Goal: Task Accomplishment & Management: Manage account settings

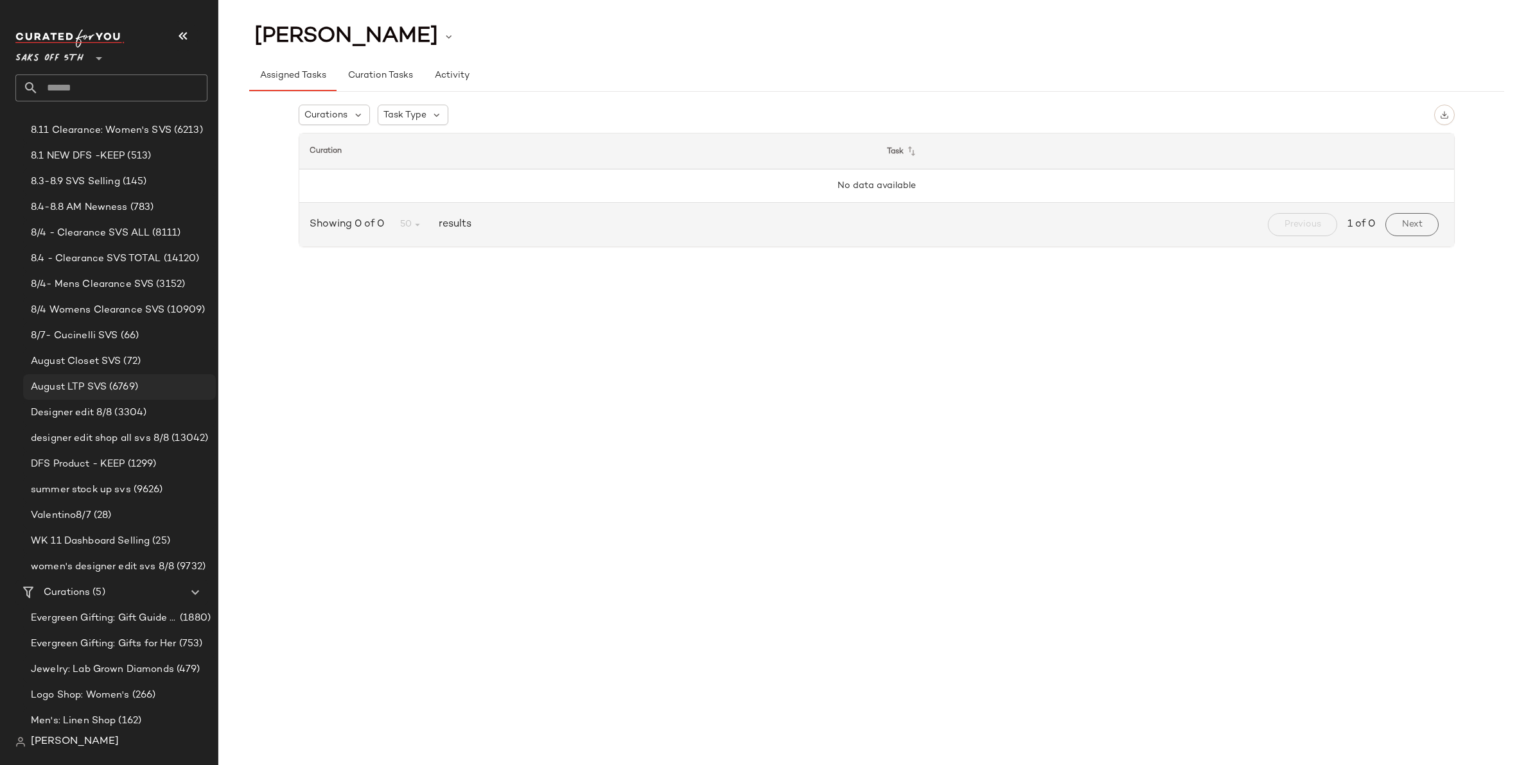
scroll to position [187, 0]
click at [119, 578] on Curations "Curations (5)" at bounding box center [111, 589] width 193 height 26
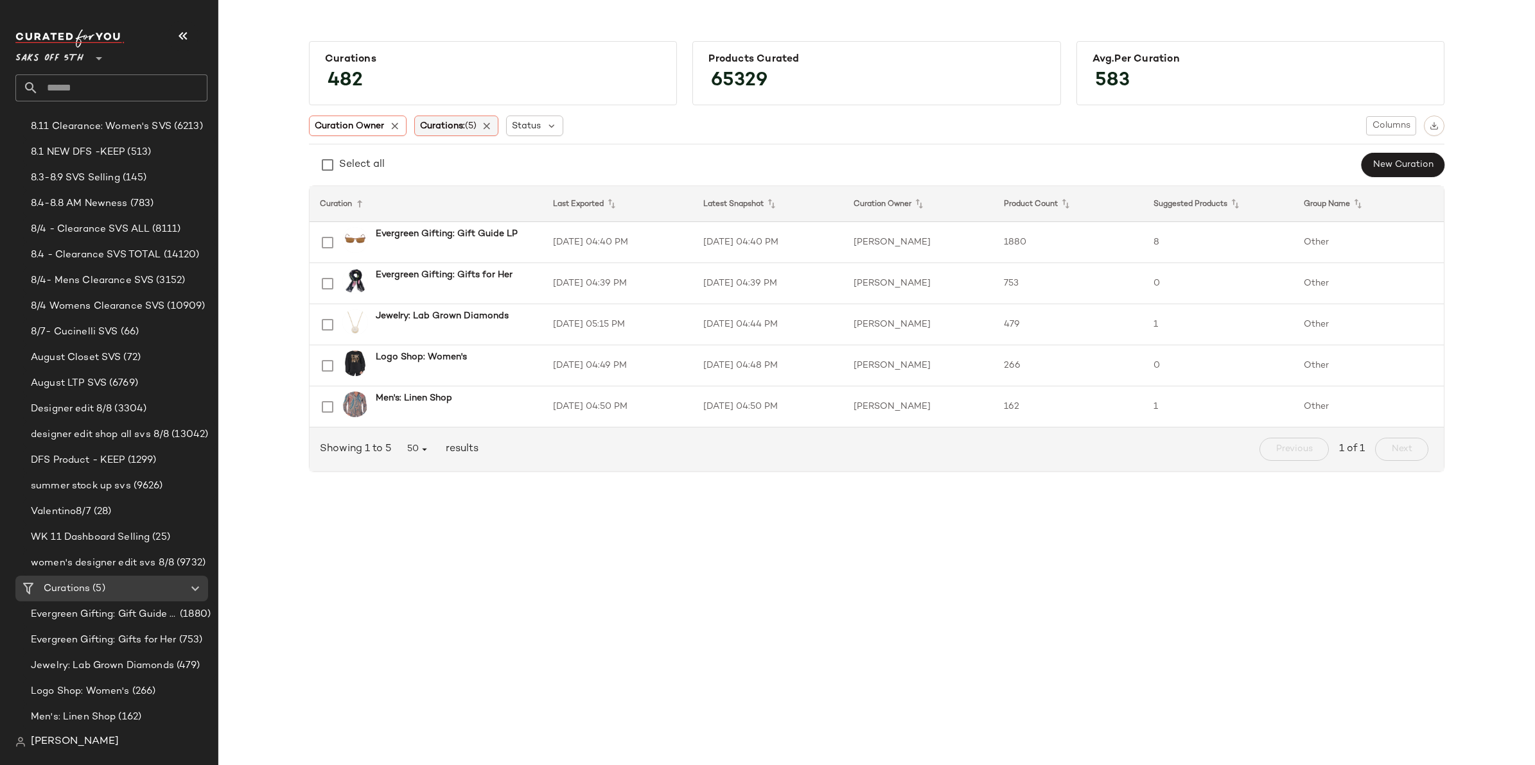
click at [496, 122] on div "Curations: (5)" at bounding box center [456, 126] width 85 height 21
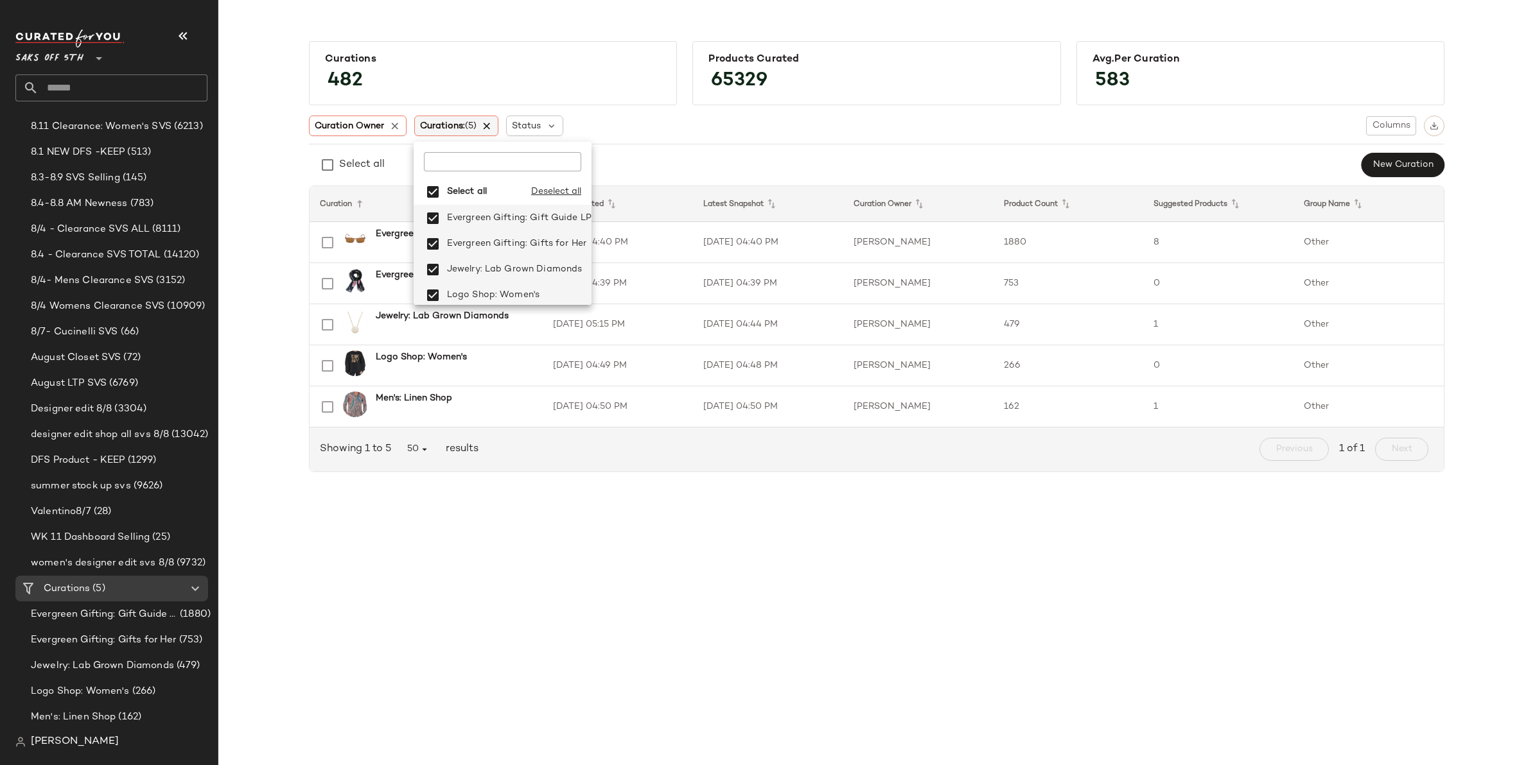
click at [493, 123] on icon at bounding box center [488, 126] width 12 height 12
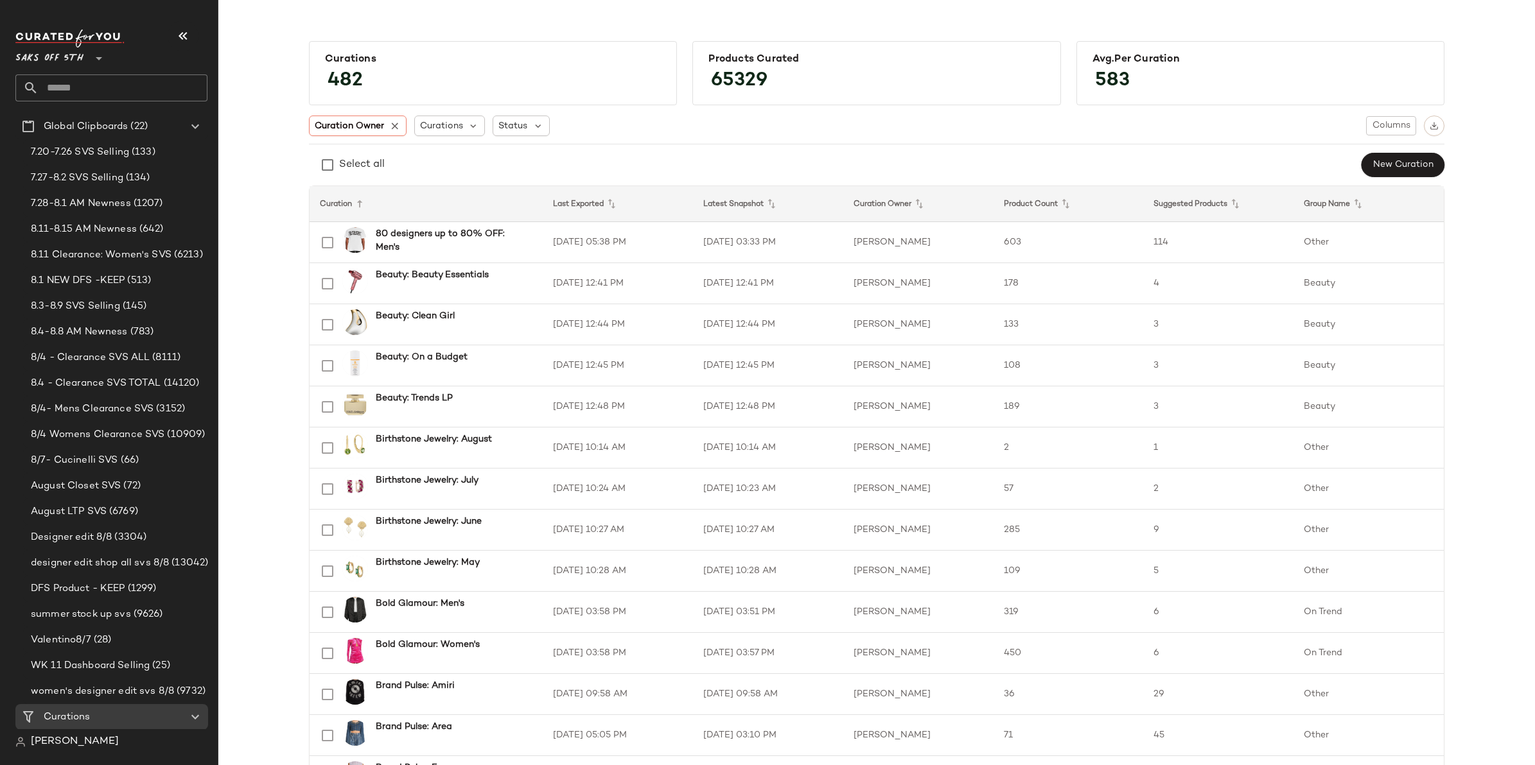
scroll to position [187, 0]
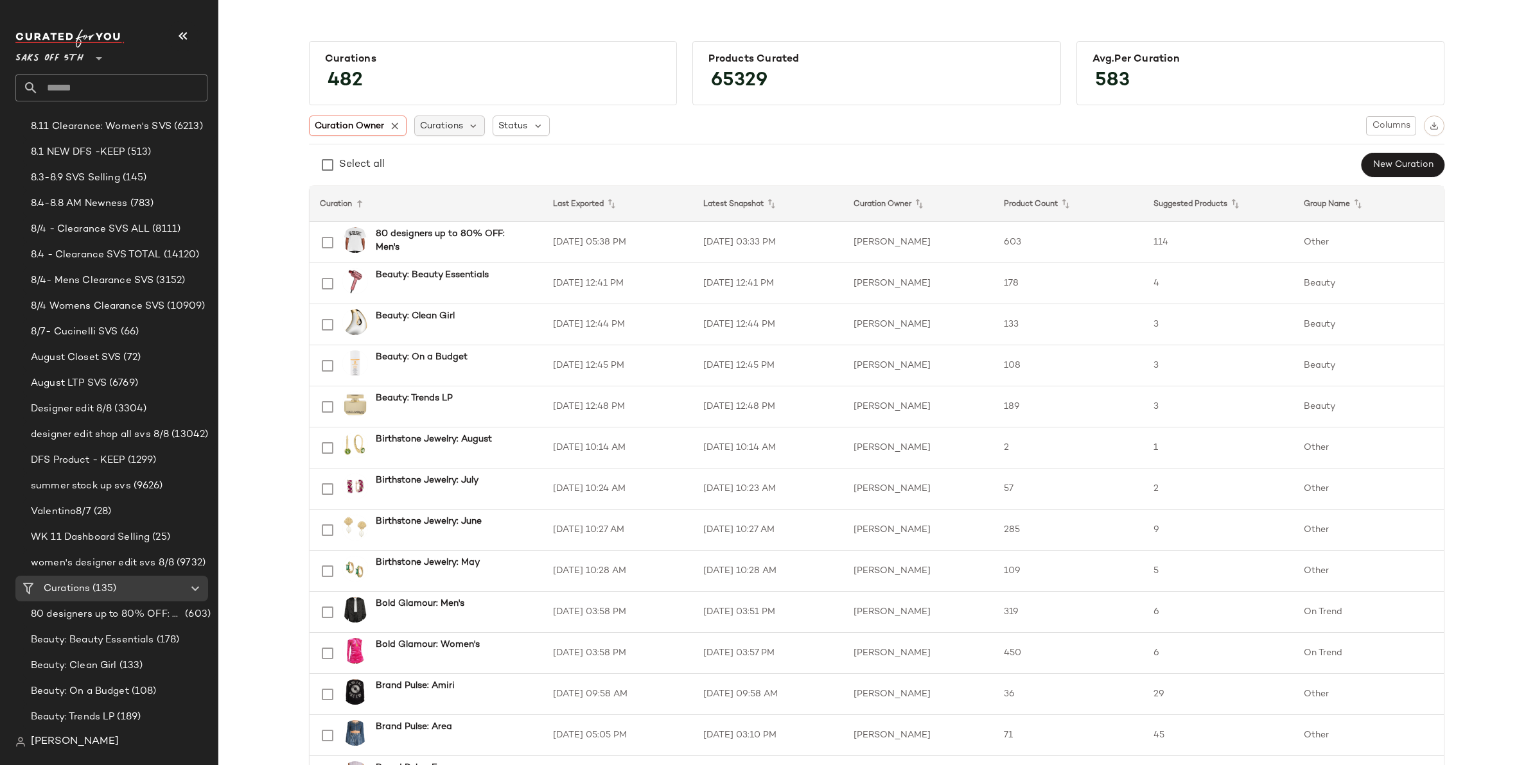
click at [420, 127] on span "Curations" at bounding box center [441, 125] width 43 height 13
click at [444, 158] on input "text" at bounding box center [500, 161] width 161 height 19
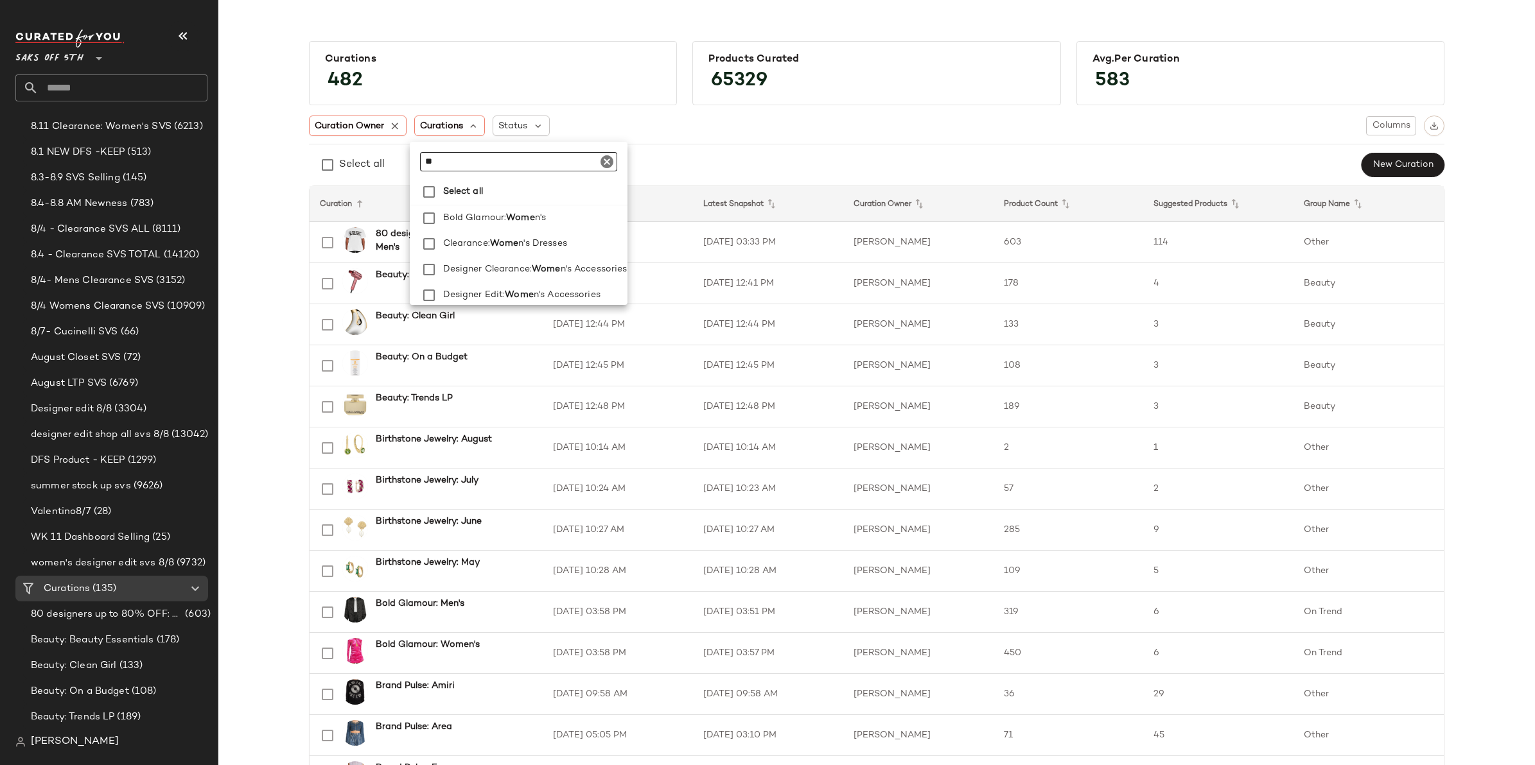
type input "*"
click at [390, 132] on div "Curation Owner" at bounding box center [358, 126] width 98 height 21
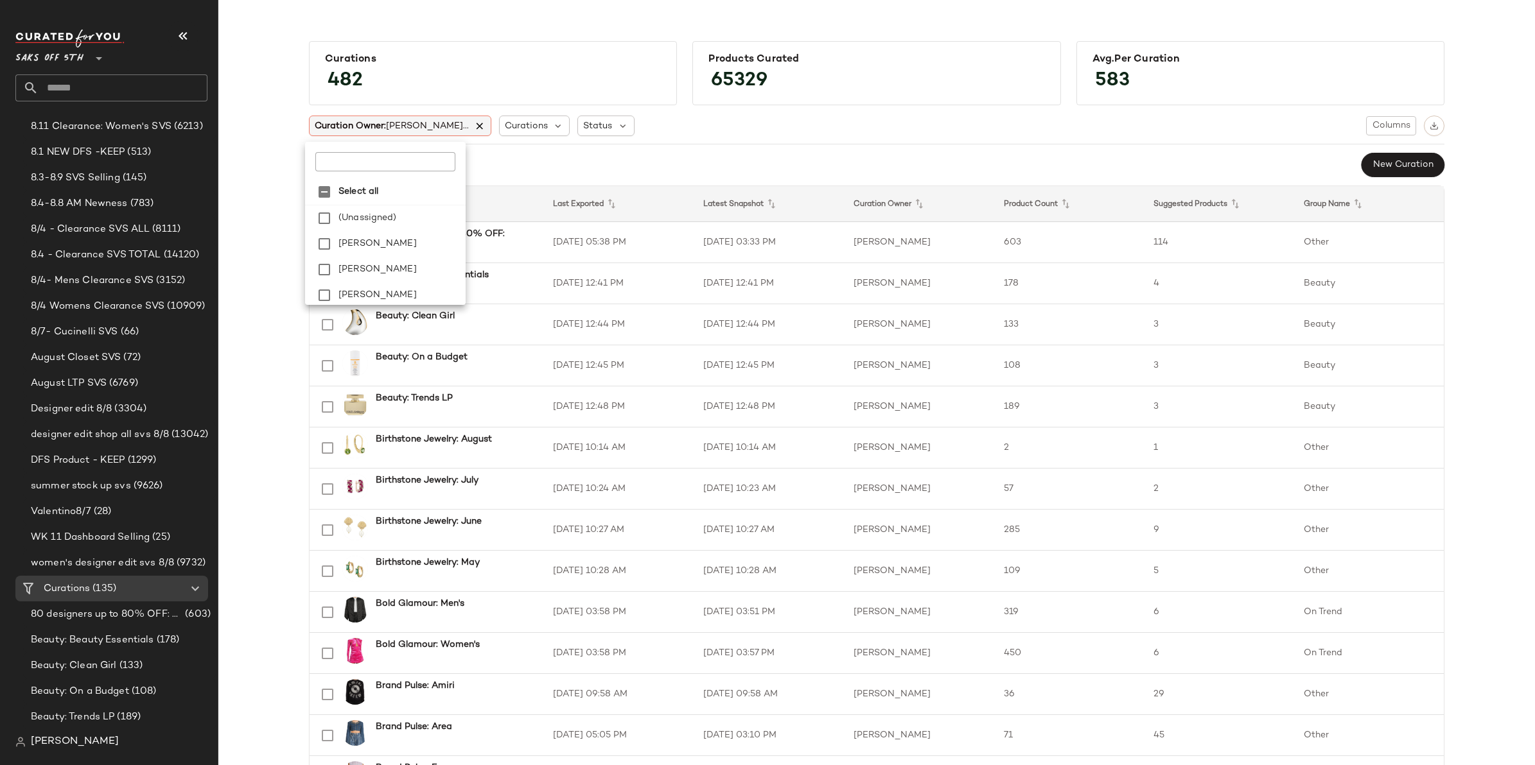
click at [390, 127] on span "[PERSON_NAME]..." at bounding box center [427, 126] width 83 height 10
click at [474, 128] on icon at bounding box center [480, 126] width 12 height 12
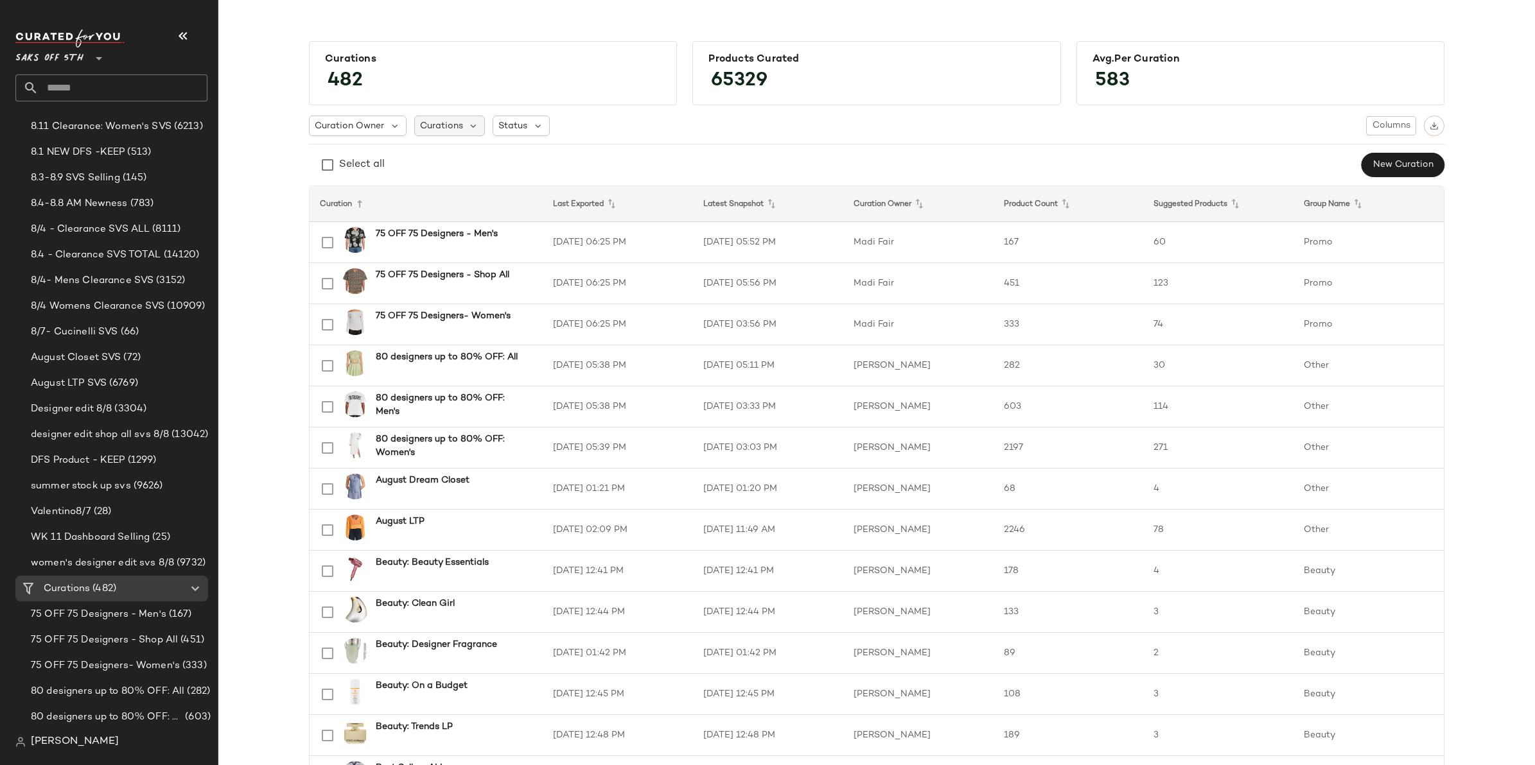
click at [440, 127] on span "Curations" at bounding box center [441, 125] width 43 height 13
click at [447, 151] on div at bounding box center [513, 157] width 207 height 30
click at [450, 154] on input "text" at bounding box center [500, 161] width 161 height 19
type input "*"
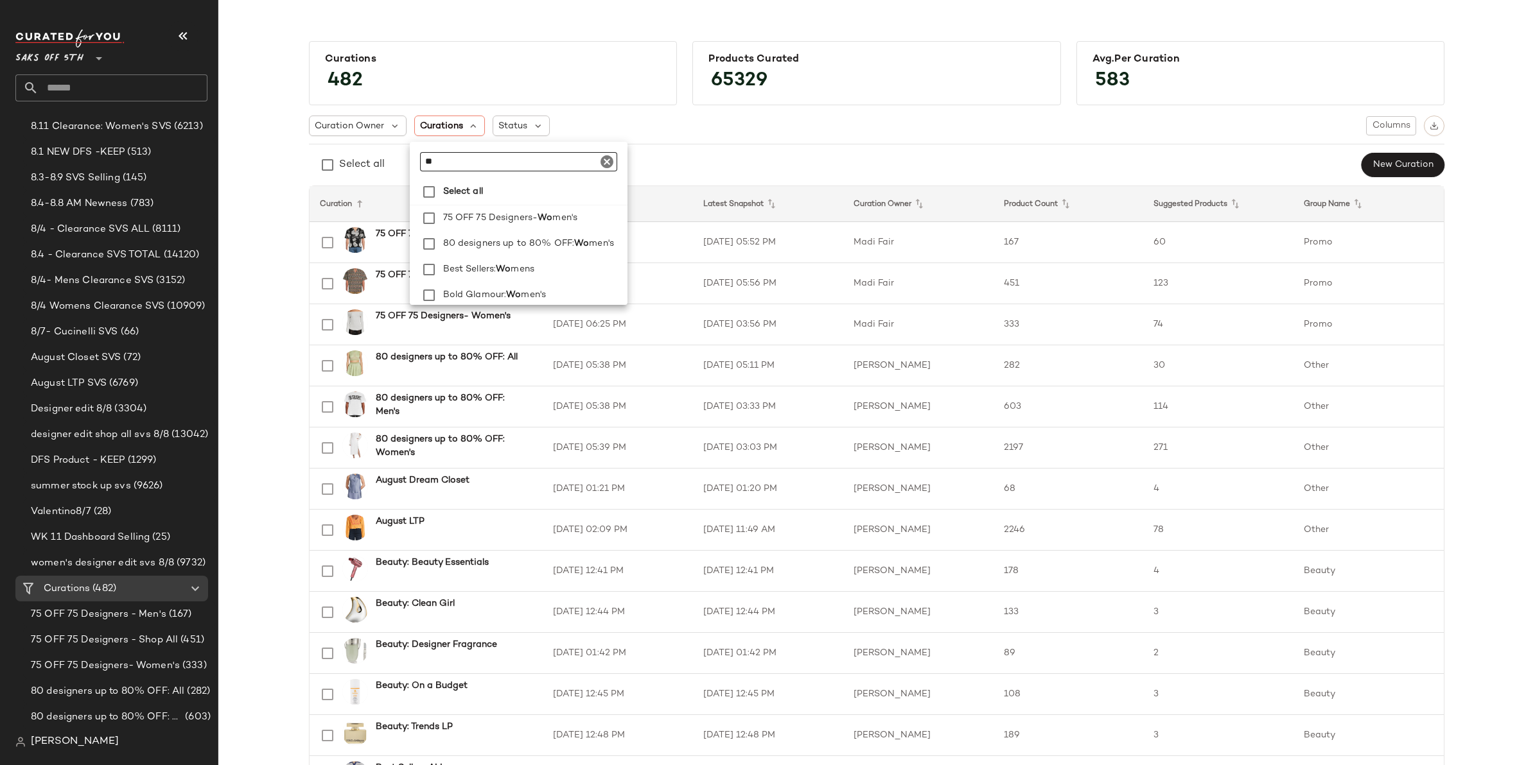
type input "*"
click at [525, 116] on div "Status" at bounding box center [521, 126] width 57 height 21
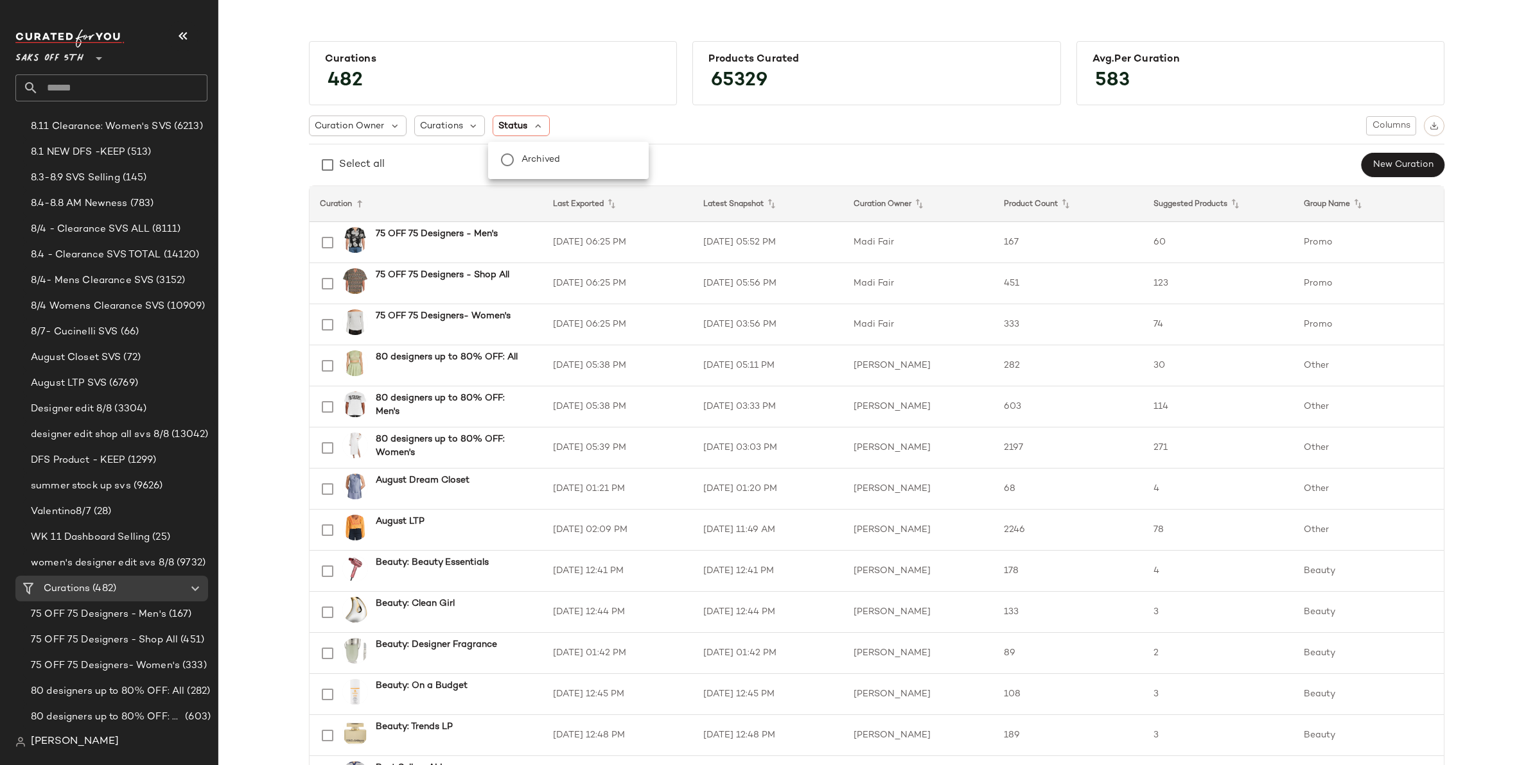
click at [742, 144] on hr at bounding box center [876, 144] width 1135 height 1
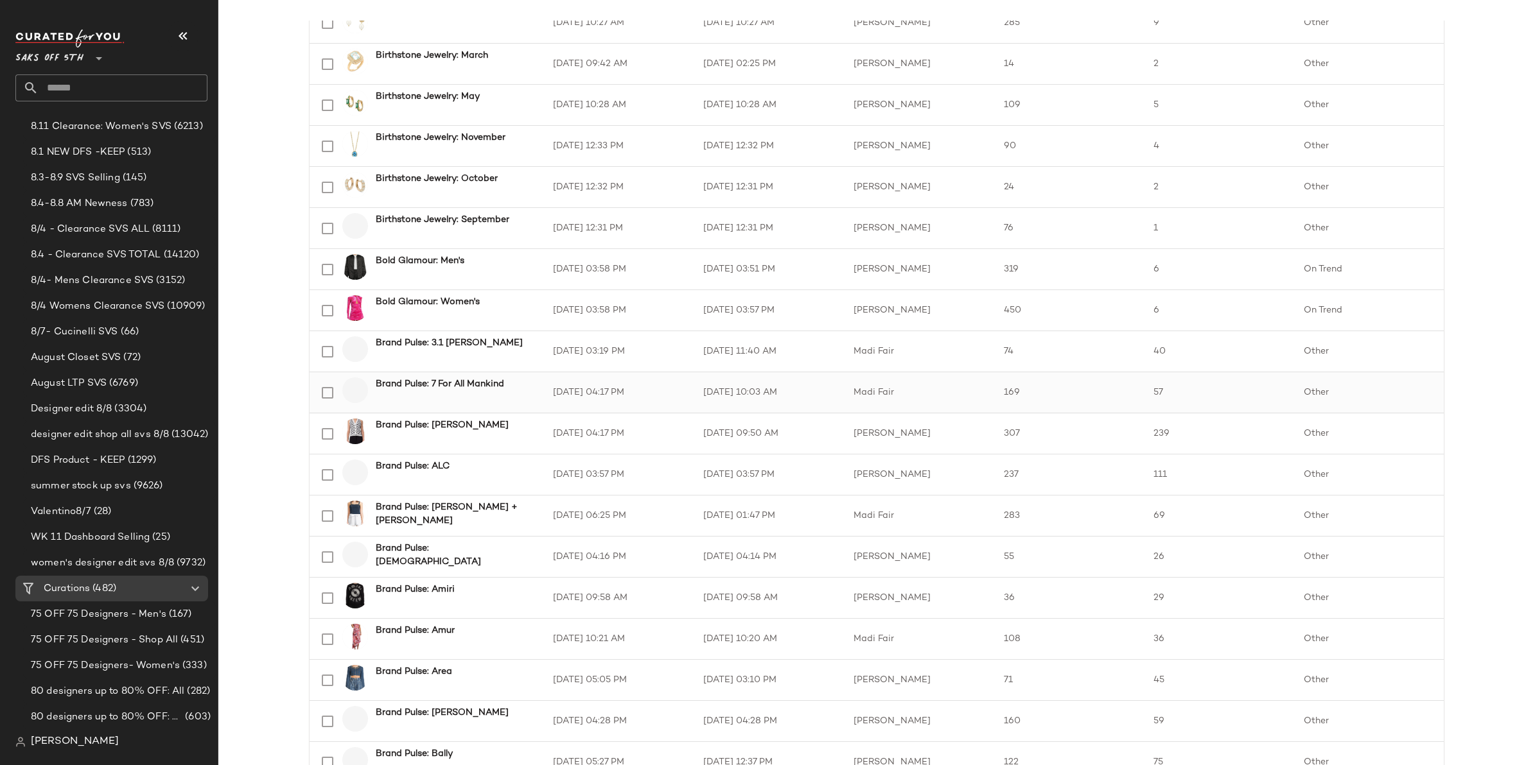
scroll to position [1586, 0]
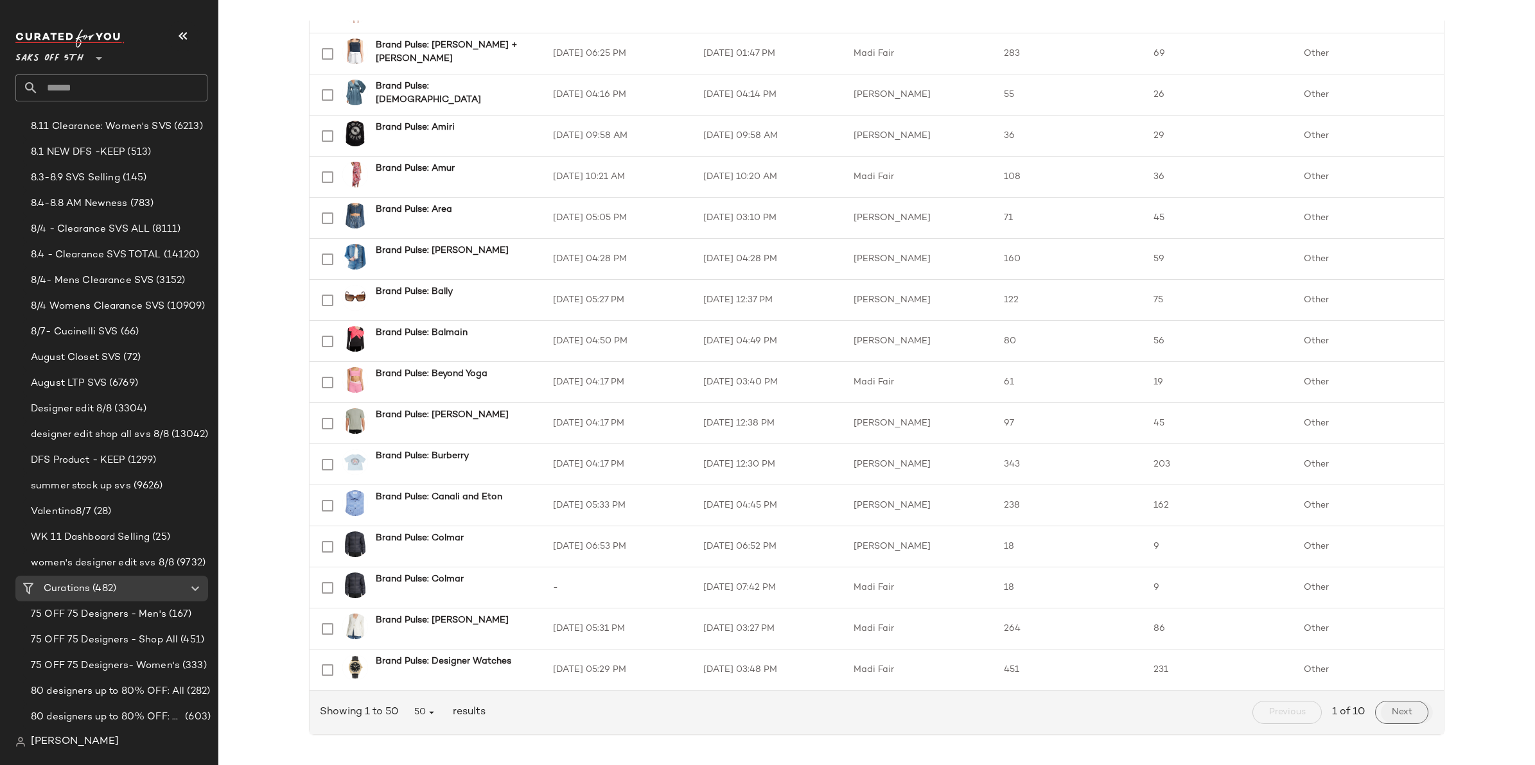
click at [1391, 708] on span "Next" at bounding box center [1401, 713] width 21 height 10
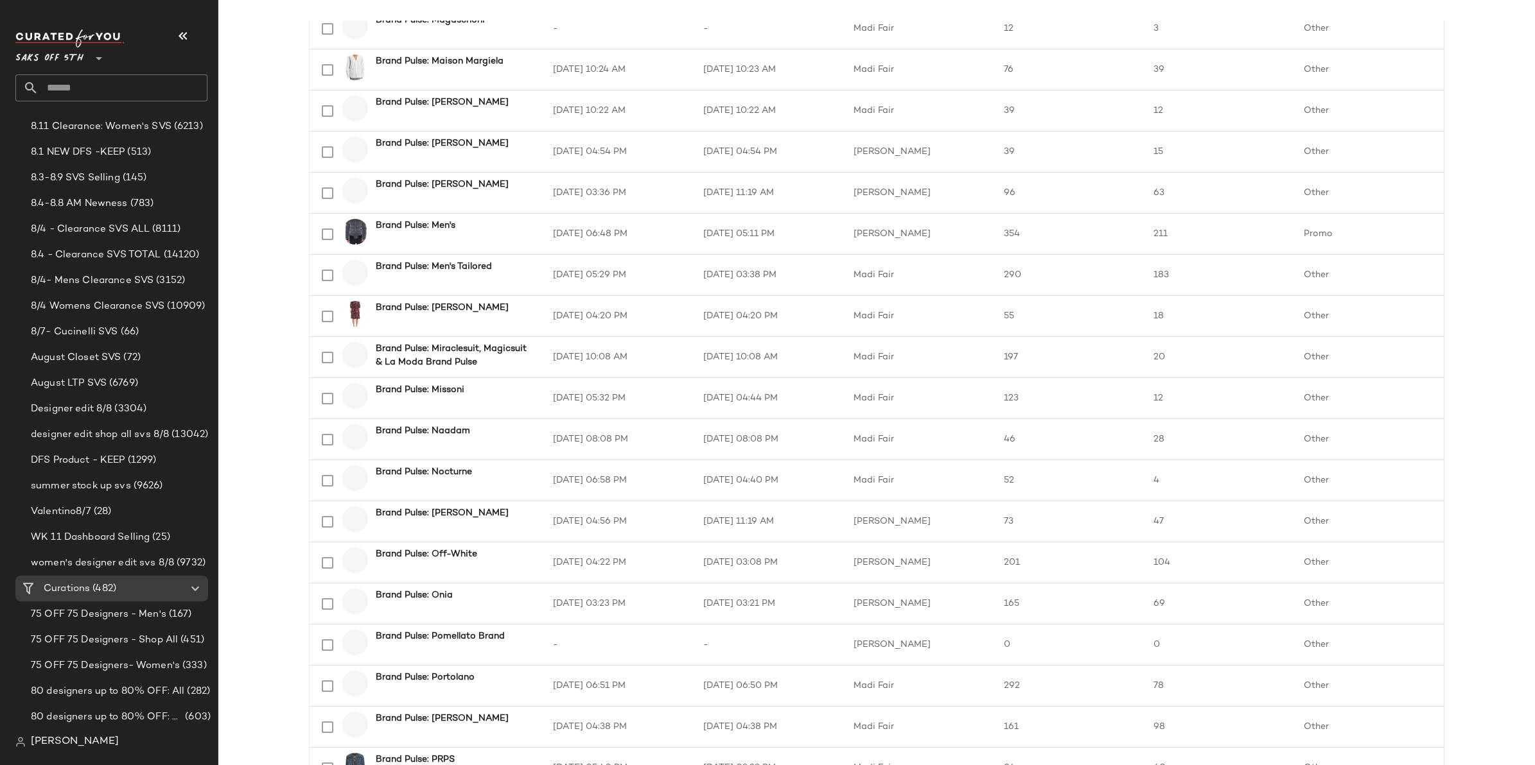
scroll to position [1586, 0]
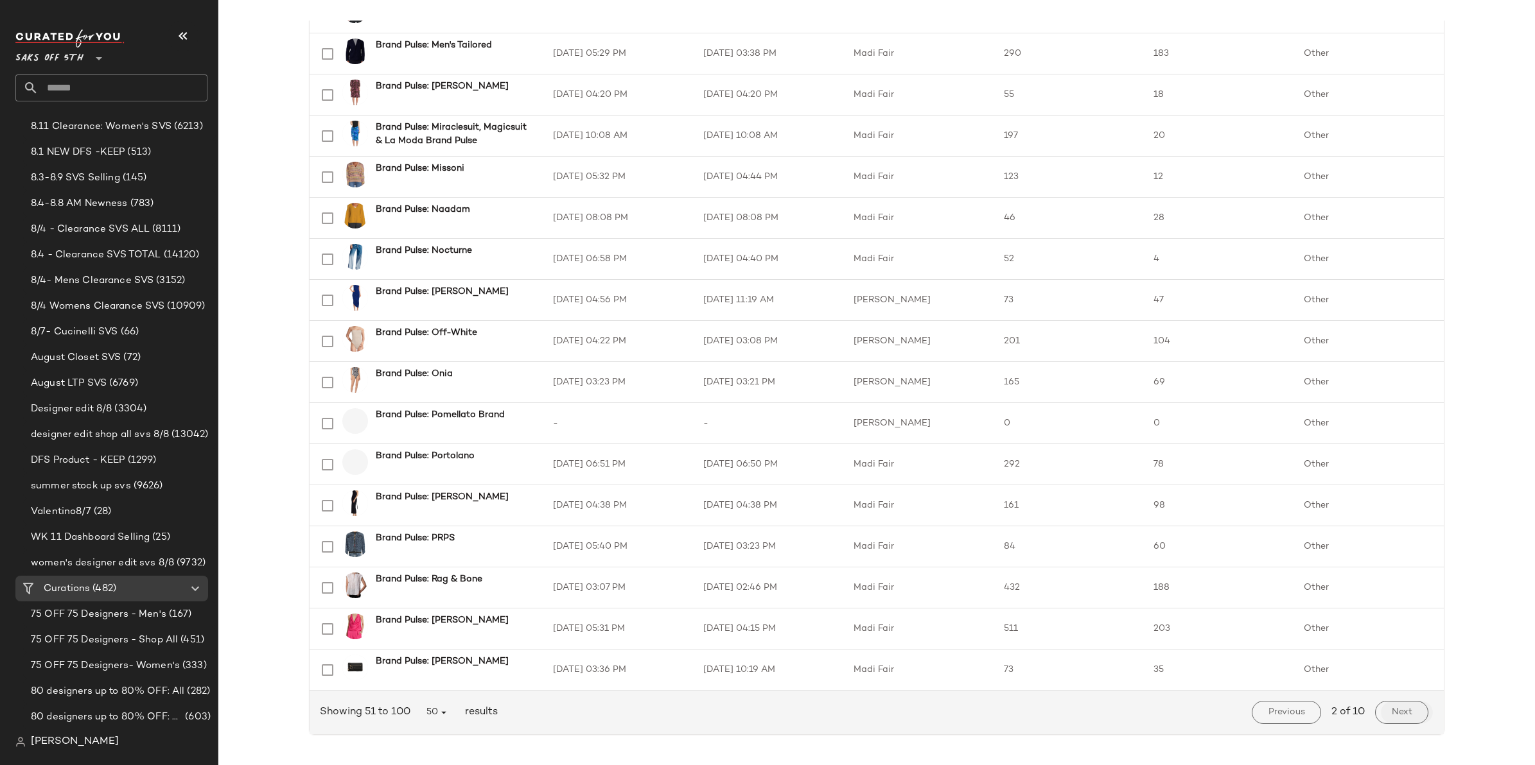
click at [1392, 717] on span "Next" at bounding box center [1401, 713] width 21 height 10
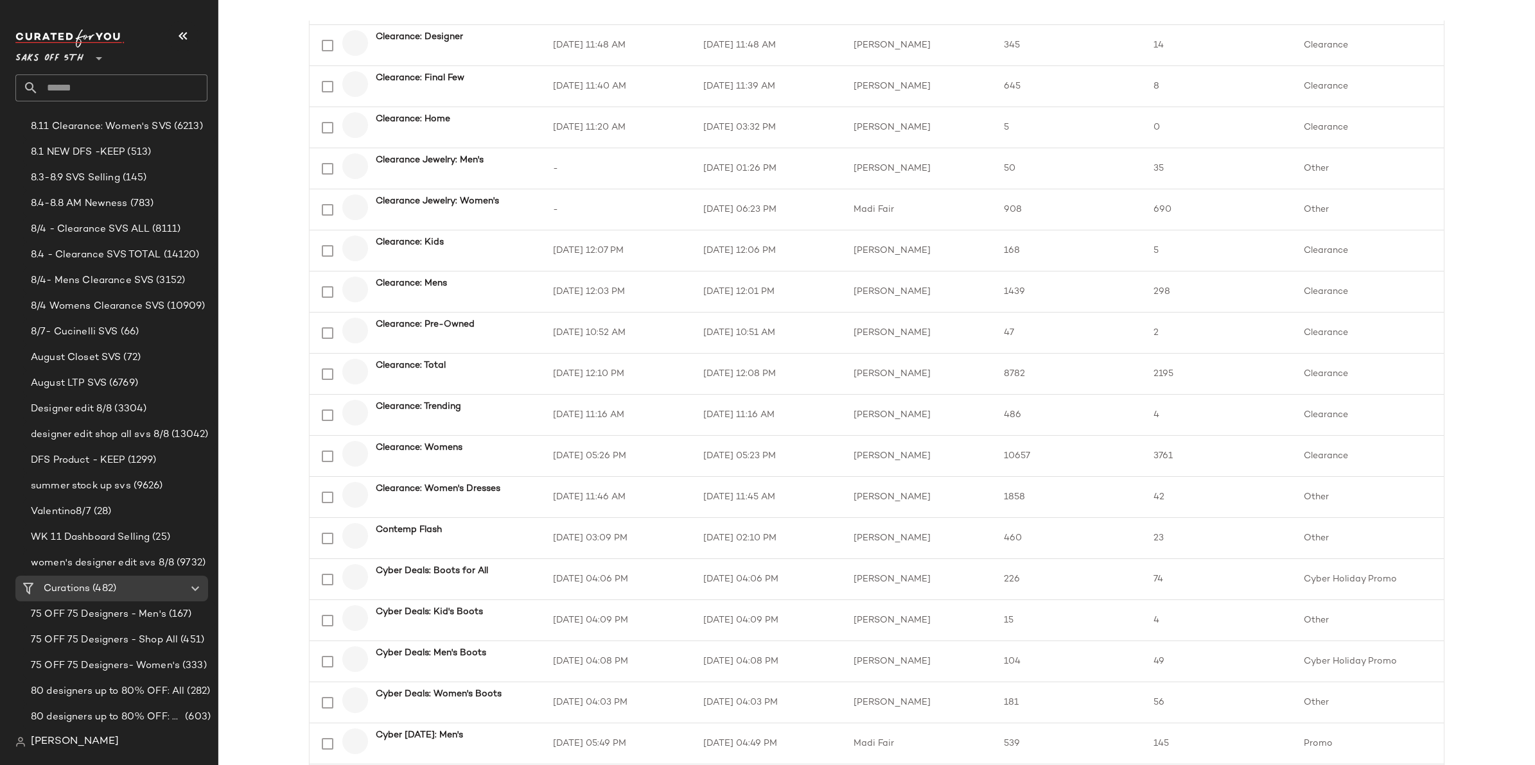
scroll to position [1586, 0]
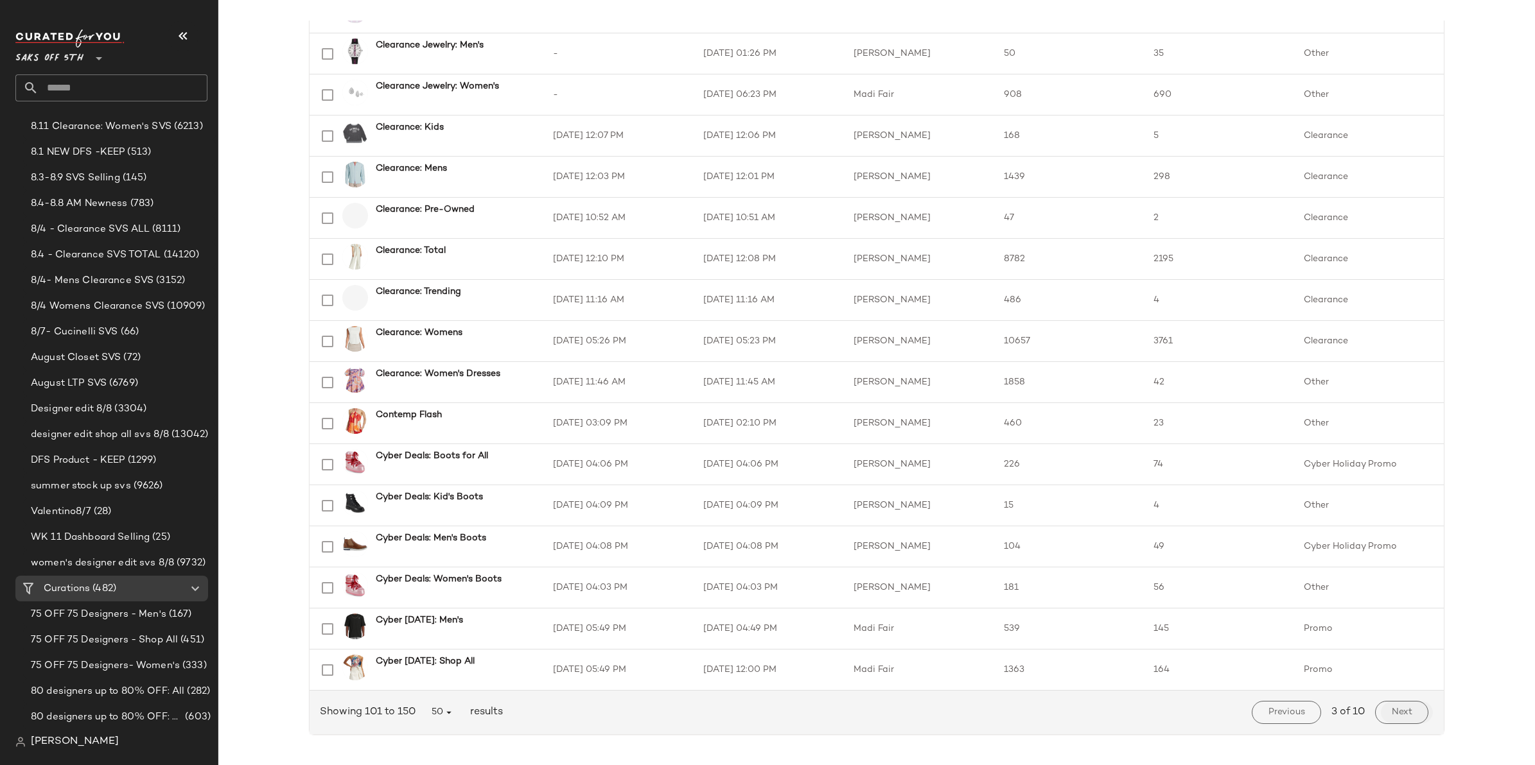
click at [1403, 712] on span "Next" at bounding box center [1401, 713] width 21 height 10
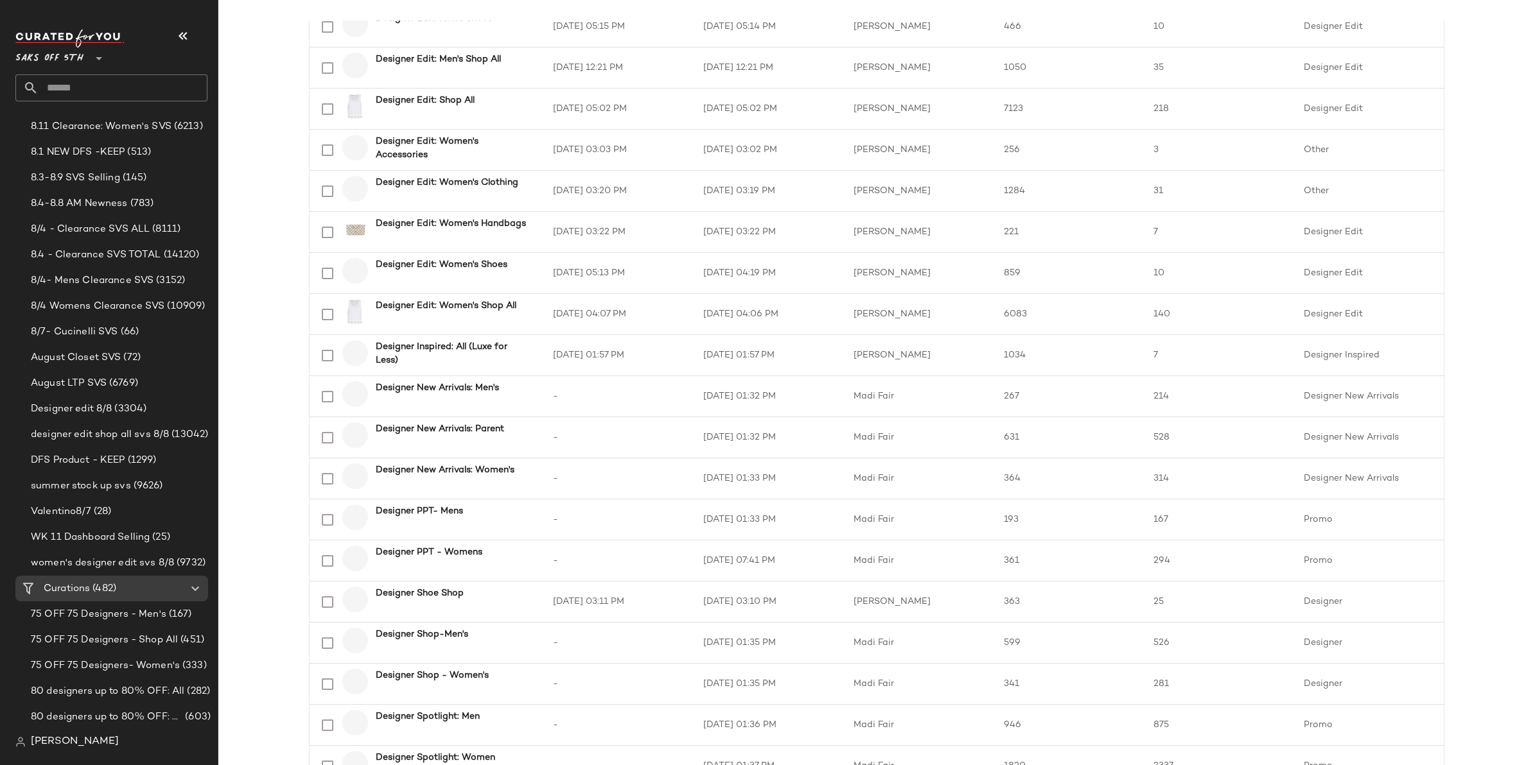
scroll to position [1586, 0]
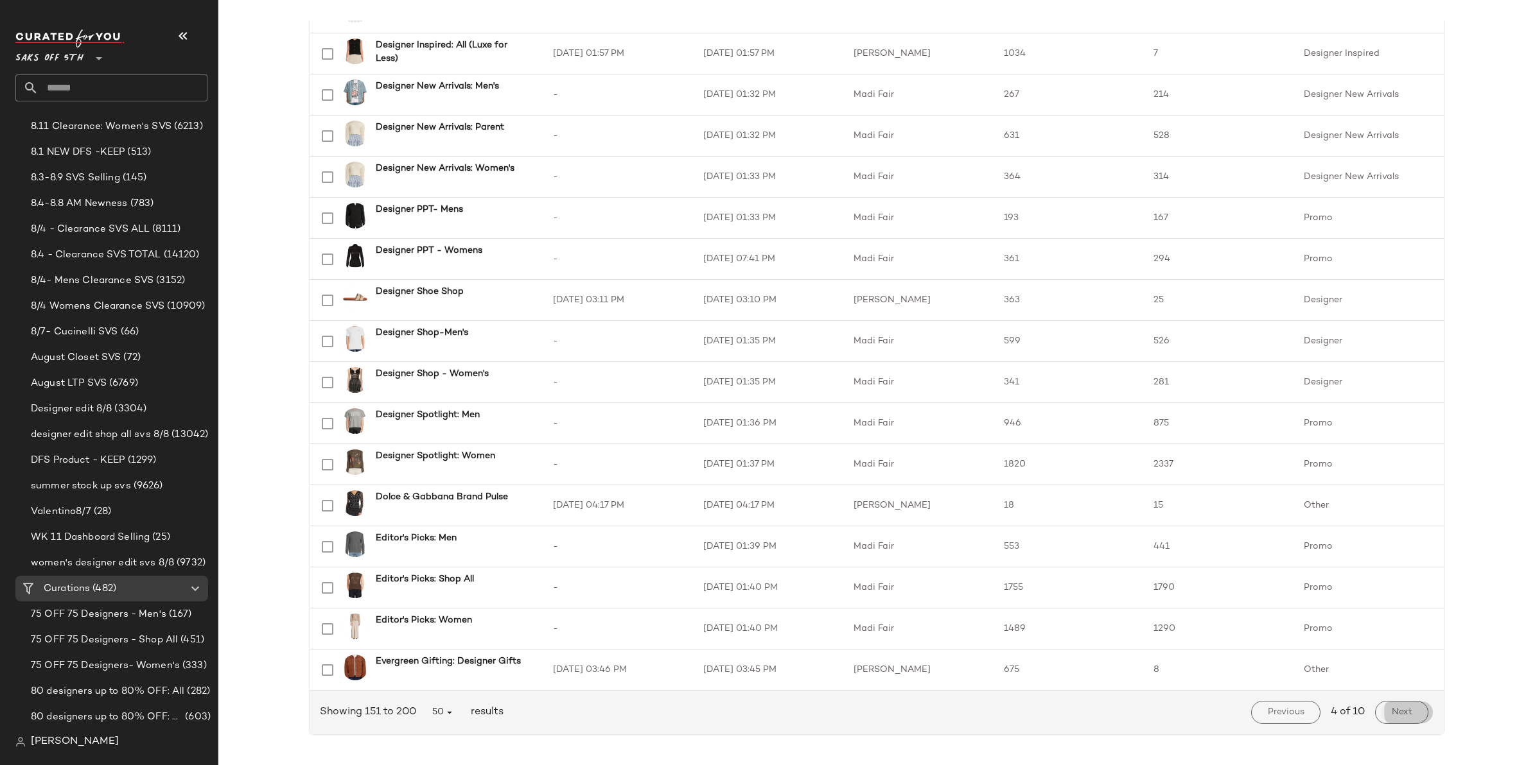
click at [1417, 722] on button "Next" at bounding box center [1401, 712] width 53 height 23
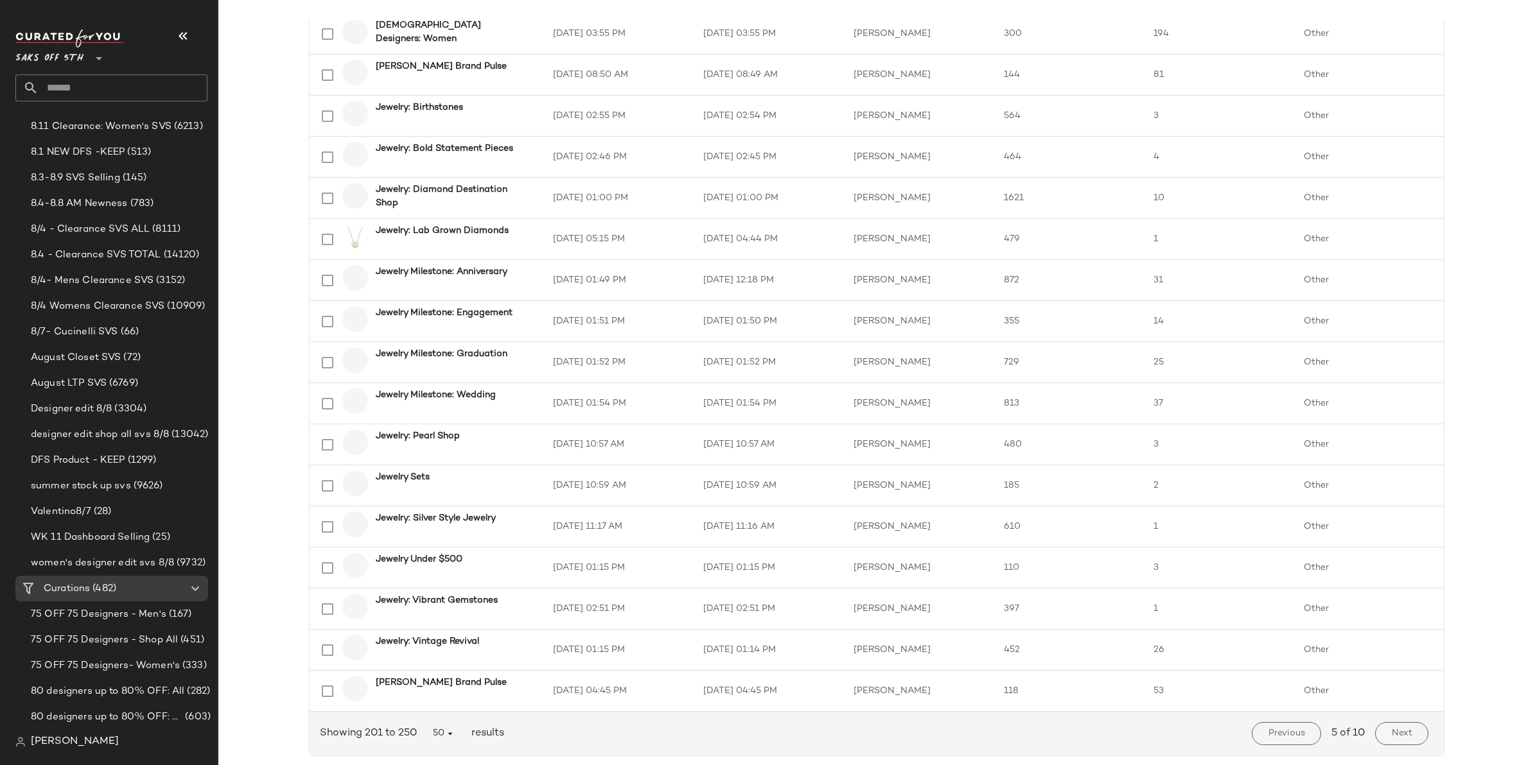
scroll to position [1586, 0]
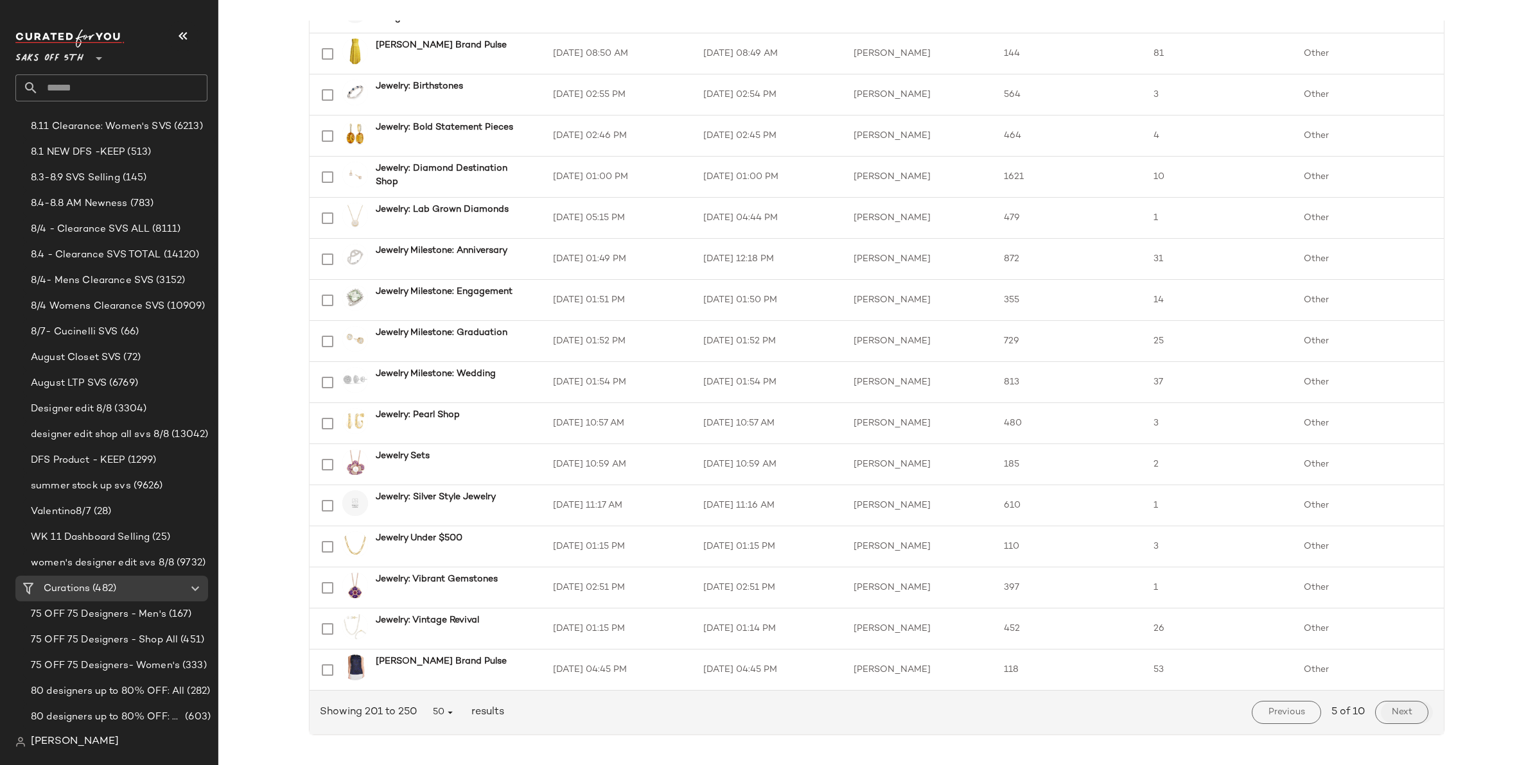
click at [1407, 714] on span "Next" at bounding box center [1401, 713] width 21 height 10
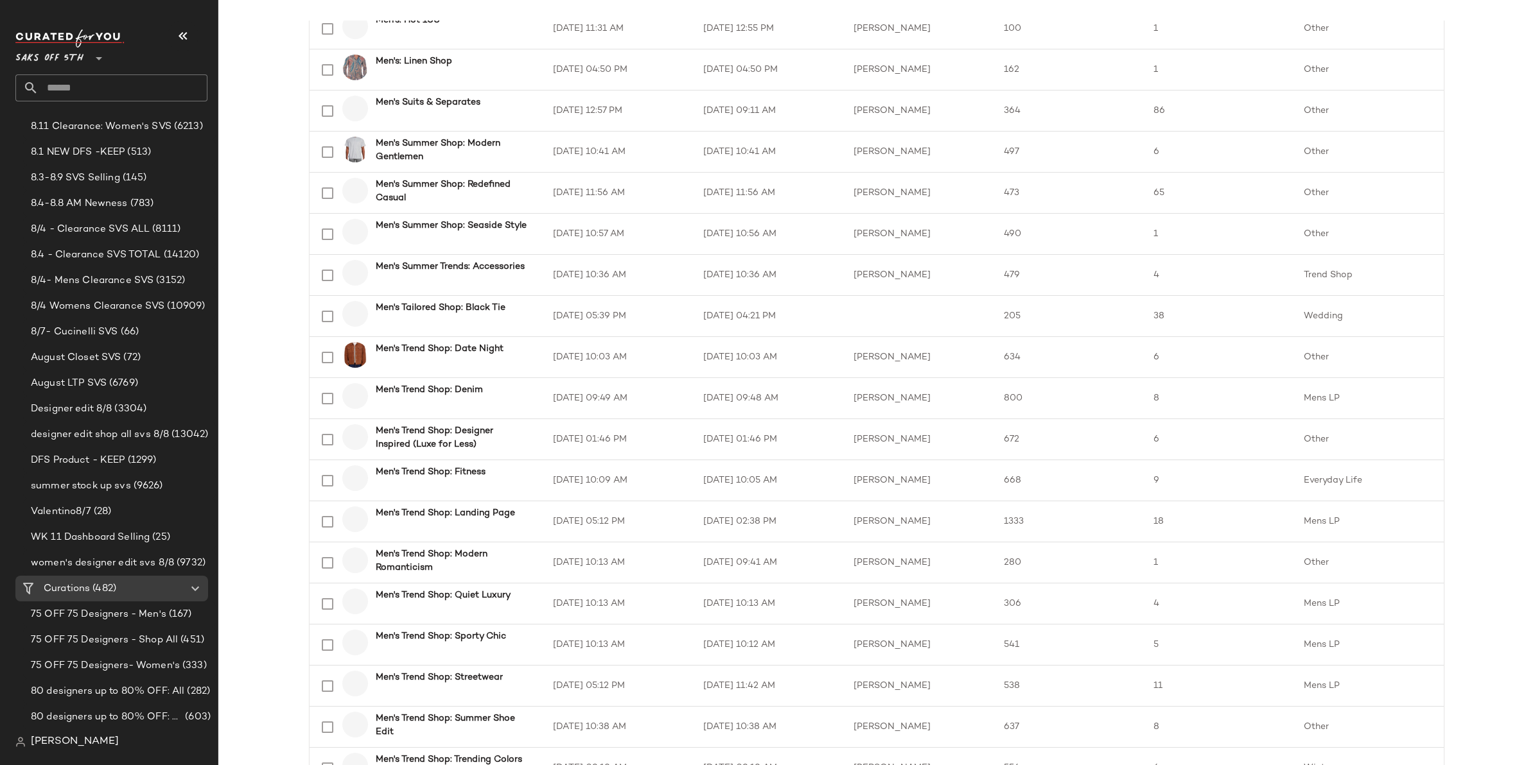
scroll to position [1586, 0]
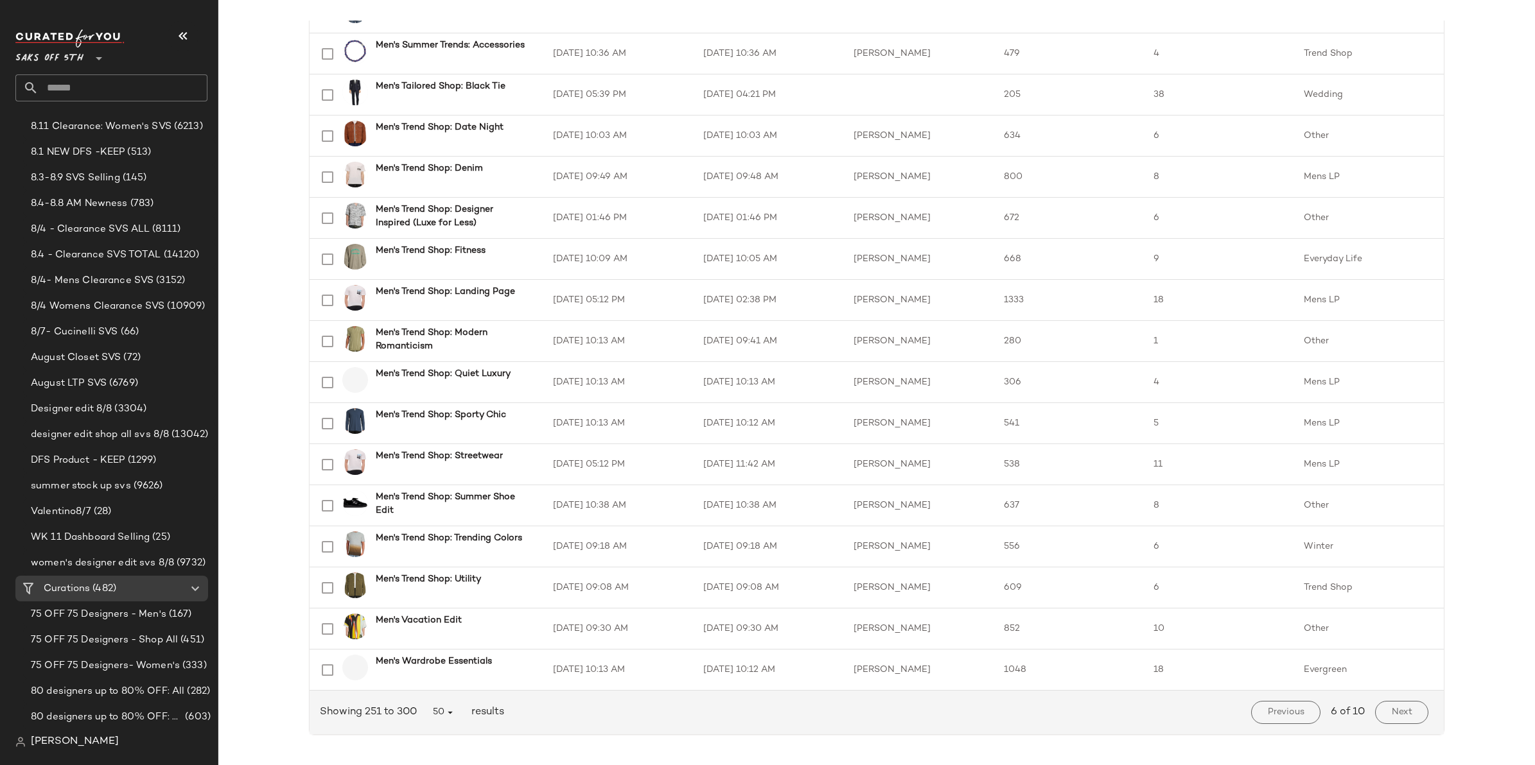
click at [1394, 714] on span "Next" at bounding box center [1401, 713] width 21 height 10
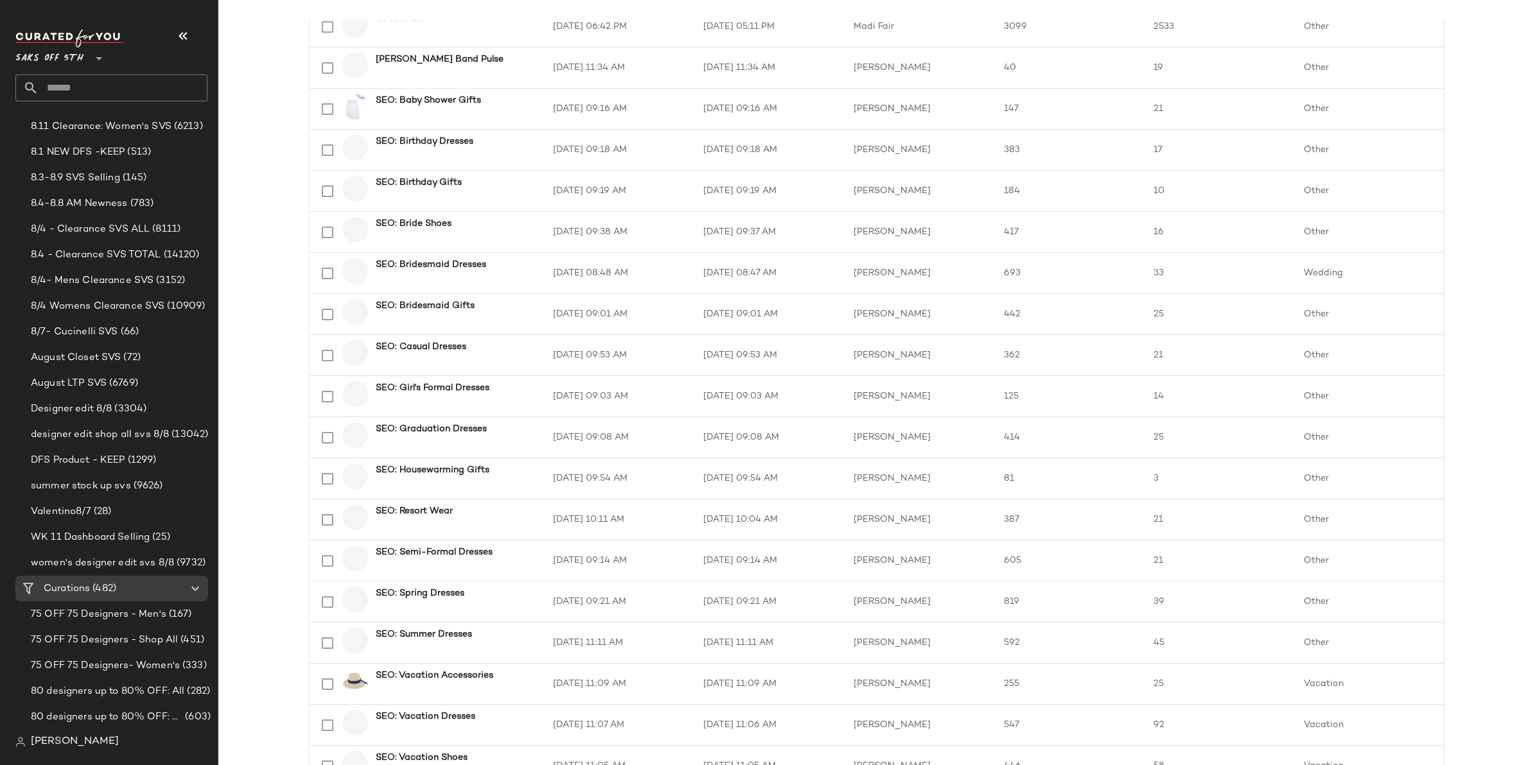
scroll to position [1586, 0]
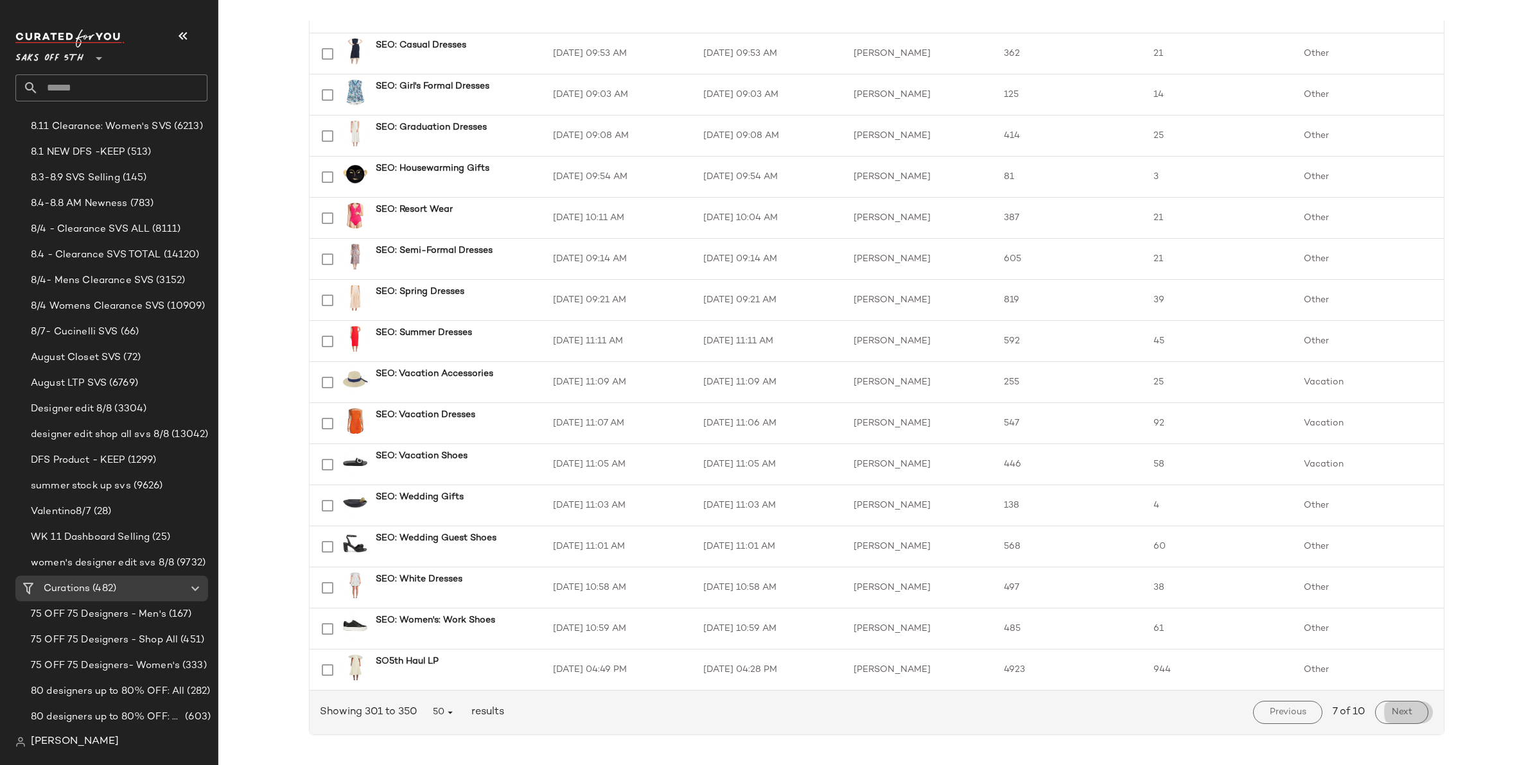
click at [1397, 713] on span "Next" at bounding box center [1401, 713] width 21 height 10
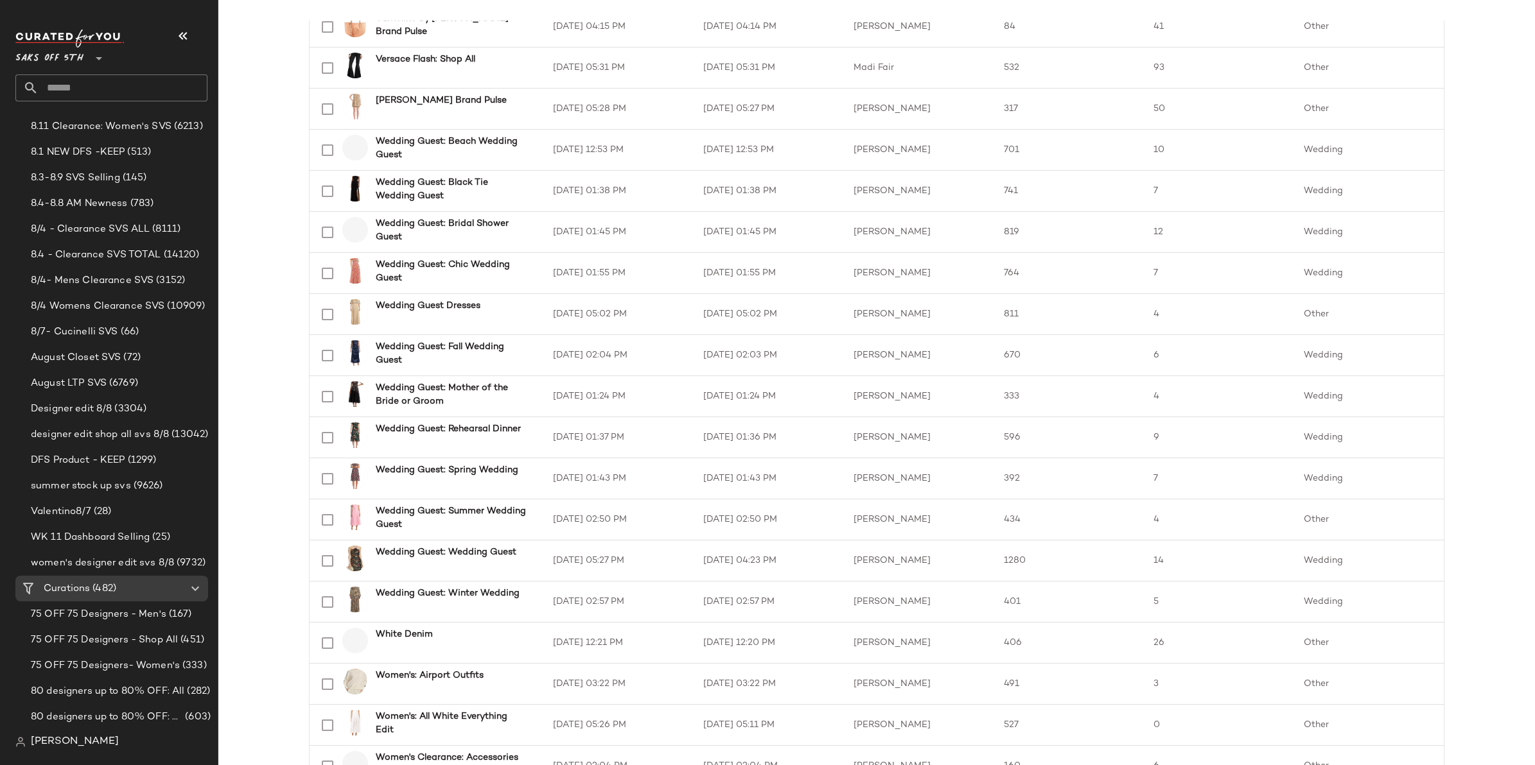
scroll to position [1586, 0]
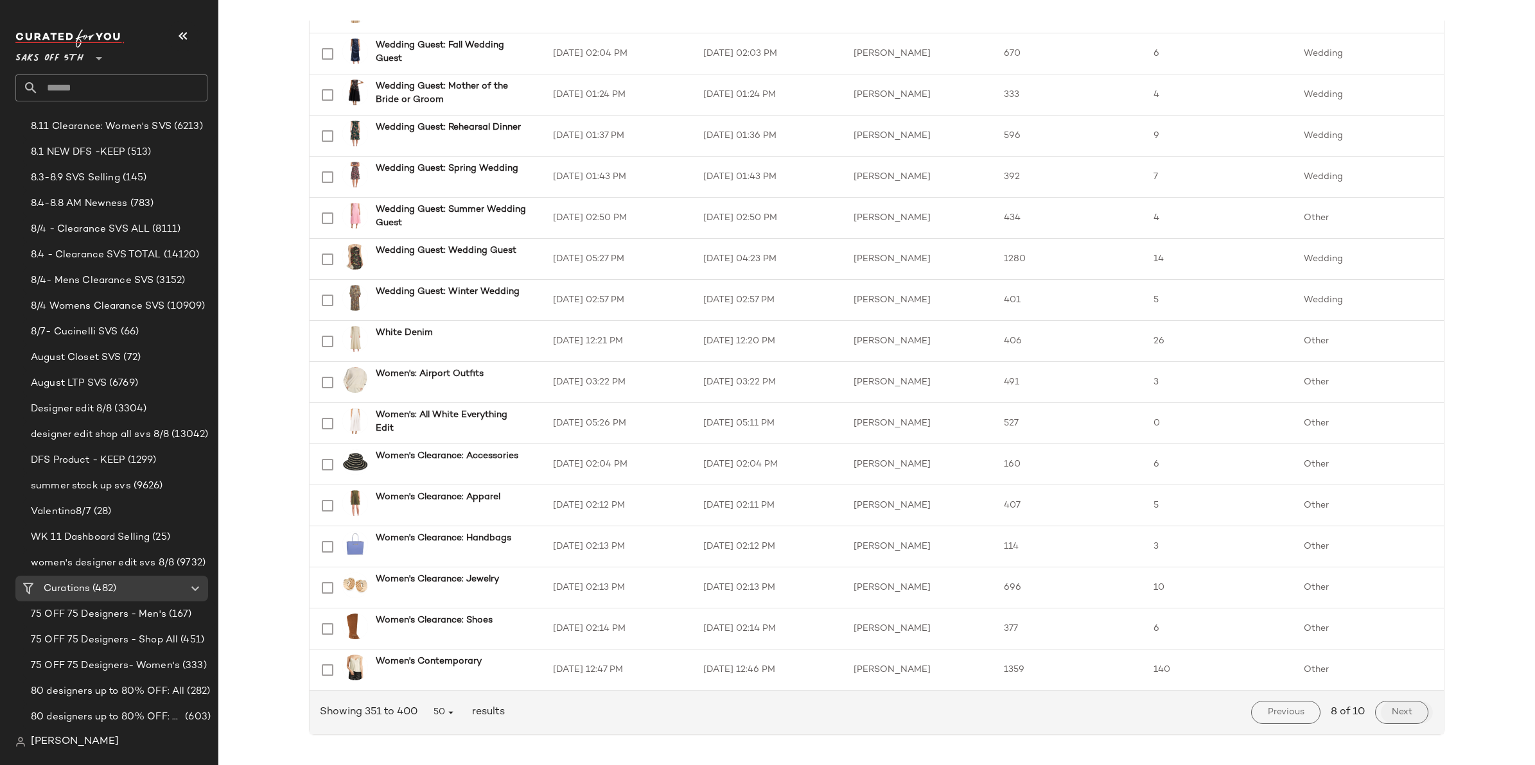
click at [1404, 712] on span "Next" at bounding box center [1401, 713] width 21 height 10
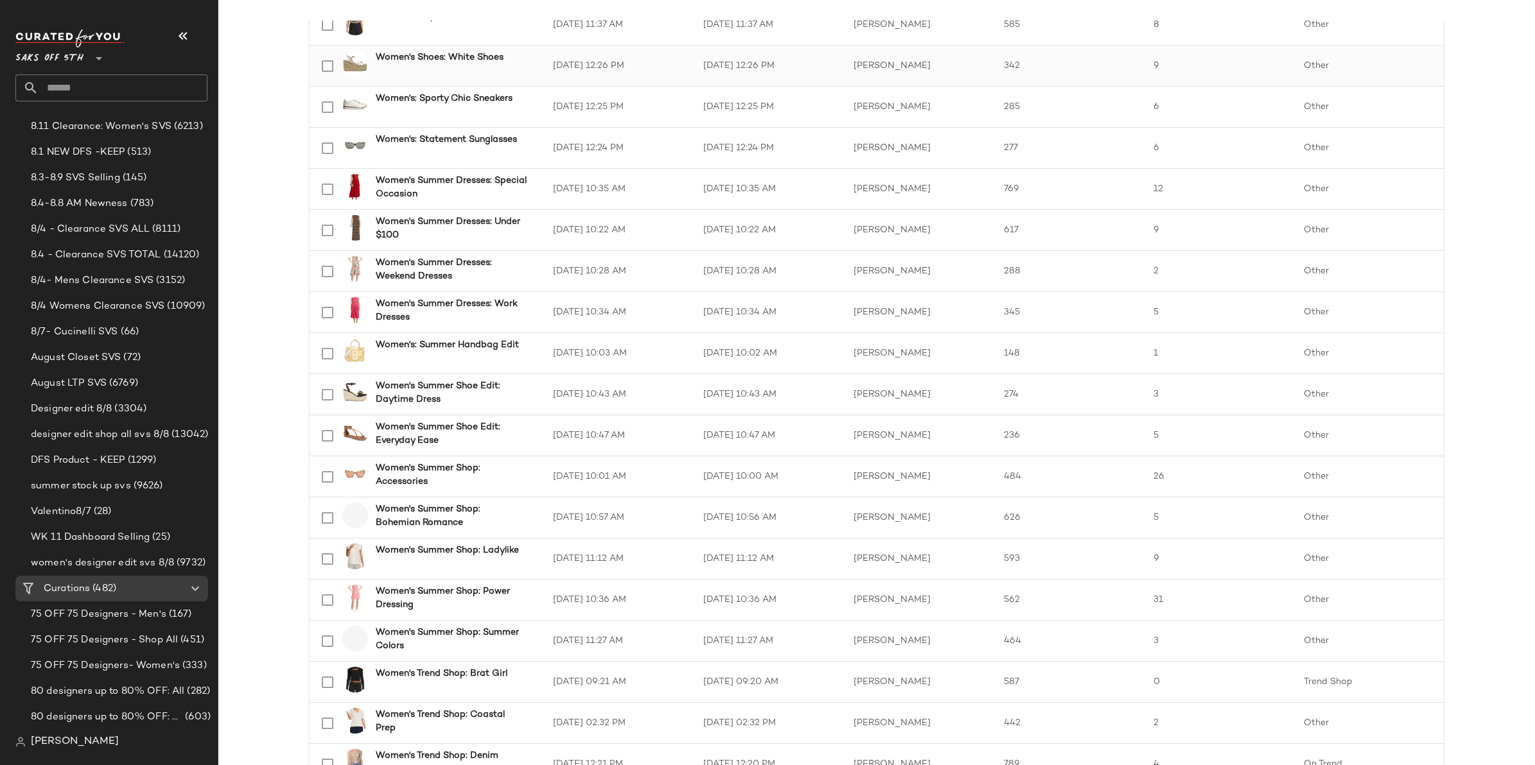
scroll to position [1586, 0]
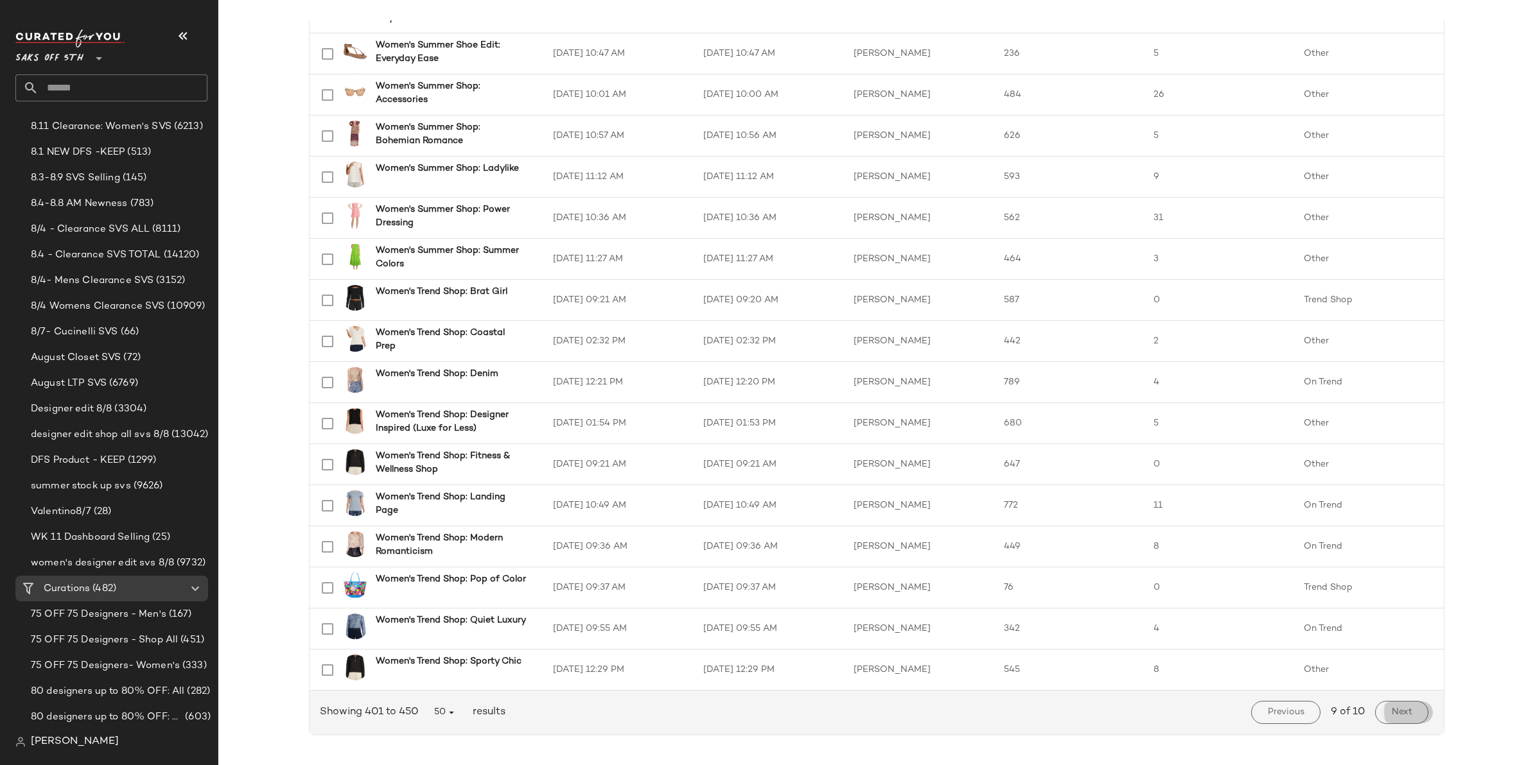
click at [1385, 714] on button "Next" at bounding box center [1401, 712] width 53 height 23
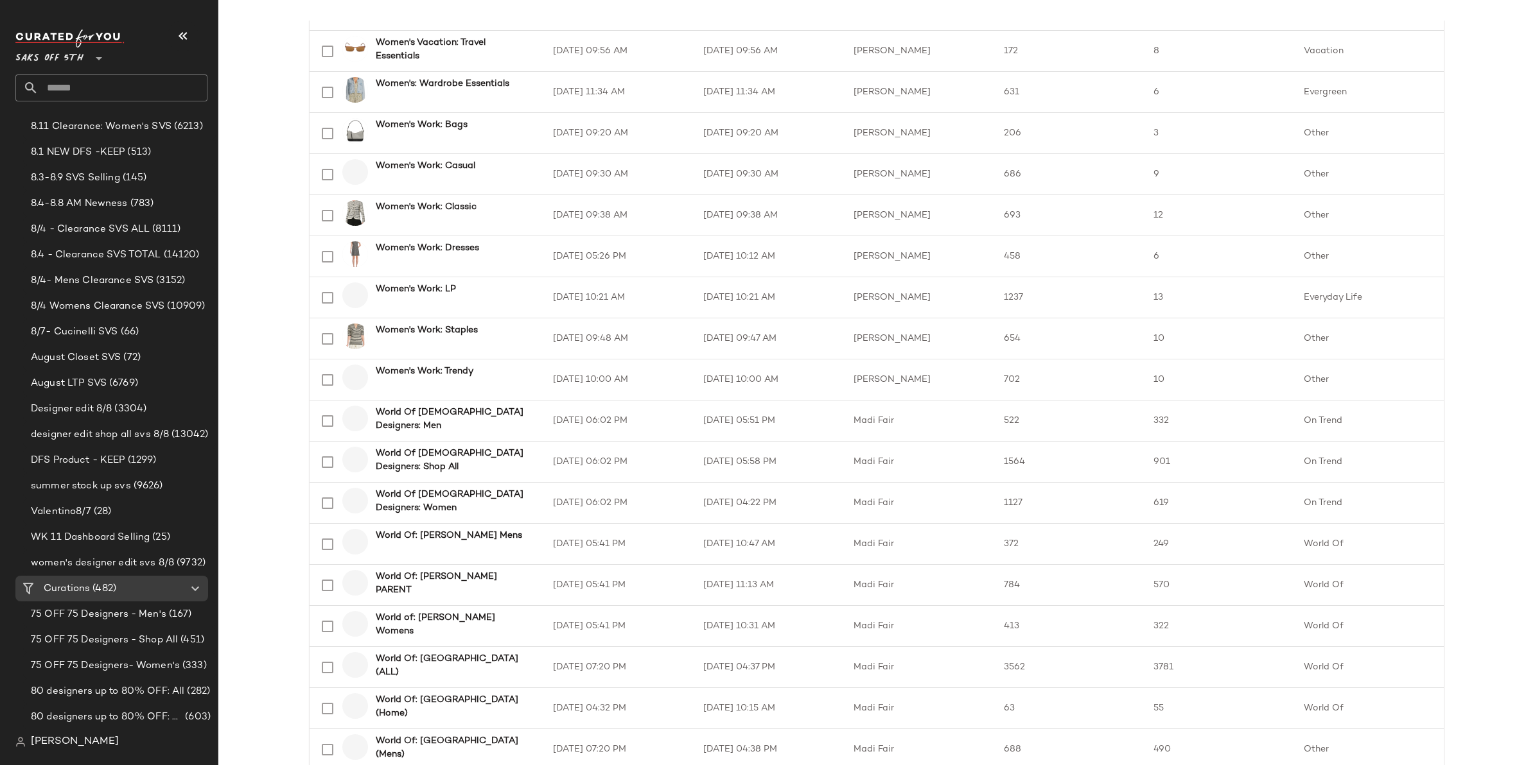
scroll to position [846, 0]
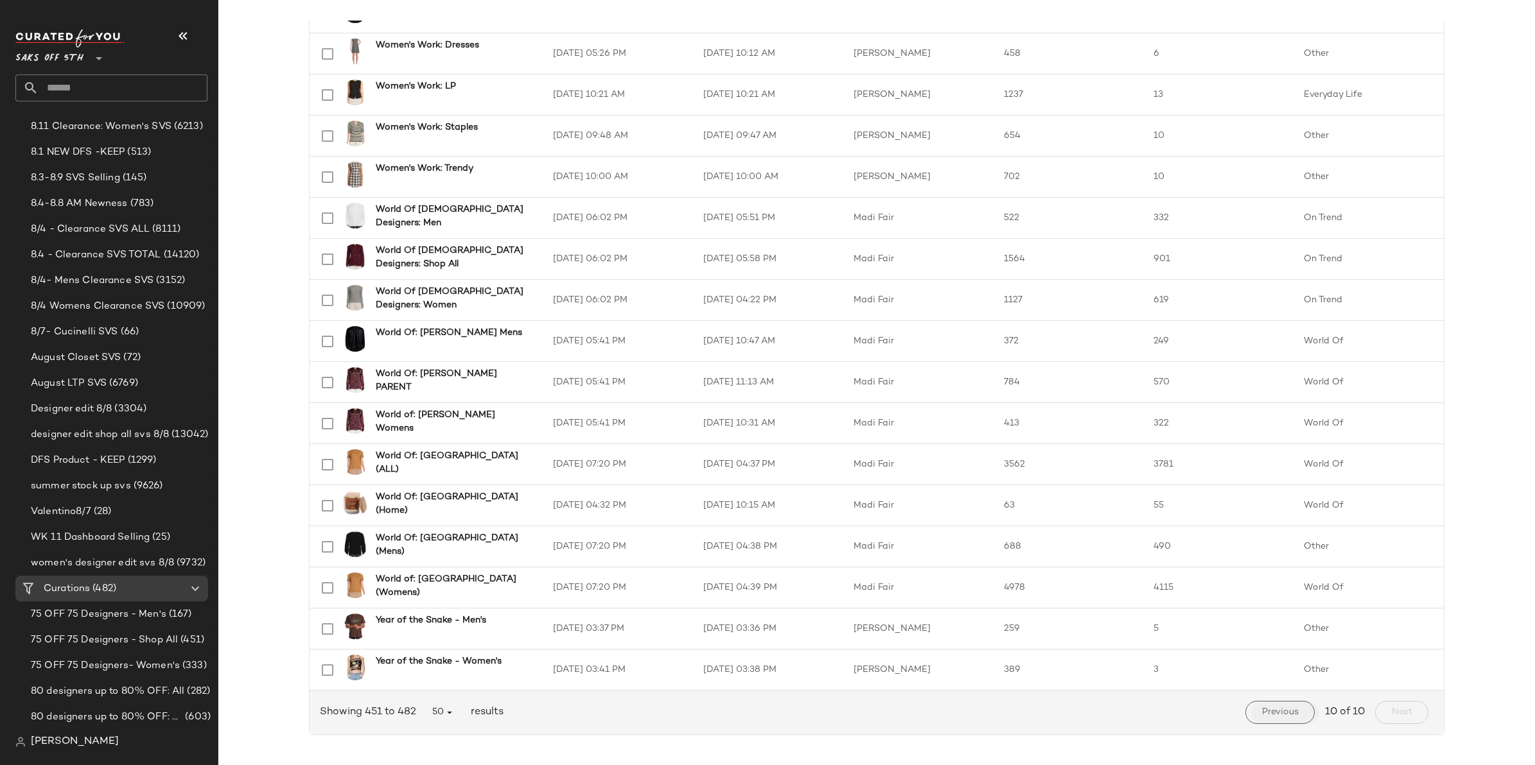
click at [1276, 710] on span "Previous" at bounding box center [1279, 713] width 37 height 10
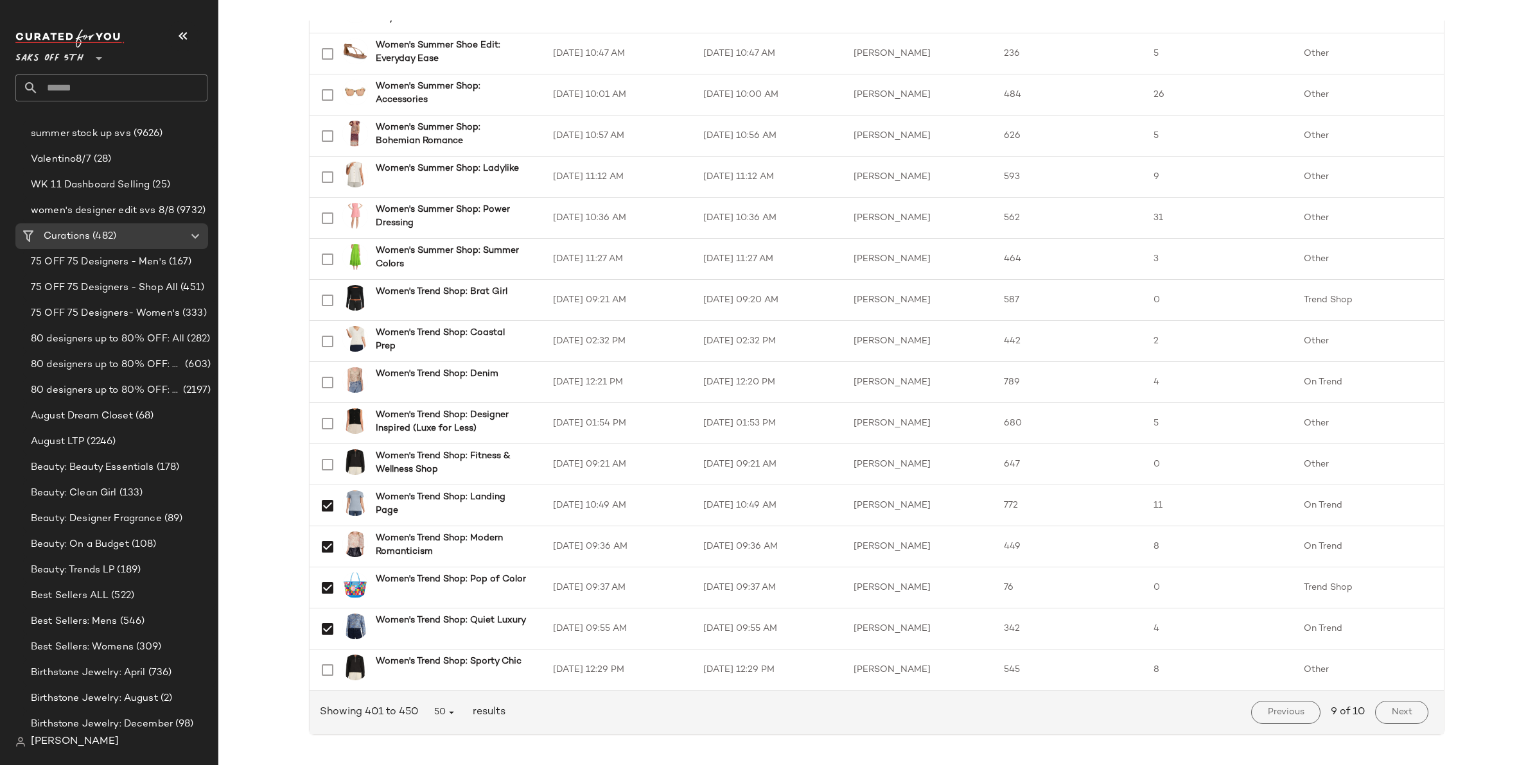
scroll to position [749, 0]
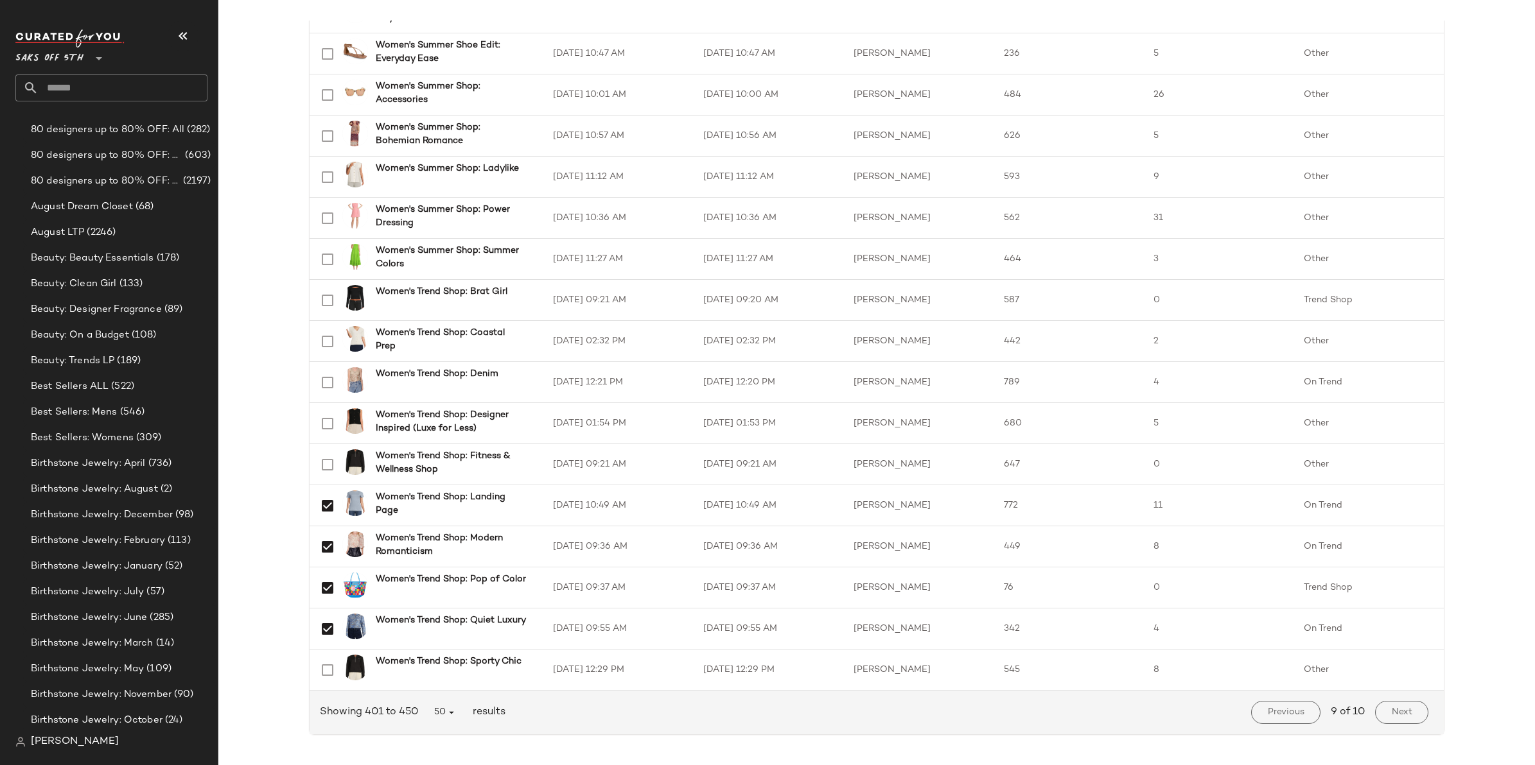
click at [1290, 724] on div "Previous" at bounding box center [1286, 712] width 80 height 33
click at [362, 520] on div "Women's Trend Shop: Landing Page" at bounding box center [422, 506] width 220 height 31
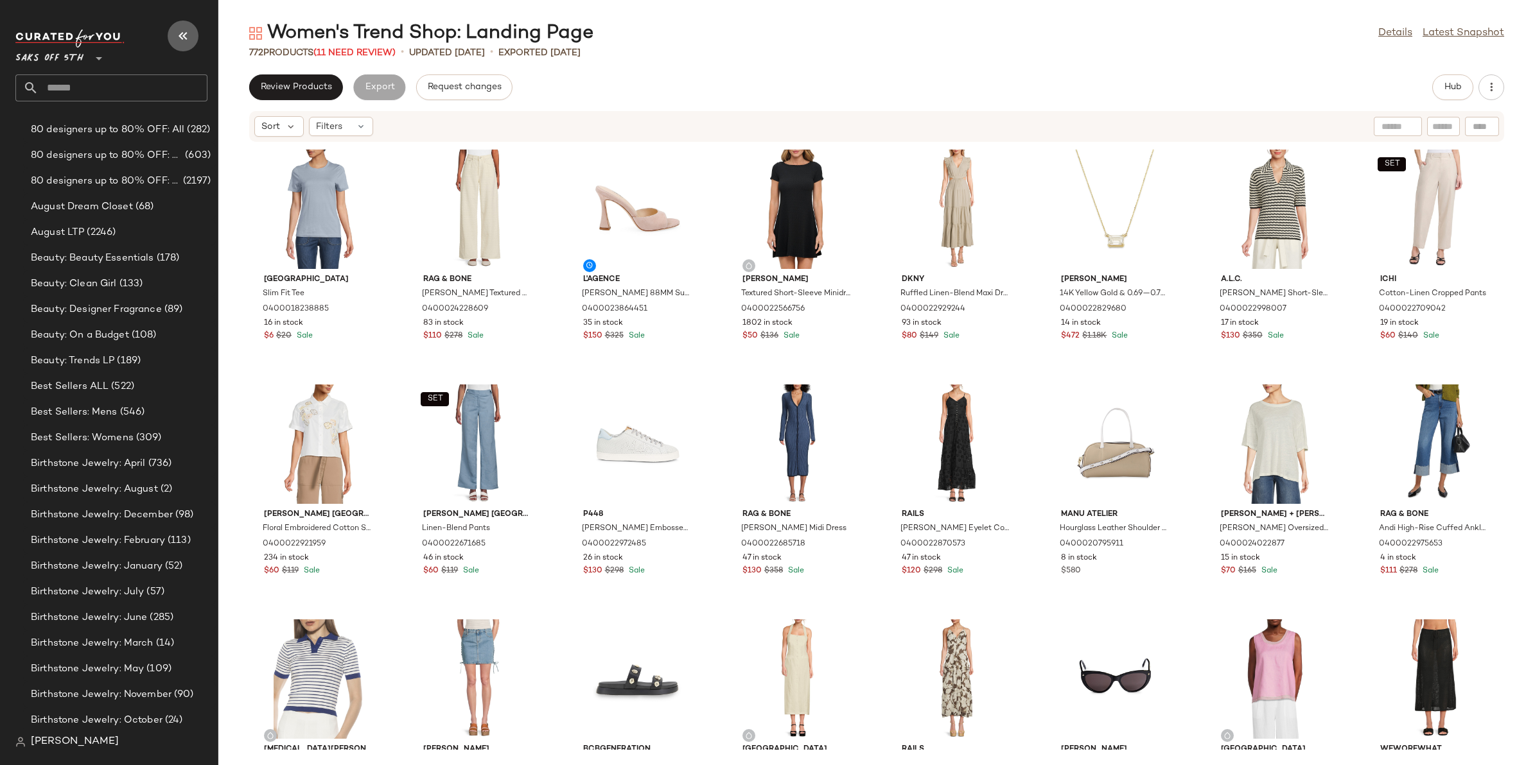
click at [184, 33] on icon "button" at bounding box center [182, 35] width 15 height 15
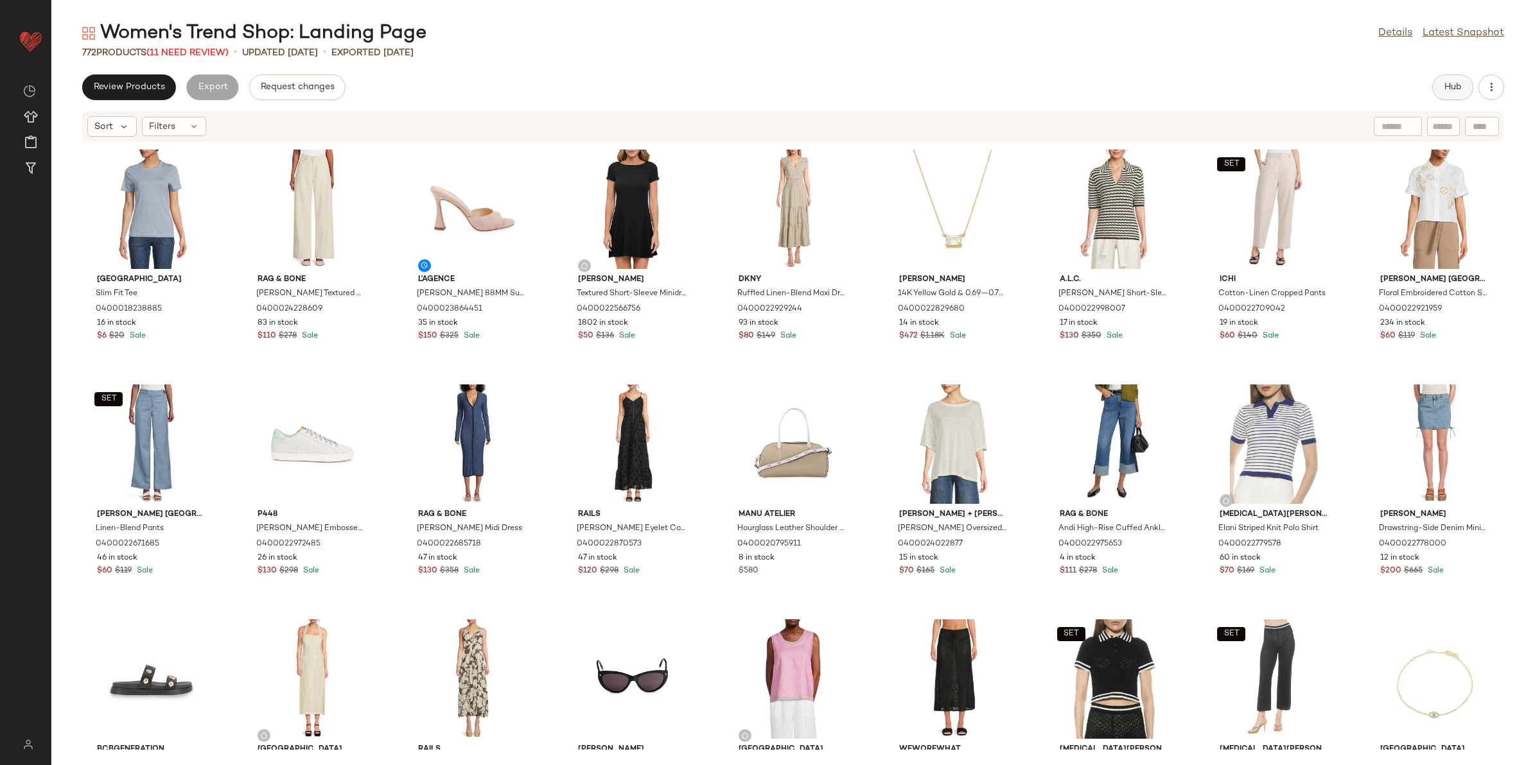
click at [1458, 90] on span "Hub" at bounding box center [1453, 87] width 18 height 10
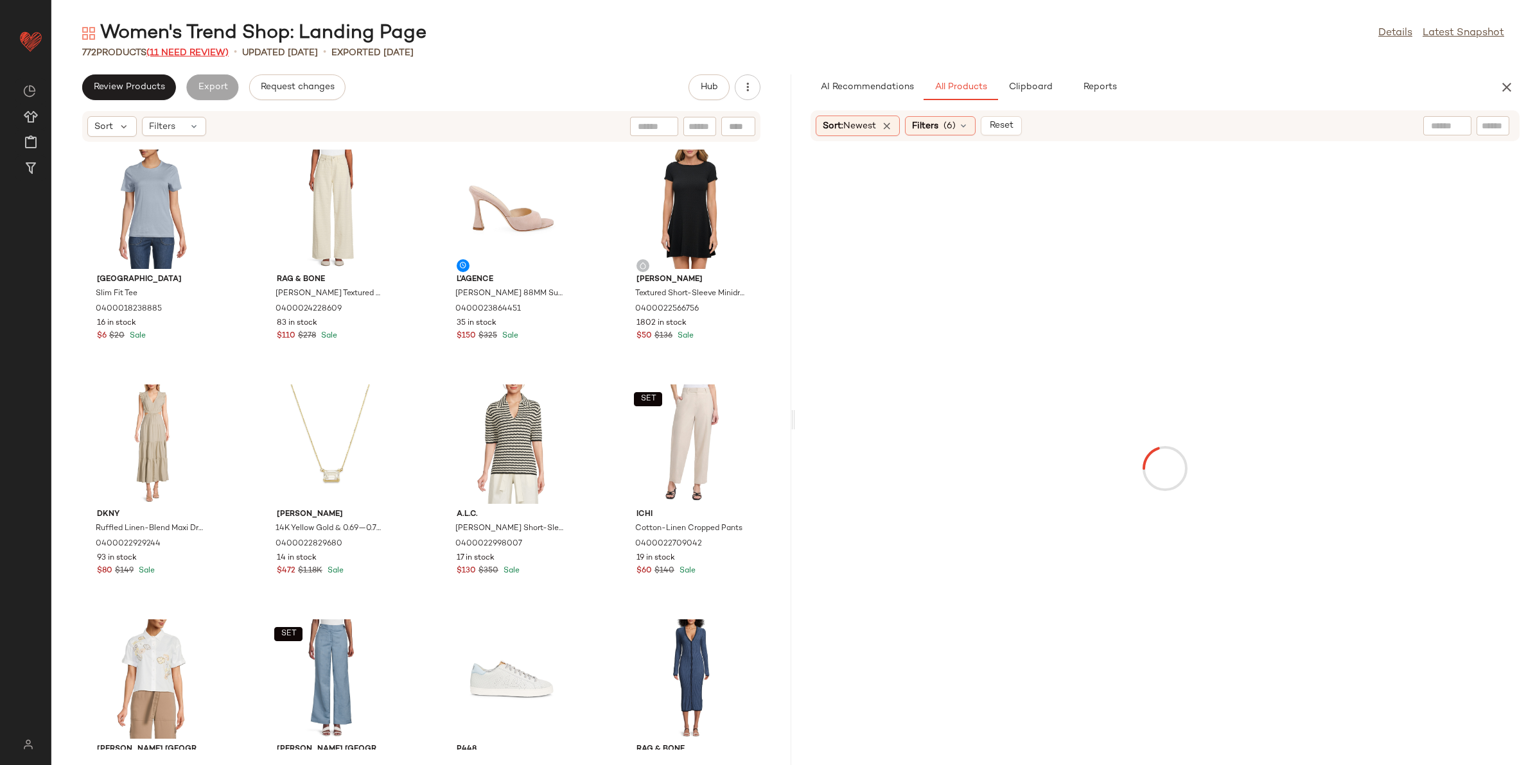
click at [181, 55] on span "(11 Need Review)" at bounding box center [187, 53] width 82 height 10
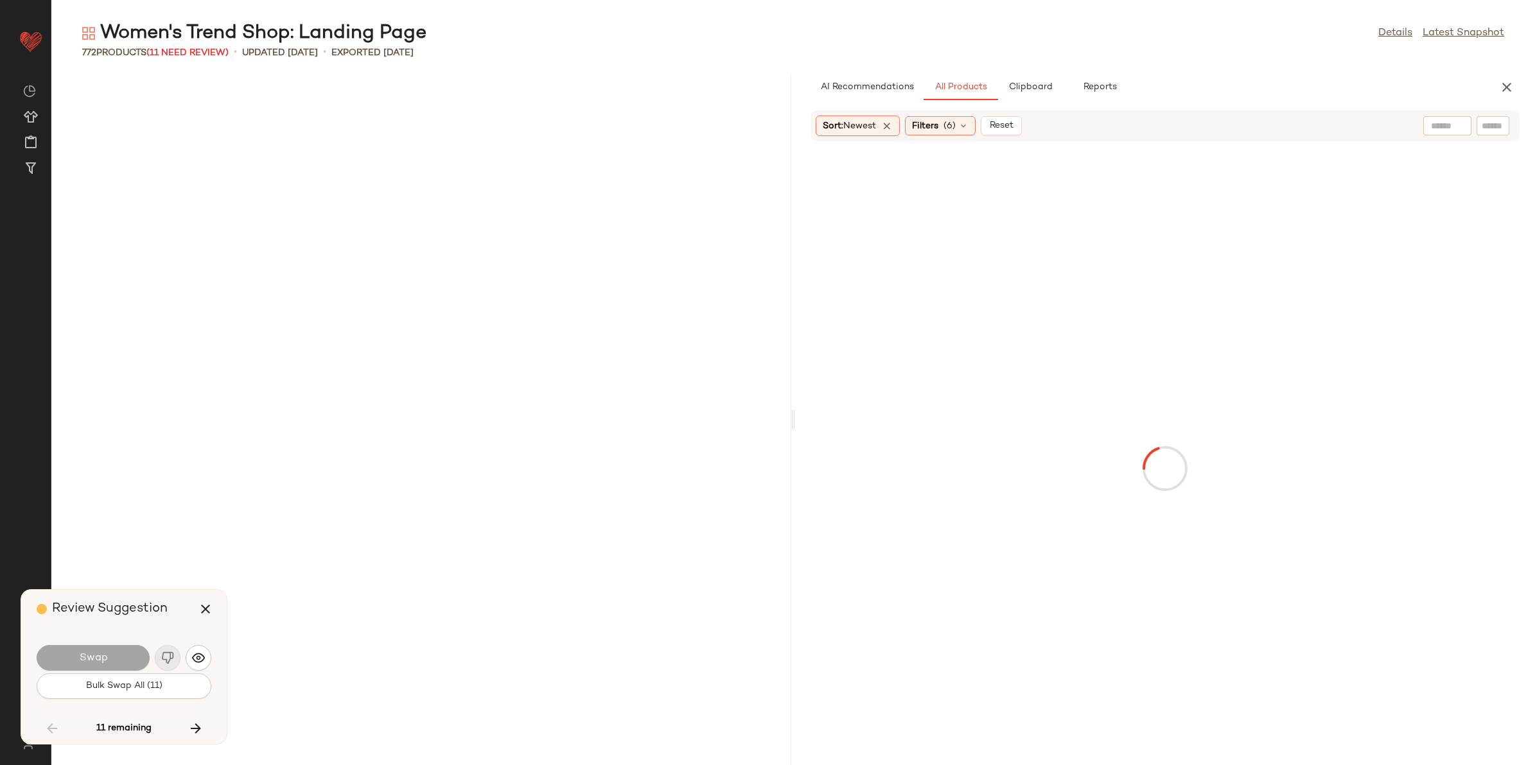
scroll to position [6111, 0]
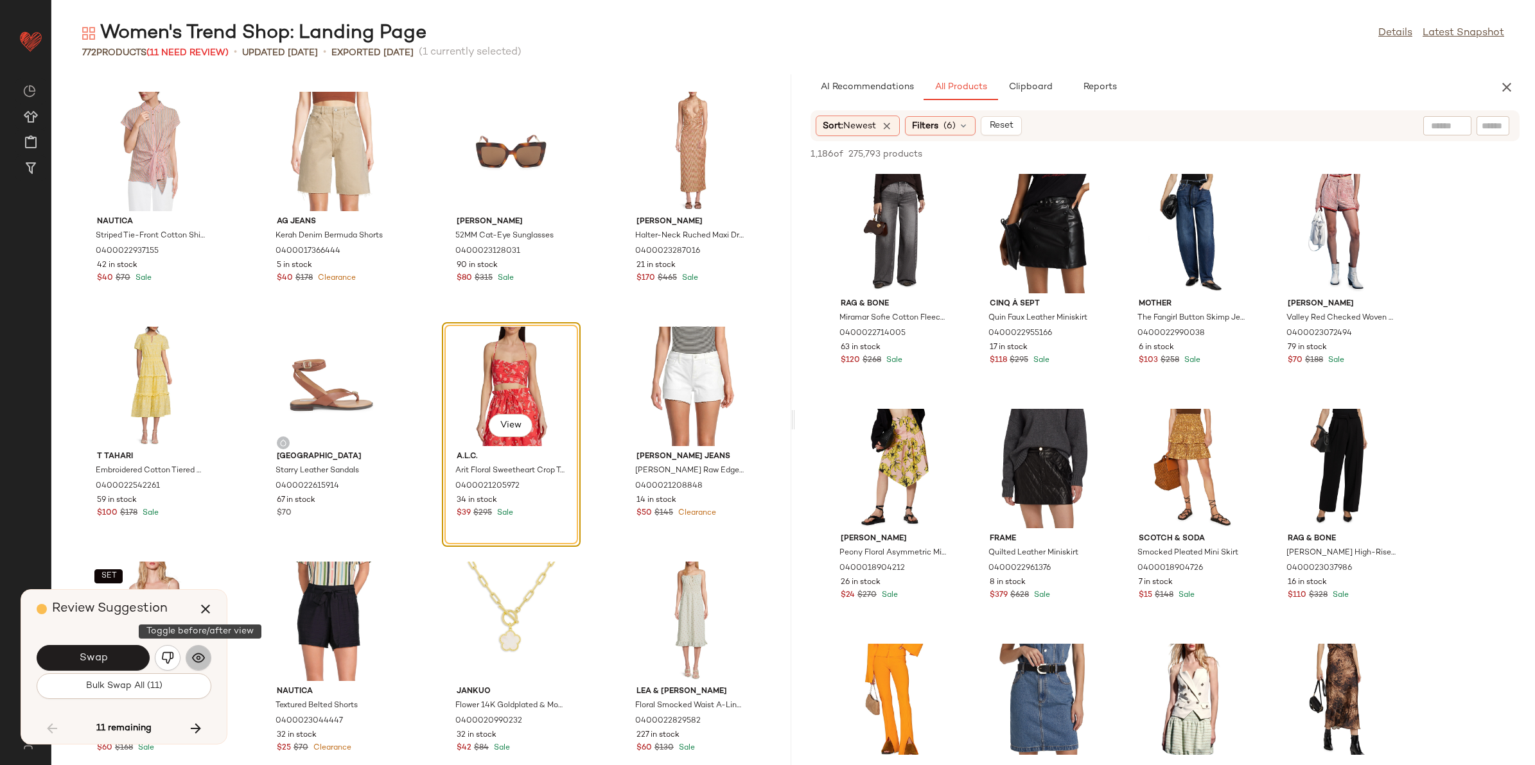
click at [203, 662] on img "button" at bounding box center [198, 658] width 13 height 13
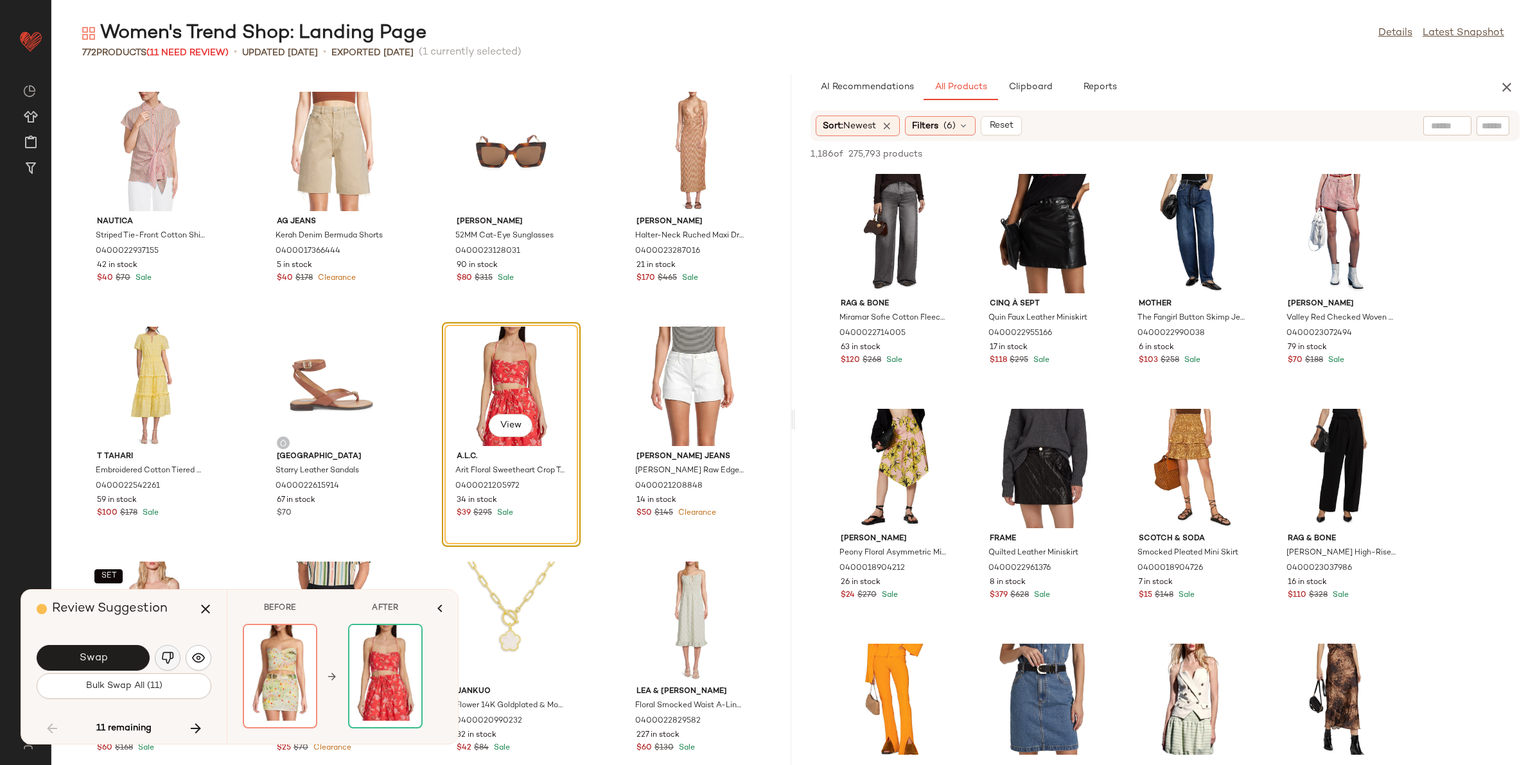
click at [173, 660] on img "button" at bounding box center [167, 658] width 13 height 13
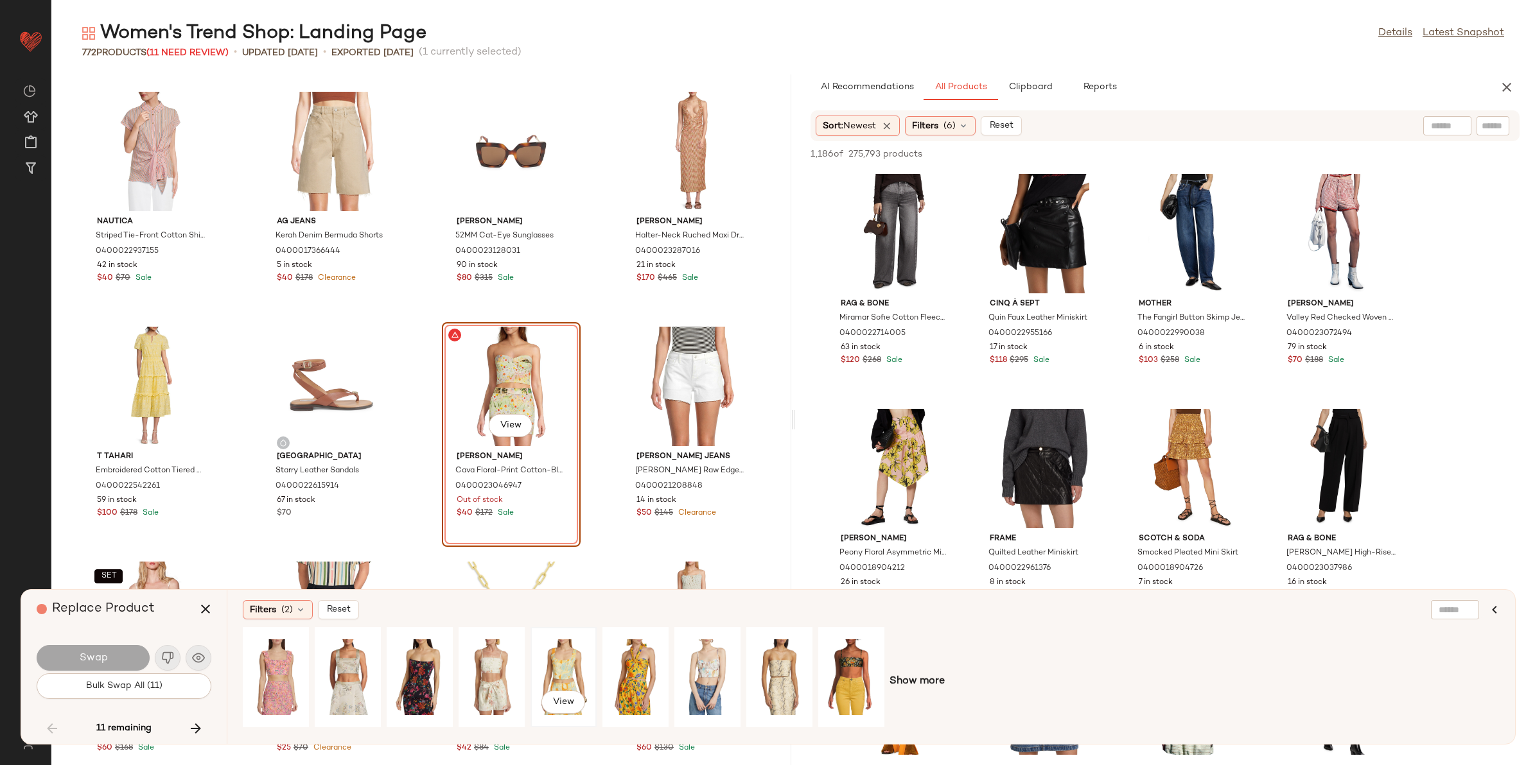
click at [586, 649] on div "View" at bounding box center [563, 677] width 57 height 91
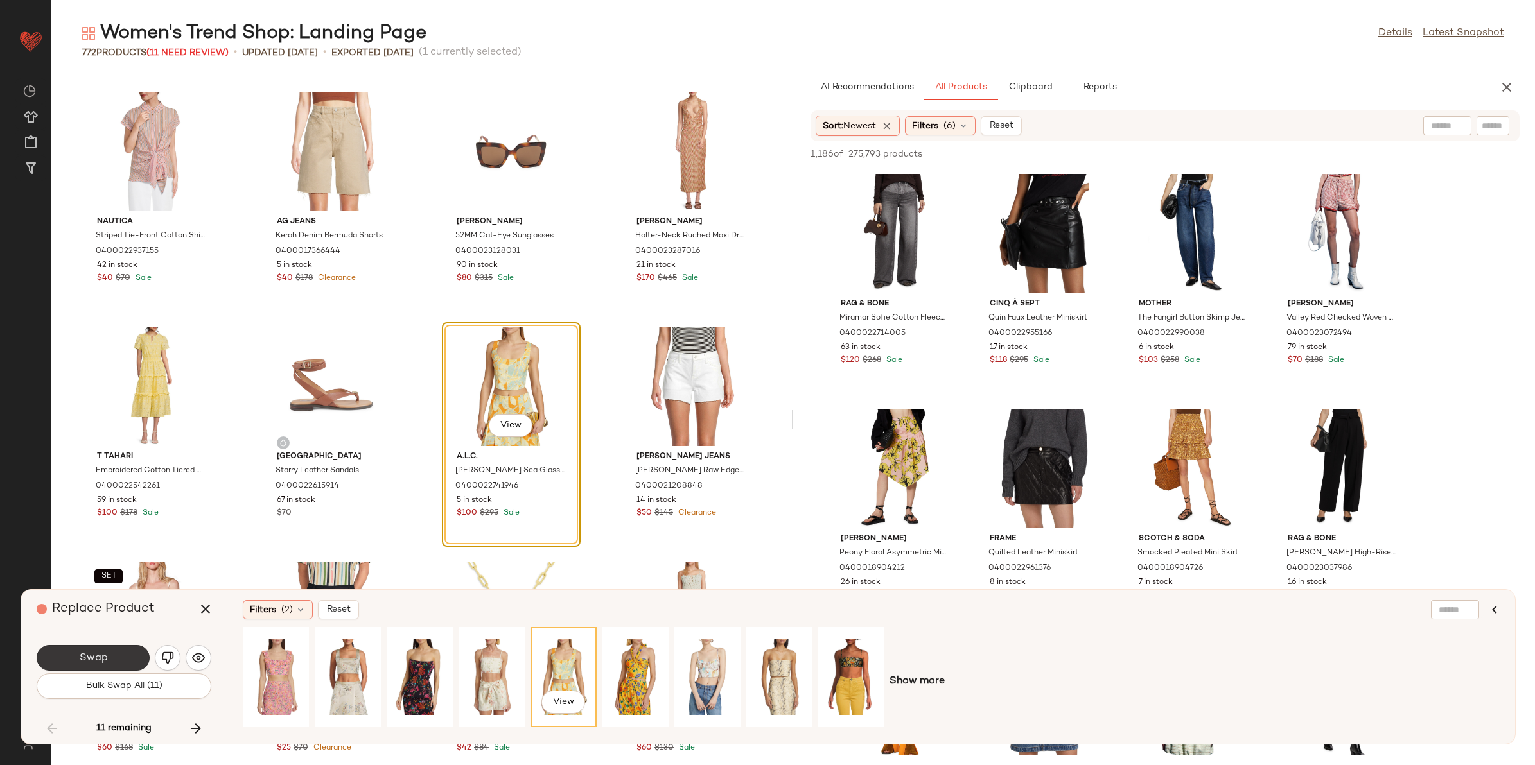
click at [112, 650] on button "Swap" at bounding box center [93, 658] width 113 height 26
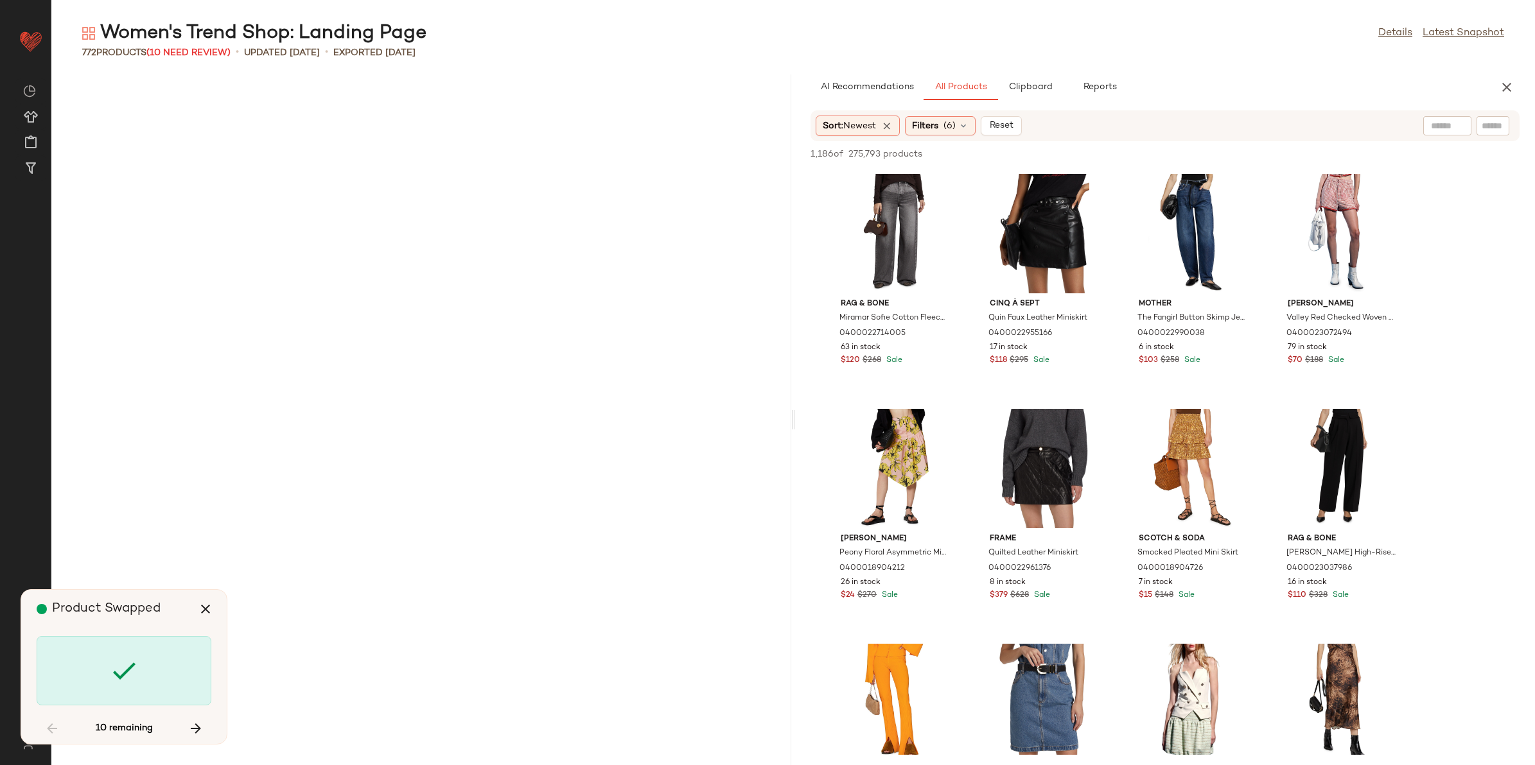
scroll to position [10577, 0]
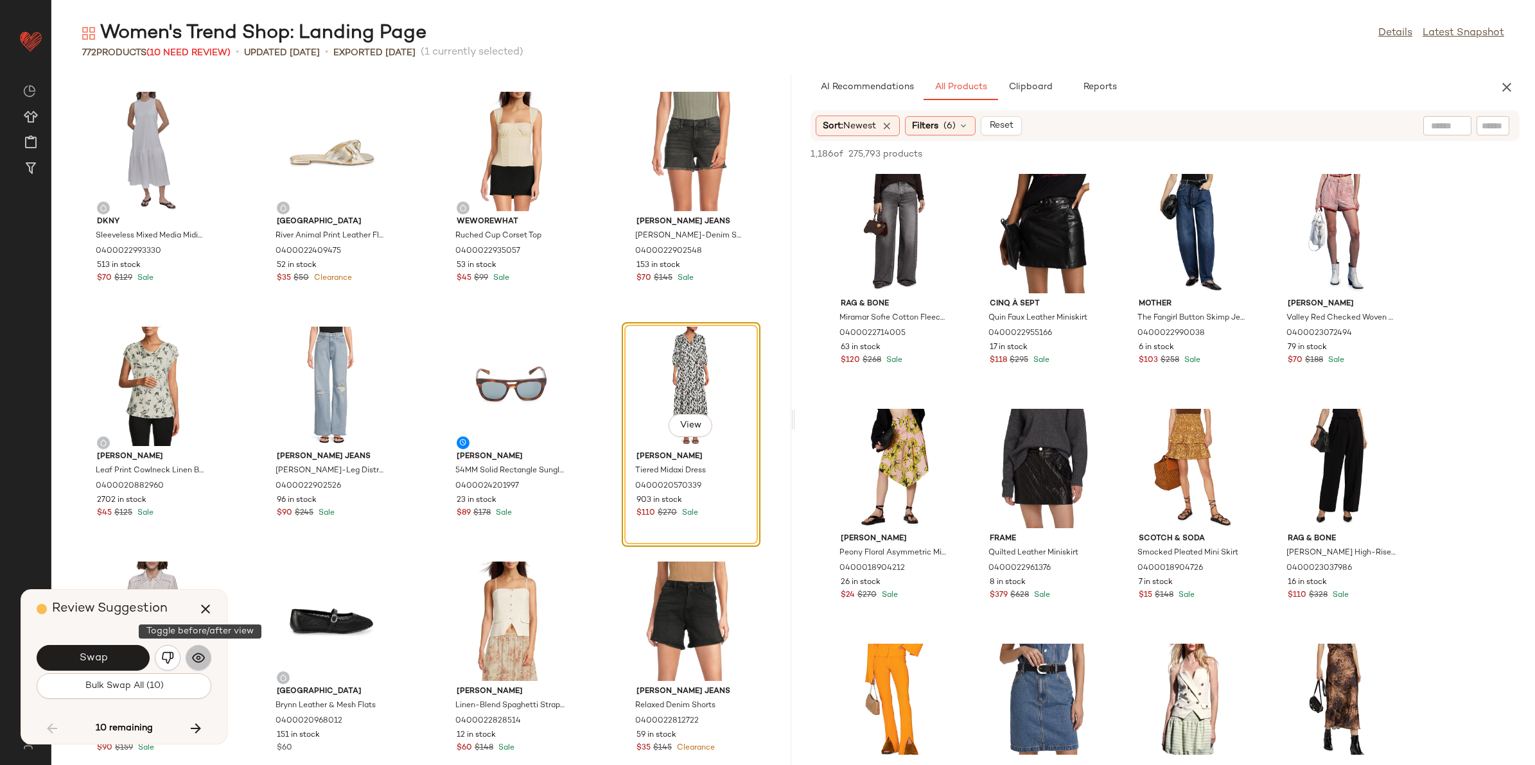
click at [188, 659] on button "button" at bounding box center [199, 658] width 26 height 26
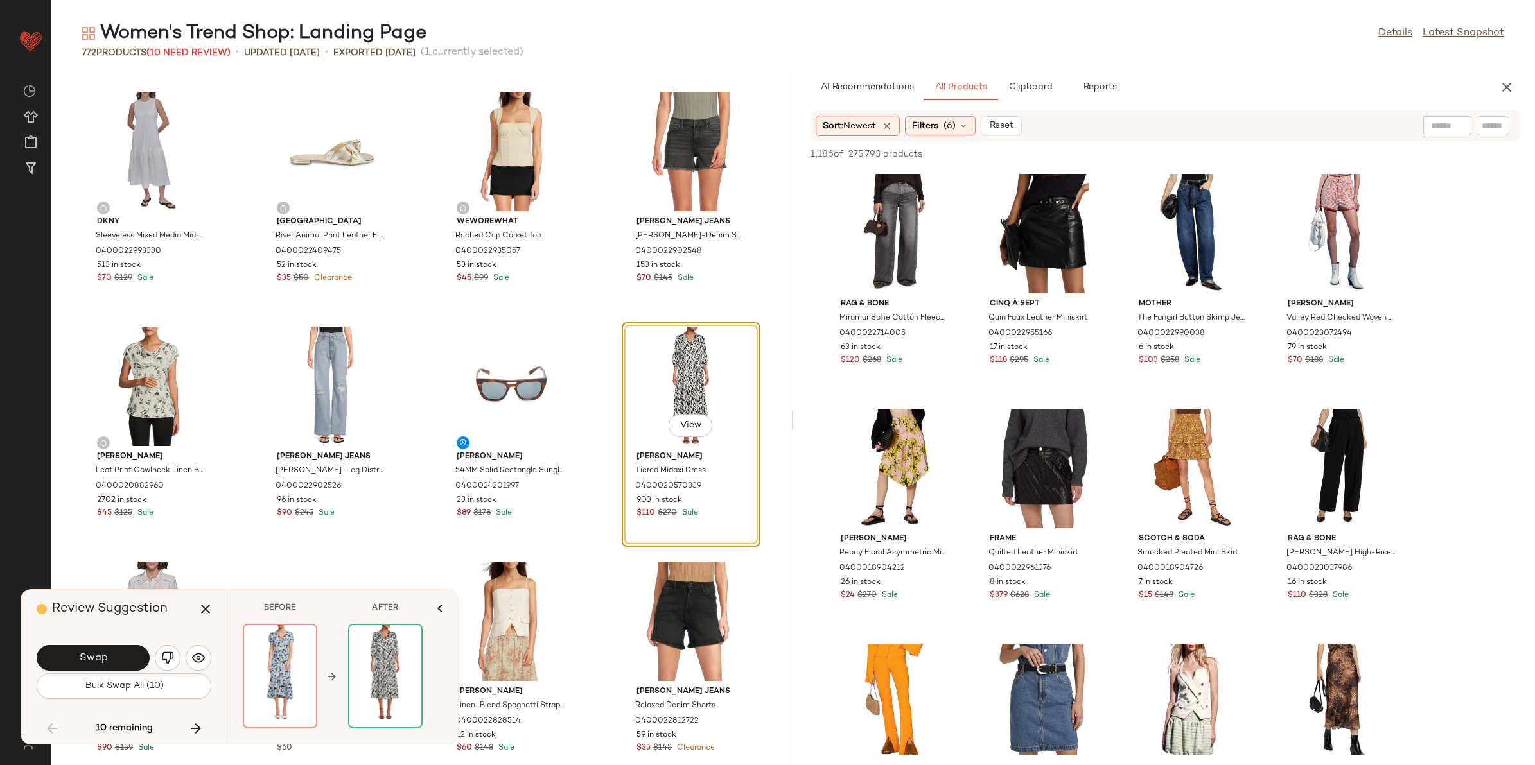
click at [162, 659] on button "button" at bounding box center [168, 658] width 26 height 26
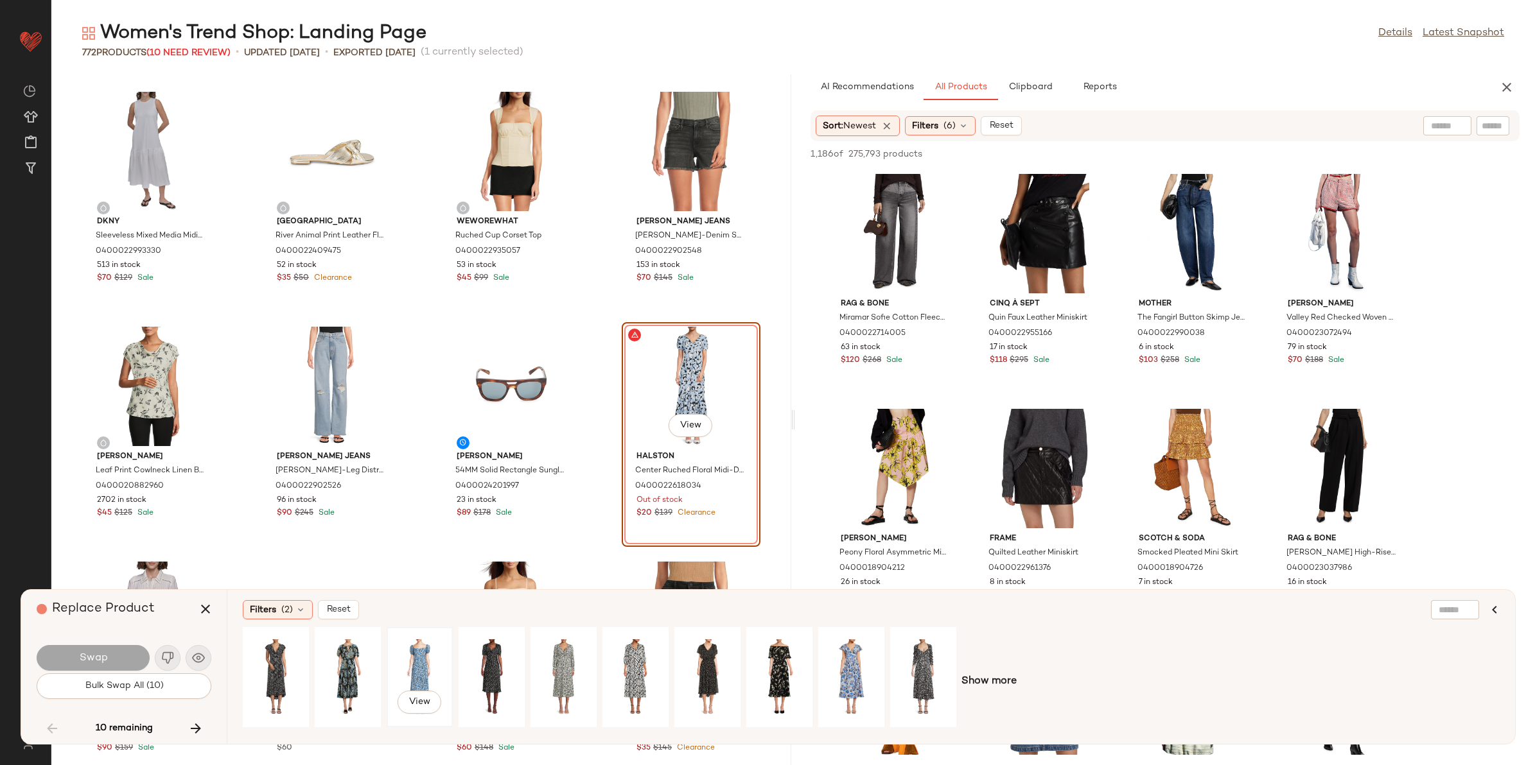
click at [424, 649] on div "View" at bounding box center [419, 677] width 57 height 91
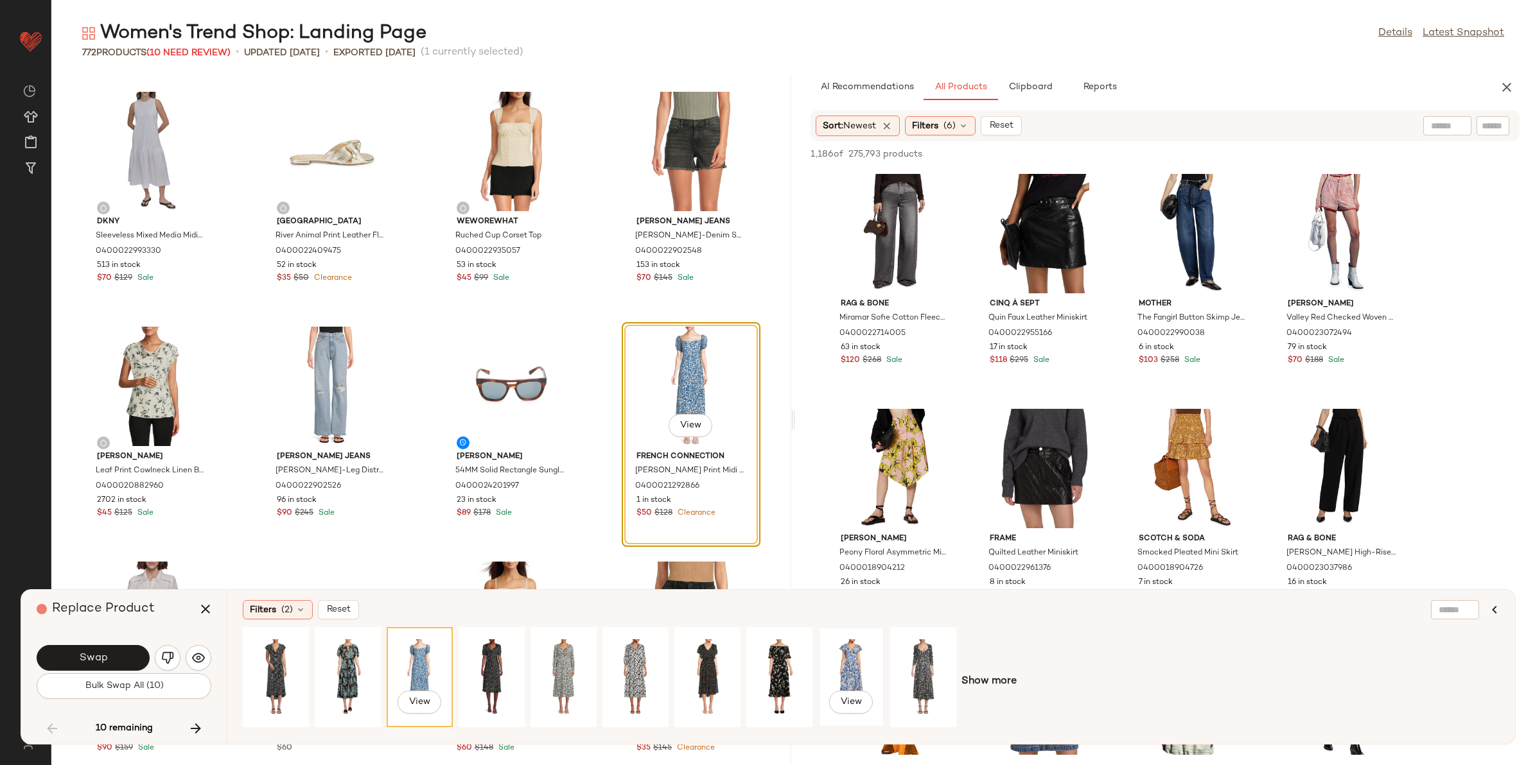
click at [850, 671] on div "View" at bounding box center [851, 677] width 57 height 91
click at [273, 601] on div "Filters (2)" at bounding box center [278, 609] width 70 height 19
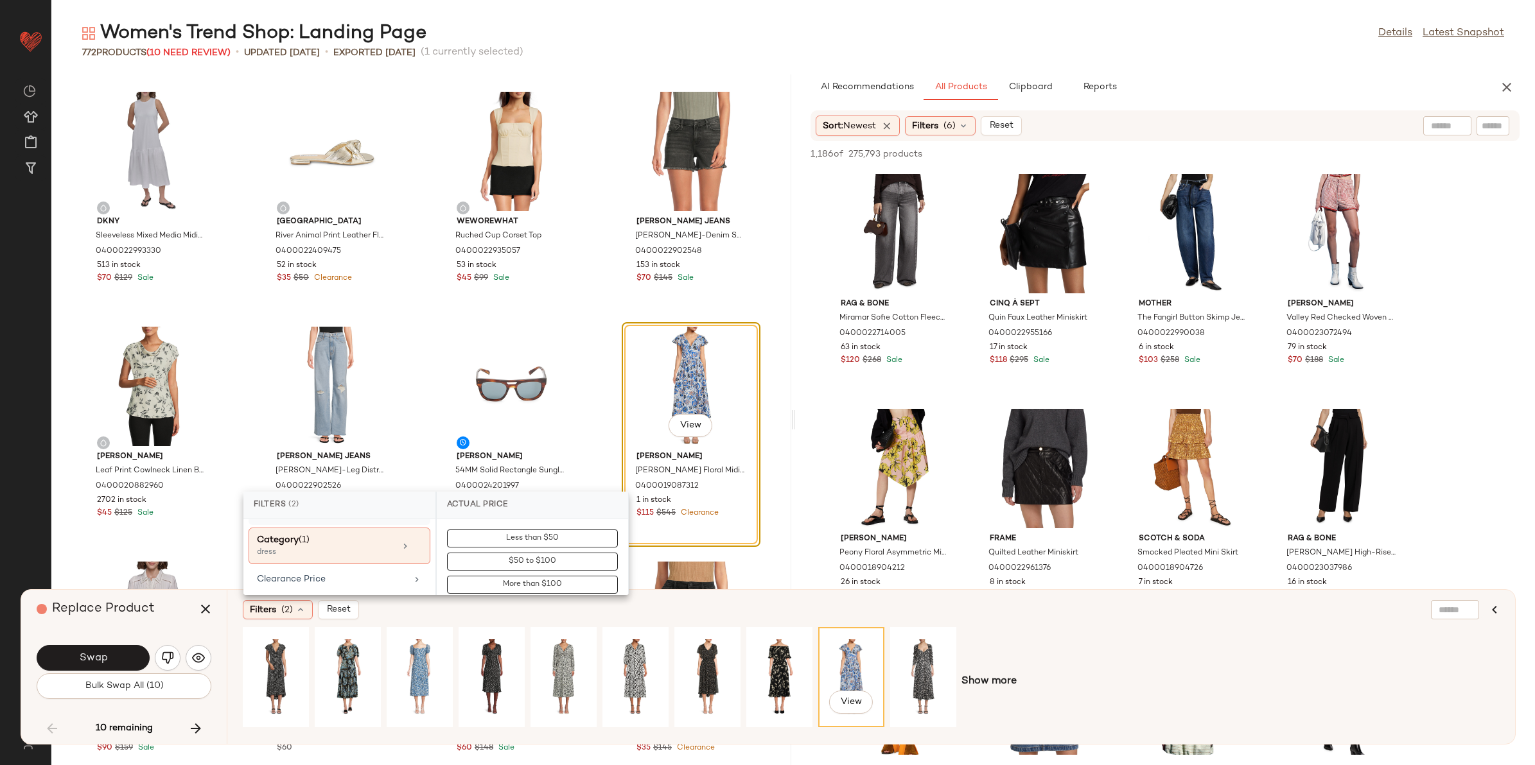
scroll to position [161, 0]
click at [293, 551] on div "Clearance Price" at bounding box center [332, 553] width 150 height 13
click at [462, 560] on button "Not on clearance" at bounding box center [532, 562] width 171 height 18
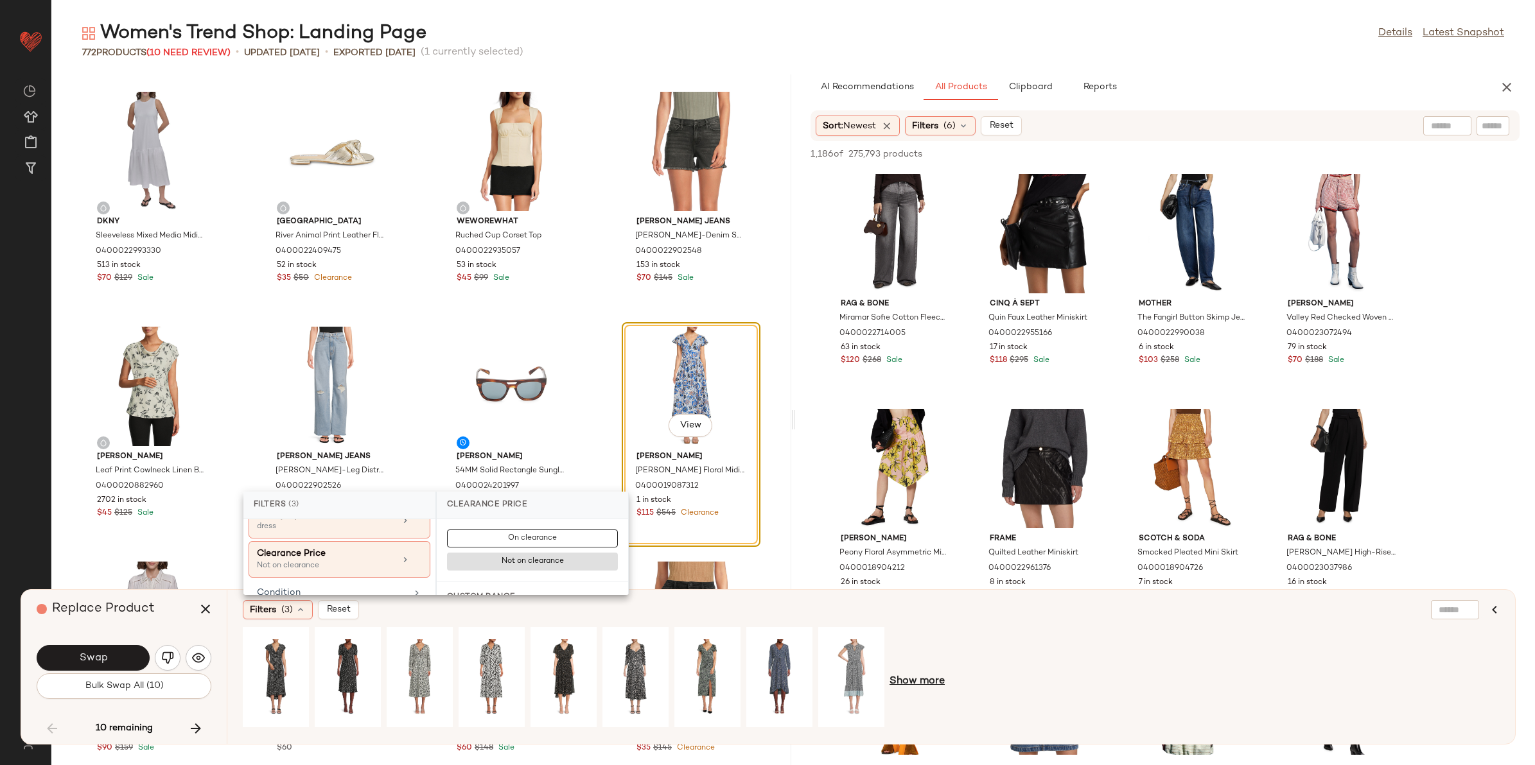
click at [932, 681] on span "Show more" at bounding box center [916, 681] width 55 height 15
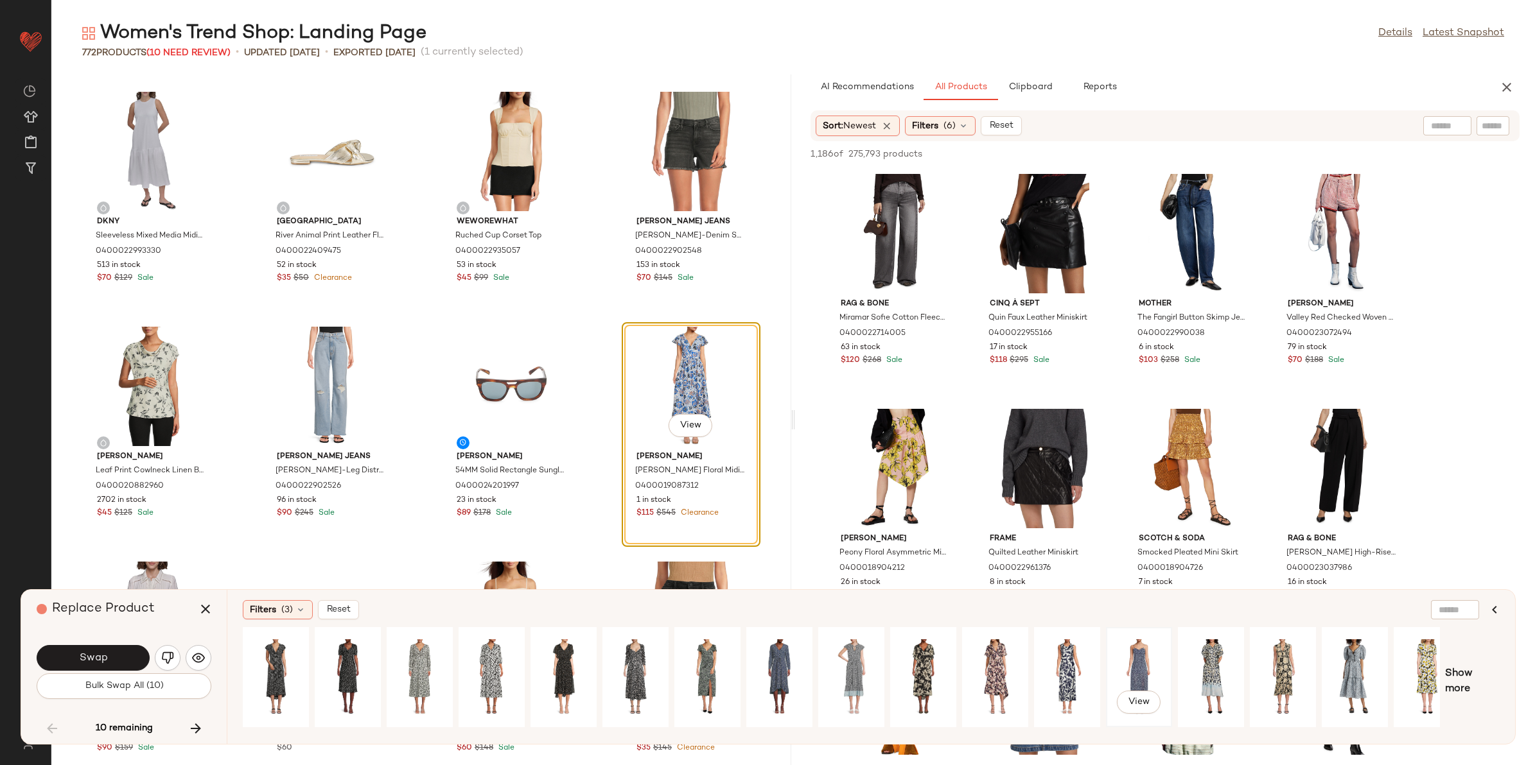
click at [1158, 668] on div "View" at bounding box center [1138, 677] width 57 height 91
click at [114, 670] on button "Swap" at bounding box center [93, 658] width 113 height 26
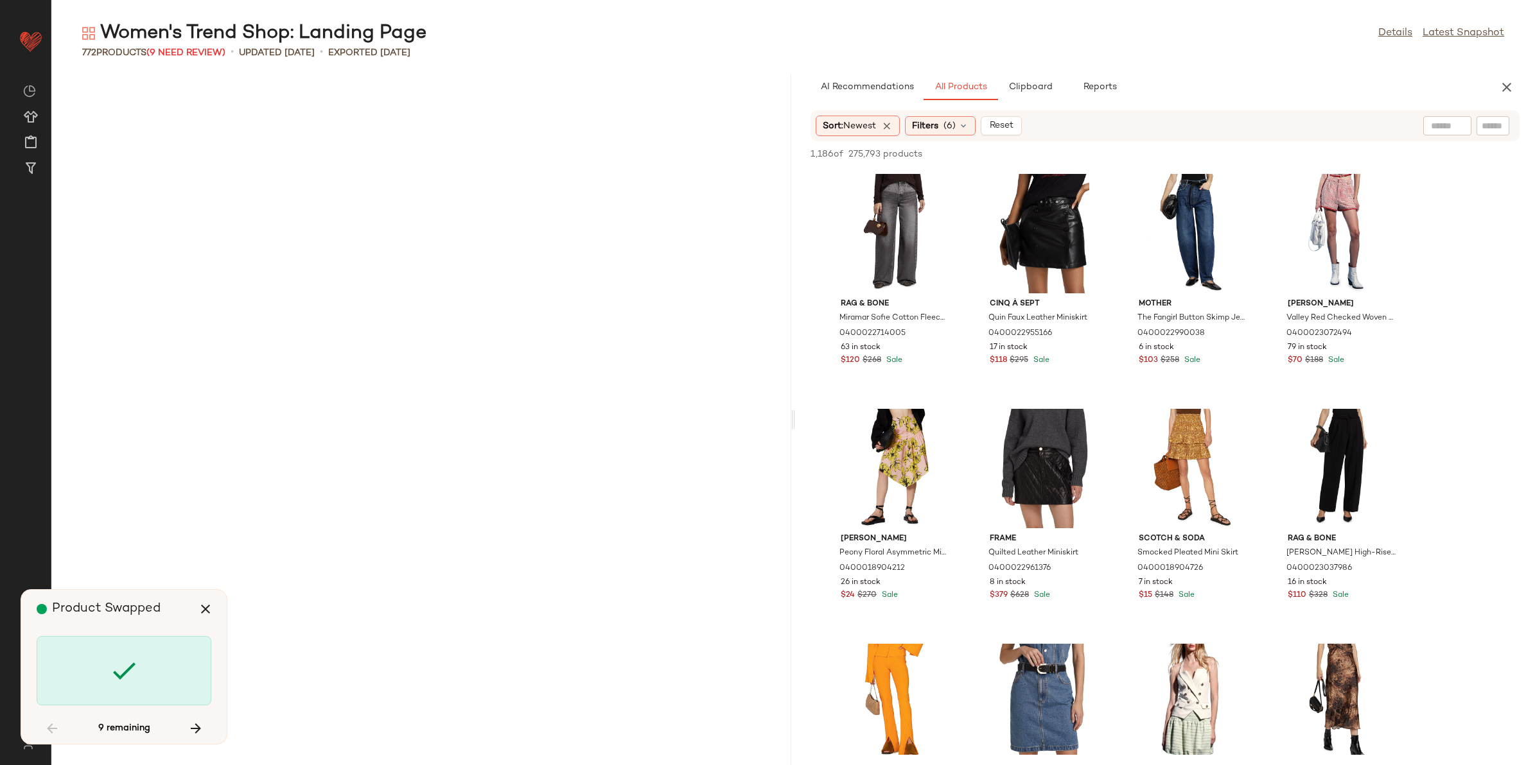
scroll to position [13397, 0]
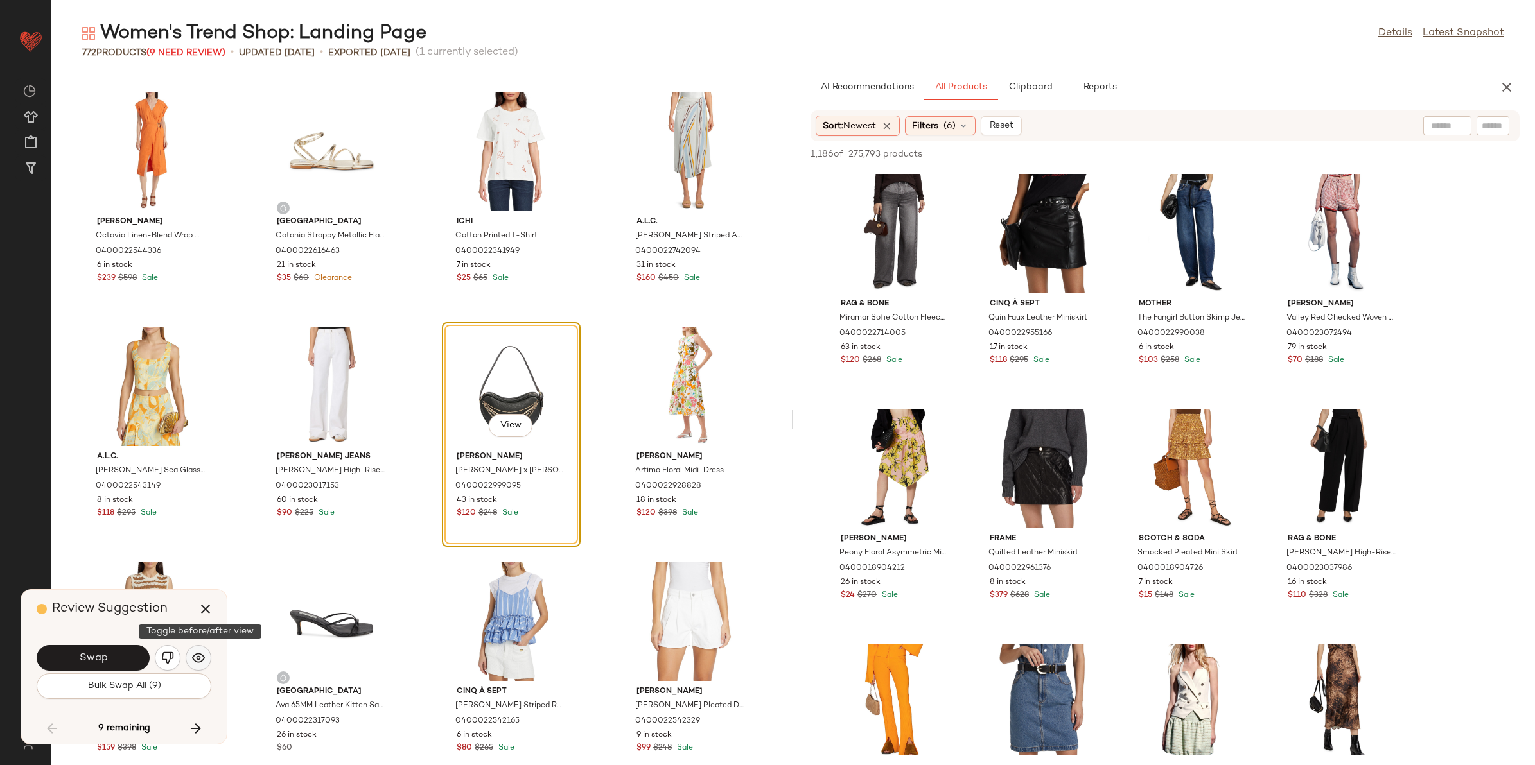
click at [204, 656] on img "button" at bounding box center [198, 658] width 13 height 13
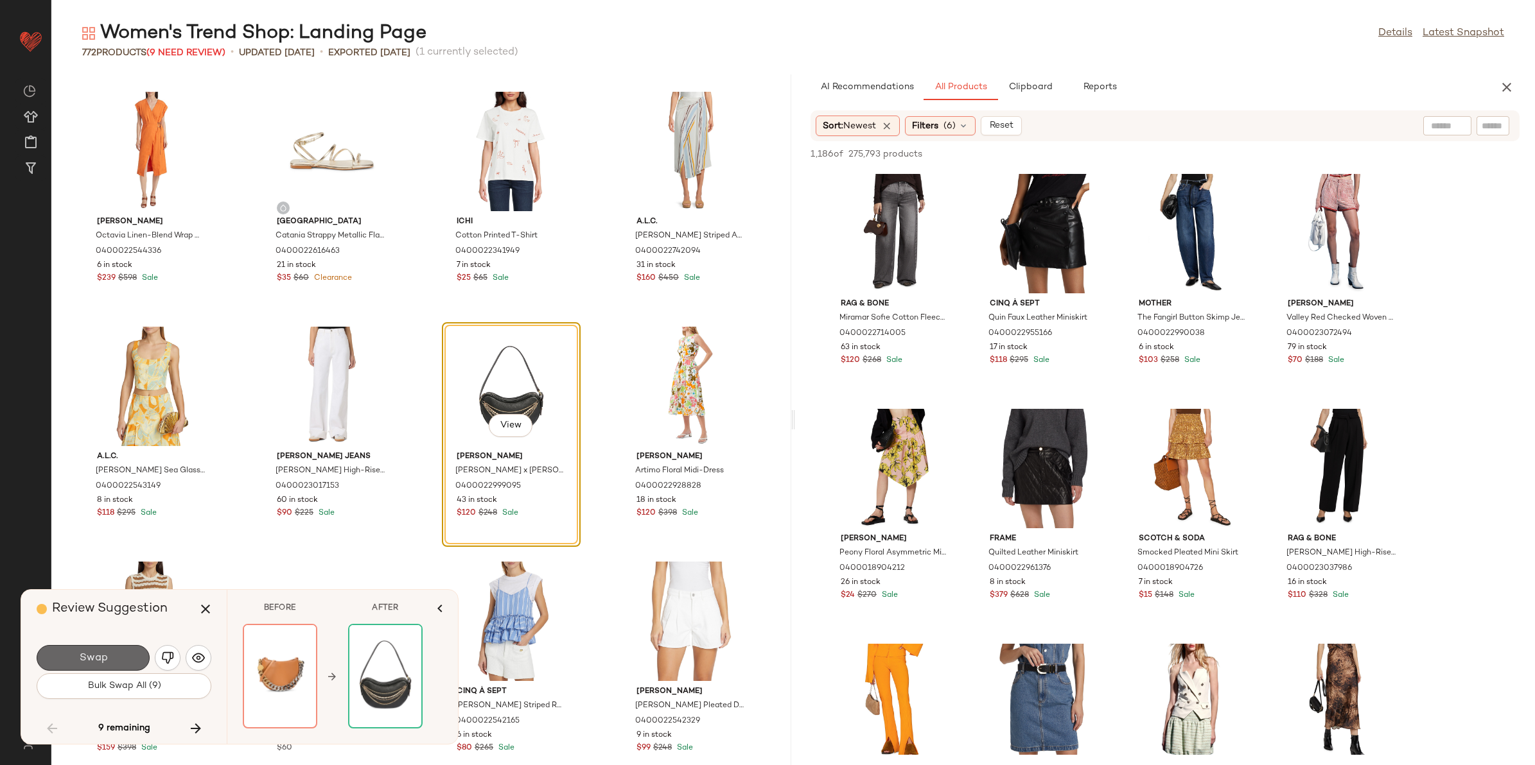
click at [116, 662] on button "Swap" at bounding box center [93, 658] width 113 height 26
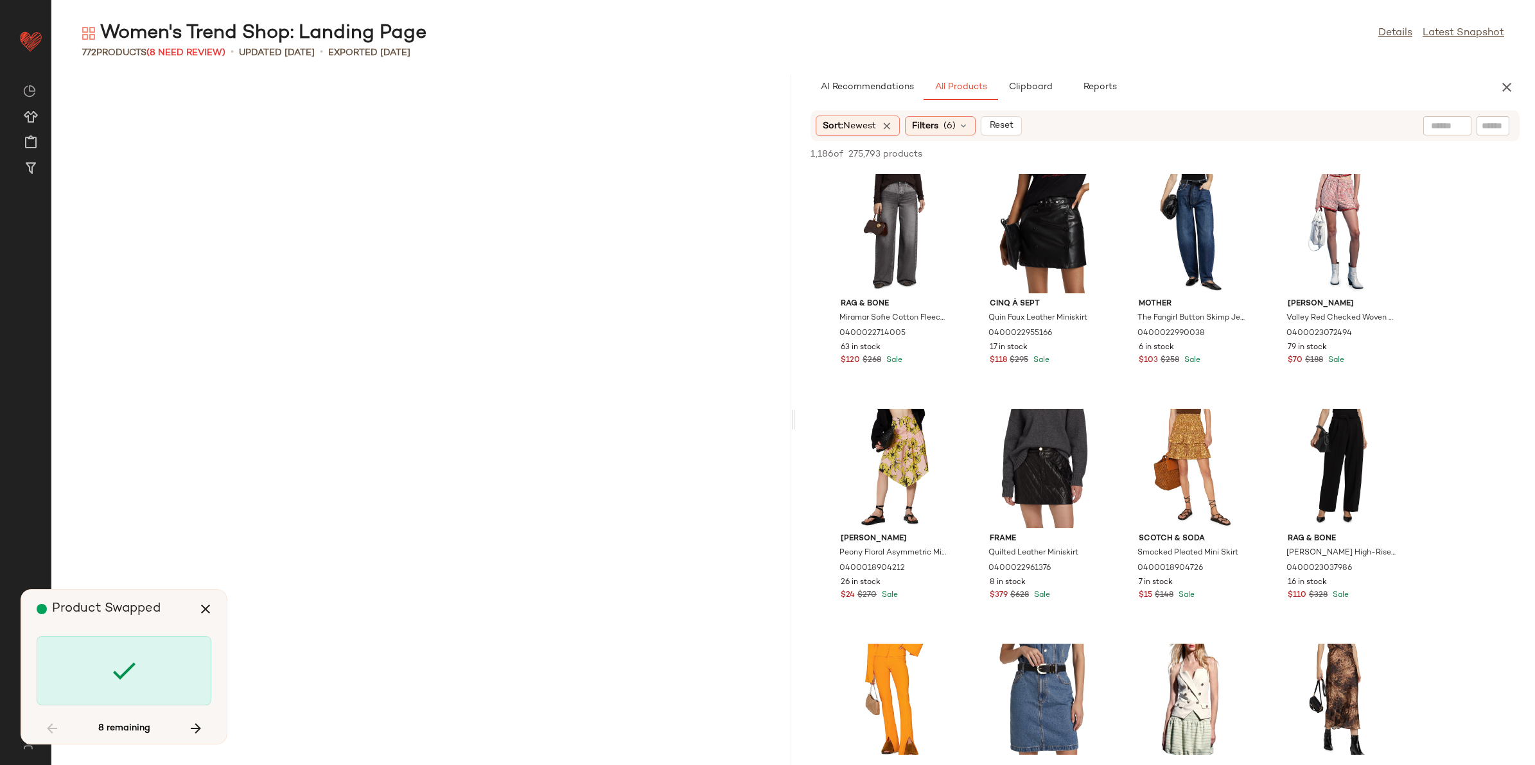
scroll to position [17628, 0]
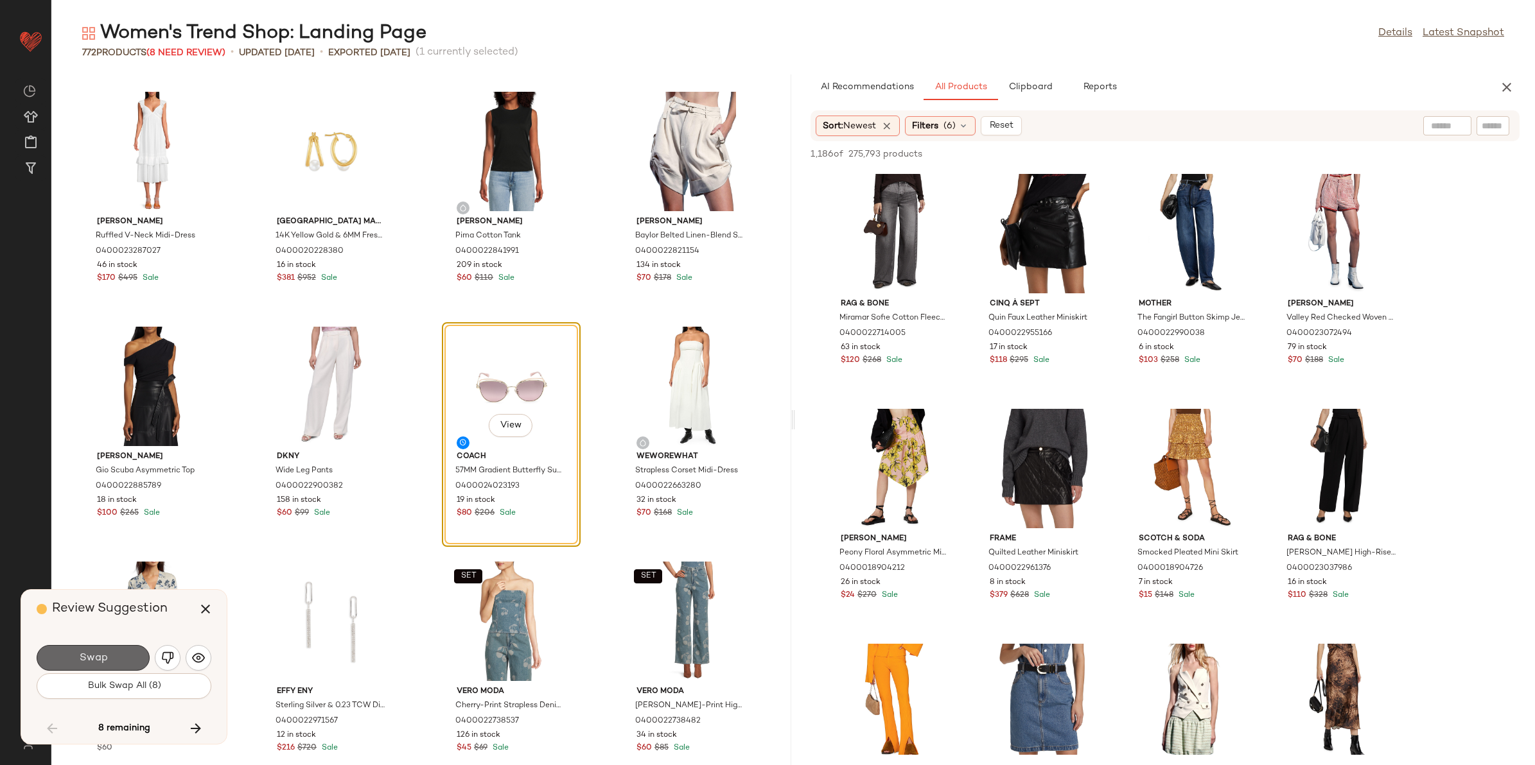
click at [87, 663] on span "Swap" at bounding box center [92, 658] width 29 height 12
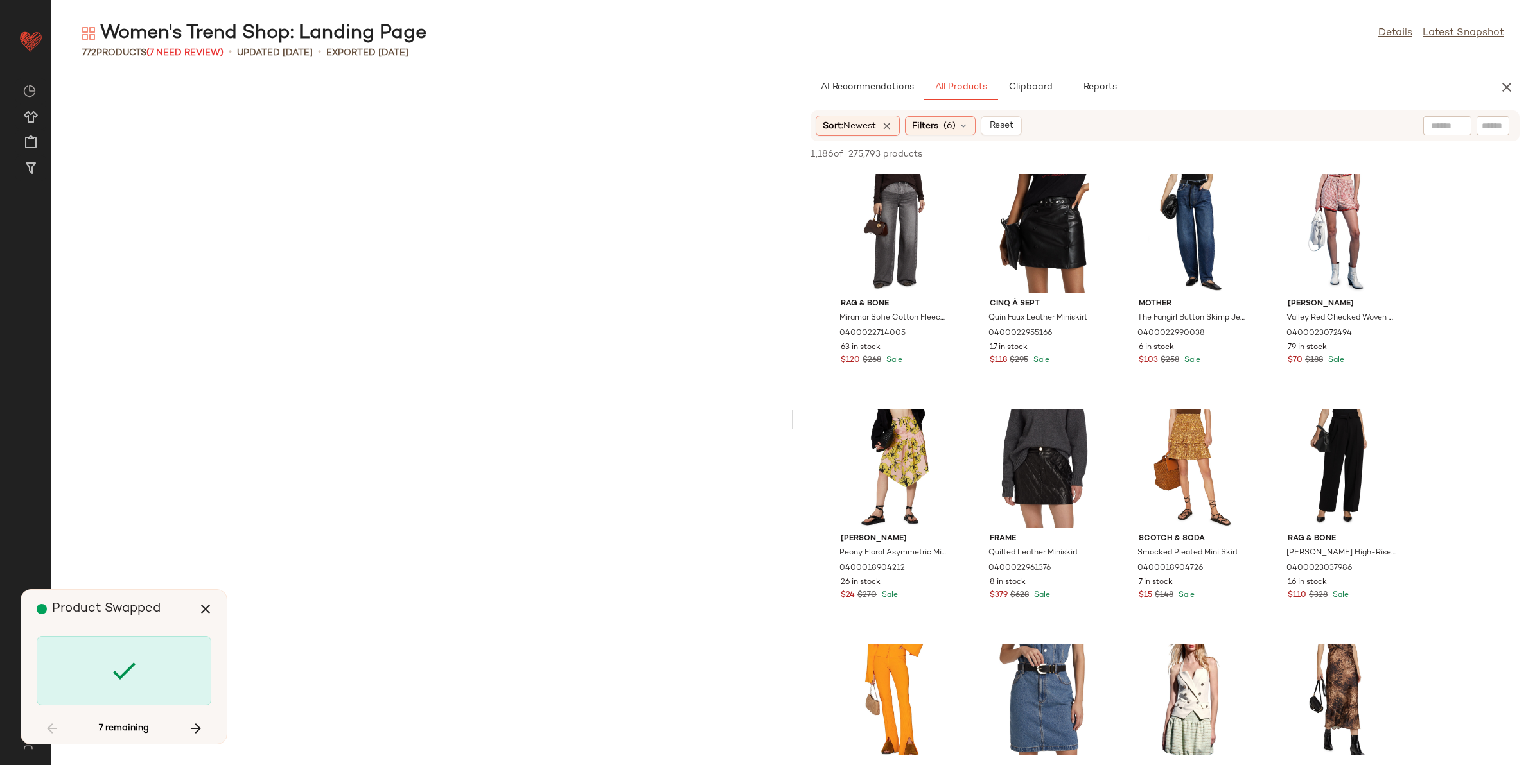
scroll to position [23739, 0]
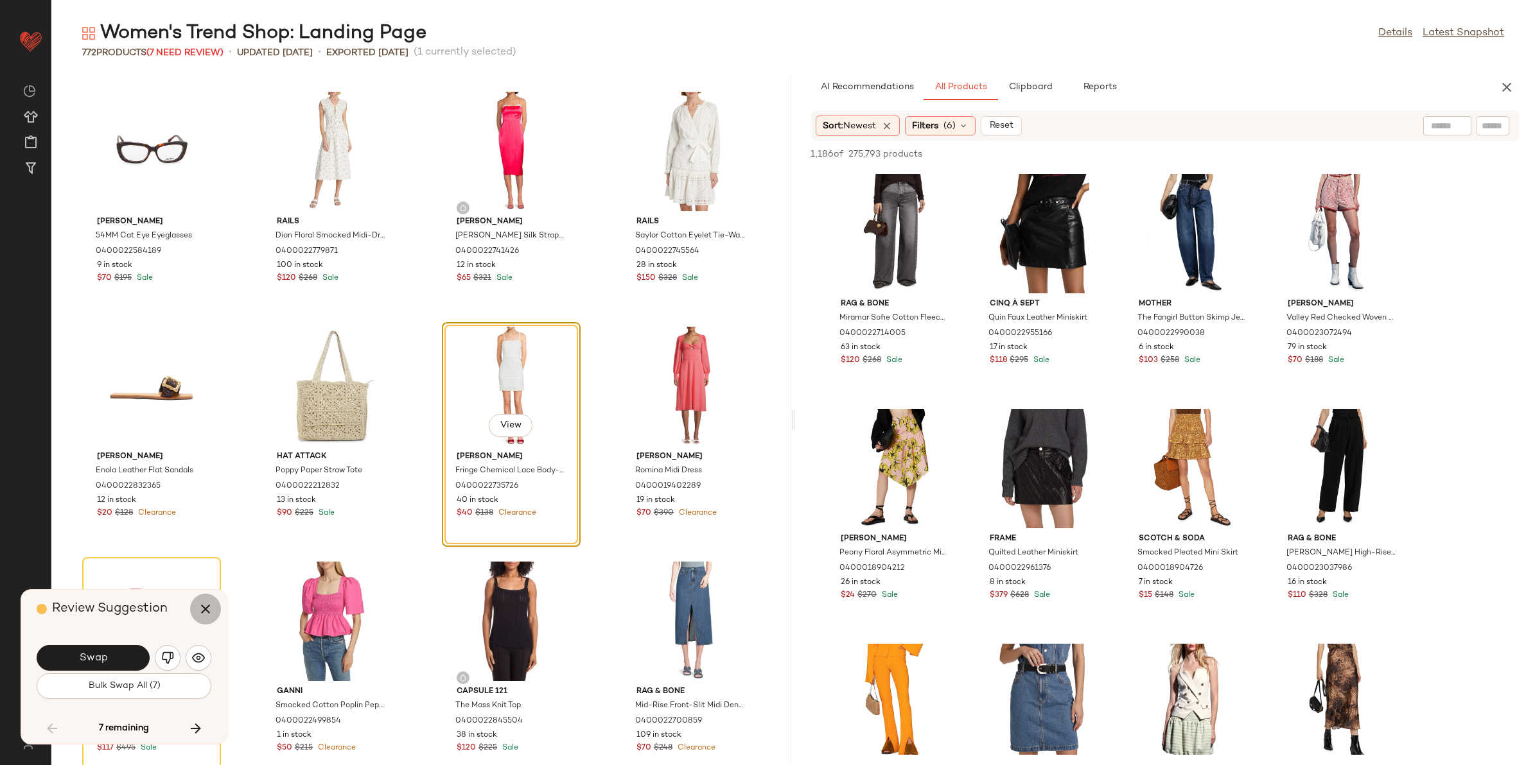
click at [206, 610] on icon "button" at bounding box center [205, 609] width 15 height 15
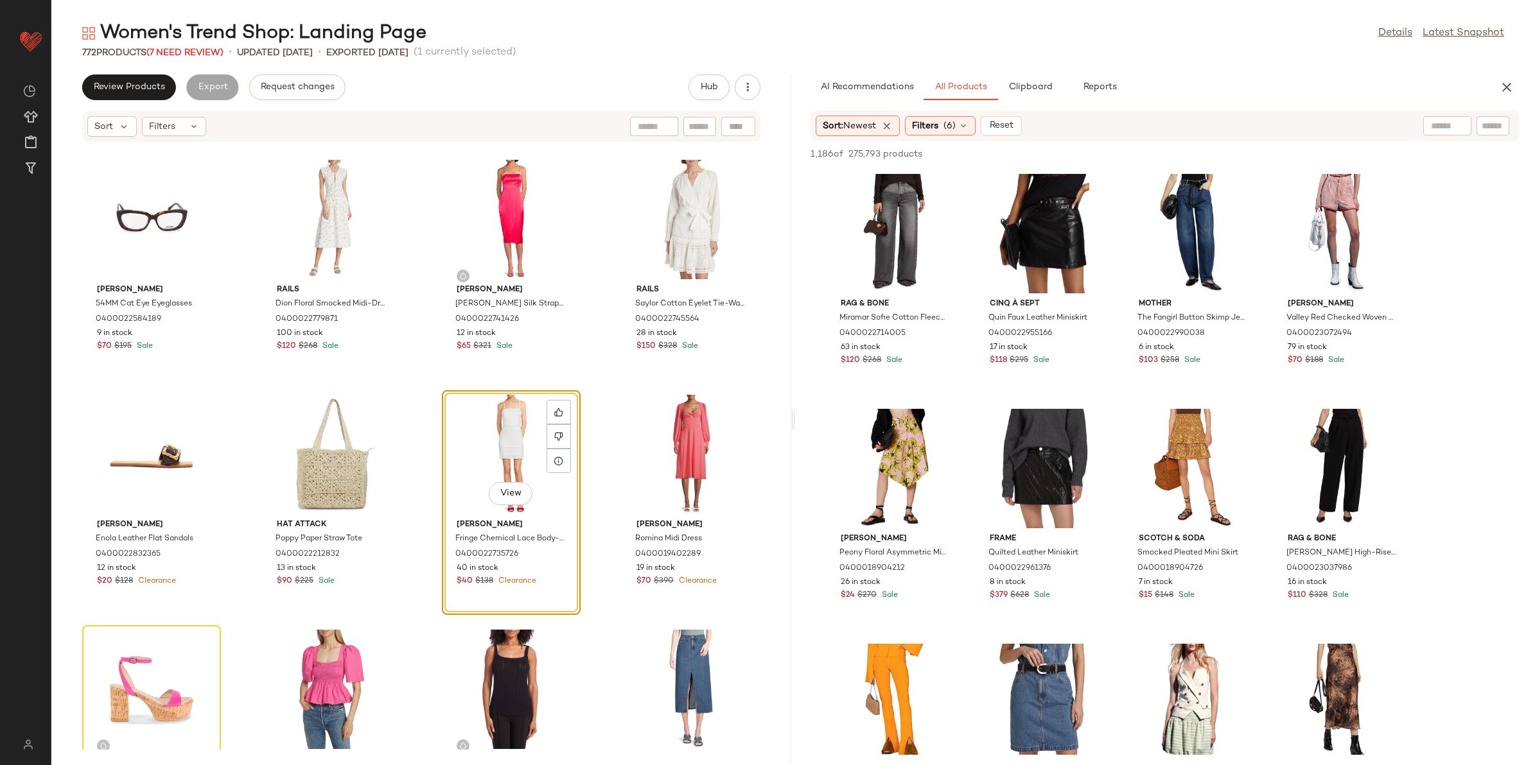
click at [161, 112] on div "Sort Filters" at bounding box center [421, 126] width 678 height 31
click at [171, 120] on span "Filters" at bounding box center [162, 126] width 26 height 13
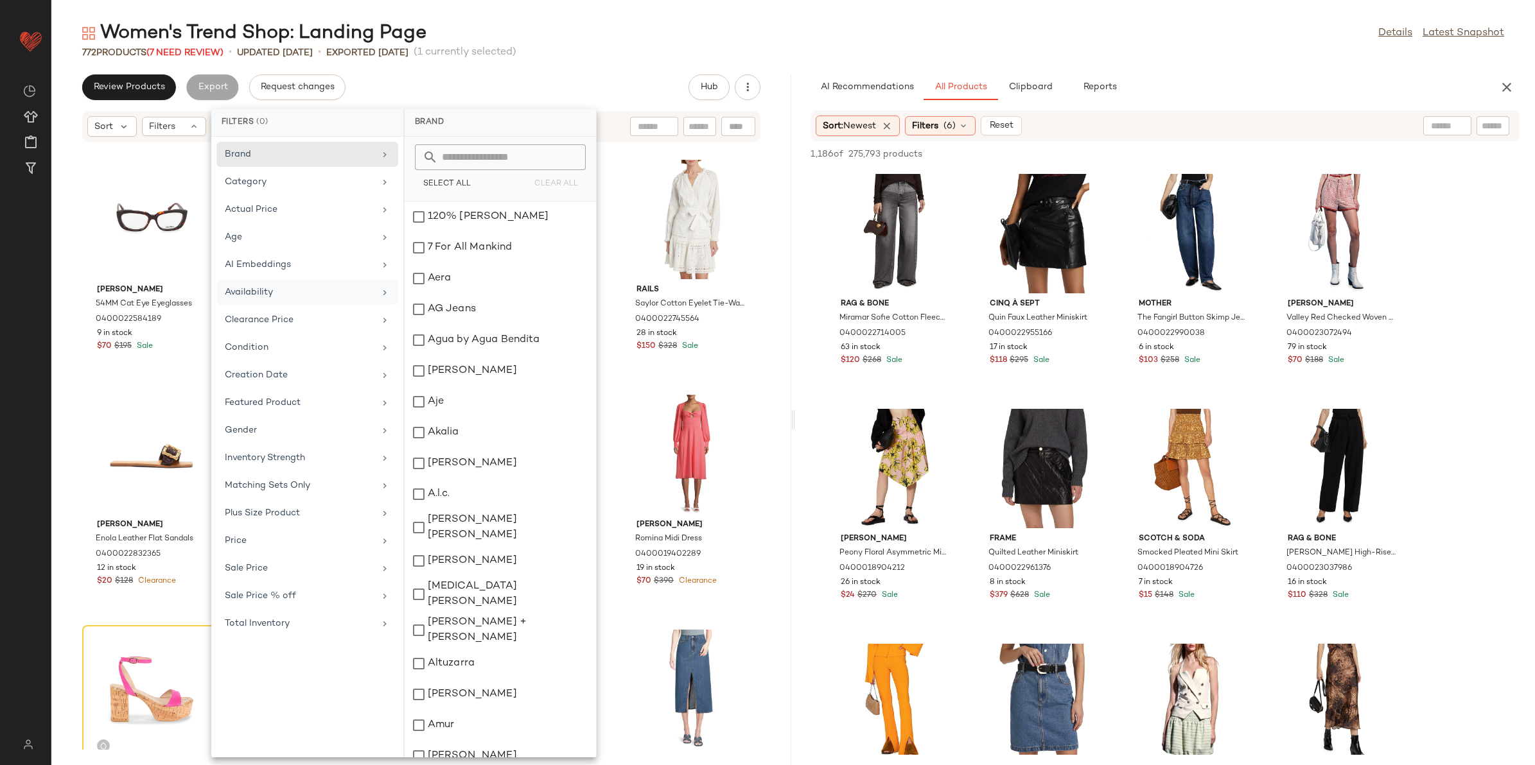
click at [256, 290] on div "Availability" at bounding box center [300, 292] width 150 height 13
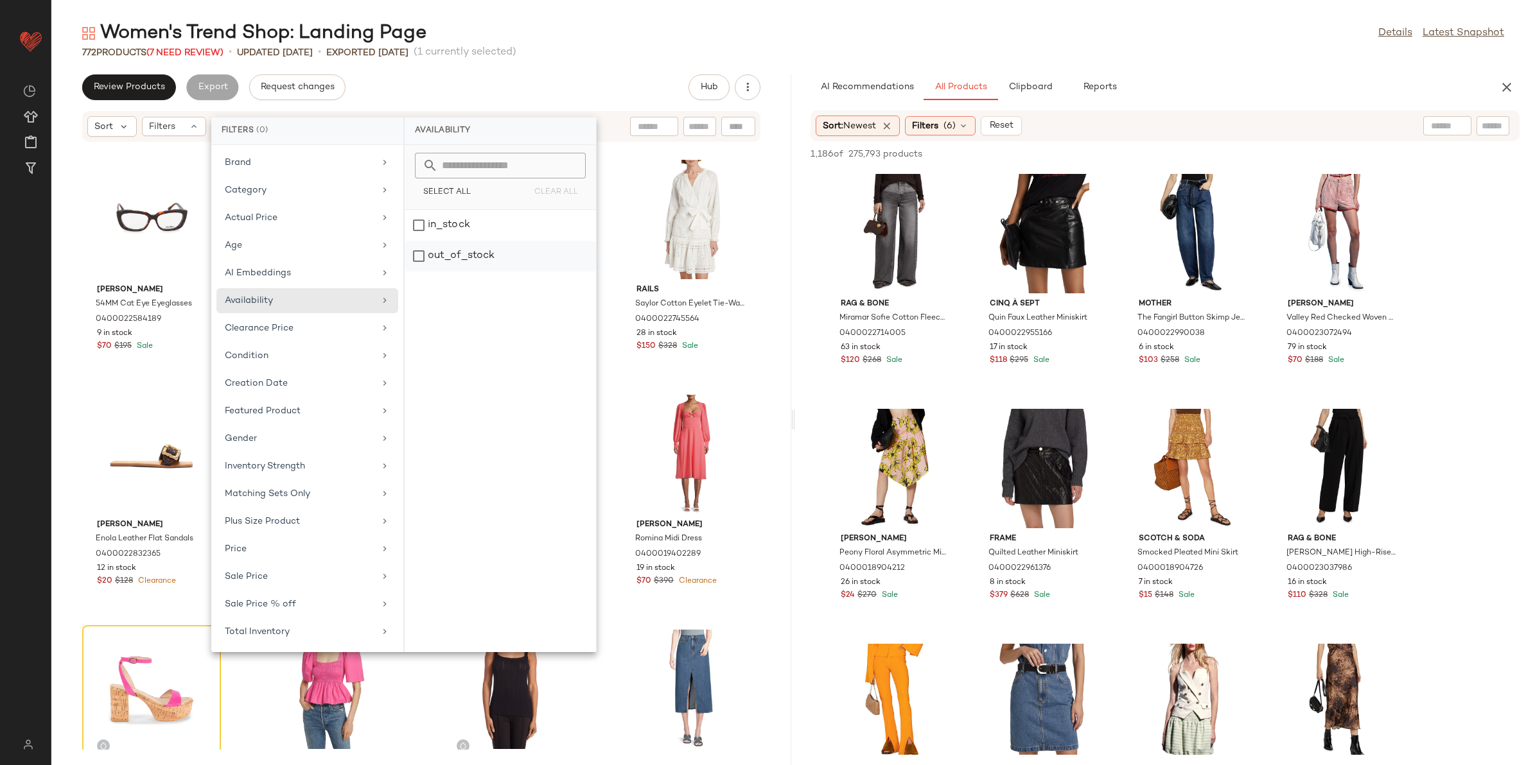
click at [462, 254] on div "out_of_stock" at bounding box center [500, 256] width 191 height 31
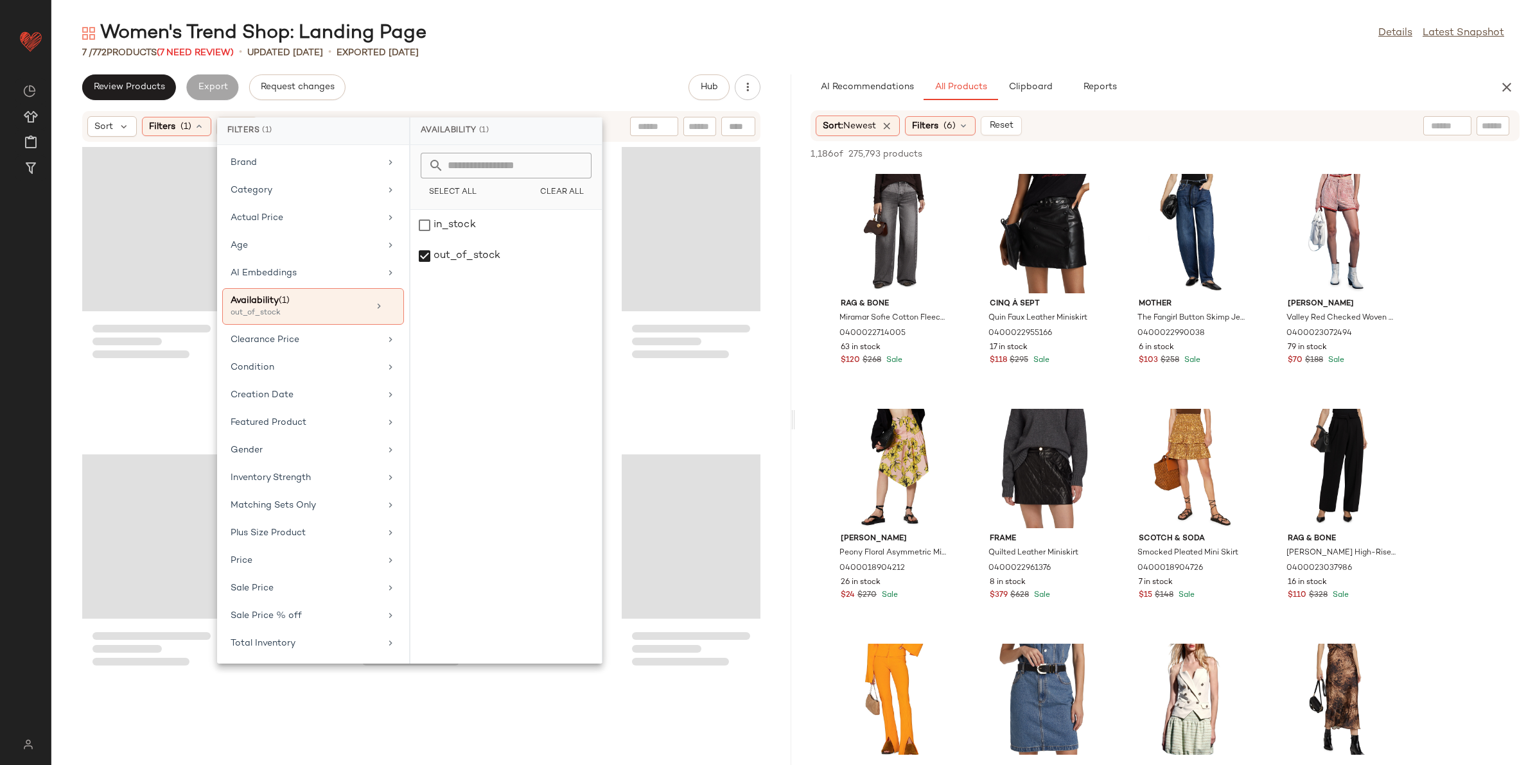
click at [519, 30] on div "Women's Trend Shop: Landing Page Details Latest Snapshot" at bounding box center [792, 34] width 1483 height 26
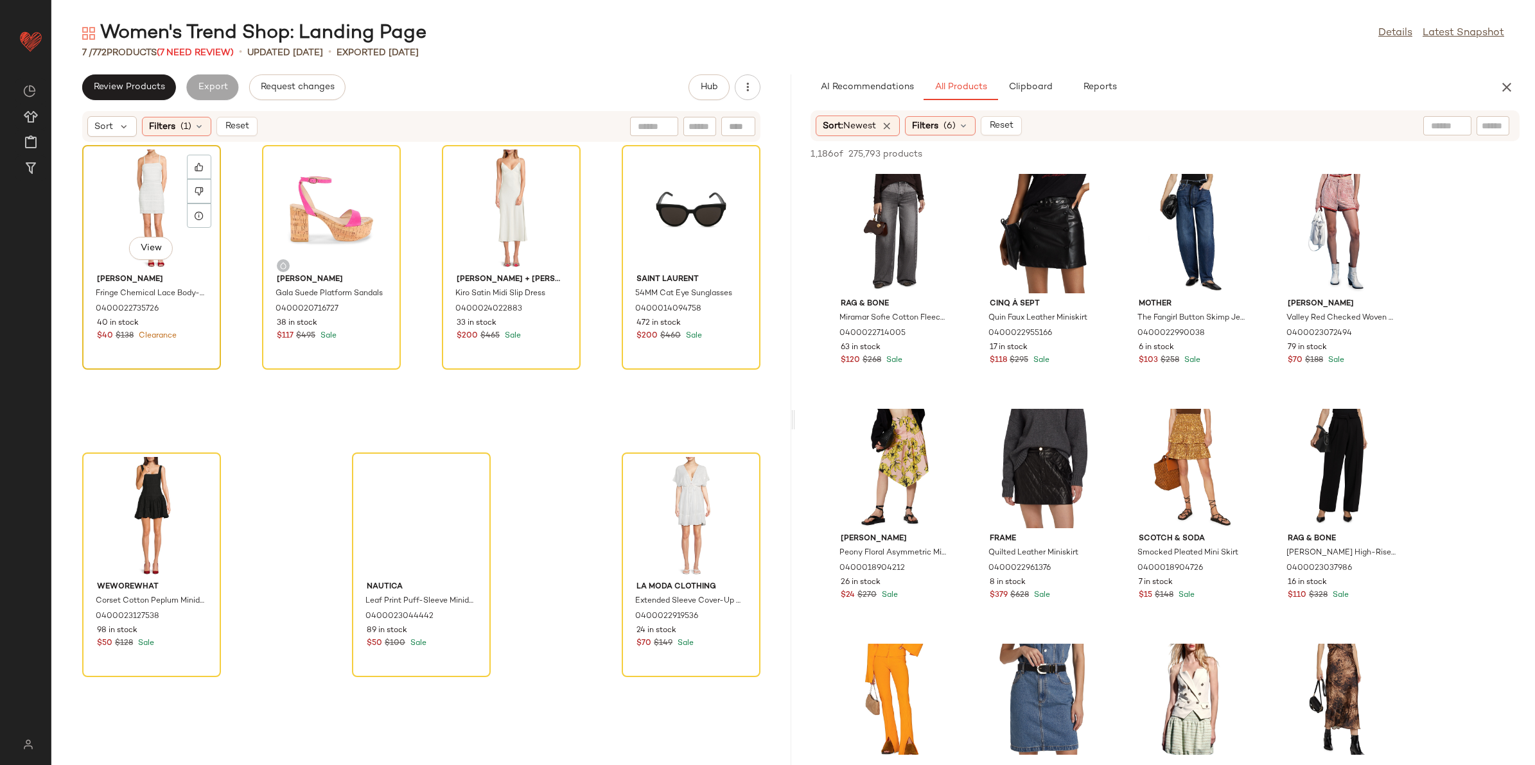
click at [184, 220] on div "View" at bounding box center [152, 209] width 130 height 119
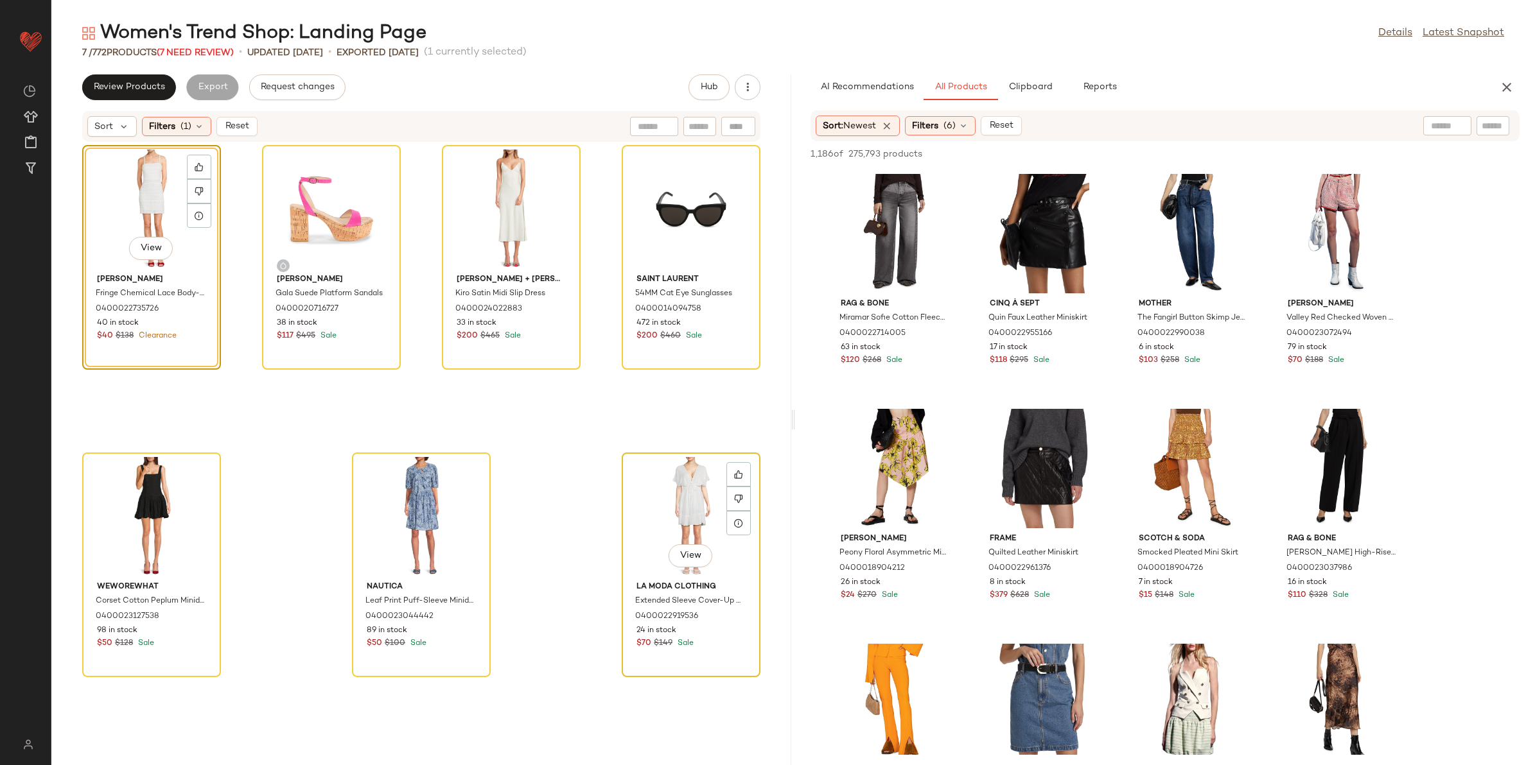
click at [656, 502] on div "View" at bounding box center [691, 516] width 130 height 119
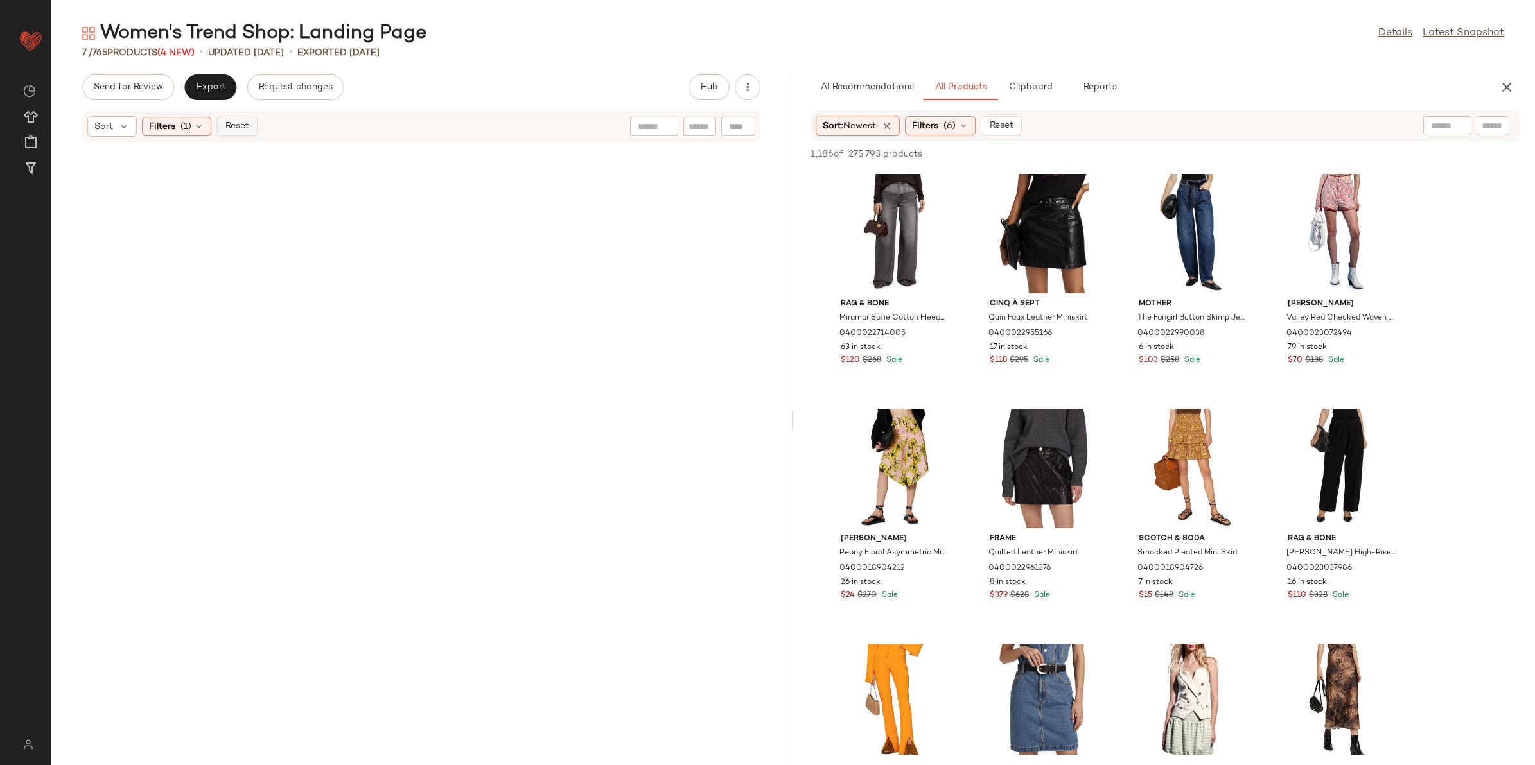
click at [245, 123] on span "Reset" at bounding box center [236, 126] width 24 height 10
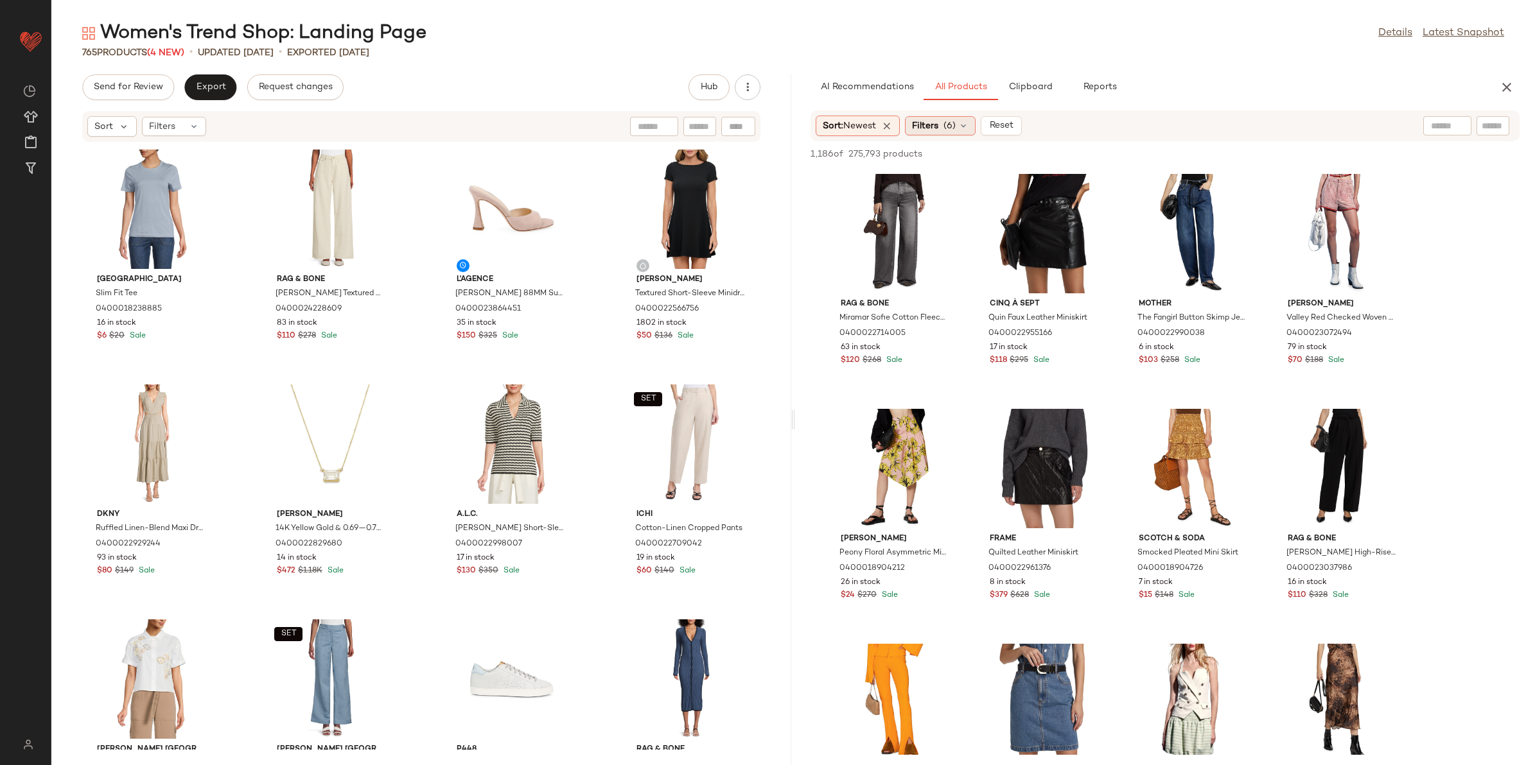
click at [929, 117] on div "Filters (6)" at bounding box center [940, 125] width 71 height 19
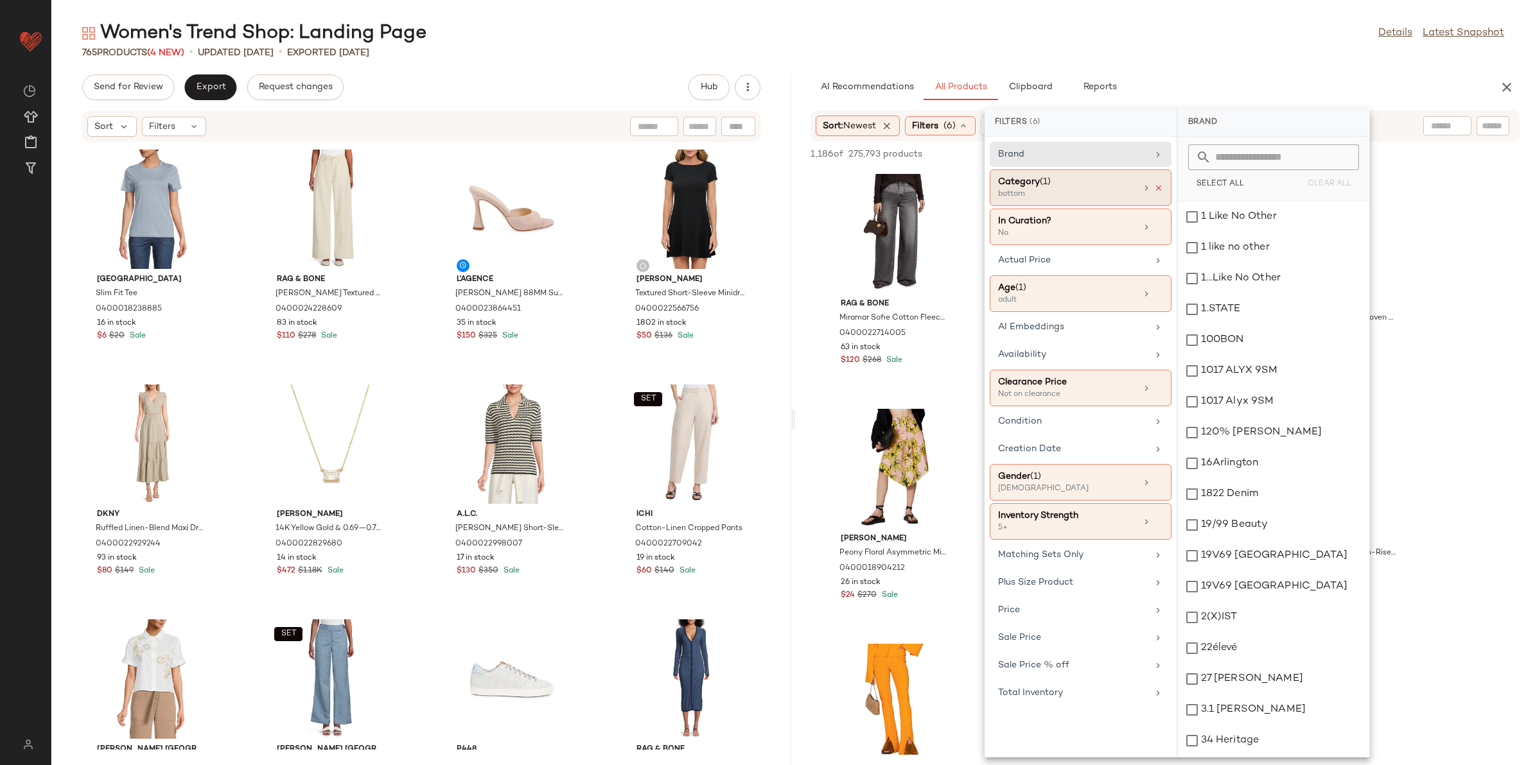
click at [1158, 186] on icon at bounding box center [1158, 188] width 9 height 9
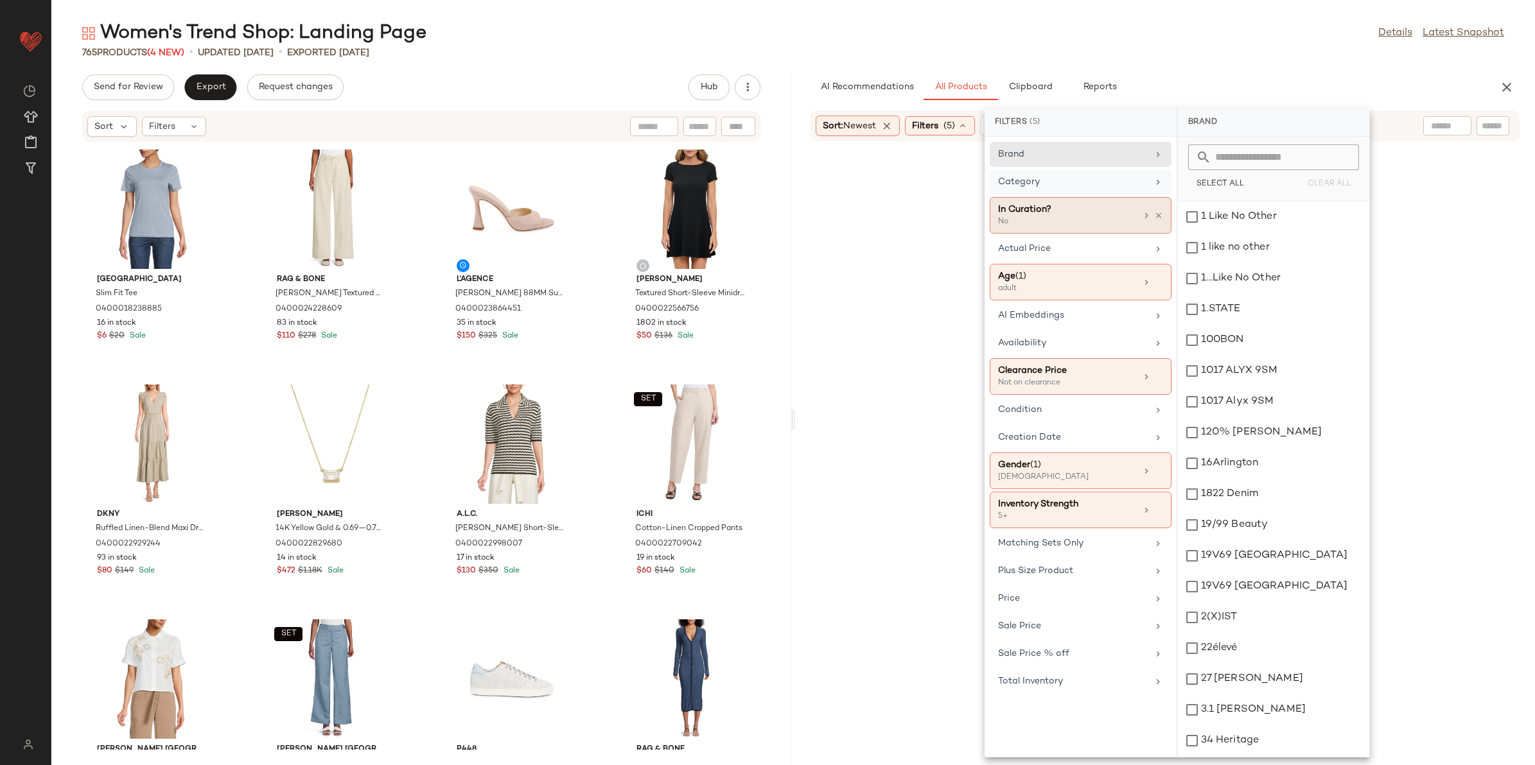
click at [1141, 188] on div "Category" at bounding box center [1073, 181] width 150 height 13
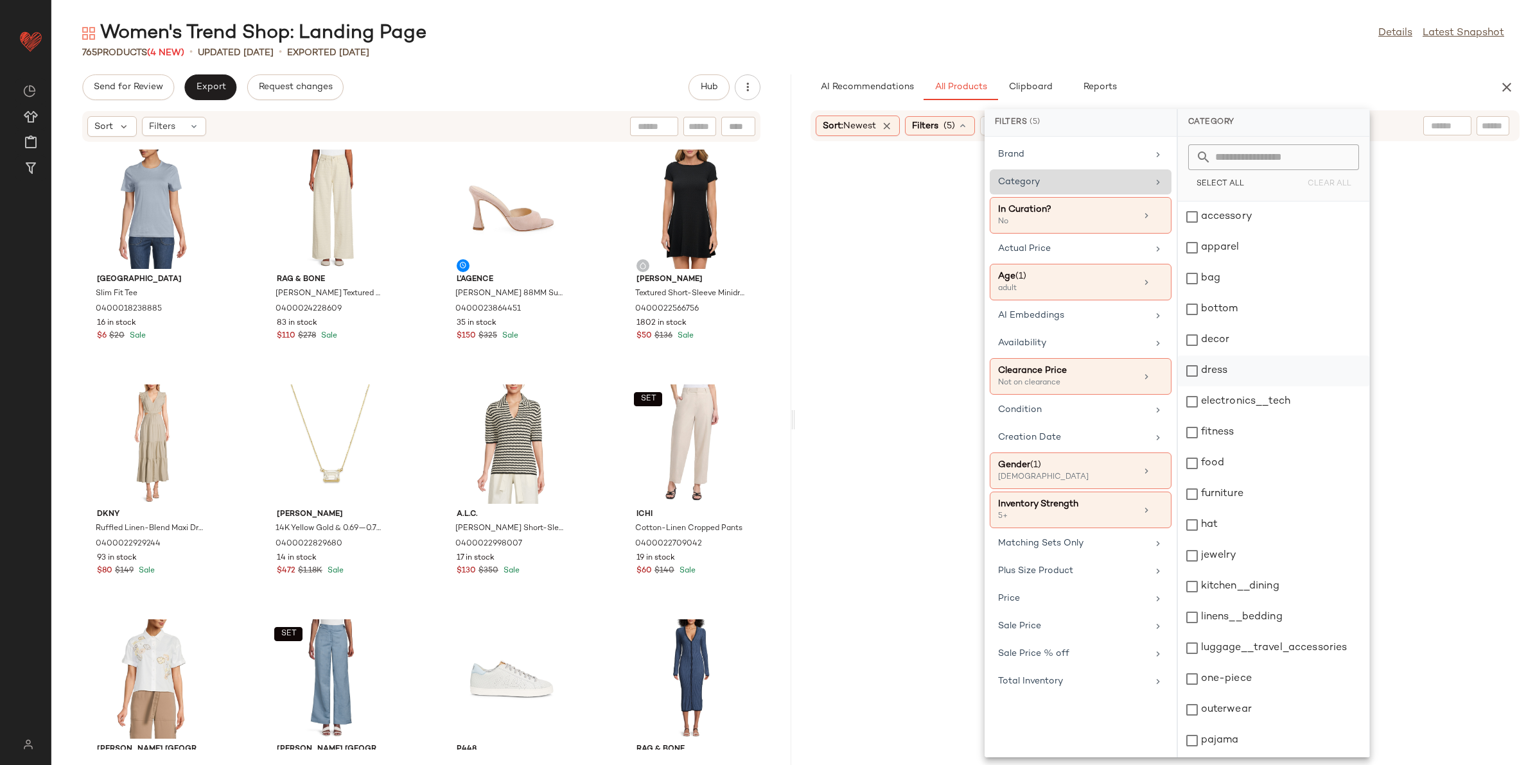
click at [1249, 373] on div "dress" at bounding box center [1273, 371] width 191 height 31
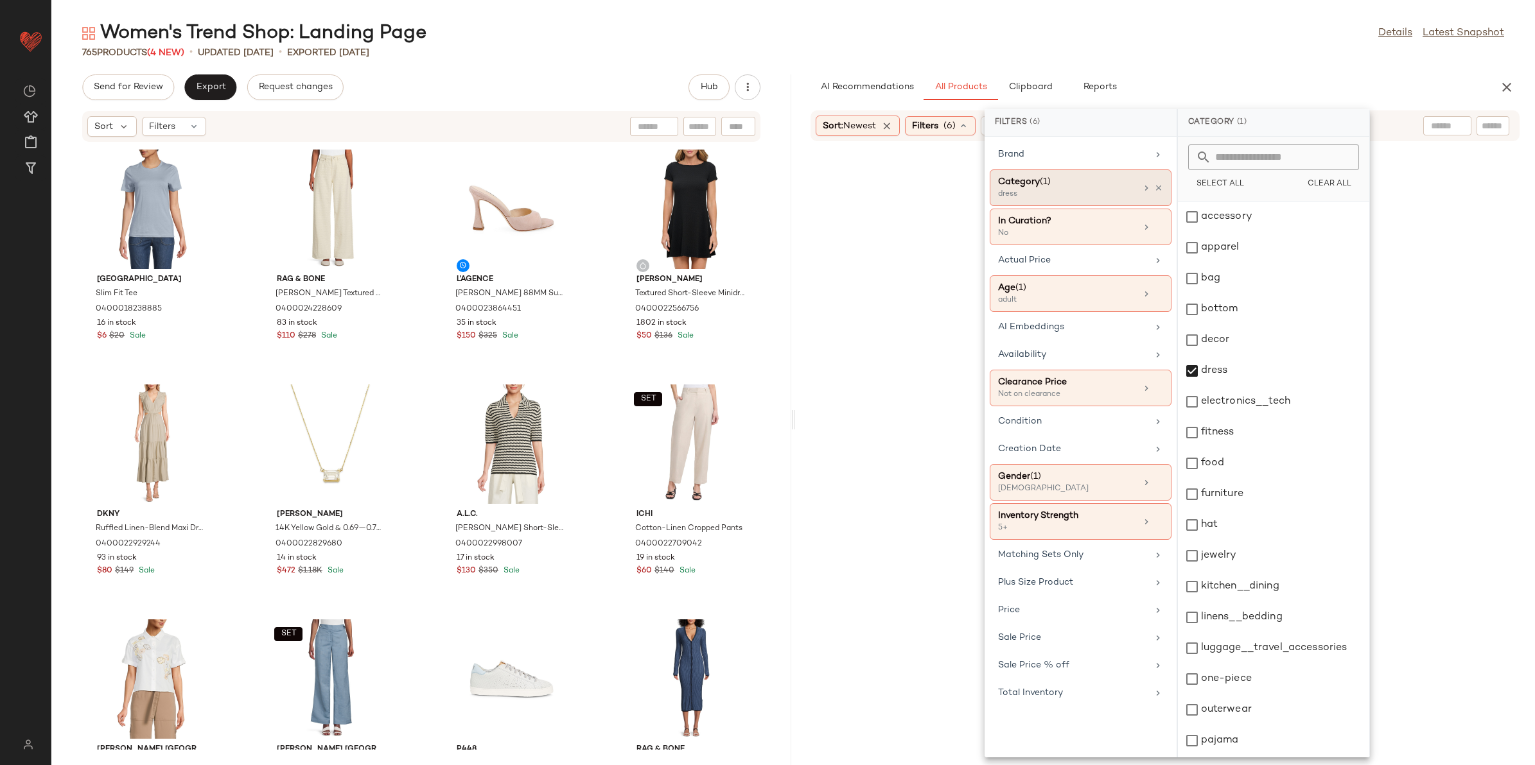
click at [1145, 55] on div "765 Products (4 New) • updated Aug 14th • Exported Aug 12th" at bounding box center [792, 52] width 1483 height 13
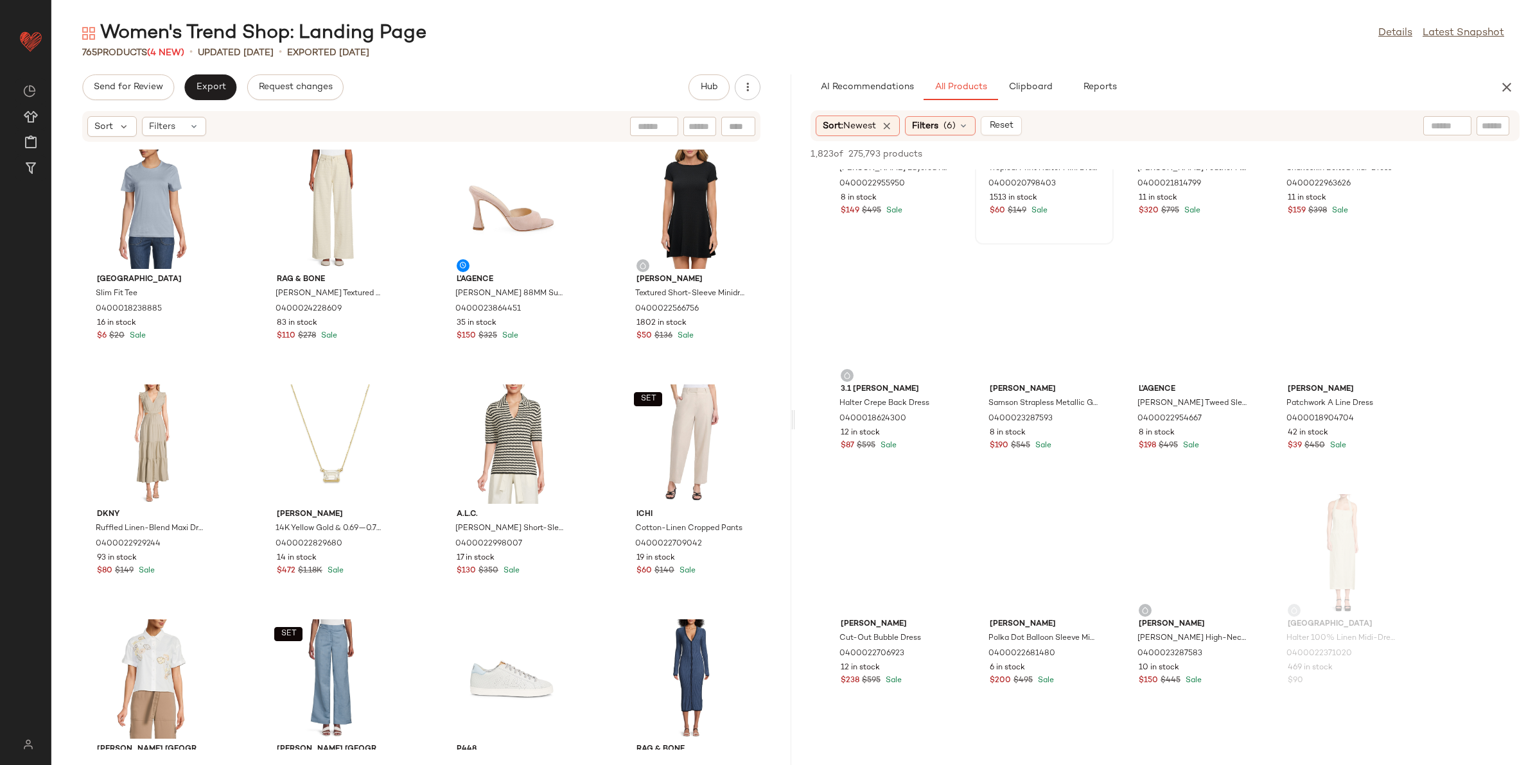
scroll to position [642, 0]
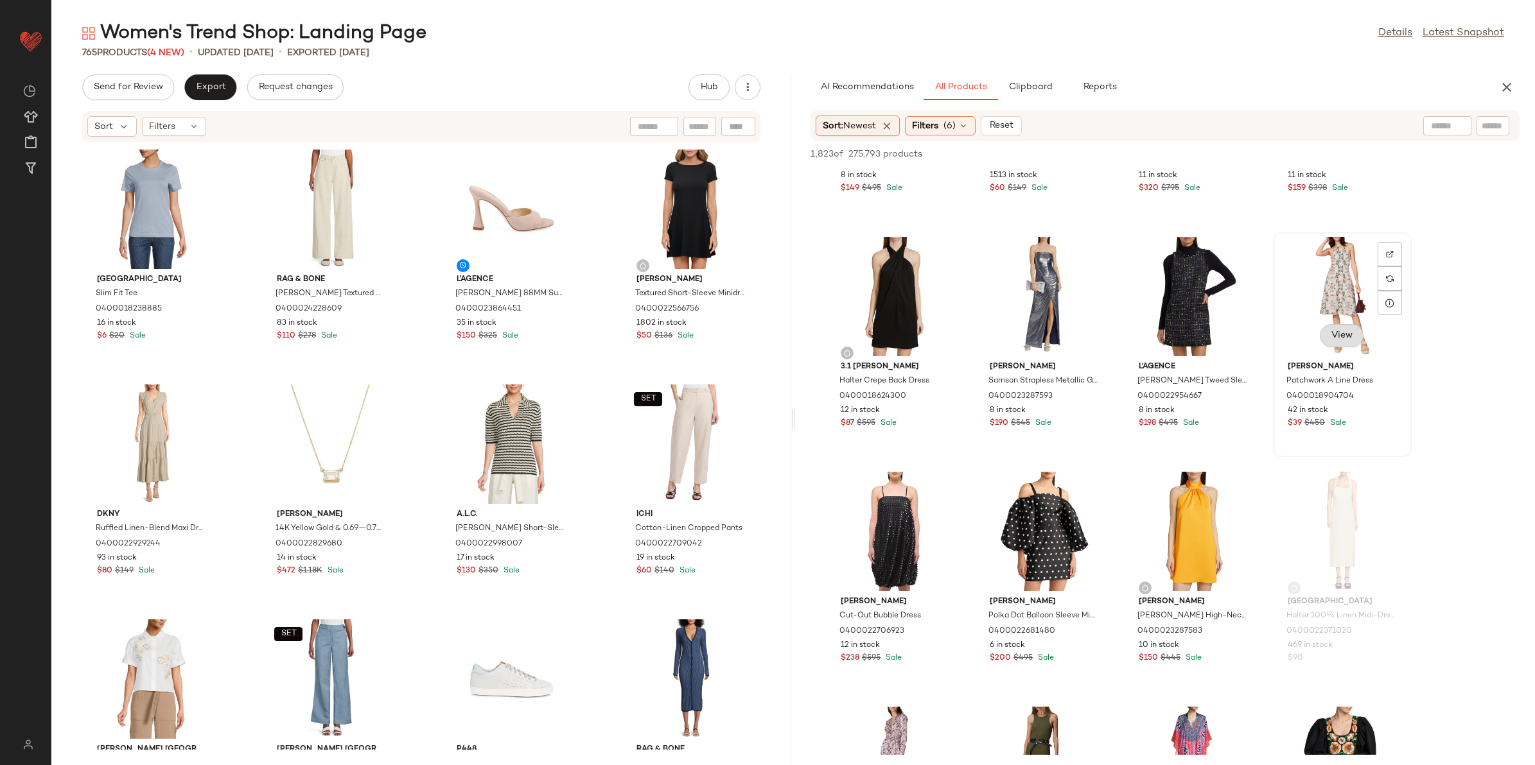
click at [1333, 331] on span "View" at bounding box center [1342, 336] width 22 height 10
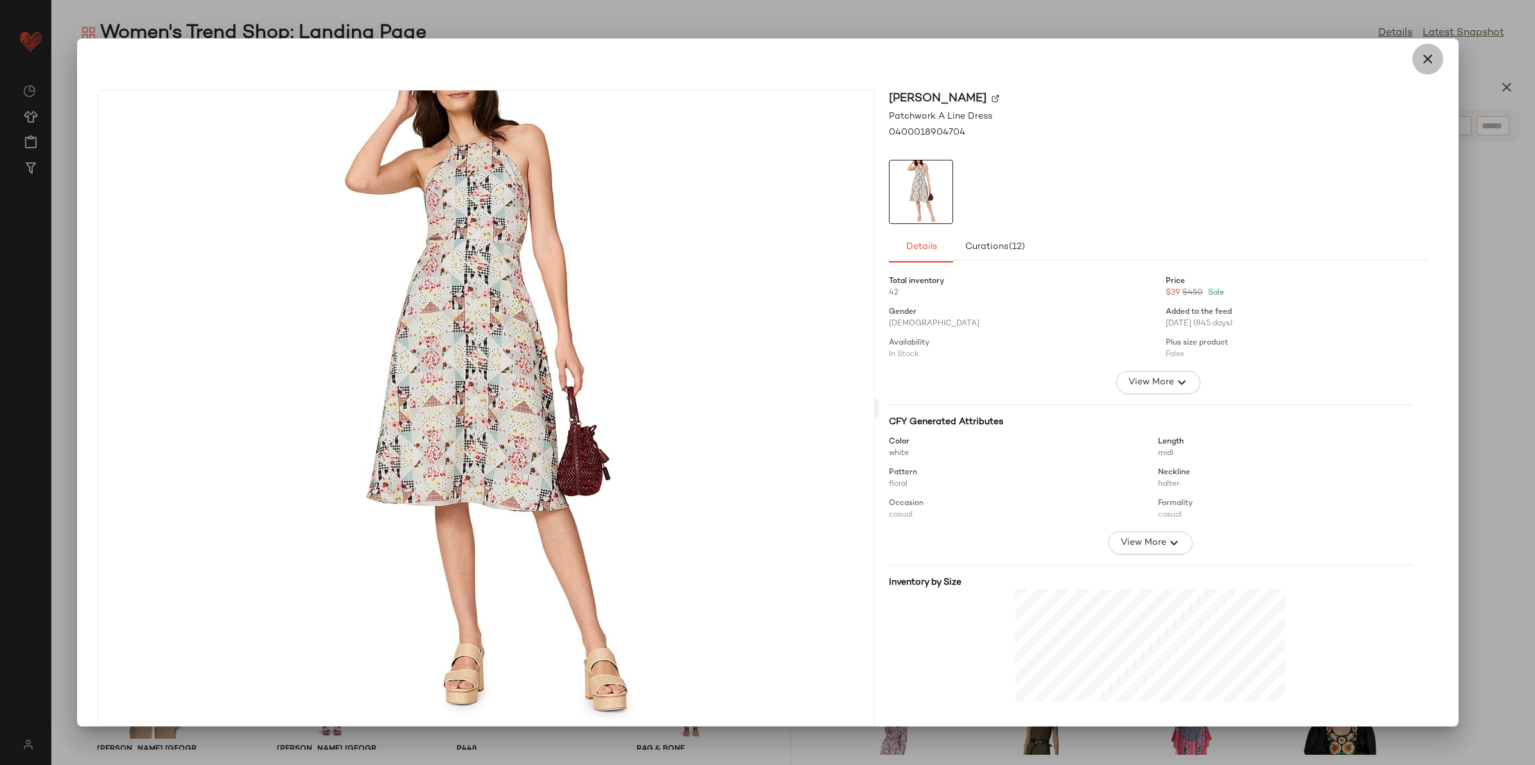
click at [1424, 55] on icon "button" at bounding box center [1427, 58] width 15 height 15
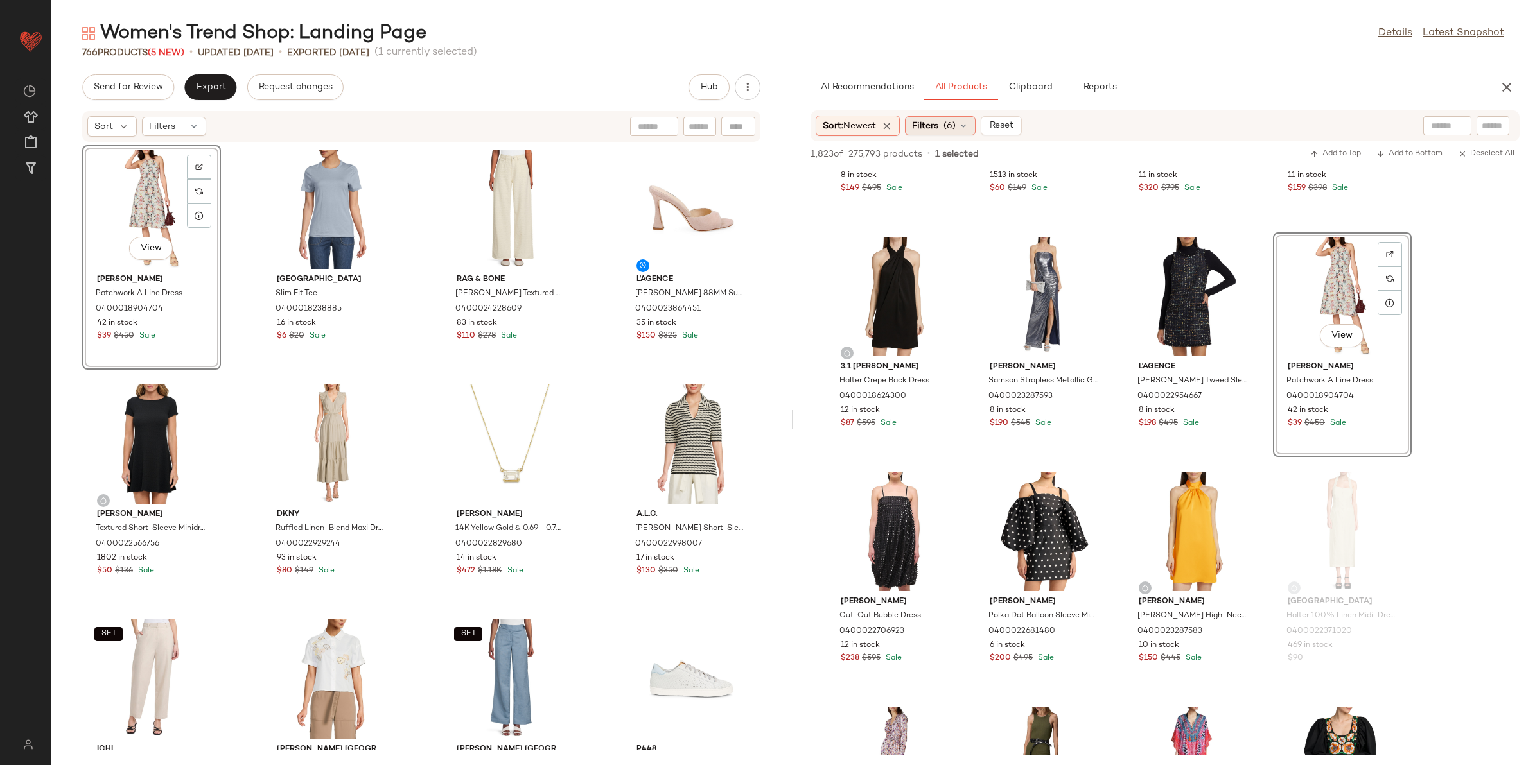
click at [929, 127] on span "Filters" at bounding box center [925, 125] width 26 height 13
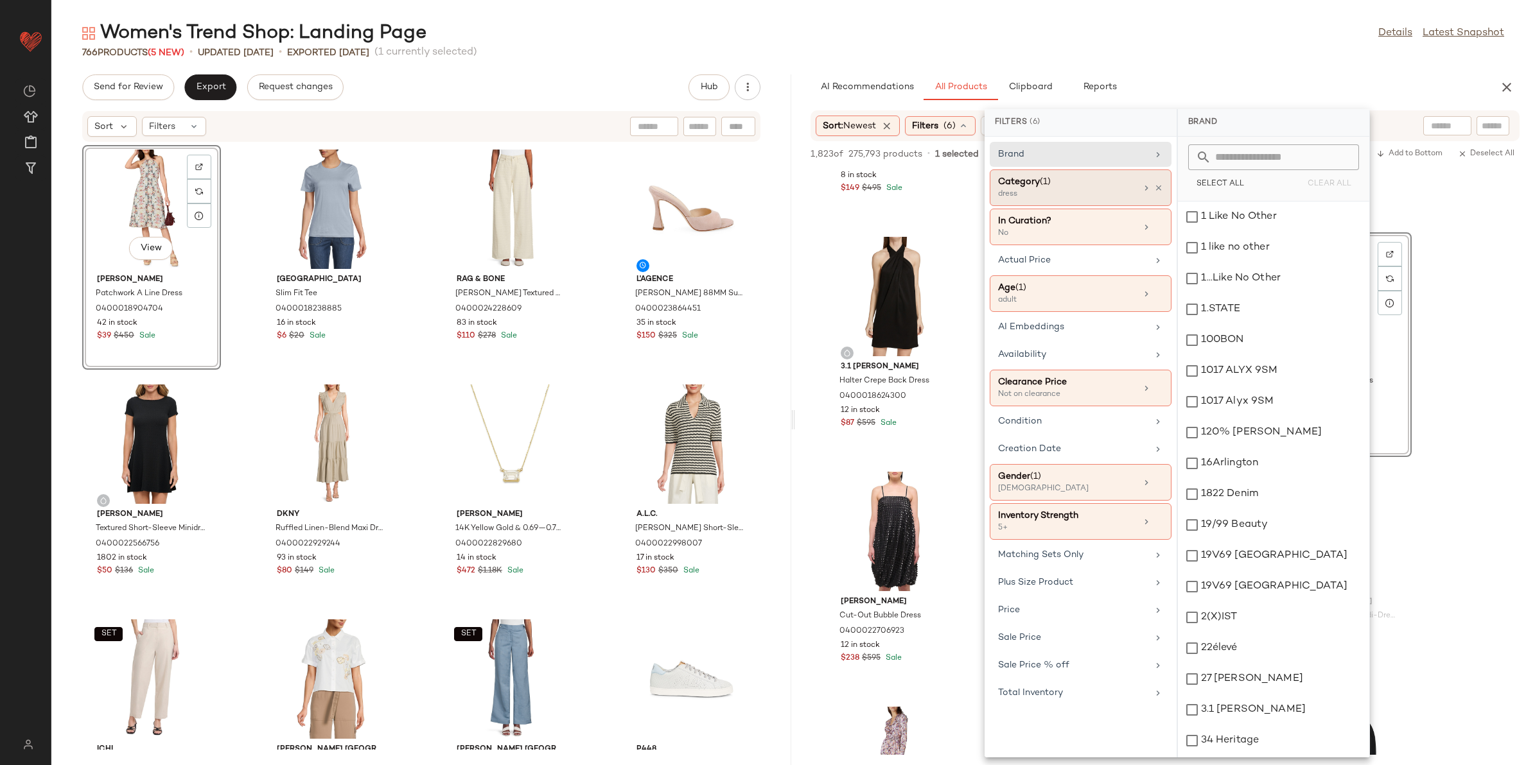
click at [1157, 187] on icon at bounding box center [1158, 188] width 9 height 9
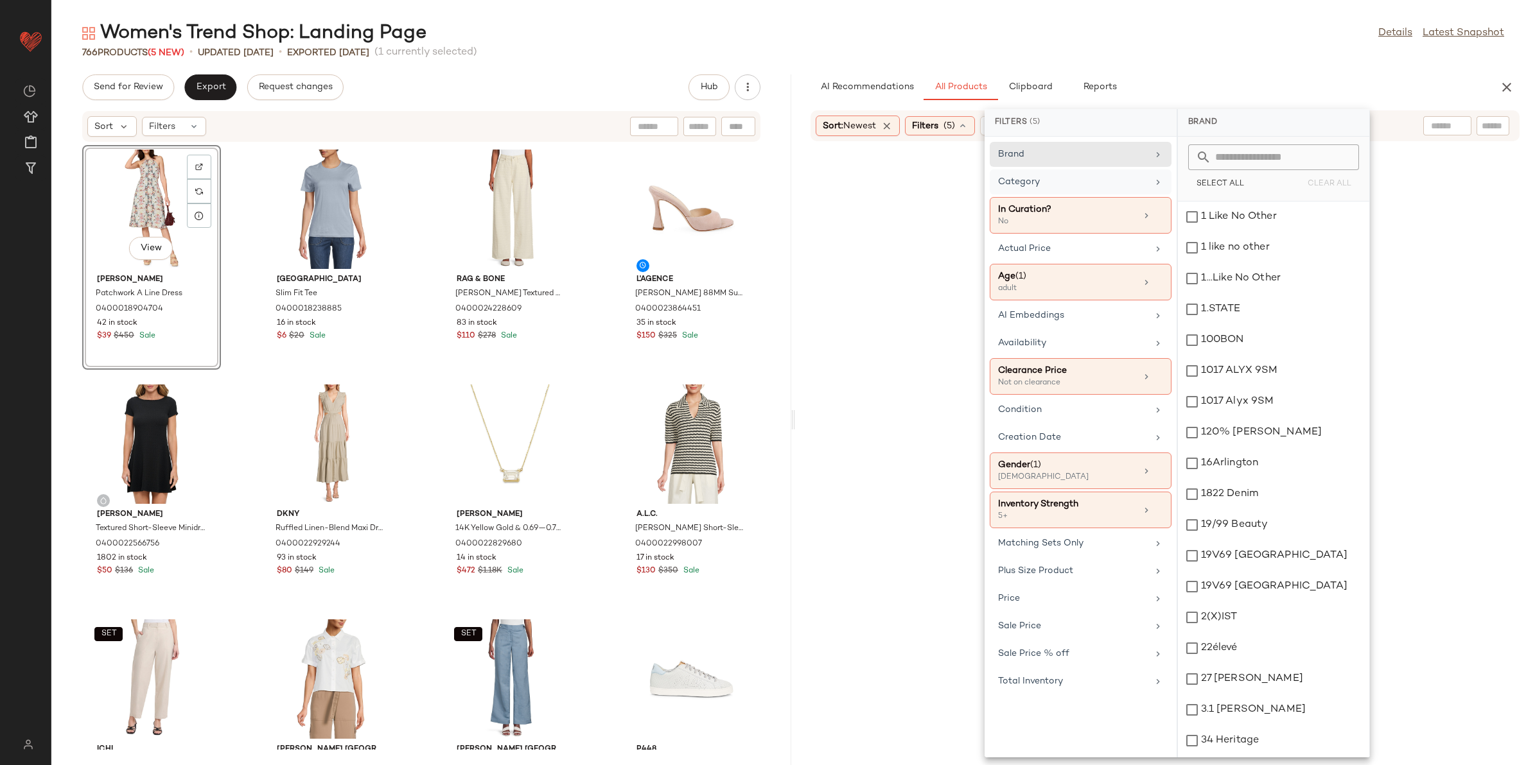
click at [1137, 181] on div "Category" at bounding box center [1073, 181] width 150 height 13
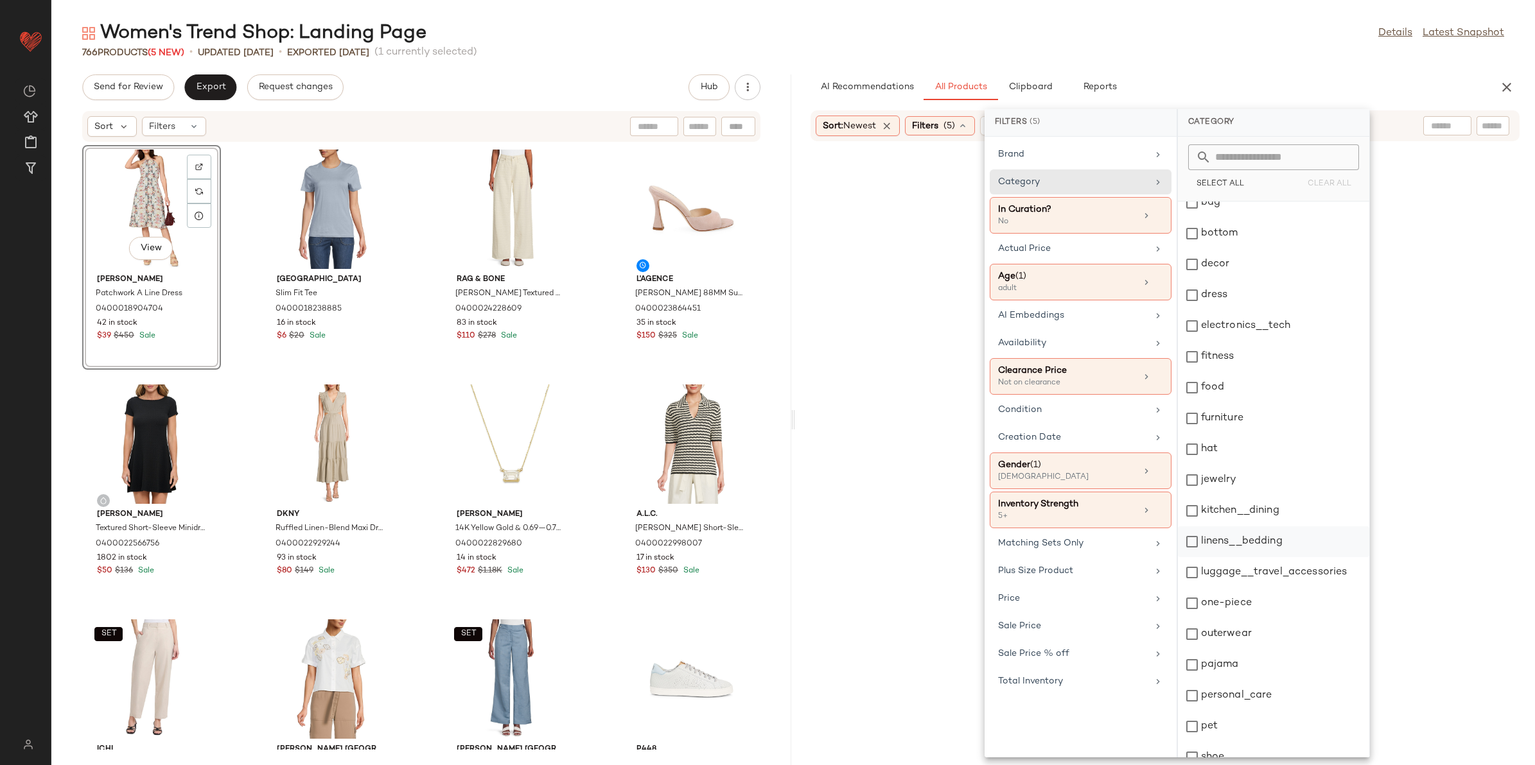
scroll to position [213, 0]
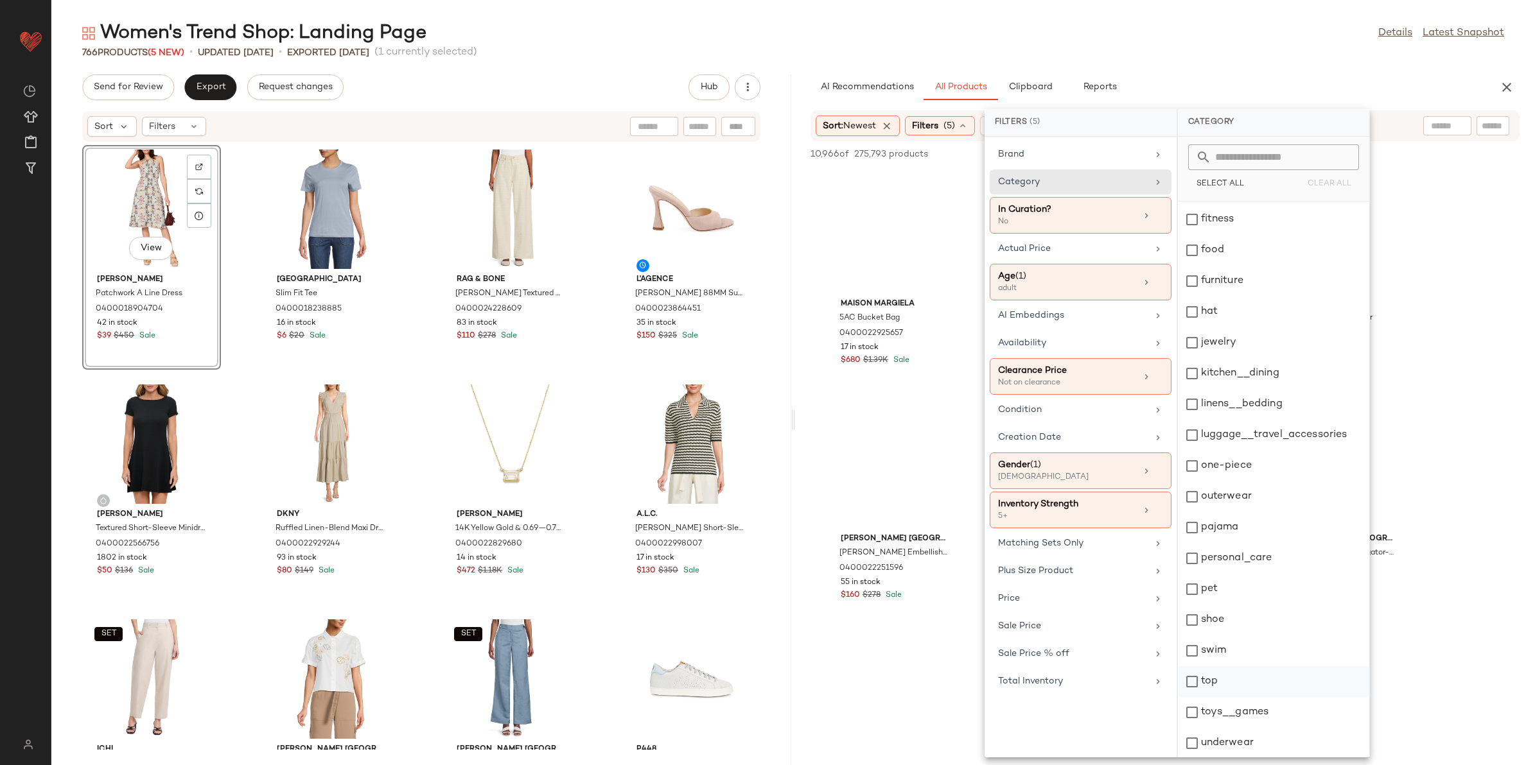
click at [1230, 684] on div "top" at bounding box center [1273, 682] width 191 height 31
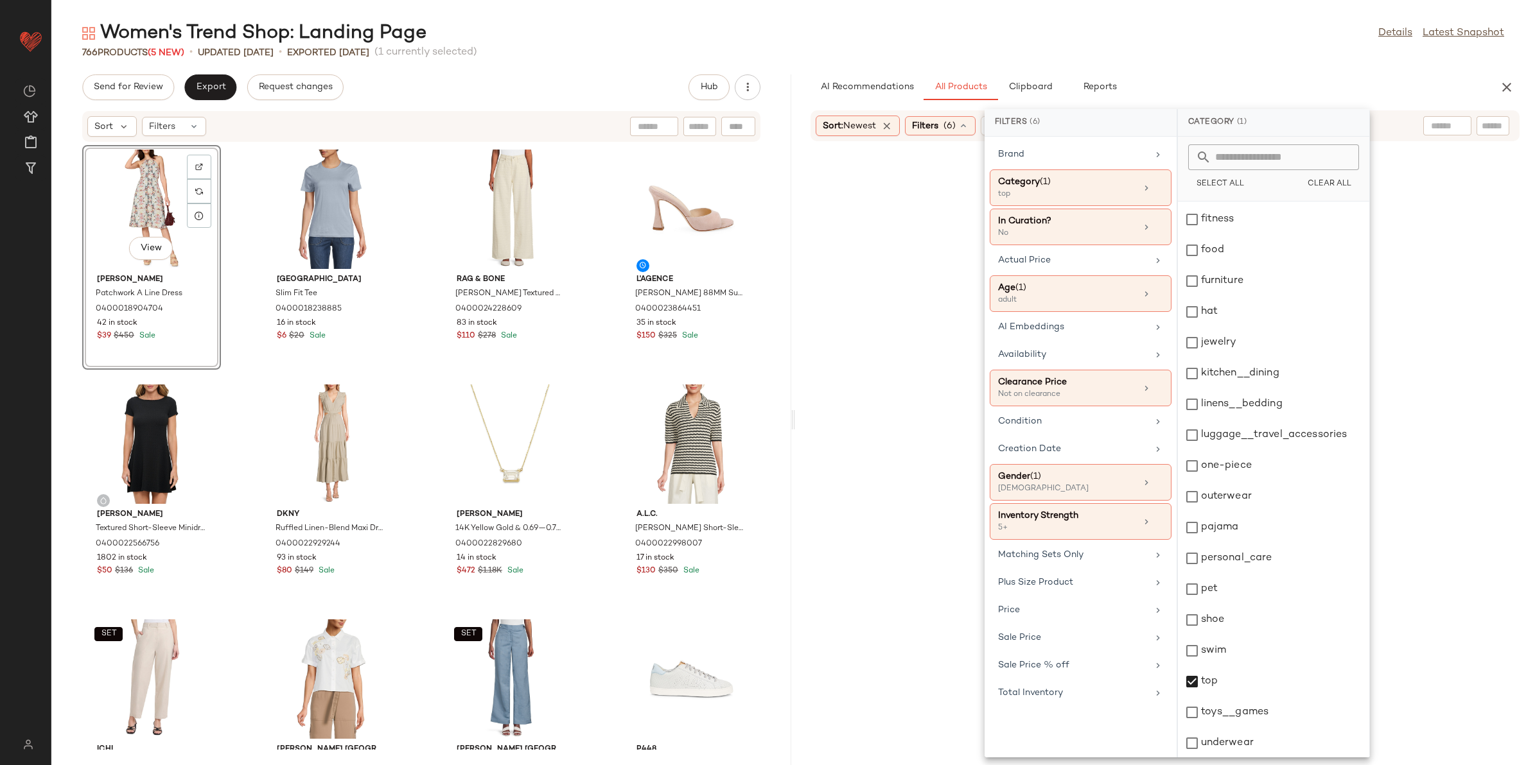
click at [1179, 60] on div "Women's Trend Shop: Landing Page Details Latest Snapshot 766 Products (5 New) •…" at bounding box center [792, 393] width 1483 height 745
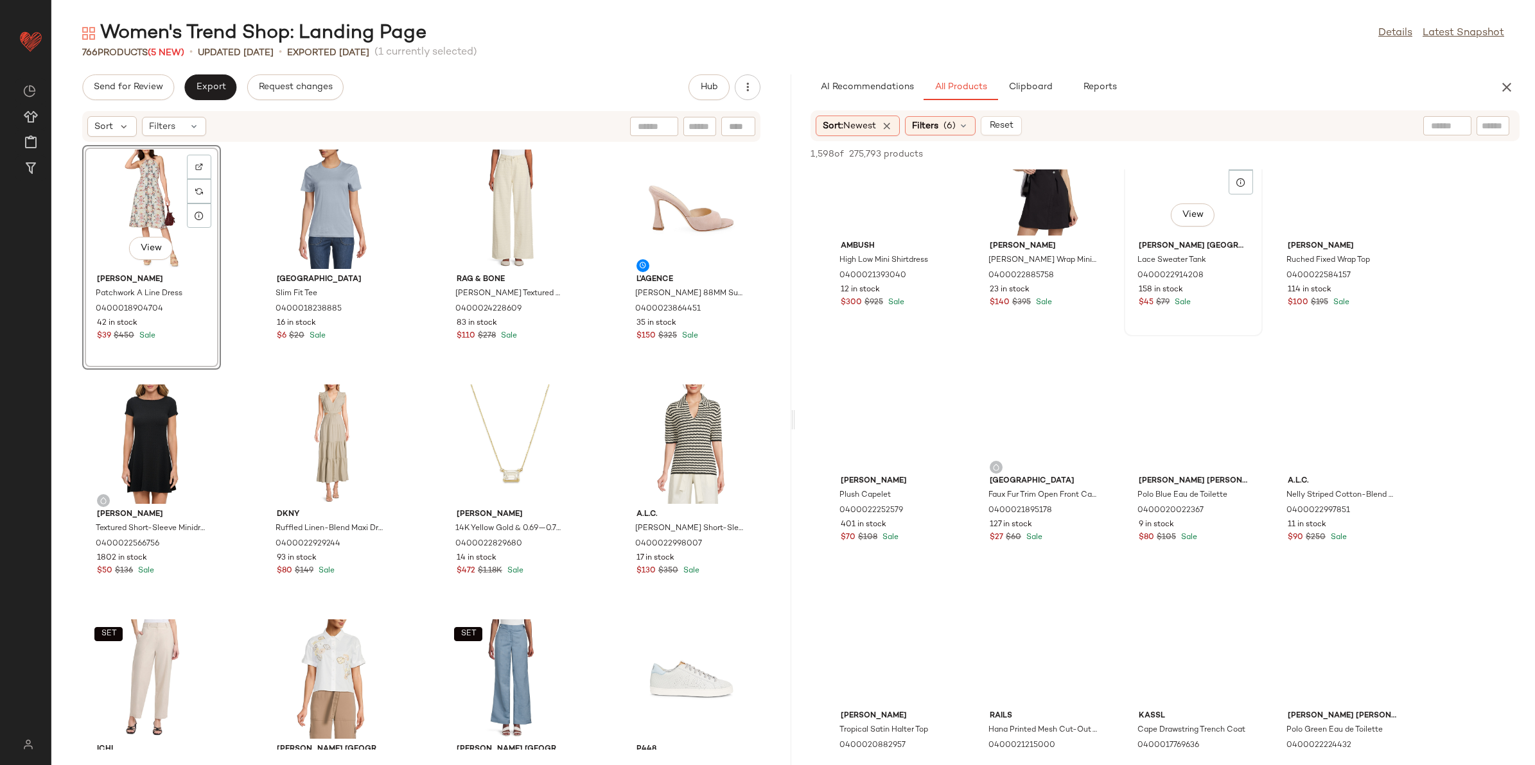
scroll to position [803, 0]
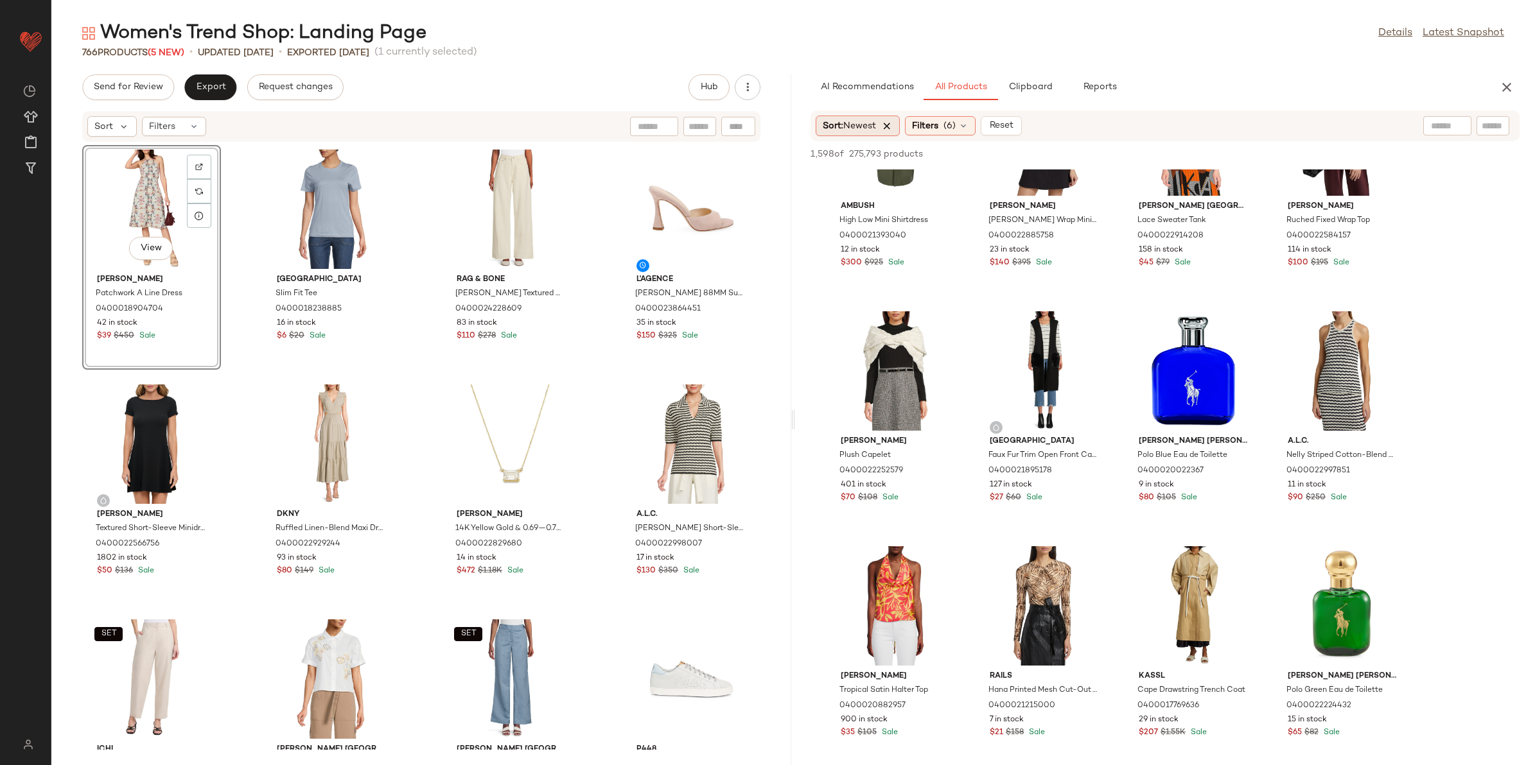
click at [891, 127] on icon at bounding box center [887, 126] width 12 height 12
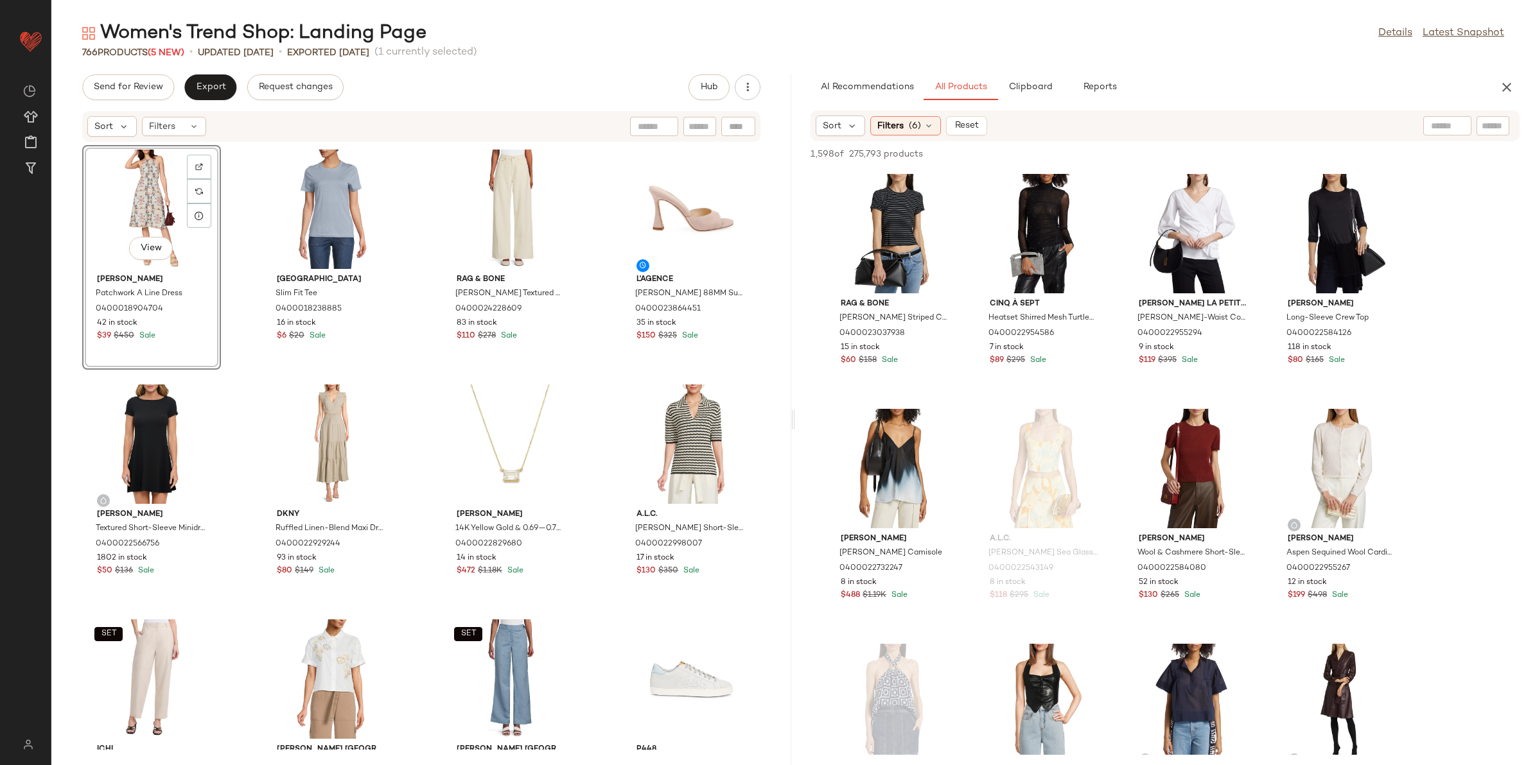
click at [1182, 78] on div "AI Recommendations All Products Clipboard Reports" at bounding box center [1144, 87] width 668 height 26
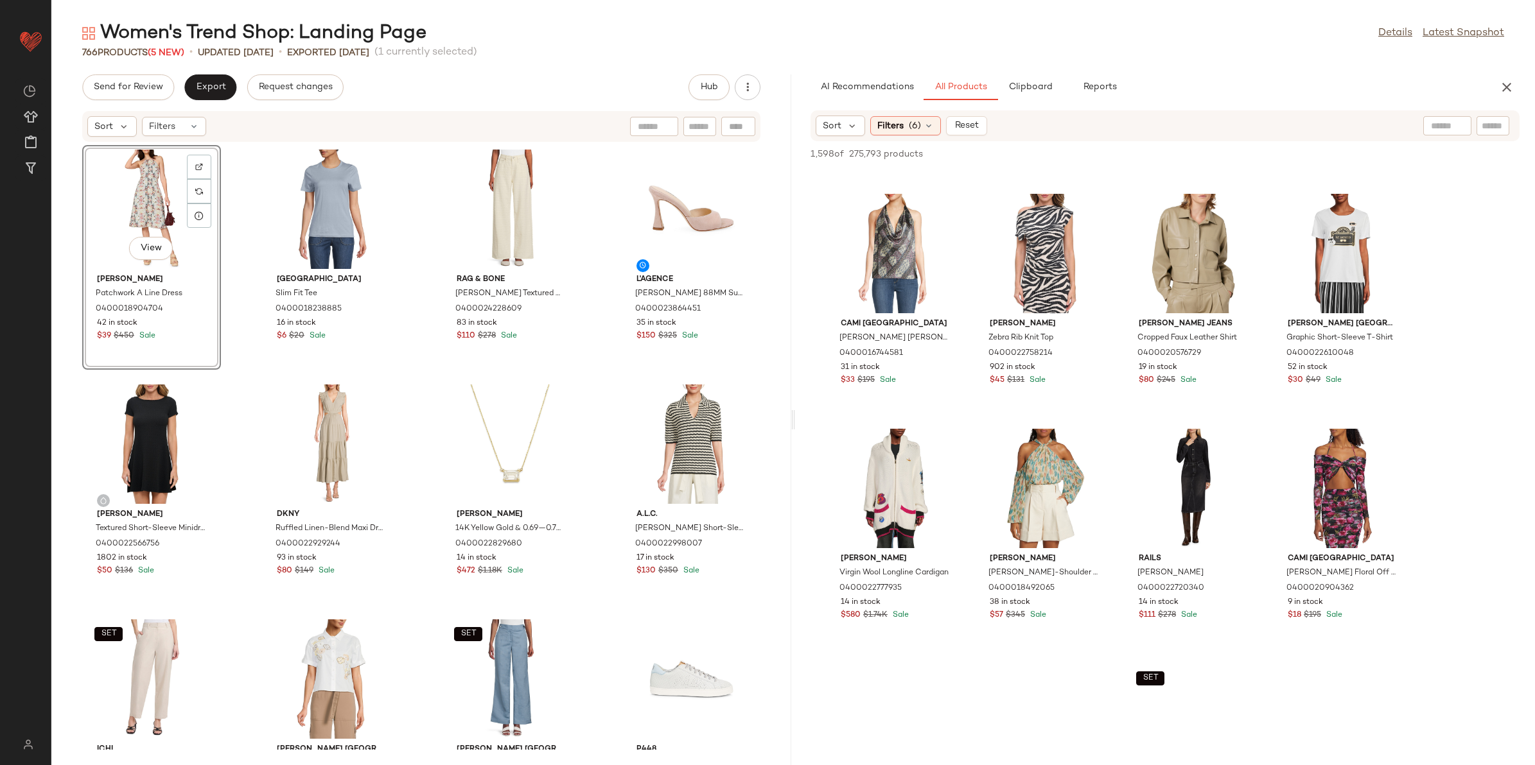
scroll to position [1686, 0]
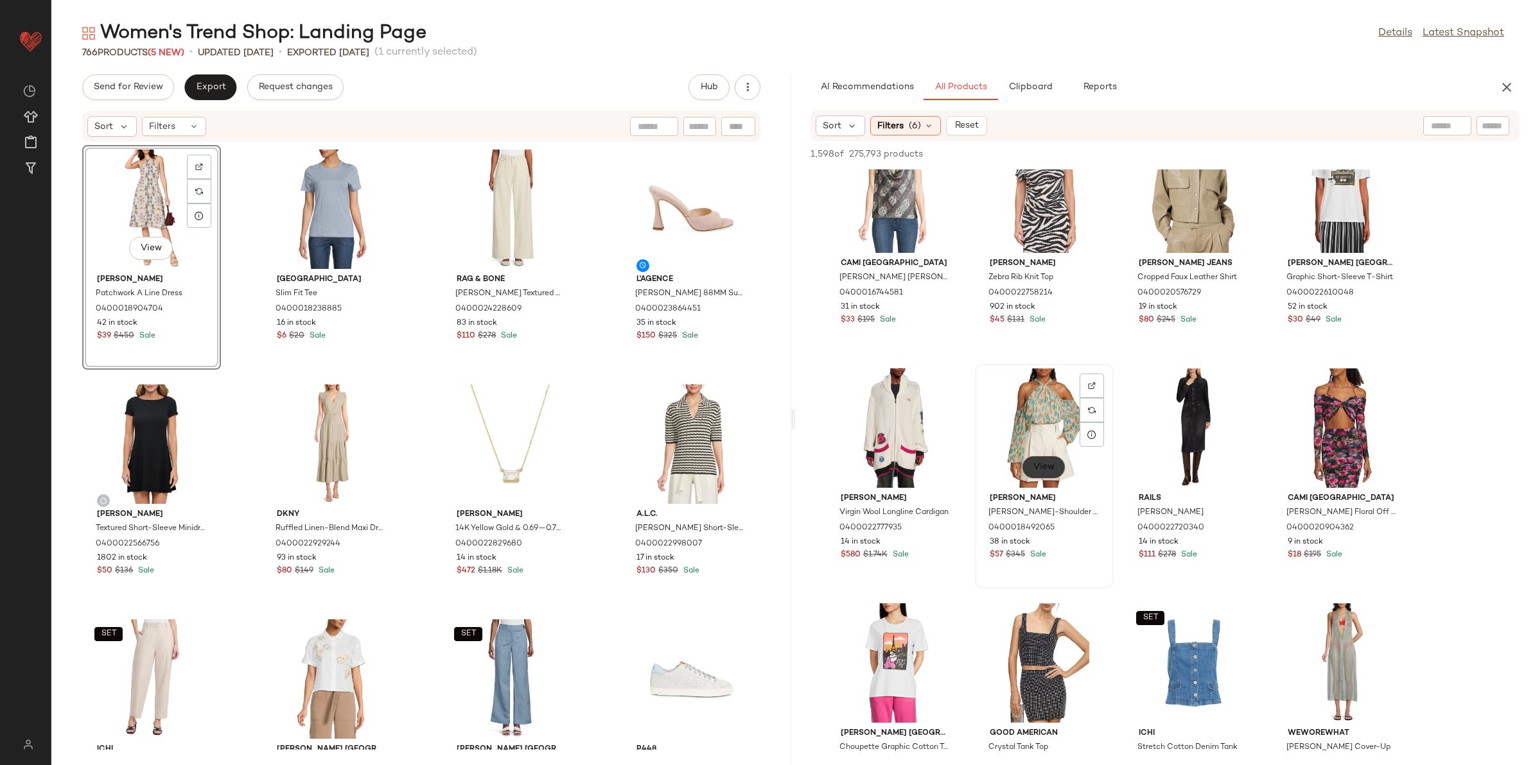
click at [1045, 466] on span "View" at bounding box center [1044, 467] width 22 height 10
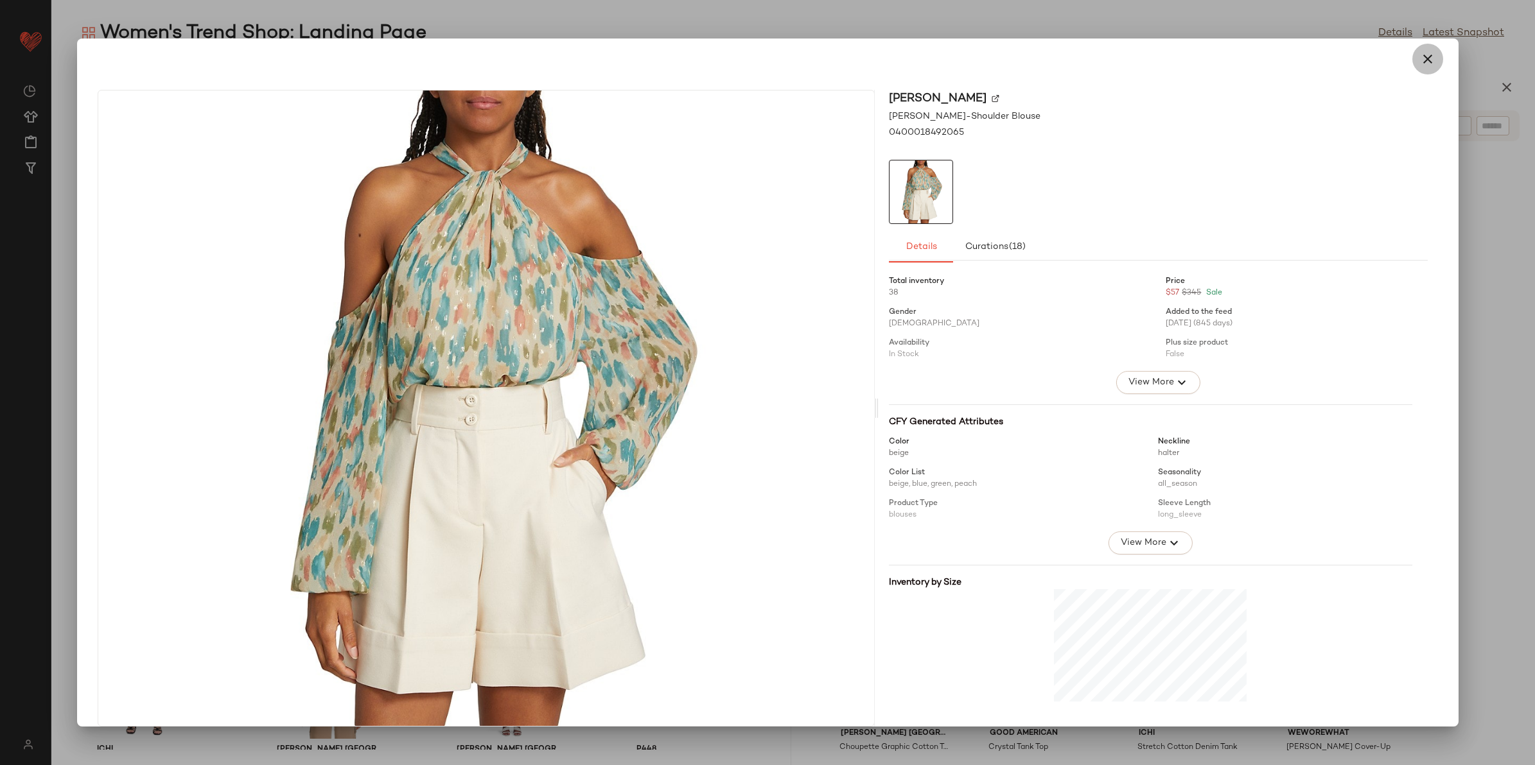
click at [1420, 62] on icon "button" at bounding box center [1427, 58] width 15 height 15
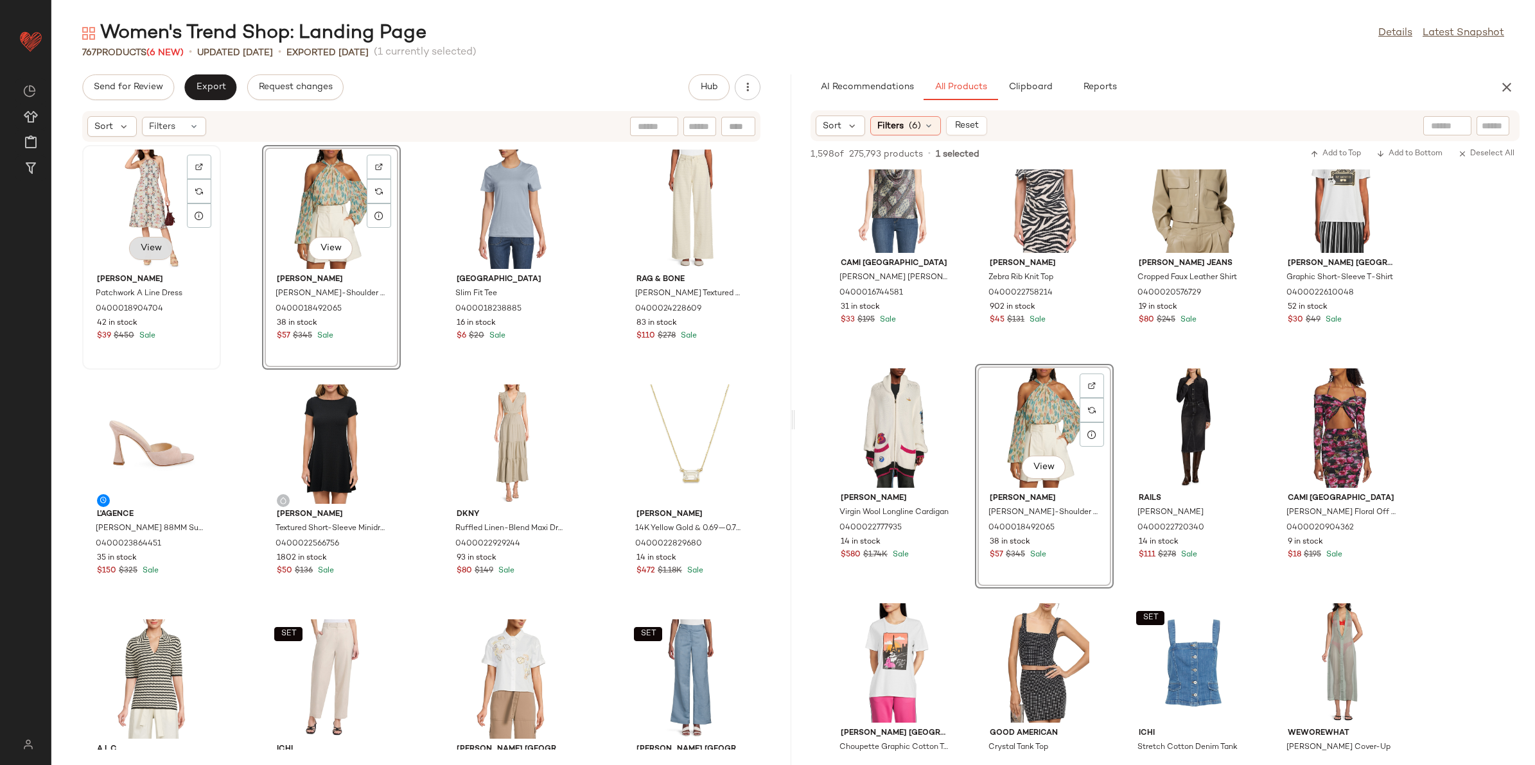
click at [155, 244] on span "View" at bounding box center [151, 248] width 22 height 10
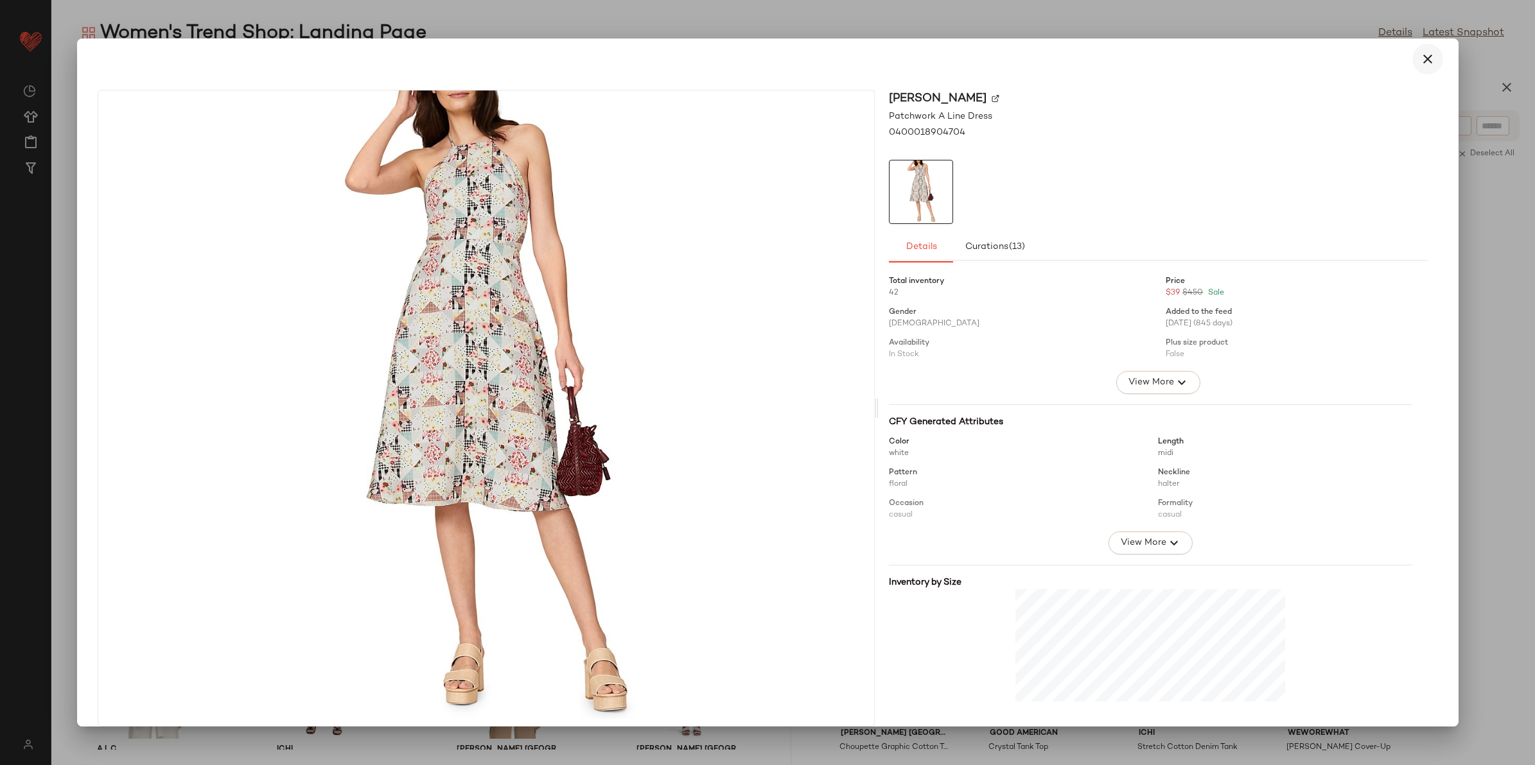
click at [1420, 58] on icon "button" at bounding box center [1427, 58] width 15 height 15
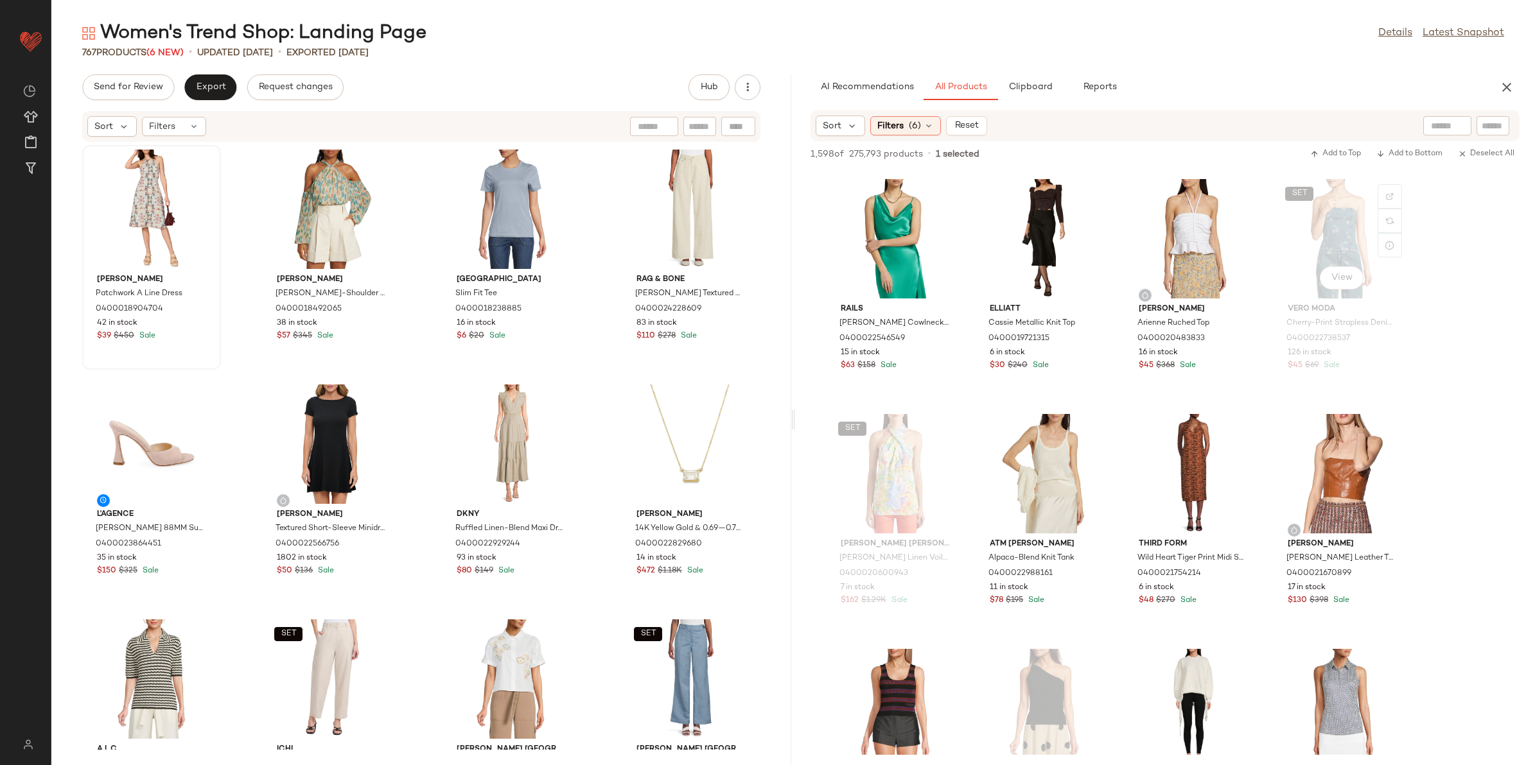
scroll to position [3131, 0]
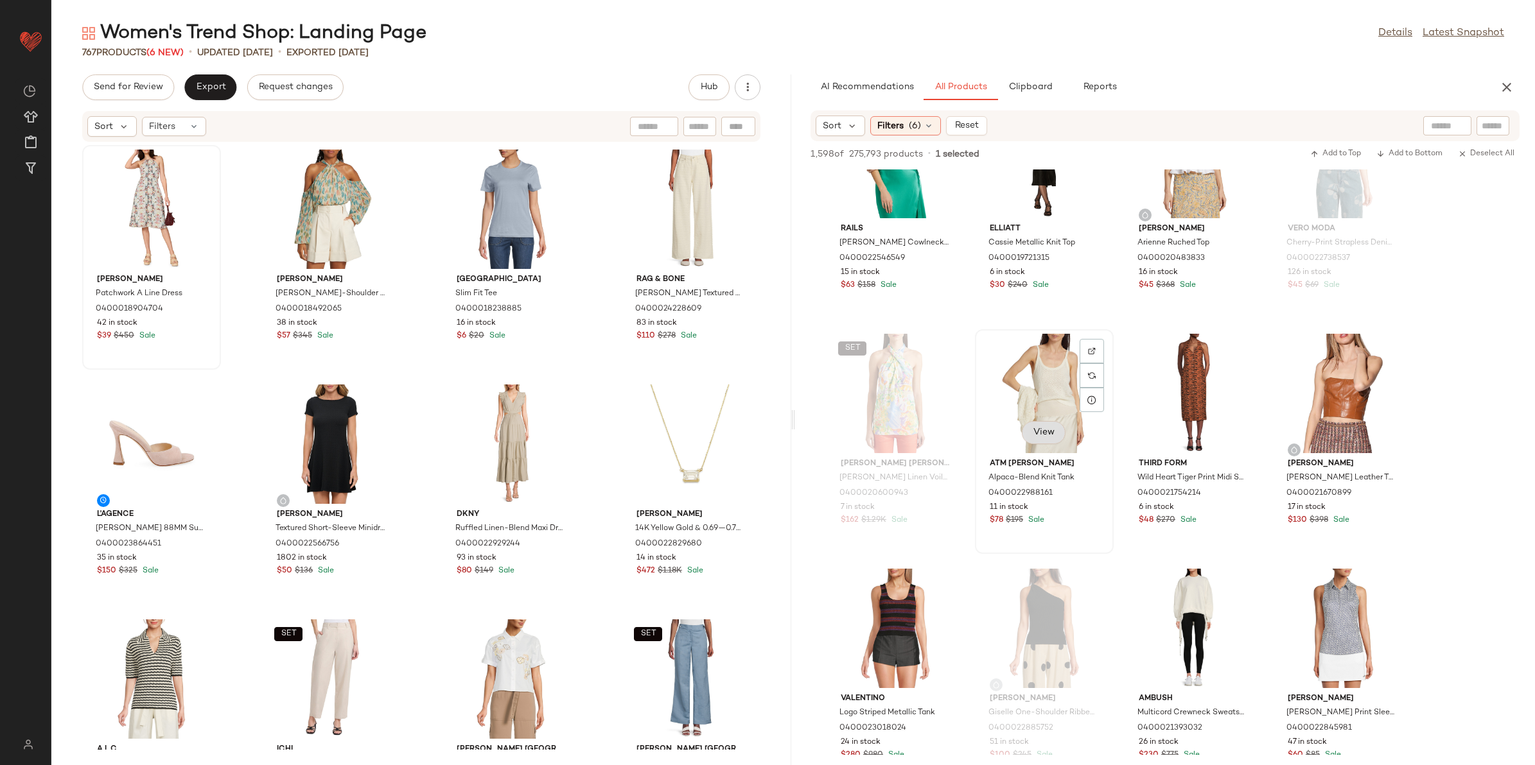
click at [1042, 428] on span "View" at bounding box center [1044, 433] width 22 height 10
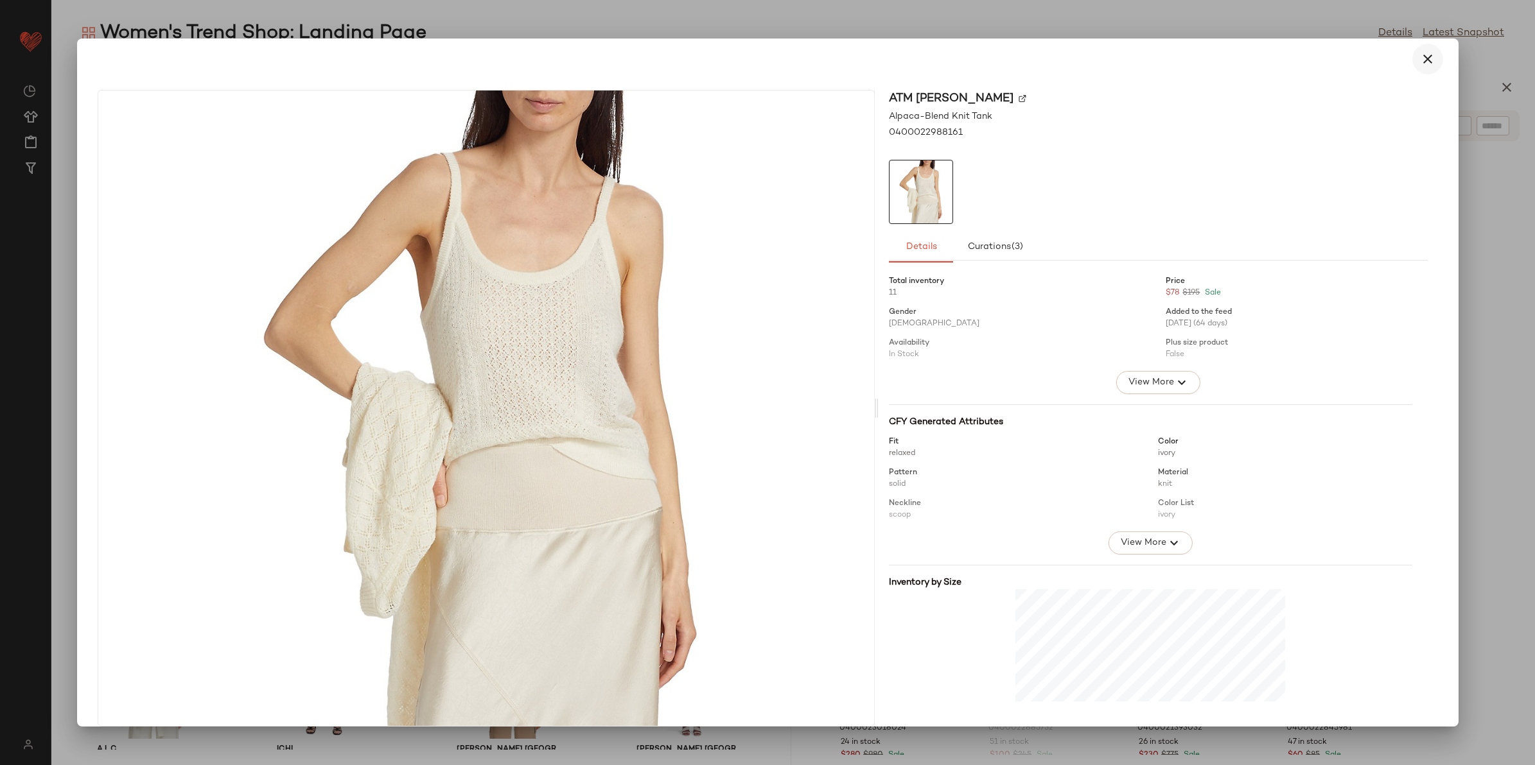
click at [1420, 59] on icon "button" at bounding box center [1427, 58] width 15 height 15
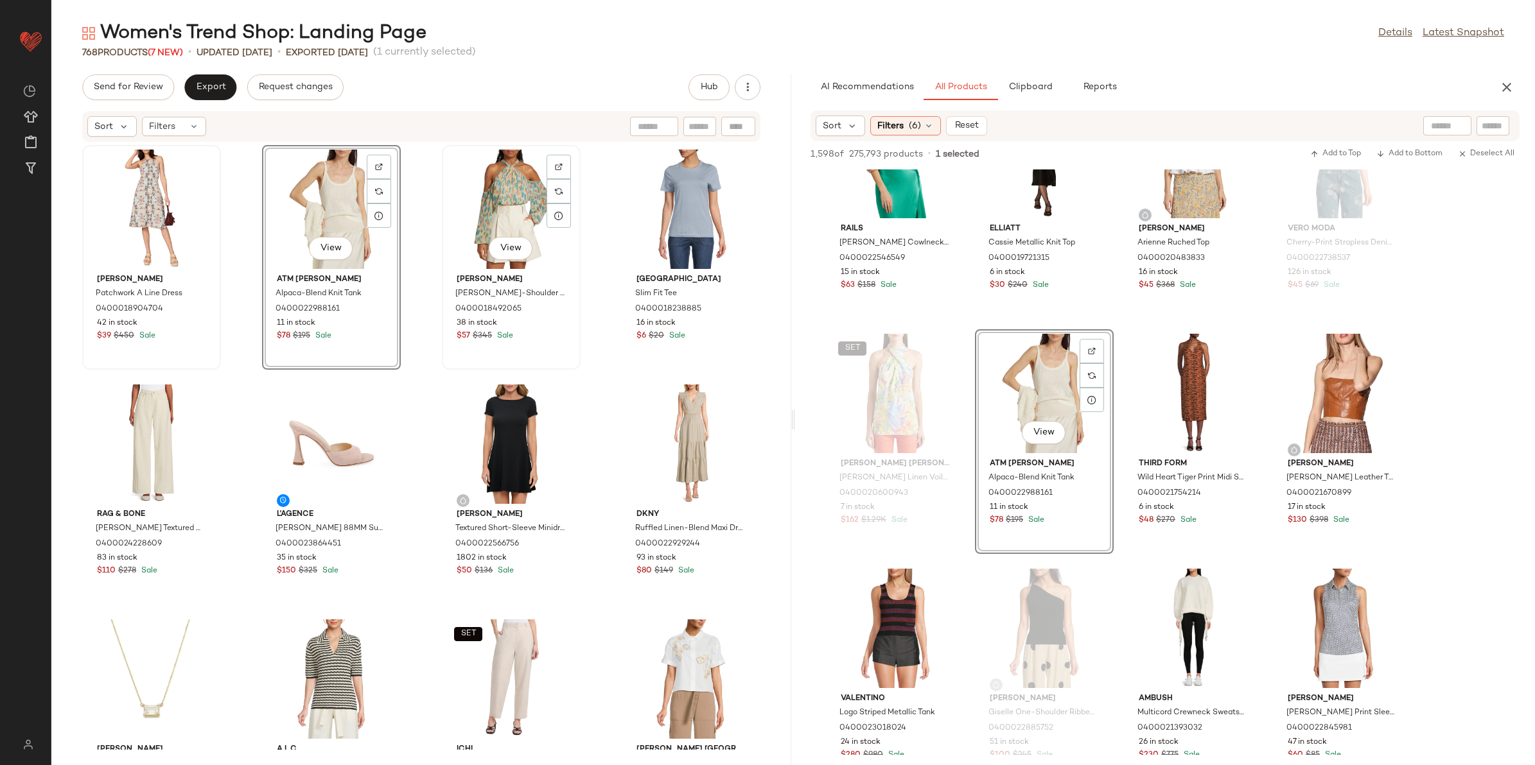
click at [498, 178] on div "View" at bounding box center [511, 209] width 130 height 119
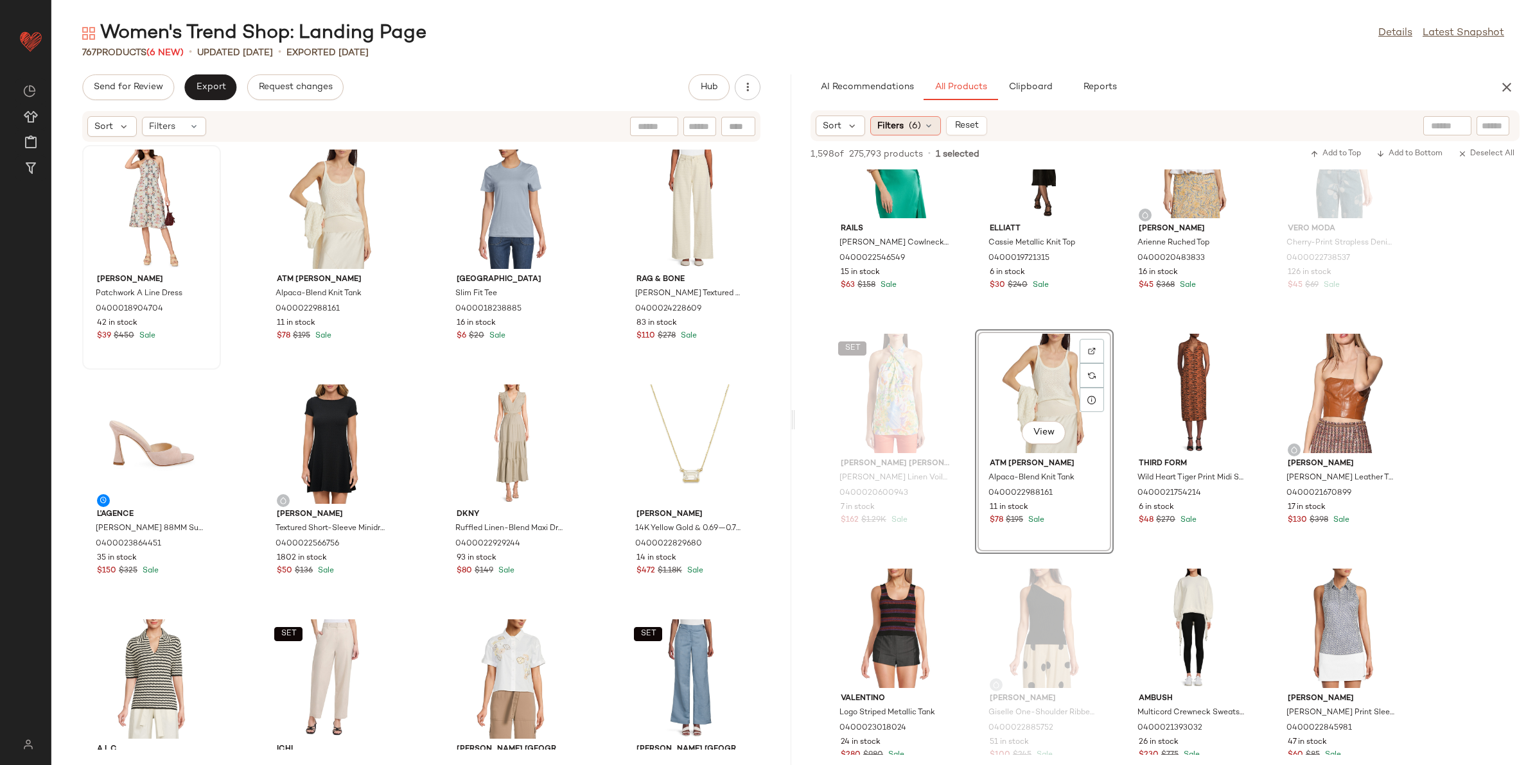
click at [894, 121] on span "Filters" at bounding box center [890, 125] width 26 height 13
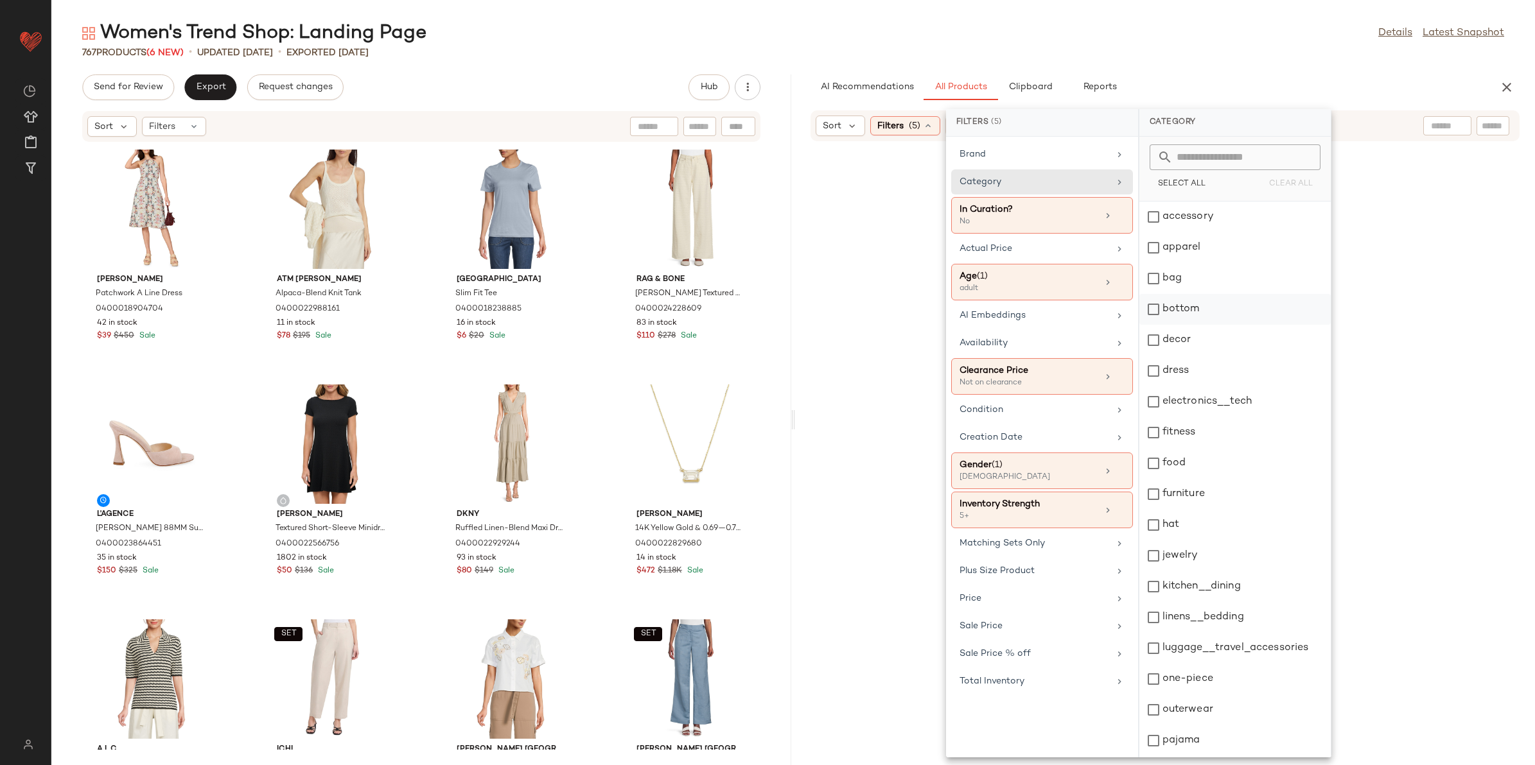
click at [1202, 317] on div "bottom" at bounding box center [1234, 309] width 191 height 31
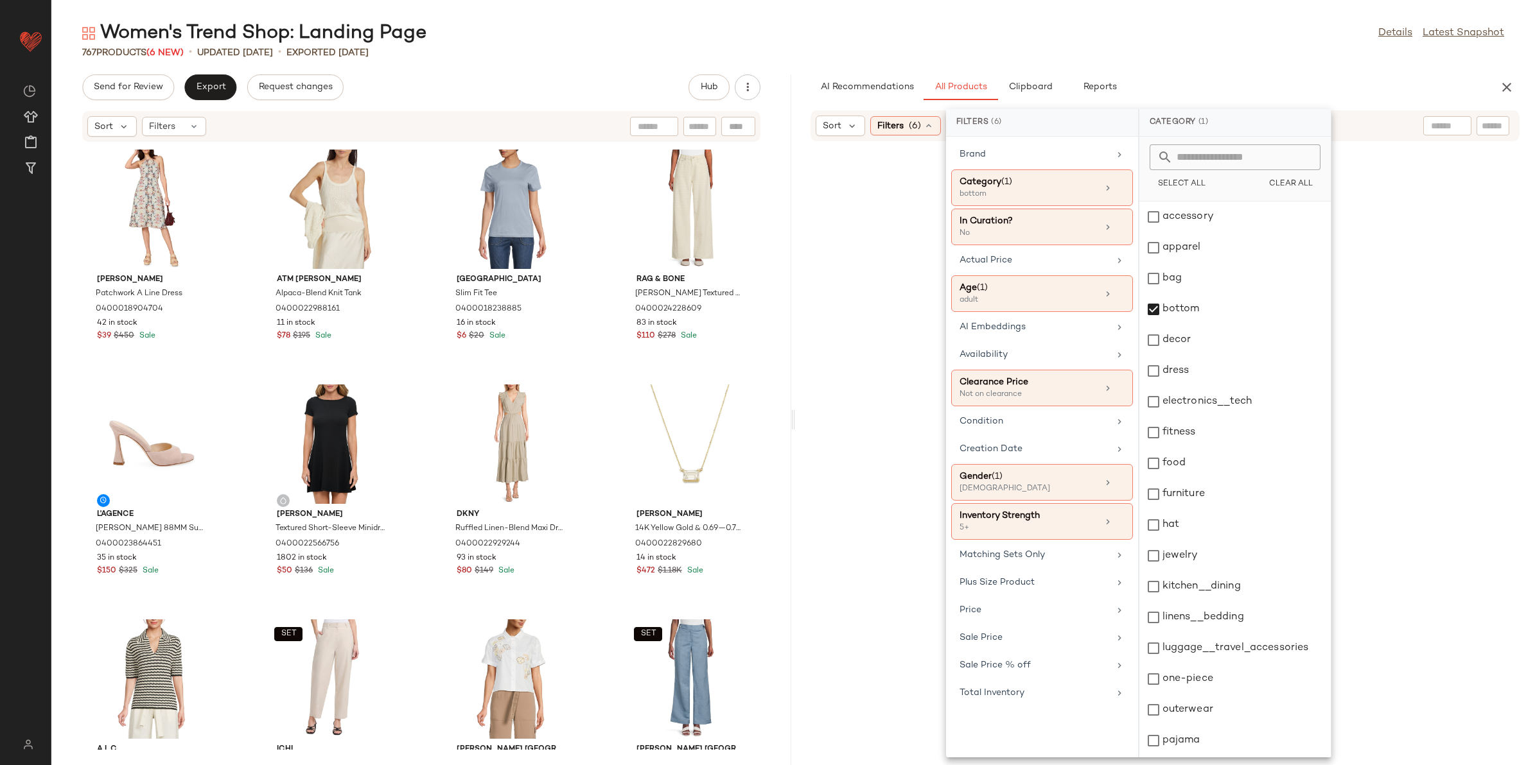
click at [1222, 90] on div "AI Recommendations All Products Clipboard Reports" at bounding box center [1144, 87] width 668 height 26
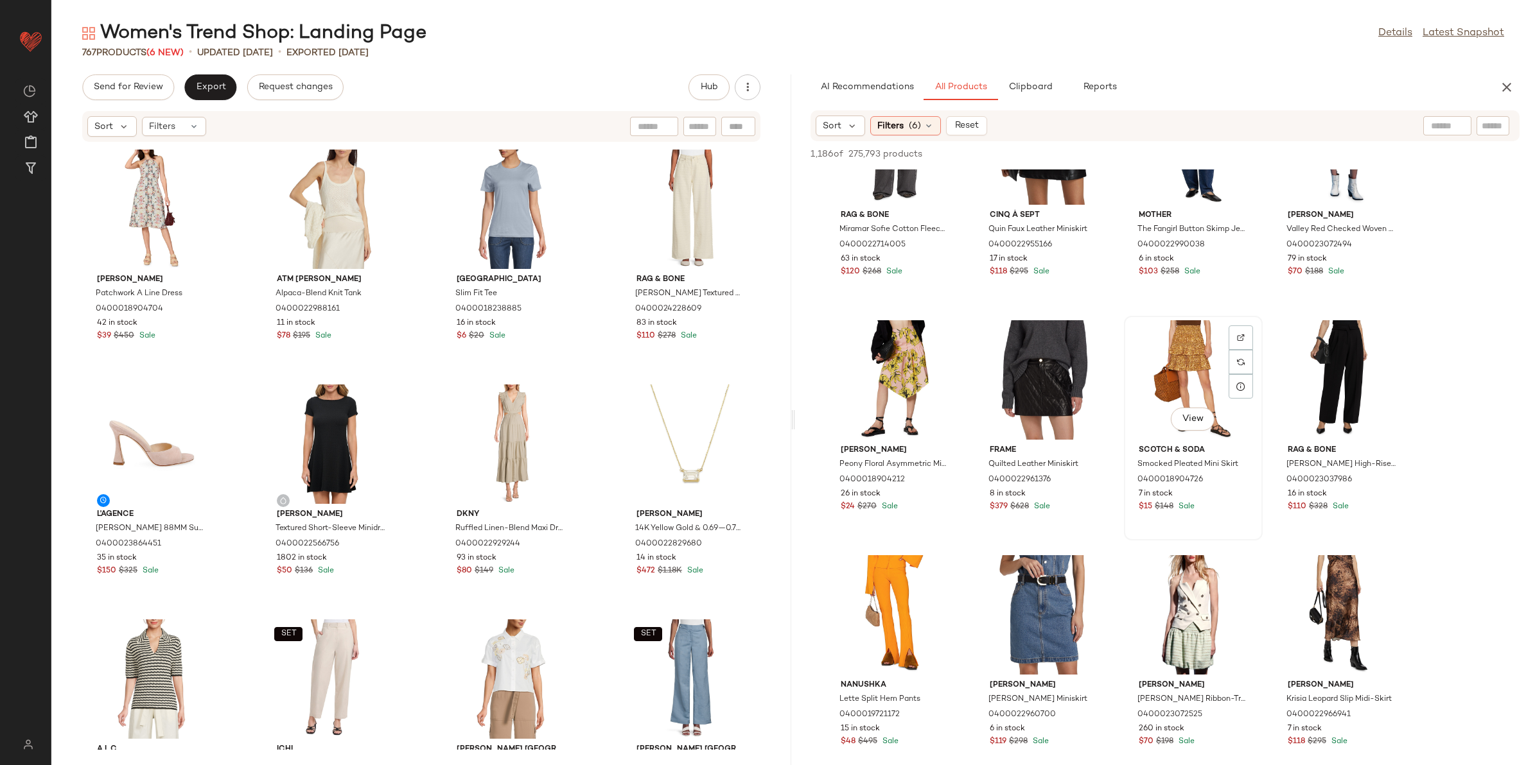
scroll to position [241, 0]
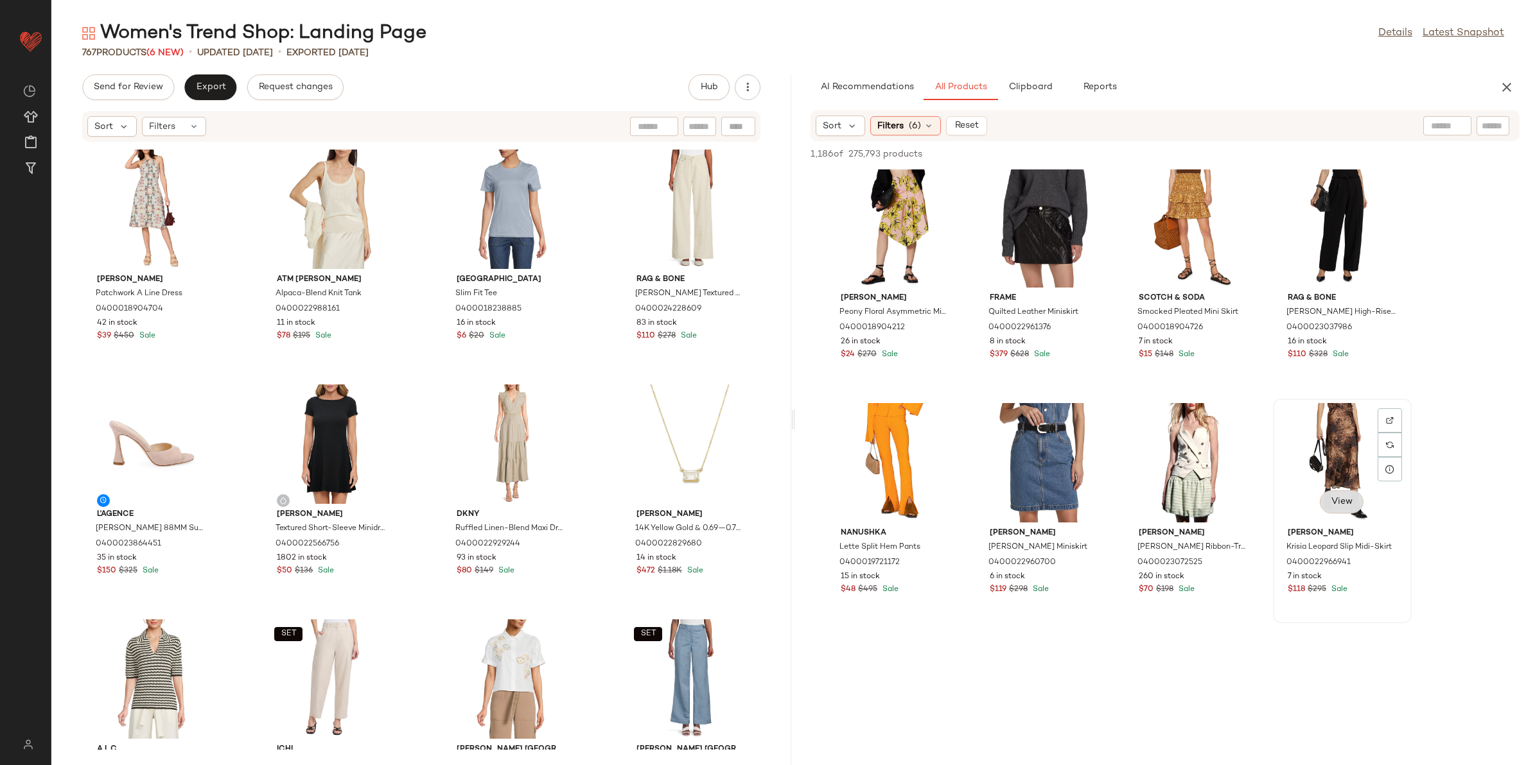
click at [1334, 502] on span "View" at bounding box center [1342, 502] width 22 height 10
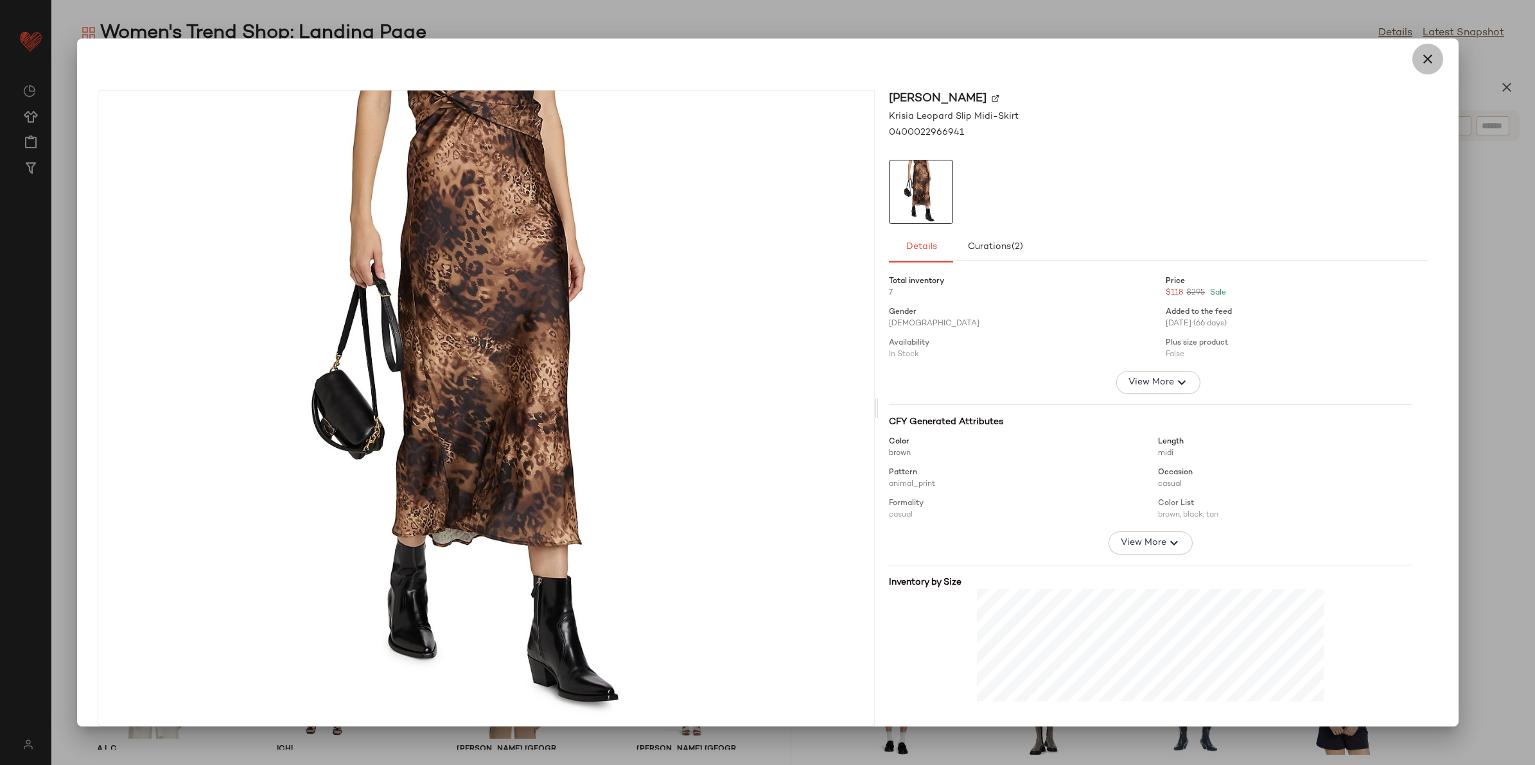
click at [1420, 58] on icon "button" at bounding box center [1427, 58] width 15 height 15
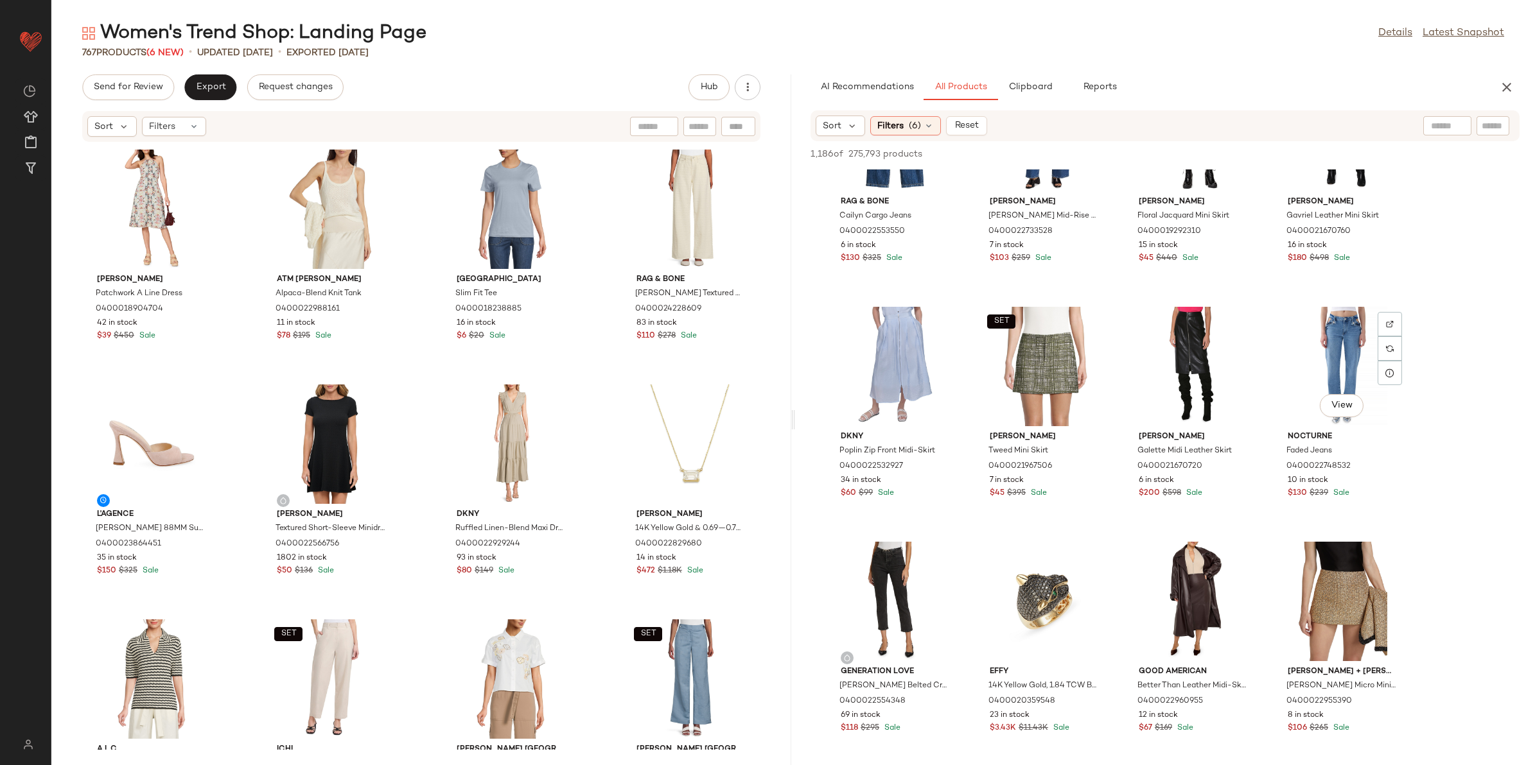
scroll to position [2729, 0]
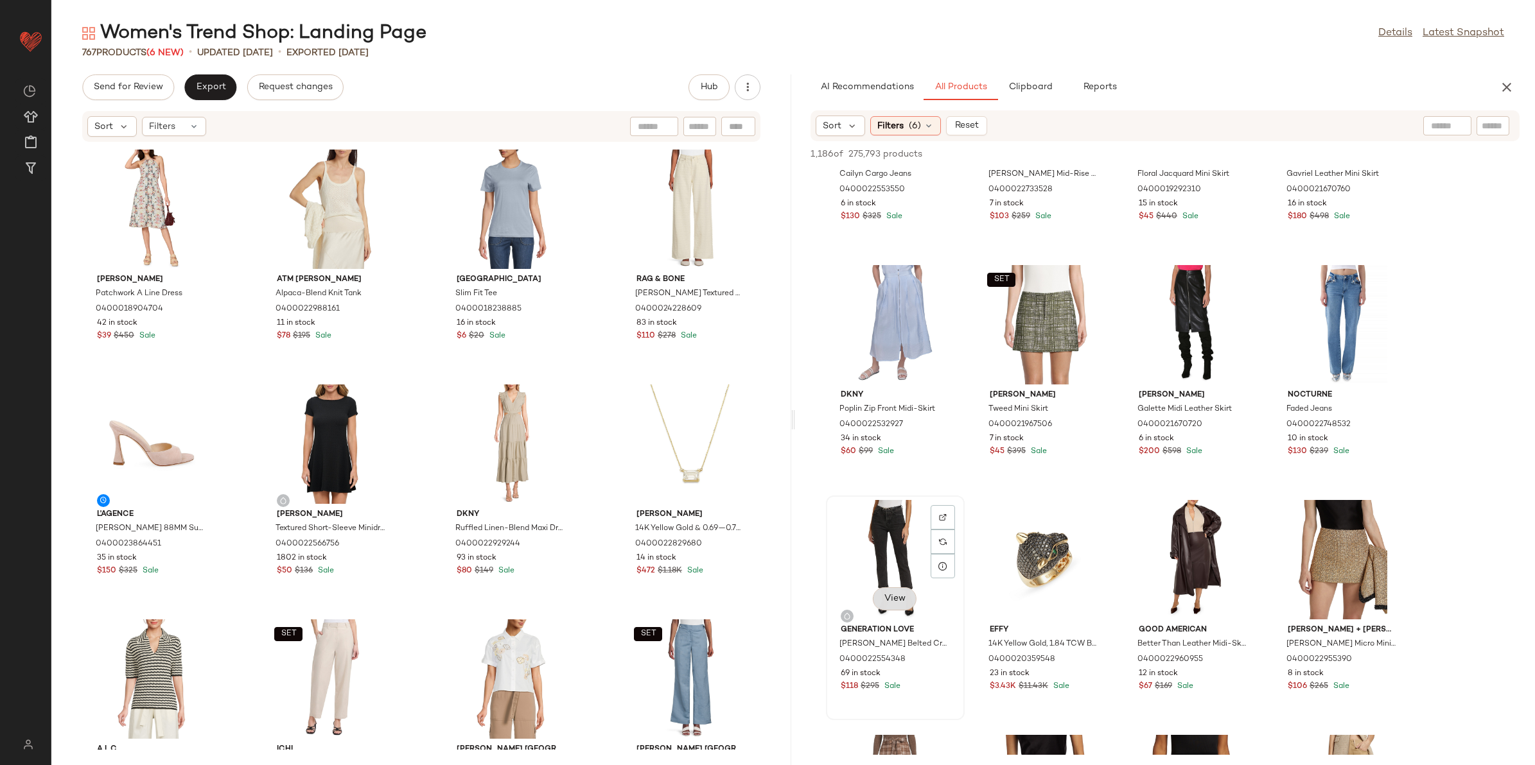
click at [880, 600] on button "View" at bounding box center [895, 599] width 44 height 23
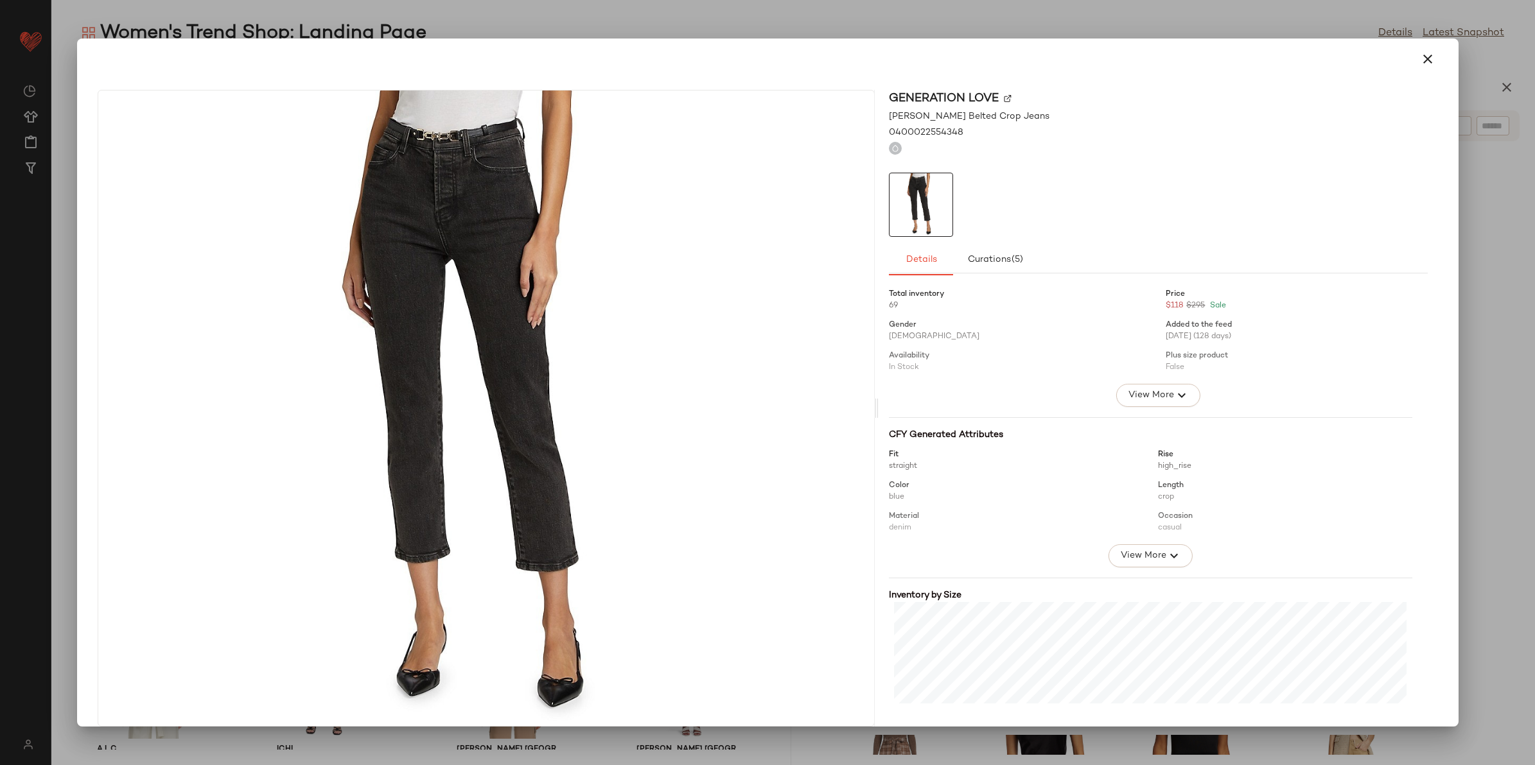
drag, startPoint x: 1420, startPoint y: 55, endPoint x: 1397, endPoint y: 74, distance: 30.1
click at [1420, 55] on icon "button" at bounding box center [1427, 58] width 15 height 15
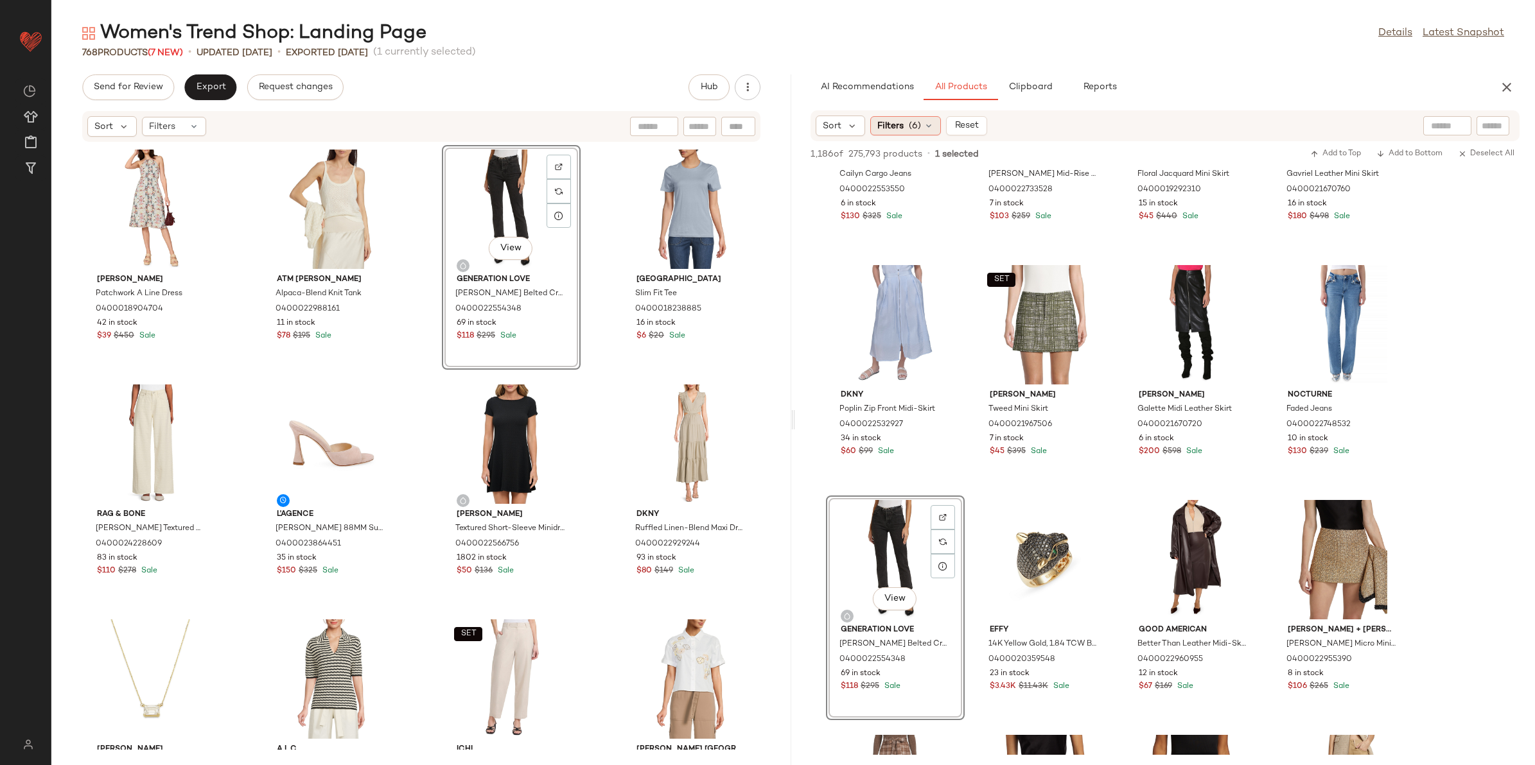
click at [902, 132] on span "Filters" at bounding box center [890, 125] width 26 height 13
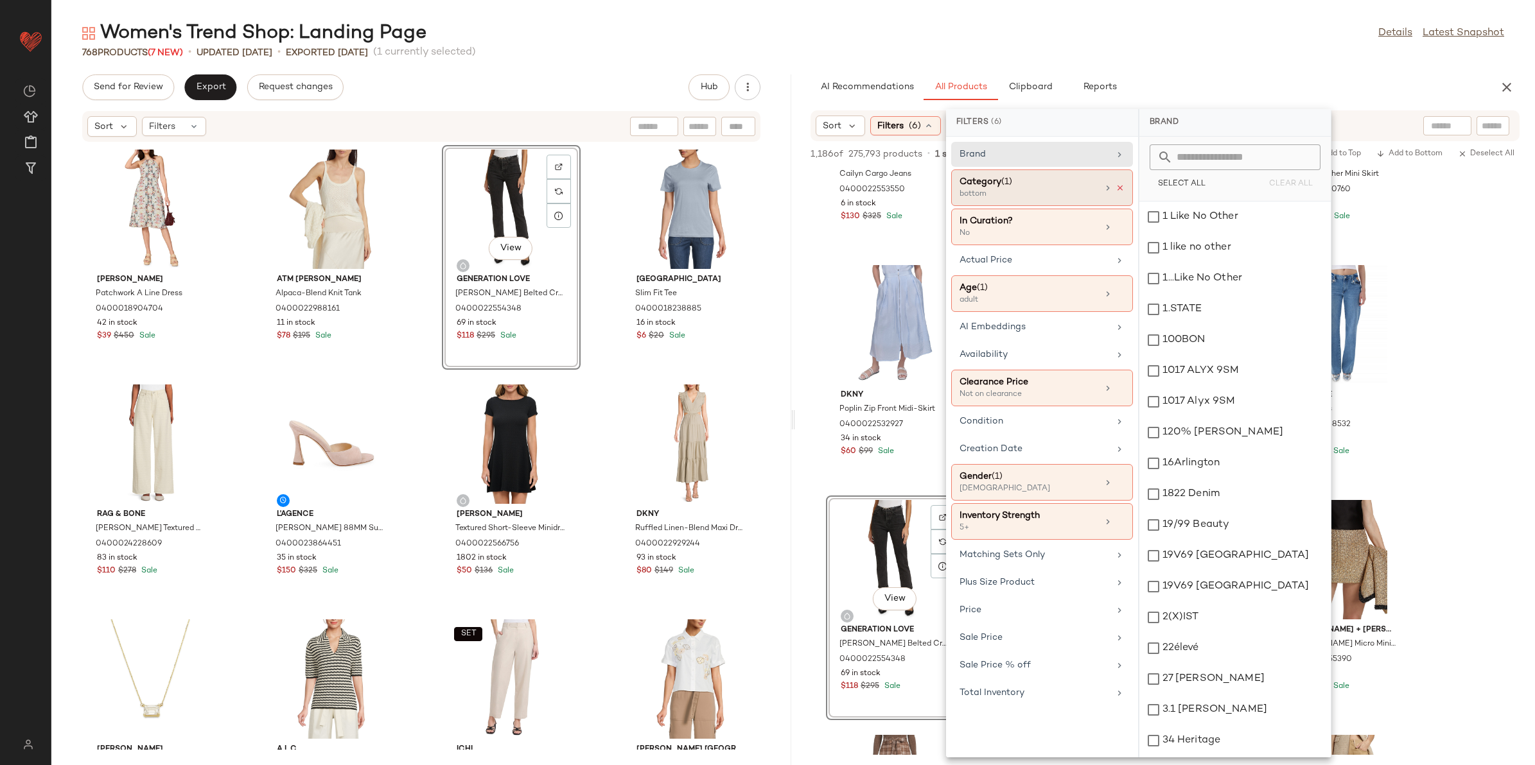
click at [1118, 188] on icon at bounding box center [1119, 188] width 9 height 9
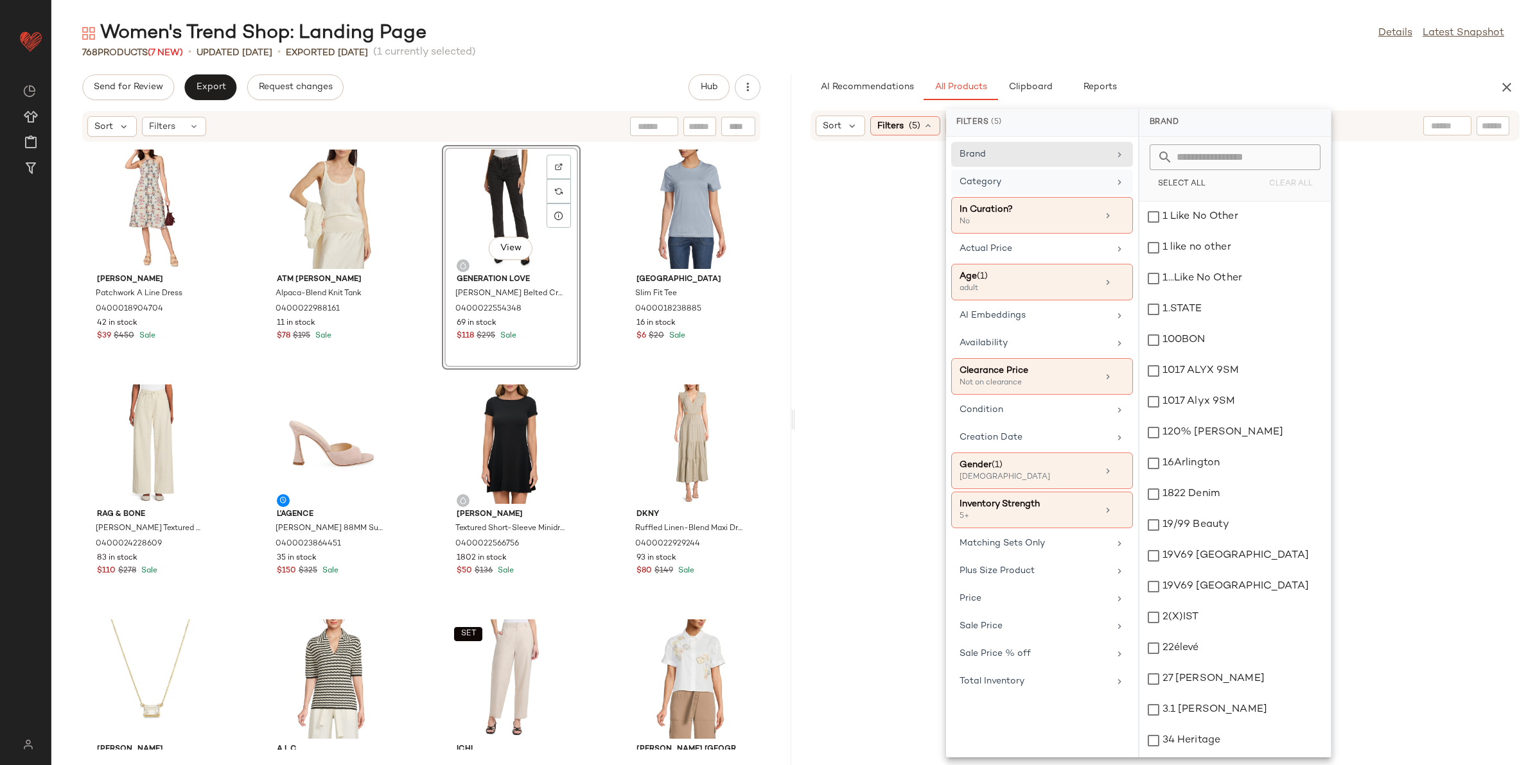
click at [1051, 180] on div "Category" at bounding box center [1034, 181] width 150 height 13
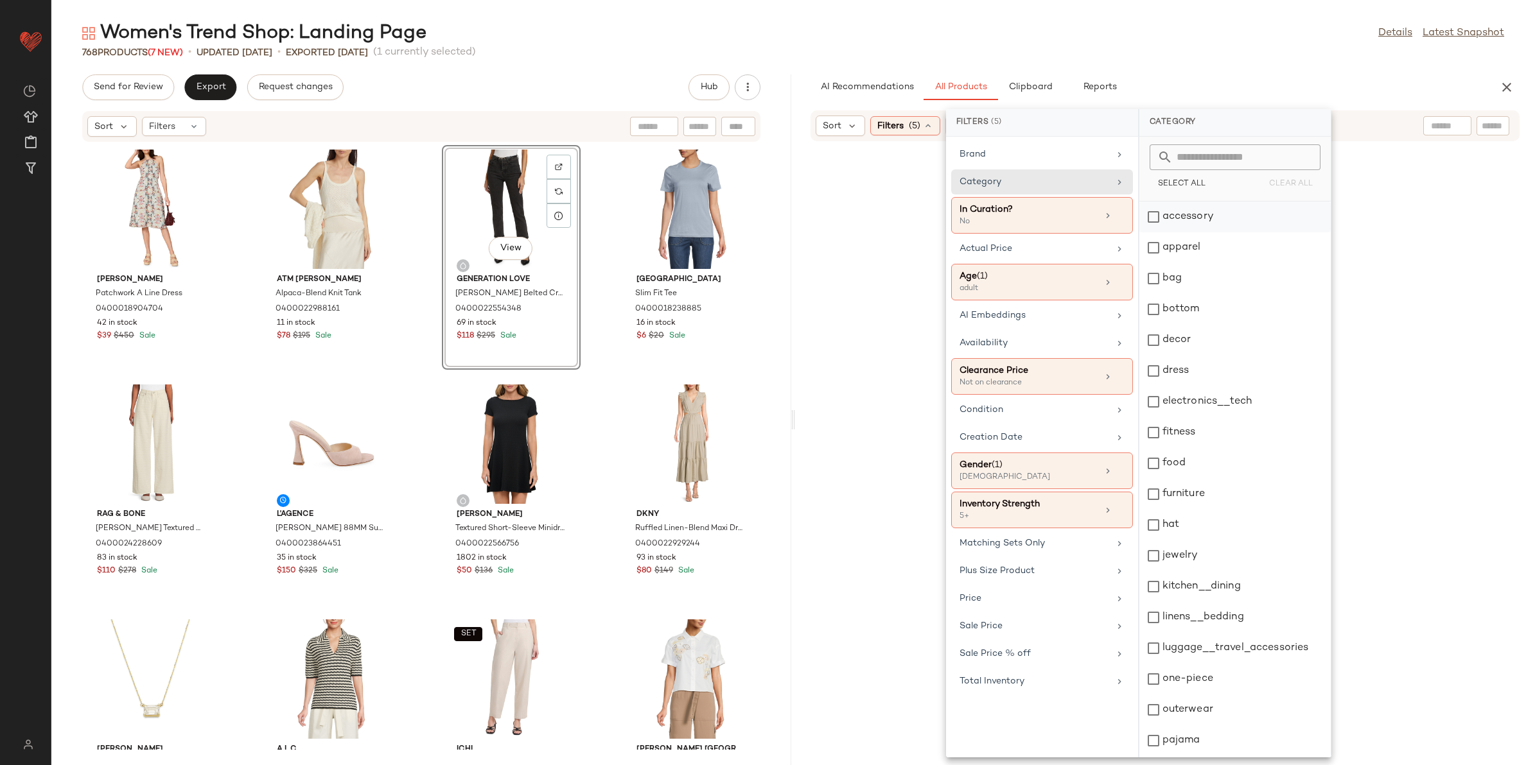
click at [1201, 220] on div "accessory" at bounding box center [1234, 217] width 191 height 31
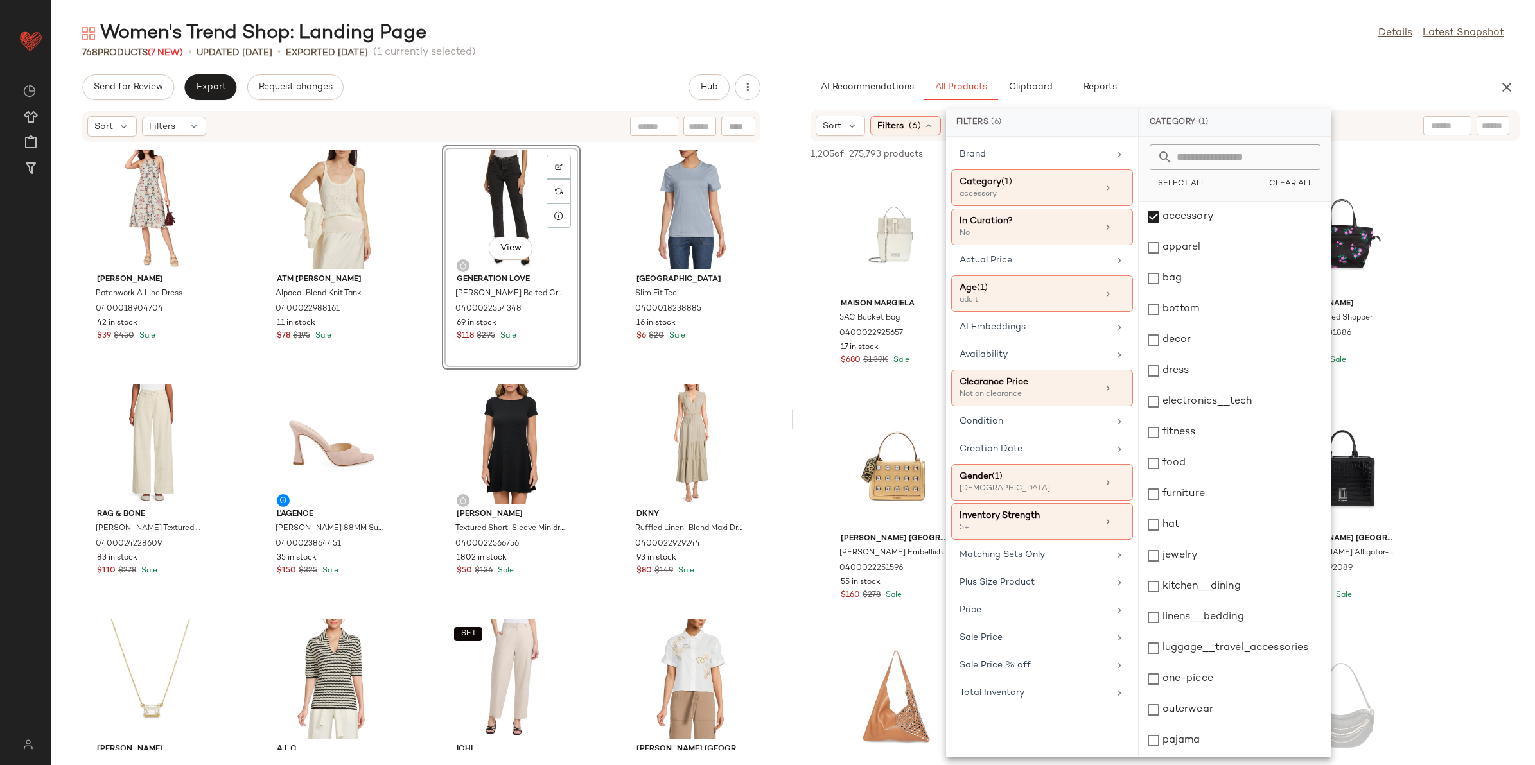
click at [1082, 63] on div "Women's Trend Shop: Landing Page Details Latest Snapshot 768 Products (7 New) •…" at bounding box center [792, 393] width 1483 height 745
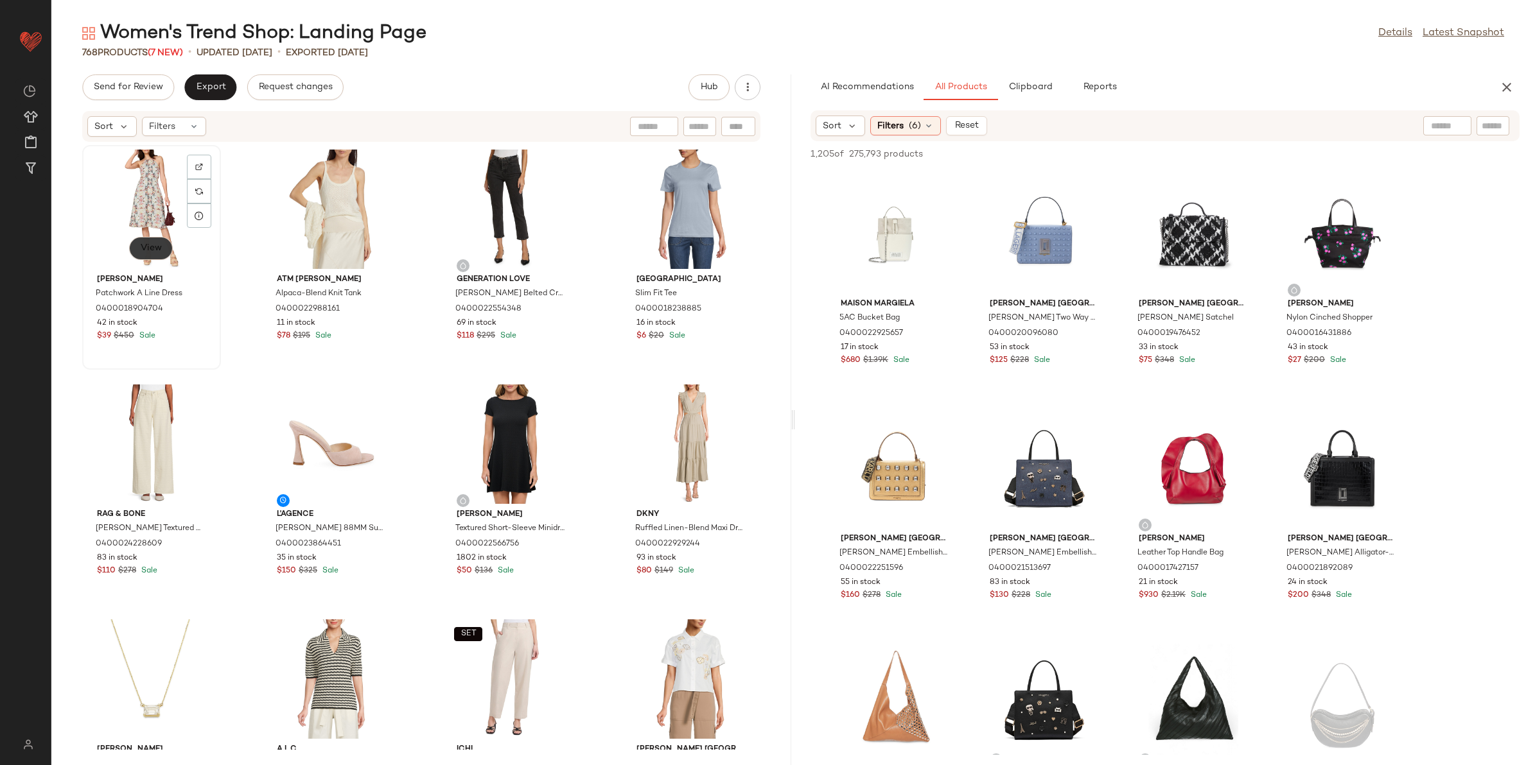
click at [148, 250] on span "View" at bounding box center [151, 248] width 22 height 10
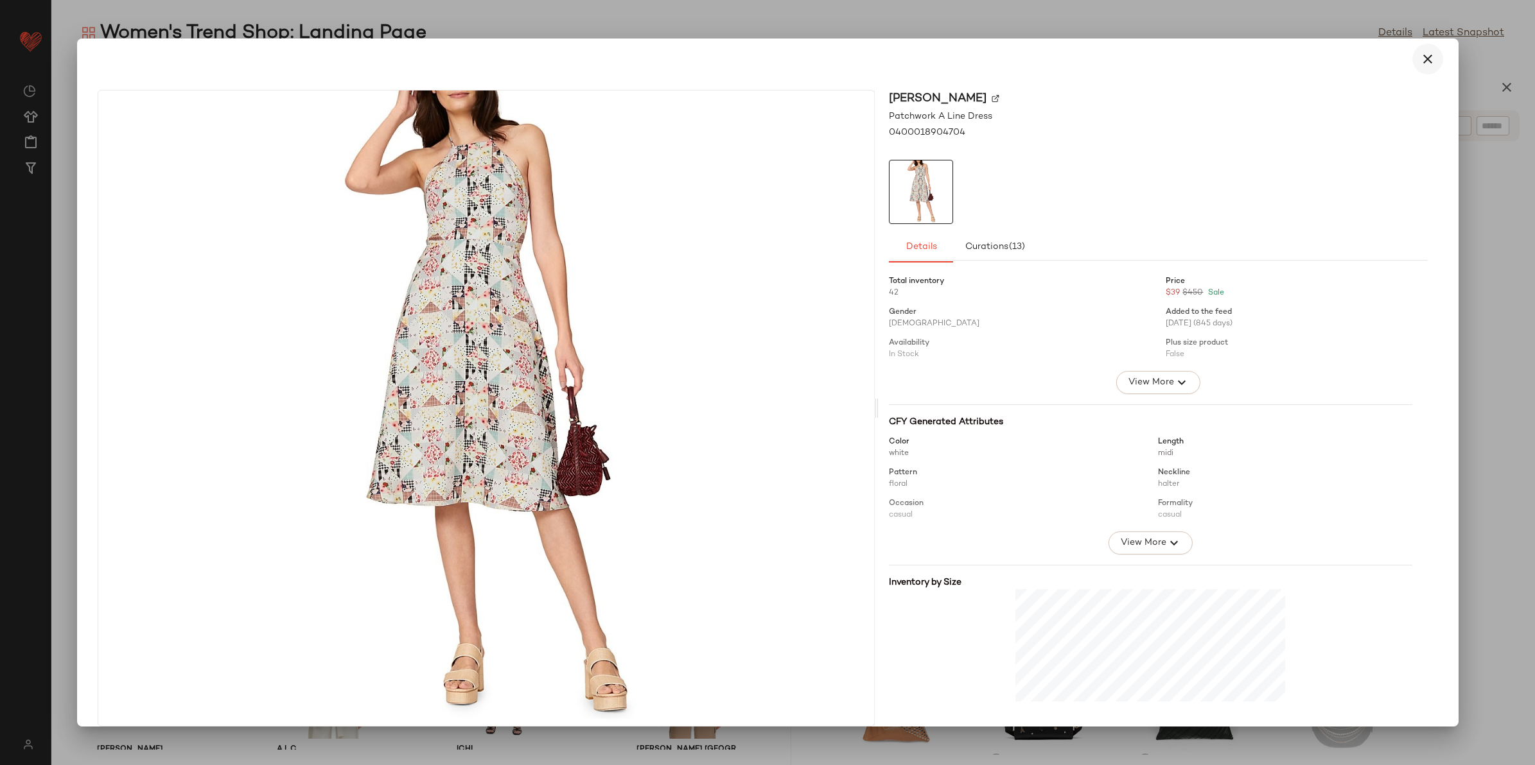
click at [1423, 63] on icon "button" at bounding box center [1427, 58] width 15 height 15
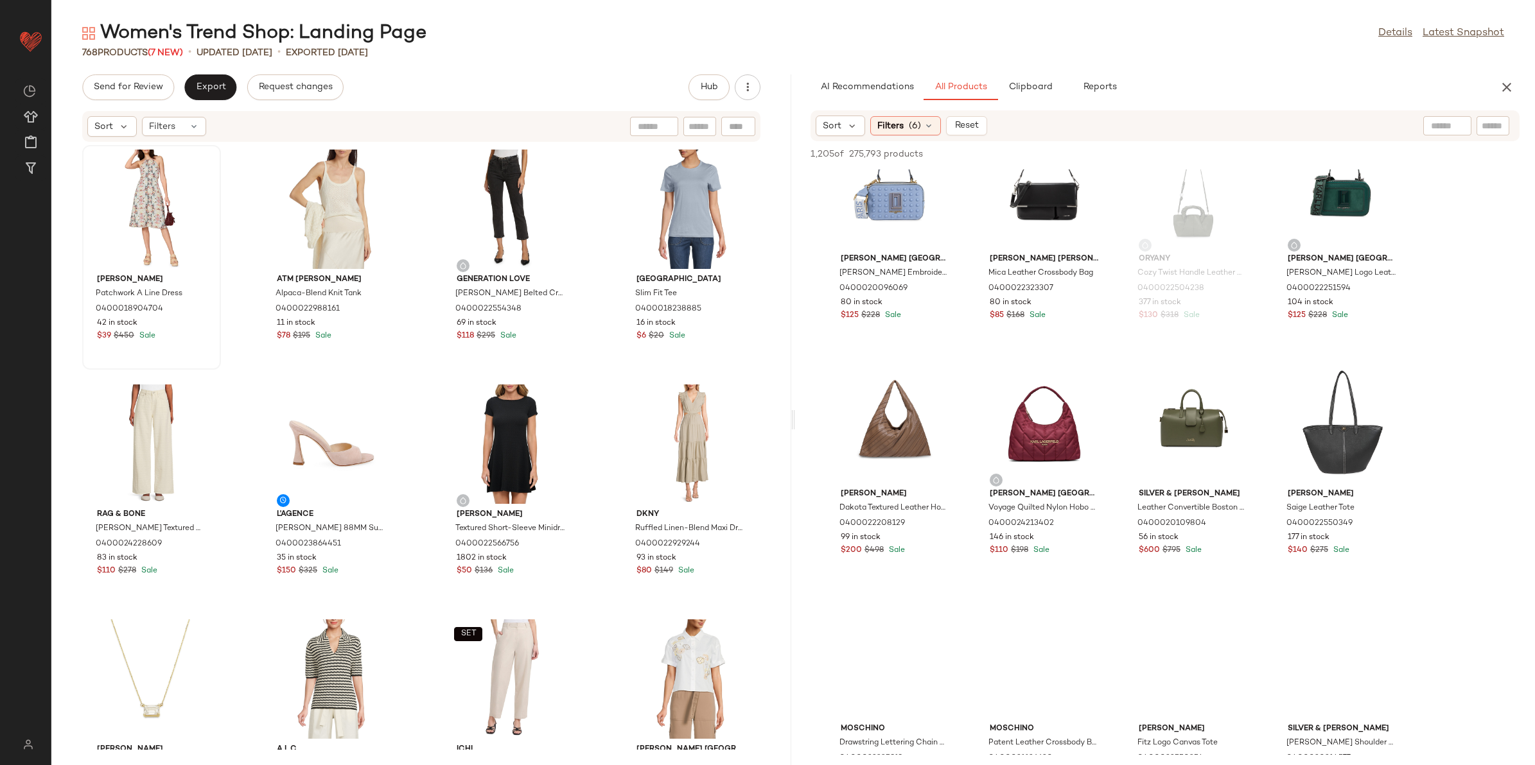
scroll to position [1927, 0]
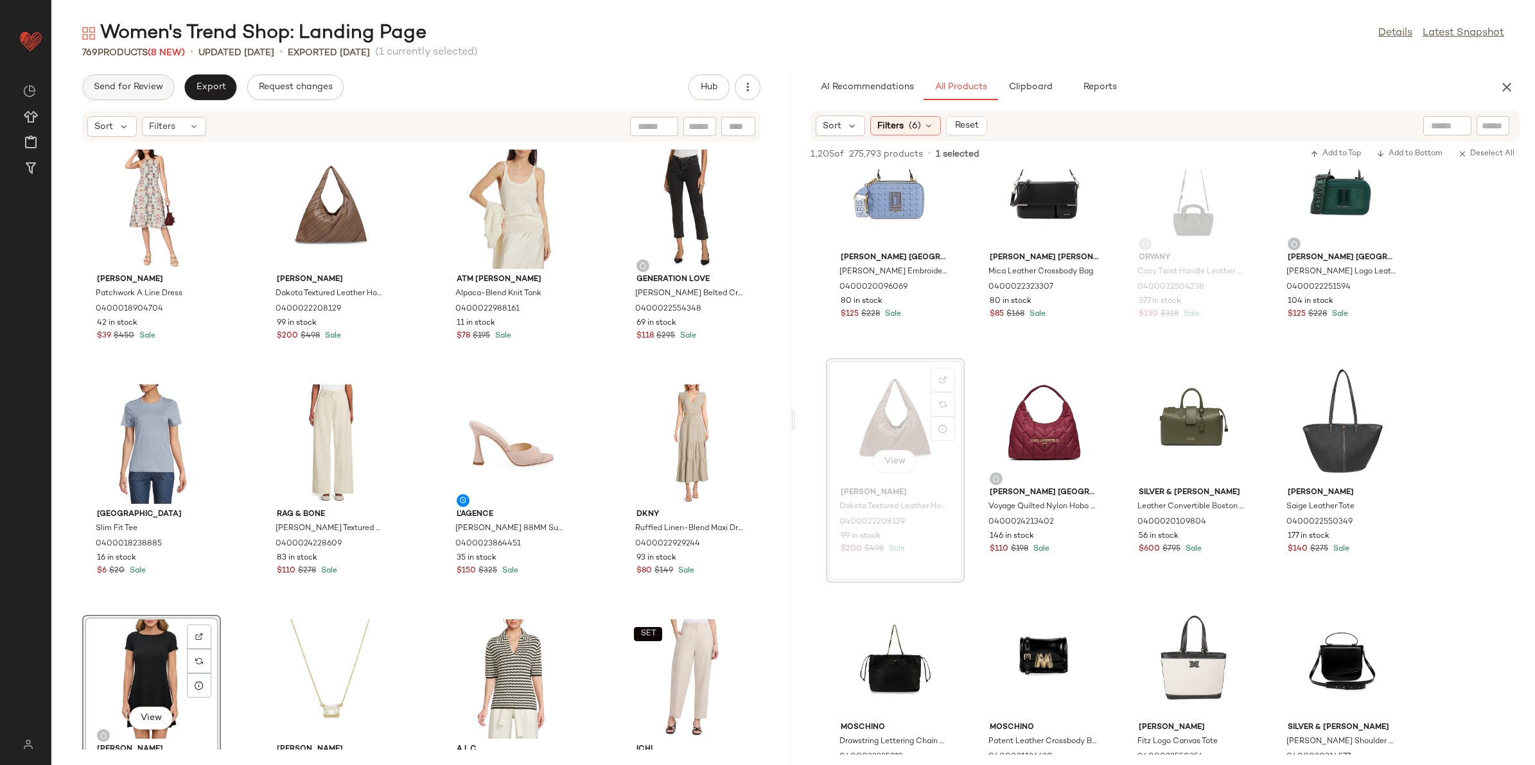
click at [146, 87] on span "Send for Review" at bounding box center [128, 87] width 70 height 10
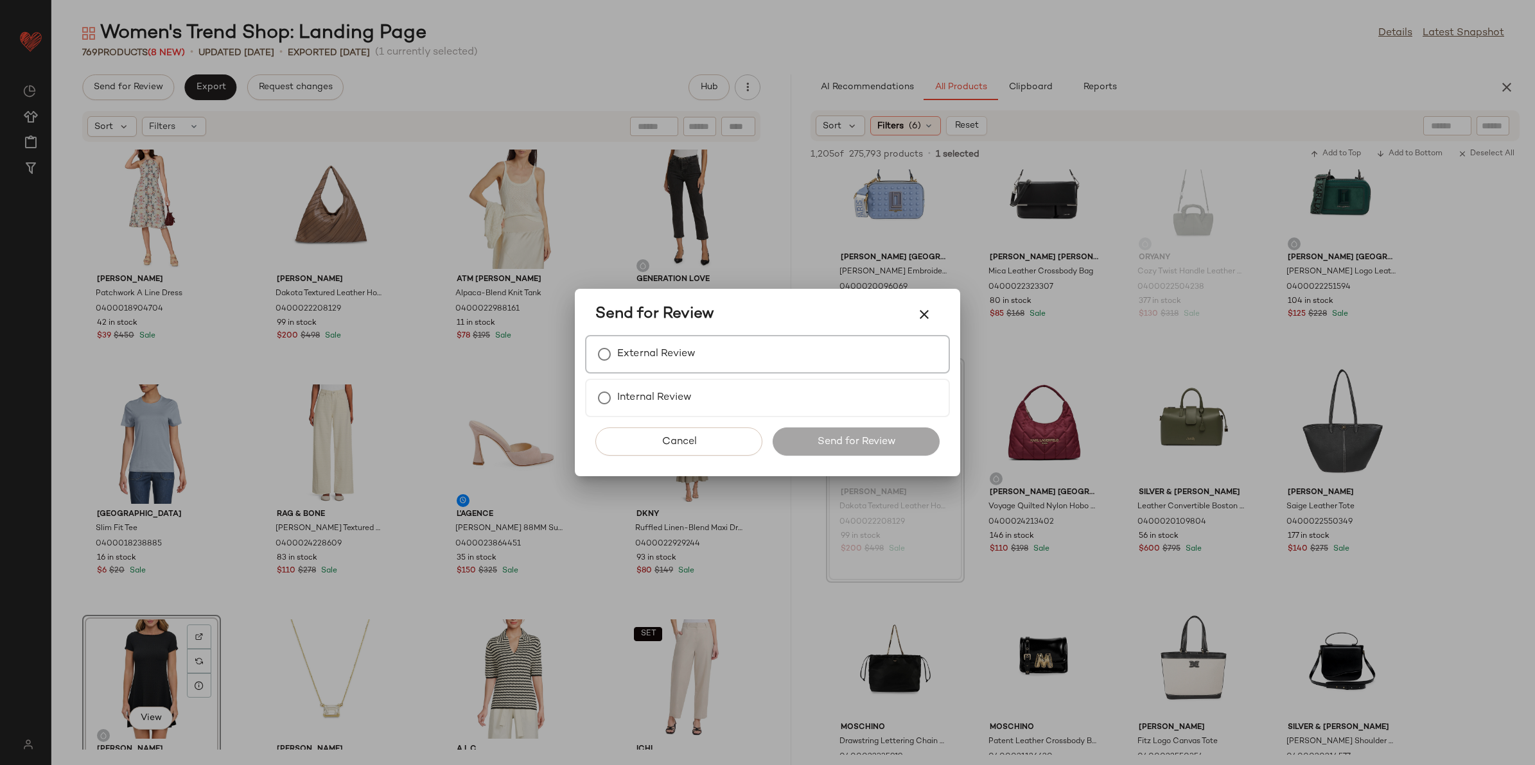
click at [633, 350] on label "External Review" at bounding box center [656, 355] width 78 height 26
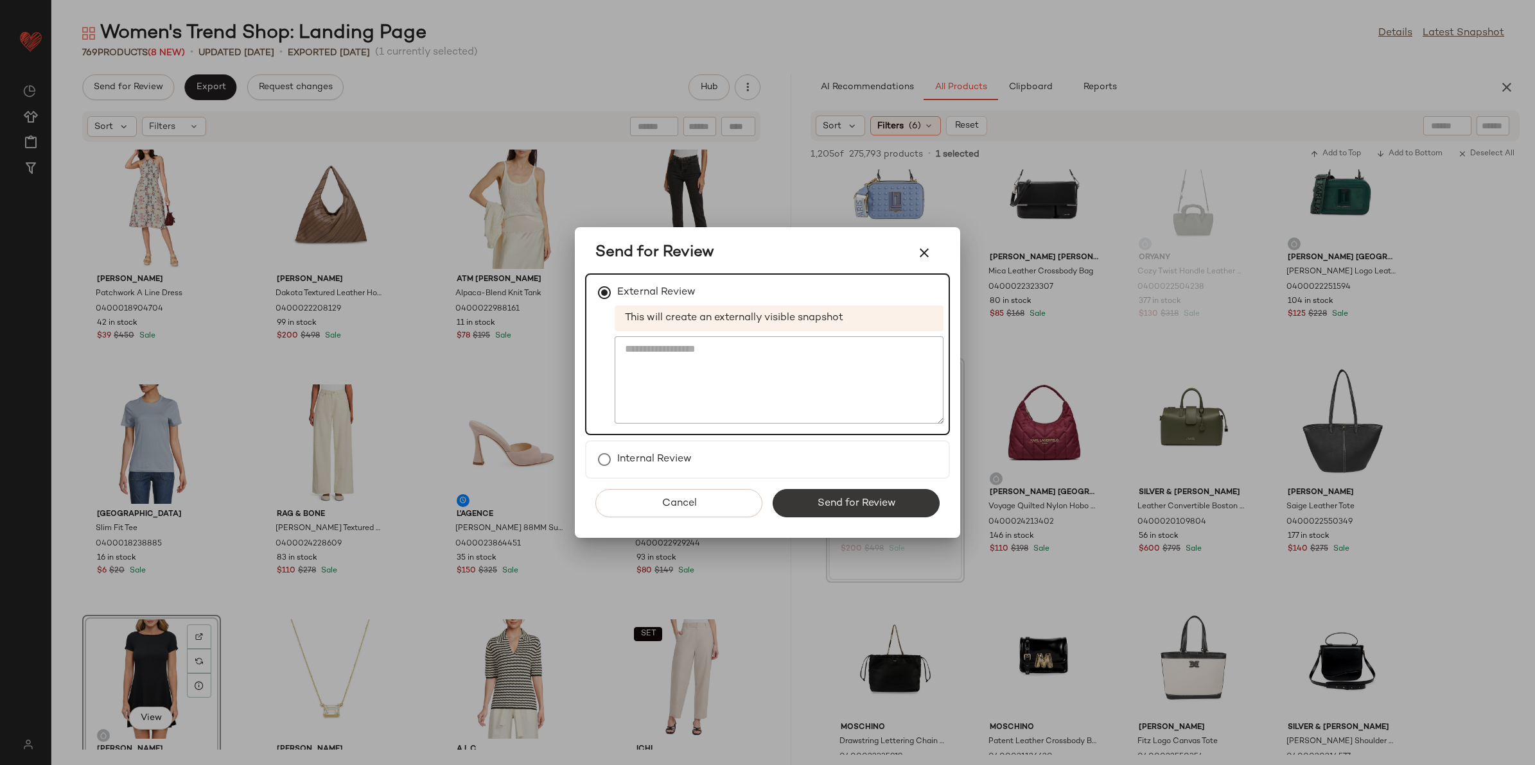
click at [801, 505] on button "Send for Review" at bounding box center [856, 503] width 167 height 28
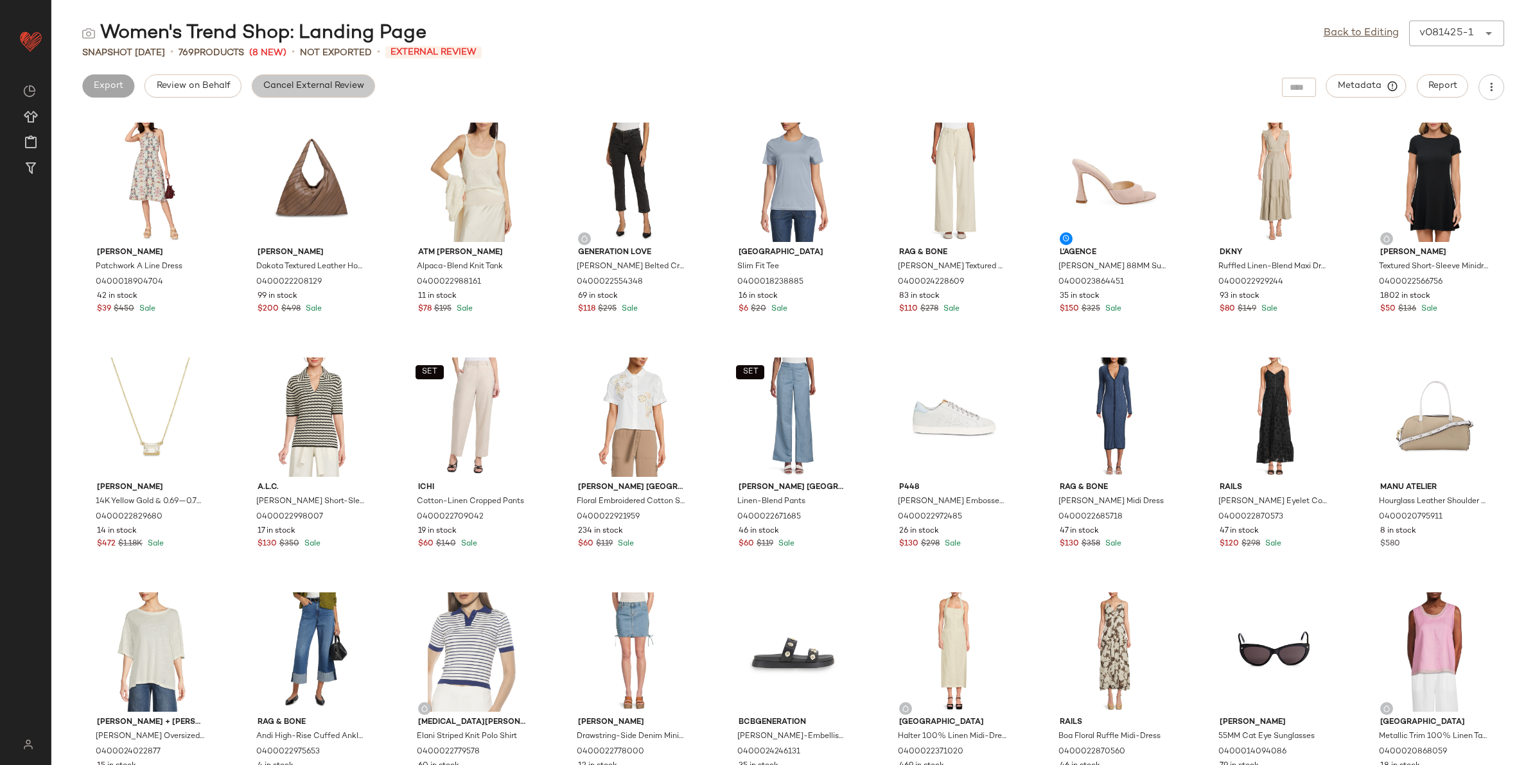
click at [289, 82] on span "Cancel External Review" at bounding box center [313, 86] width 101 height 10
click at [1344, 37] on link "Back to Editing" at bounding box center [1361, 33] width 75 height 15
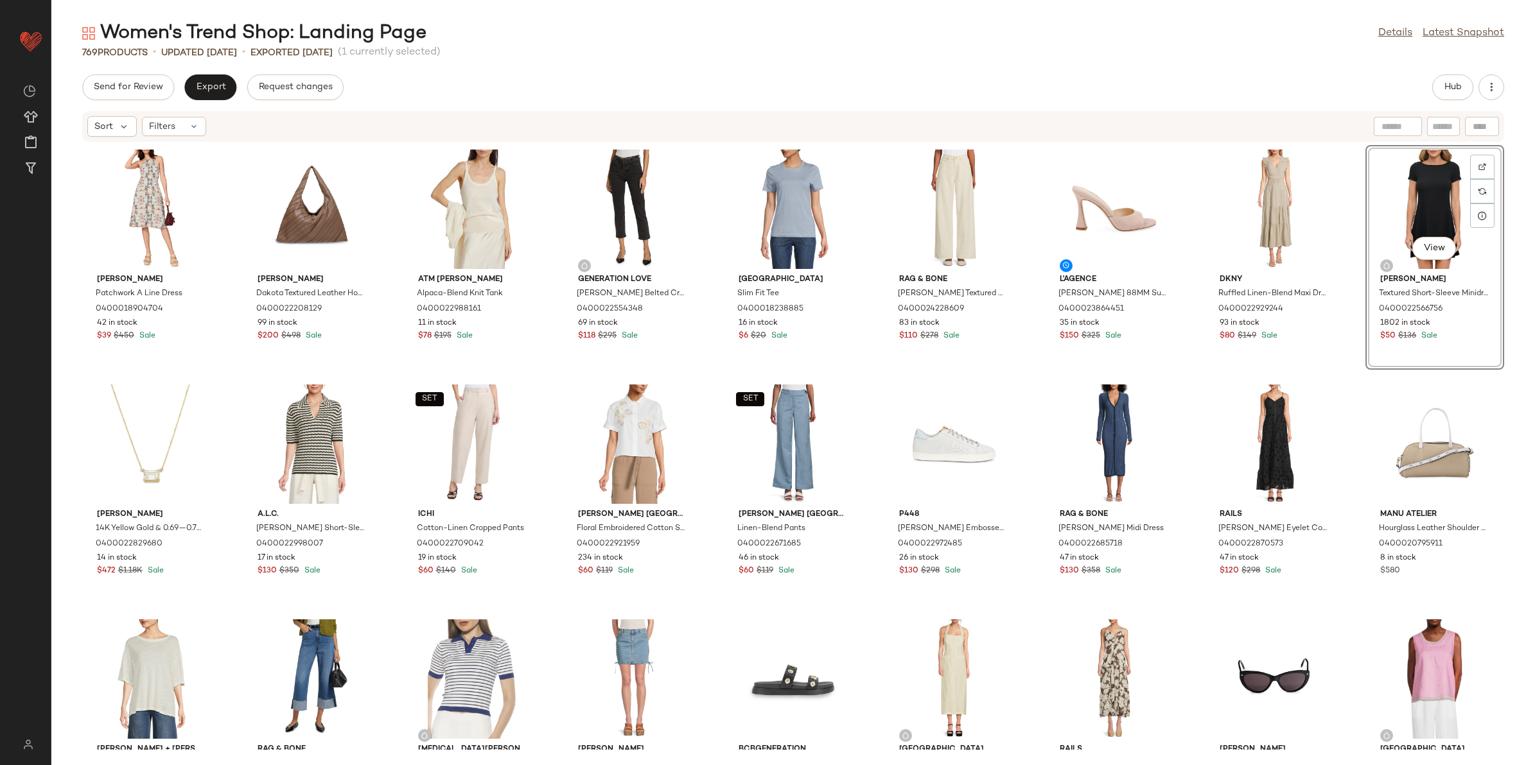
click at [216, 91] on span "Export" at bounding box center [210, 87] width 30 height 10
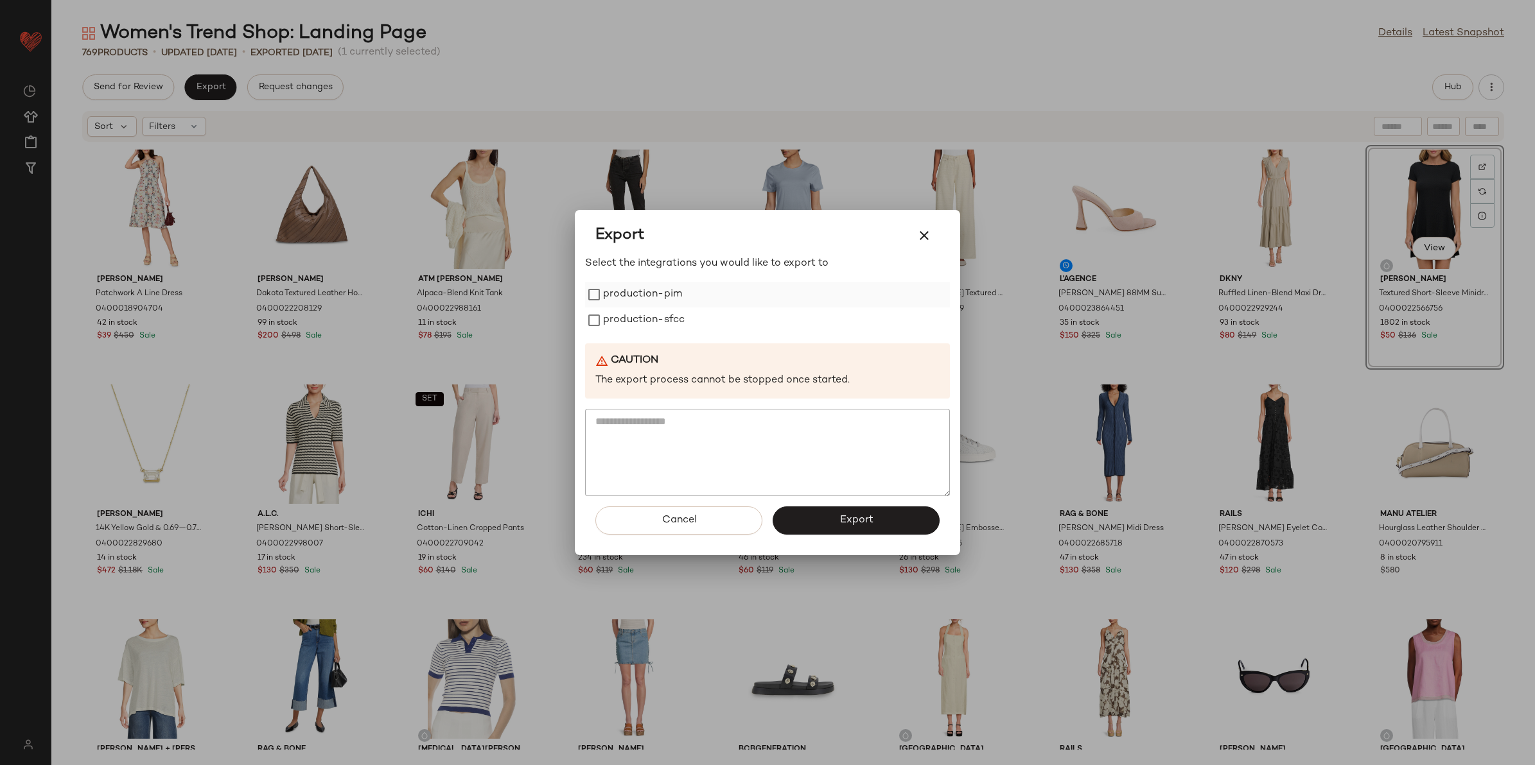
click at [676, 291] on label "production-pim" at bounding box center [642, 295] width 79 height 26
click at [668, 328] on label "production-sfcc" at bounding box center [644, 321] width 82 height 26
drag, startPoint x: 803, startPoint y: 525, endPoint x: 808, endPoint y: 537, distance: 12.6
click at [803, 527] on button "Export" at bounding box center [856, 521] width 167 height 28
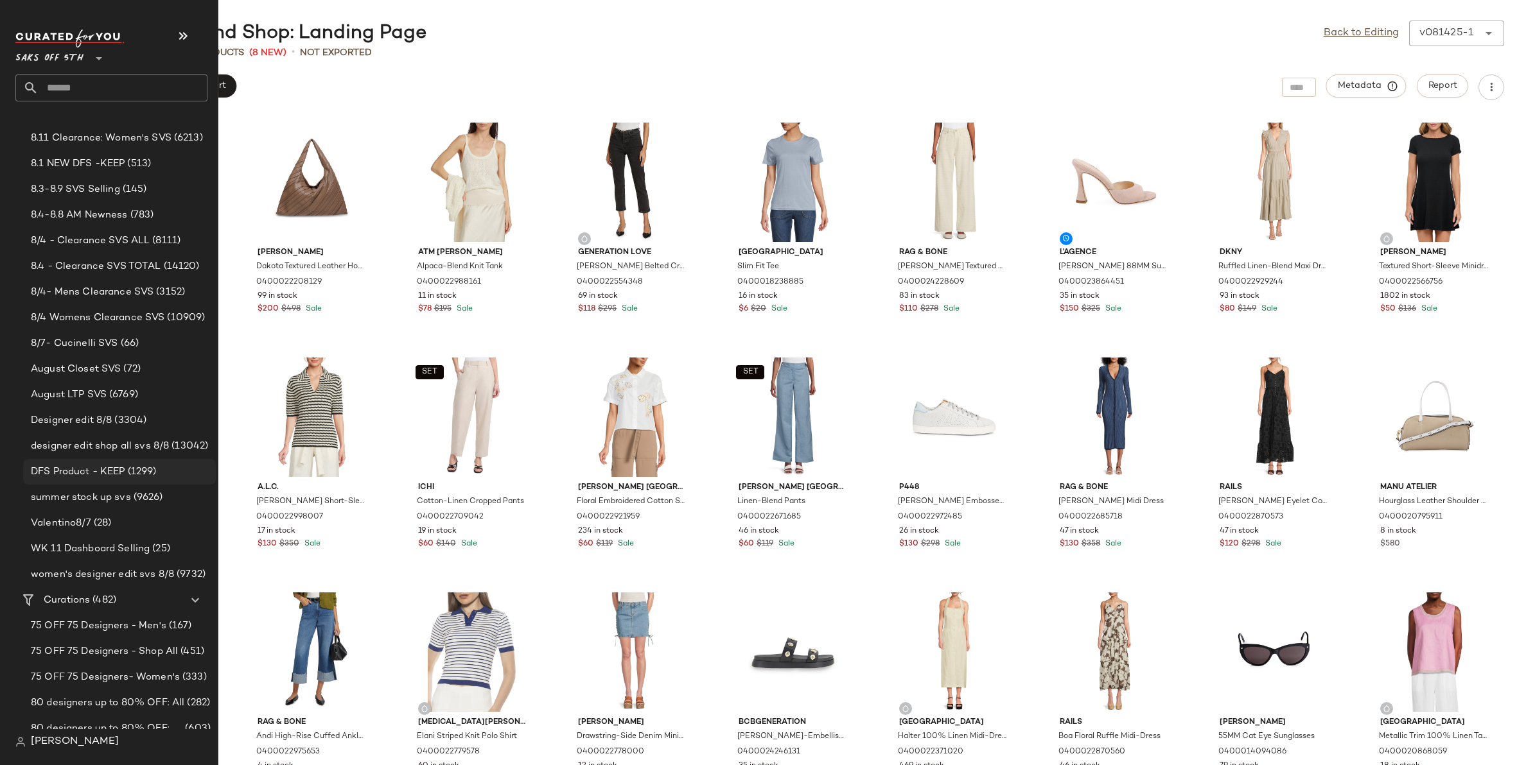
scroll to position [261, 0]
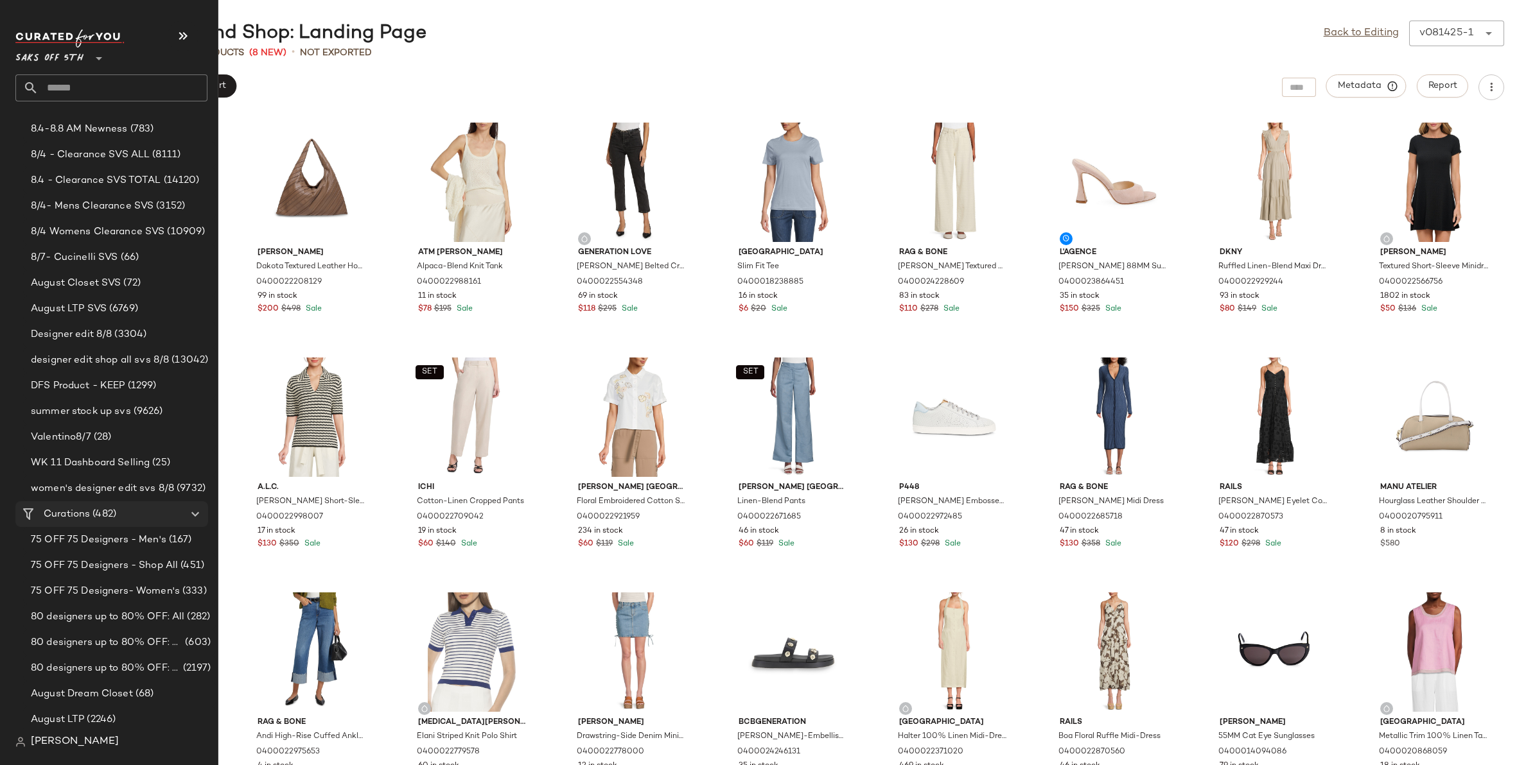
click at [81, 514] on span "Curations" at bounding box center [67, 514] width 46 height 15
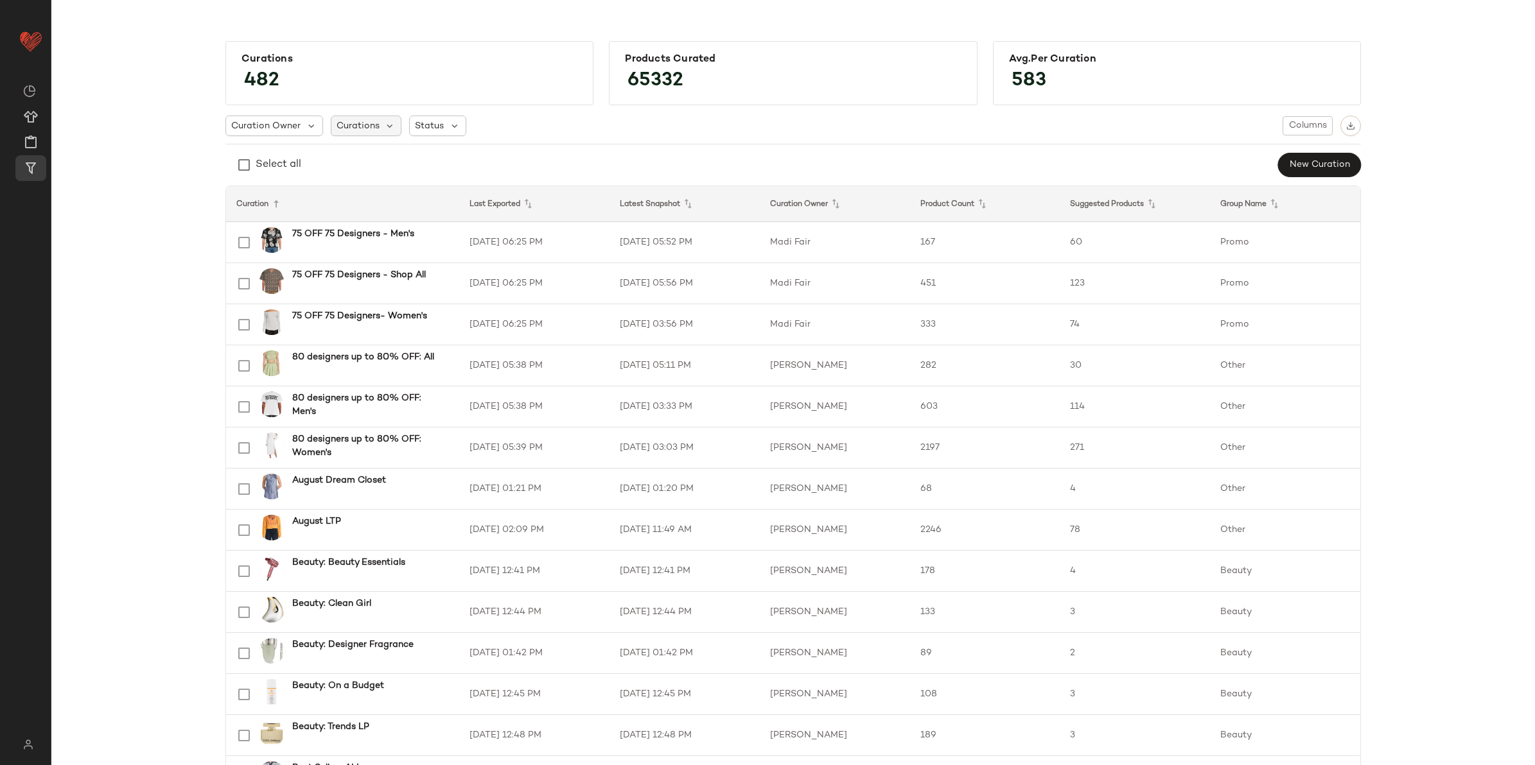
click at [360, 128] on span "Curations" at bounding box center [358, 125] width 43 height 13
click at [370, 161] on input "text" at bounding box center [417, 161] width 161 height 19
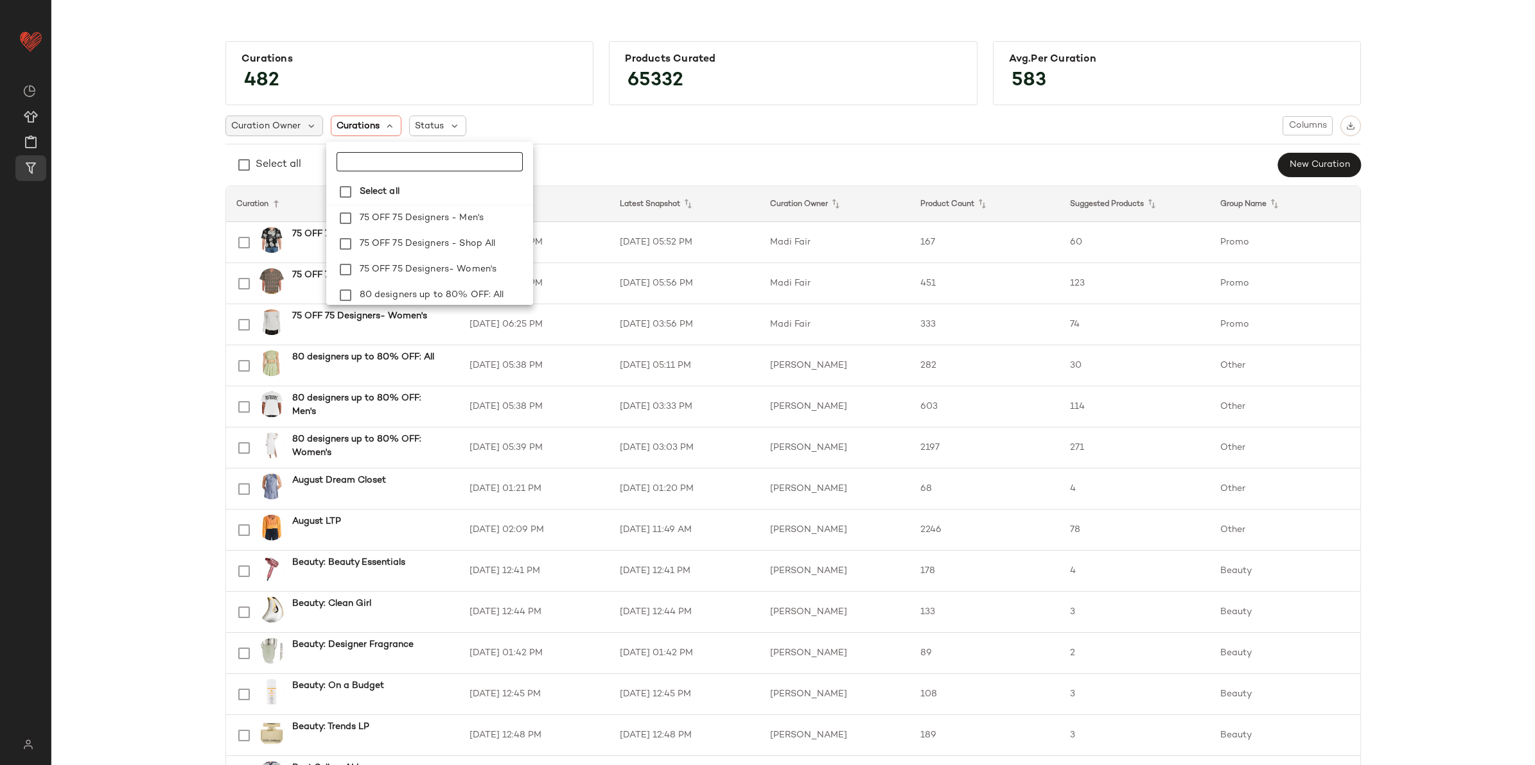
click at [409, 133] on div "Curation Owner" at bounding box center [437, 126] width 57 height 21
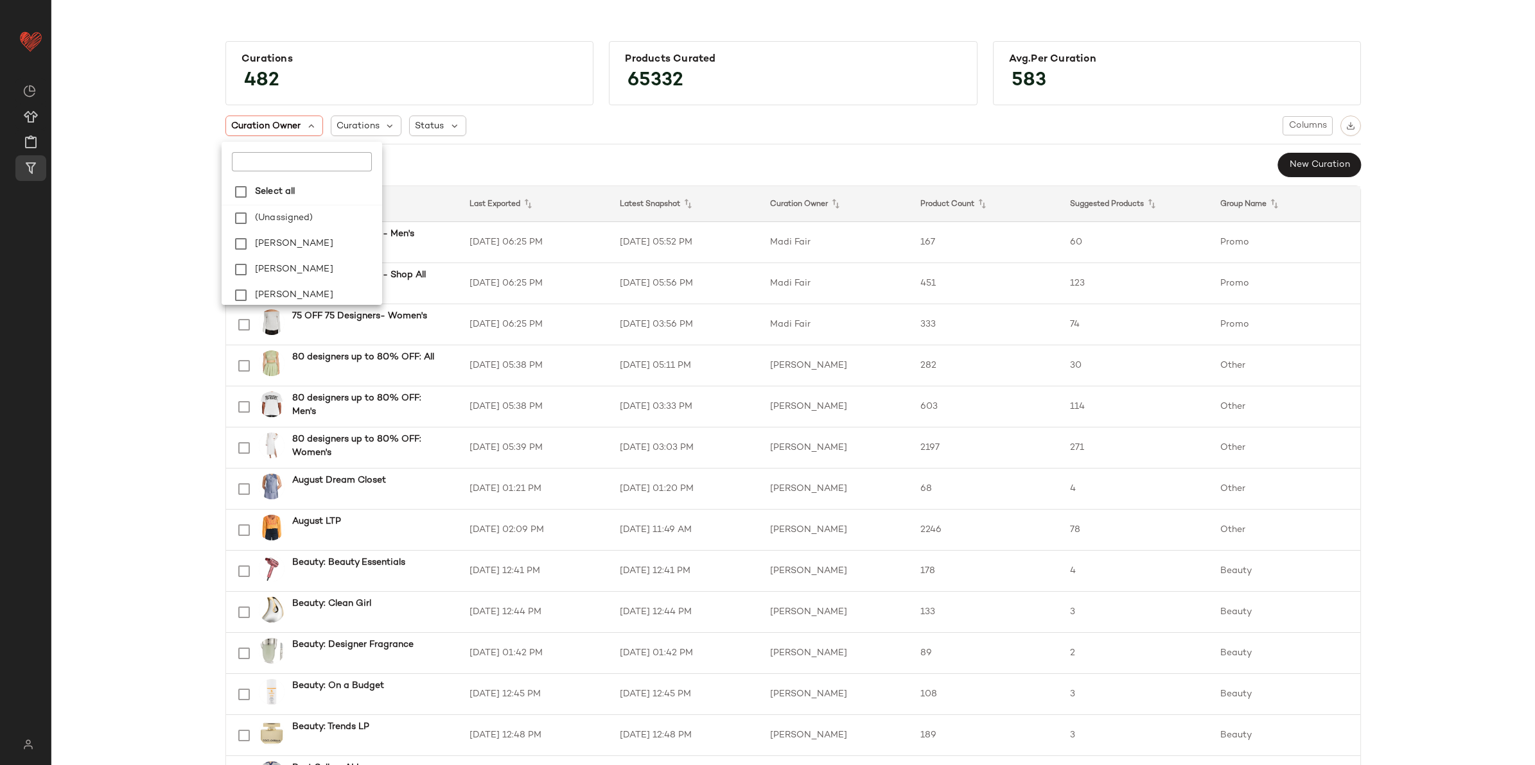
click at [286, 156] on input "text" at bounding box center [300, 161] width 137 height 19
type input "*****"
drag, startPoint x: 307, startPoint y: 235, endPoint x: 305, endPoint y: 228, distance: 7.3
click at [306, 234] on div "Select all [PERSON_NAME]" at bounding box center [316, 241] width 189 height 128
click at [305, 220] on label "[PERSON_NAME]" at bounding box center [330, 219] width 161 height 26
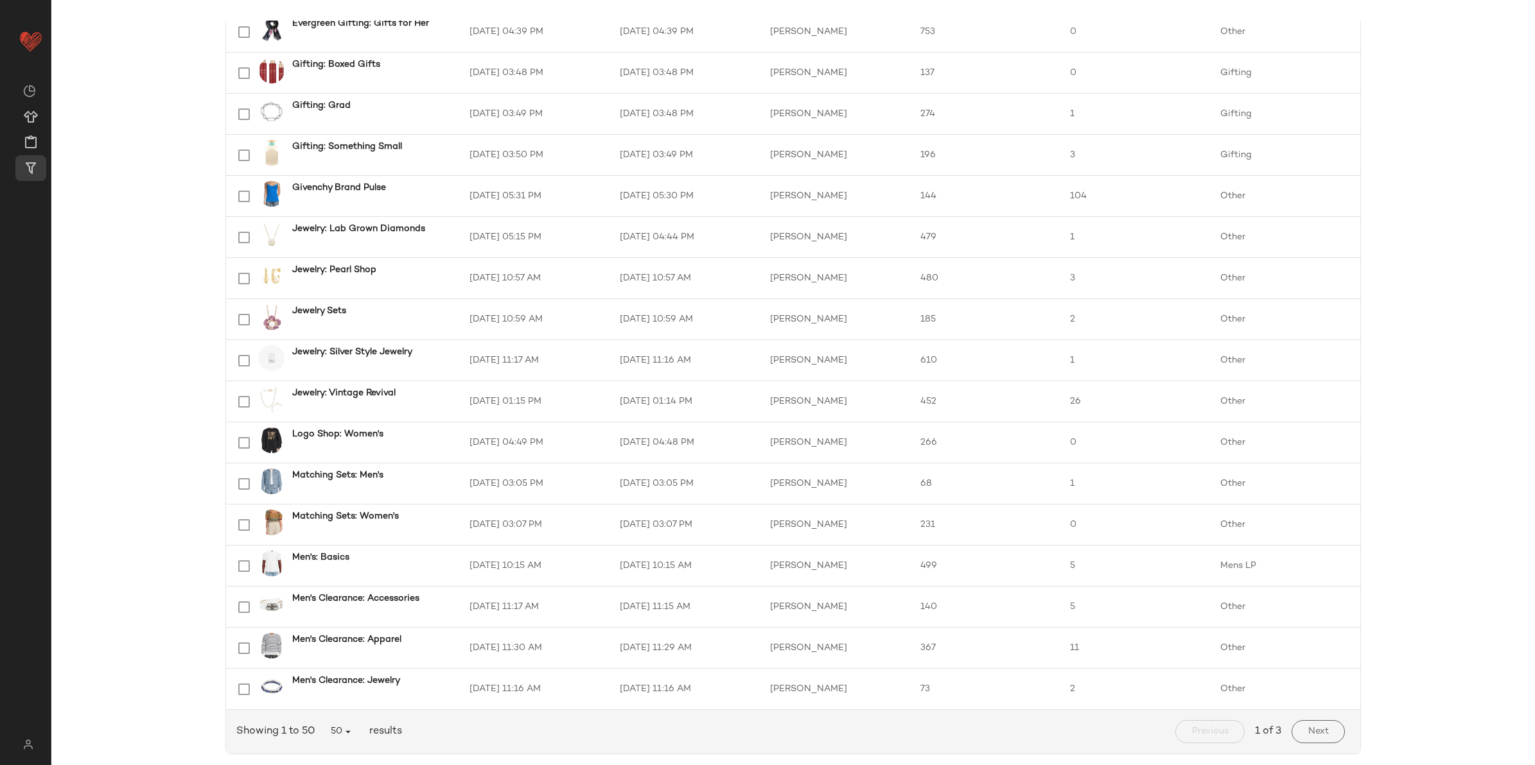
scroll to position [1586, 0]
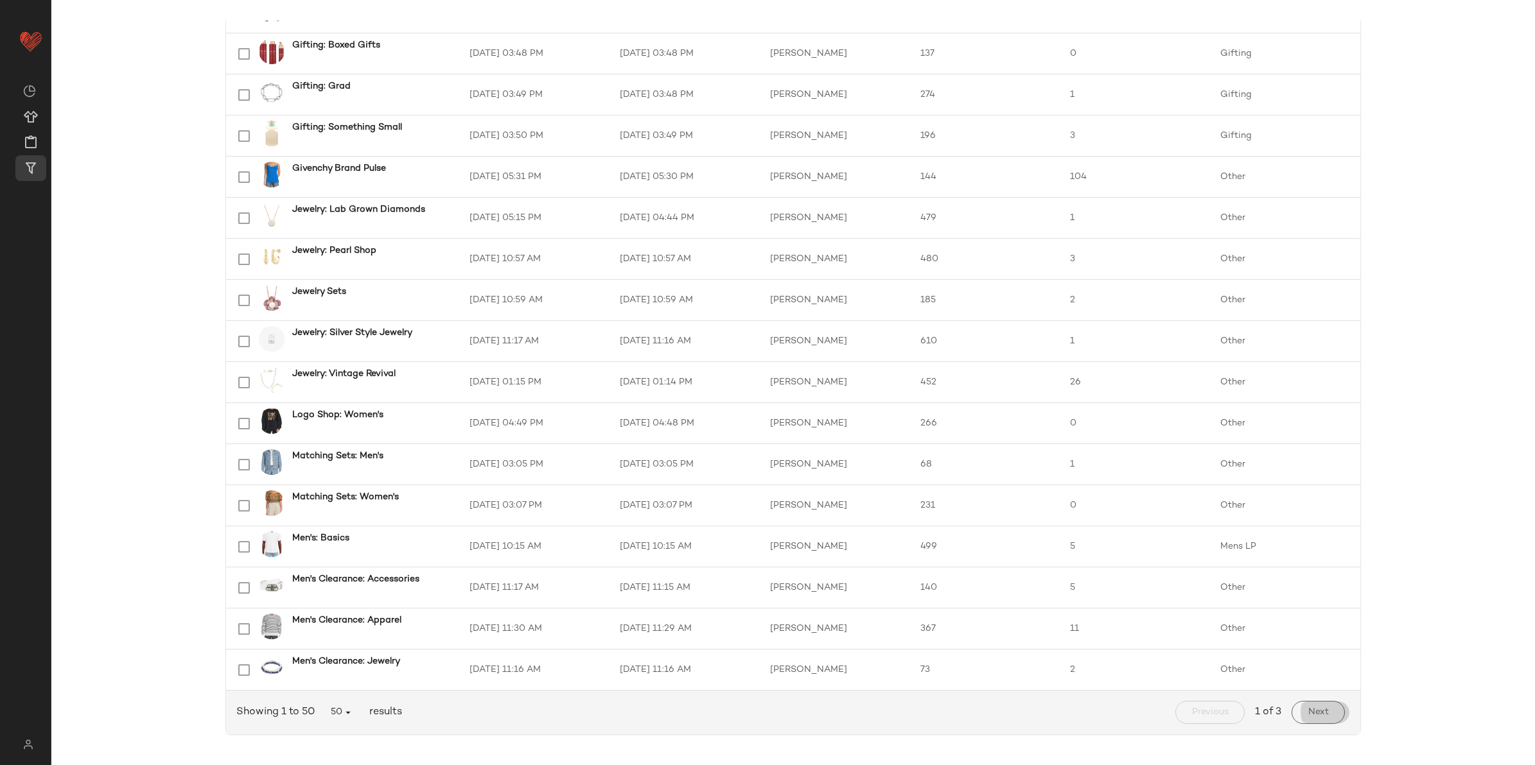
click at [1331, 710] on button "Next" at bounding box center [1317, 712] width 53 height 23
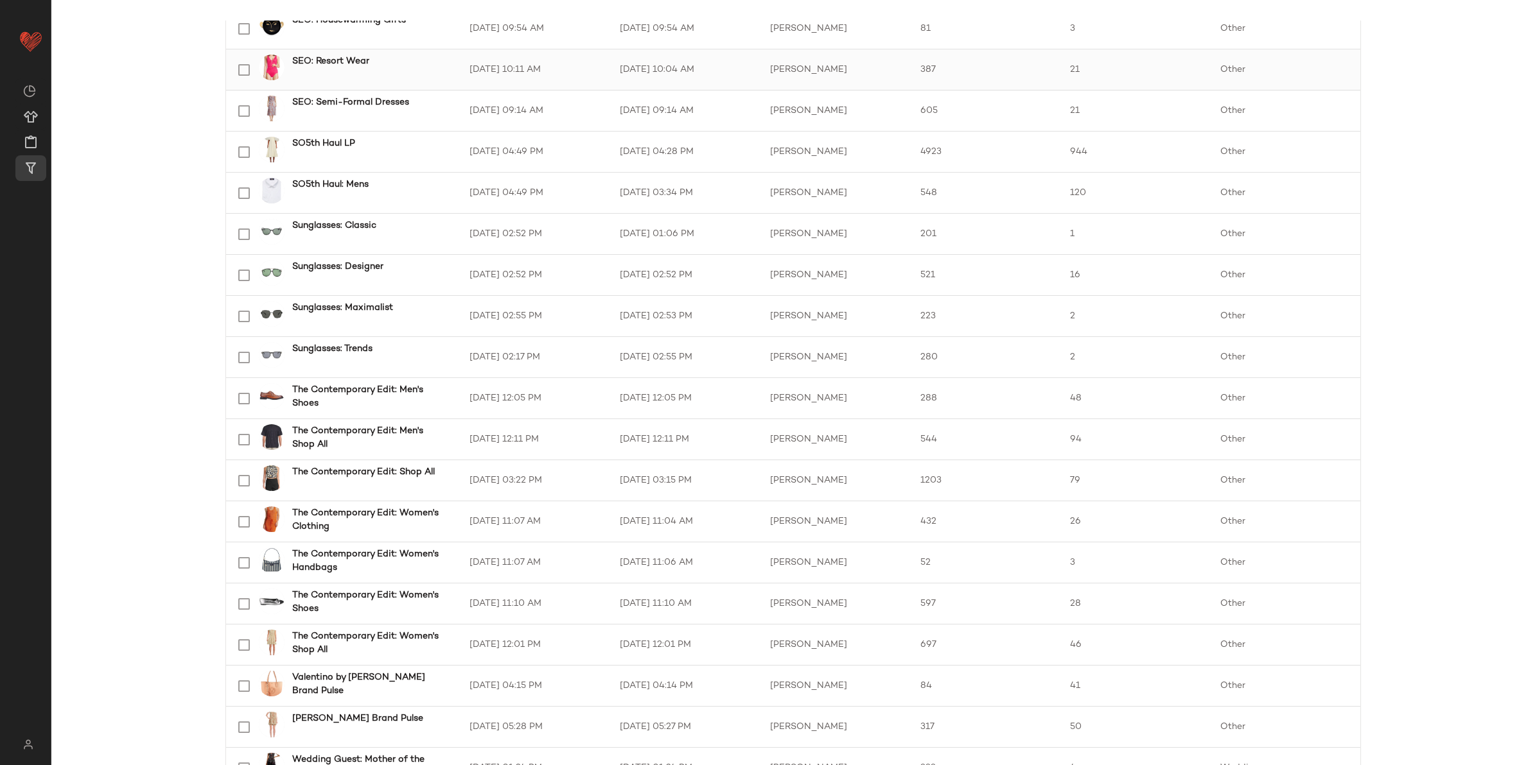
scroll to position [1586, 0]
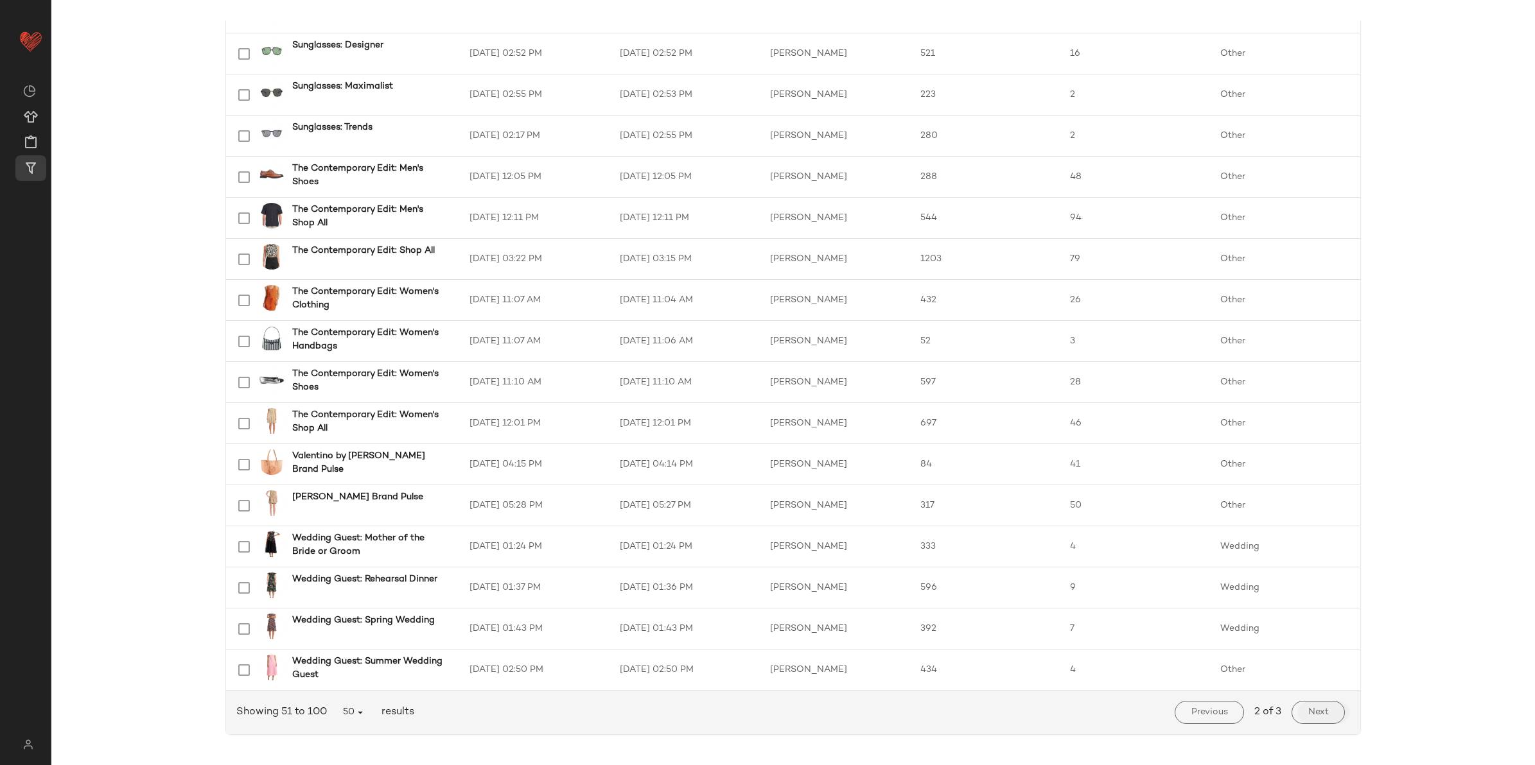
click at [1311, 717] on span "Next" at bounding box center [1318, 713] width 21 height 10
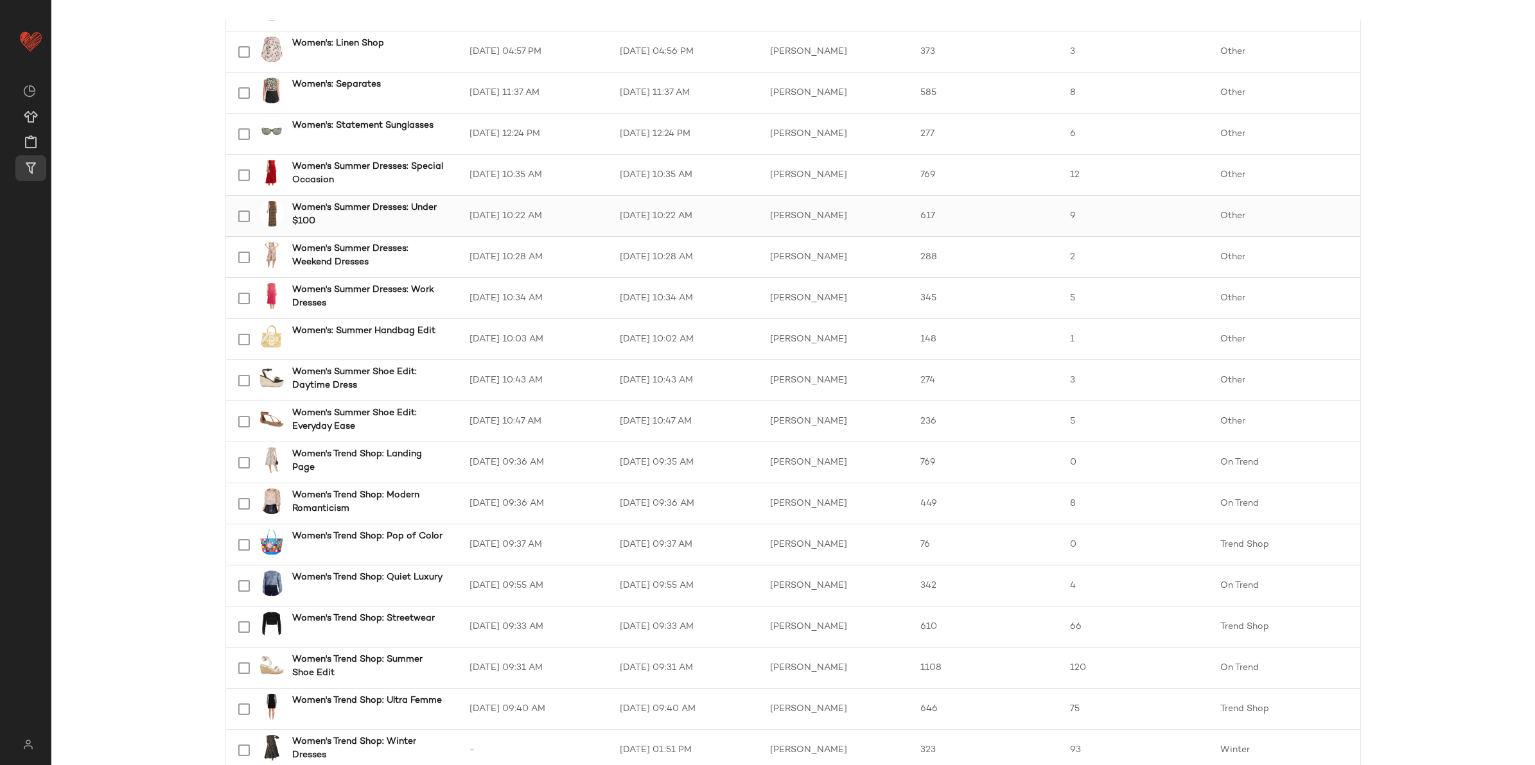
scroll to position [722, 0]
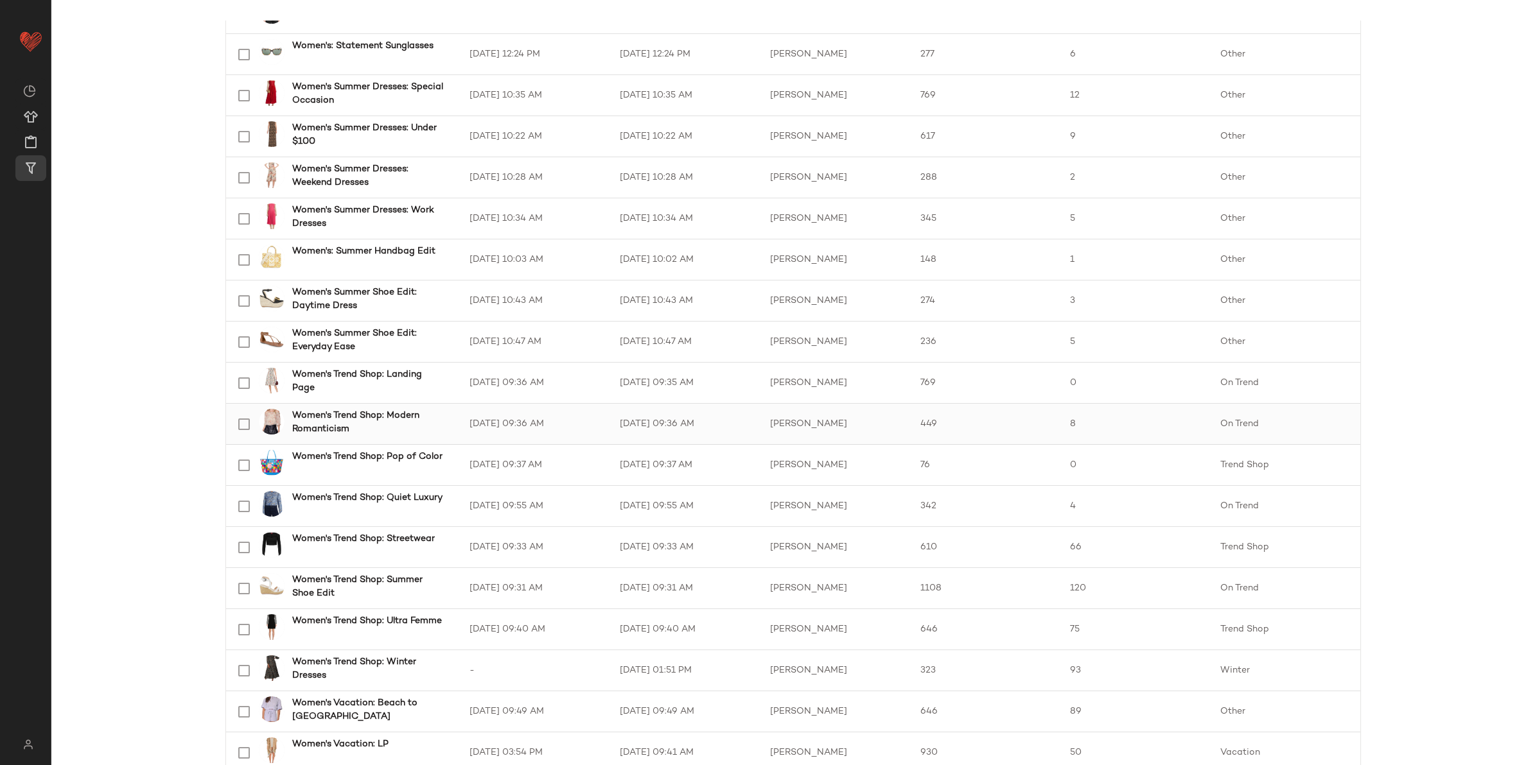
click at [460, 428] on td "[DATE] 09:36 AM" at bounding box center [534, 424] width 150 height 41
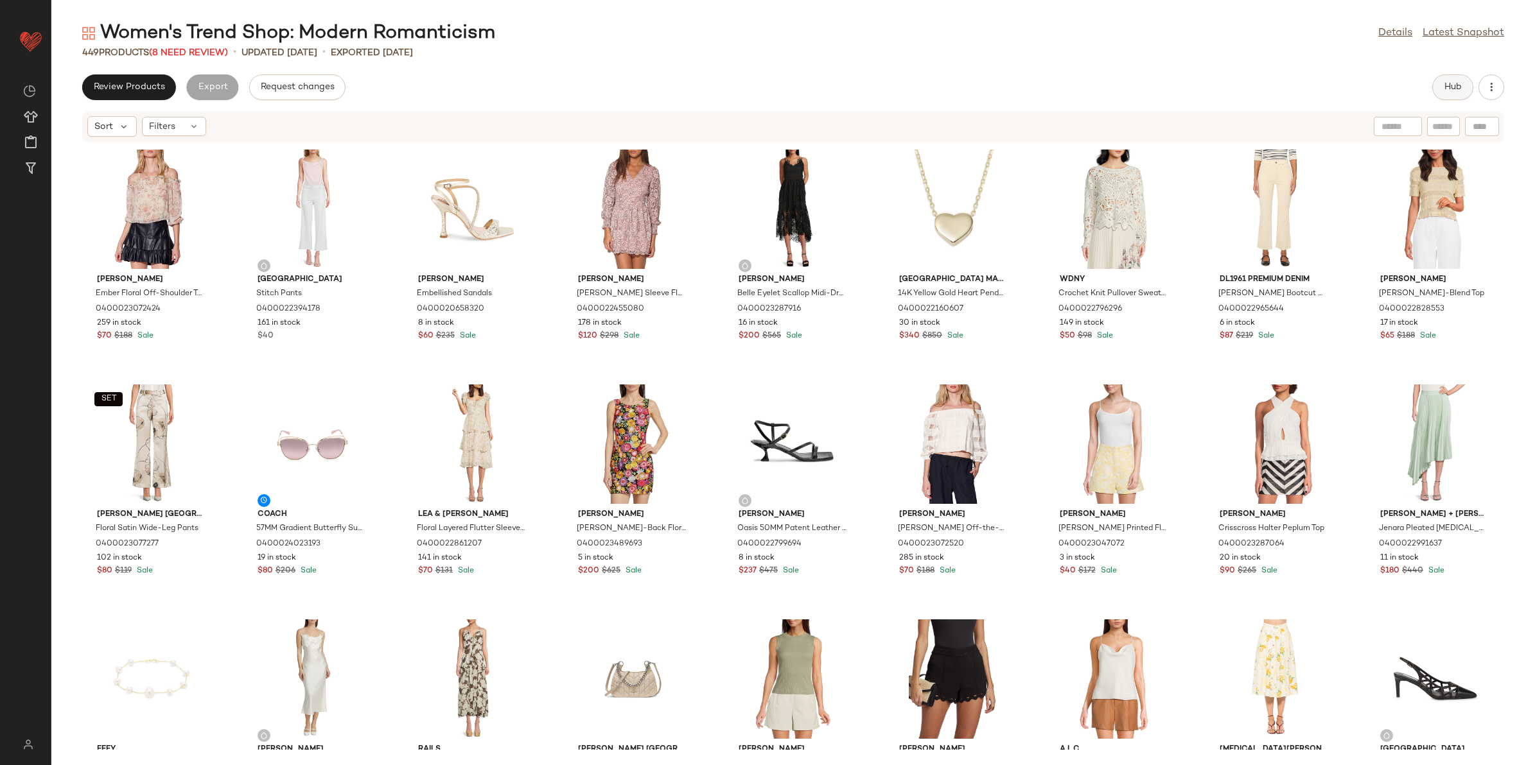
click at [1462, 82] on span "Hub" at bounding box center [1453, 87] width 18 height 10
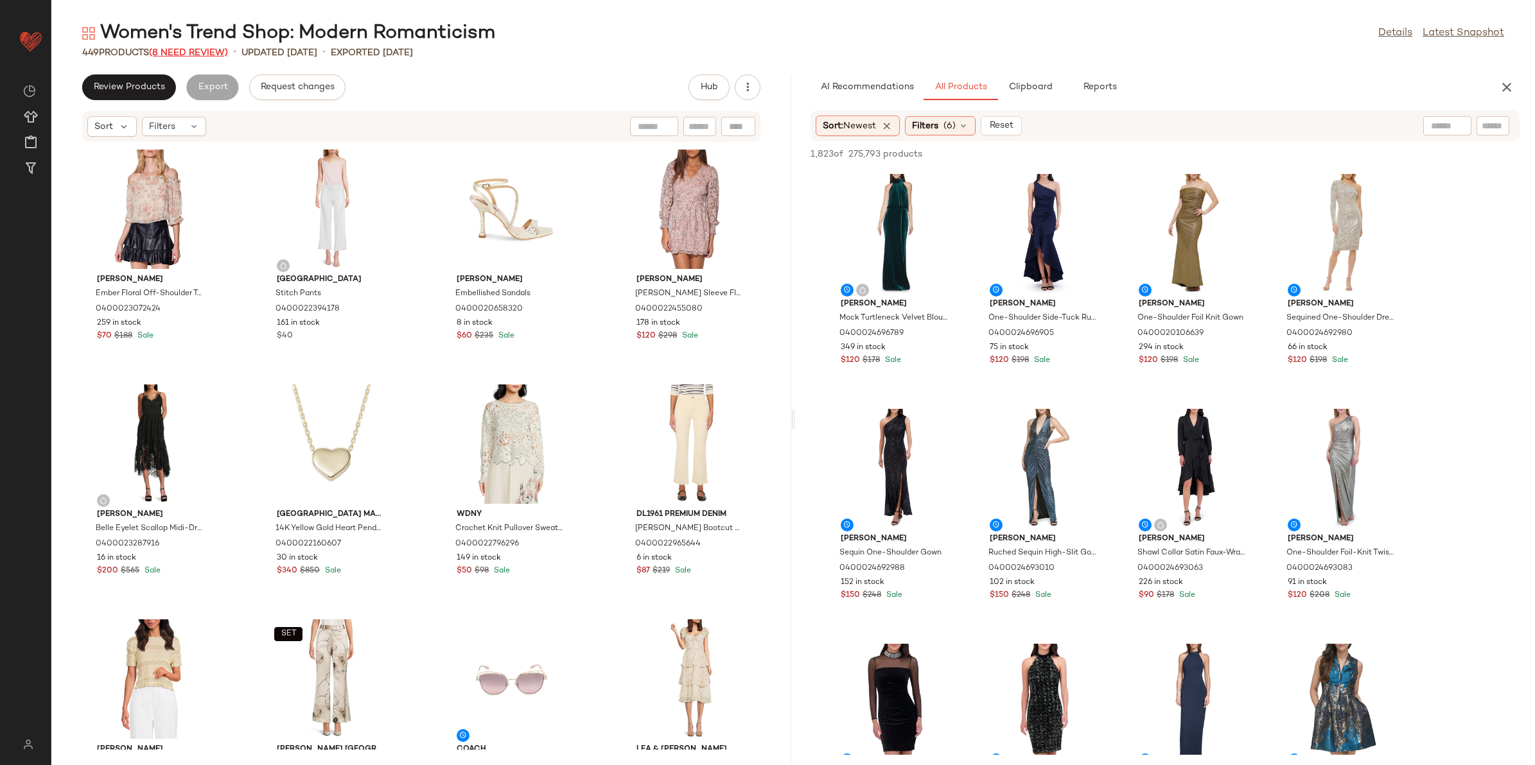
click at [185, 56] on span "(8 Need Review)" at bounding box center [188, 53] width 79 height 10
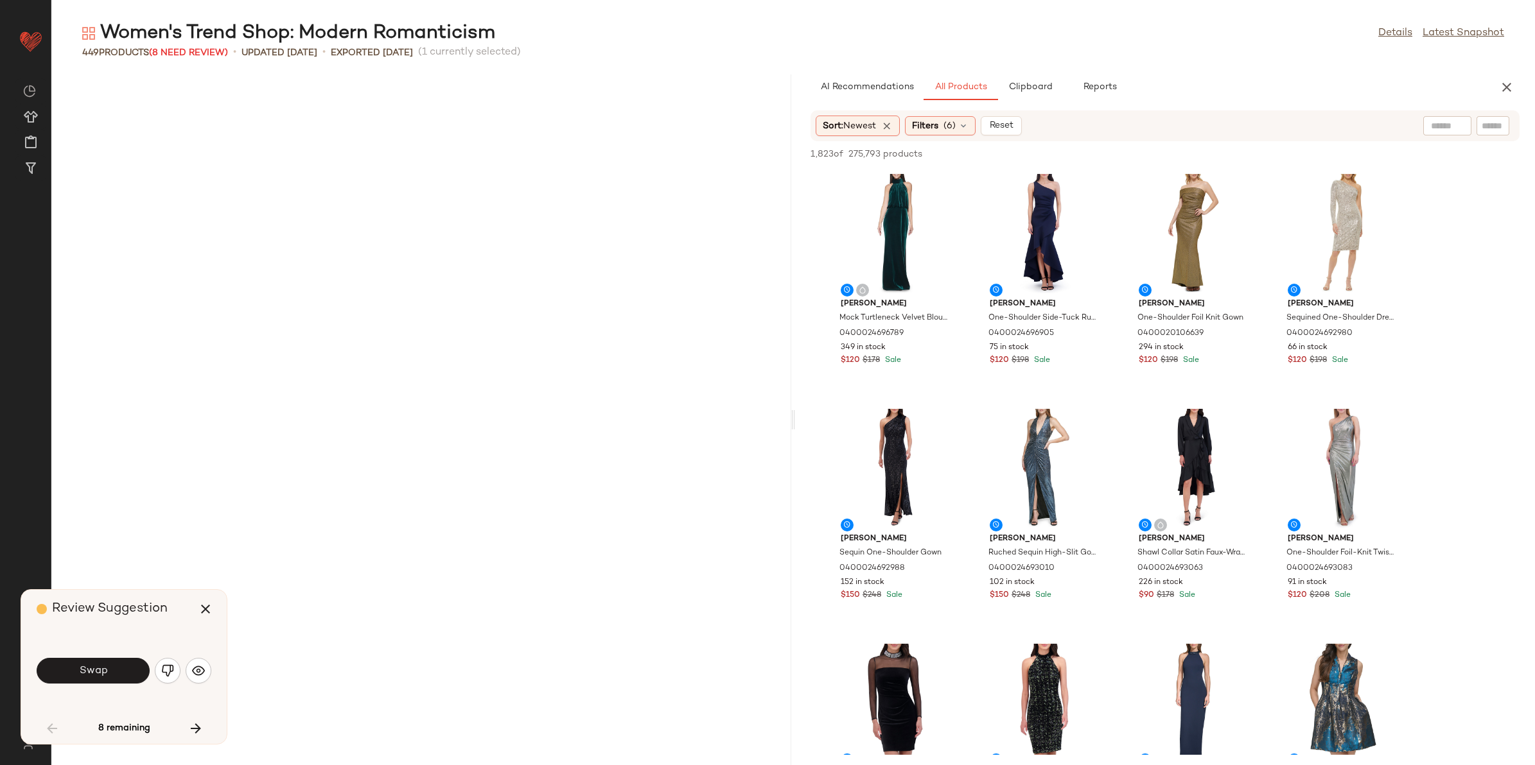
scroll to position [2115, 0]
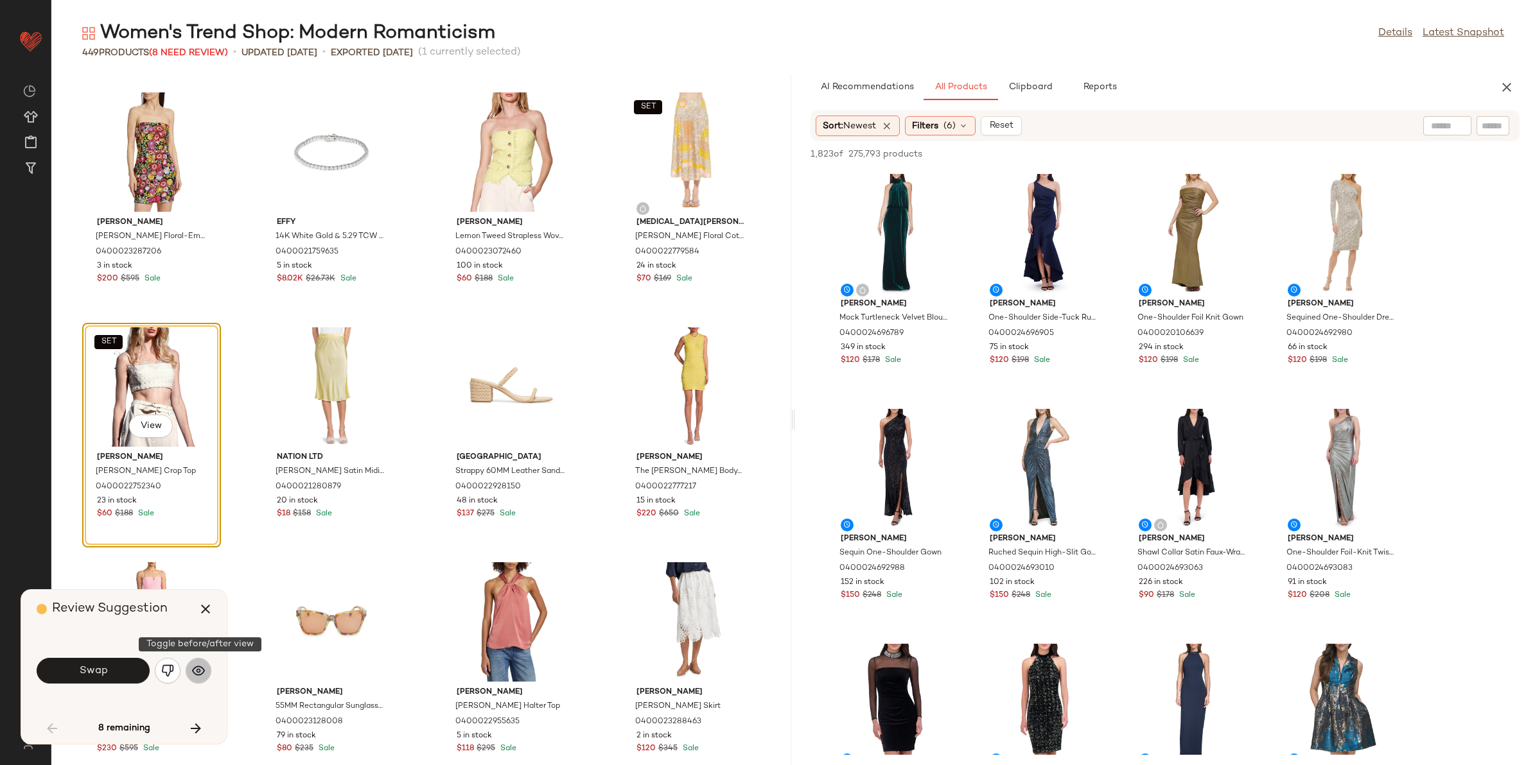
click at [188, 669] on button "button" at bounding box center [199, 671] width 26 height 26
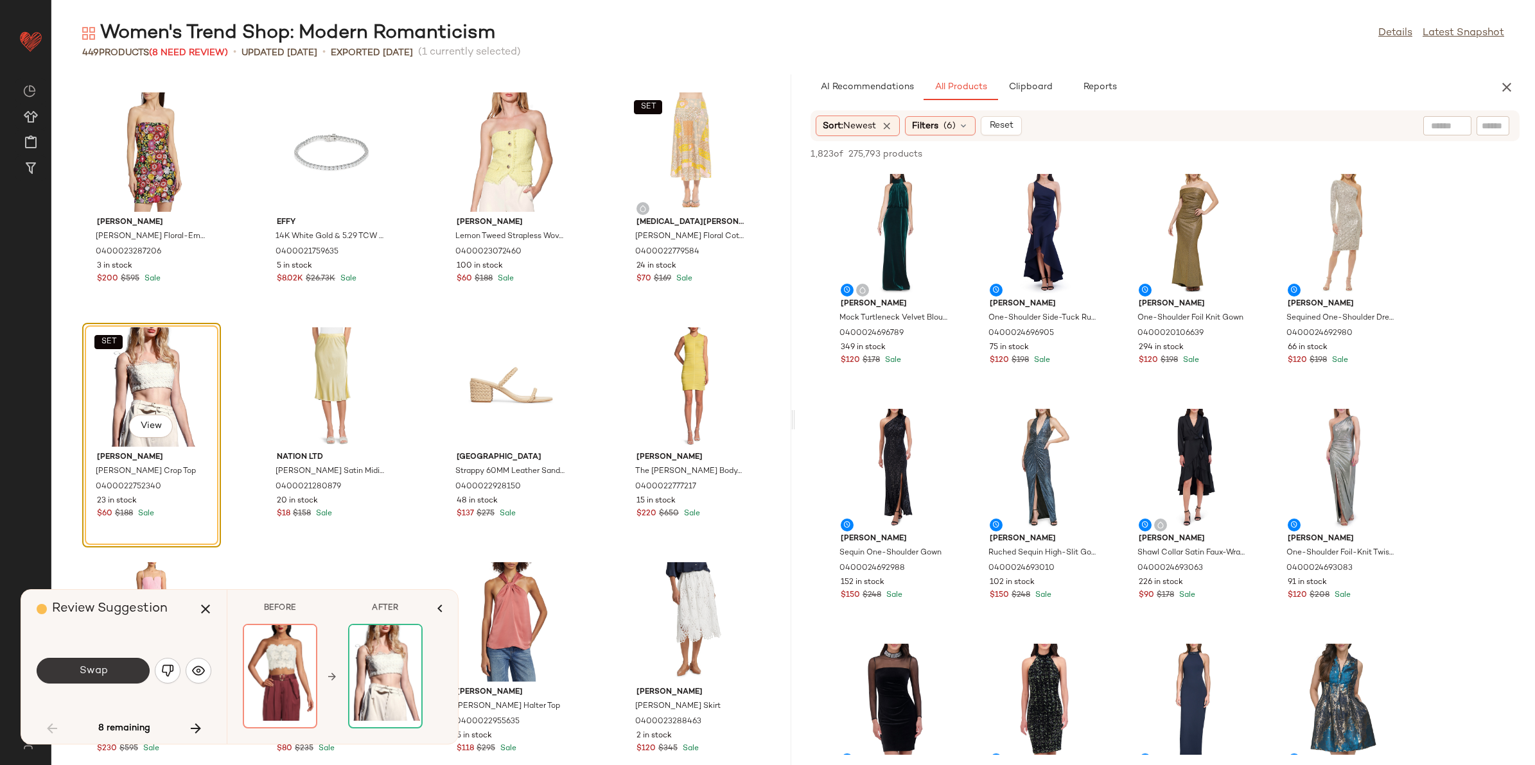
click at [113, 676] on button "Swap" at bounding box center [93, 671] width 113 height 26
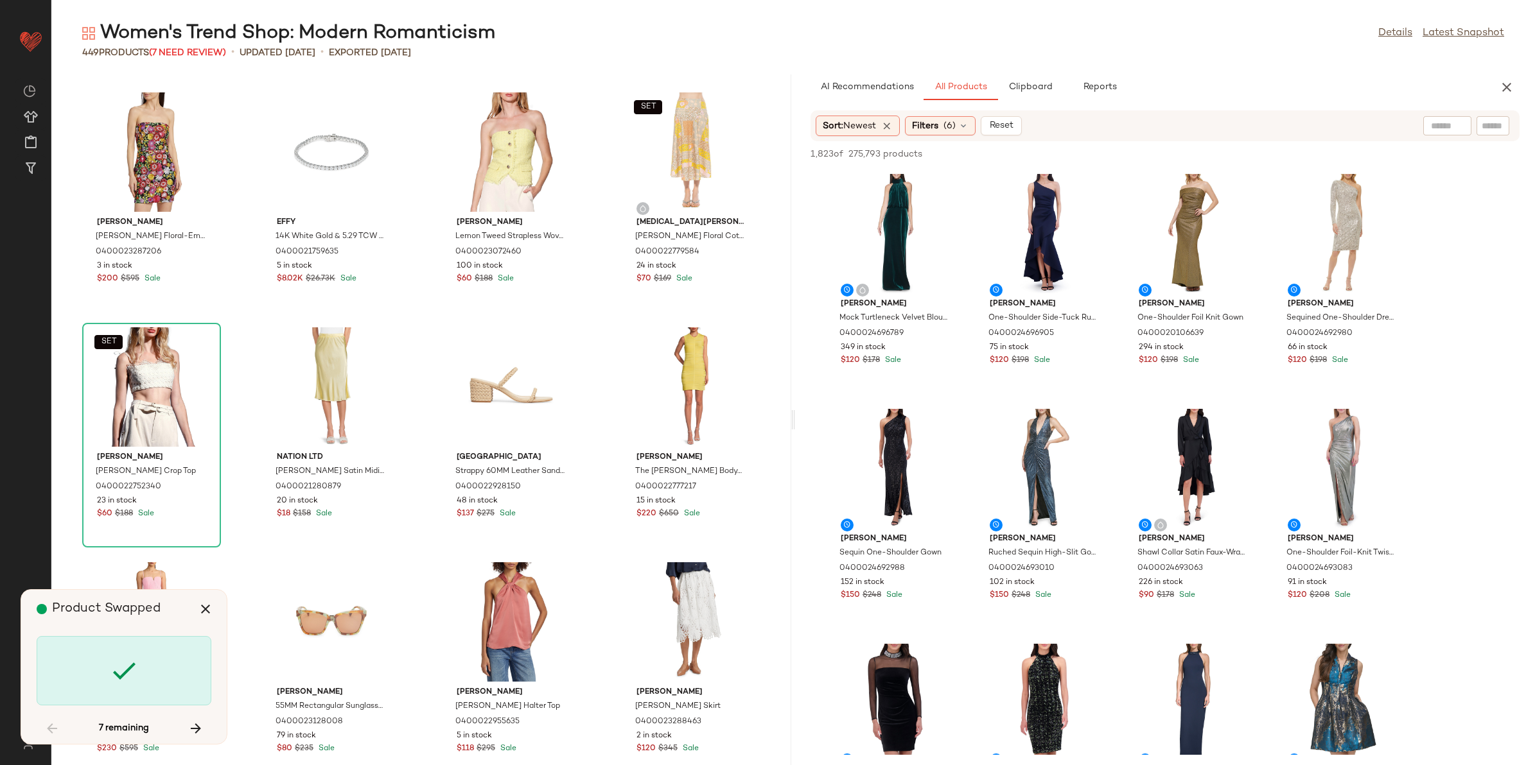
scroll to position [12222, 0]
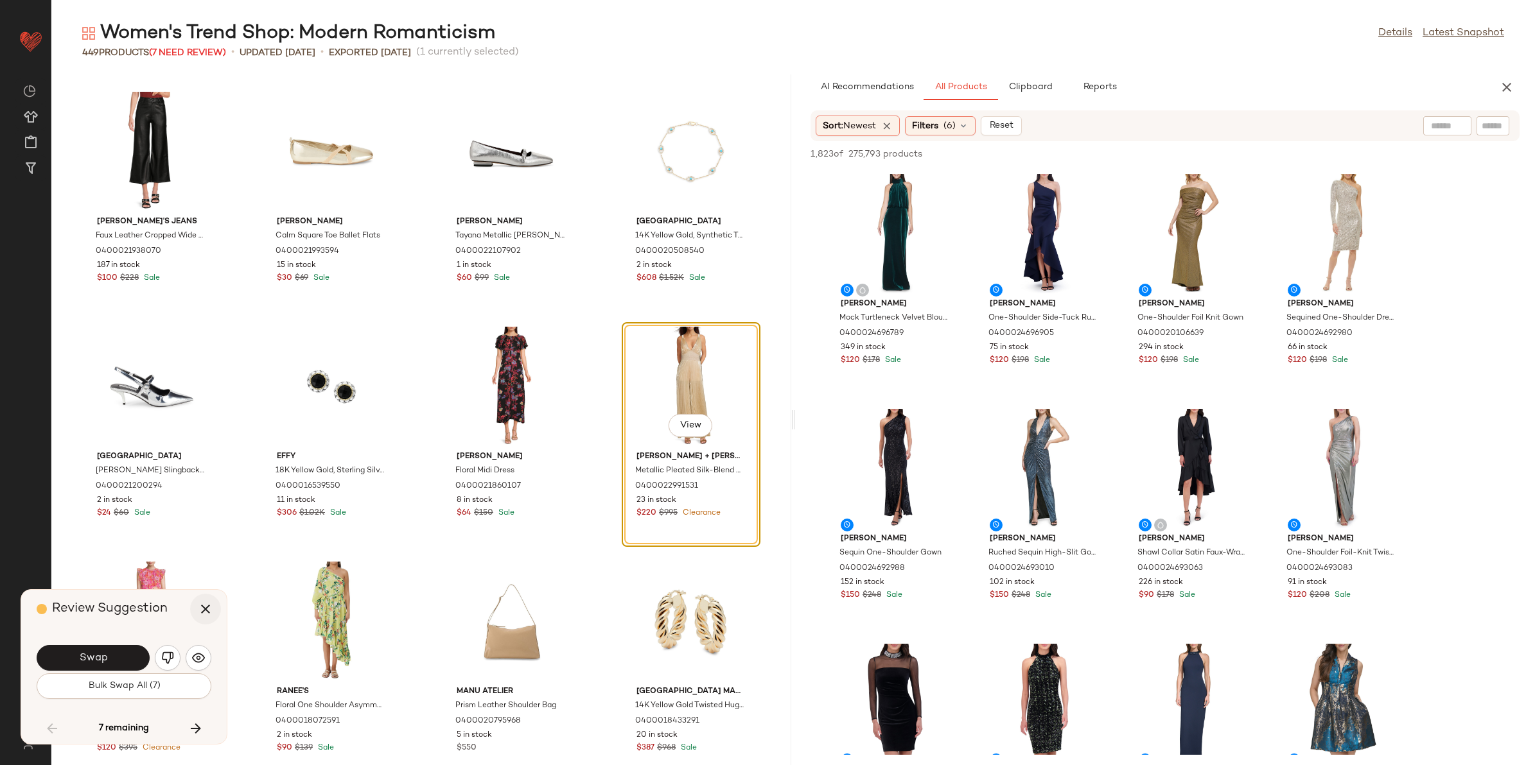
click at [207, 606] on icon "button" at bounding box center [205, 609] width 15 height 15
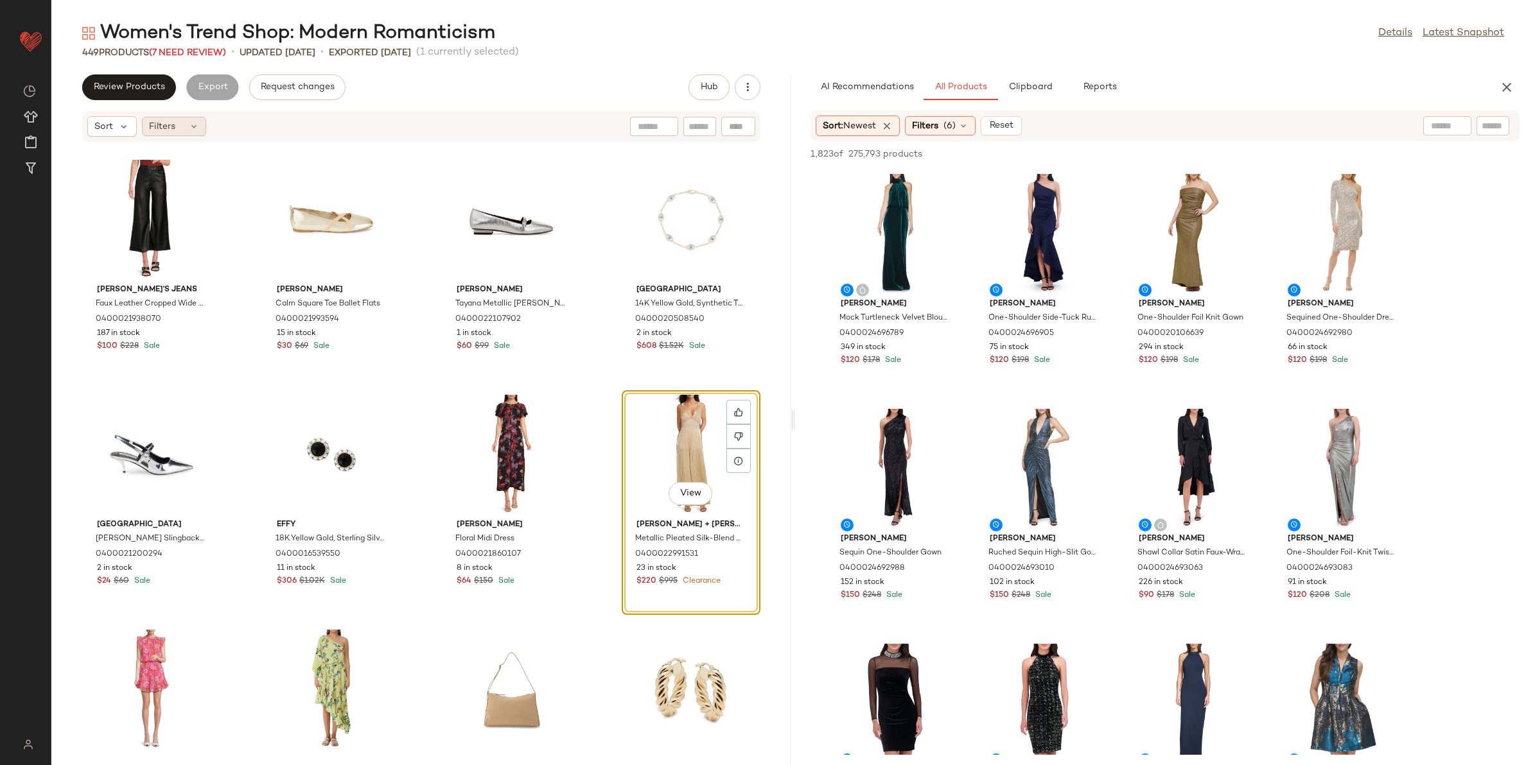
click at [182, 130] on div "Filters" at bounding box center [174, 126] width 64 height 19
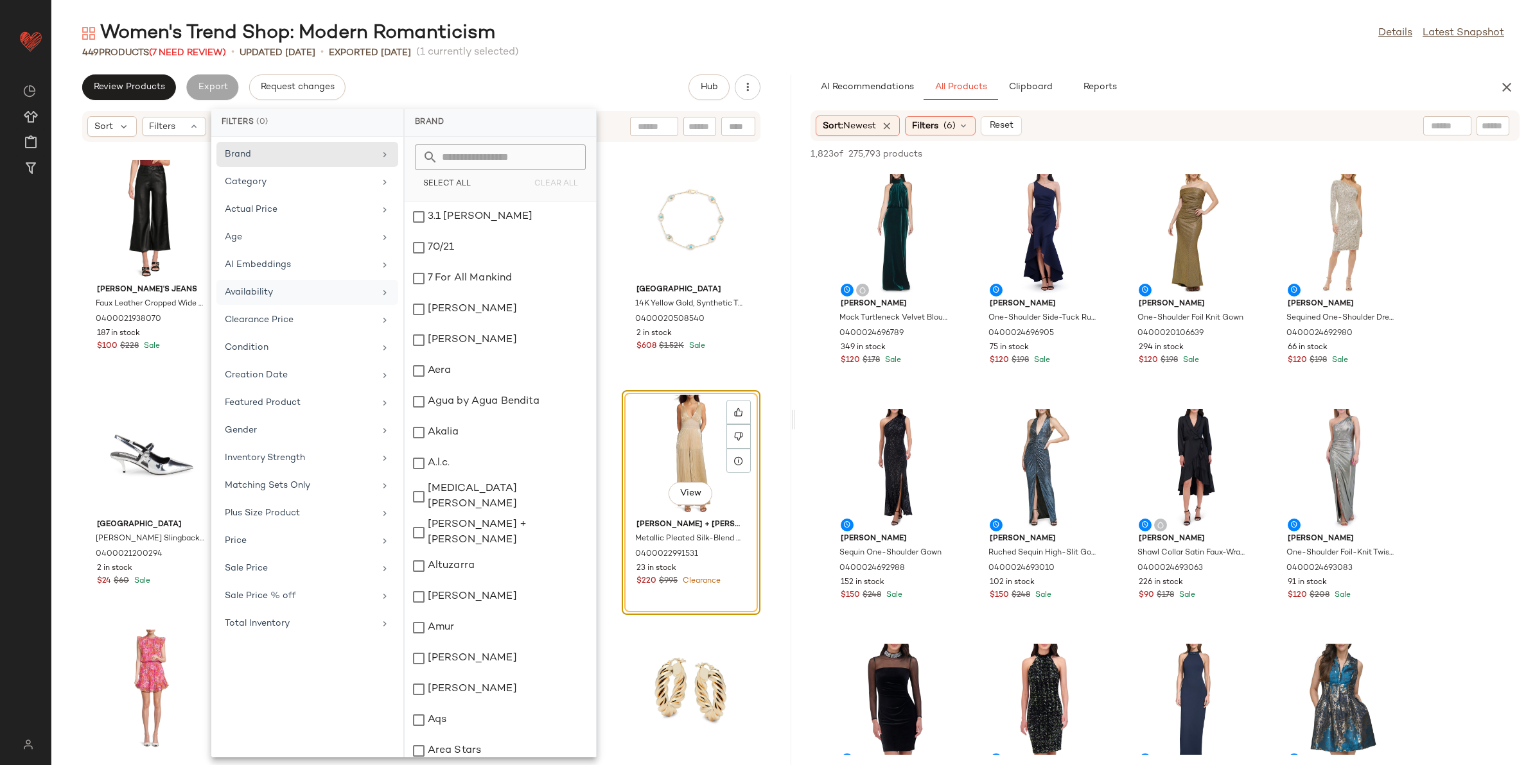
click at [274, 293] on div "Availability" at bounding box center [300, 292] width 150 height 13
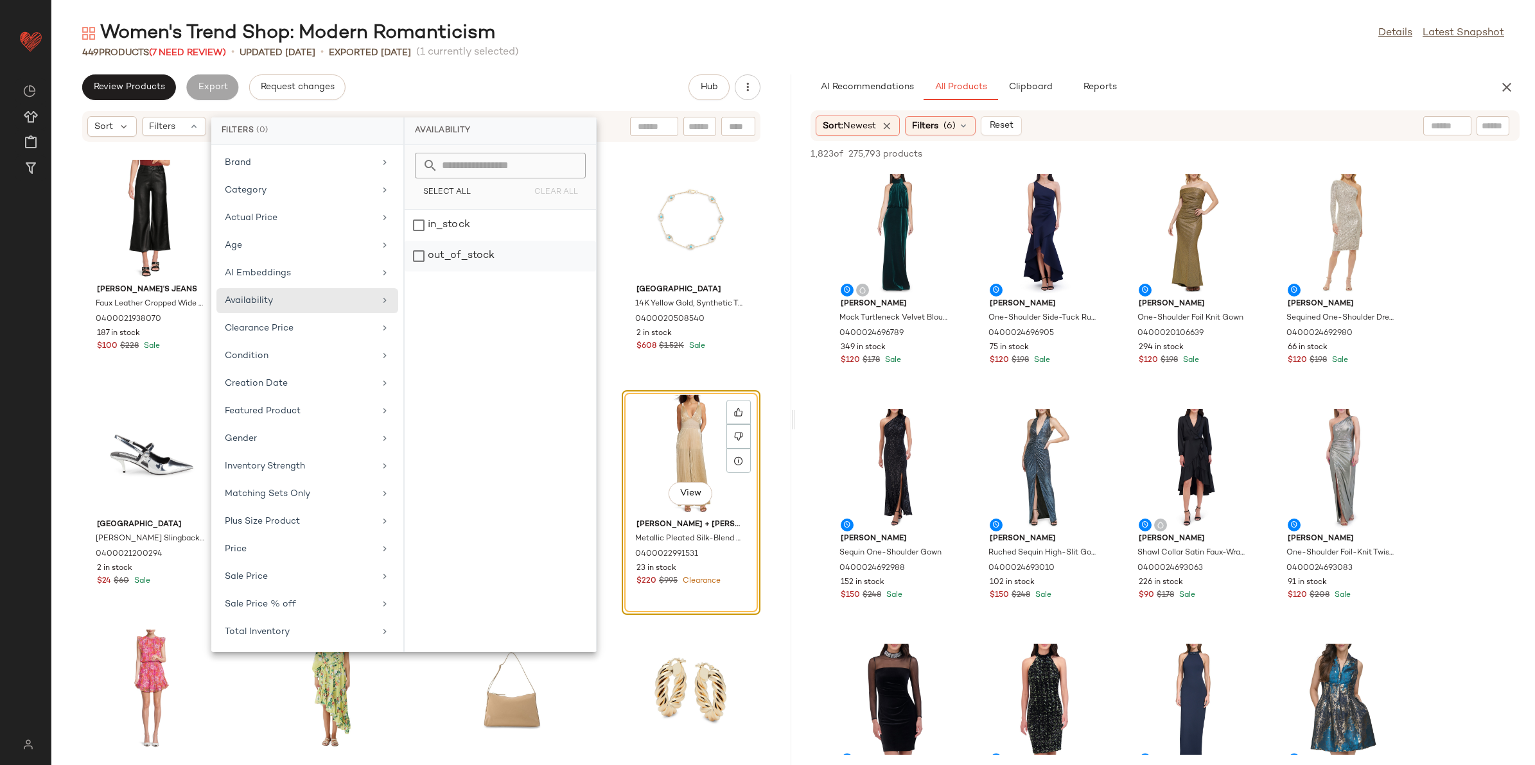
click at [457, 251] on div "out_of_stock" at bounding box center [500, 256] width 191 height 31
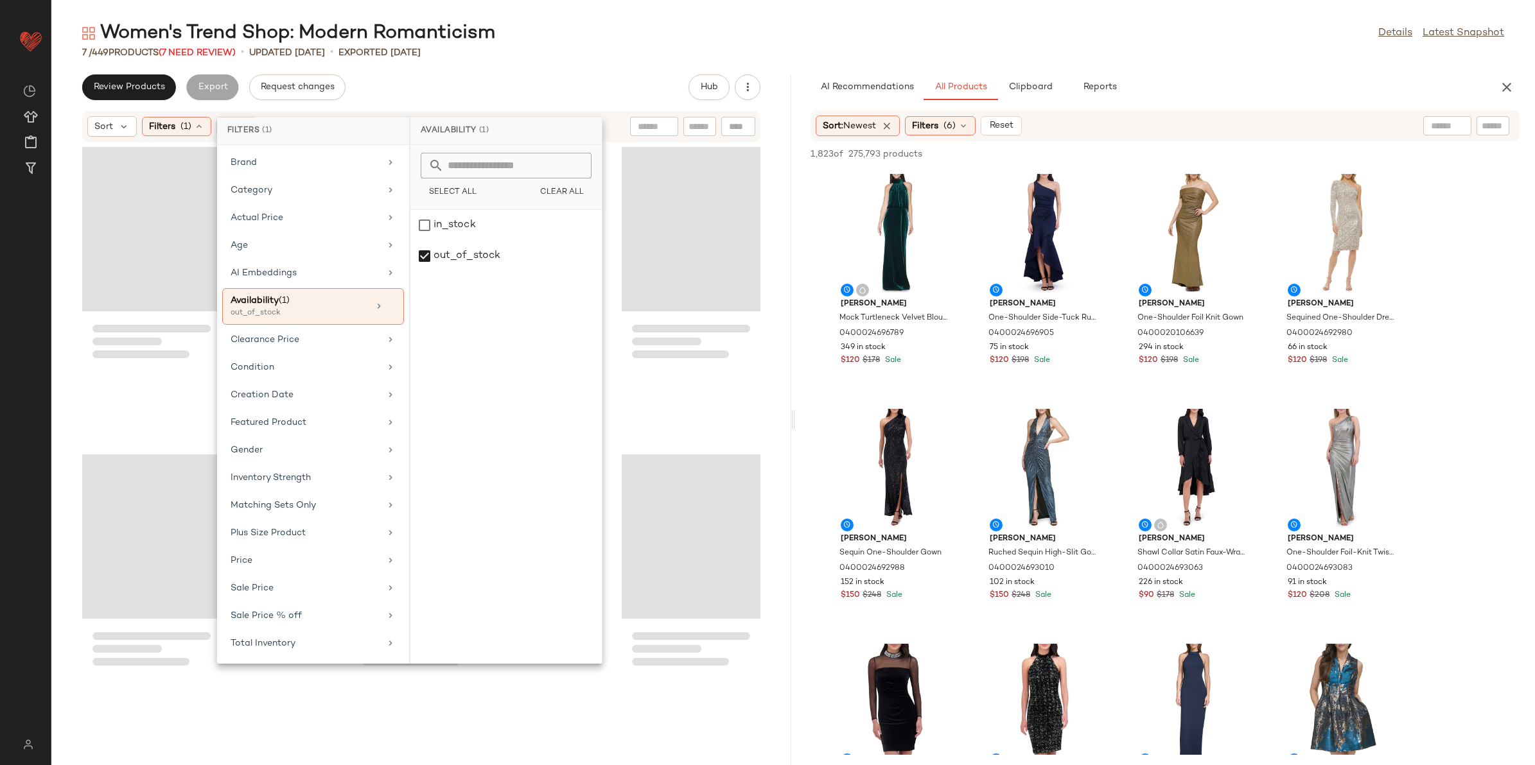
click at [495, 84] on div "Review Products Export Request changes Hub" at bounding box center [421, 87] width 678 height 26
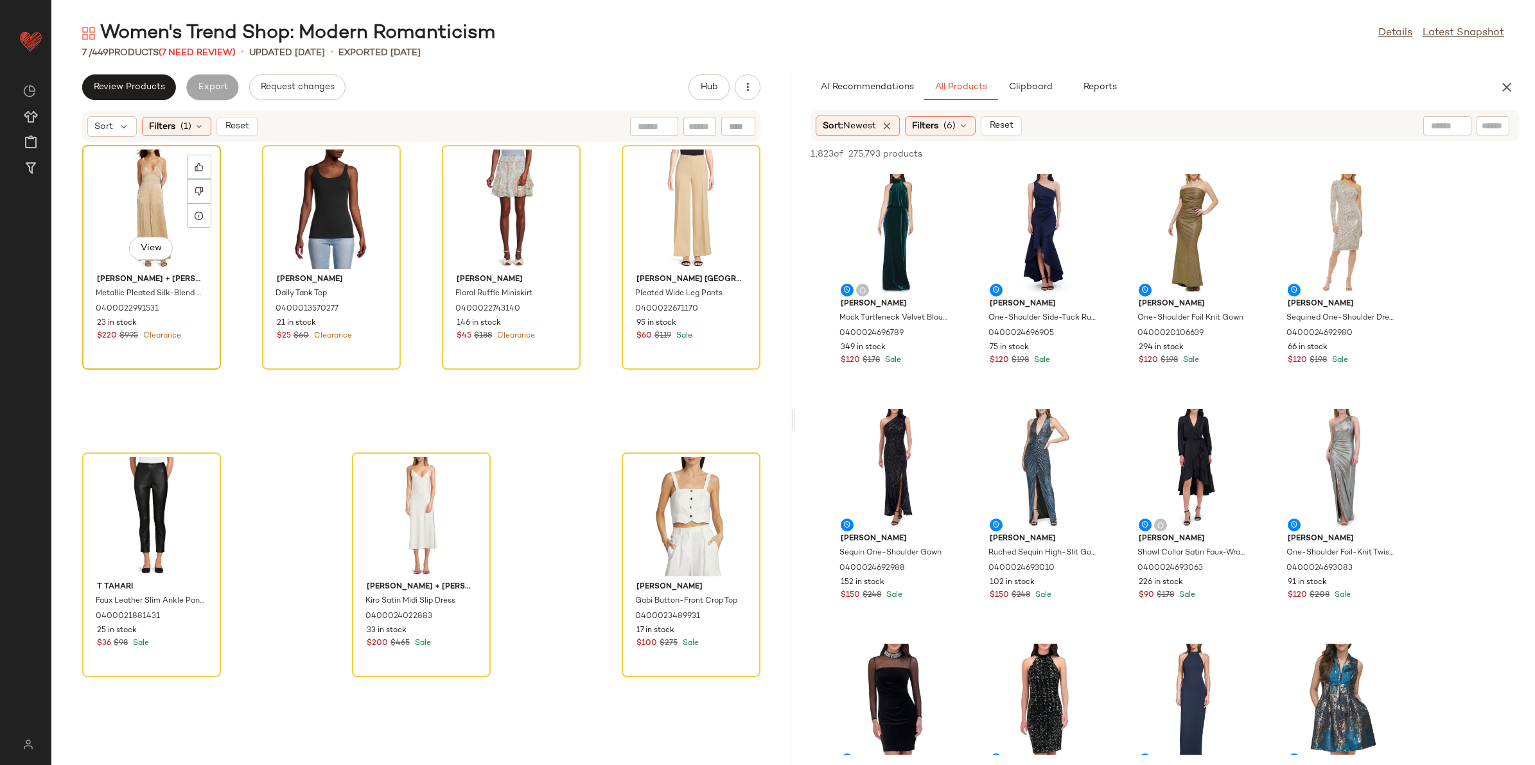
click at [116, 182] on div "View" at bounding box center [152, 209] width 130 height 119
click at [694, 519] on div "View" at bounding box center [691, 516] width 130 height 119
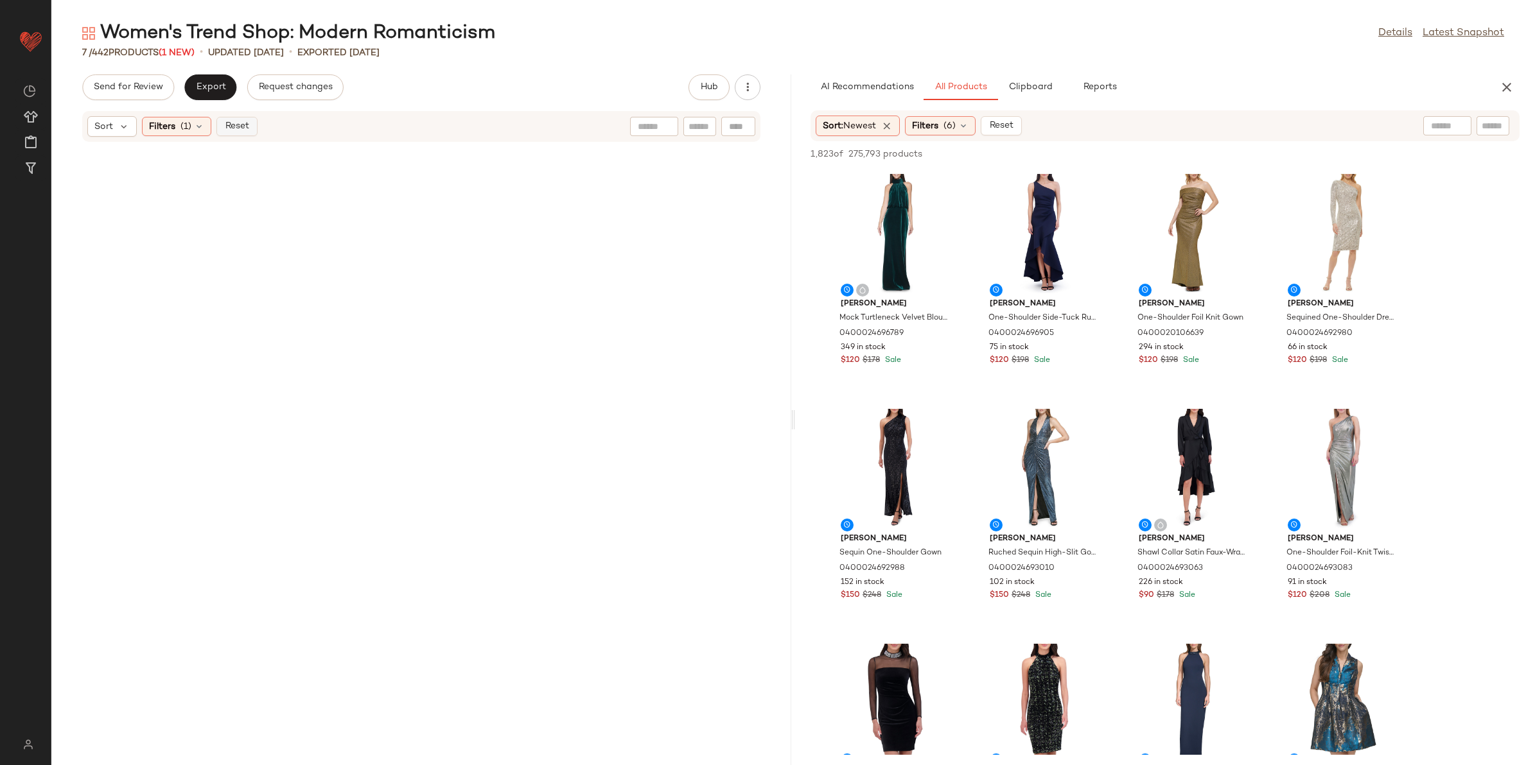
click at [238, 126] on span "Reset" at bounding box center [236, 126] width 24 height 10
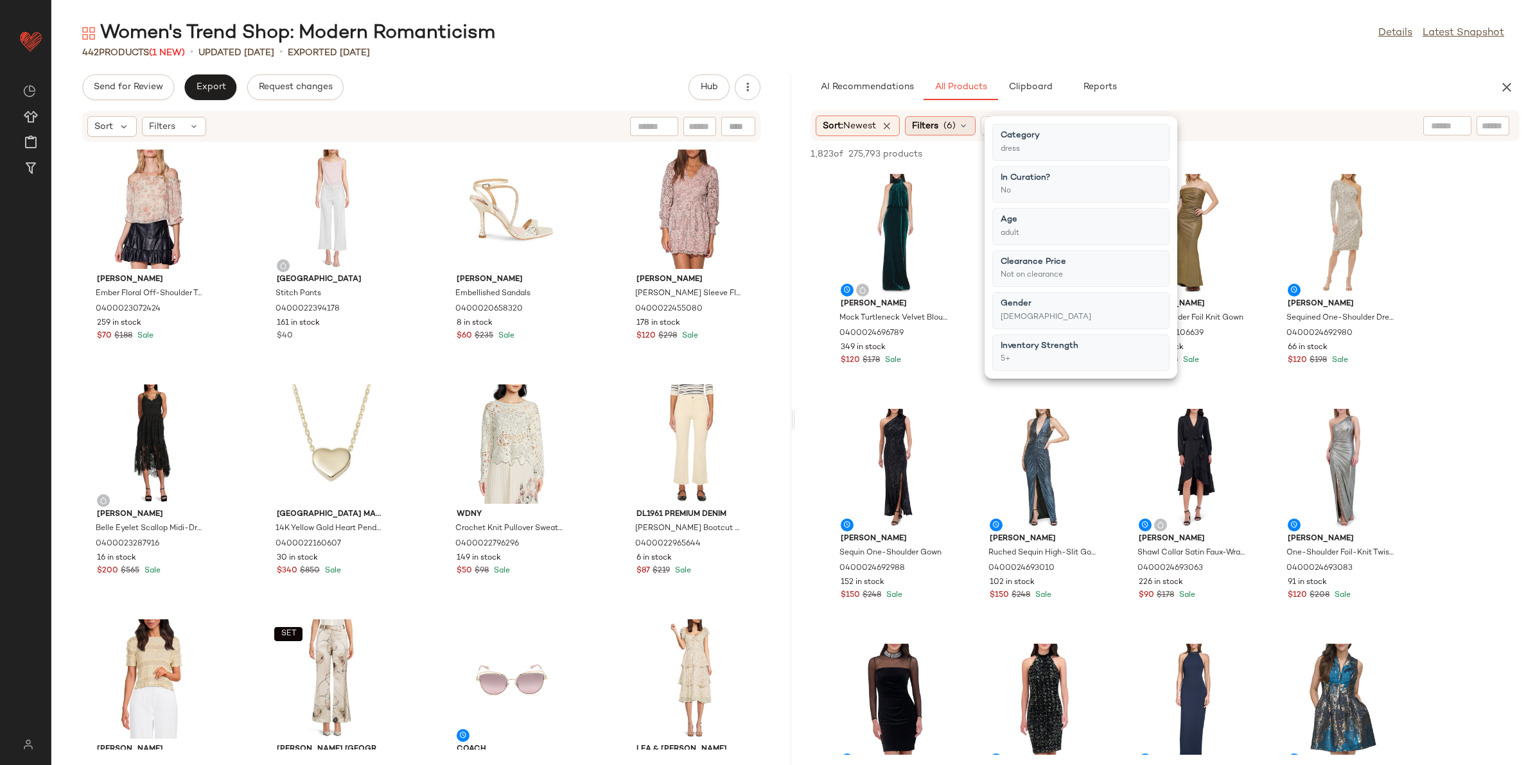
click at [952, 123] on span "(6)" at bounding box center [949, 125] width 12 height 13
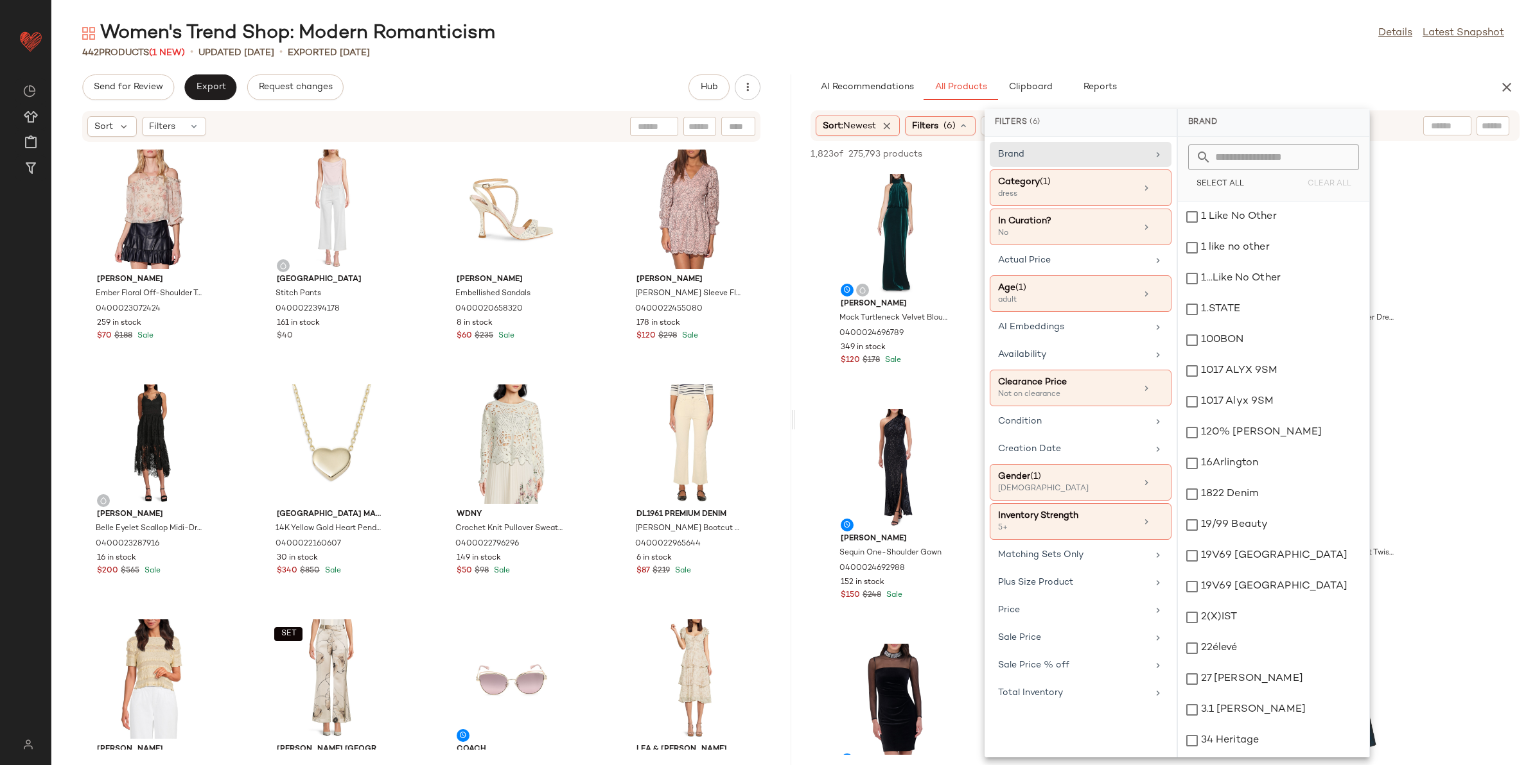
click at [1194, 53] on div "442 Products (1 New) • updated [DATE] • Exported [DATE]" at bounding box center [792, 52] width 1483 height 13
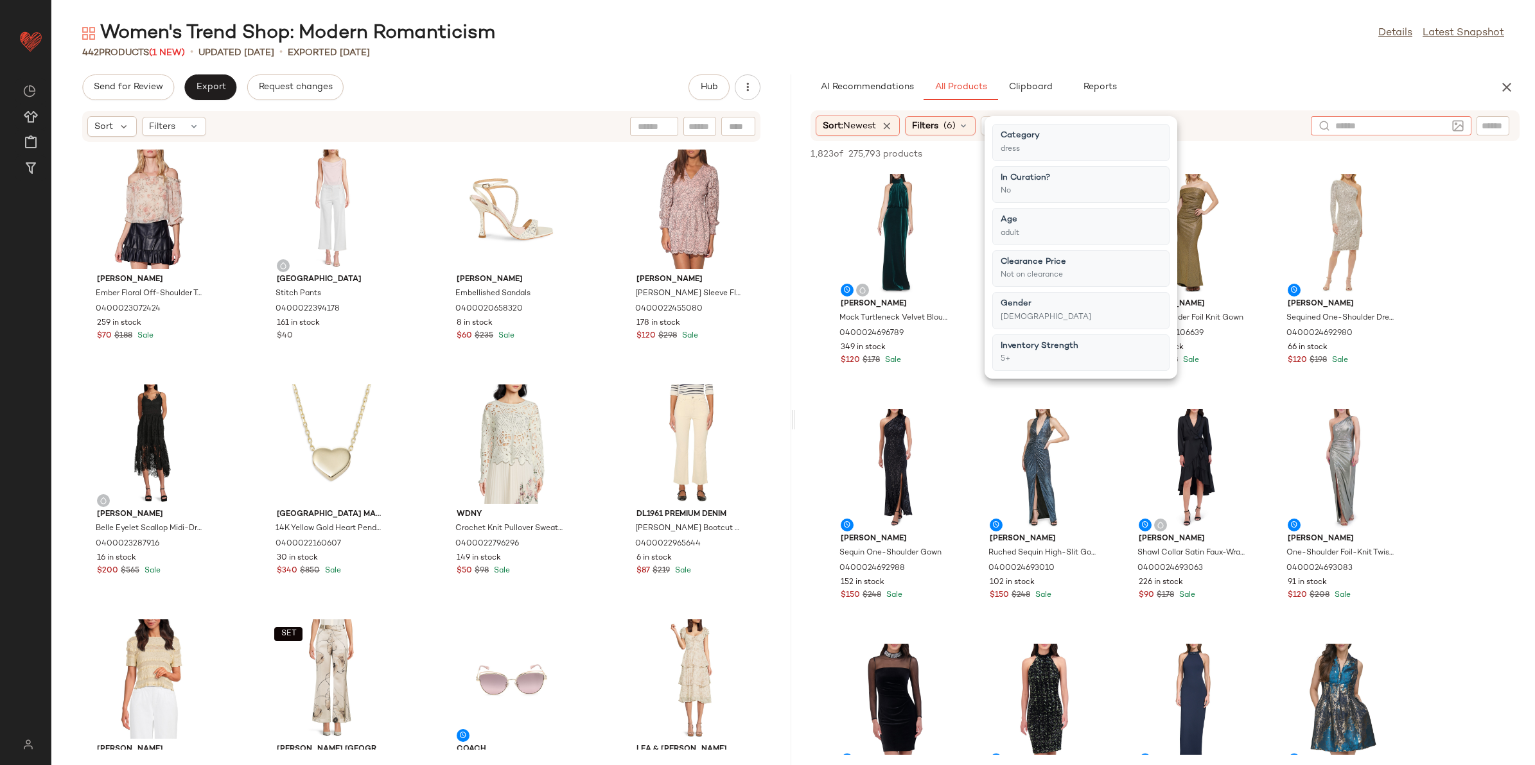
click at [1436, 119] on input "text" at bounding box center [1391, 125] width 112 height 13
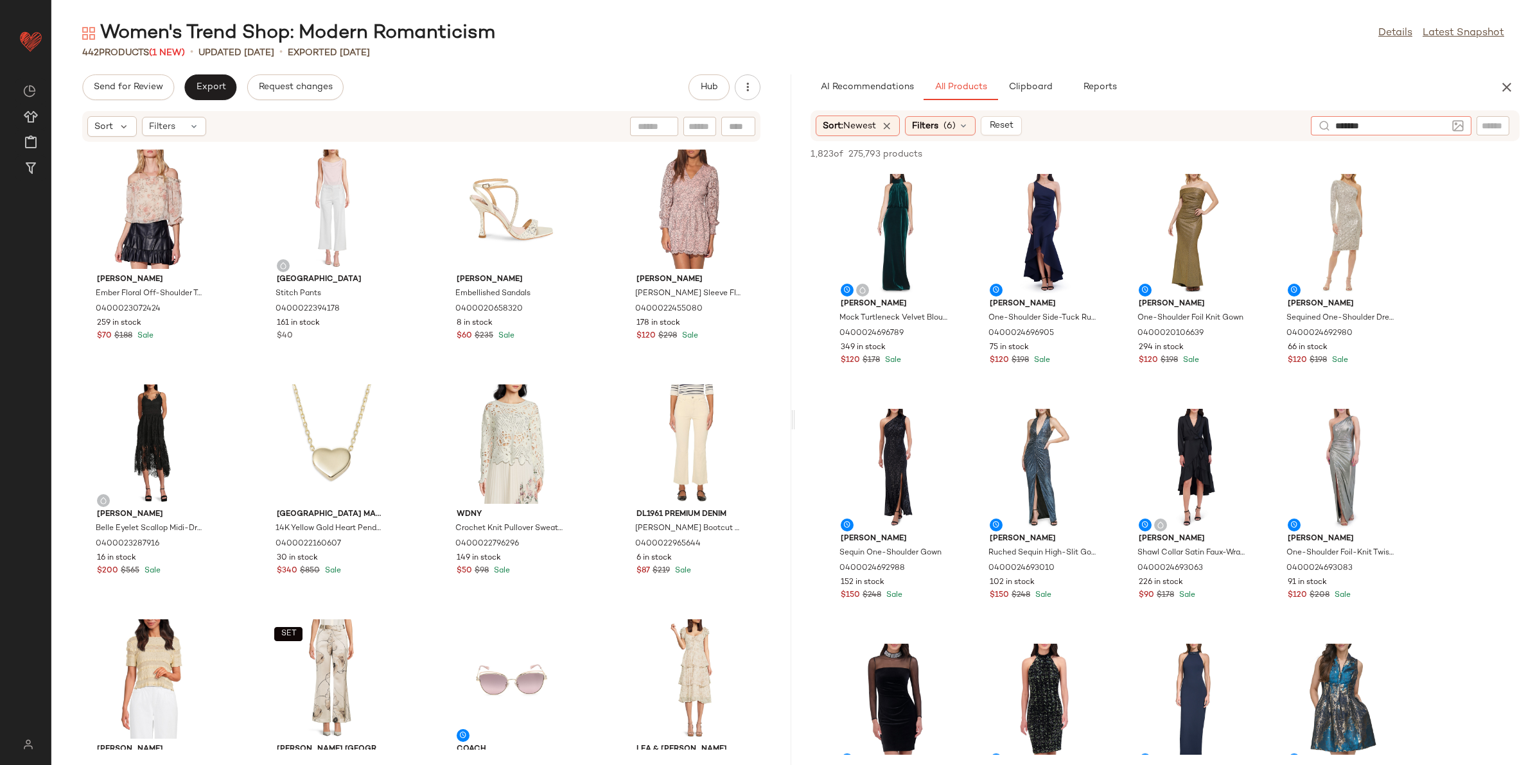
type input "********"
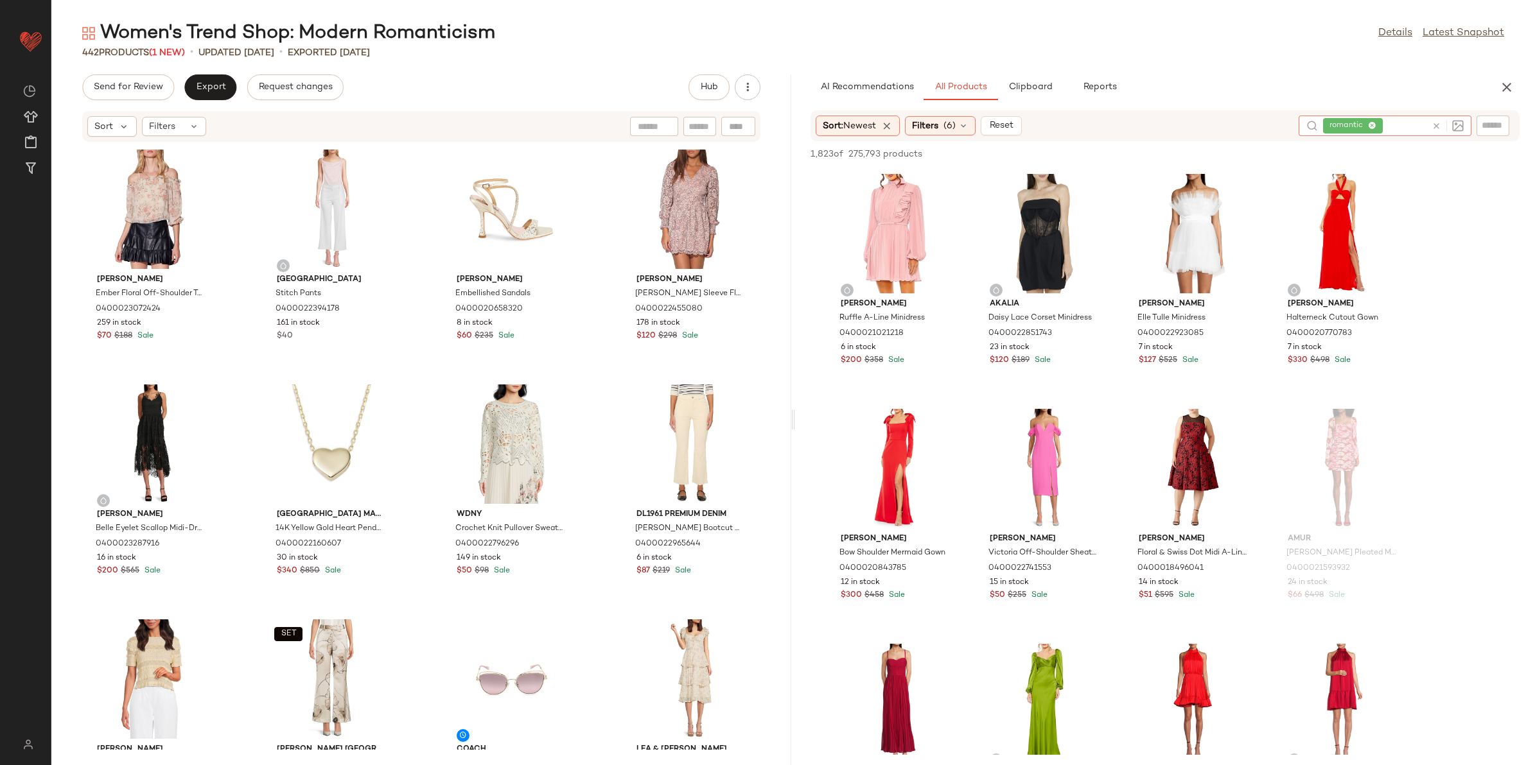
click at [1437, 121] on icon at bounding box center [1436, 126] width 10 height 10
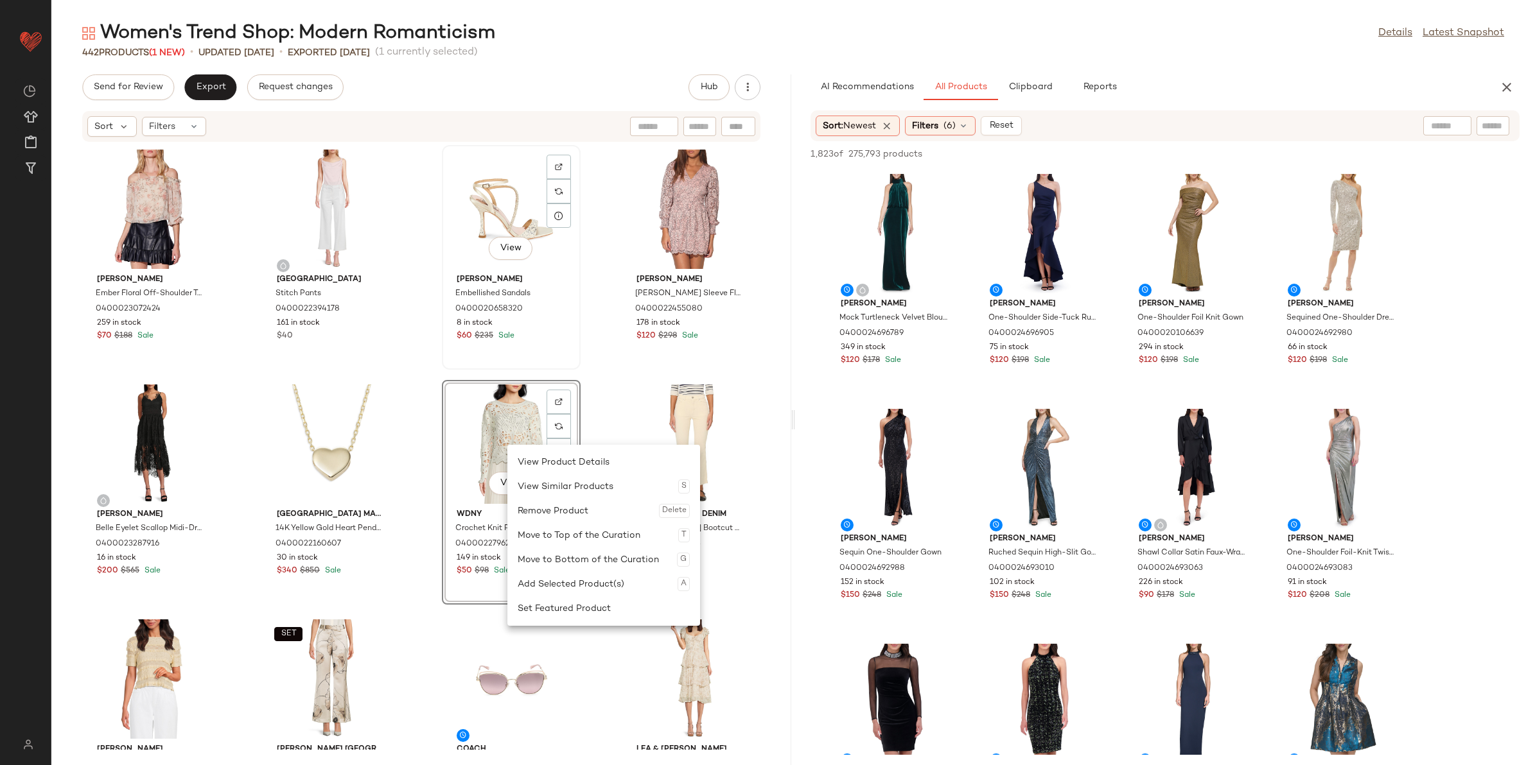
click at [569, 331] on div "[PERSON_NAME] Embellished Sandals 0400020658320 8 in stock $60 $235 Sale" at bounding box center [511, 306] width 130 height 74
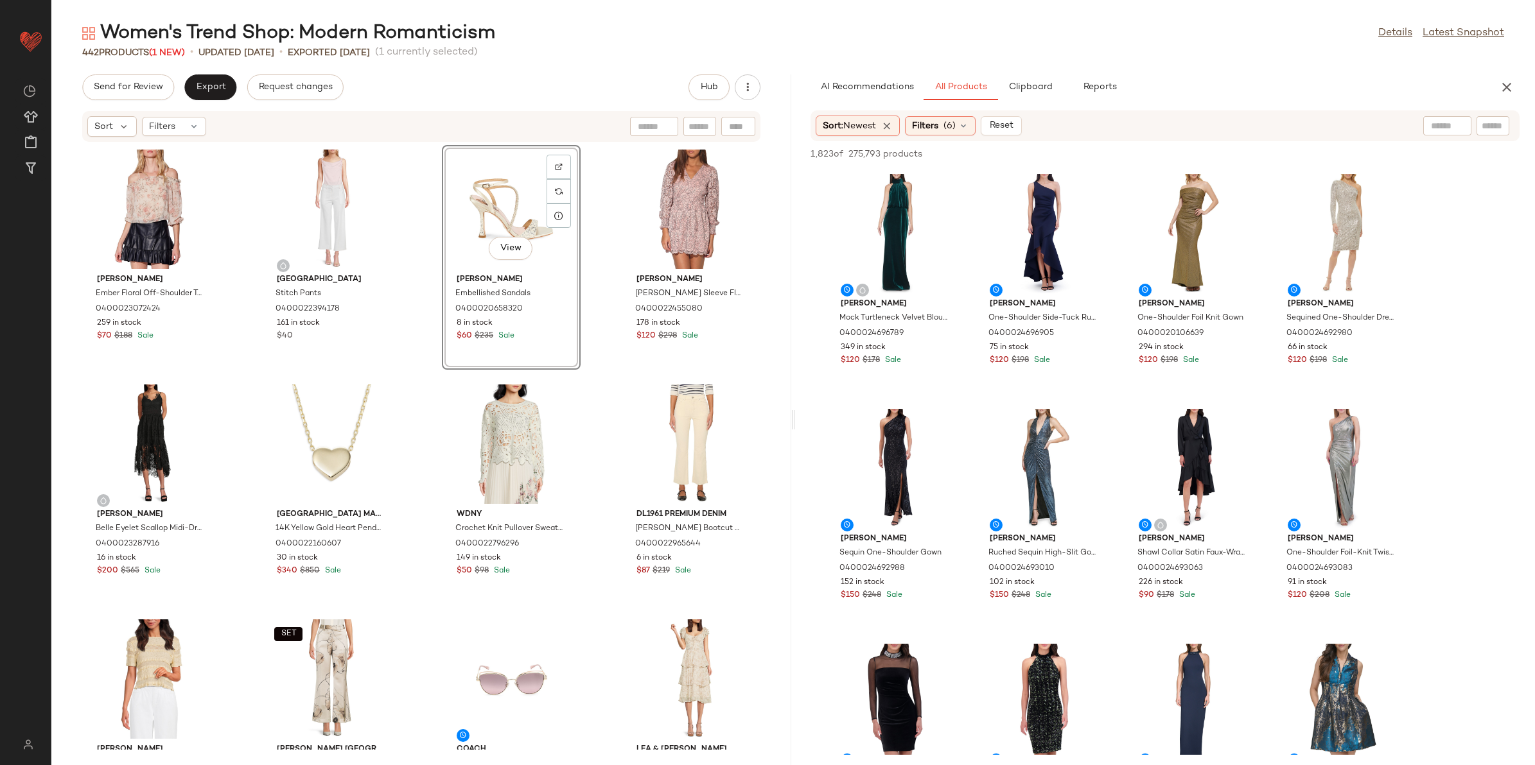
click at [602, 403] on div "[PERSON_NAME] Ember Floral Off-Shoulder Top 0400023072424 259 in stock $70 $188…" at bounding box center [421, 447] width 740 height 608
click at [516, 470] on div "View" at bounding box center [511, 444] width 130 height 119
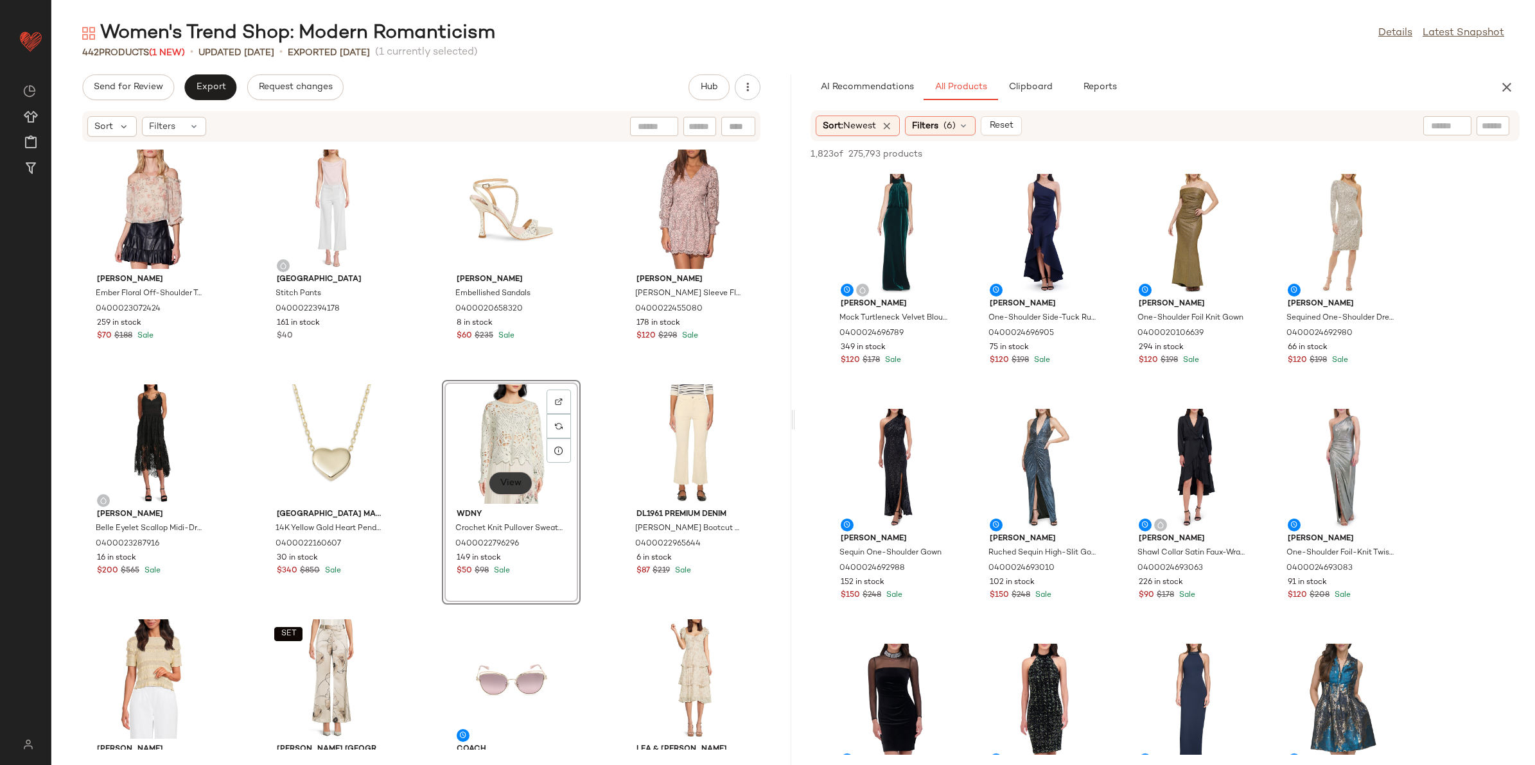
click at [515, 478] on span "View" at bounding box center [511, 483] width 22 height 10
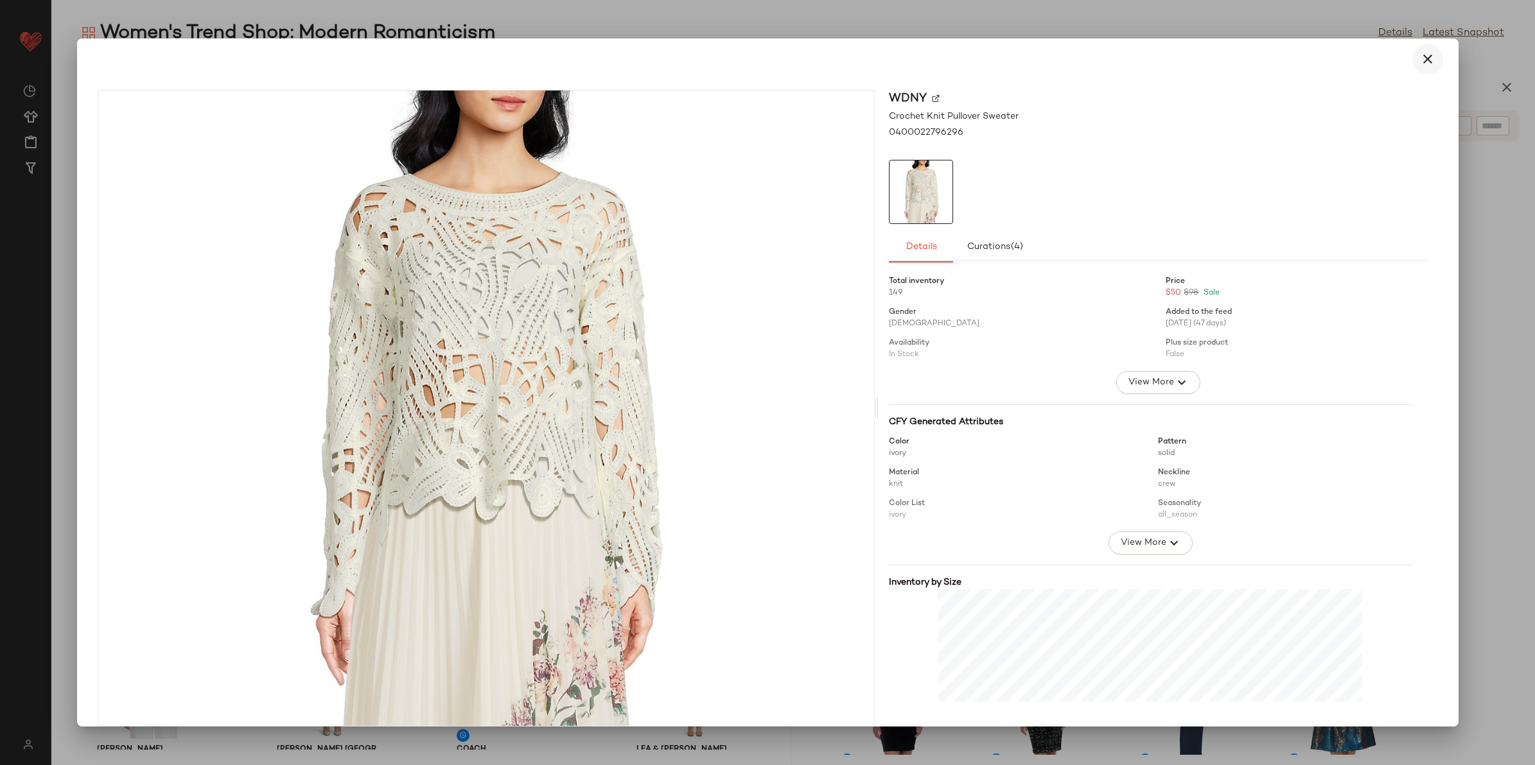
click at [1433, 62] on button "button" at bounding box center [1427, 59] width 31 height 31
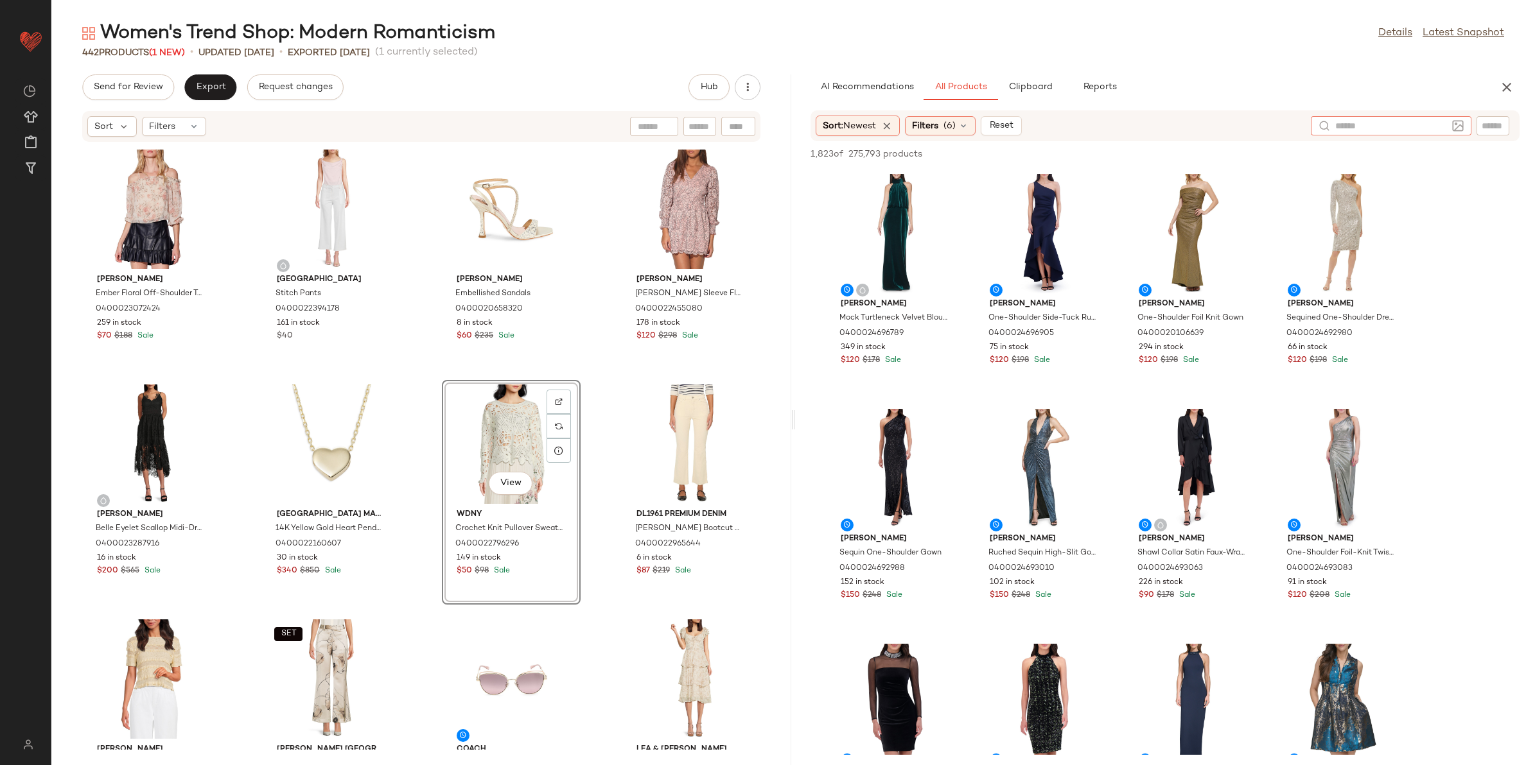
click at [1433, 125] on input "text" at bounding box center [1391, 125] width 112 height 13
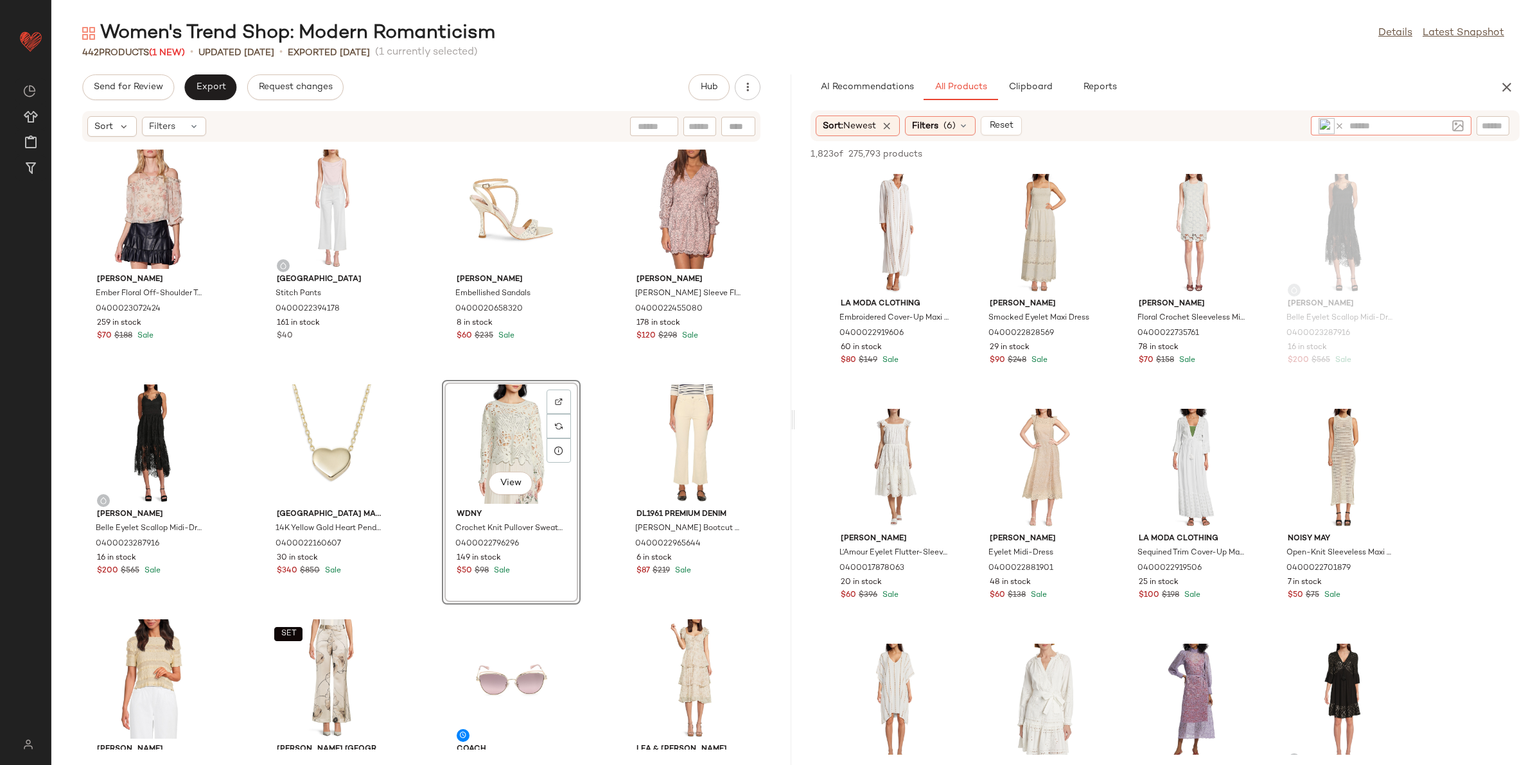
click at [625, 379] on div "[PERSON_NAME] Ember Floral Off-Shoulder Top 0400023072424 259 in stock $70 $188…" at bounding box center [421, 447] width 740 height 608
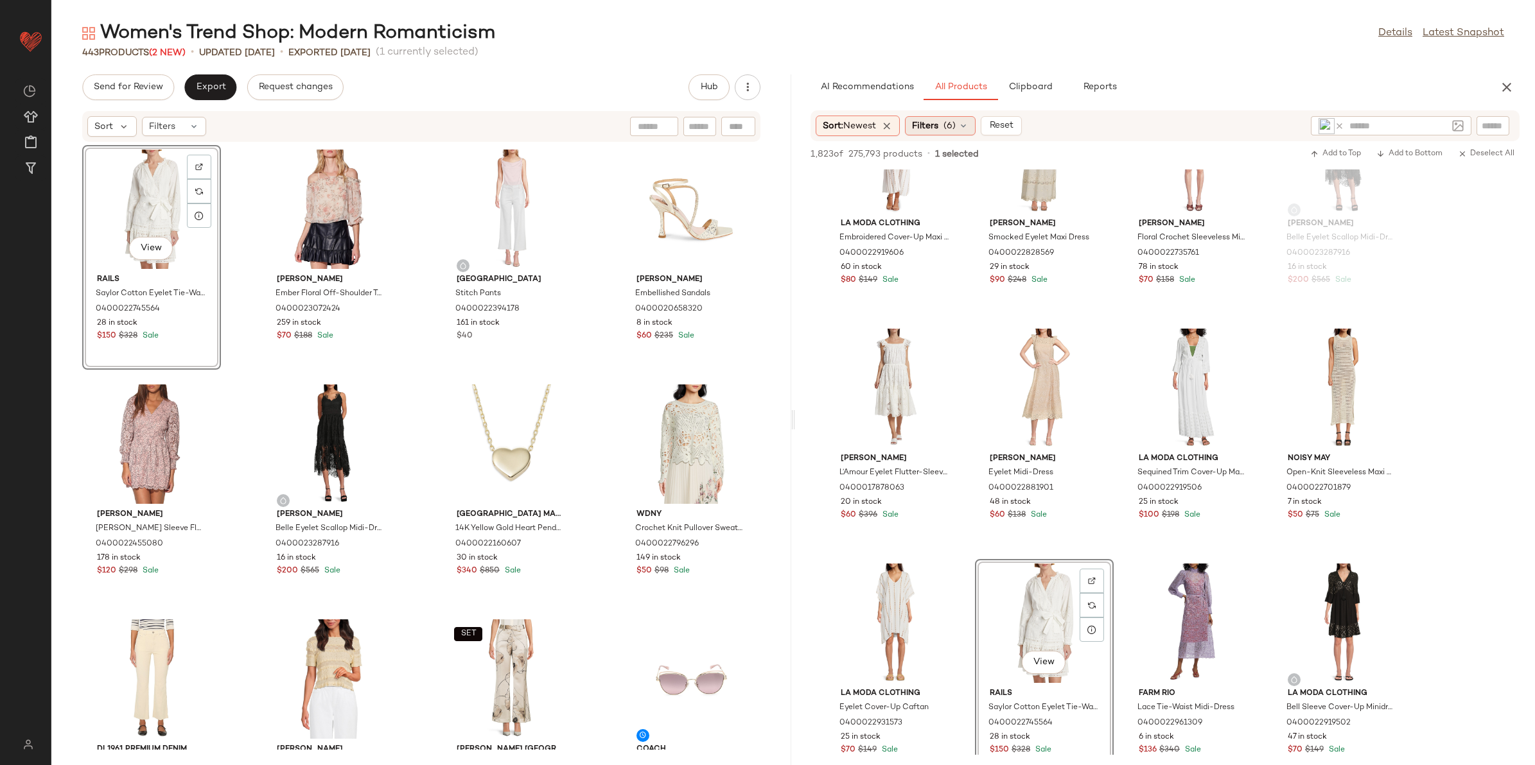
click at [938, 129] on span "Filters" at bounding box center [925, 125] width 26 height 13
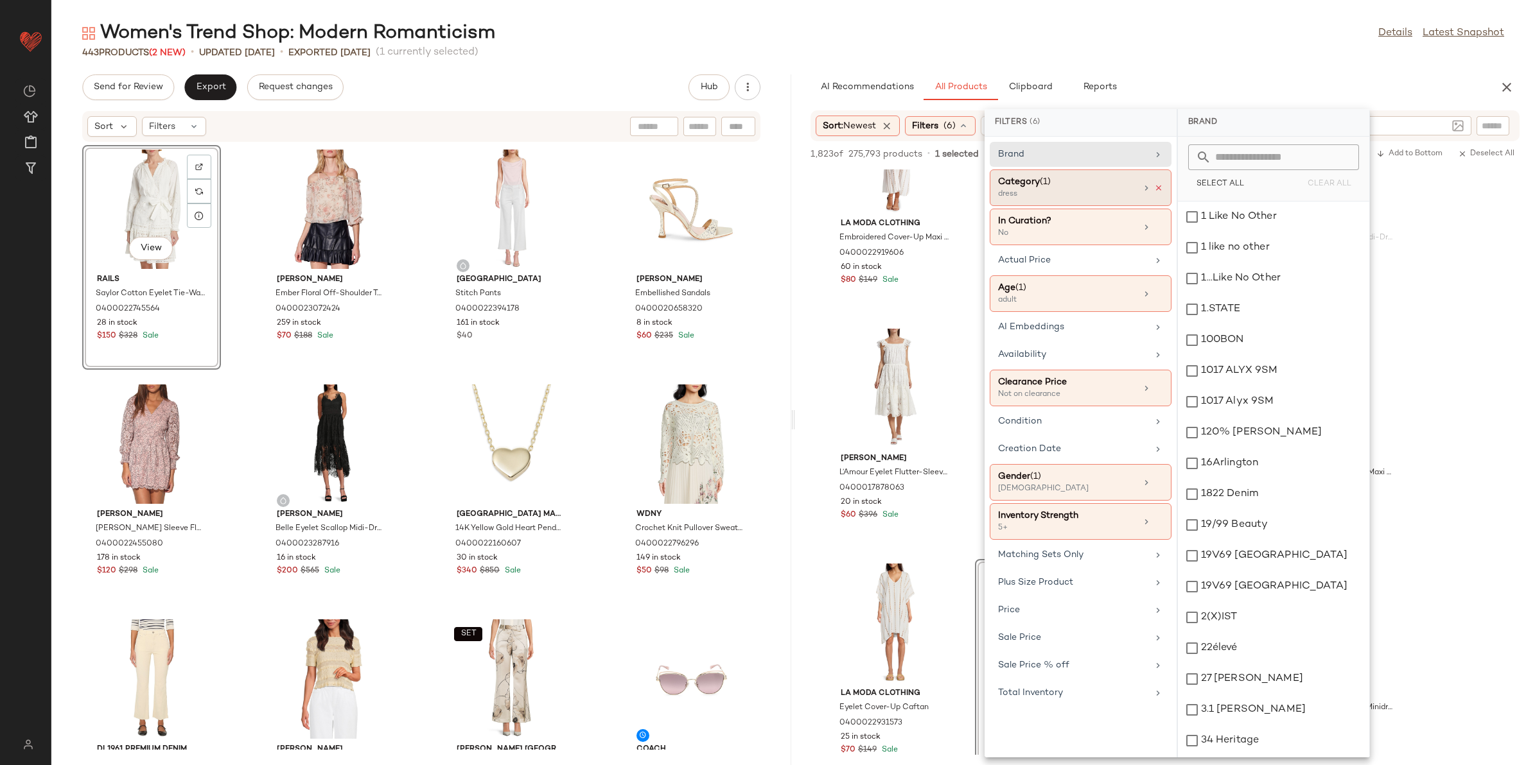
click at [1156, 190] on icon at bounding box center [1158, 188] width 9 height 9
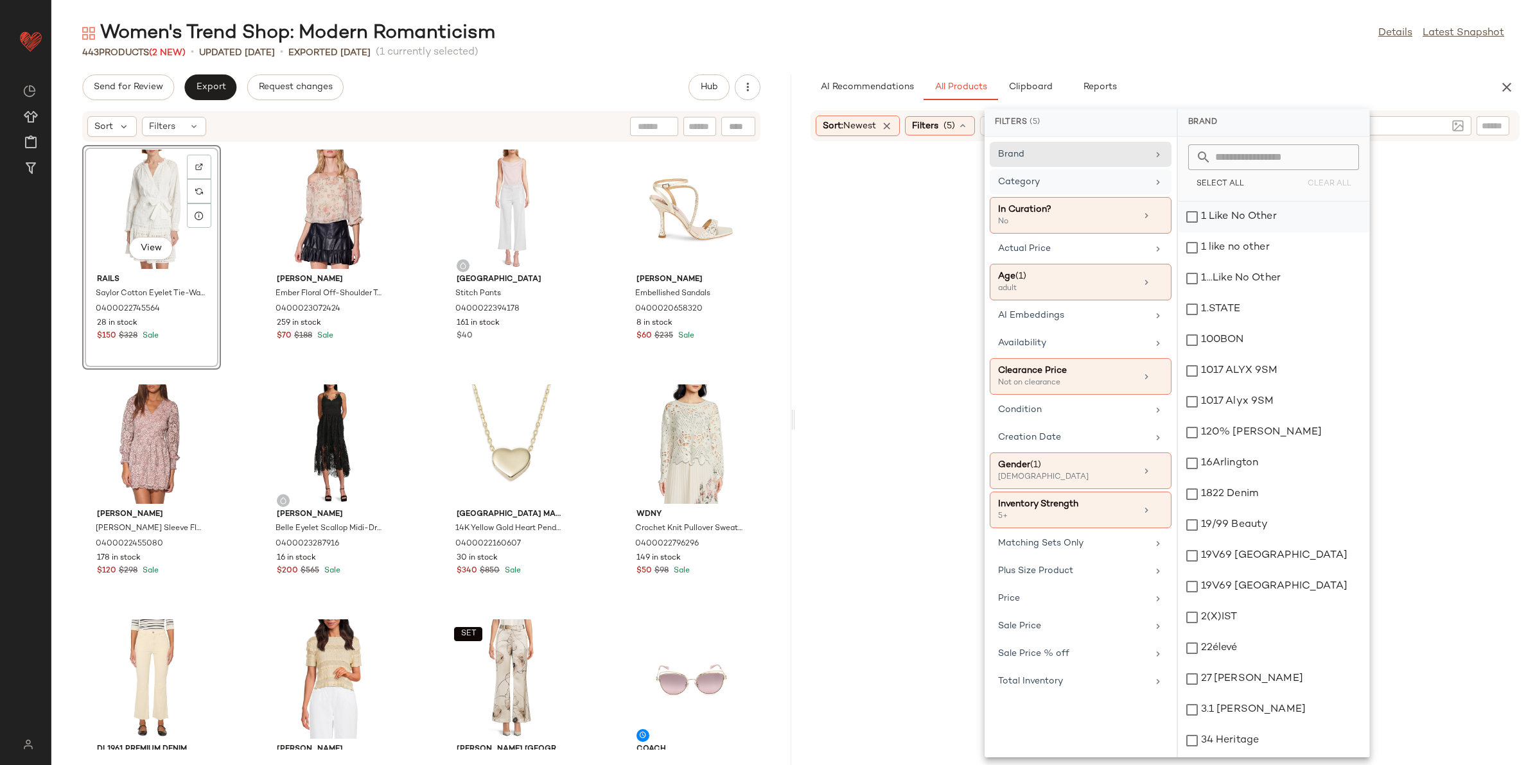
click at [1108, 185] on div "Category" at bounding box center [1073, 181] width 150 height 13
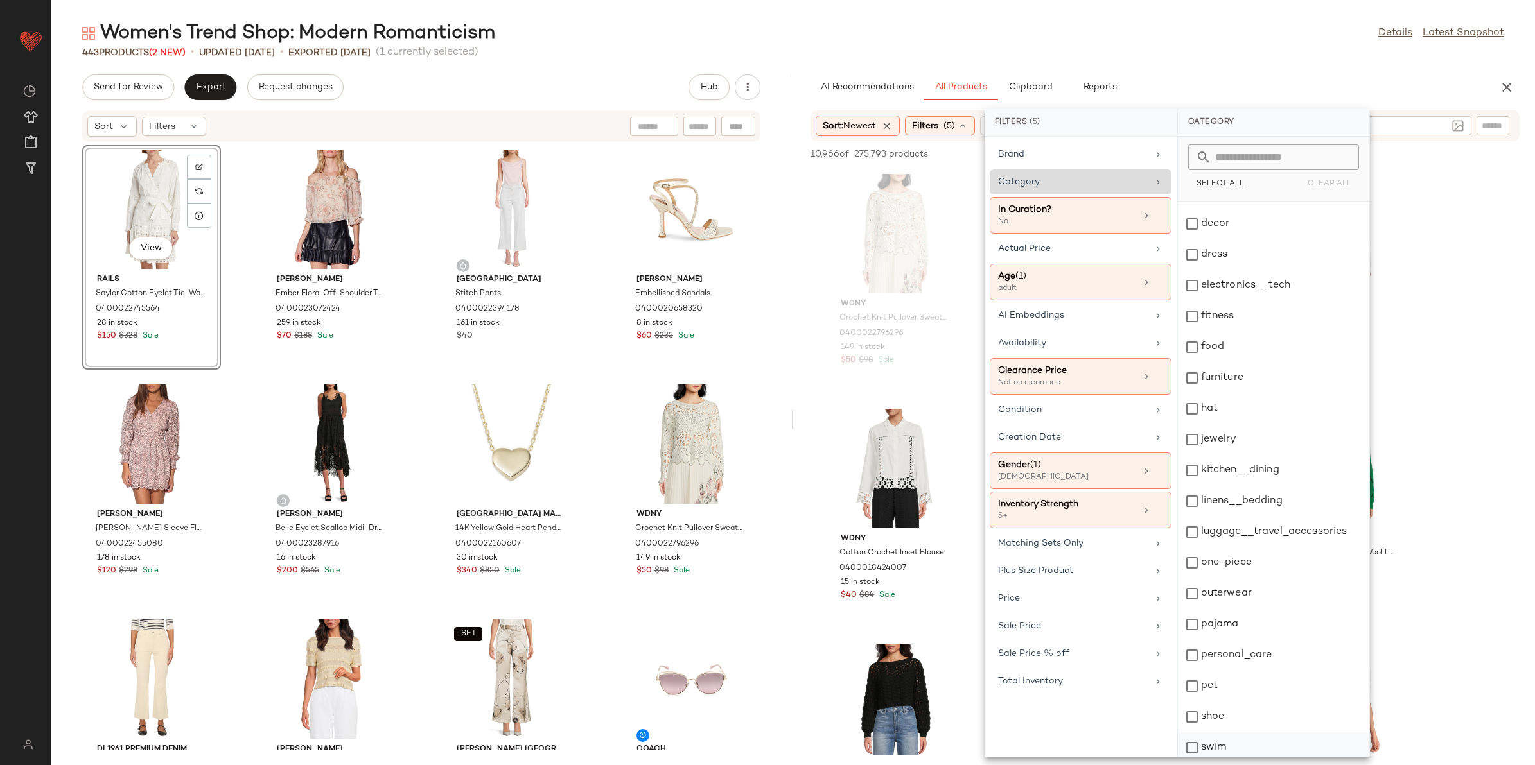
scroll to position [213, 0]
click at [1259, 688] on div "top" at bounding box center [1273, 682] width 191 height 31
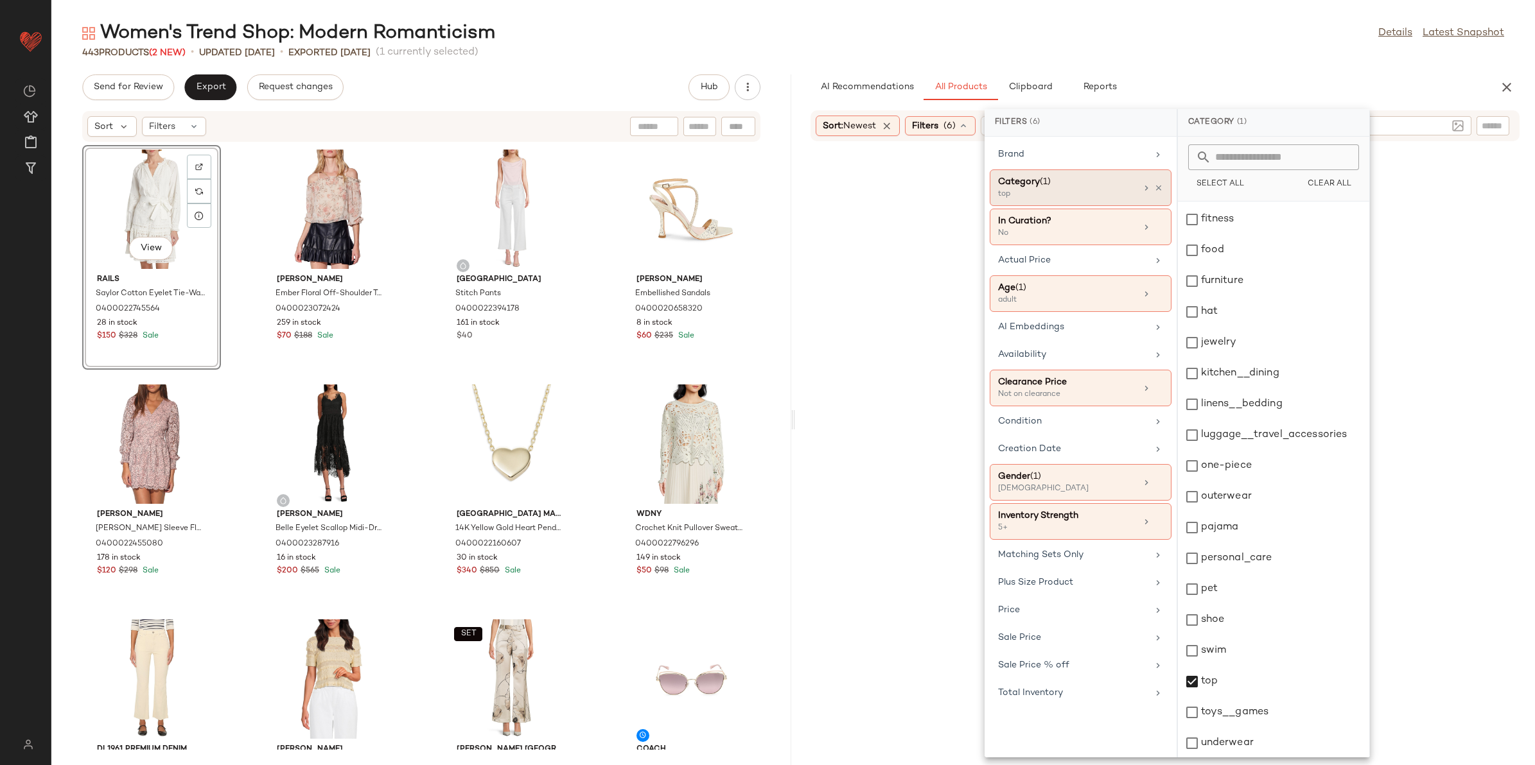
click at [1160, 57] on div "443 Products (2 New) • updated Aug 14th • Exported Aug 12th (1 currently select…" at bounding box center [792, 52] width 1483 height 13
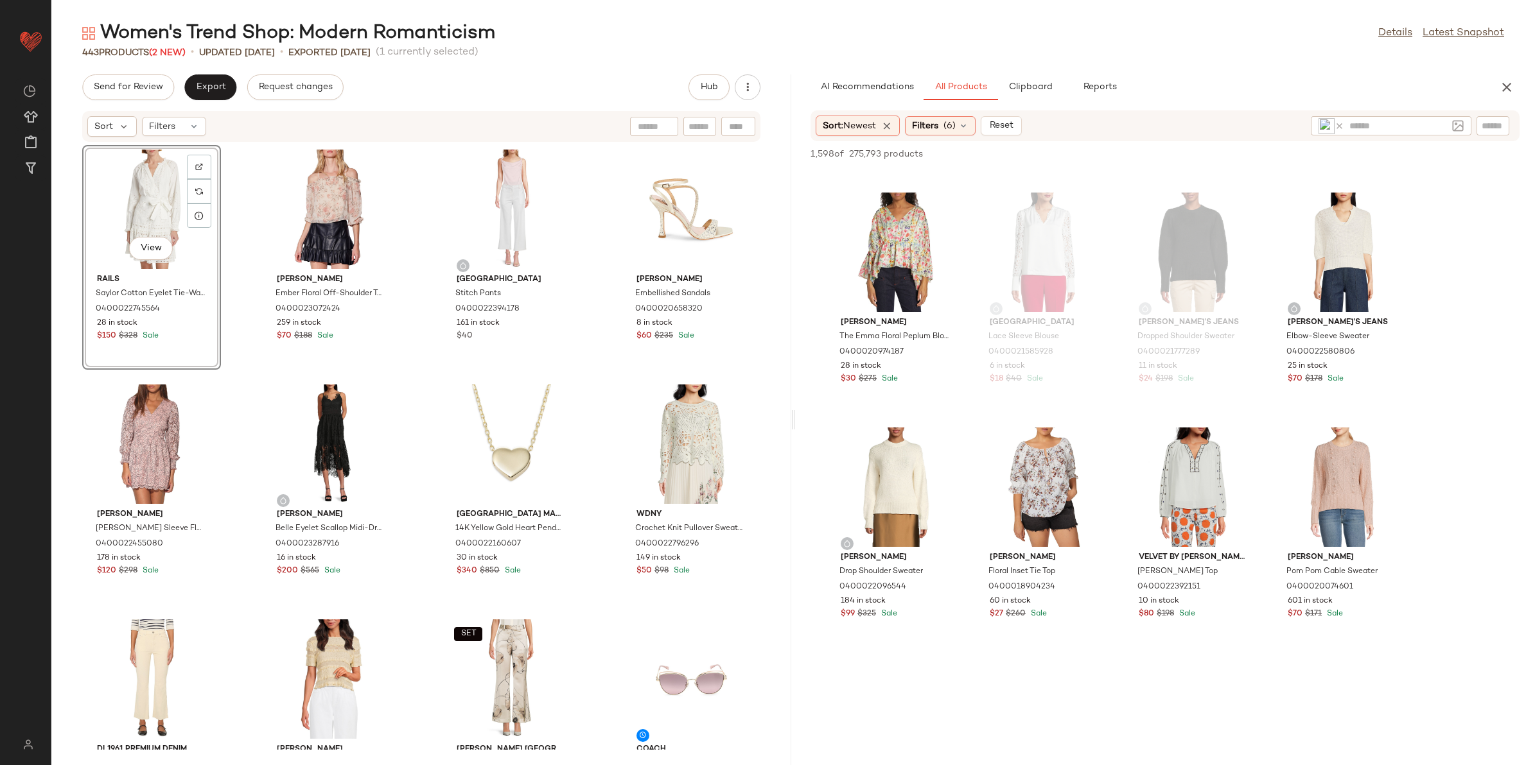
scroll to position [1445, 0]
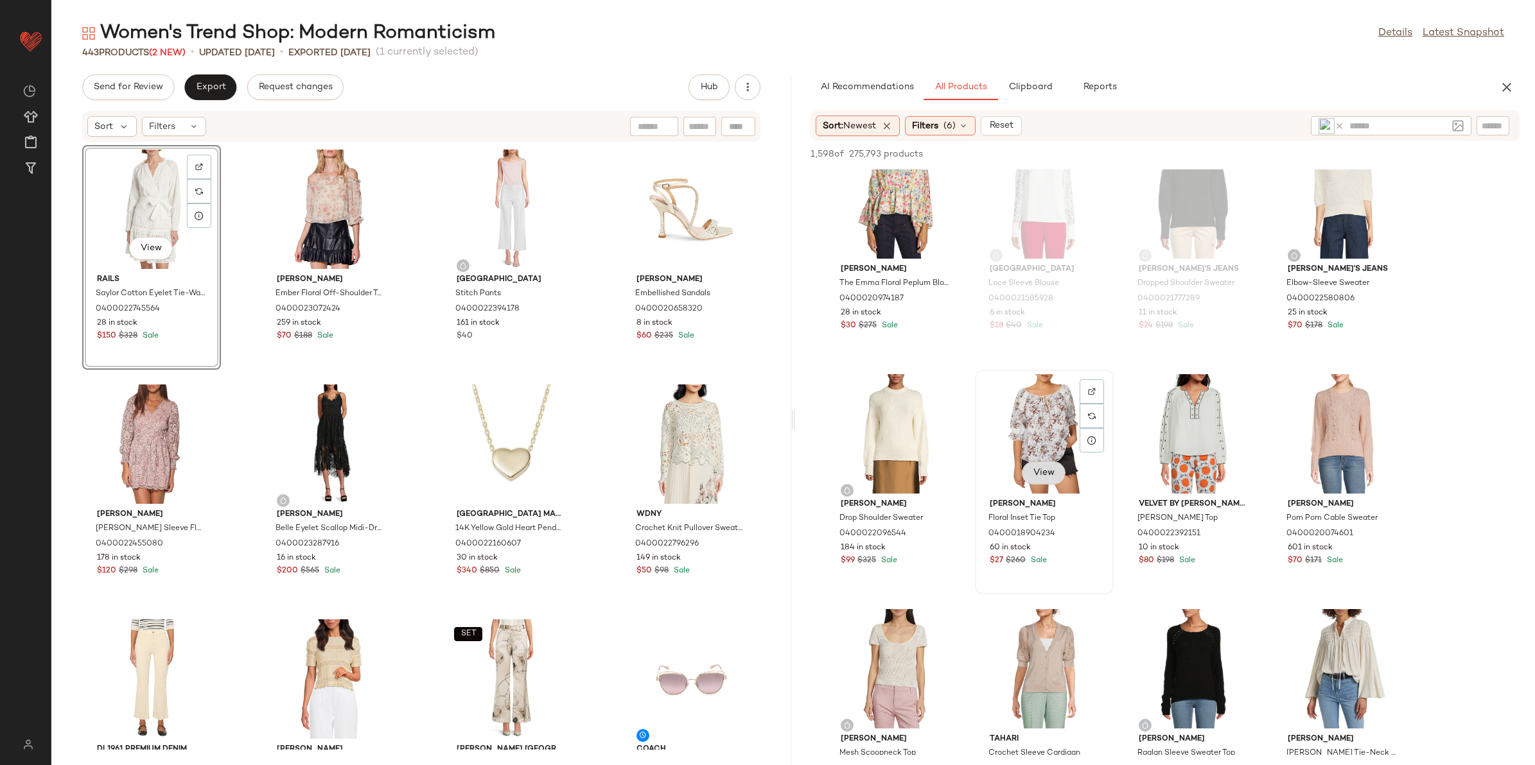
click at [1036, 474] on span "View" at bounding box center [1044, 473] width 22 height 10
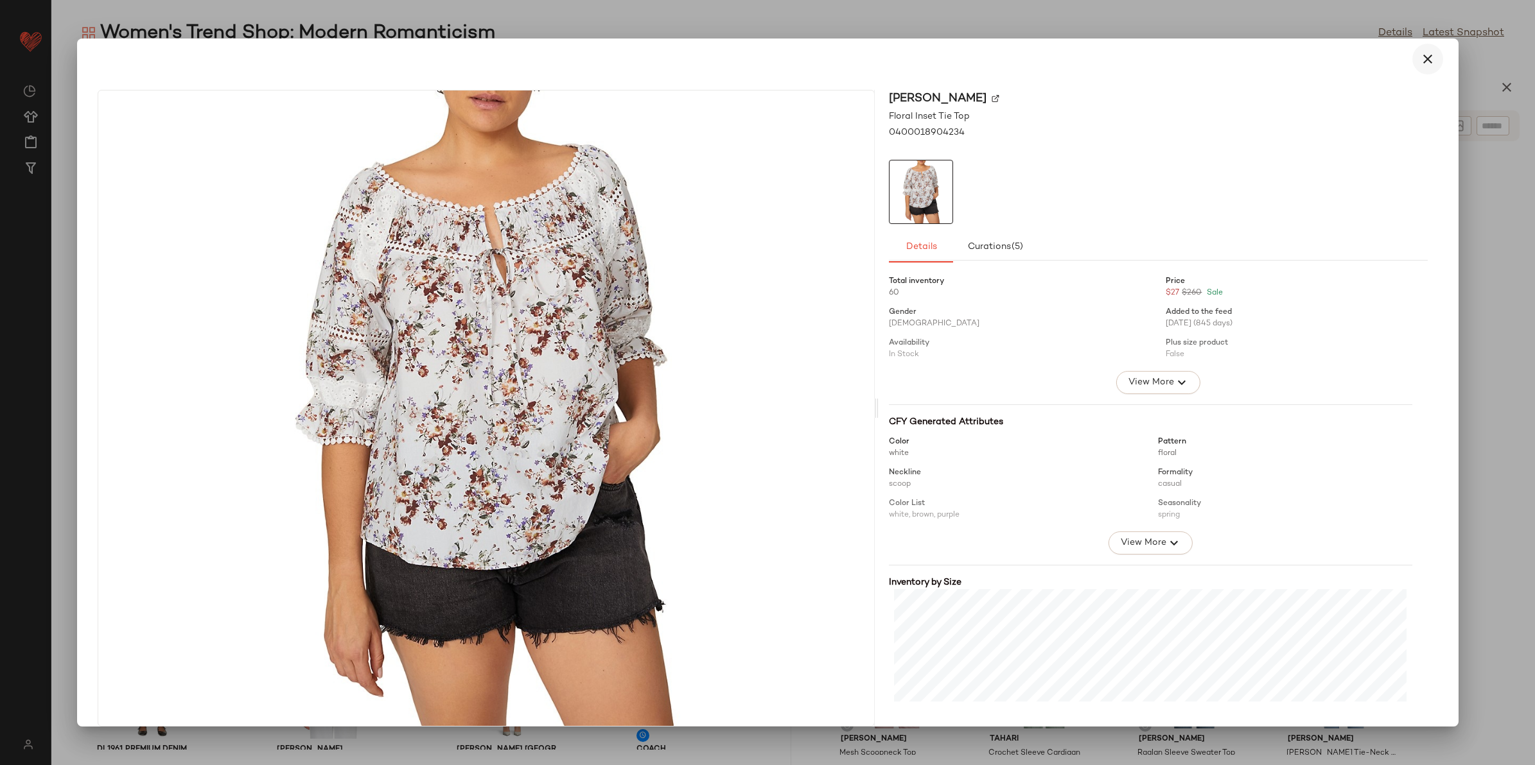
click at [1420, 65] on icon "button" at bounding box center [1427, 58] width 15 height 15
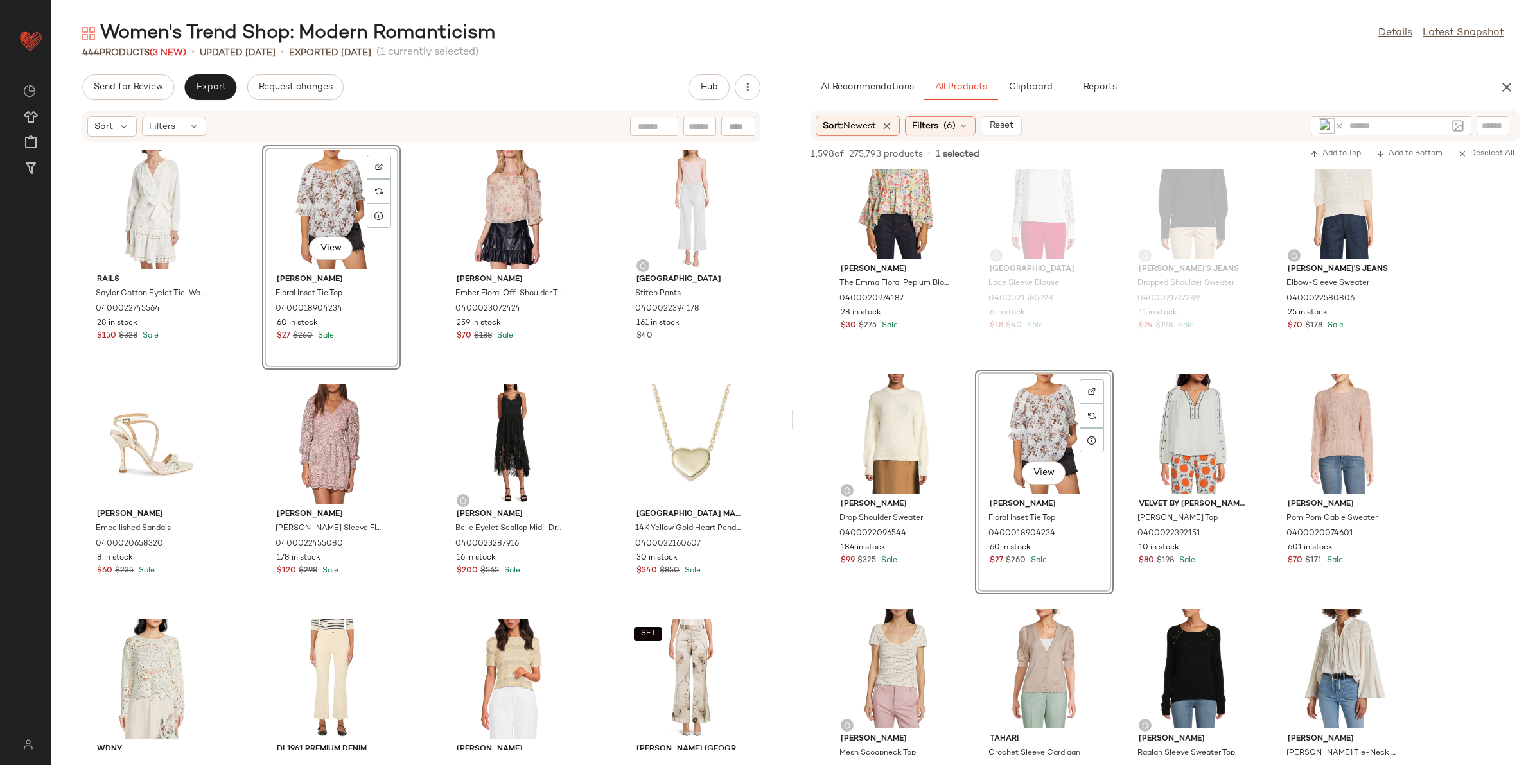
scroll to position [1686, 0]
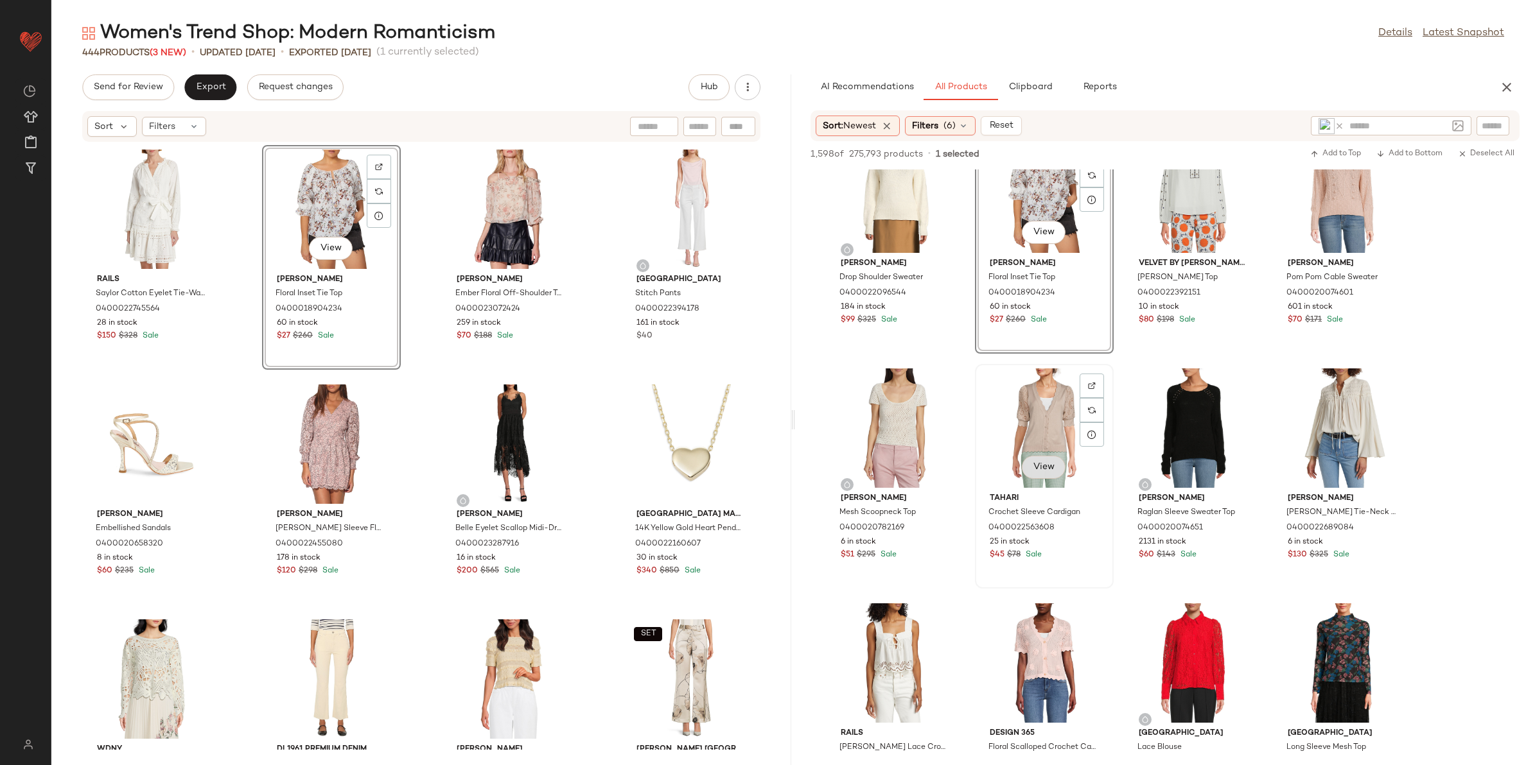
click at [1042, 475] on button "View" at bounding box center [1044, 467] width 44 height 23
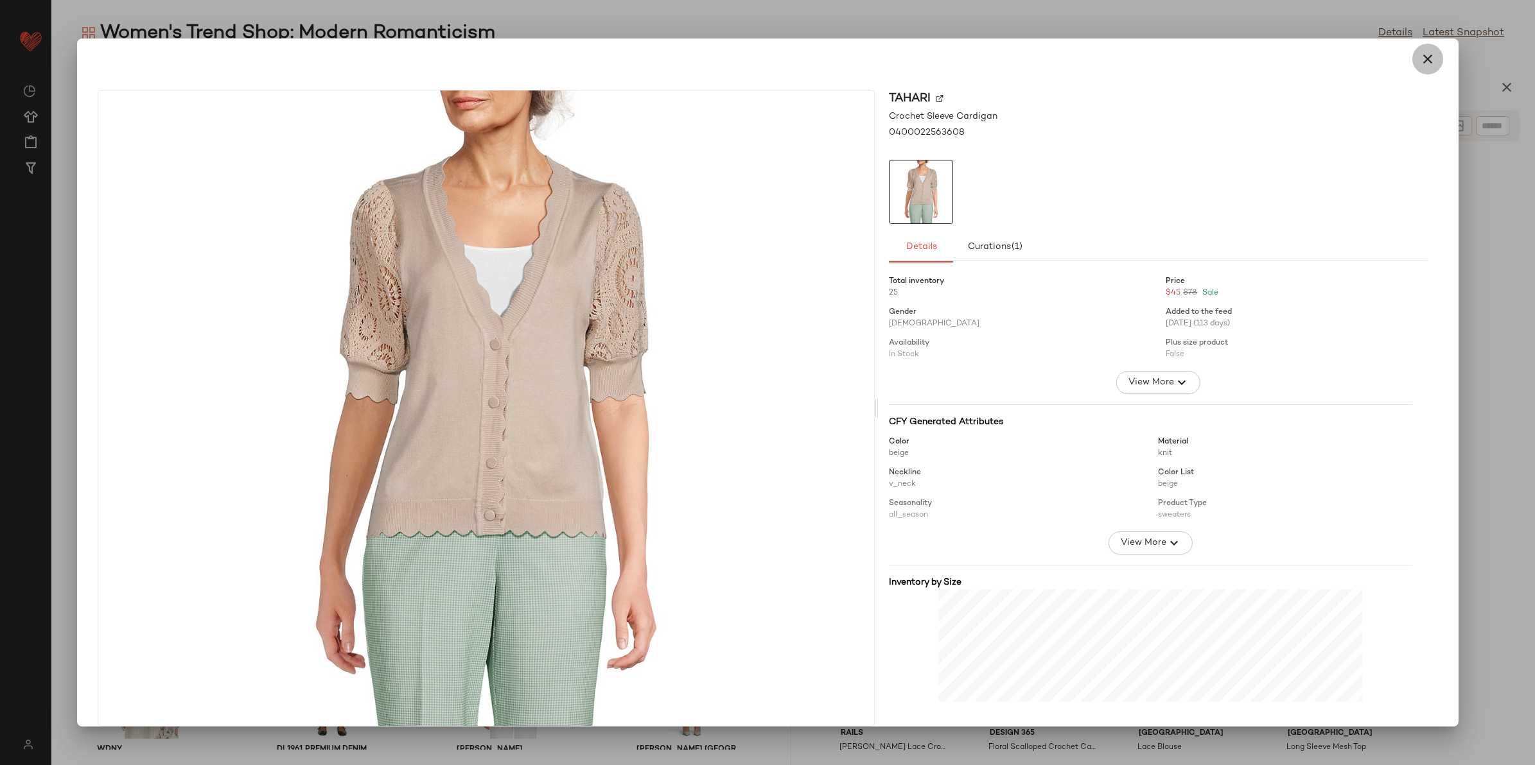
click at [1420, 62] on icon "button" at bounding box center [1427, 58] width 15 height 15
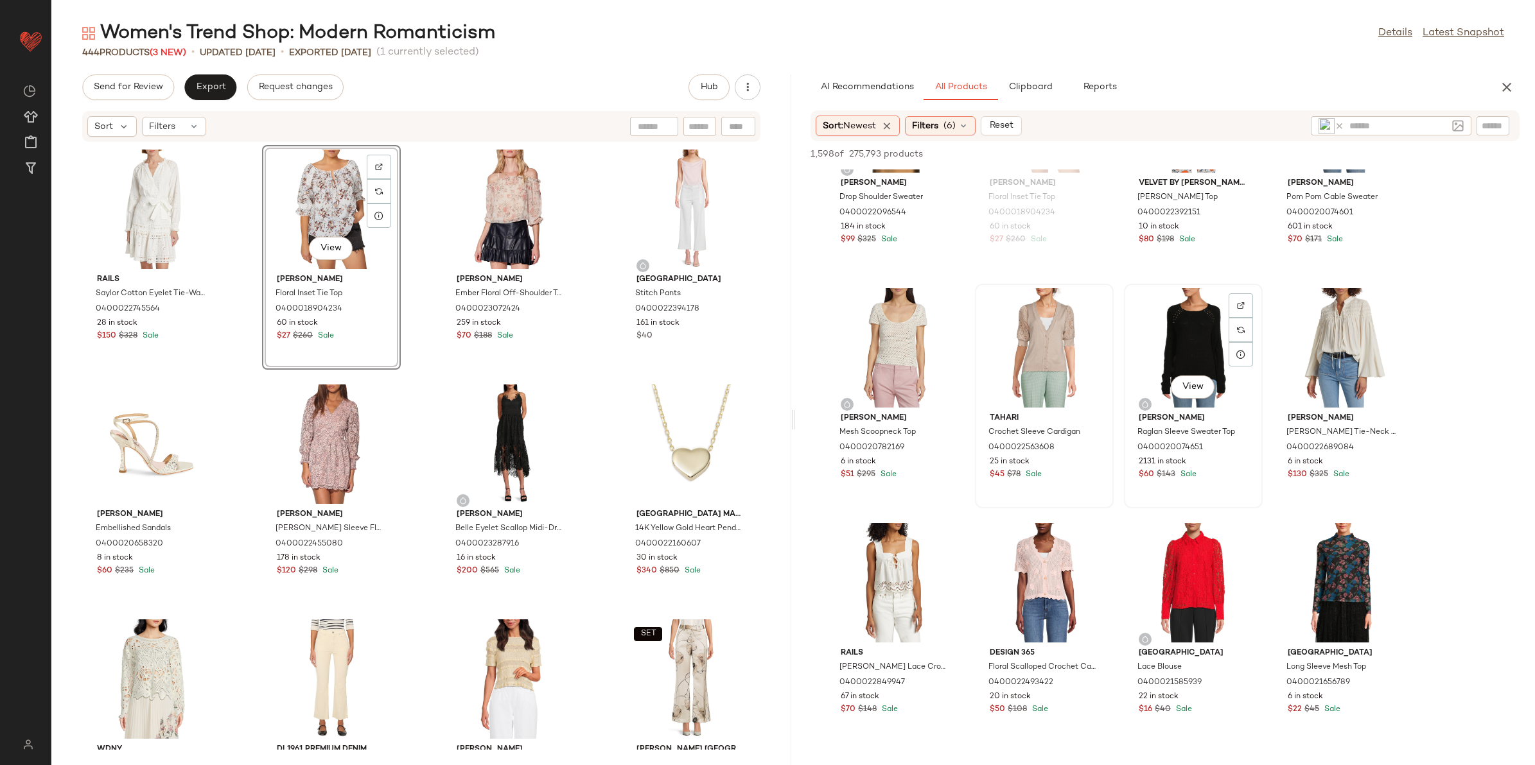
scroll to position [1846, 0]
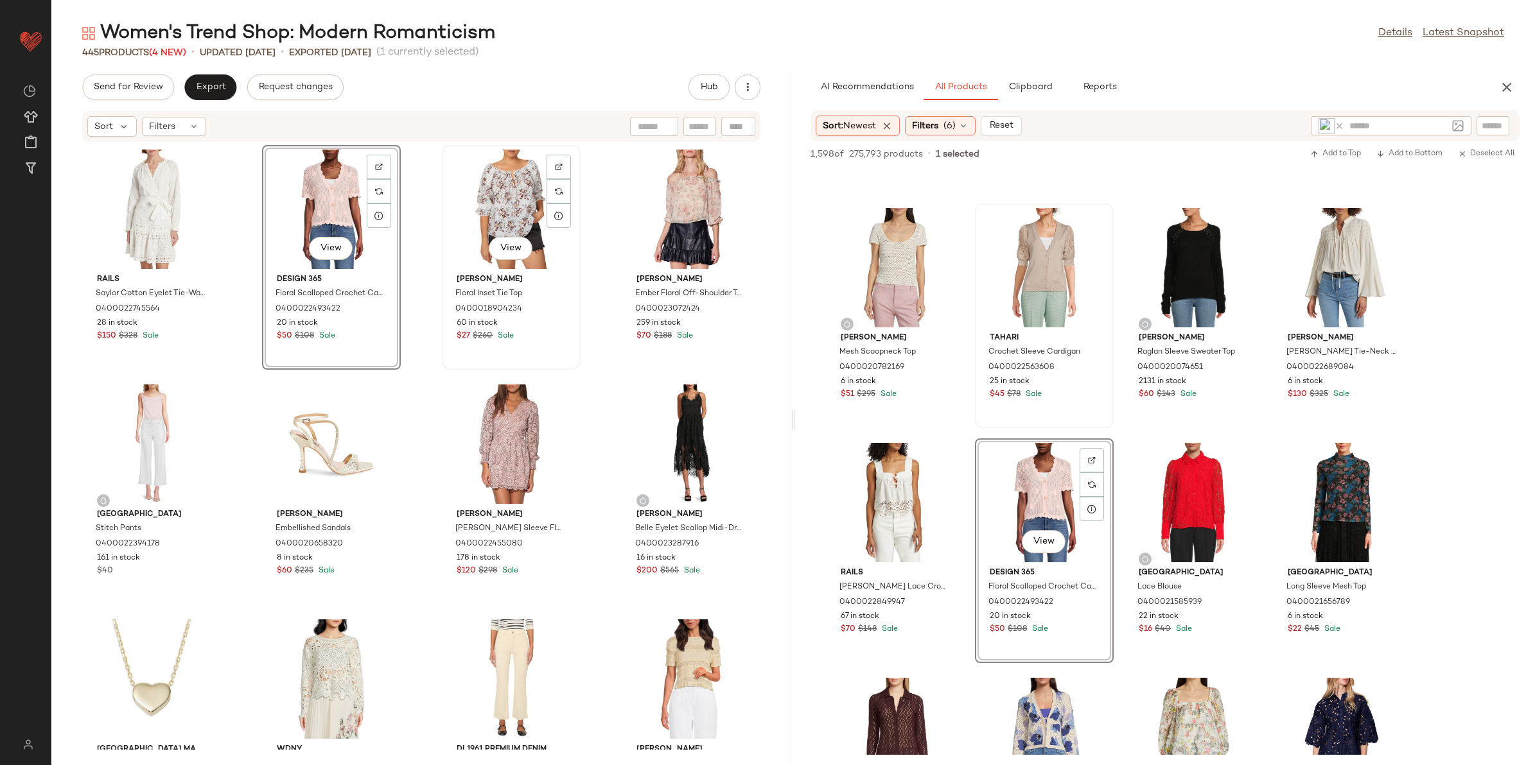
click at [457, 204] on div "View" at bounding box center [511, 209] width 130 height 119
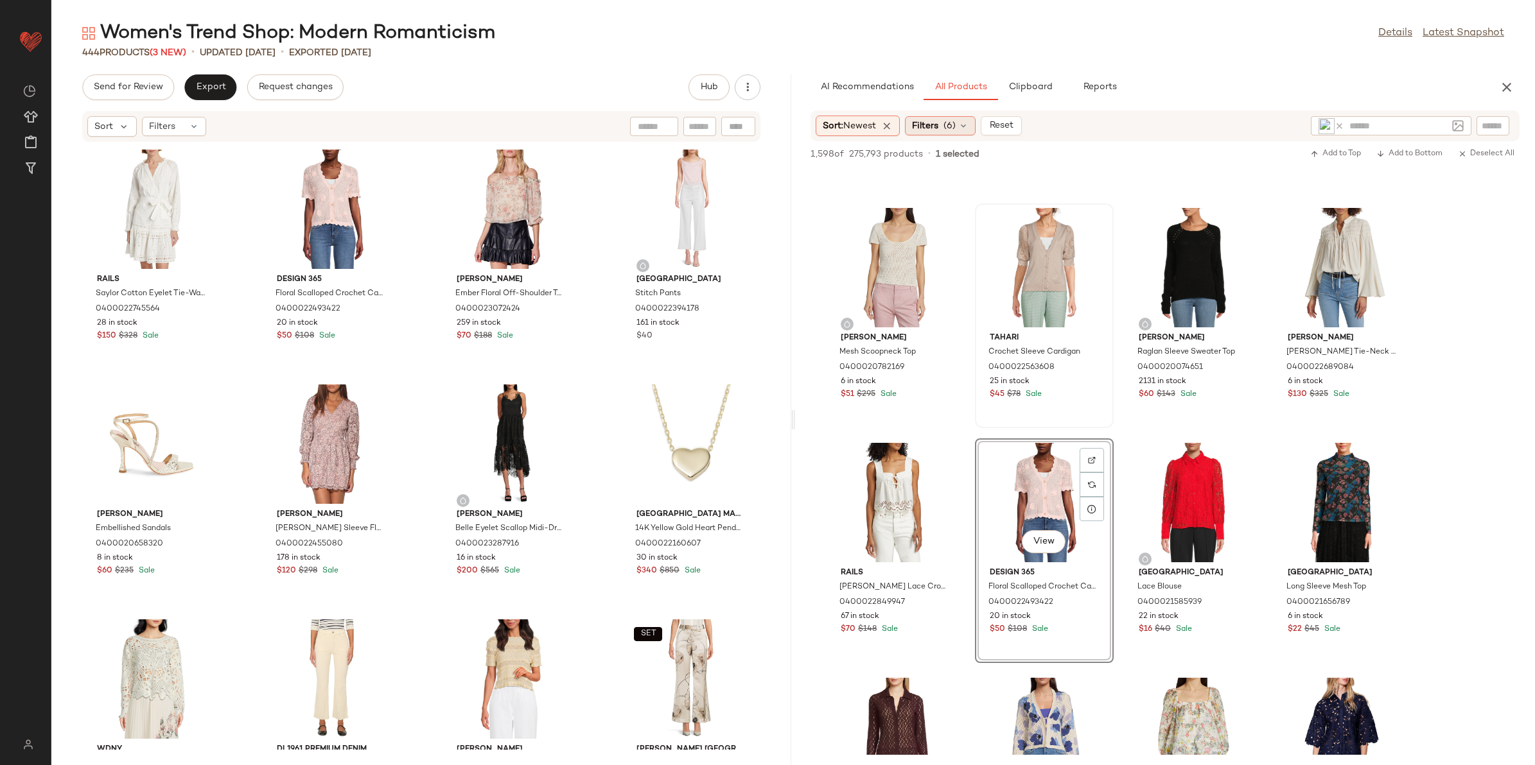
click at [935, 127] on span "Filters" at bounding box center [925, 125] width 26 height 13
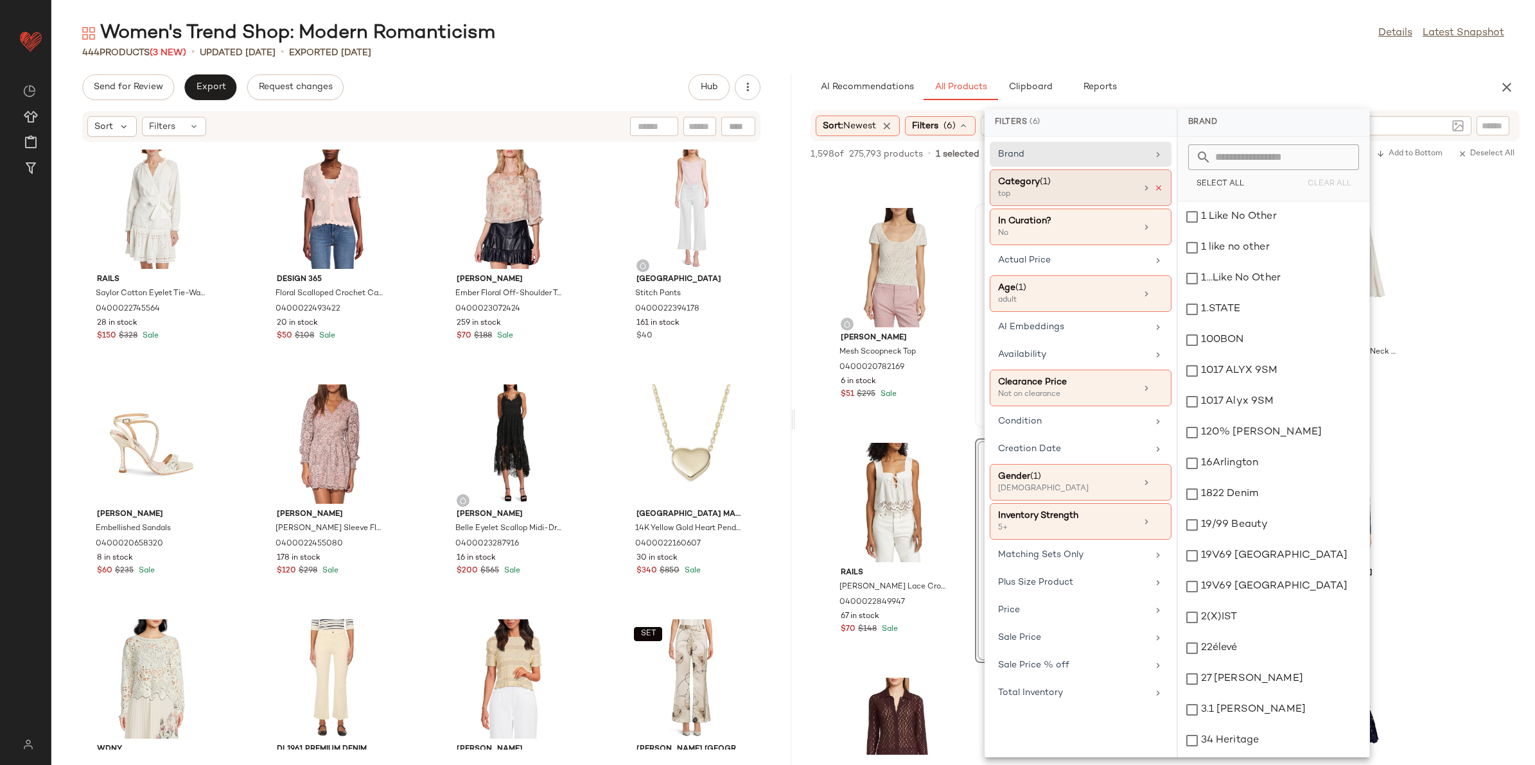
click at [1157, 191] on icon at bounding box center [1158, 188] width 9 height 9
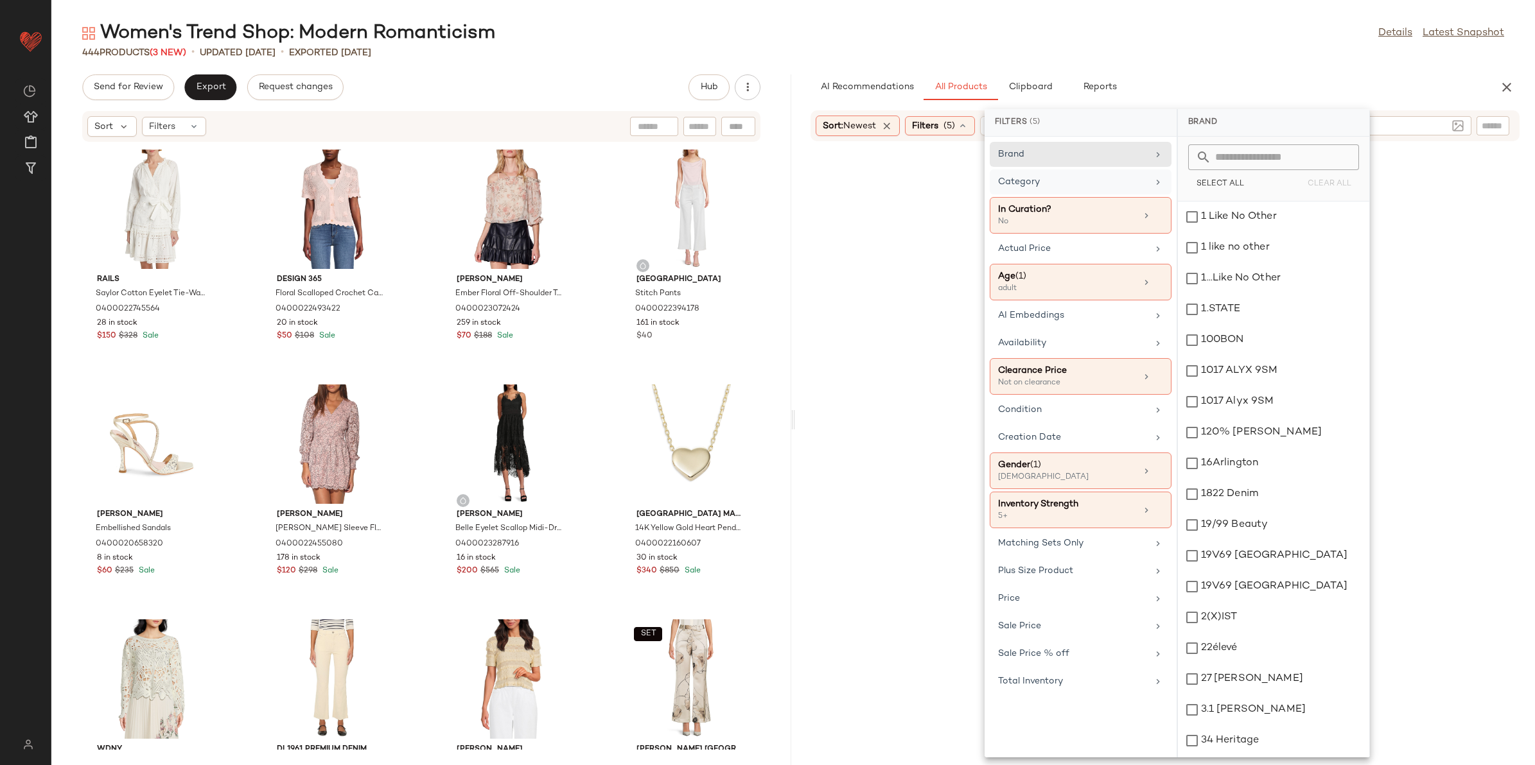
click at [1151, 197] on div "Category" at bounding box center [1081, 215] width 182 height 37
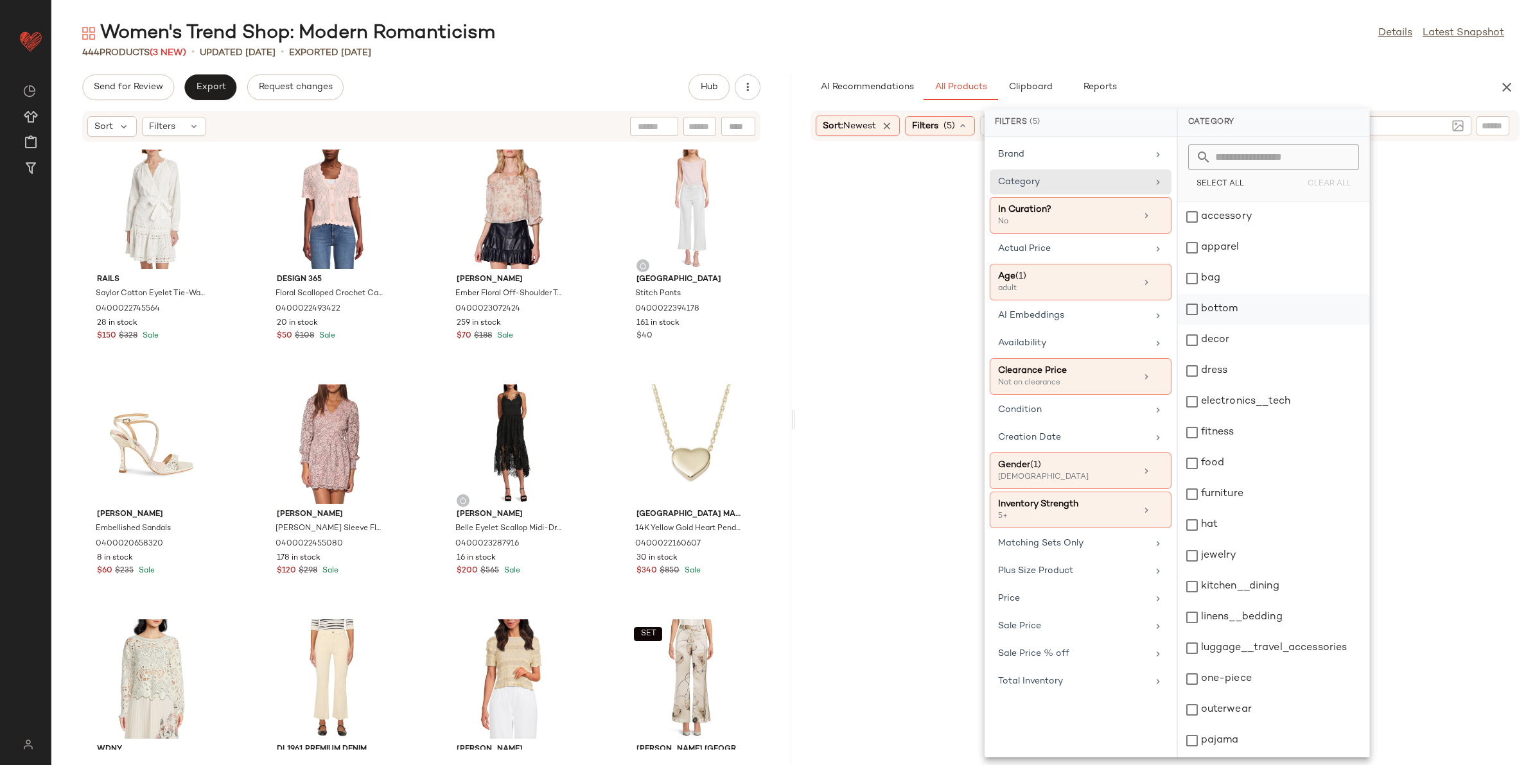
click at [1211, 310] on div "bottom" at bounding box center [1273, 309] width 191 height 31
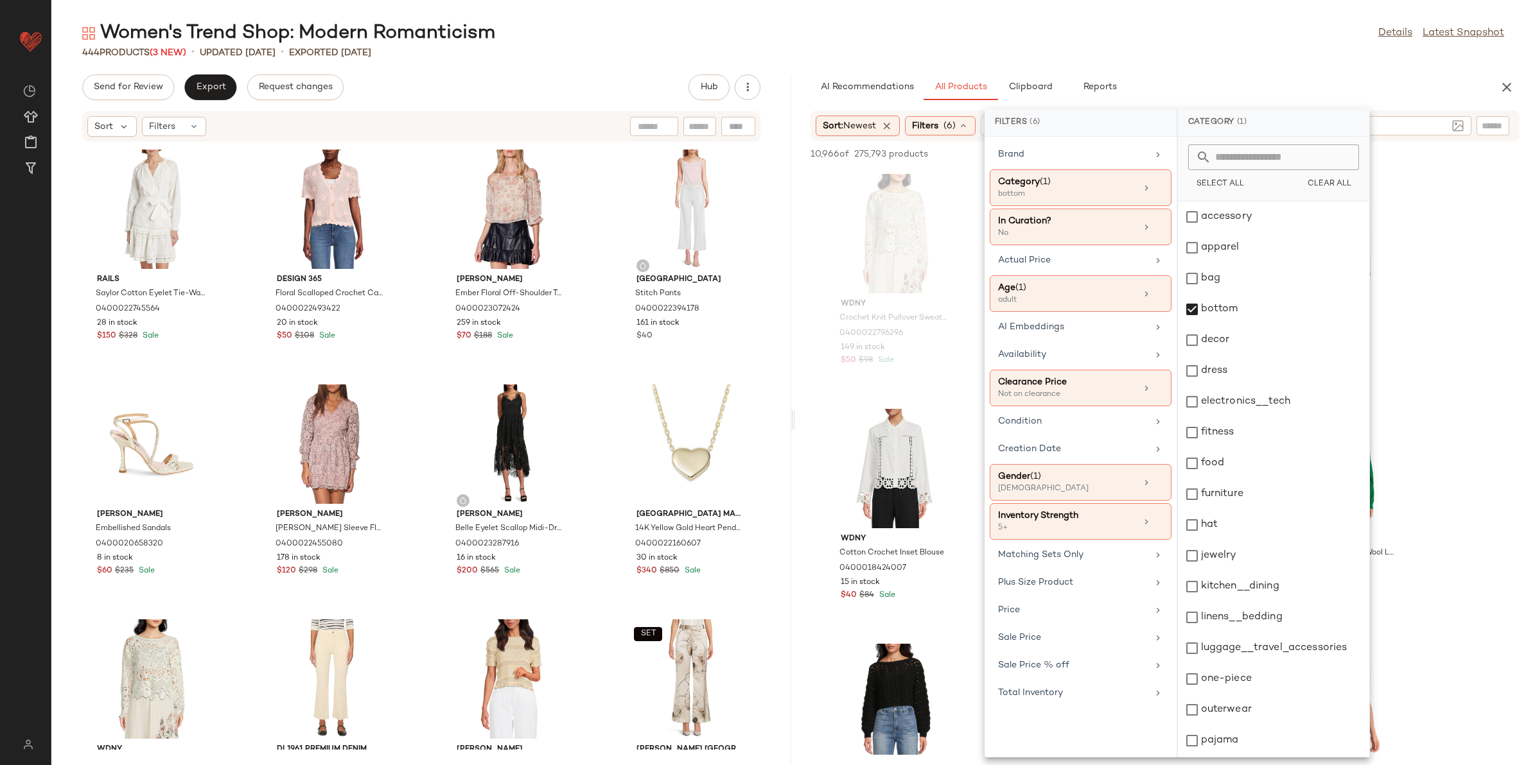
click at [1198, 39] on div "Women's Trend Shop: Modern Romanticism Details Latest Snapshot" at bounding box center [792, 34] width 1483 height 26
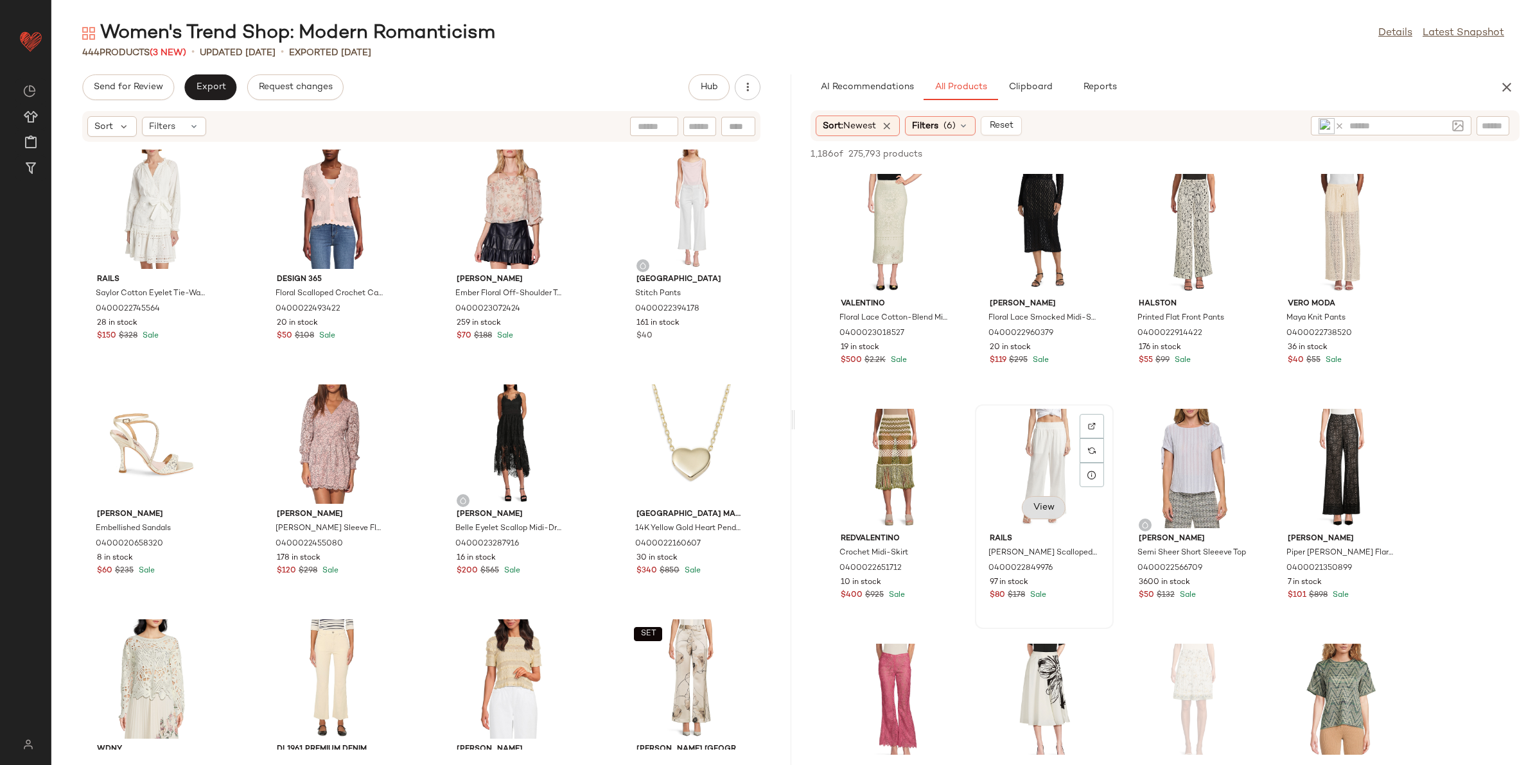
click at [1044, 504] on span "View" at bounding box center [1044, 508] width 22 height 10
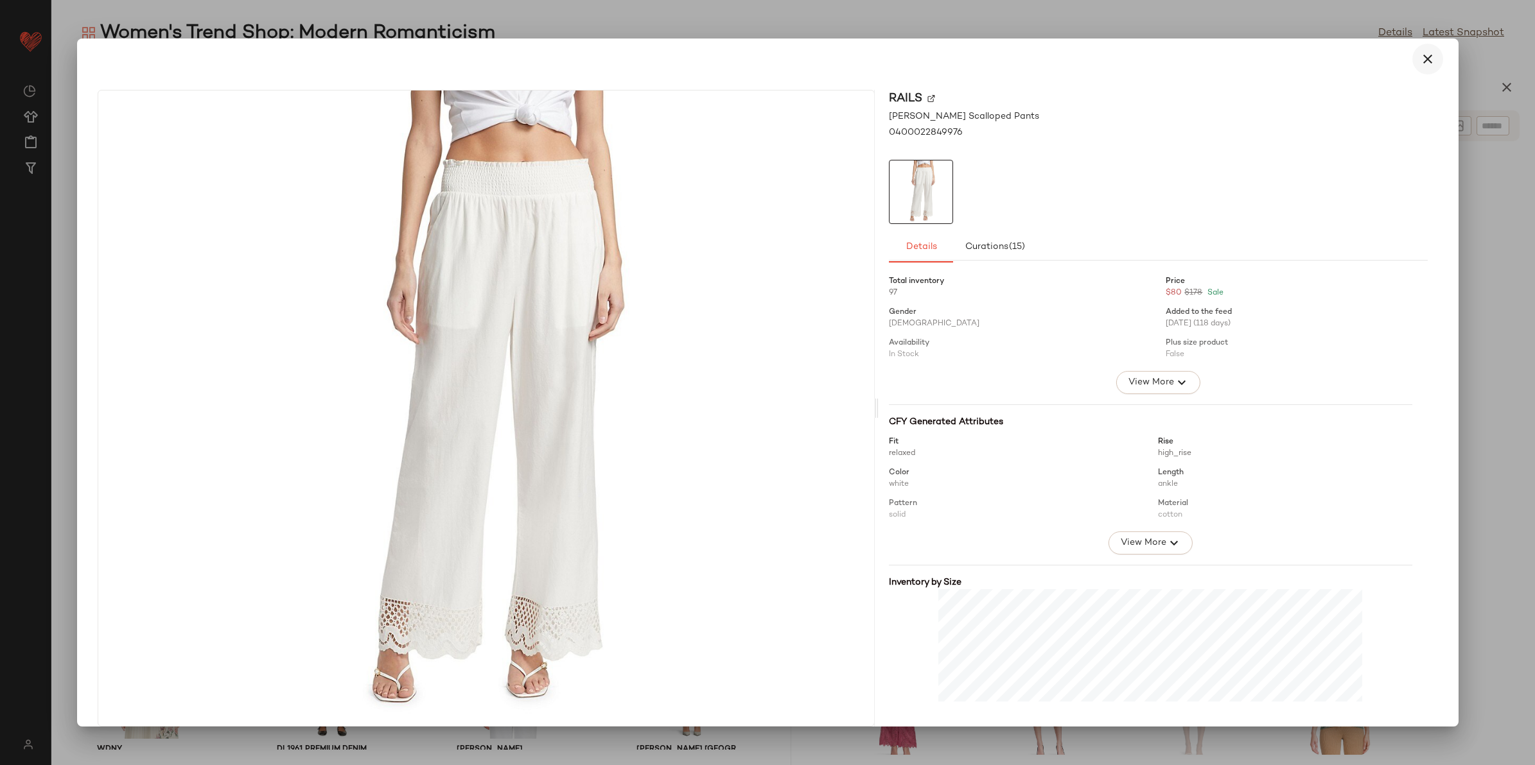
click at [1420, 58] on icon "button" at bounding box center [1427, 58] width 15 height 15
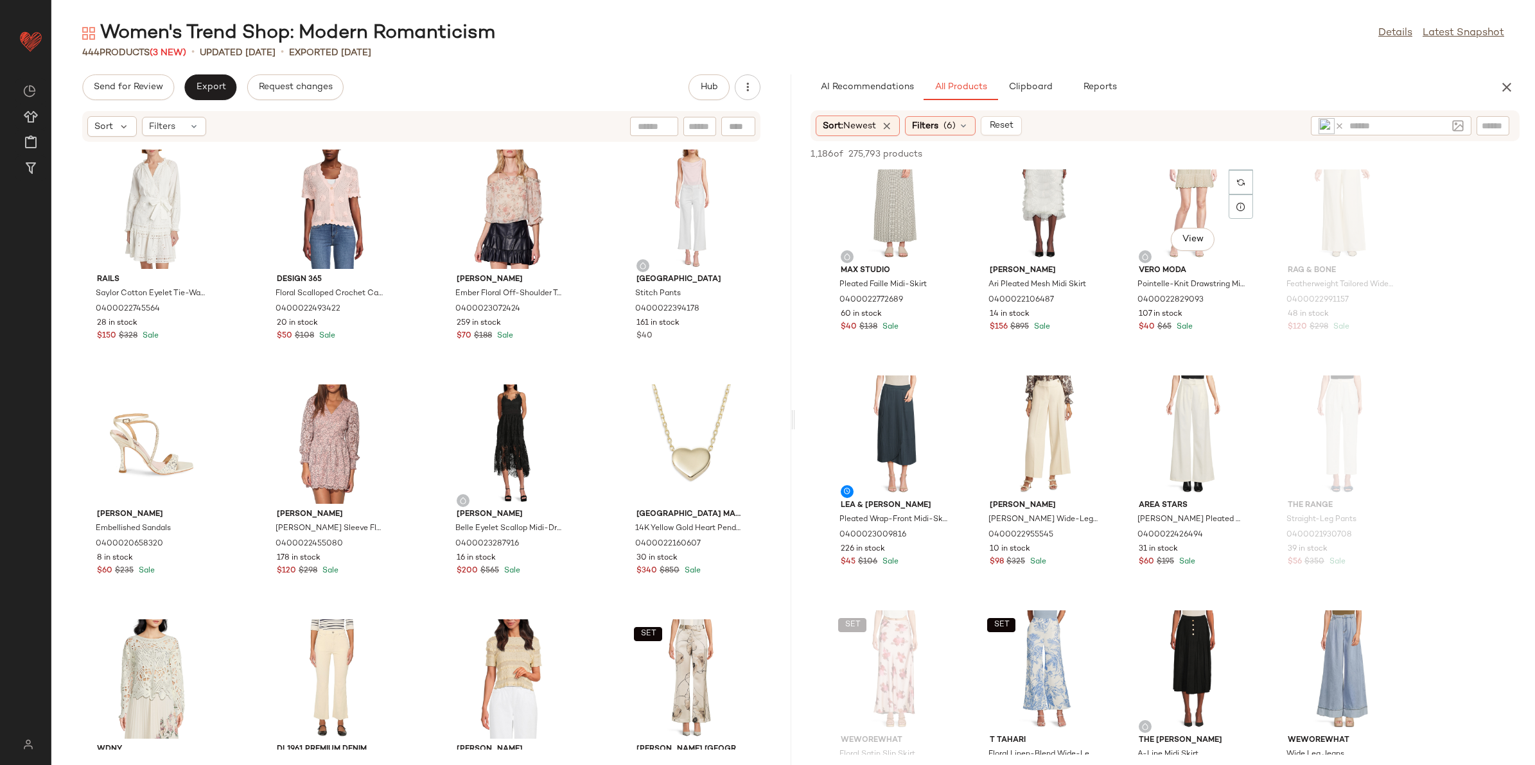
scroll to position [1445, 0]
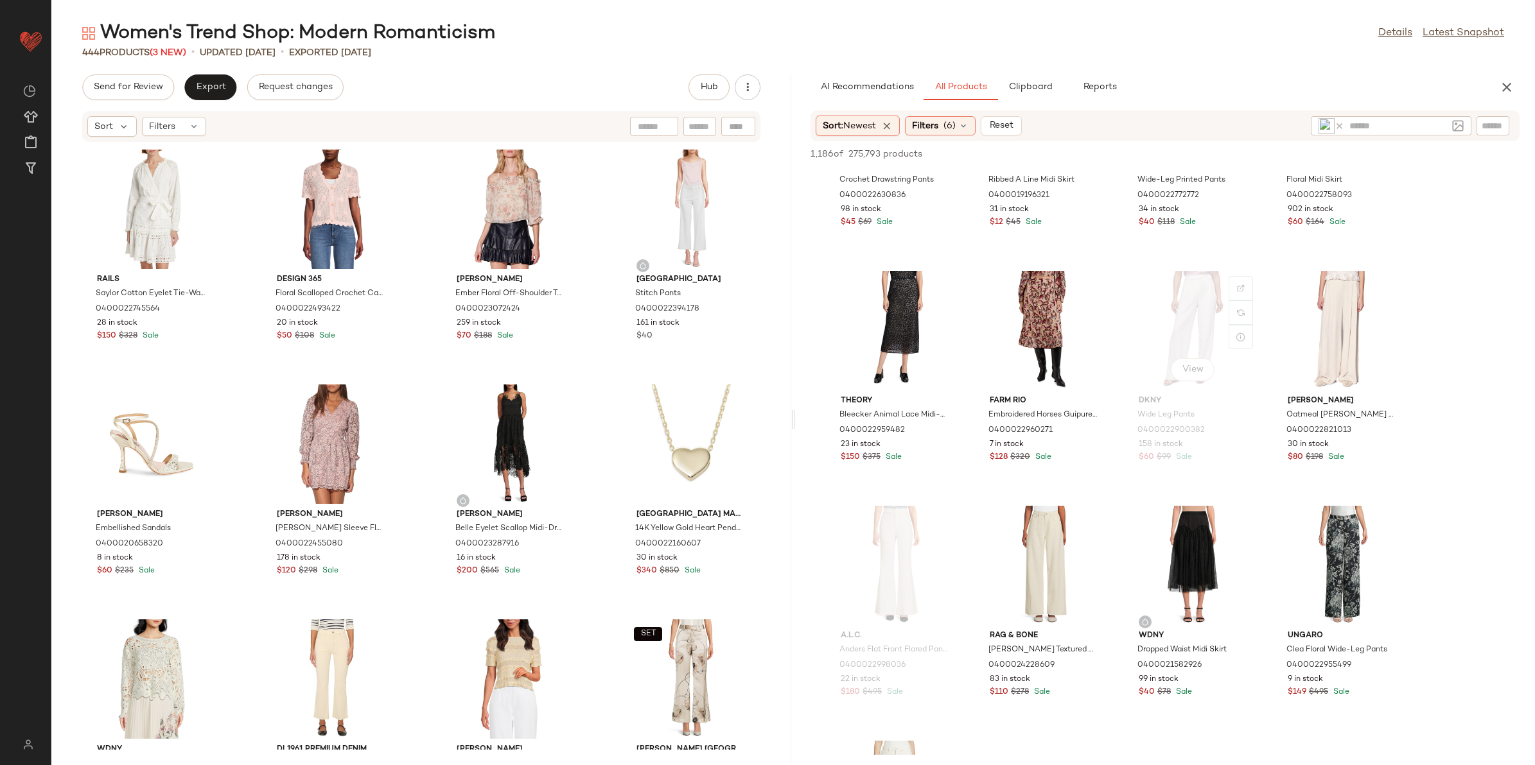
scroll to position [2649, 0]
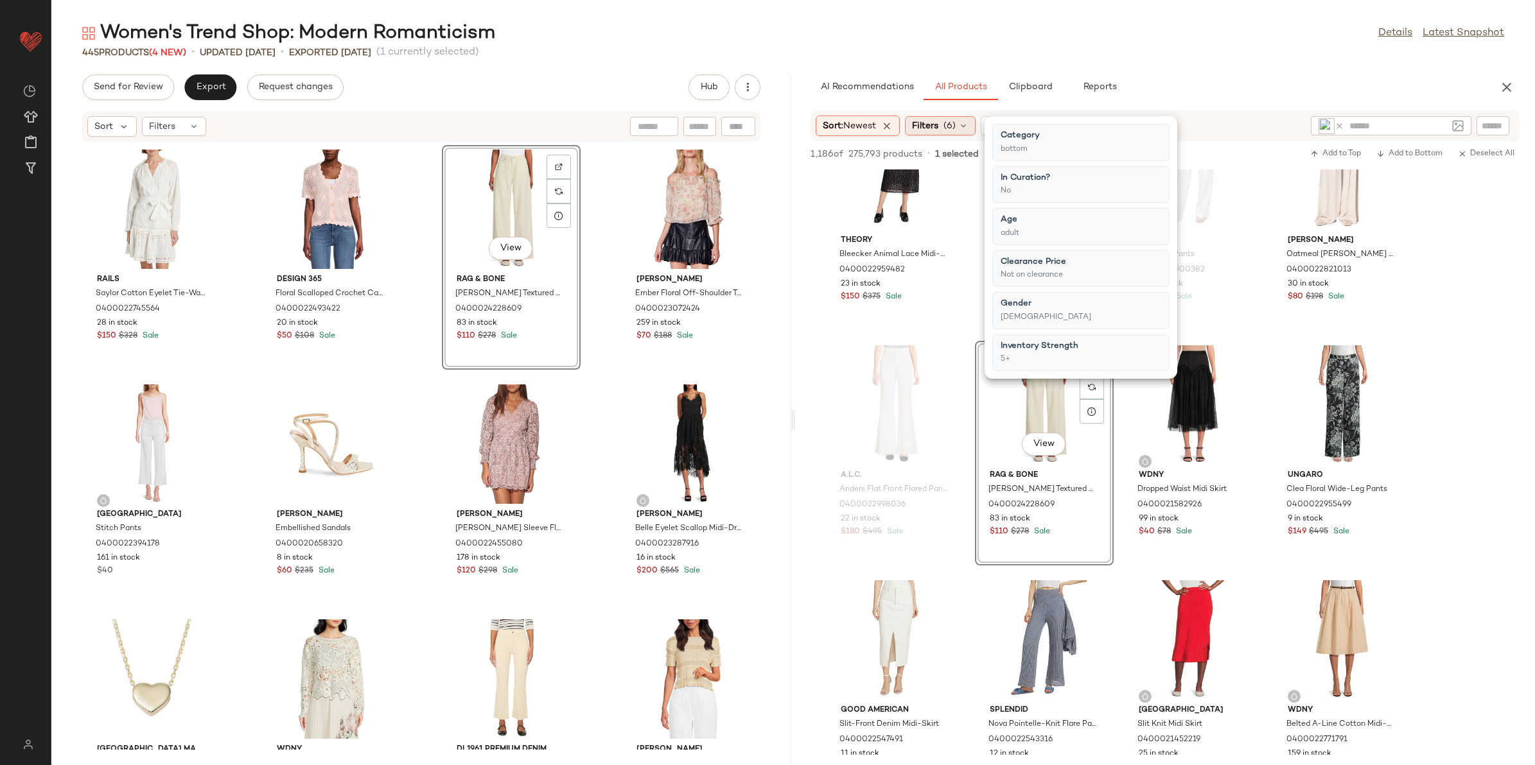
click at [938, 119] on span "Filters" at bounding box center [925, 125] width 26 height 13
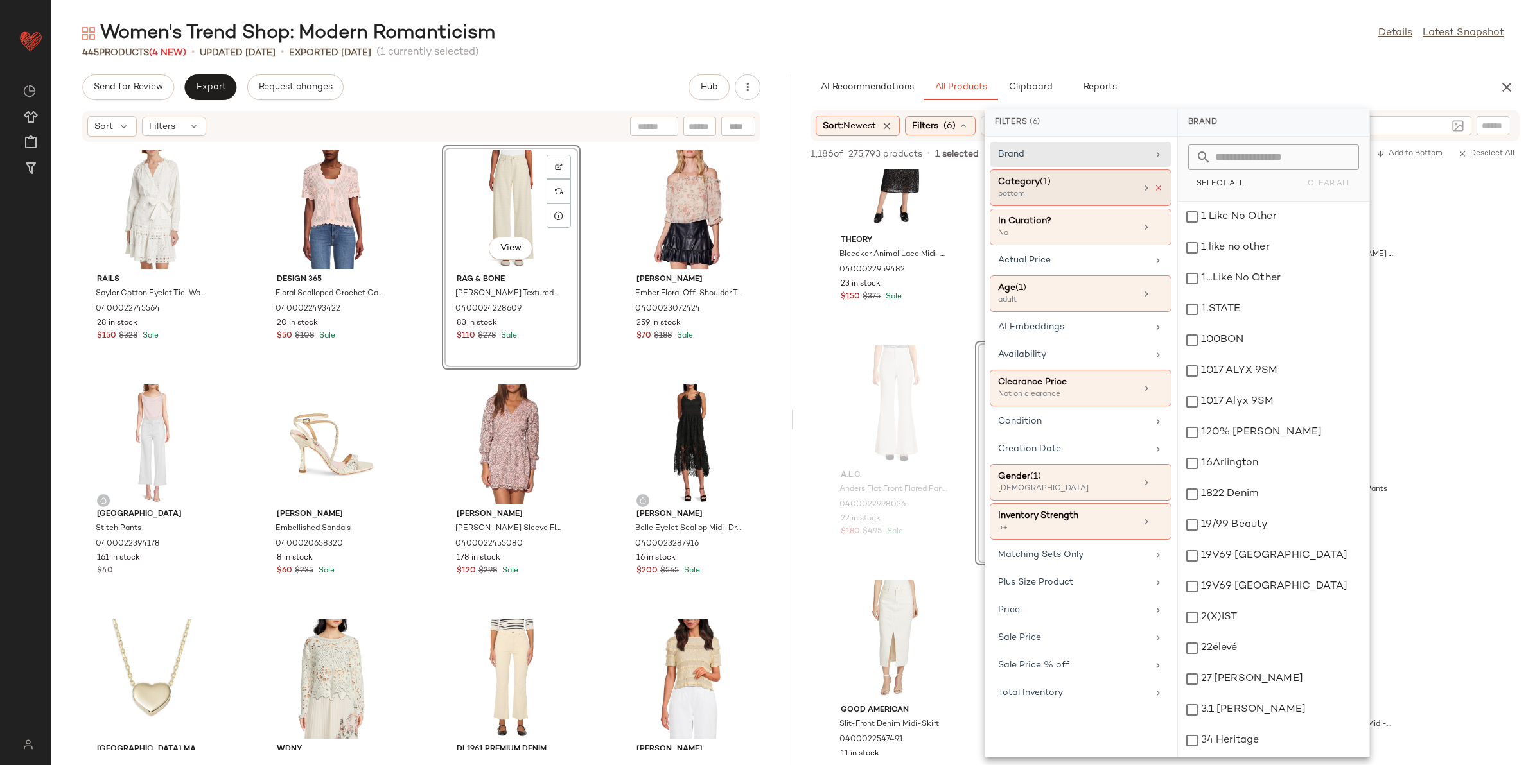
click at [1155, 184] on icon at bounding box center [1158, 188] width 9 height 9
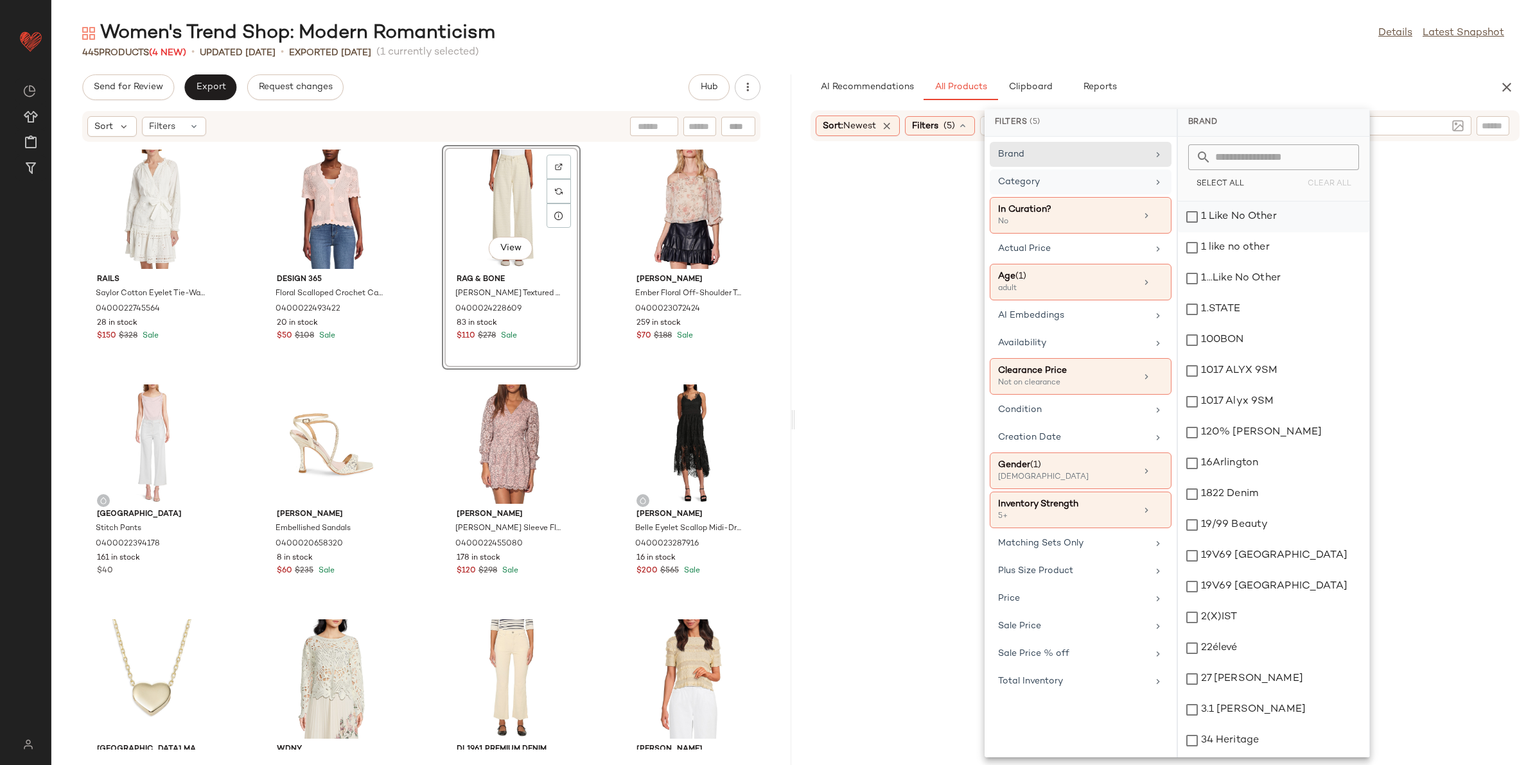
click at [1137, 183] on div "Category" at bounding box center [1073, 181] width 150 height 13
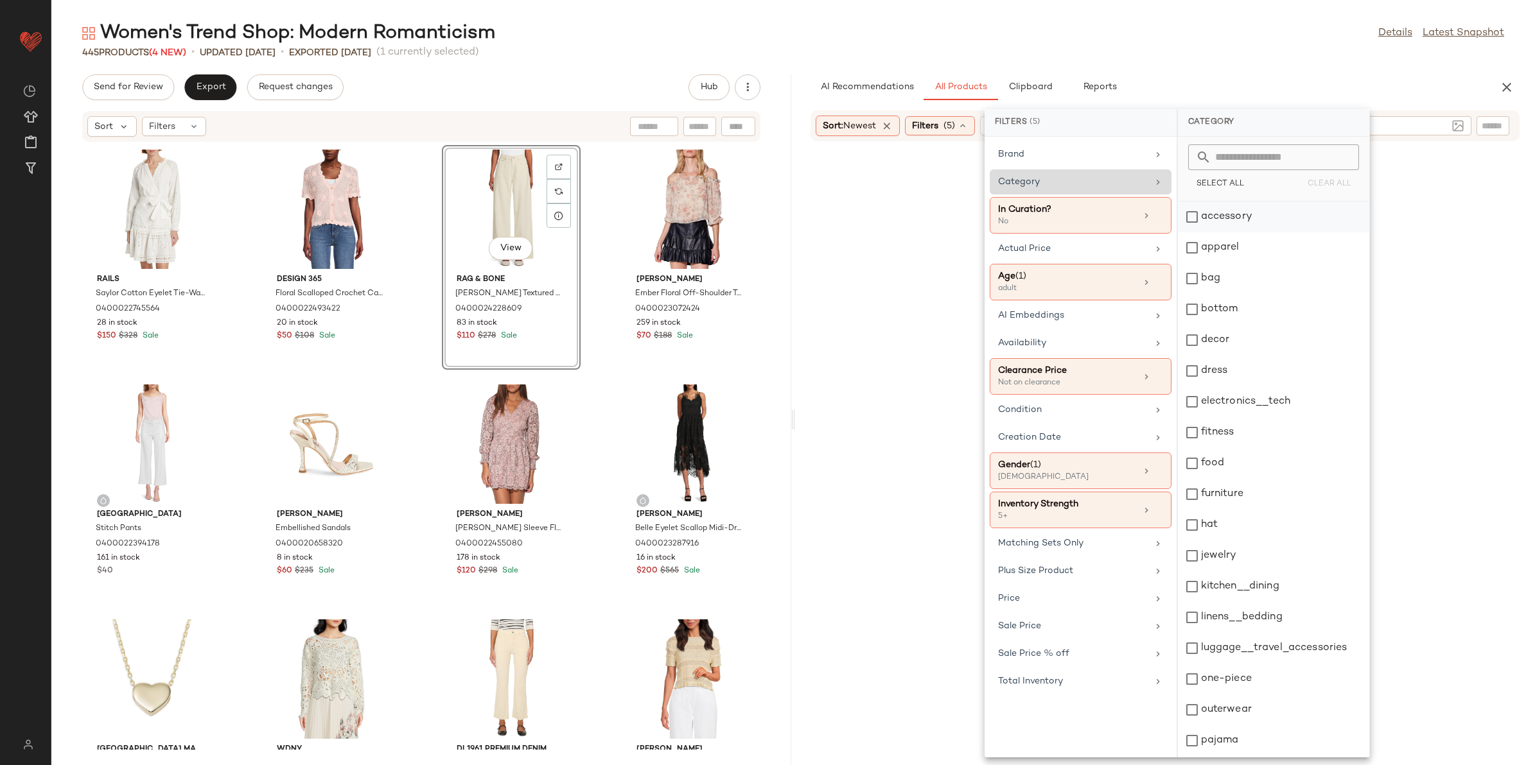
click at [1218, 226] on div "accessory" at bounding box center [1273, 217] width 191 height 31
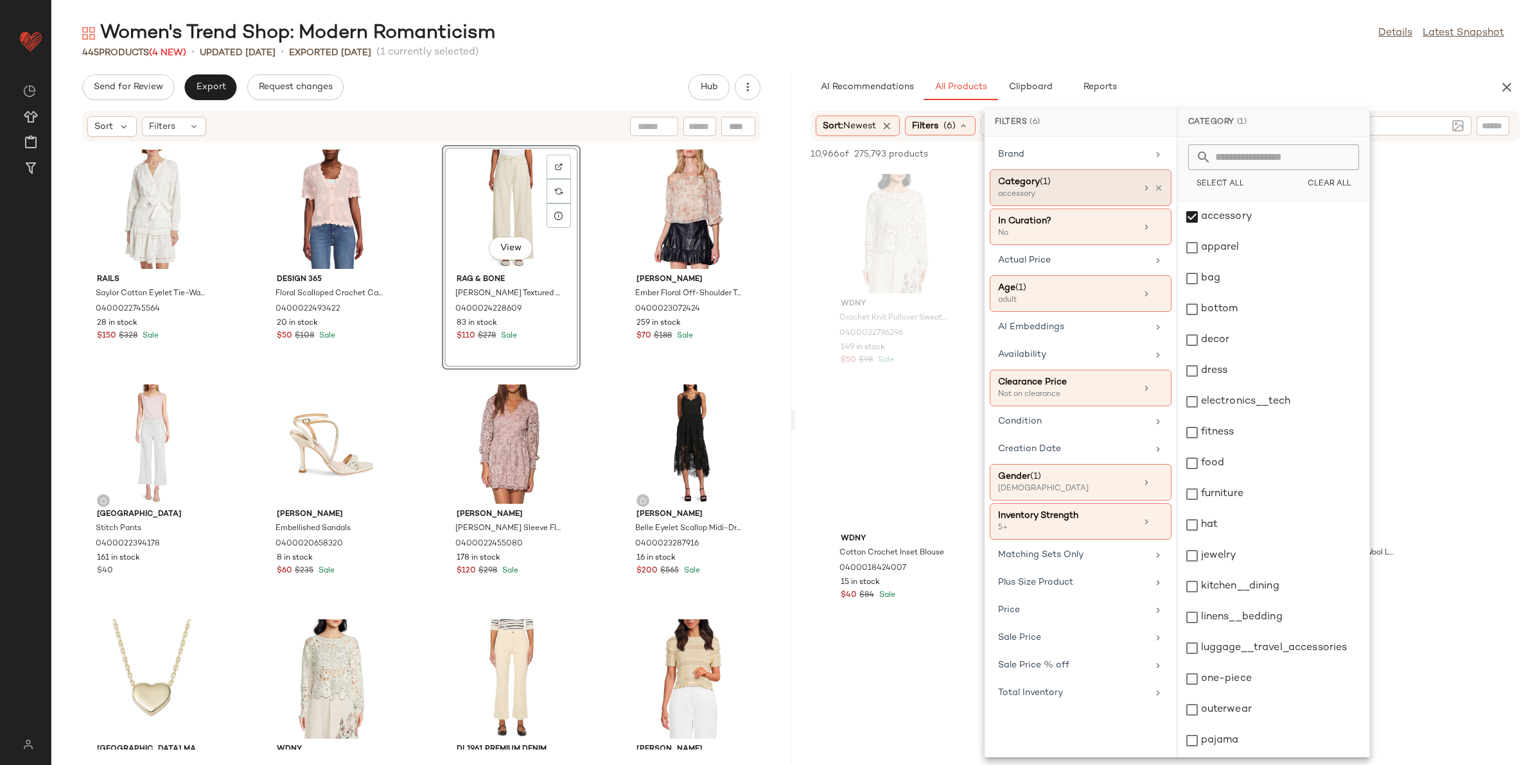
click at [1195, 79] on div "AI Recommendations All Products Clipboard Reports" at bounding box center [1144, 87] width 668 height 26
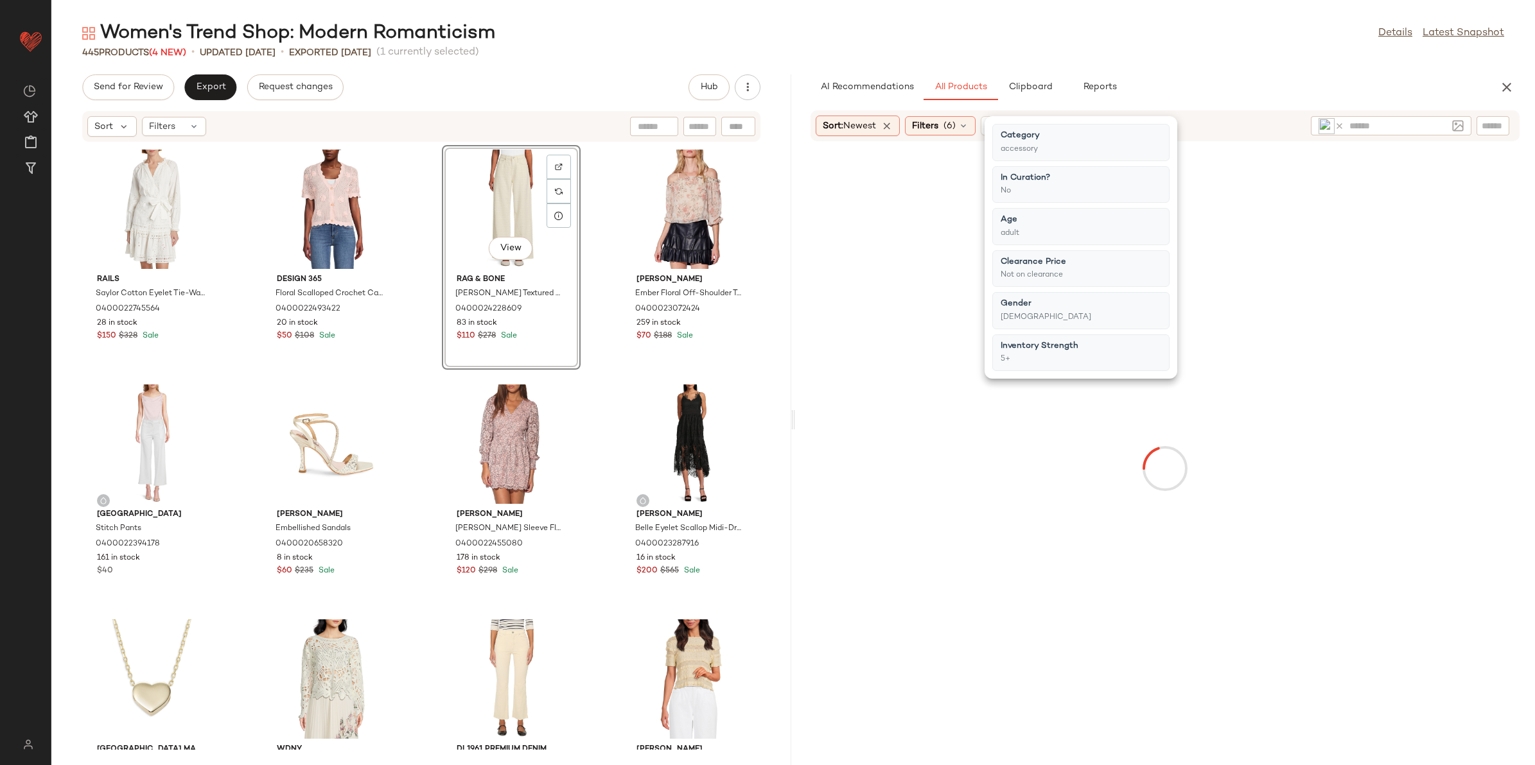
click at [1204, 51] on div "445 Products (4 New) • updated Aug 14th • Exported Aug 12th (1 currently select…" at bounding box center [792, 52] width 1483 height 13
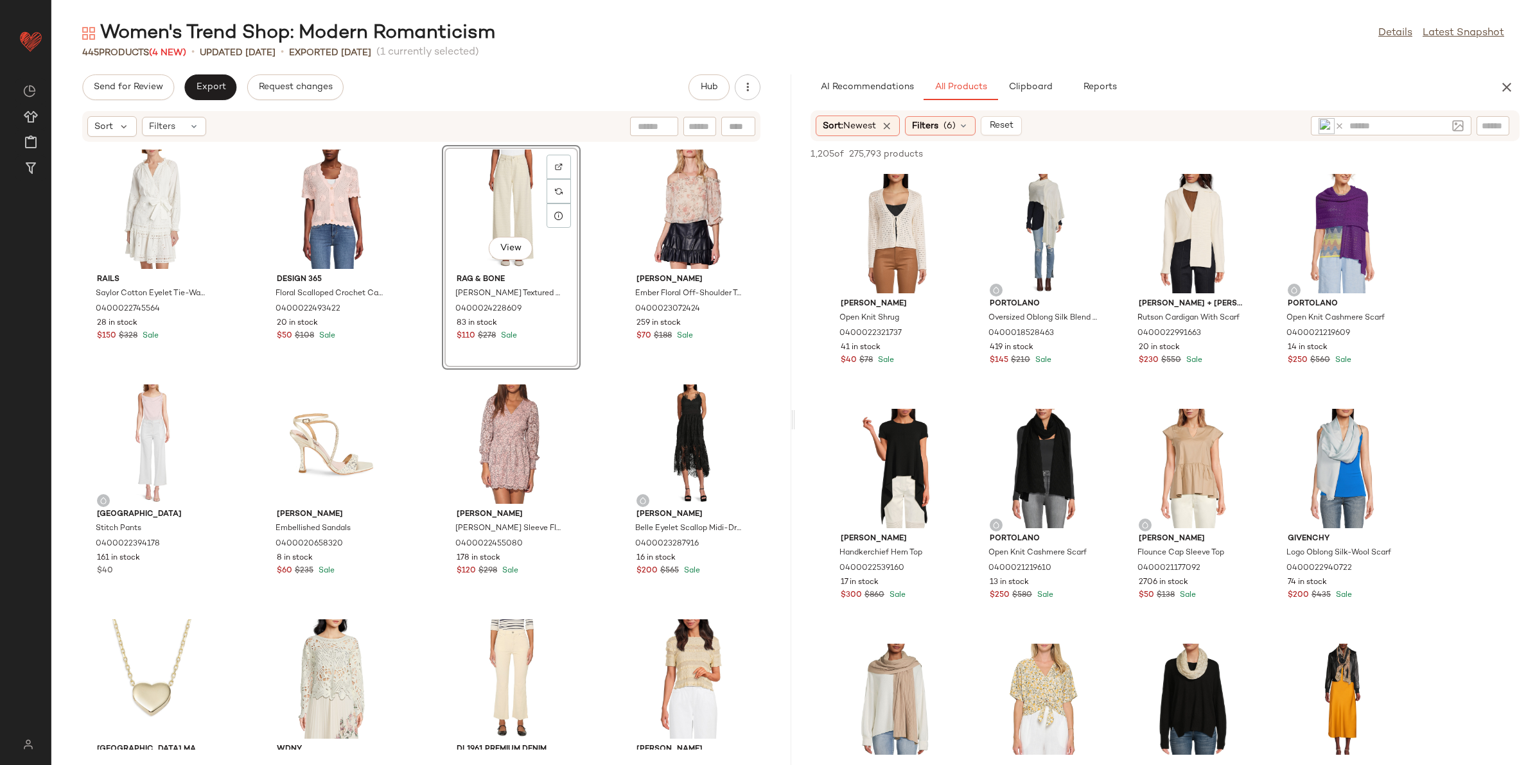
click at [1333, 127] on img at bounding box center [1326, 126] width 16 height 16
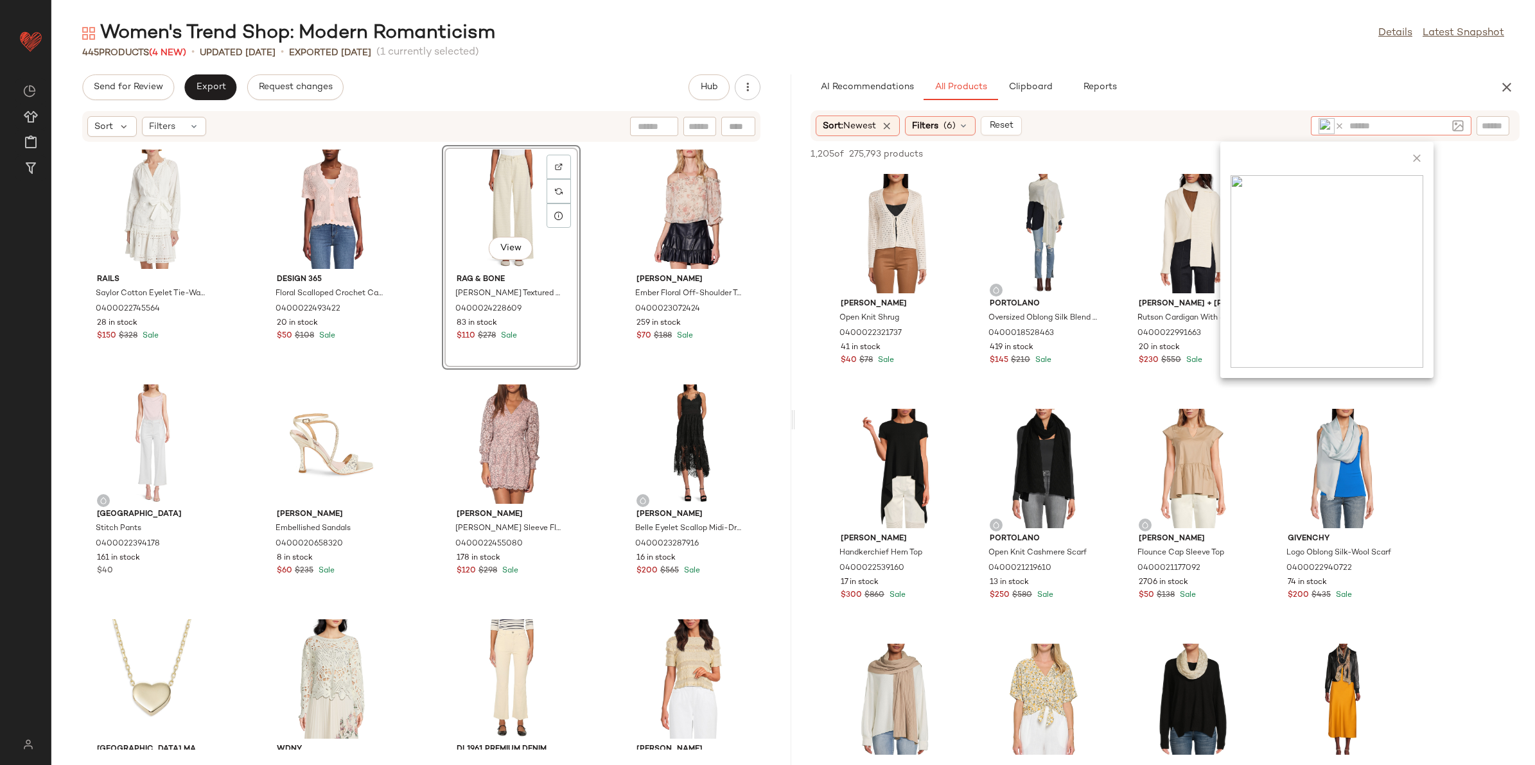
click at [1338, 123] on icon at bounding box center [1339, 126] width 10 height 10
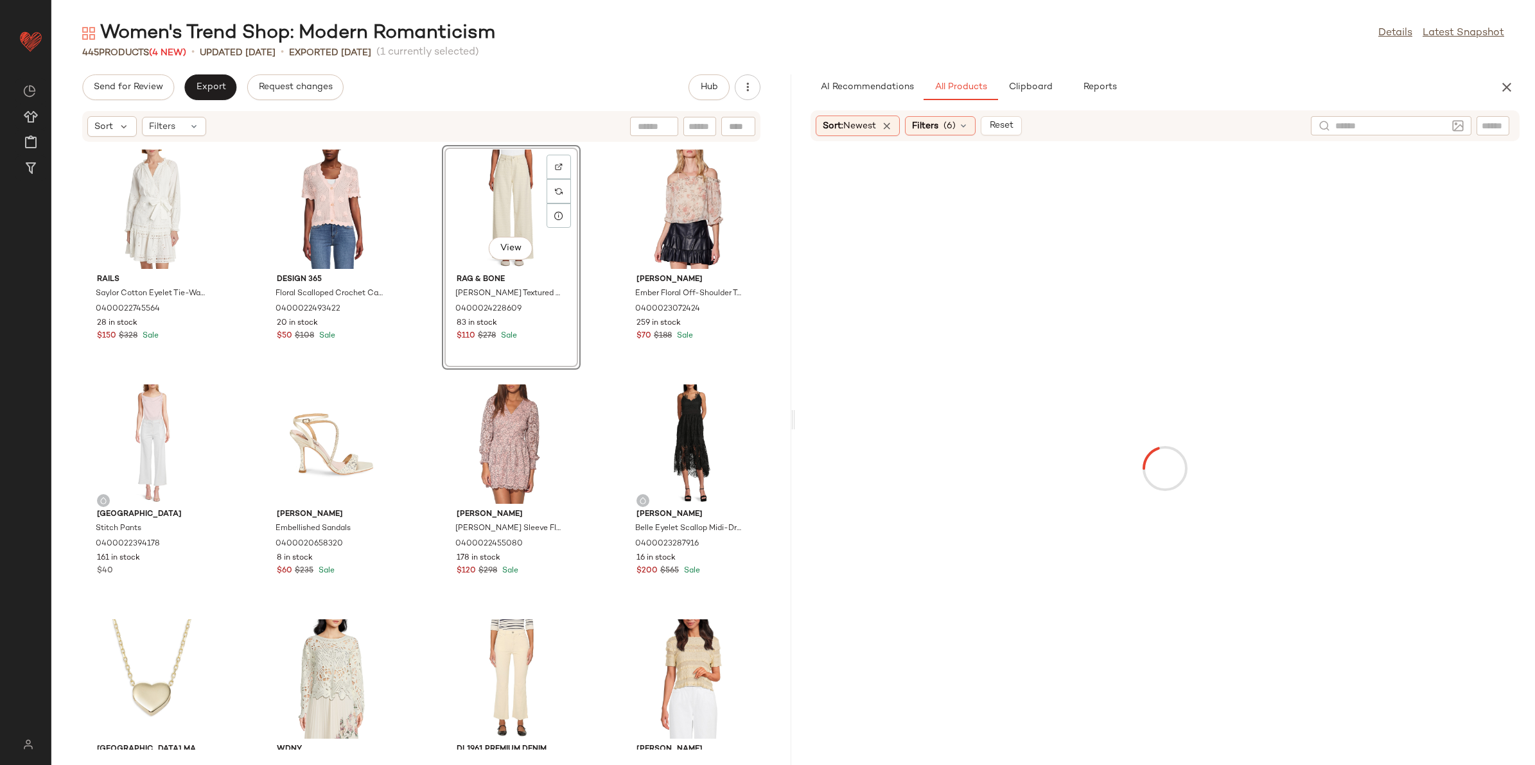
click at [1239, 62] on div "Women's Trend Shop: Modern Romanticism Details Latest Snapshot 445 Products (4 …" at bounding box center [792, 393] width 1483 height 745
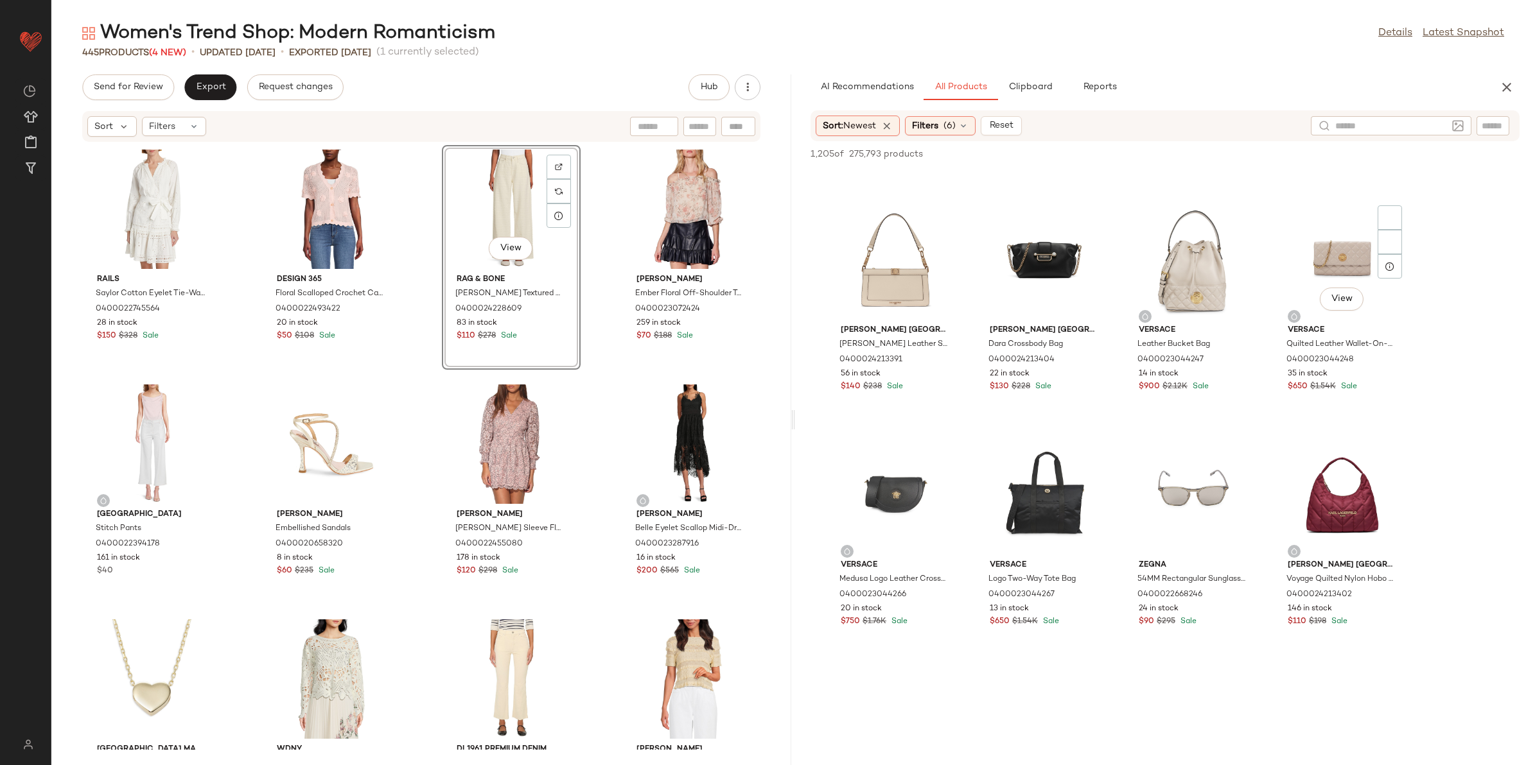
scroll to position [5619, 0]
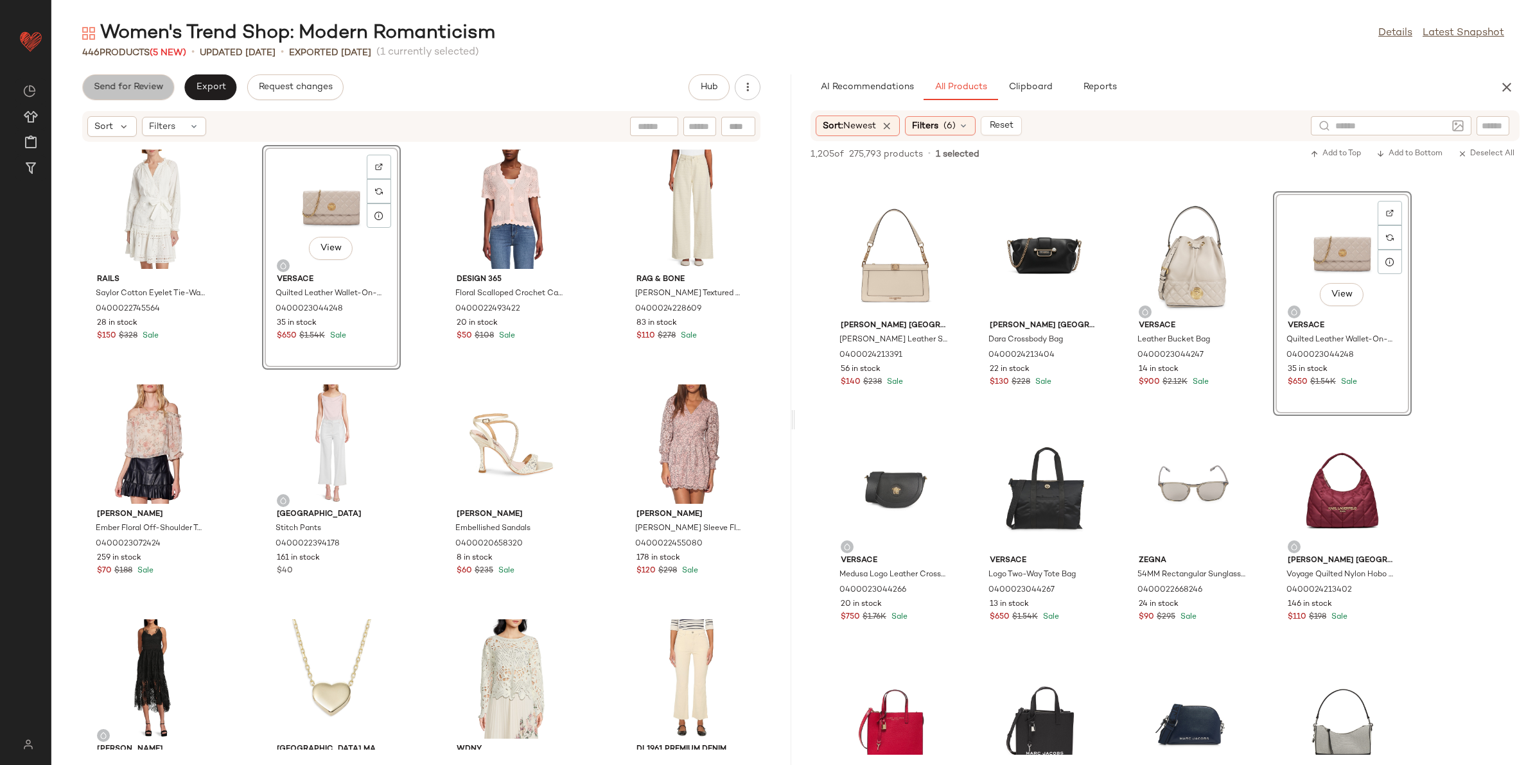
click at [141, 94] on button "Send for Review" at bounding box center [128, 87] width 92 height 26
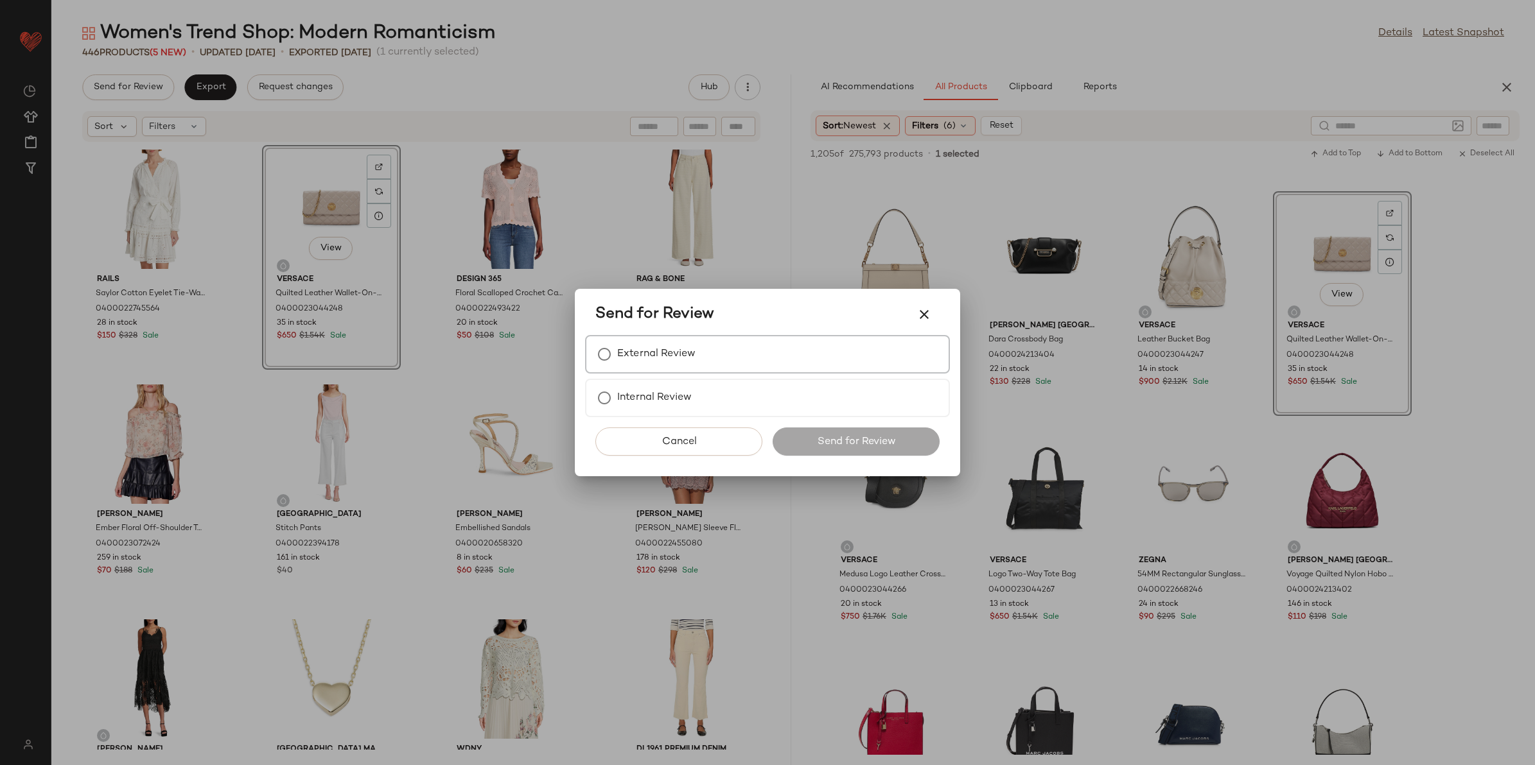
click at [690, 363] on label "External Review" at bounding box center [656, 355] width 78 height 26
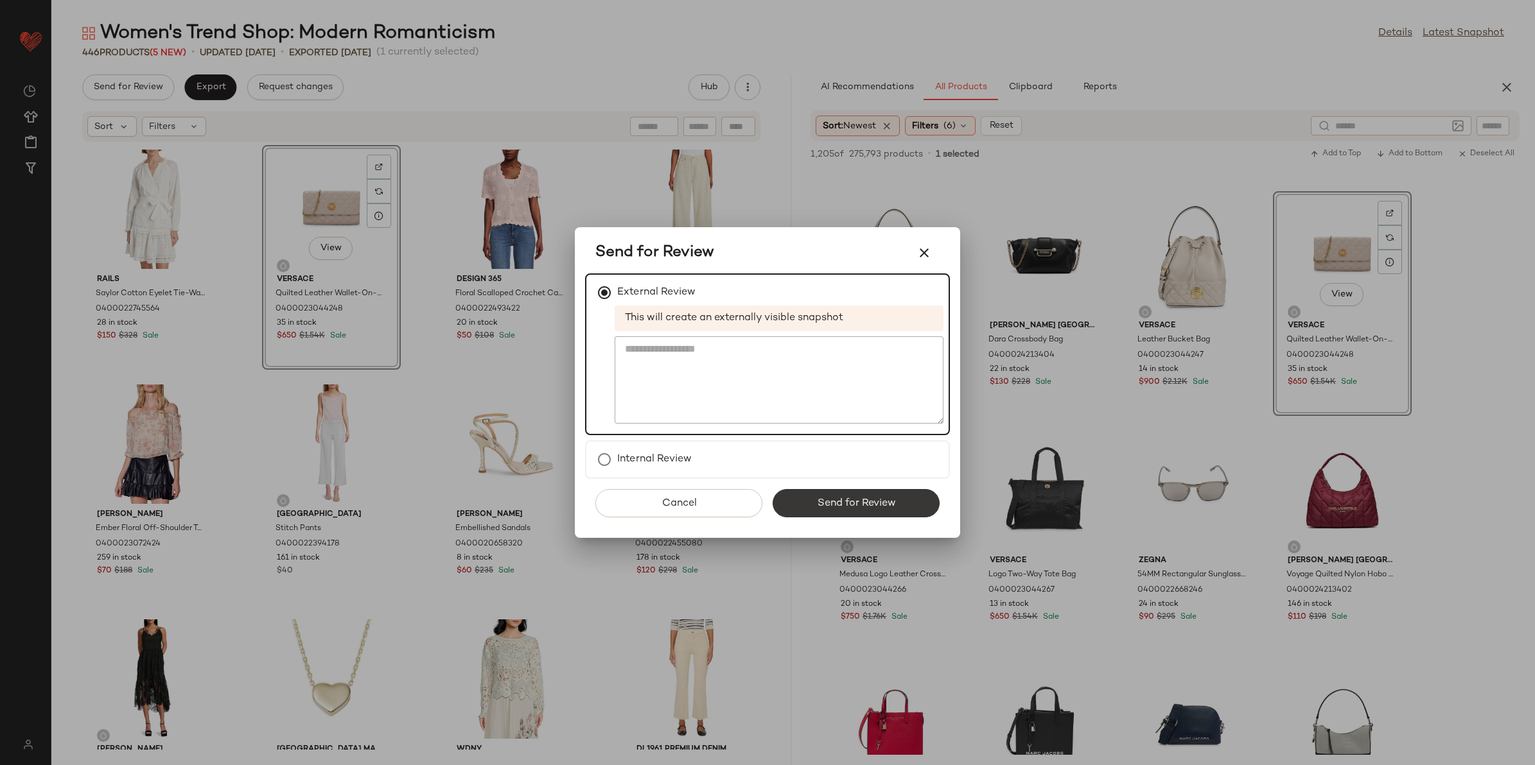
click at [814, 496] on button "Send for Review" at bounding box center [856, 503] width 167 height 28
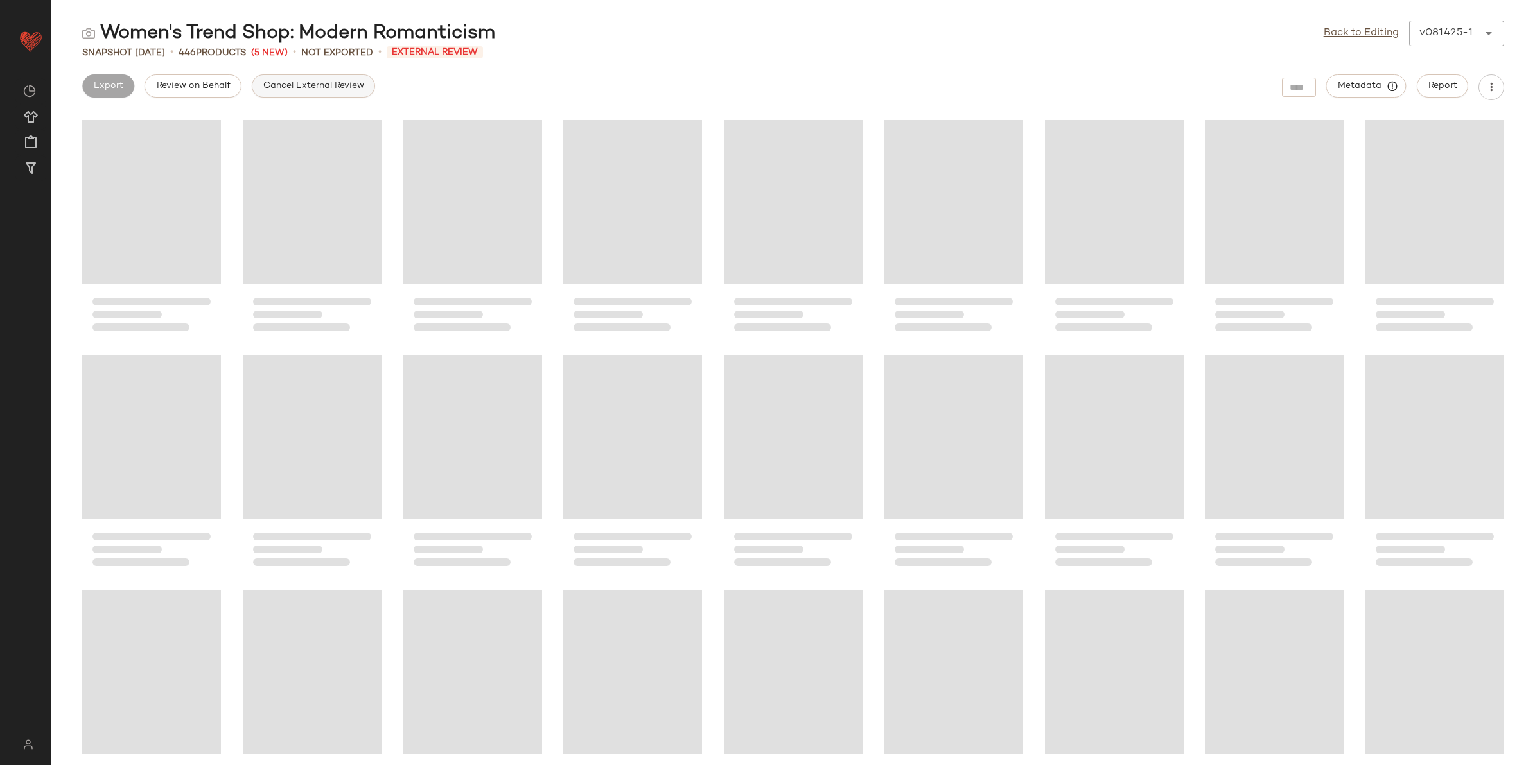
click at [286, 91] on span "Cancel External Review" at bounding box center [313, 86] width 101 height 10
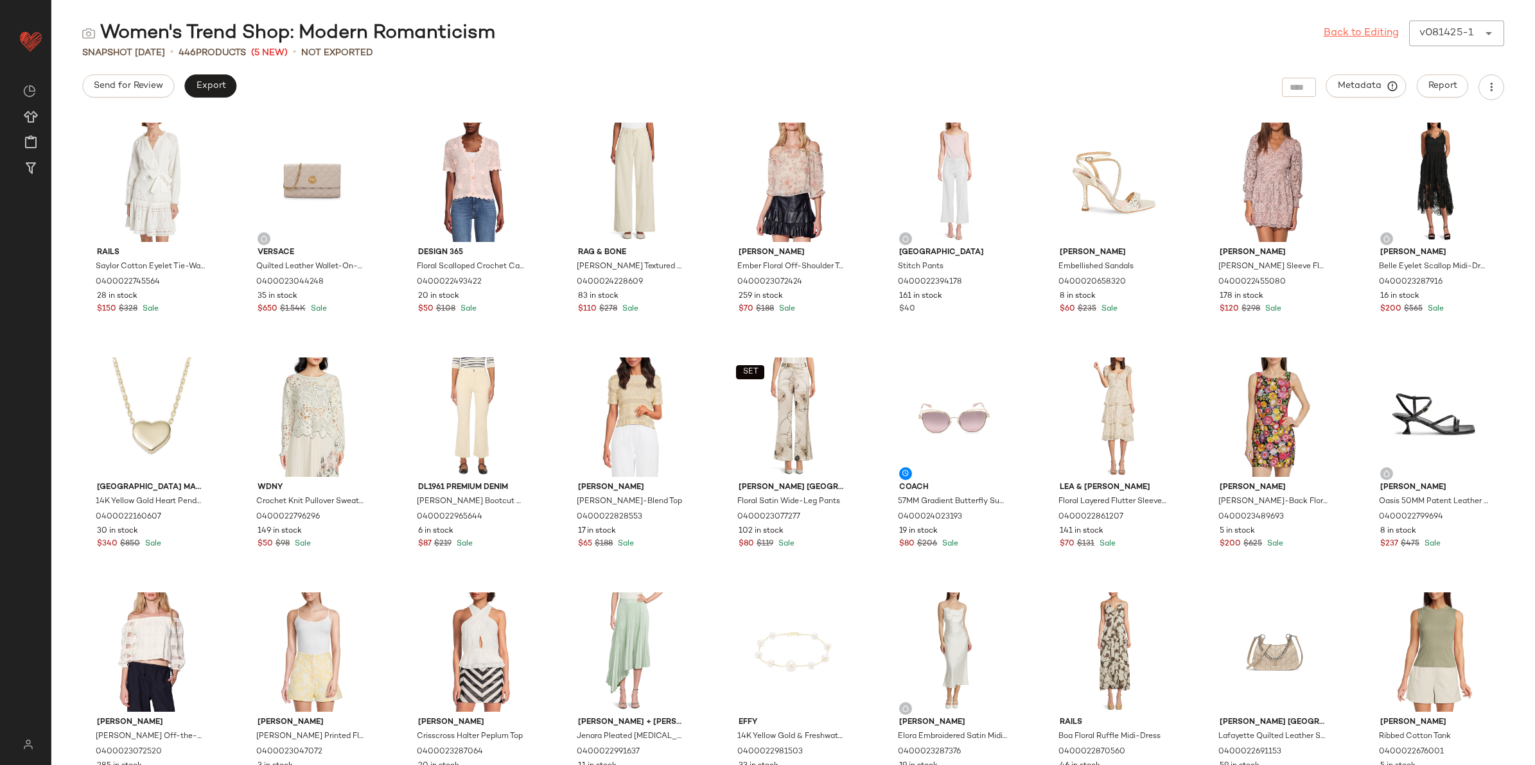
click at [1328, 29] on link "Back to Editing" at bounding box center [1361, 33] width 75 height 15
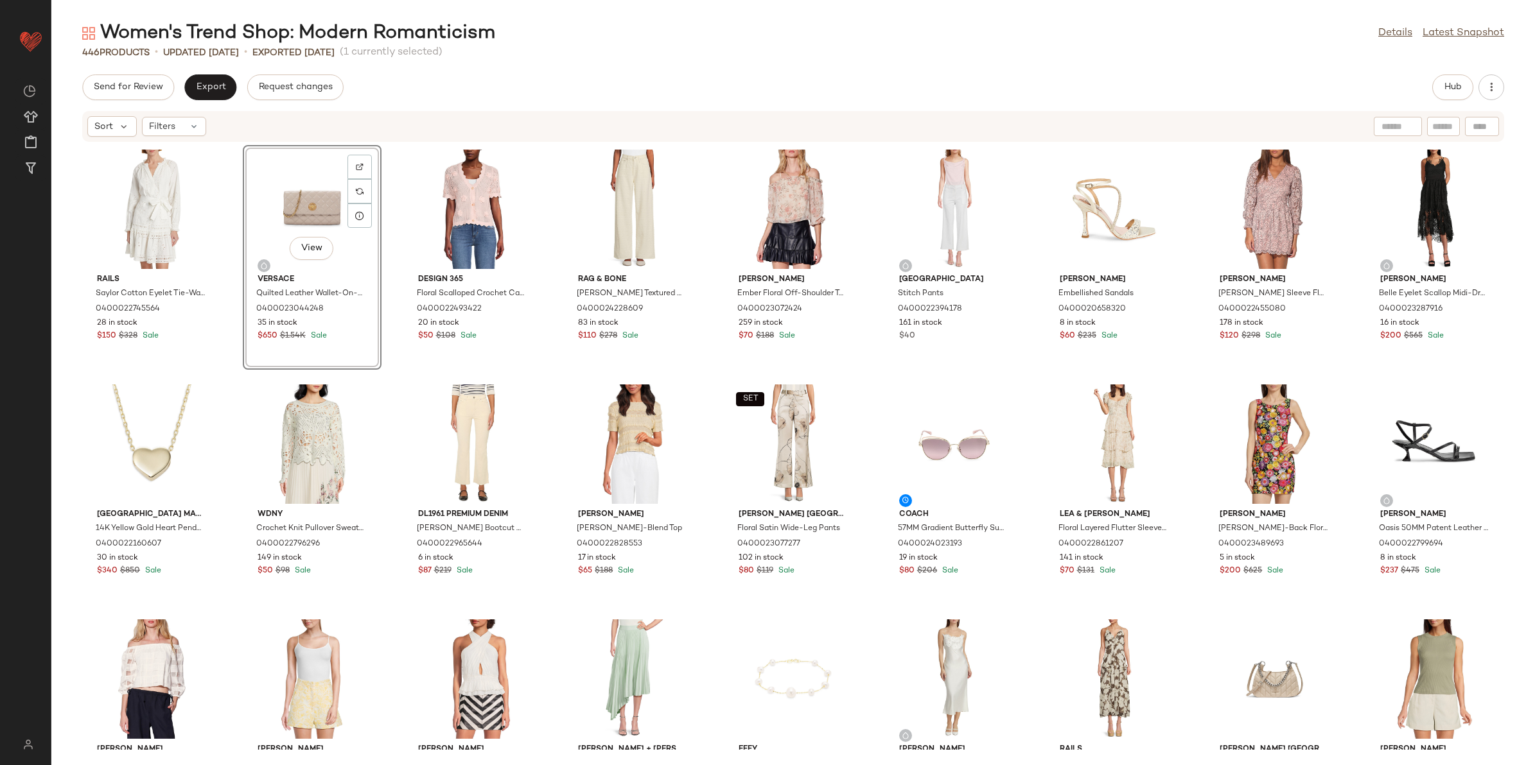
click at [206, 80] on button "Export" at bounding box center [210, 87] width 52 height 26
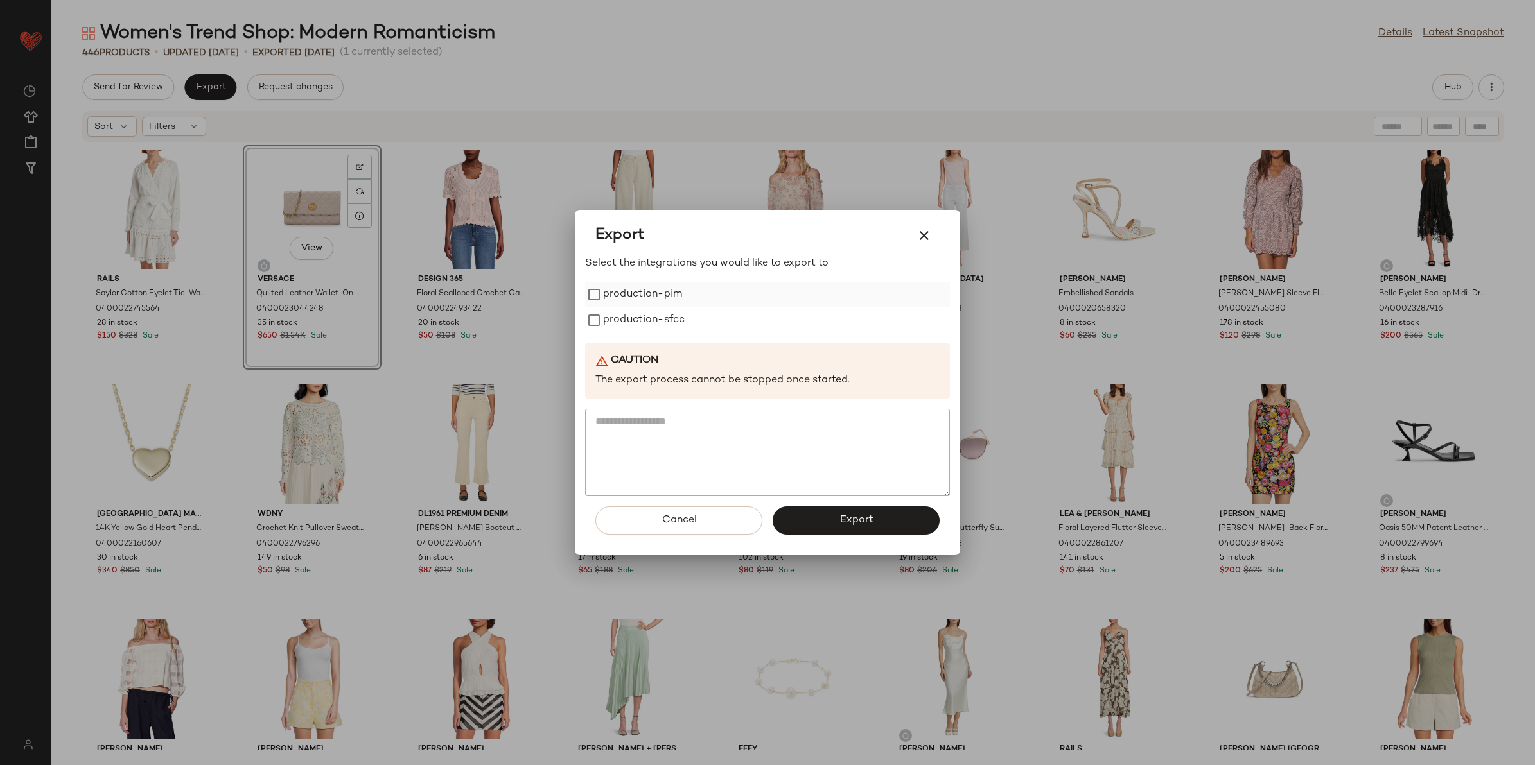
click at [652, 292] on label "production-pim" at bounding box center [642, 295] width 79 height 26
click at [657, 308] on label "production-sfcc" at bounding box center [644, 321] width 82 height 26
click at [804, 514] on button "Export" at bounding box center [856, 521] width 167 height 28
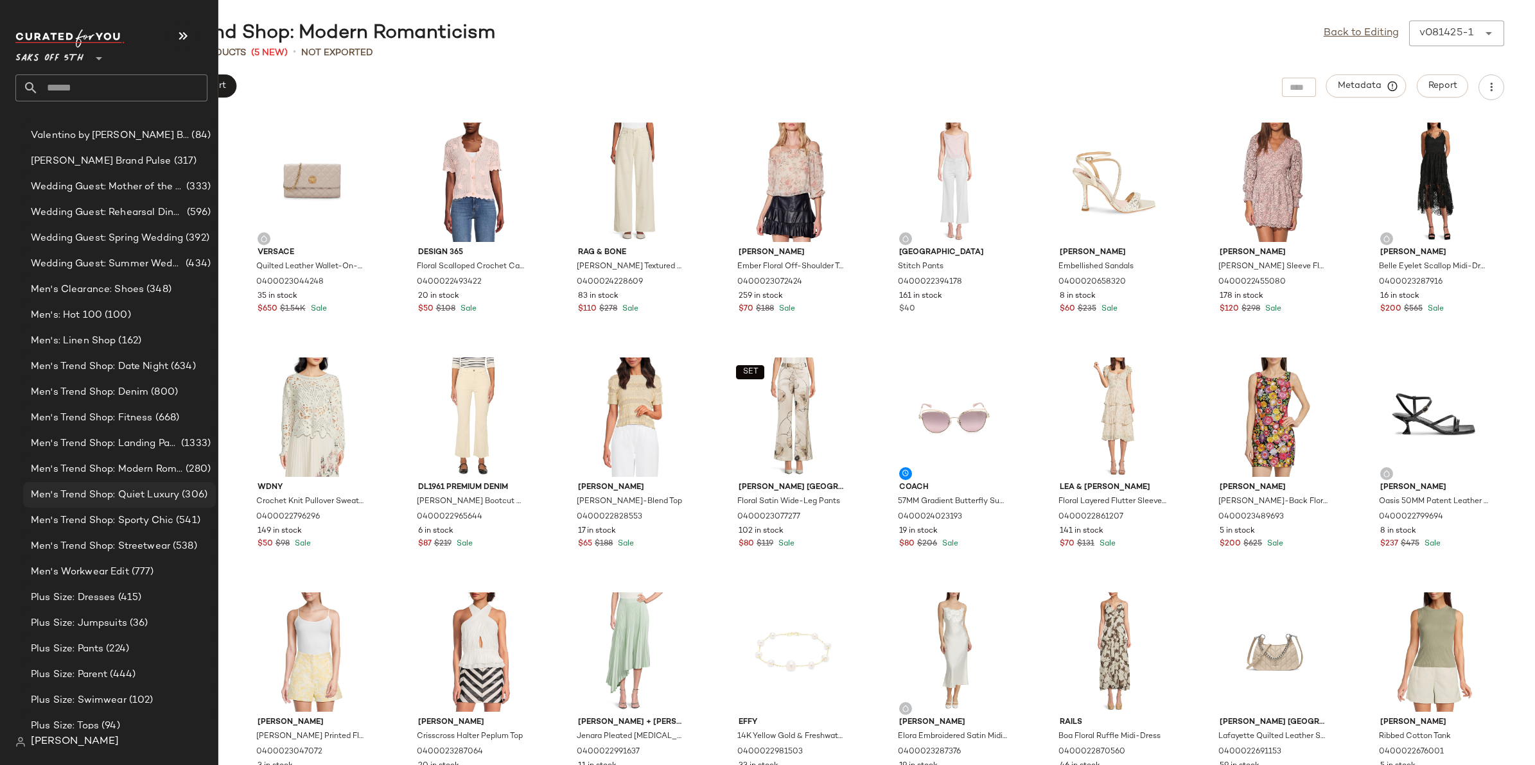
scroll to position [3077, 0]
click at [79, 317] on span "Men's: Hot 100" at bounding box center [66, 319] width 71 height 15
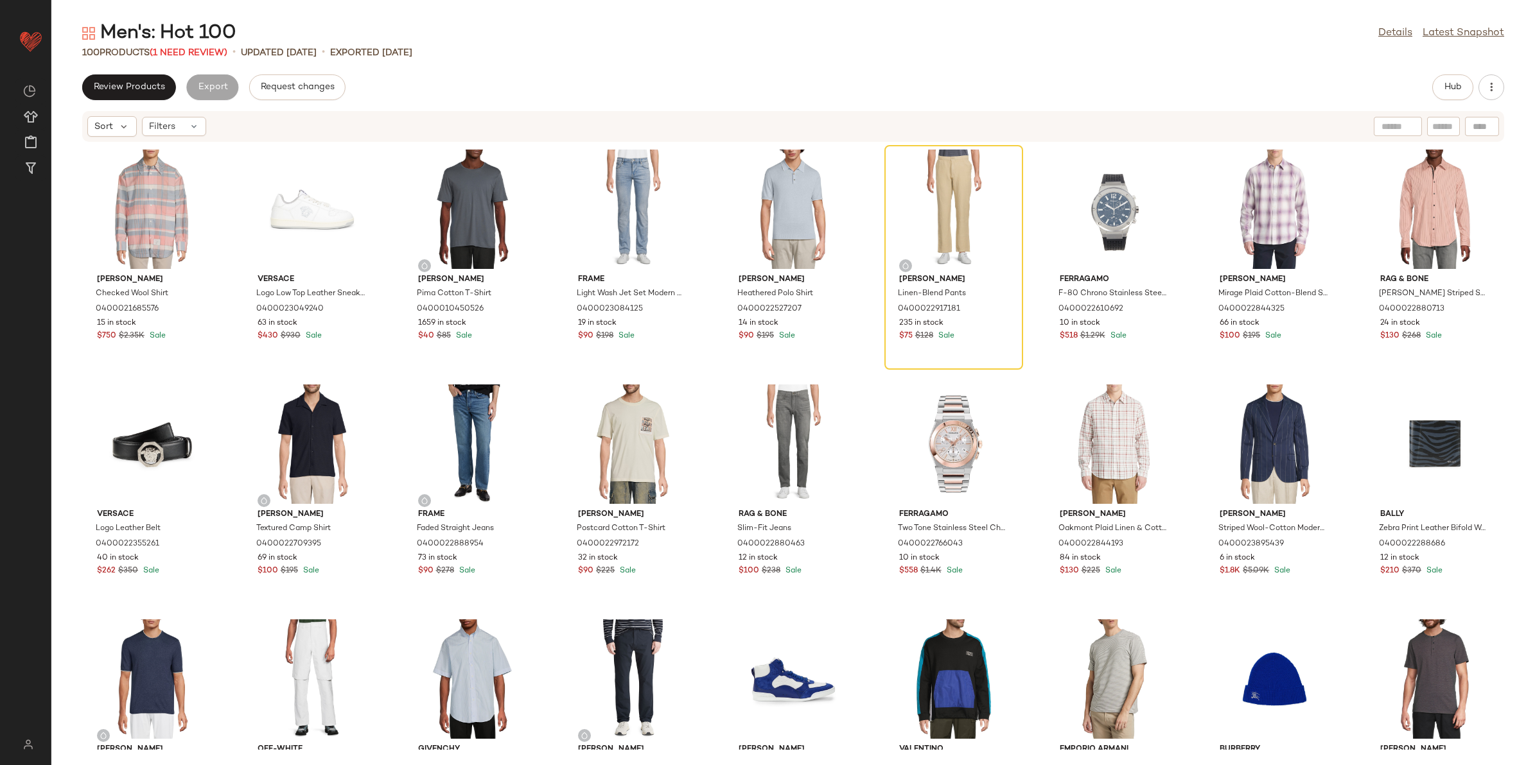
click at [1430, 85] on div "Review Products Export Request changes Hub" at bounding box center [793, 87] width 1422 height 26
click at [1451, 94] on button "Hub" at bounding box center [1452, 87] width 41 height 26
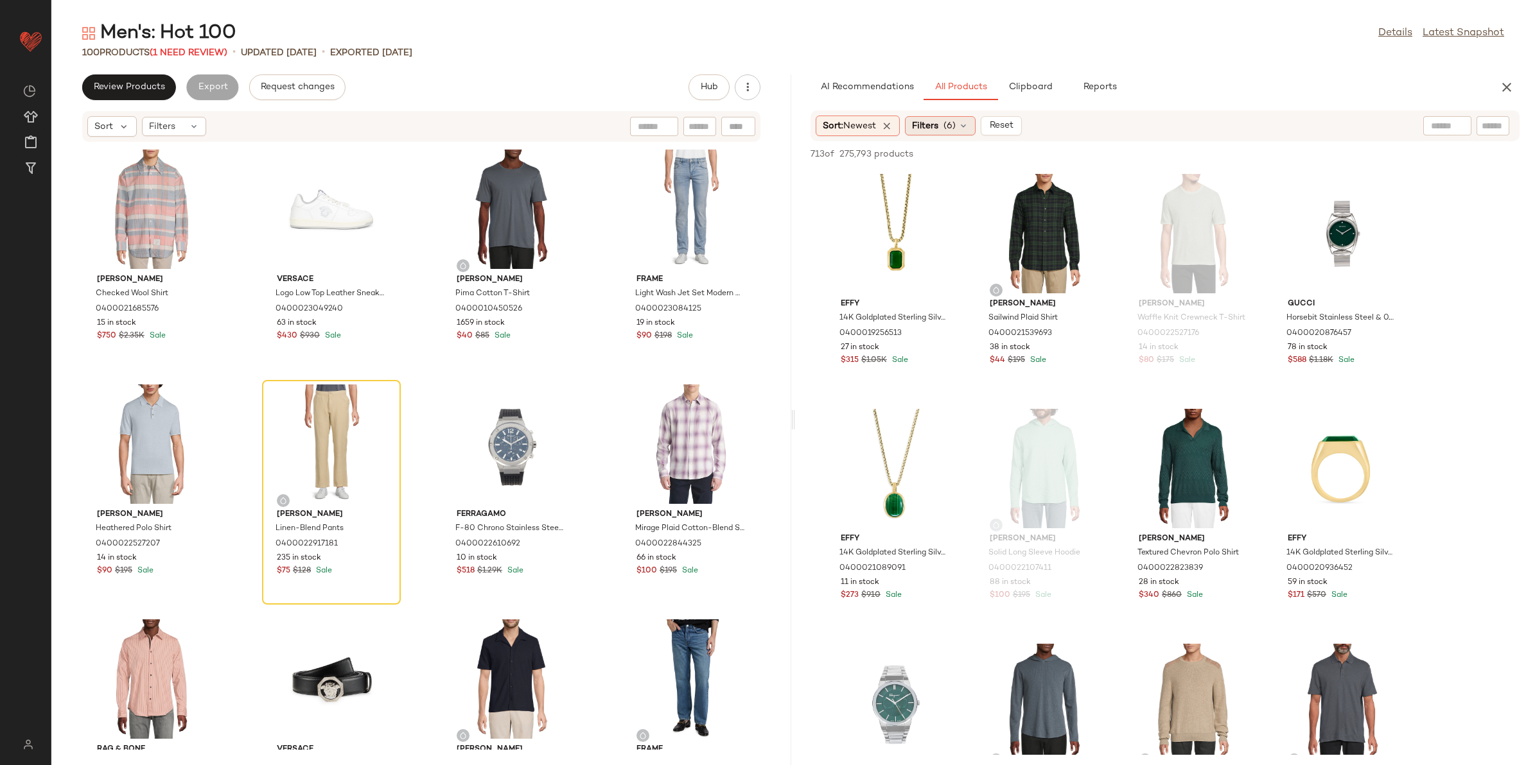
click at [962, 123] on icon at bounding box center [963, 126] width 10 height 10
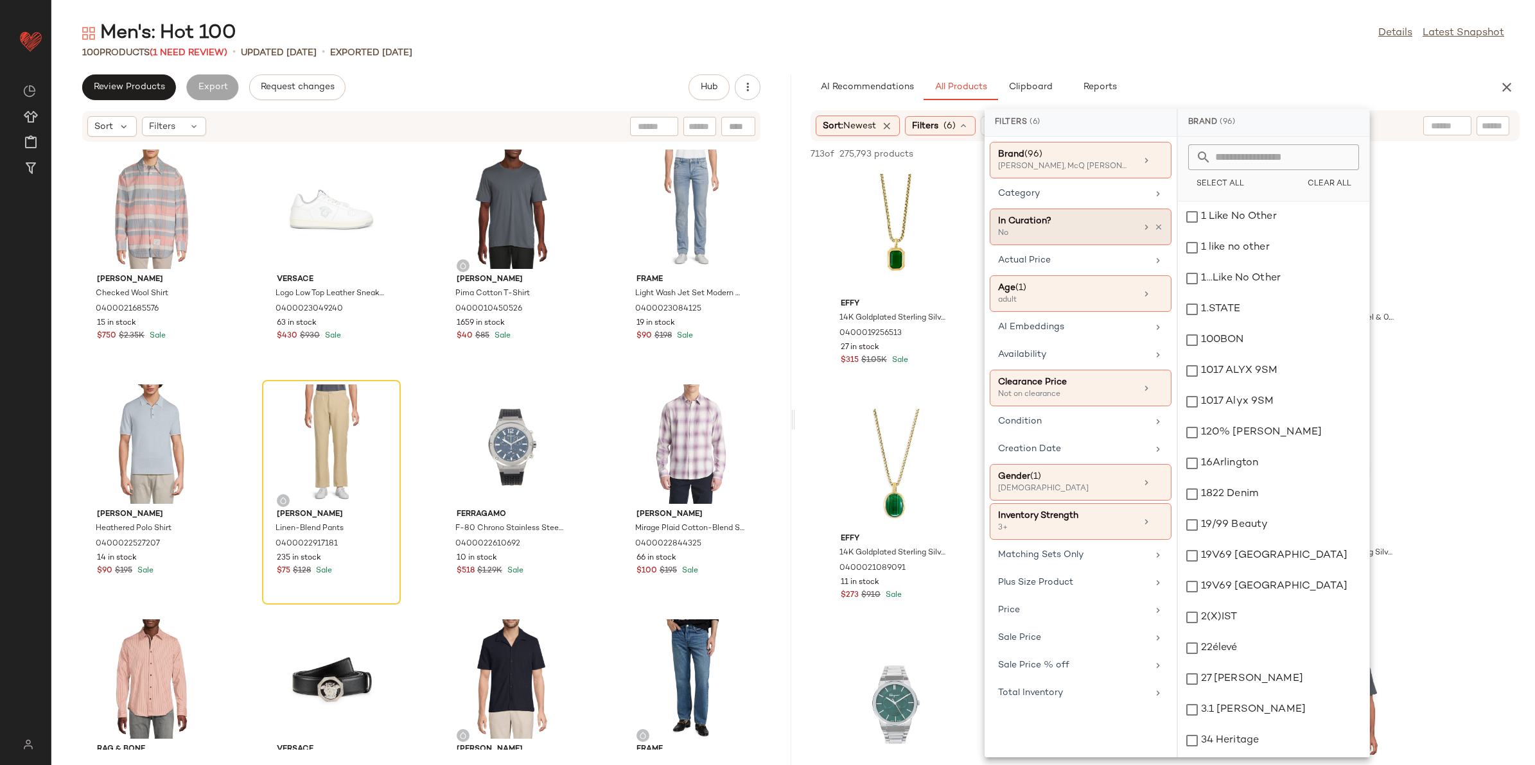
click at [1070, 188] on div "Category" at bounding box center [1073, 193] width 150 height 13
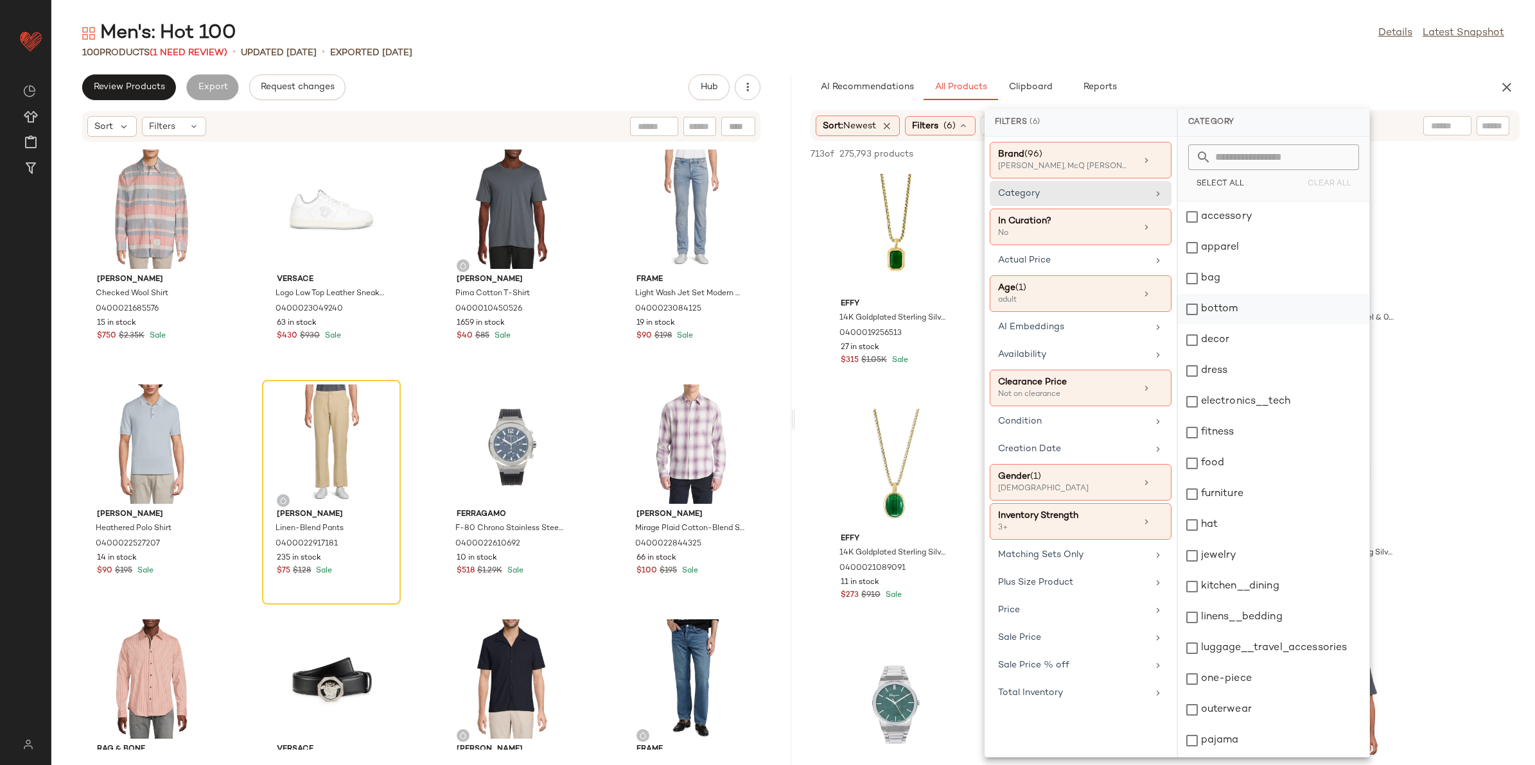
click at [1257, 311] on div "bottom" at bounding box center [1273, 309] width 191 height 31
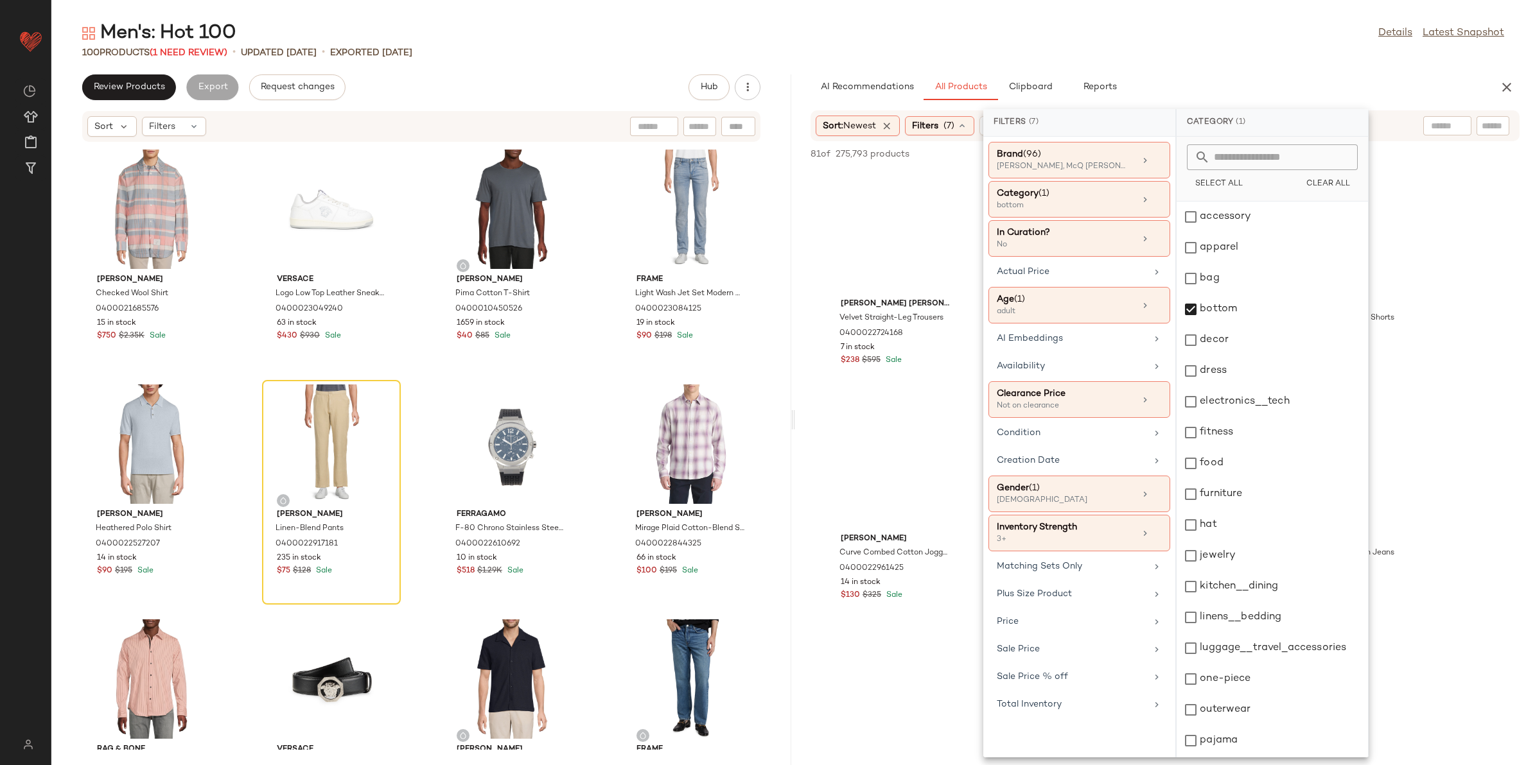
click at [1173, 58] on div "100 Products (1 Need Review) • updated Aug 13th • Exported Aug 13th" at bounding box center [792, 52] width 1483 height 13
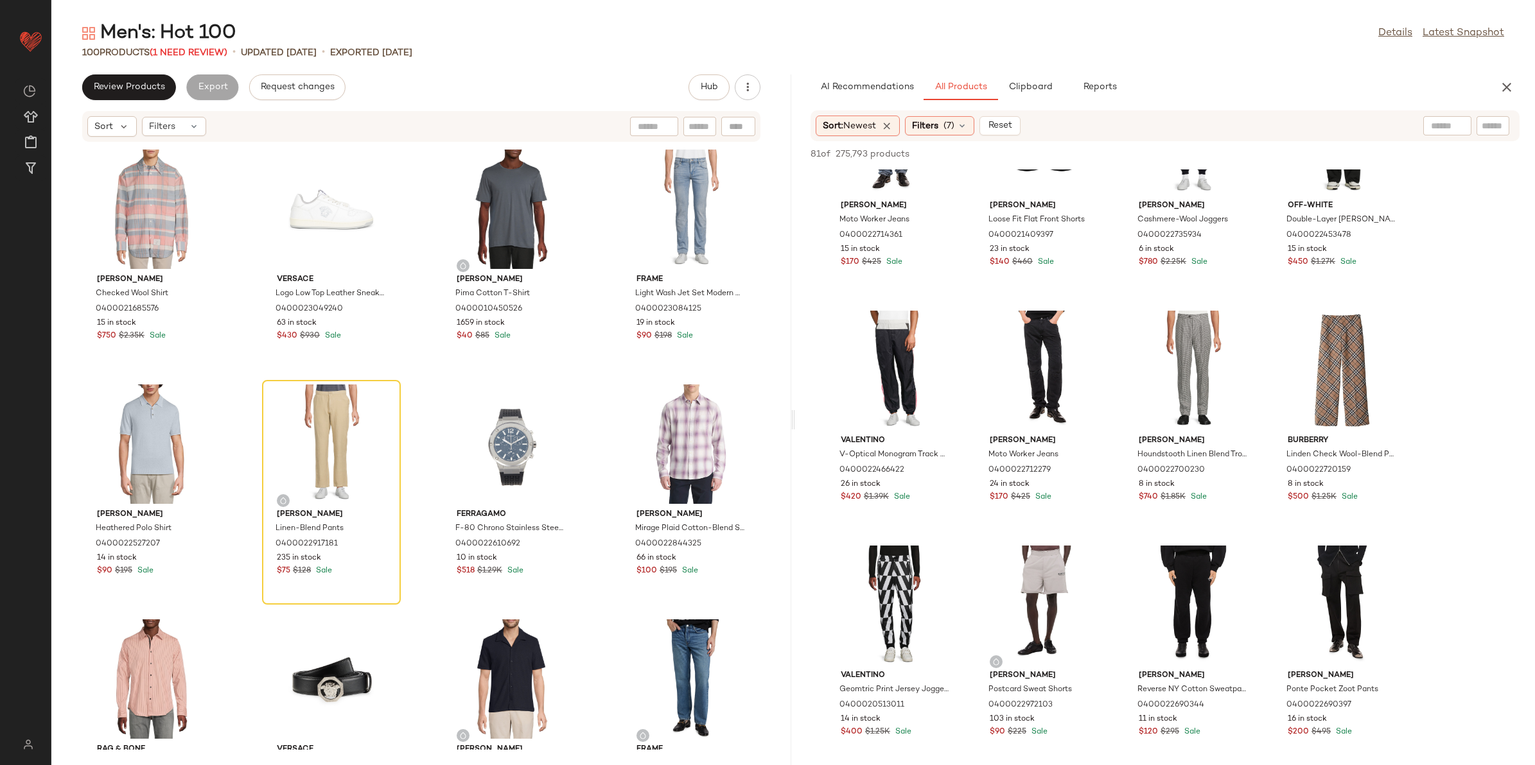
scroll to position [4014, 0]
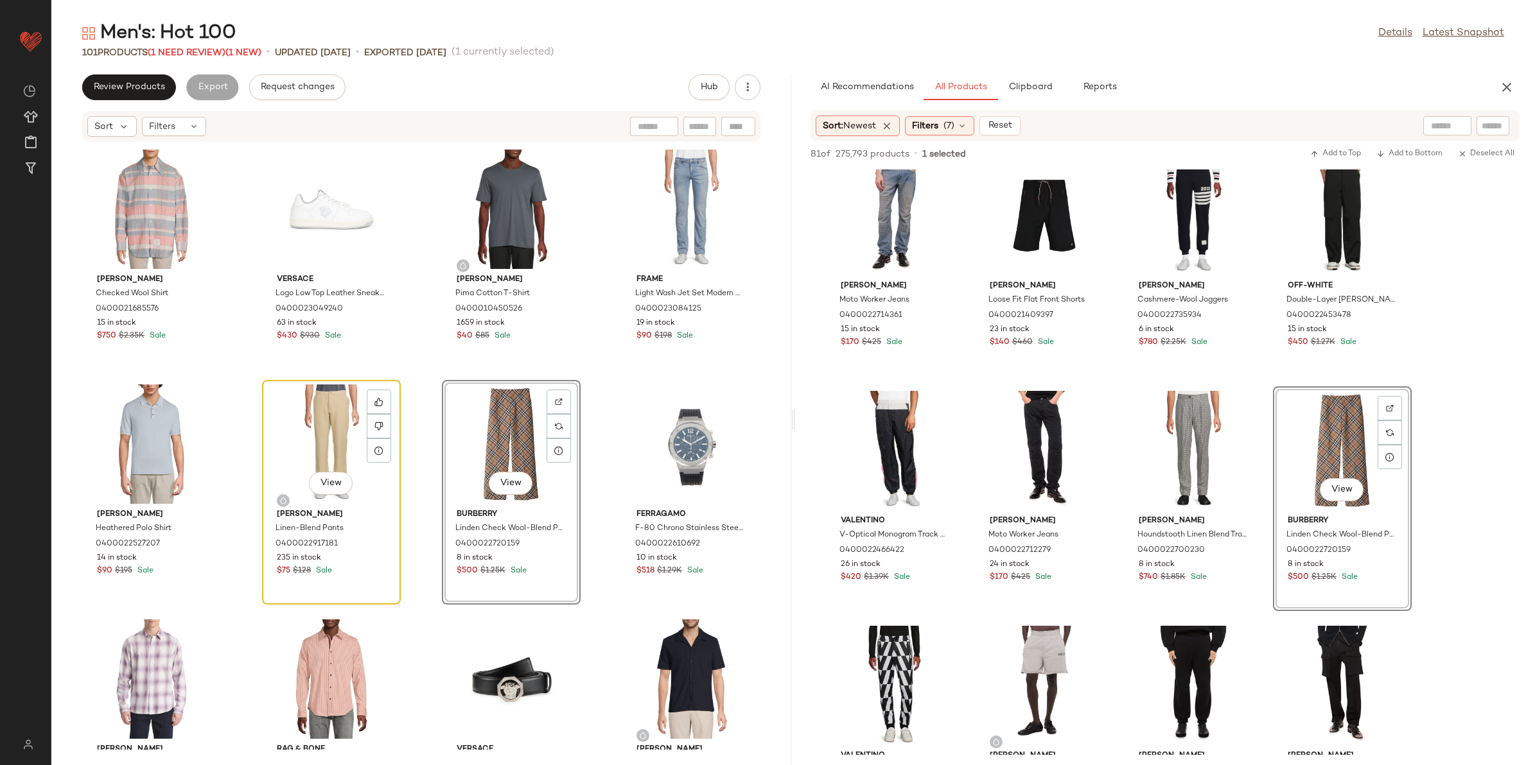
click at [347, 450] on div "View" at bounding box center [332, 444] width 130 height 119
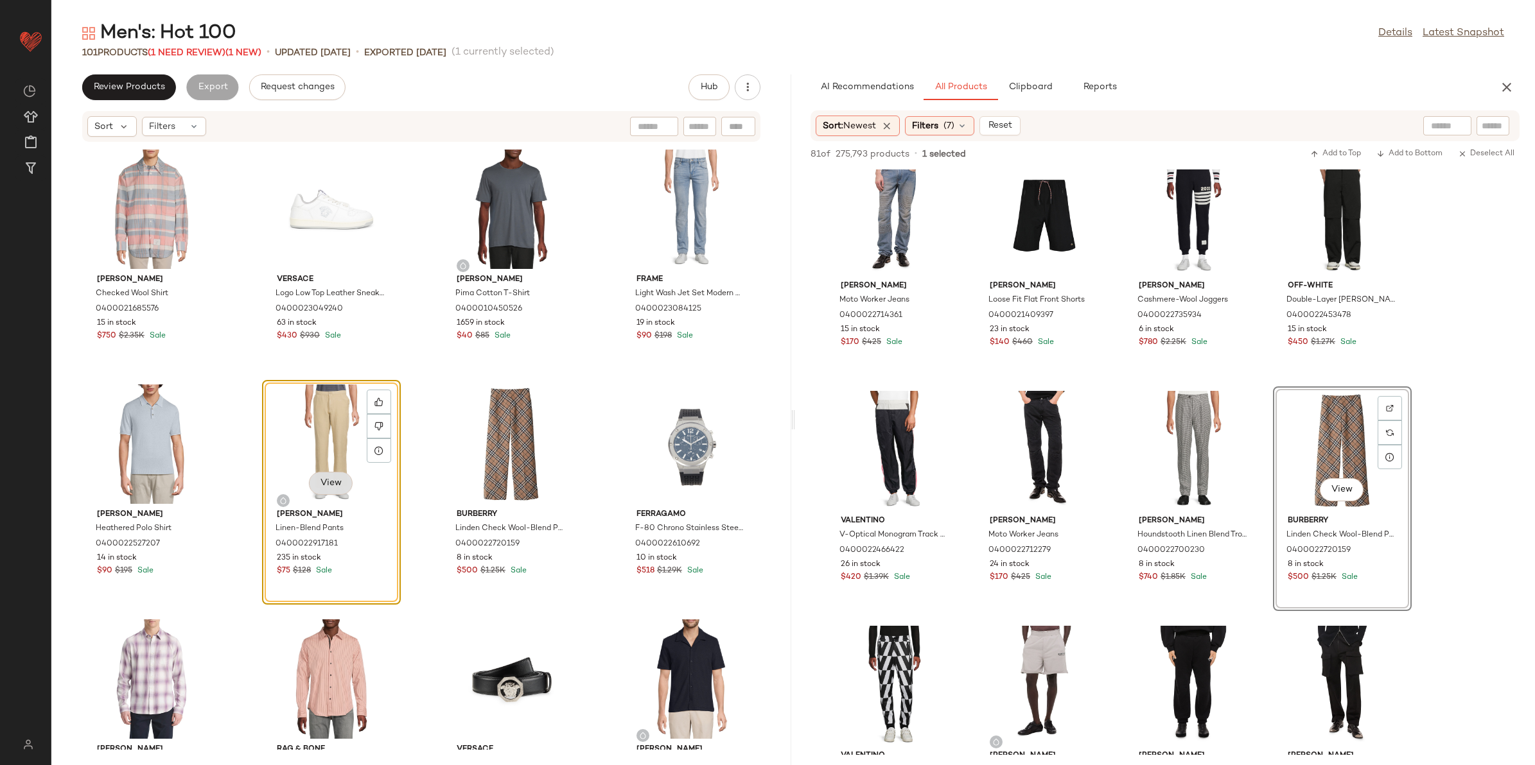
click at [336, 485] on span "View" at bounding box center [331, 483] width 22 height 10
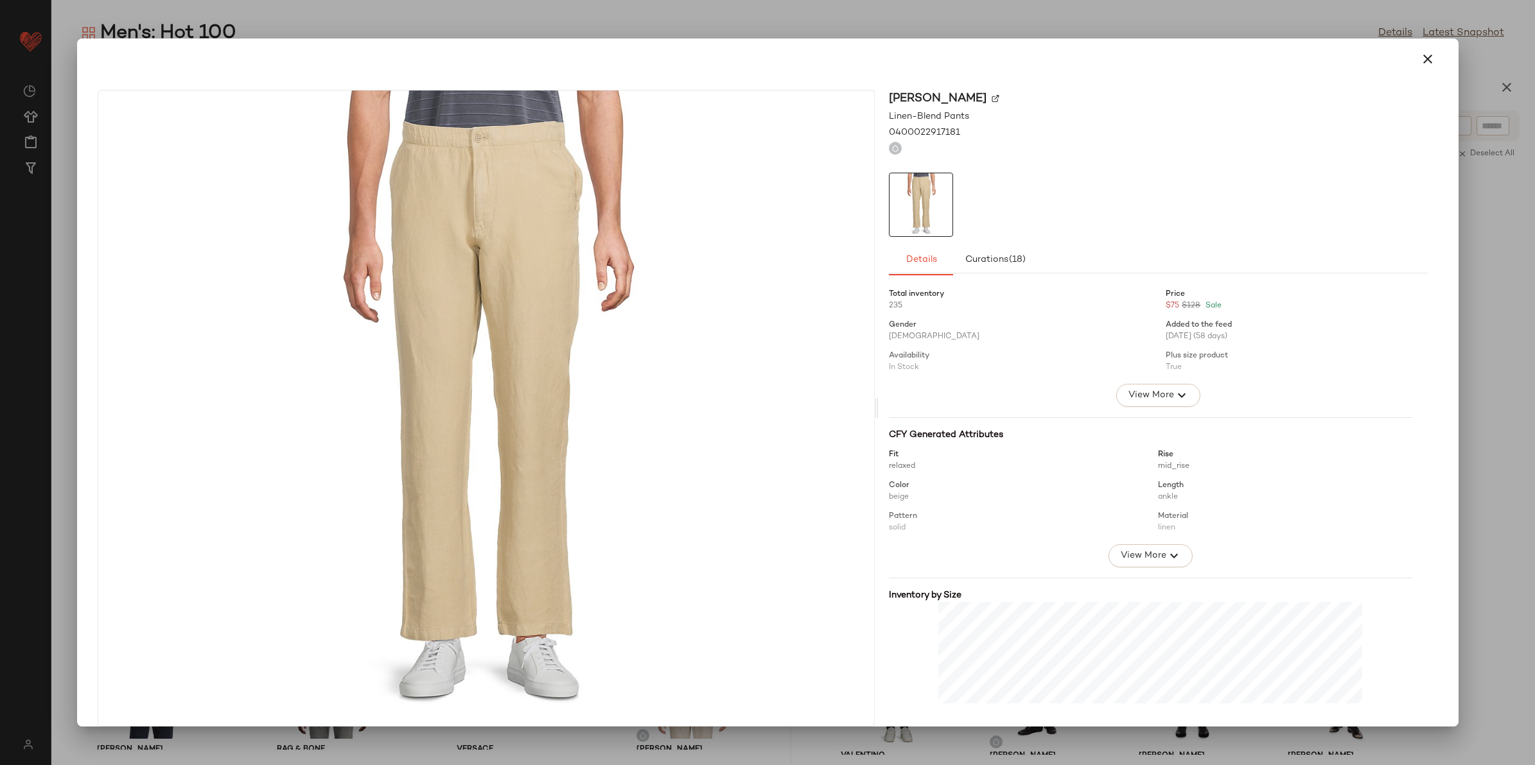
click at [1420, 57] on icon "button" at bounding box center [1427, 58] width 15 height 15
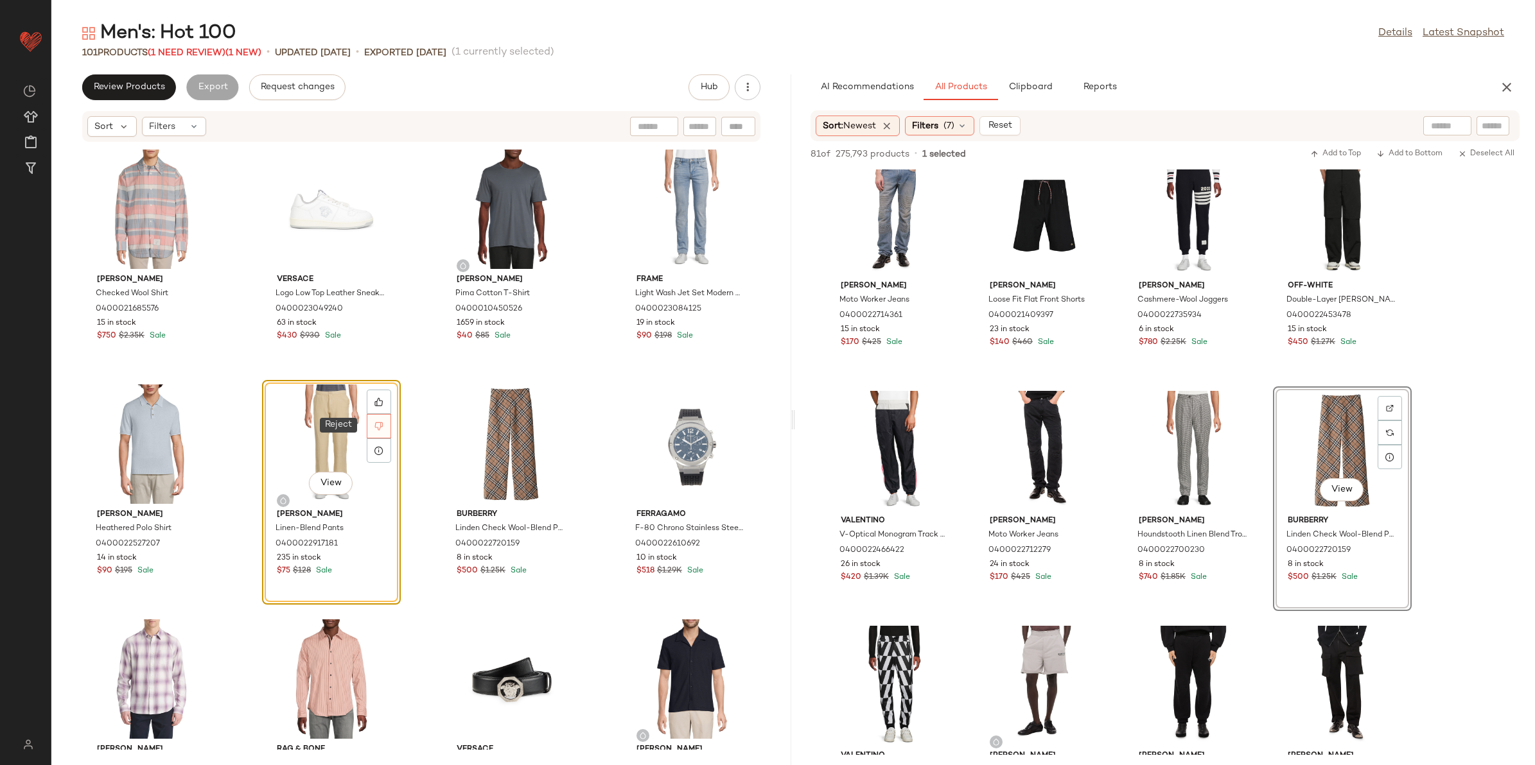
click at [383, 427] on div at bounding box center [379, 426] width 24 height 24
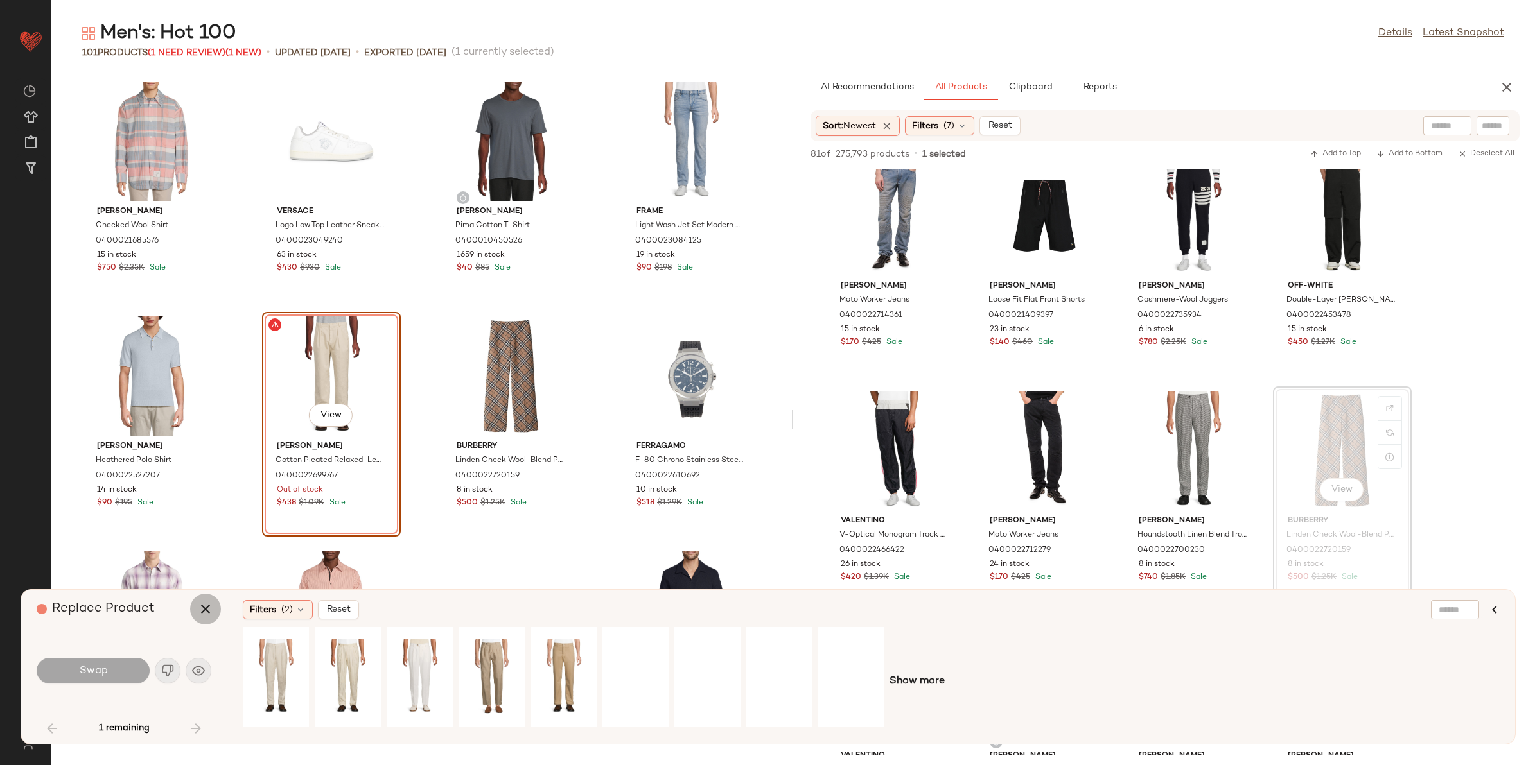
click at [207, 610] on icon "button" at bounding box center [205, 609] width 15 height 15
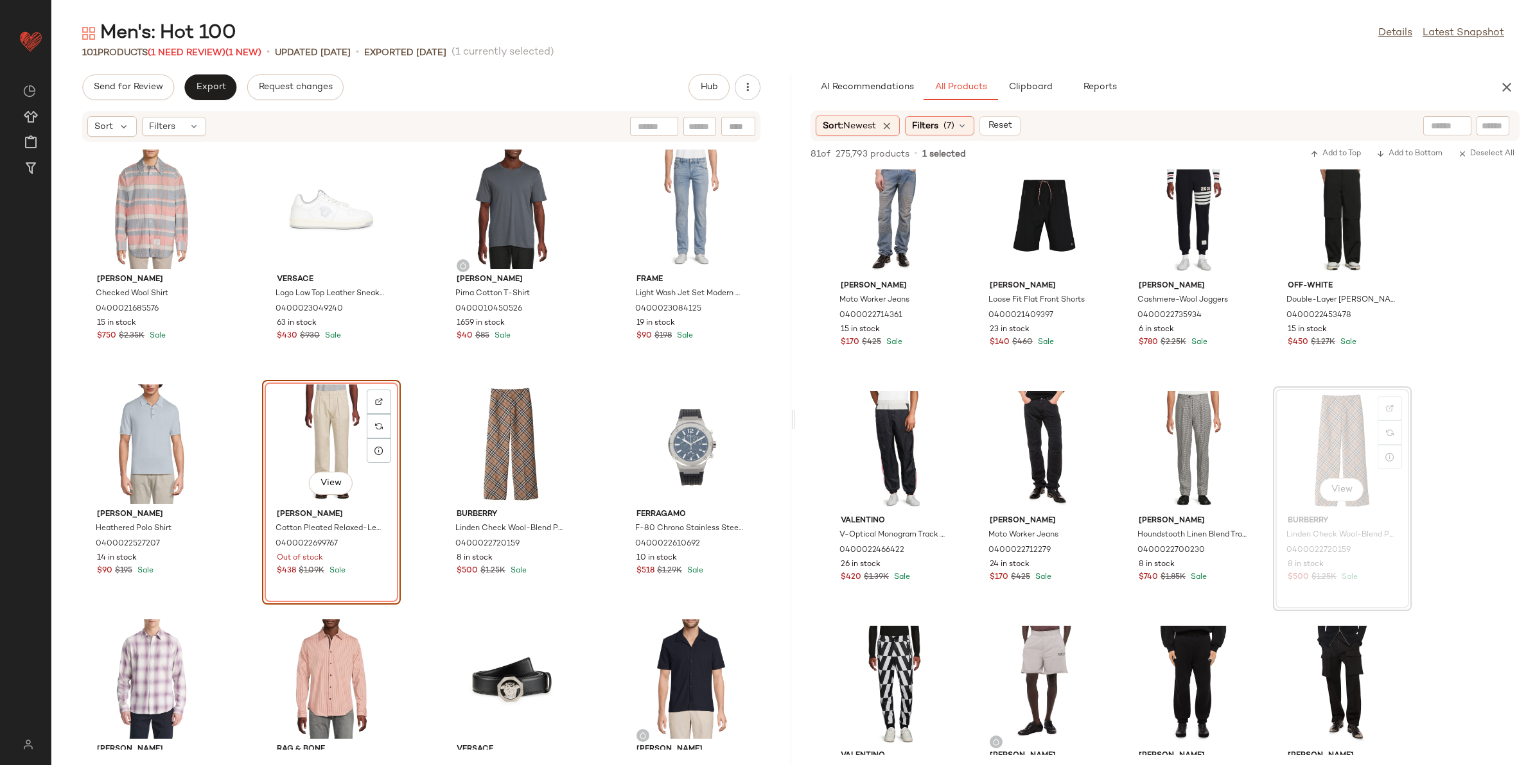
click at [296, 409] on div "View" at bounding box center [332, 444] width 130 height 119
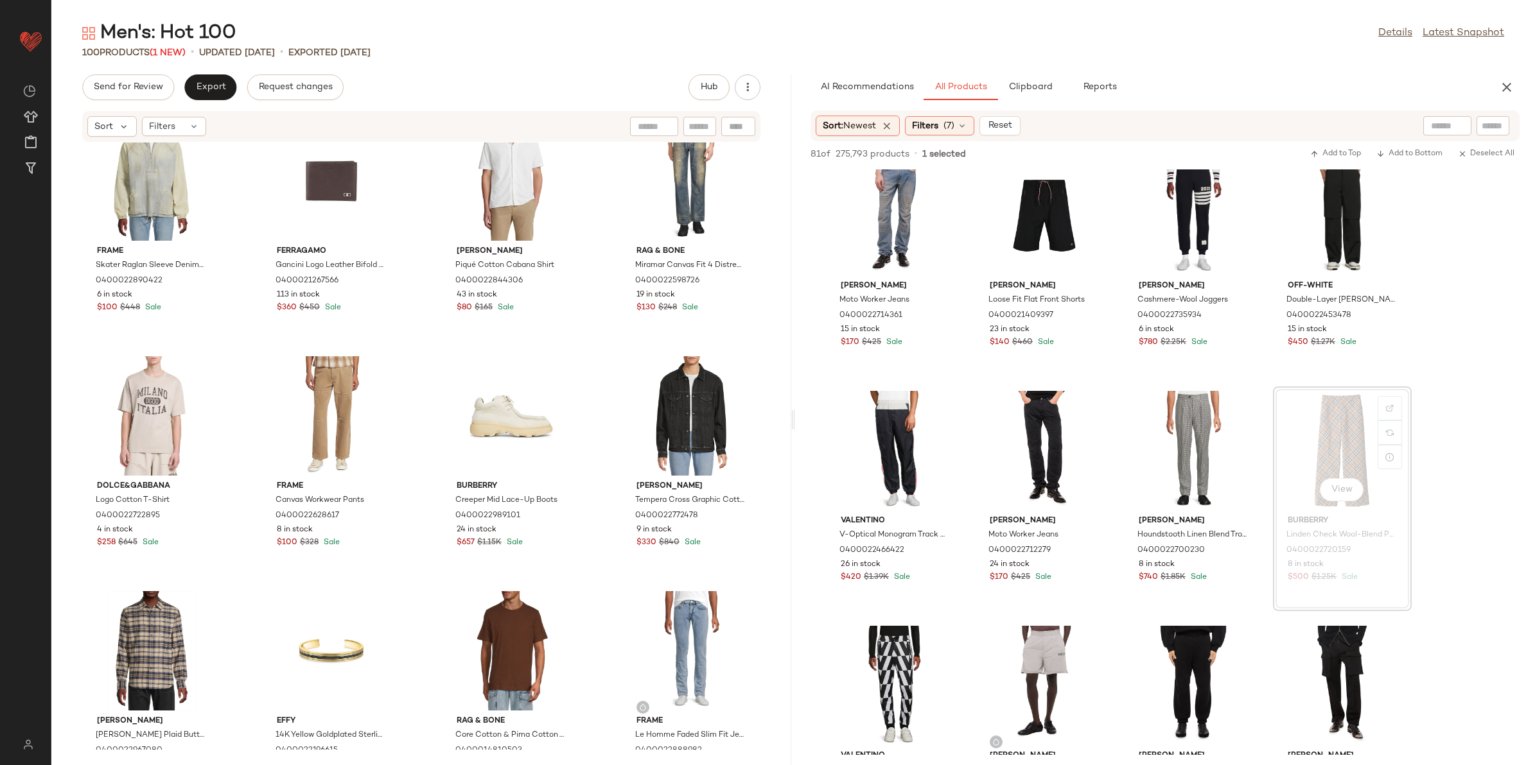
scroll to position [4746, 0]
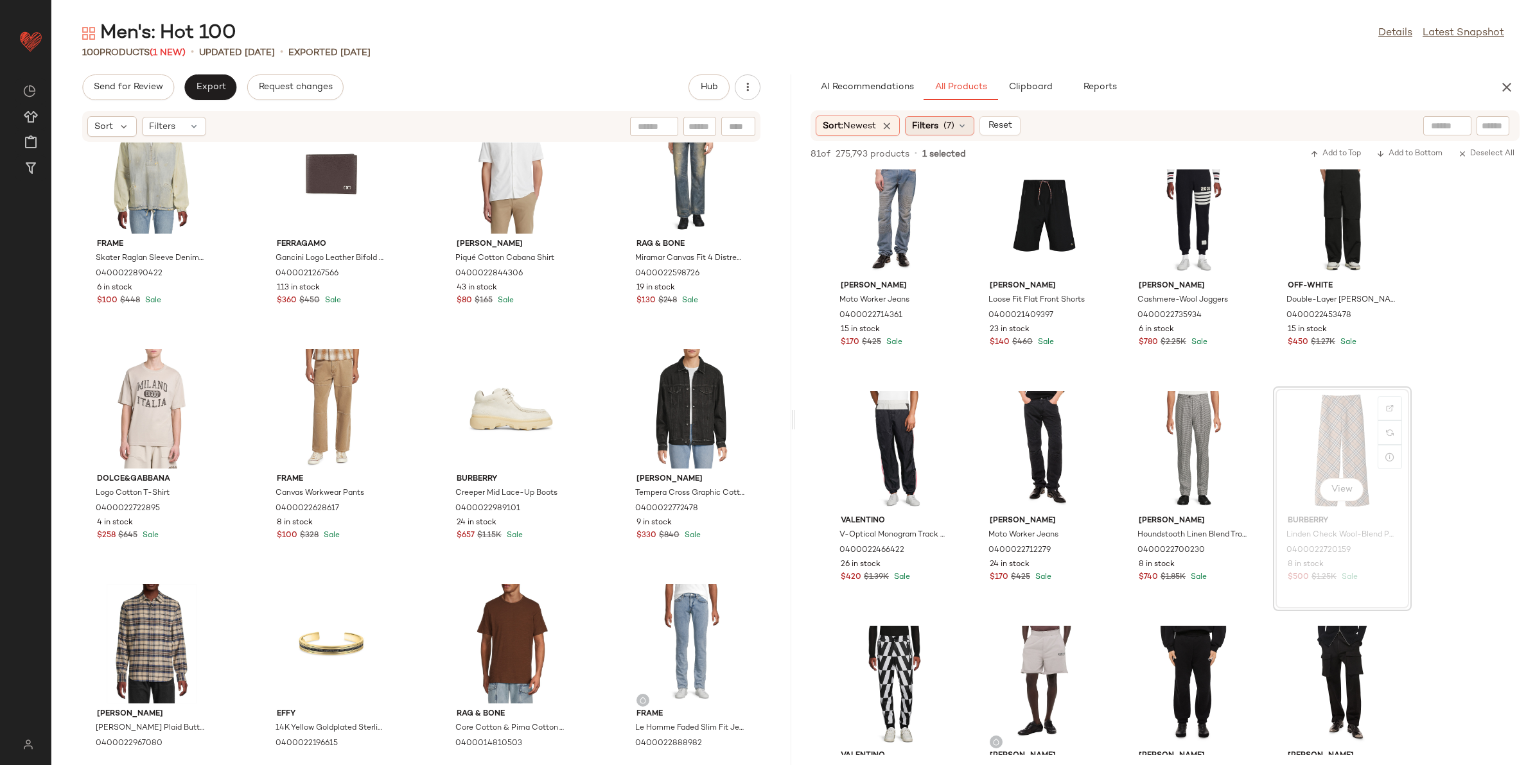
click at [933, 130] on span "Filters" at bounding box center [925, 125] width 26 height 13
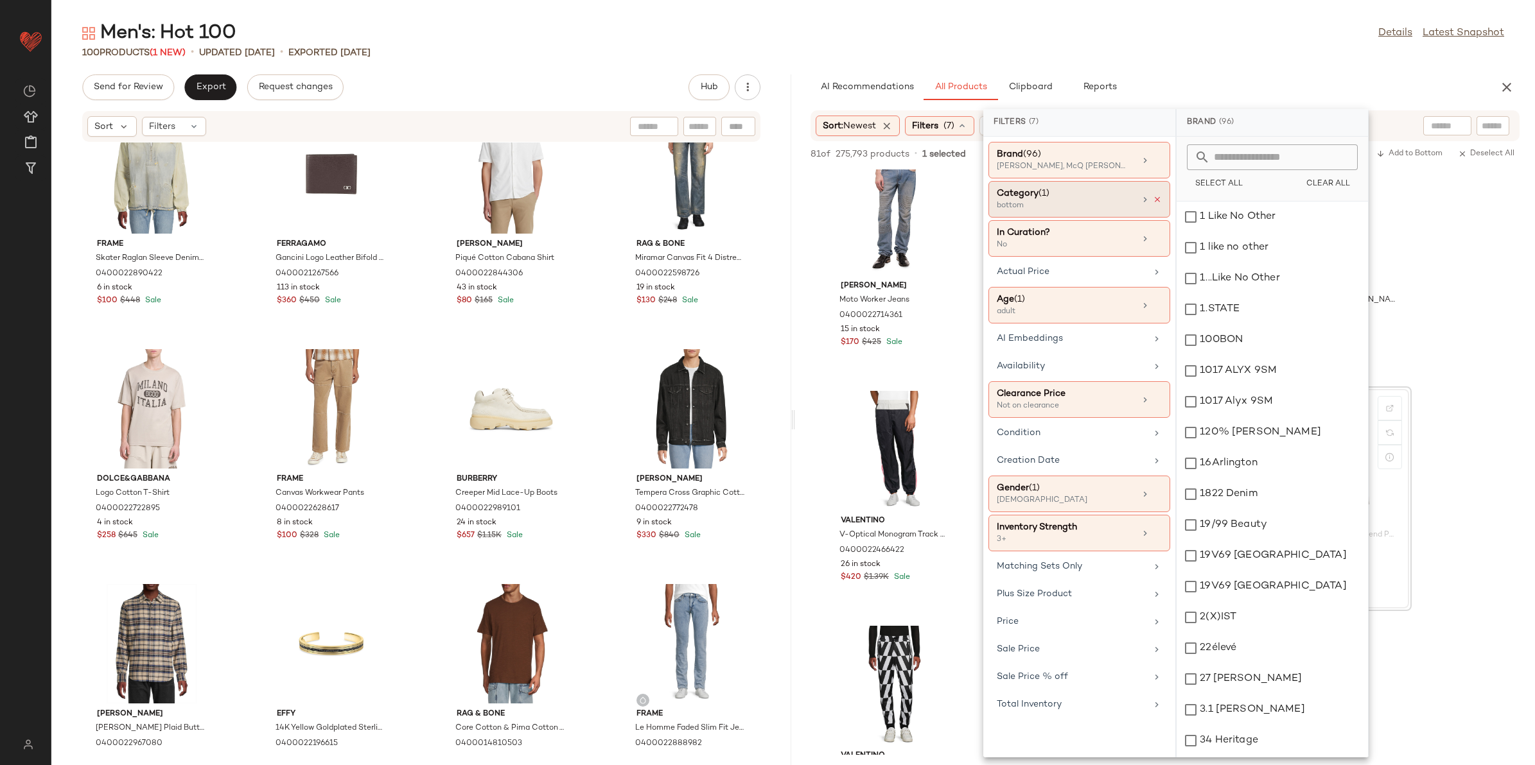
click at [1158, 203] on icon at bounding box center [1157, 199] width 9 height 9
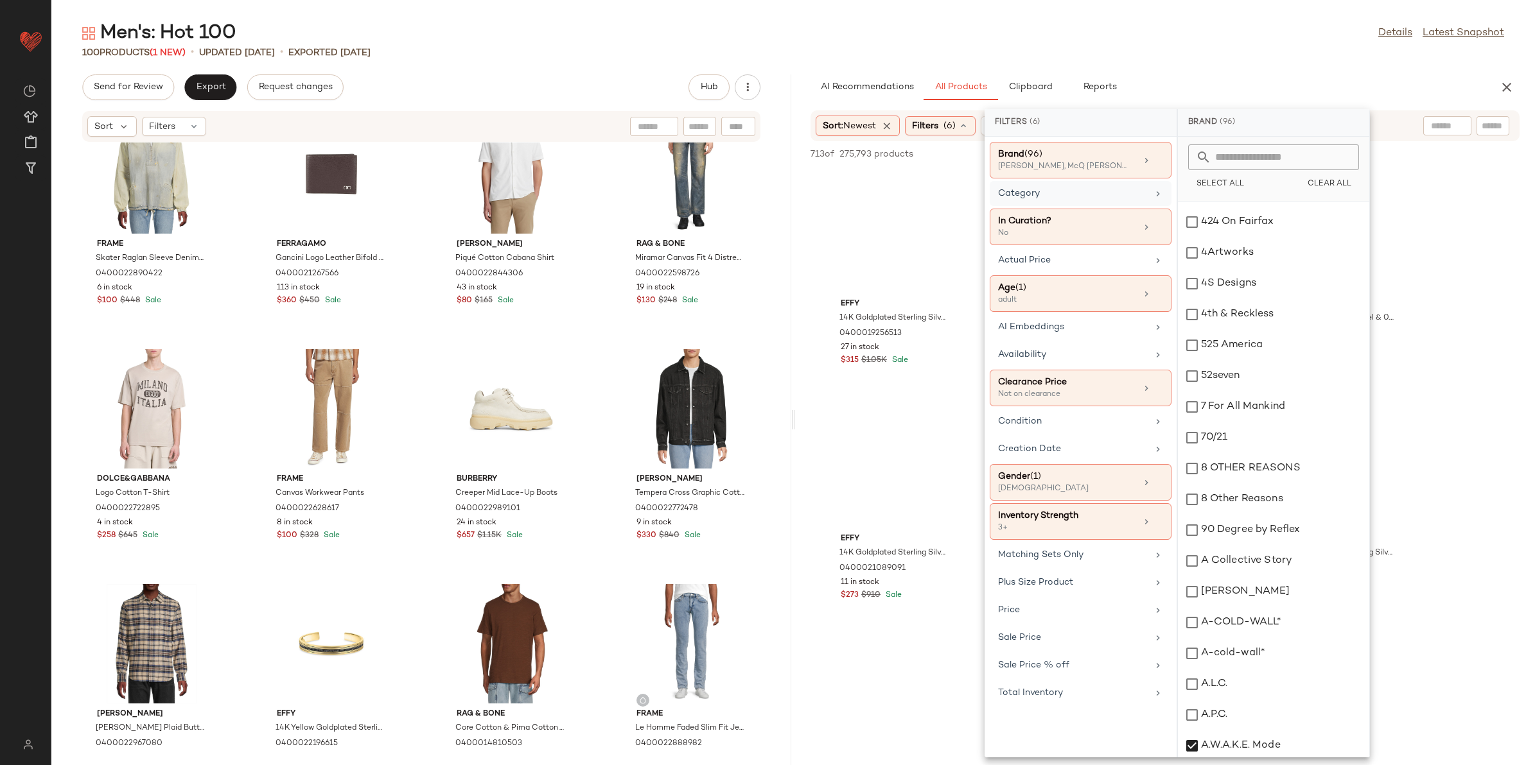
scroll to position [1124, 0]
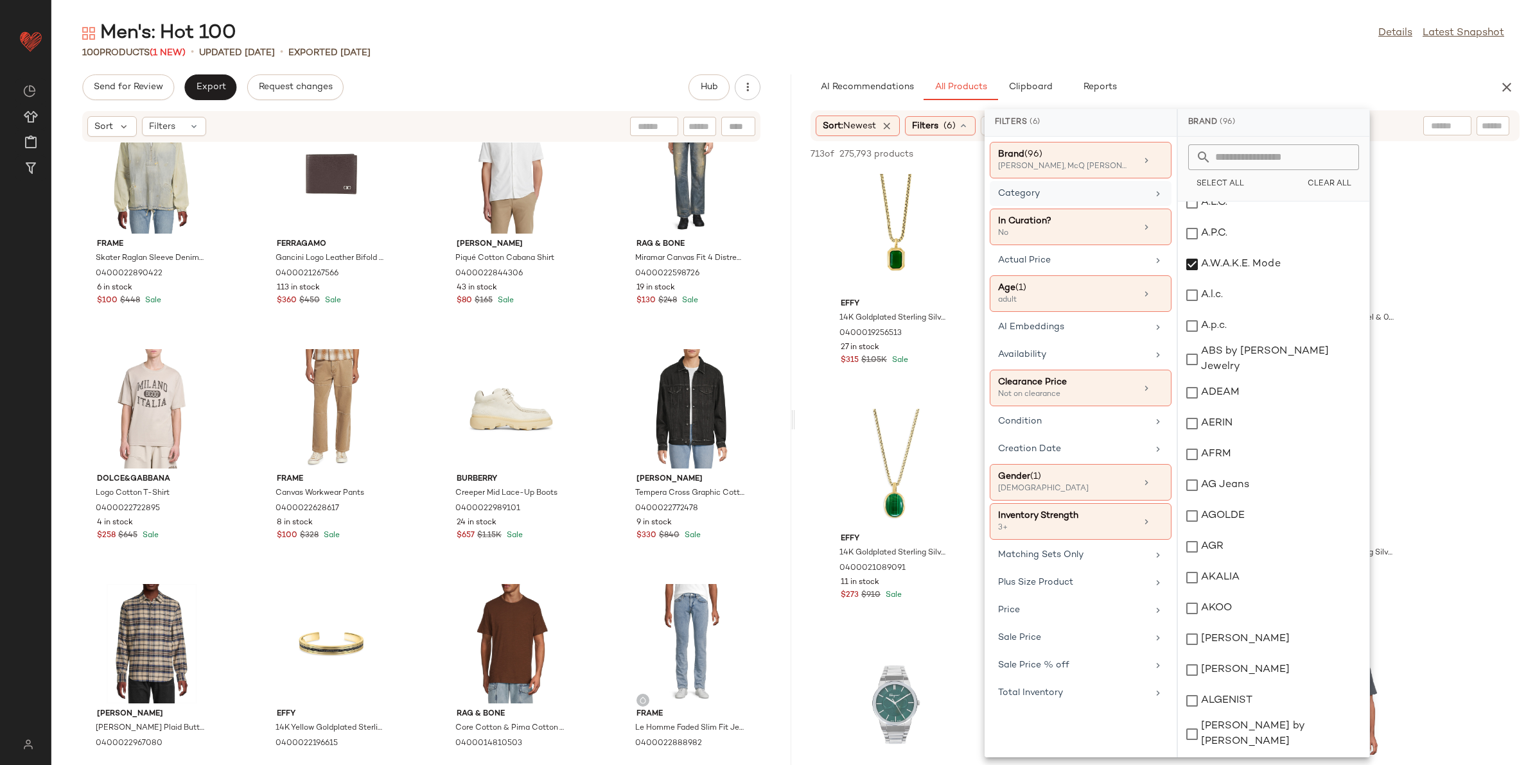
click at [1083, 209] on div "Category" at bounding box center [1081, 227] width 182 height 37
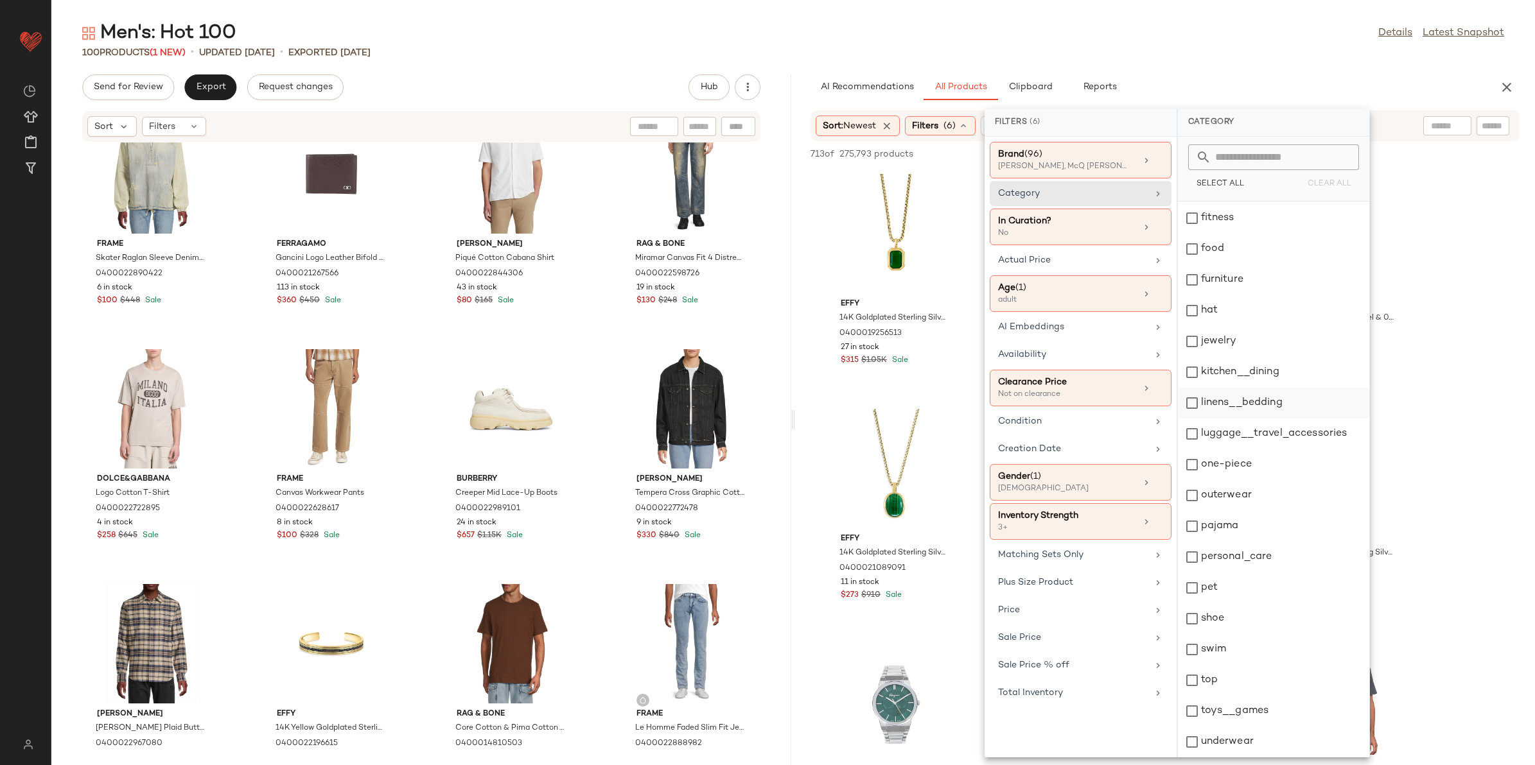
scroll to position [213, 0]
click at [1247, 681] on div "top" at bounding box center [1273, 682] width 191 height 31
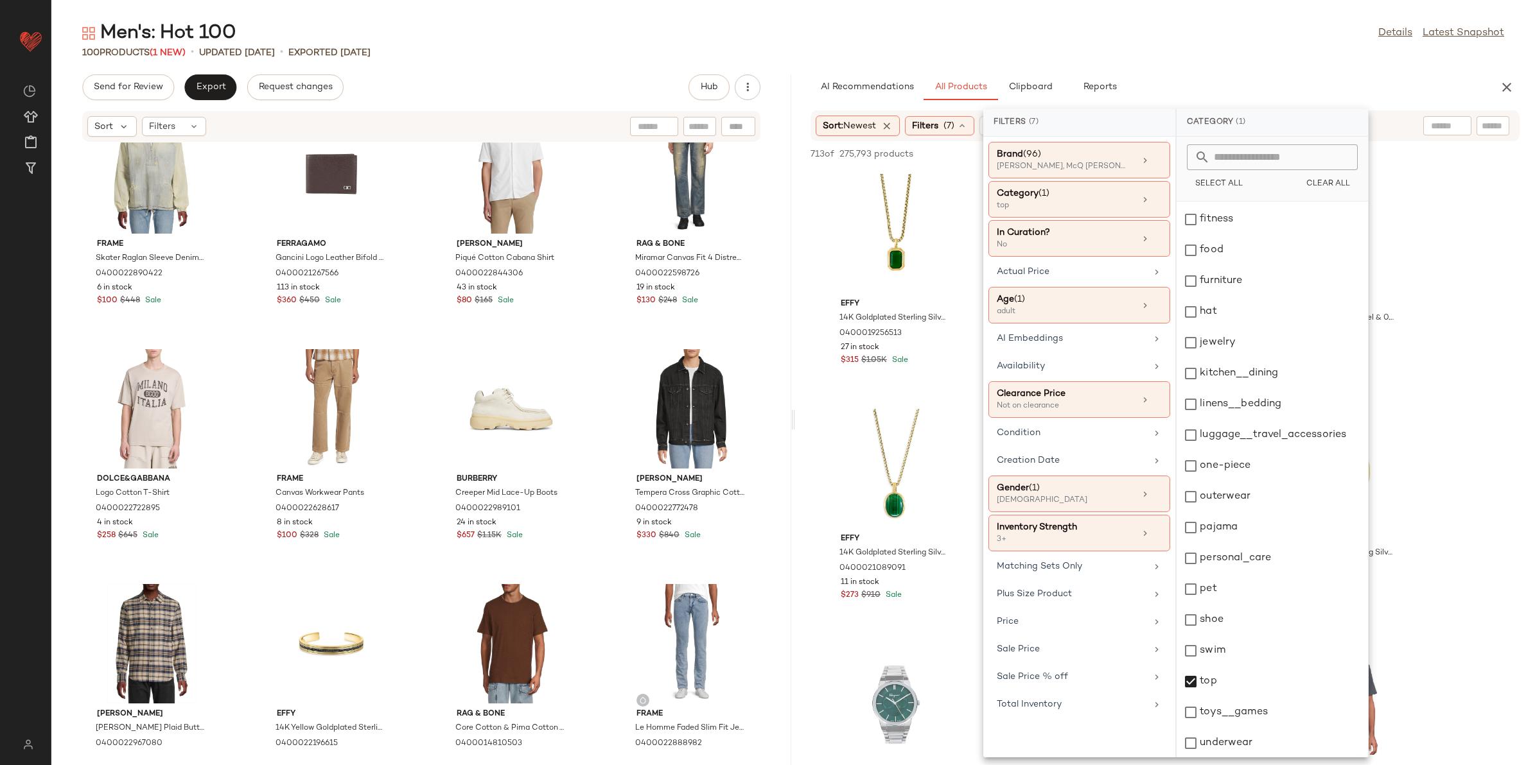
click at [1140, 53] on div "100 Products (1 New) • updated Aug 14th • Exported Aug 13th" at bounding box center [792, 52] width 1483 height 13
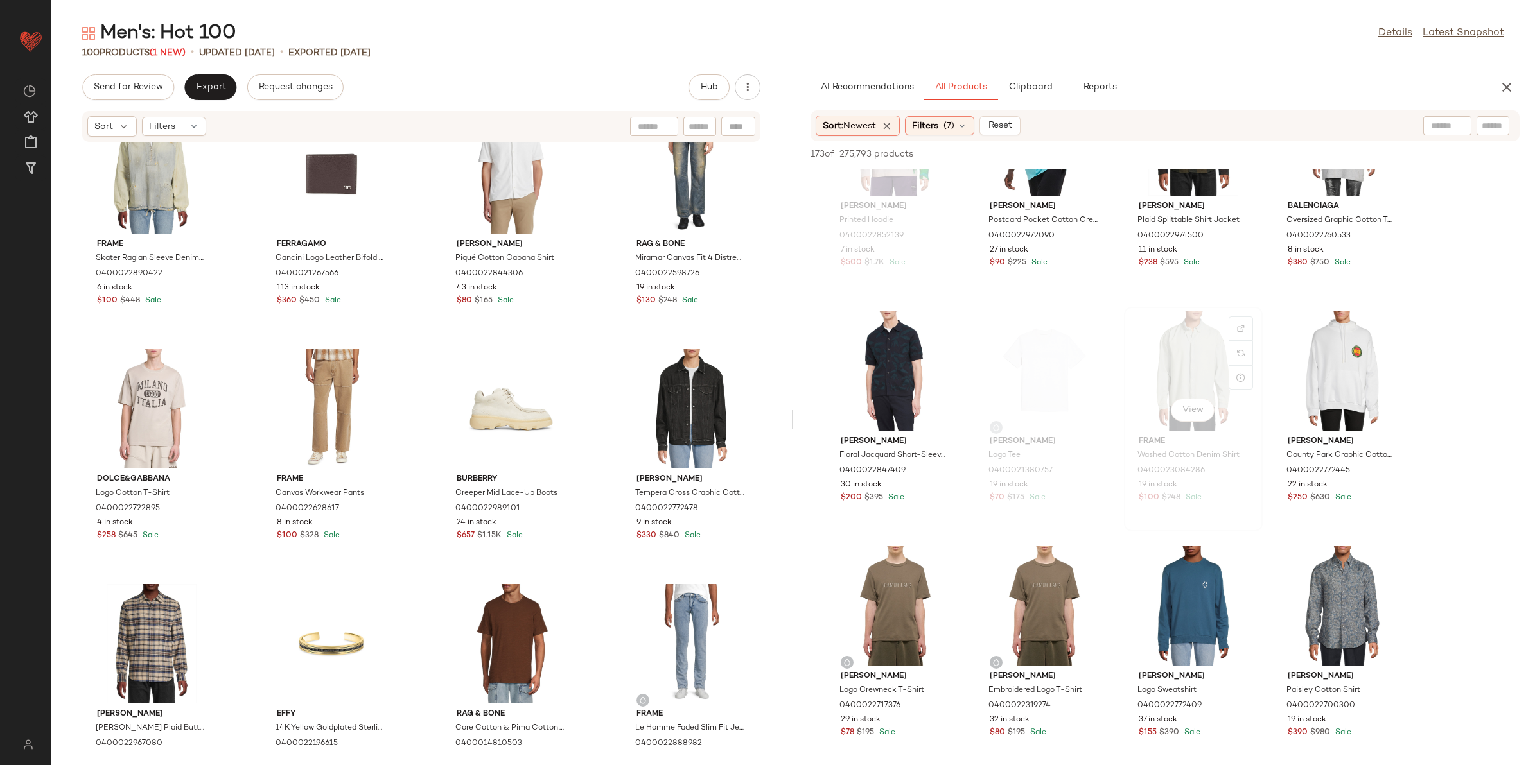
scroll to position [883, 0]
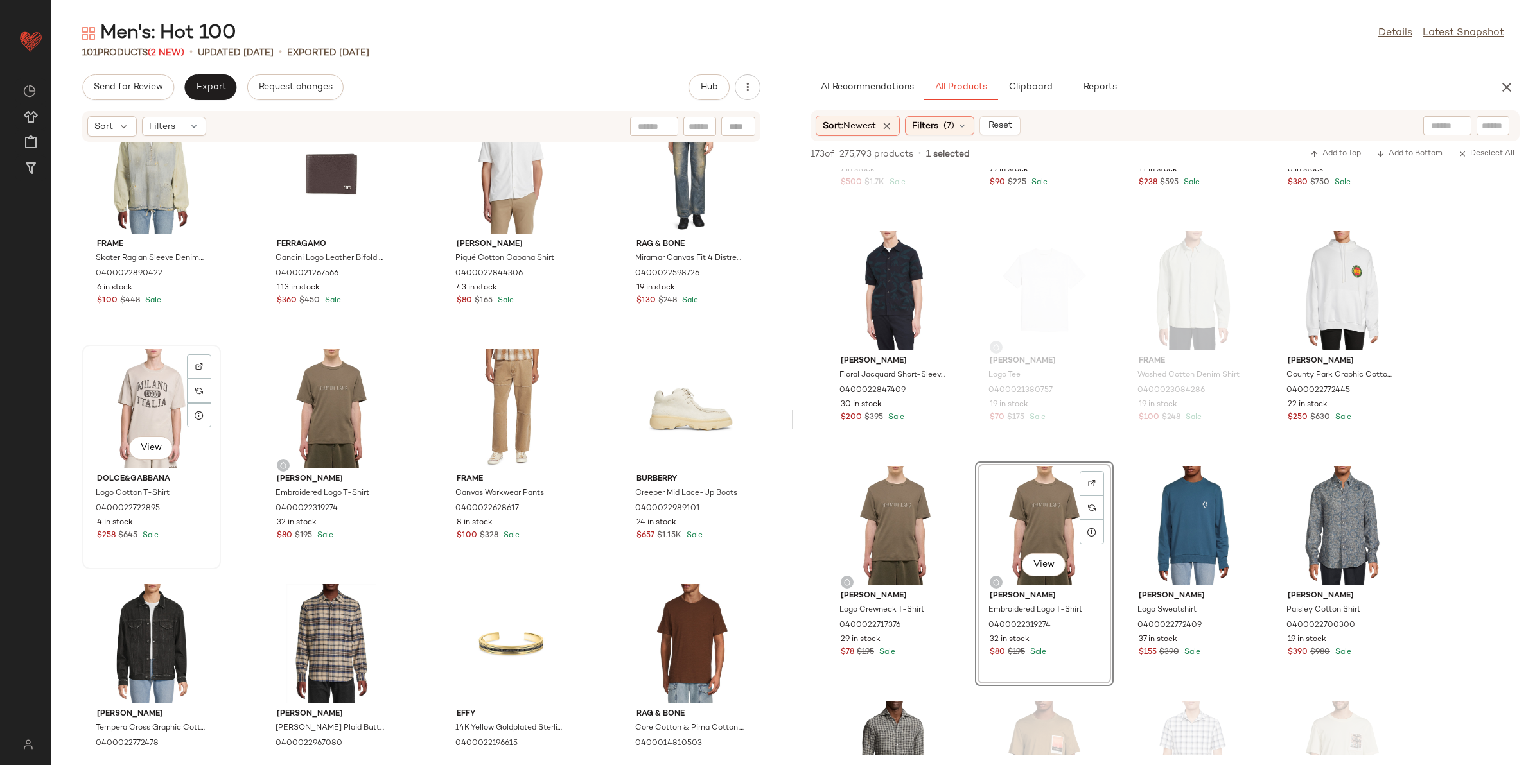
click at [137, 397] on div "View" at bounding box center [152, 408] width 130 height 119
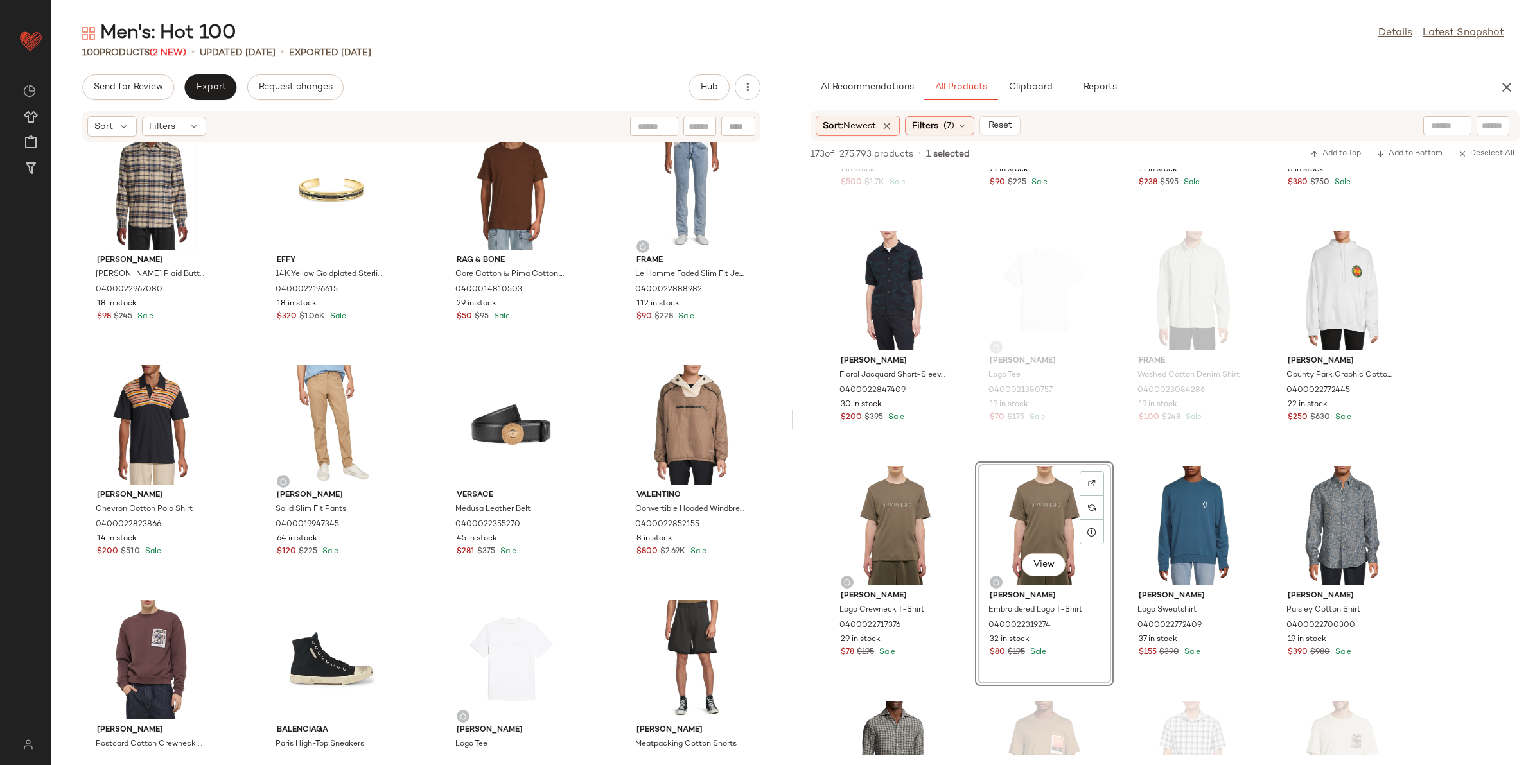
scroll to position [5270, 0]
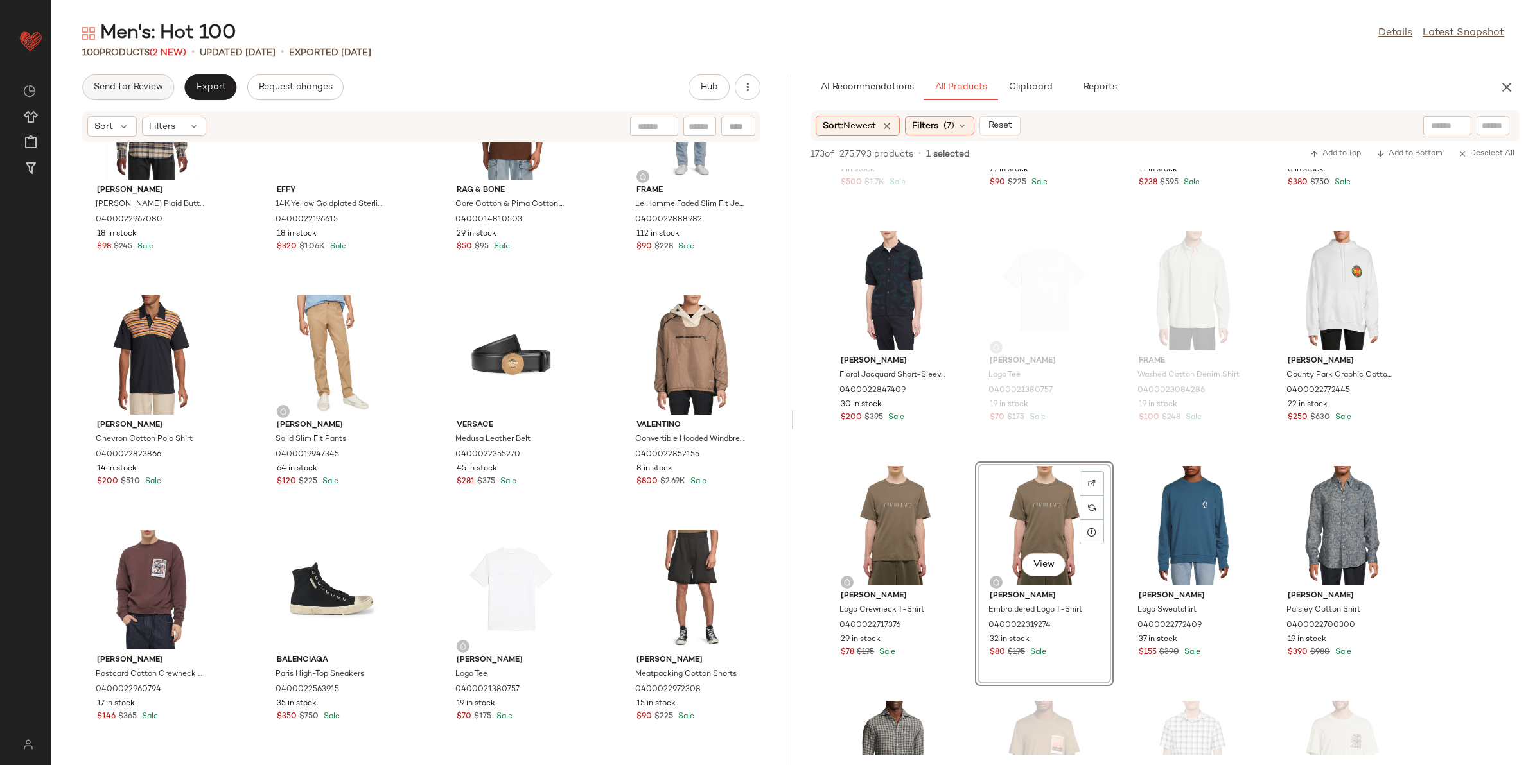
click at [154, 88] on span "Send for Review" at bounding box center [128, 87] width 70 height 10
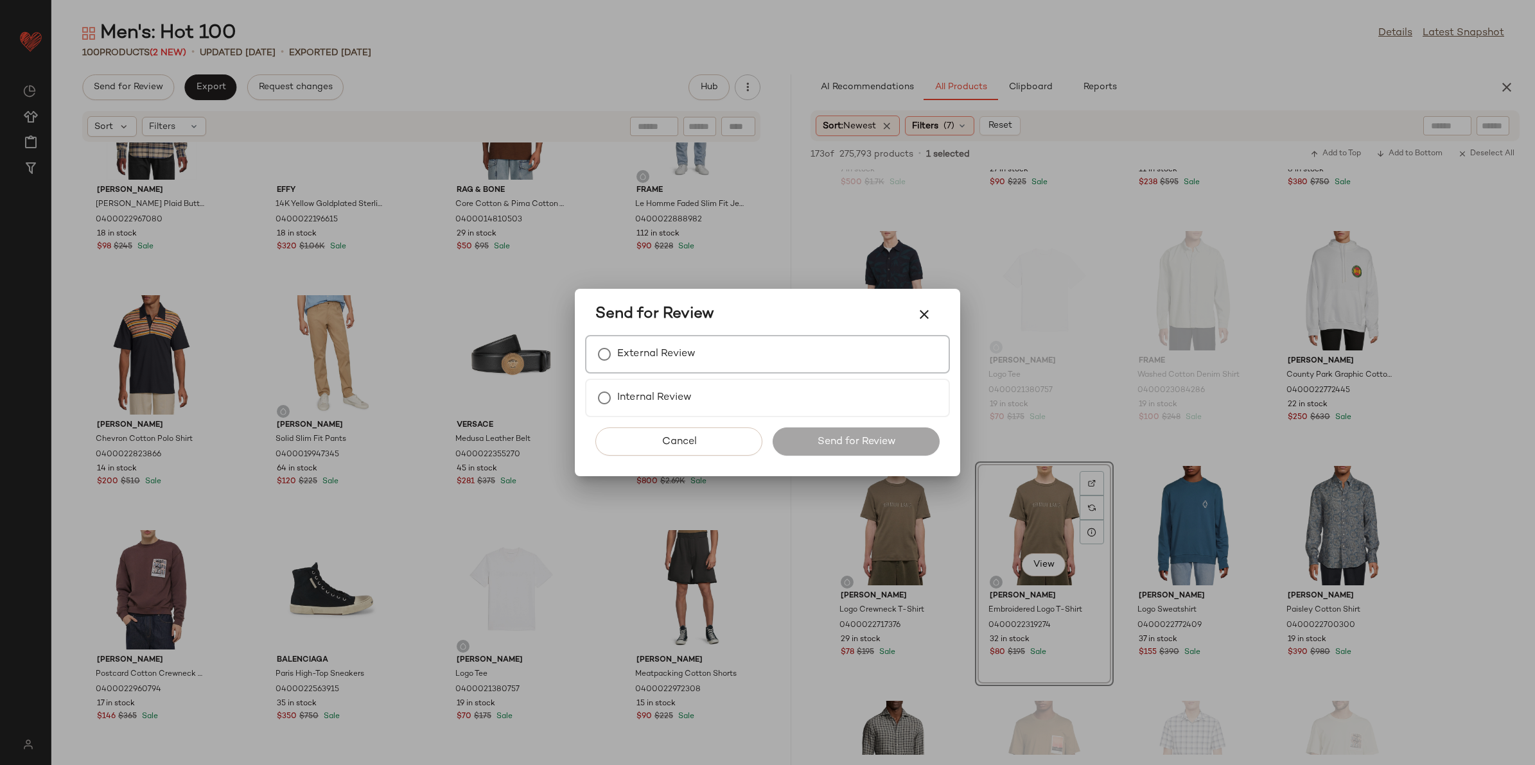
click at [626, 361] on label "External Review" at bounding box center [656, 355] width 78 height 26
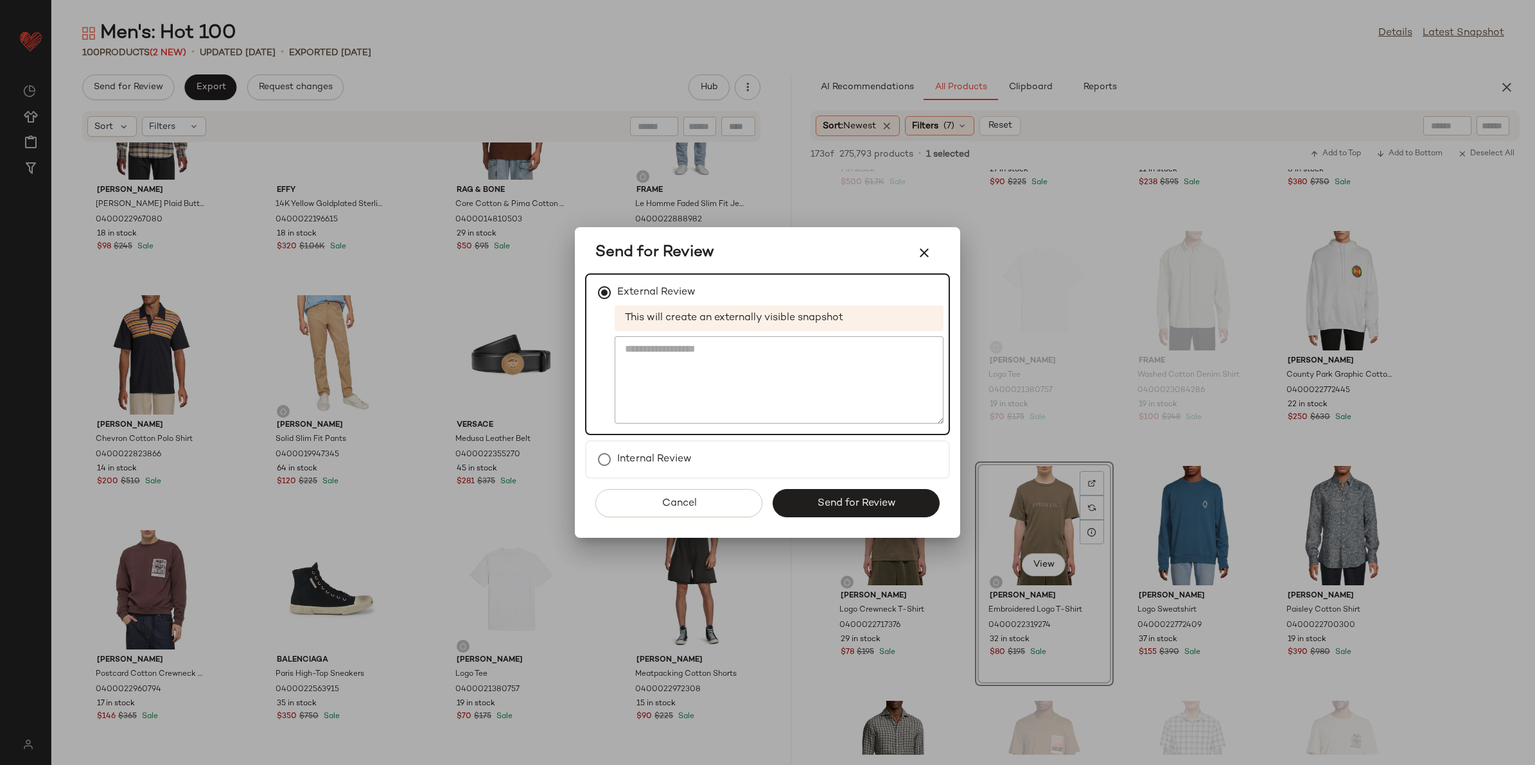
drag, startPoint x: 827, startPoint y: 504, endPoint x: 795, endPoint y: 489, distance: 35.0
click at [826, 505] on span "Send for Review" at bounding box center [855, 504] width 79 height 12
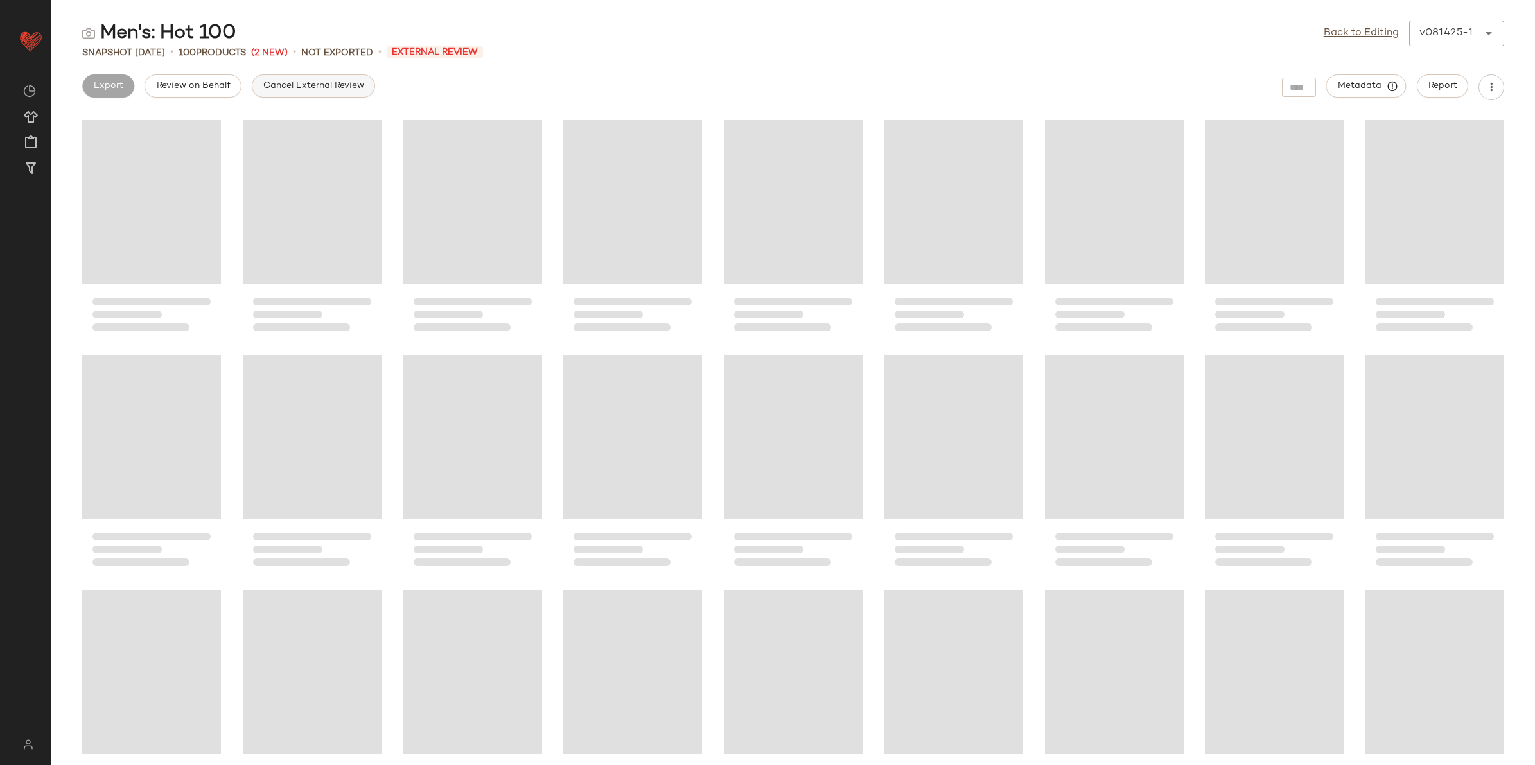
click at [311, 89] on span "Cancel External Review" at bounding box center [313, 86] width 101 height 10
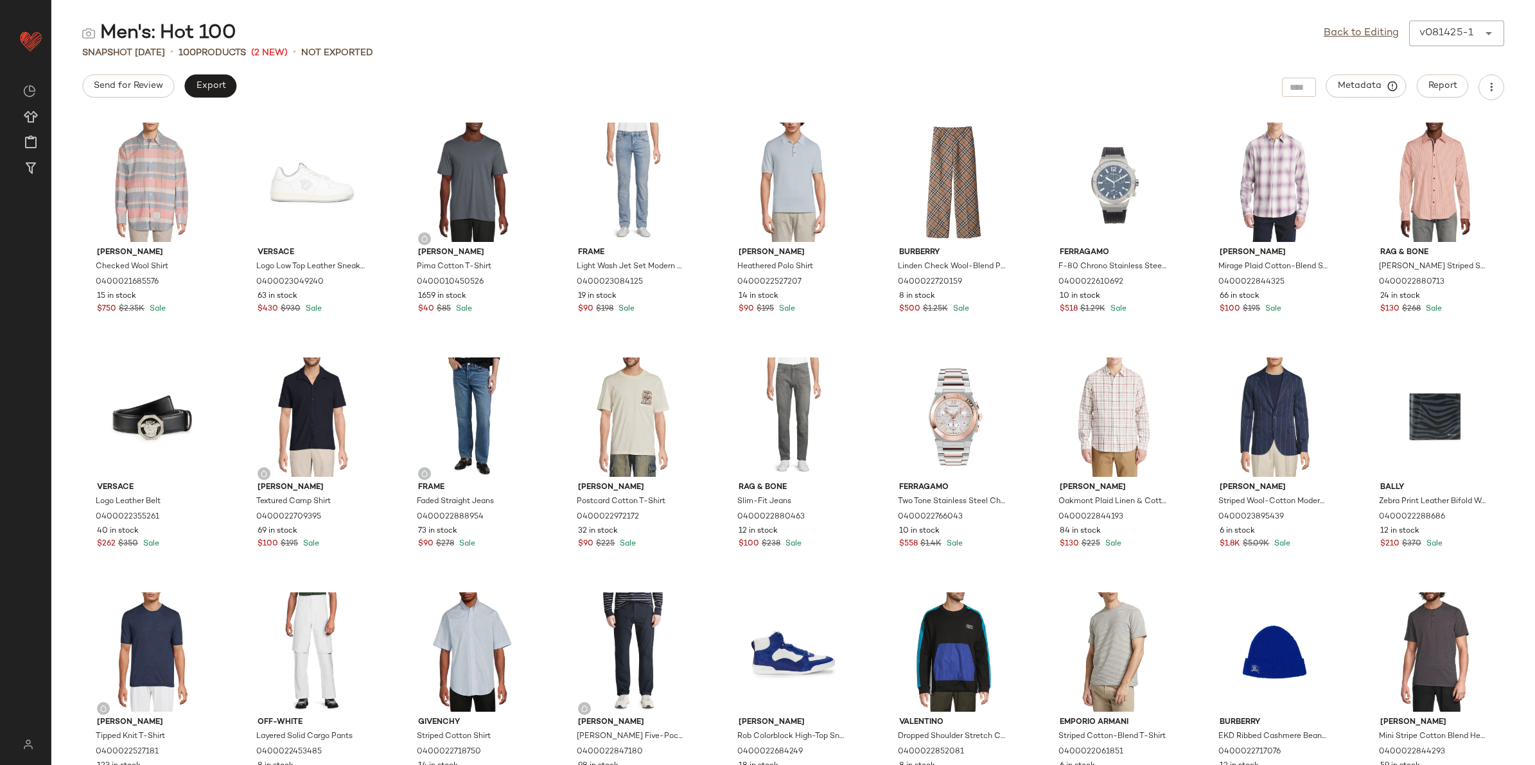
click at [1371, 24] on div "Back to Editing v081425-1 ******" at bounding box center [1414, 34] width 180 height 26
click at [1366, 29] on link "Back to Editing" at bounding box center [1361, 33] width 75 height 15
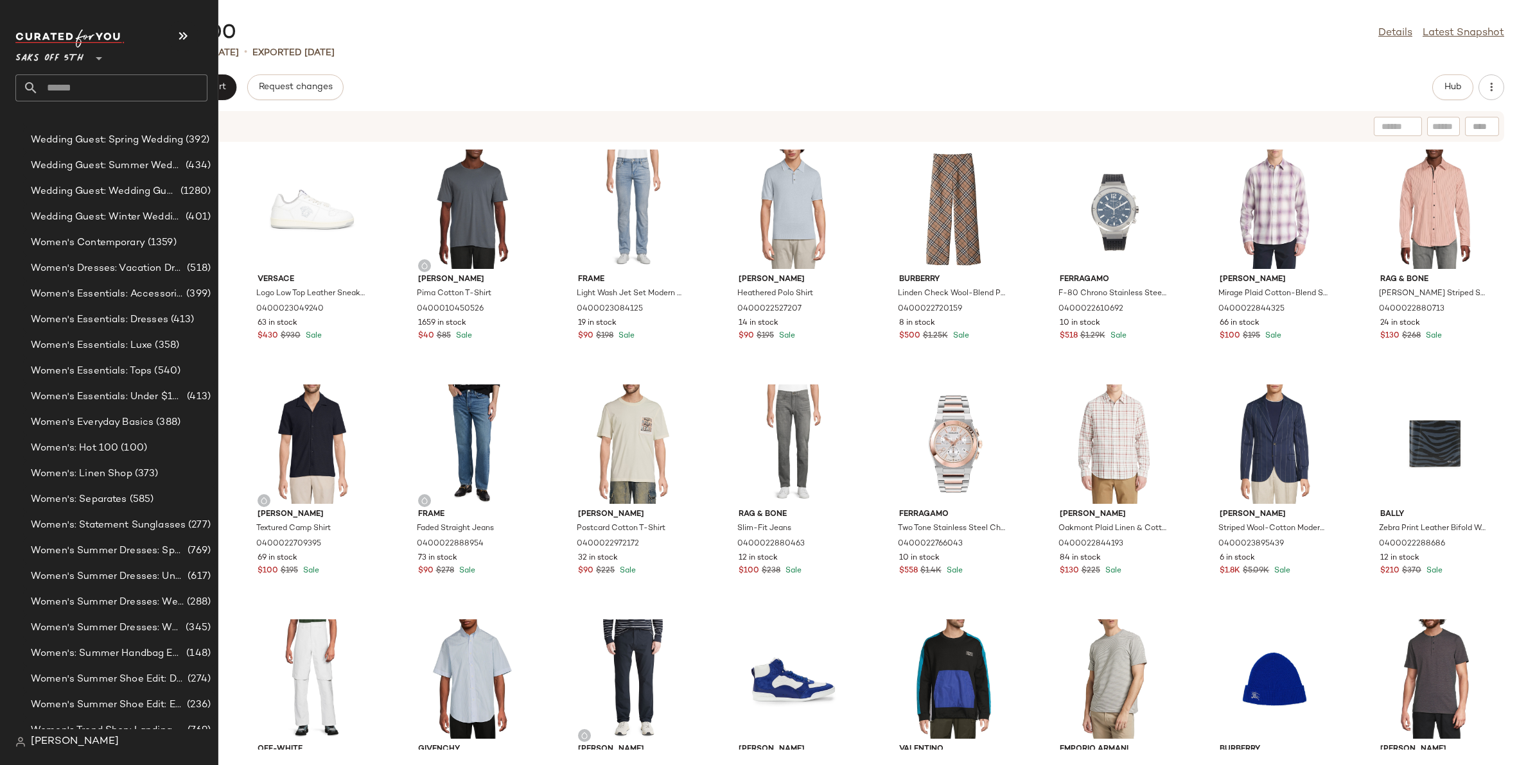
scroll to position [3099, 0]
click at [117, 517] on div "Women's: Hot 100 (100)" at bounding box center [119, 529] width 193 height 26
click at [125, 524] on span "(100)" at bounding box center [132, 528] width 29 height 15
click at [118, 524] on span "(100)" at bounding box center [132, 528] width 29 height 15
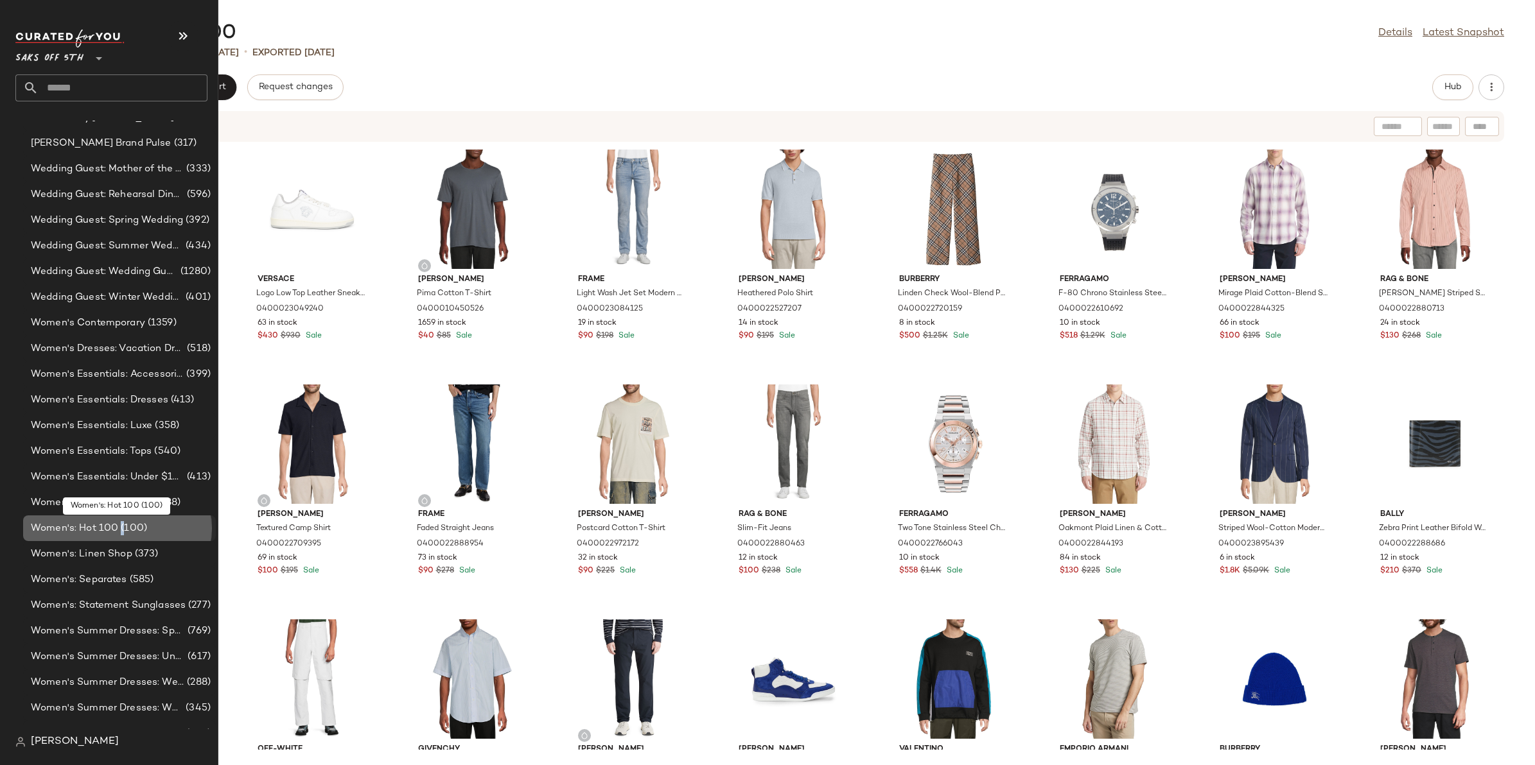
click at [118, 524] on span "(100)" at bounding box center [132, 528] width 29 height 15
drag, startPoint x: 117, startPoint y: 524, endPoint x: 80, endPoint y: 525, distance: 36.6
click at [80, 525] on span "Women's: Hot 100" at bounding box center [74, 528] width 87 height 15
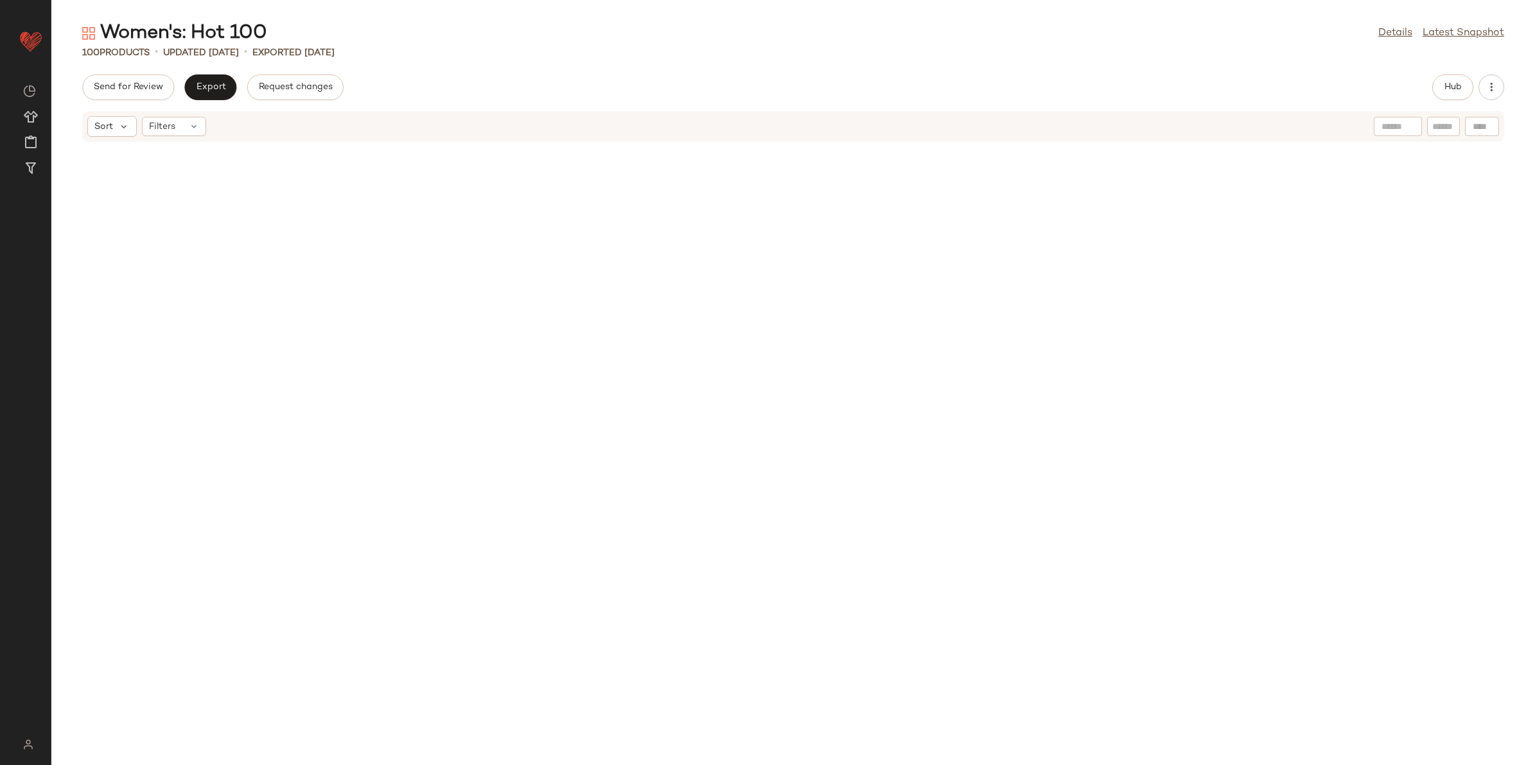
click at [446, 61] on div "Women's: Hot 100 Details Latest Snapshot 100 Products • updated Aug 13th • Expo…" at bounding box center [792, 393] width 1483 height 745
click at [1451, 94] on button "Hub" at bounding box center [1452, 87] width 41 height 26
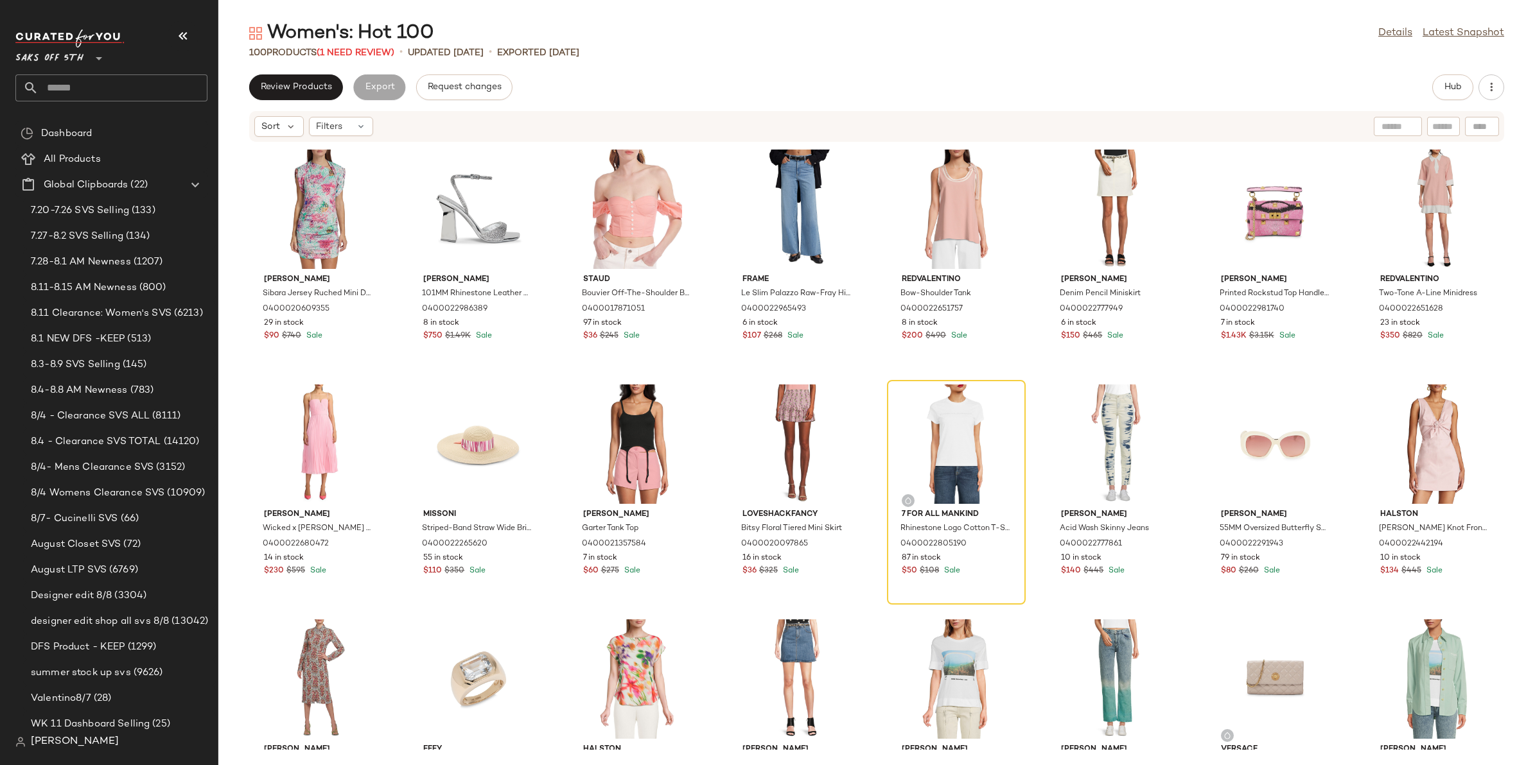
click at [846, 42] on div "Women's: Hot 100 Details Latest Snapshot" at bounding box center [876, 34] width 1316 height 26
click at [1437, 91] on button "Hub" at bounding box center [1452, 87] width 41 height 26
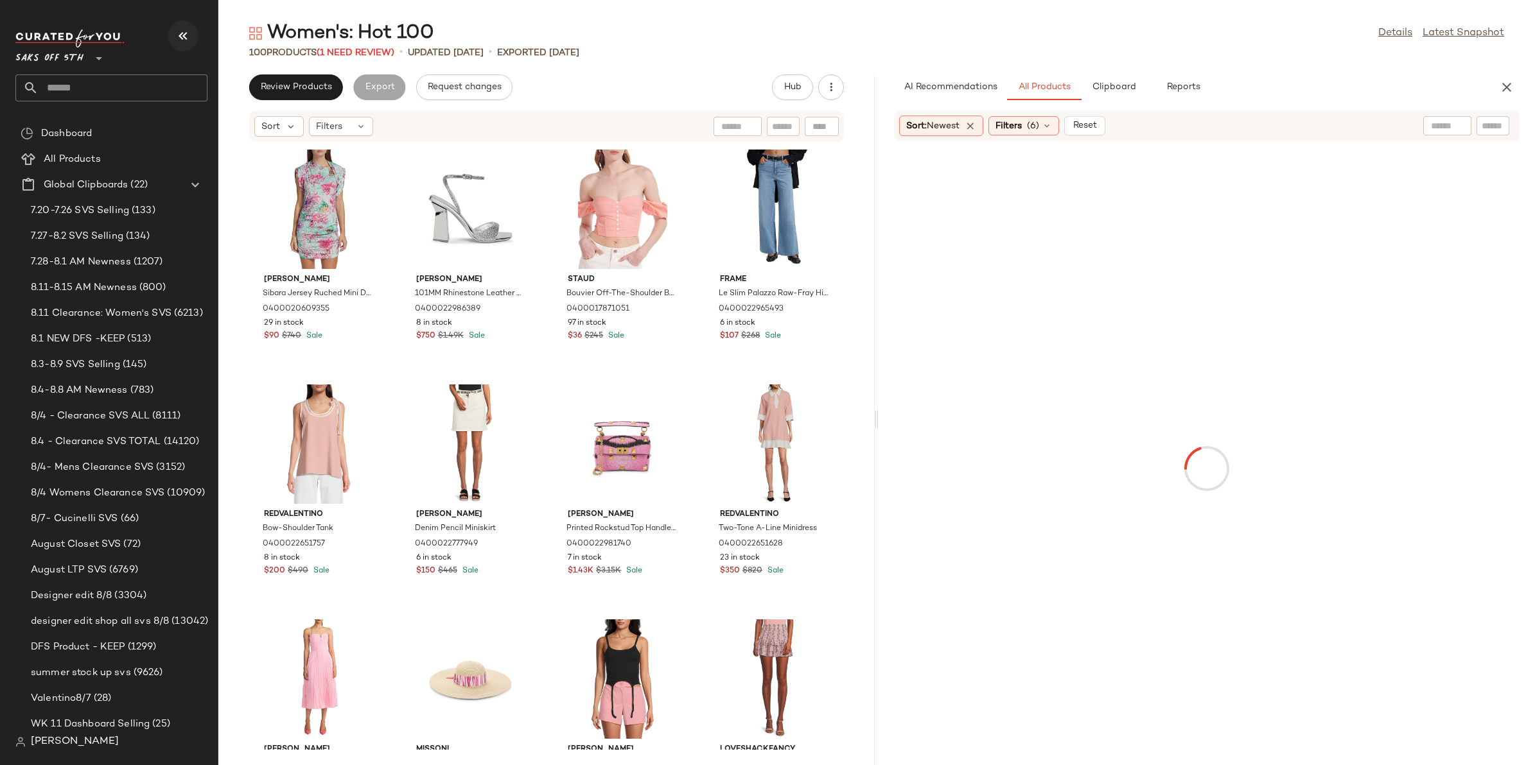
click at [180, 39] on icon "button" at bounding box center [182, 35] width 15 height 15
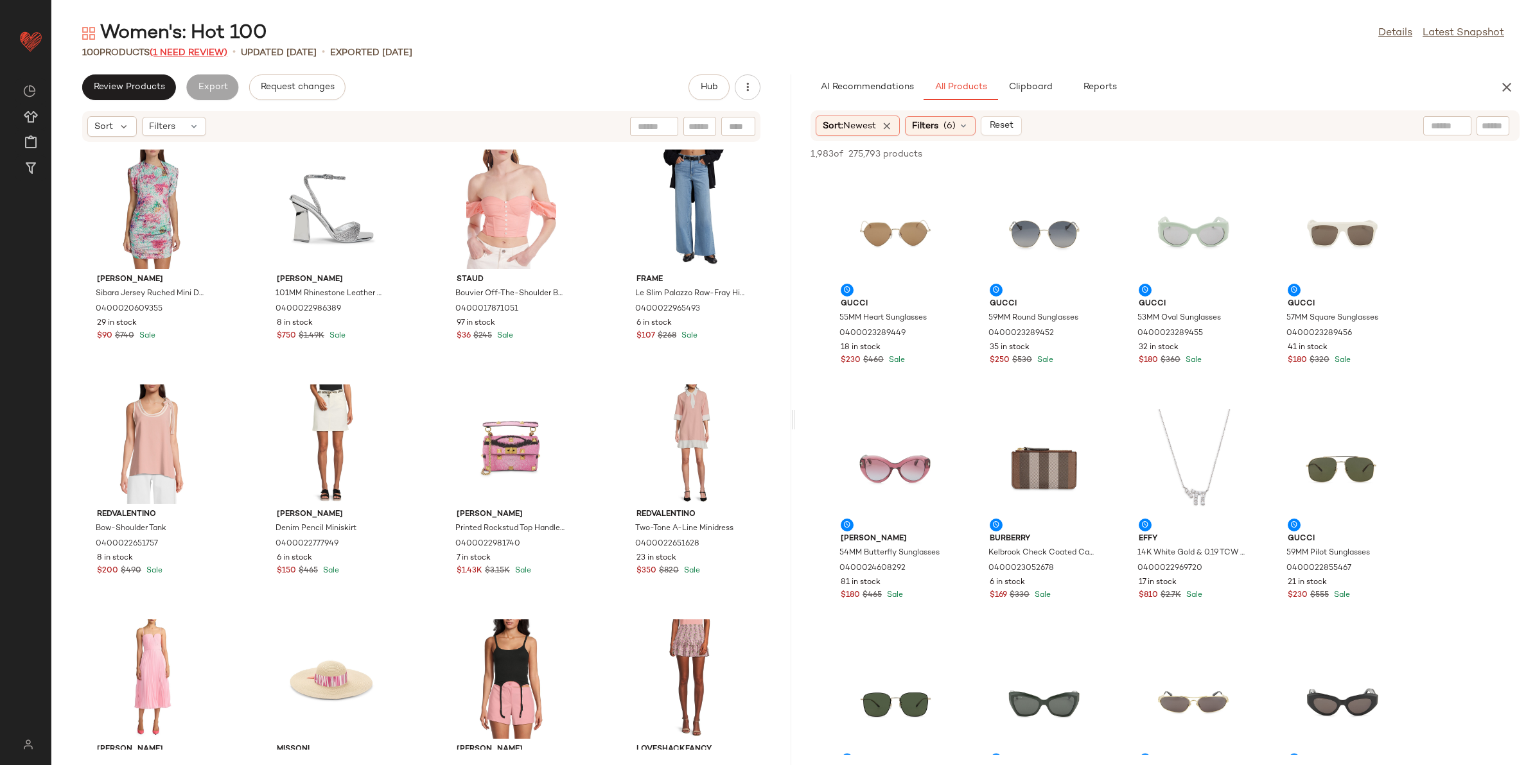
click at [201, 50] on span "(1 Need Review)" at bounding box center [189, 53] width 78 height 10
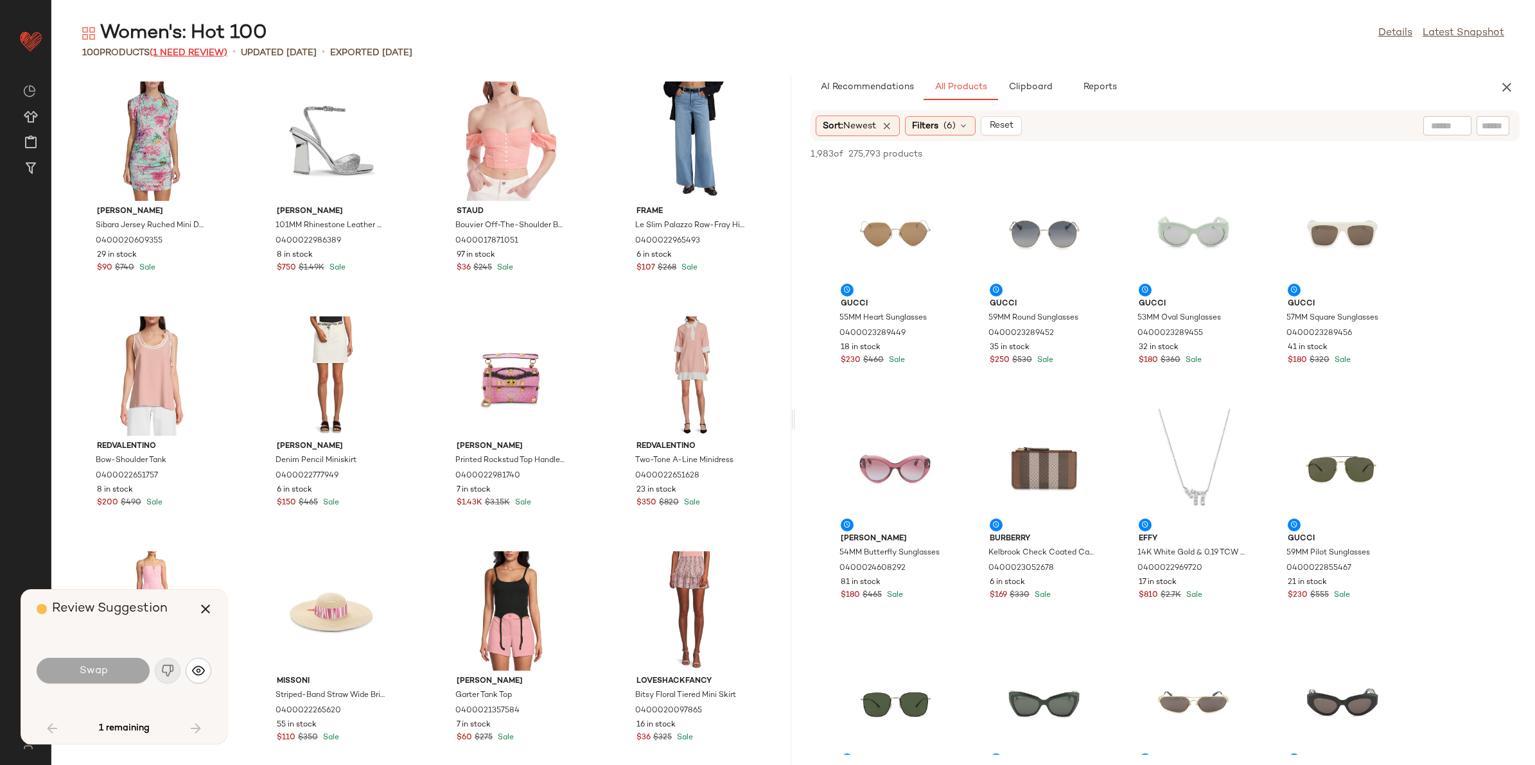
scroll to position [480, 0]
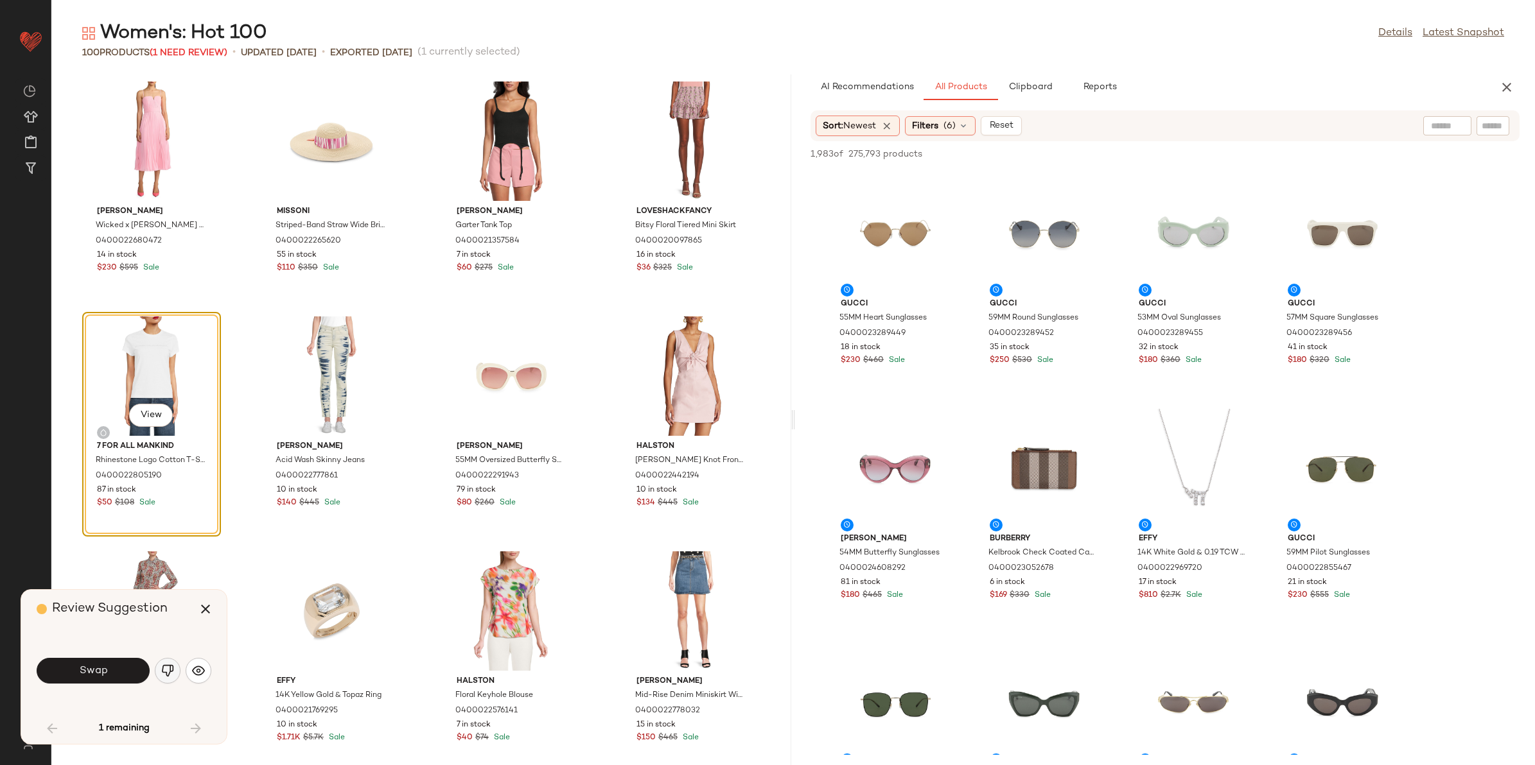
click at [172, 668] on img "button" at bounding box center [167, 671] width 13 height 13
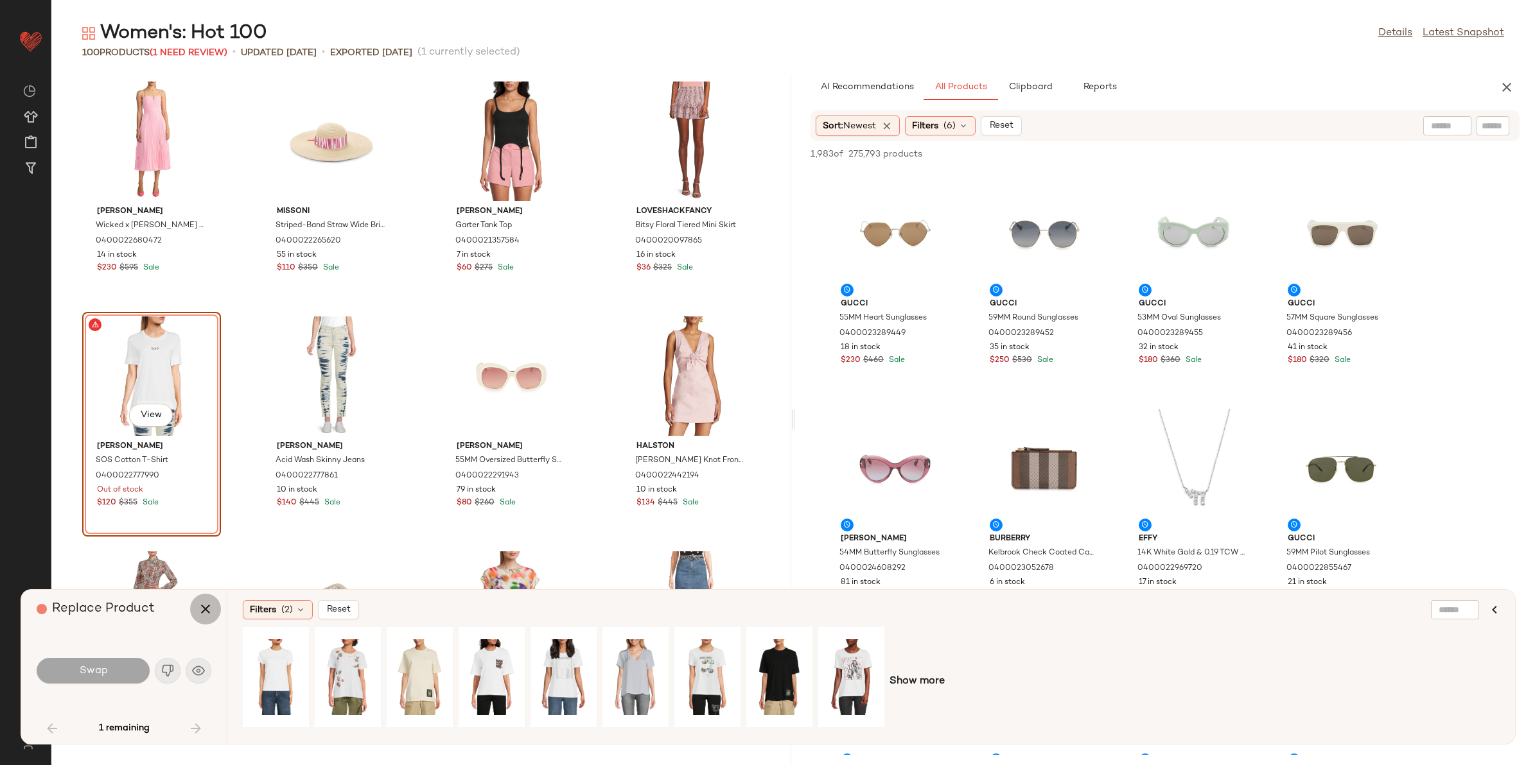
click at [204, 614] on icon "button" at bounding box center [205, 609] width 15 height 15
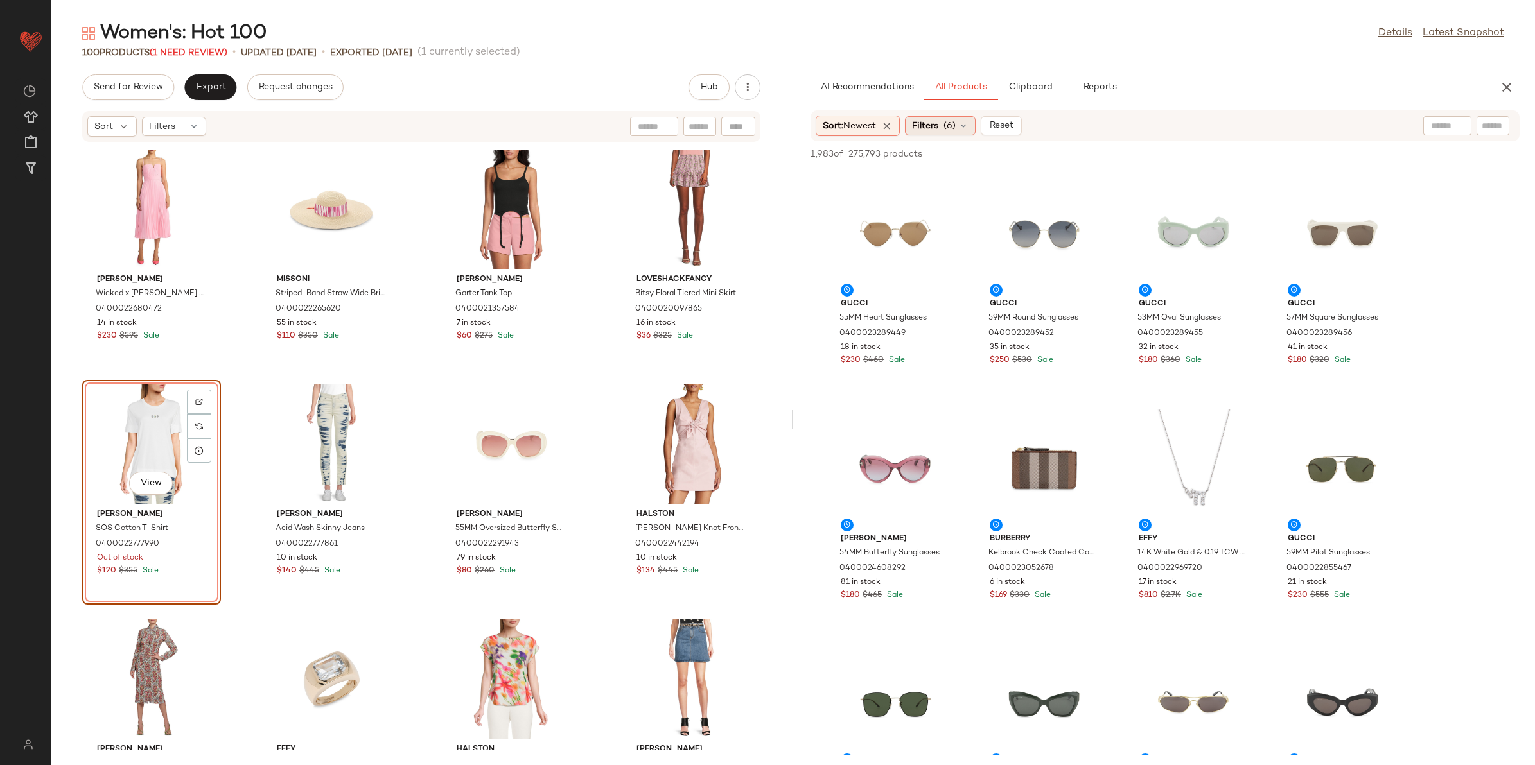
click at [938, 119] on span "Filters" at bounding box center [925, 125] width 26 height 13
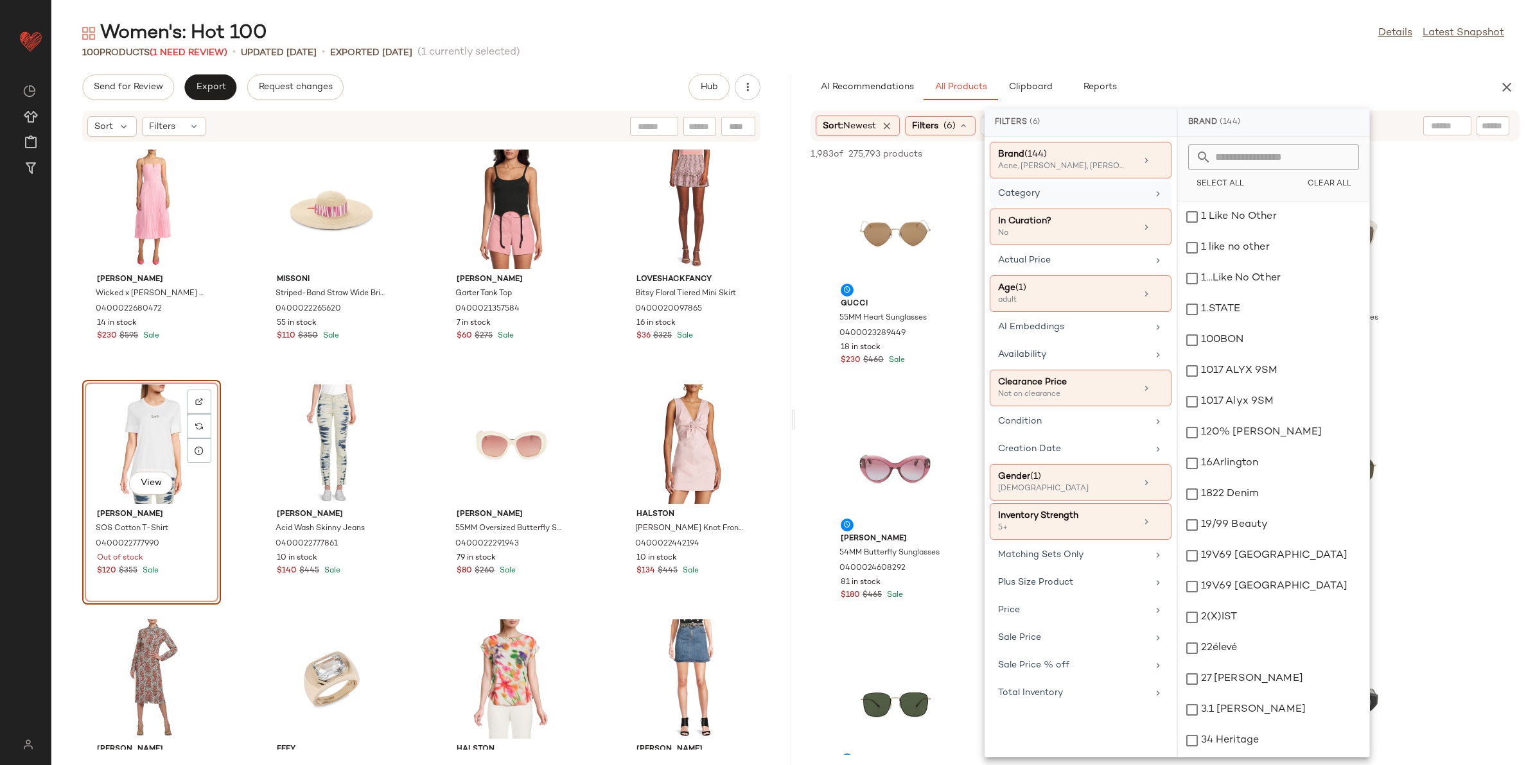
click at [1134, 198] on div "Category" at bounding box center [1073, 193] width 150 height 13
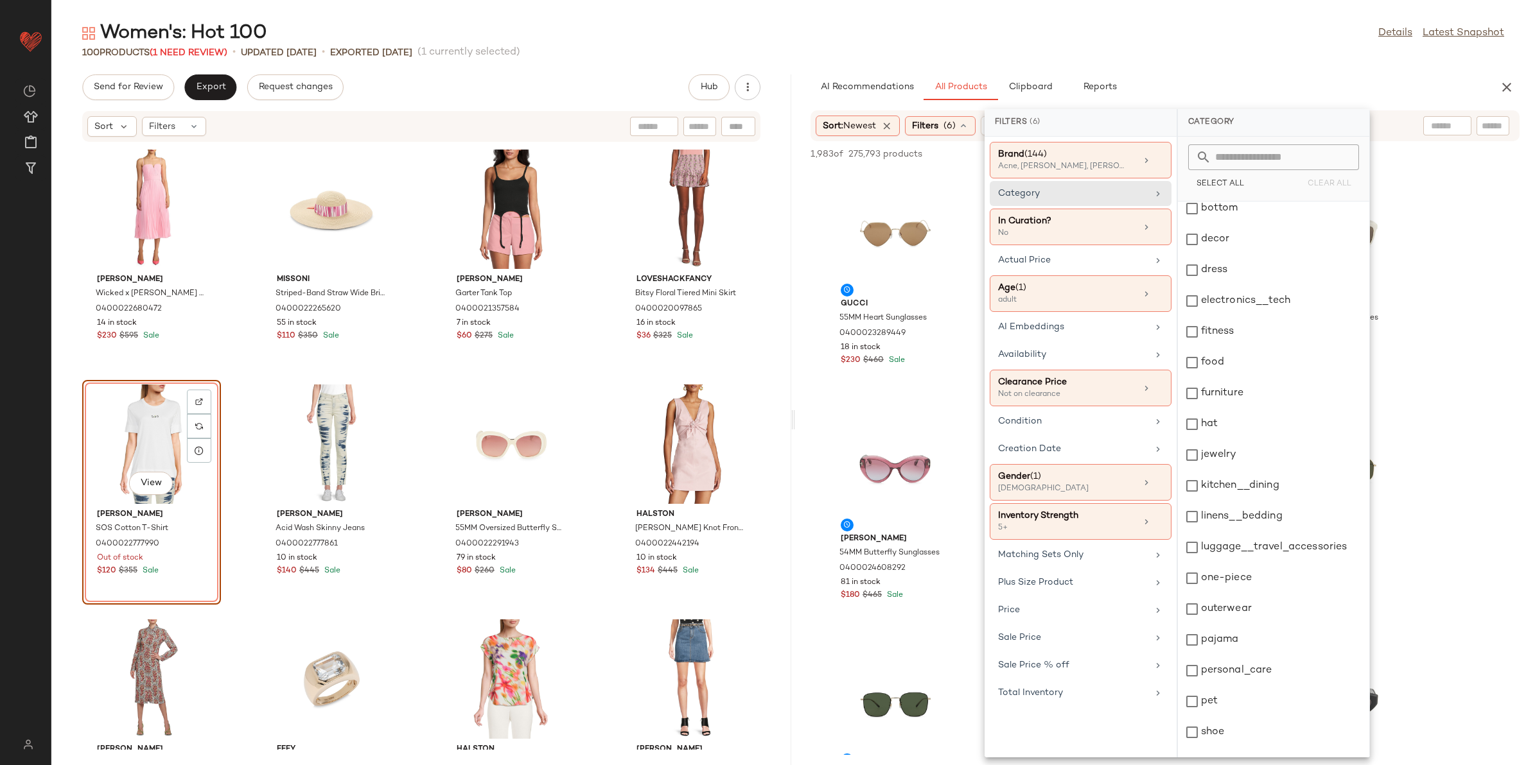
scroll to position [213, 0]
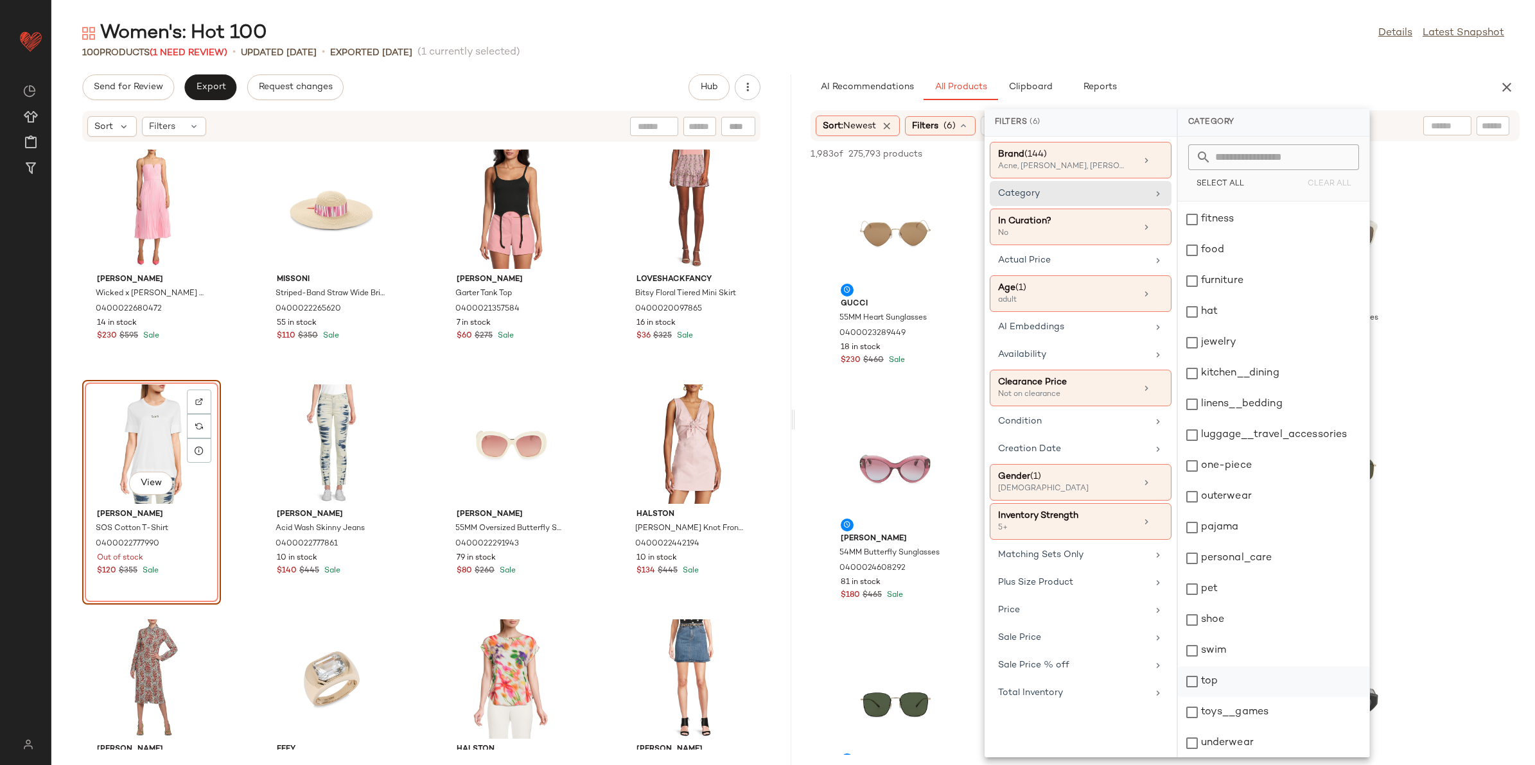
click at [1235, 685] on div "top" at bounding box center [1273, 682] width 191 height 31
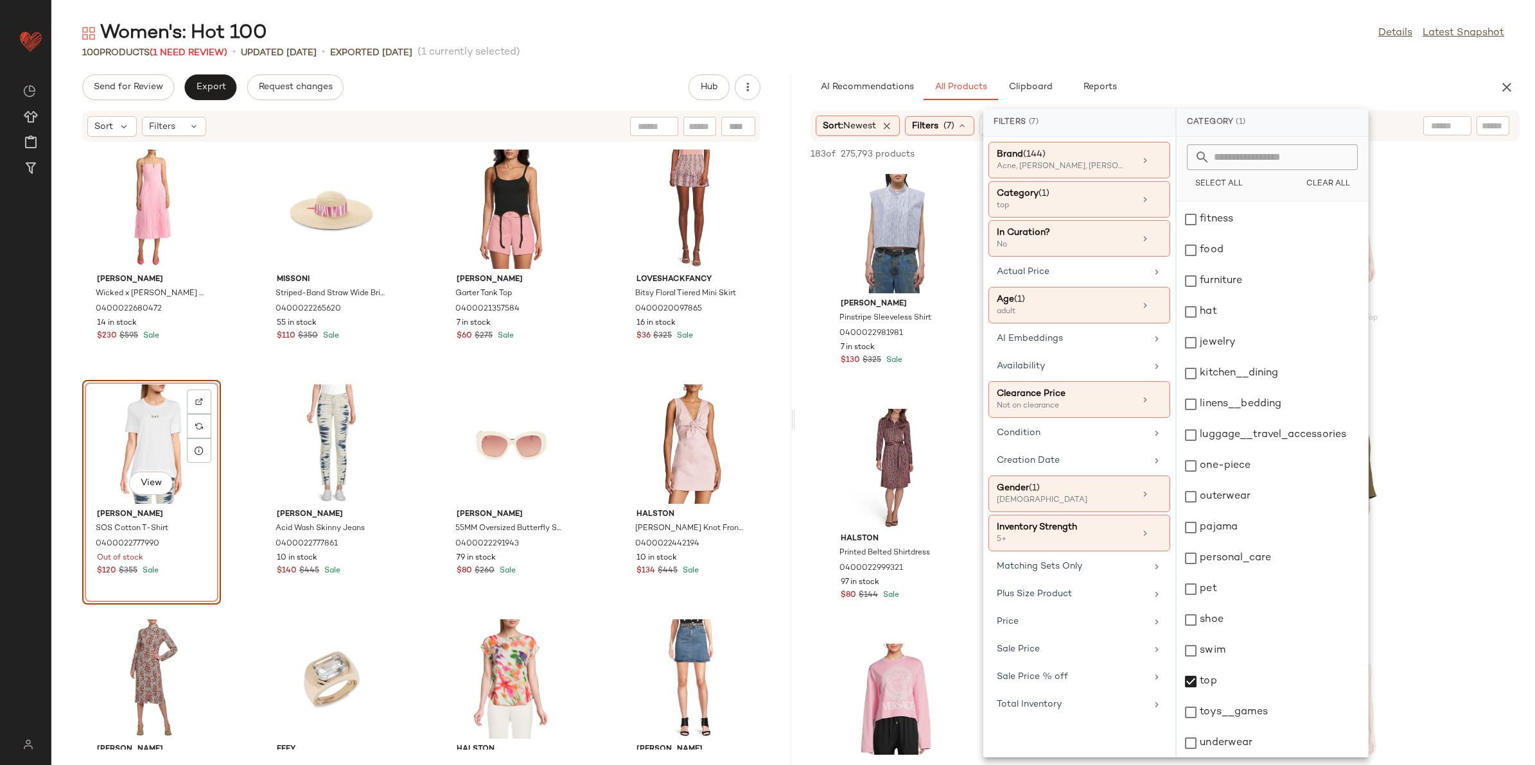
click at [1219, 47] on div "100 Products (1 Need Review) • updated Aug 13th • Exported Aug 13th (1 currentl…" at bounding box center [792, 52] width 1483 height 13
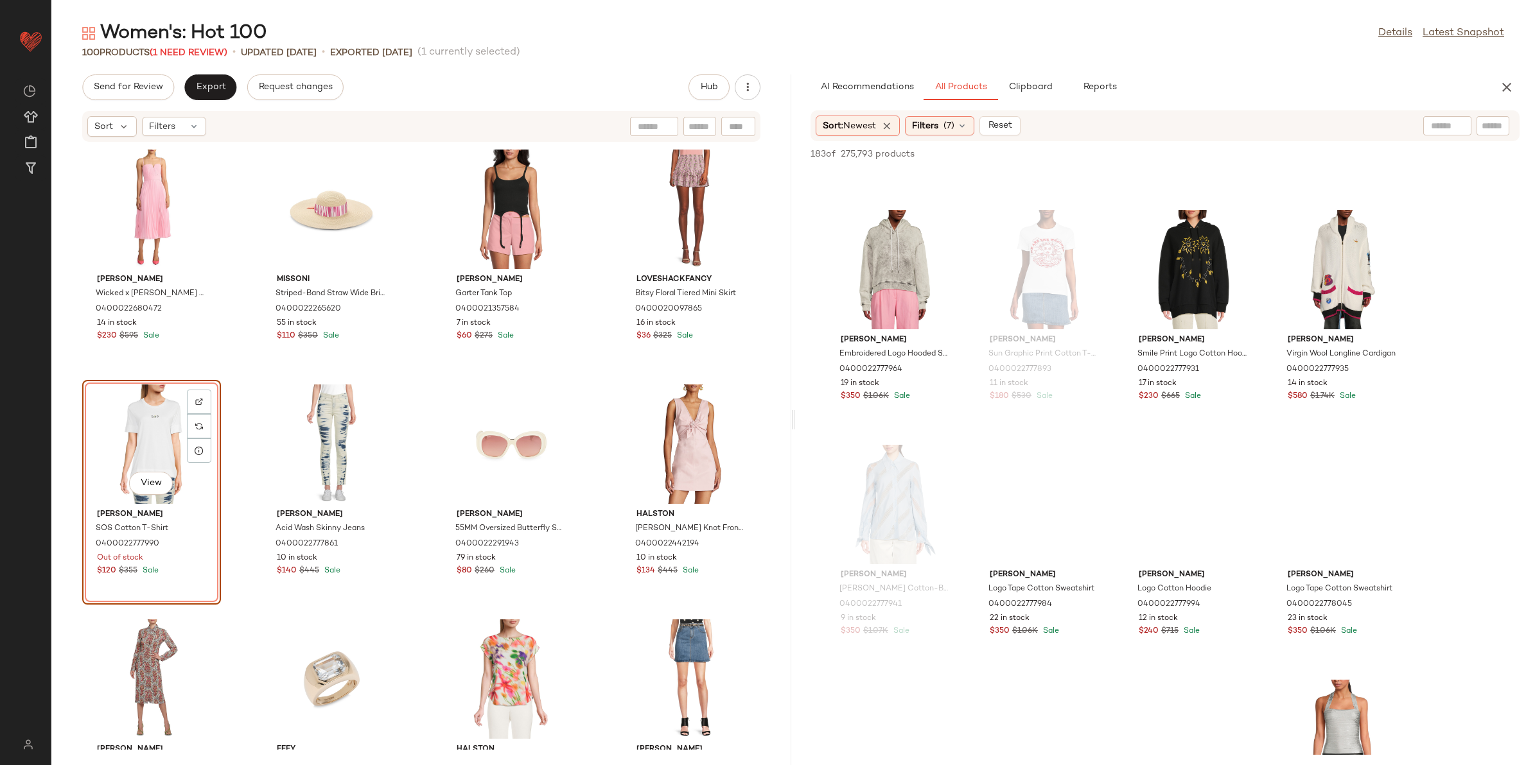
scroll to position [1846, 0]
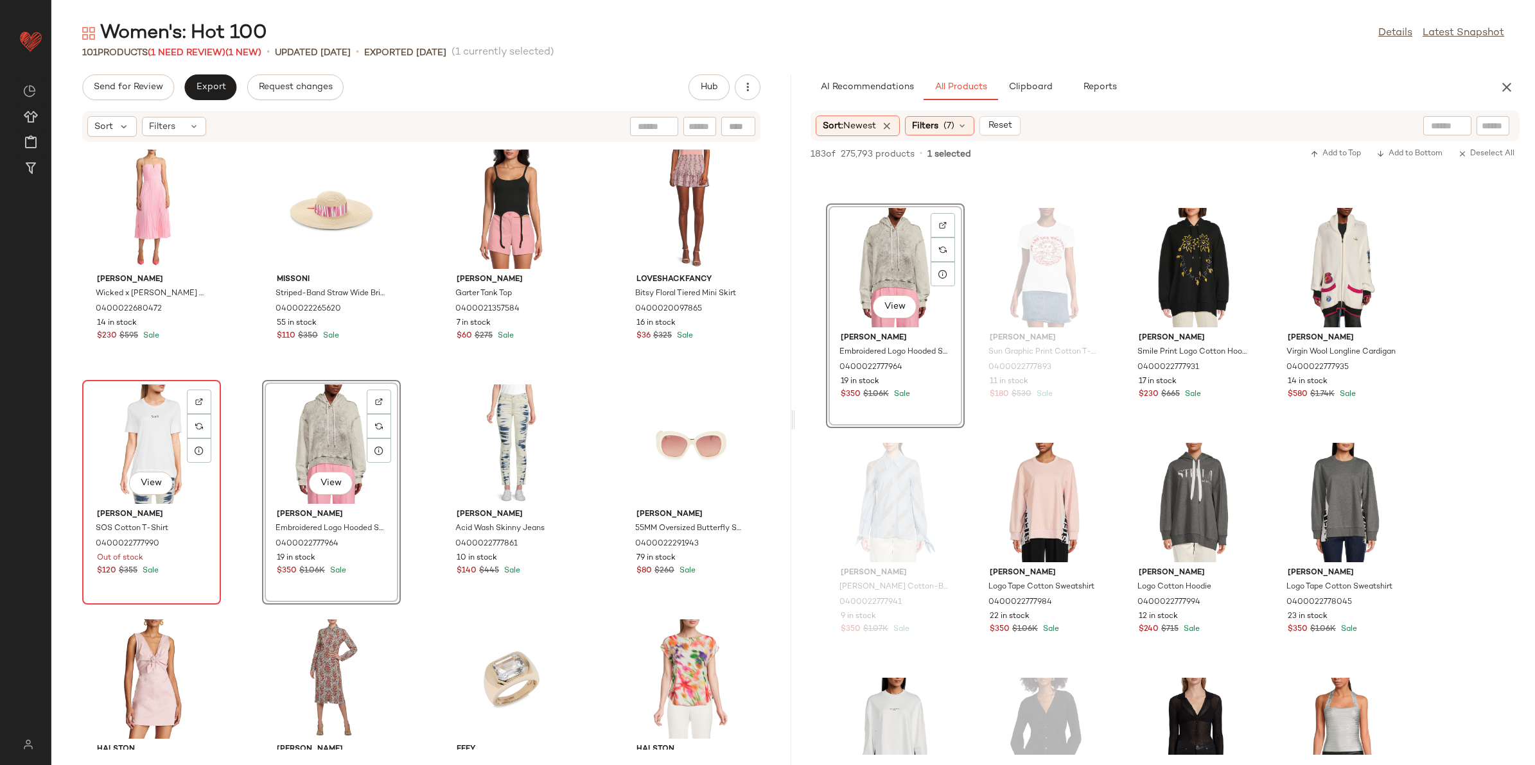
click at [140, 437] on div "View" at bounding box center [152, 444] width 130 height 119
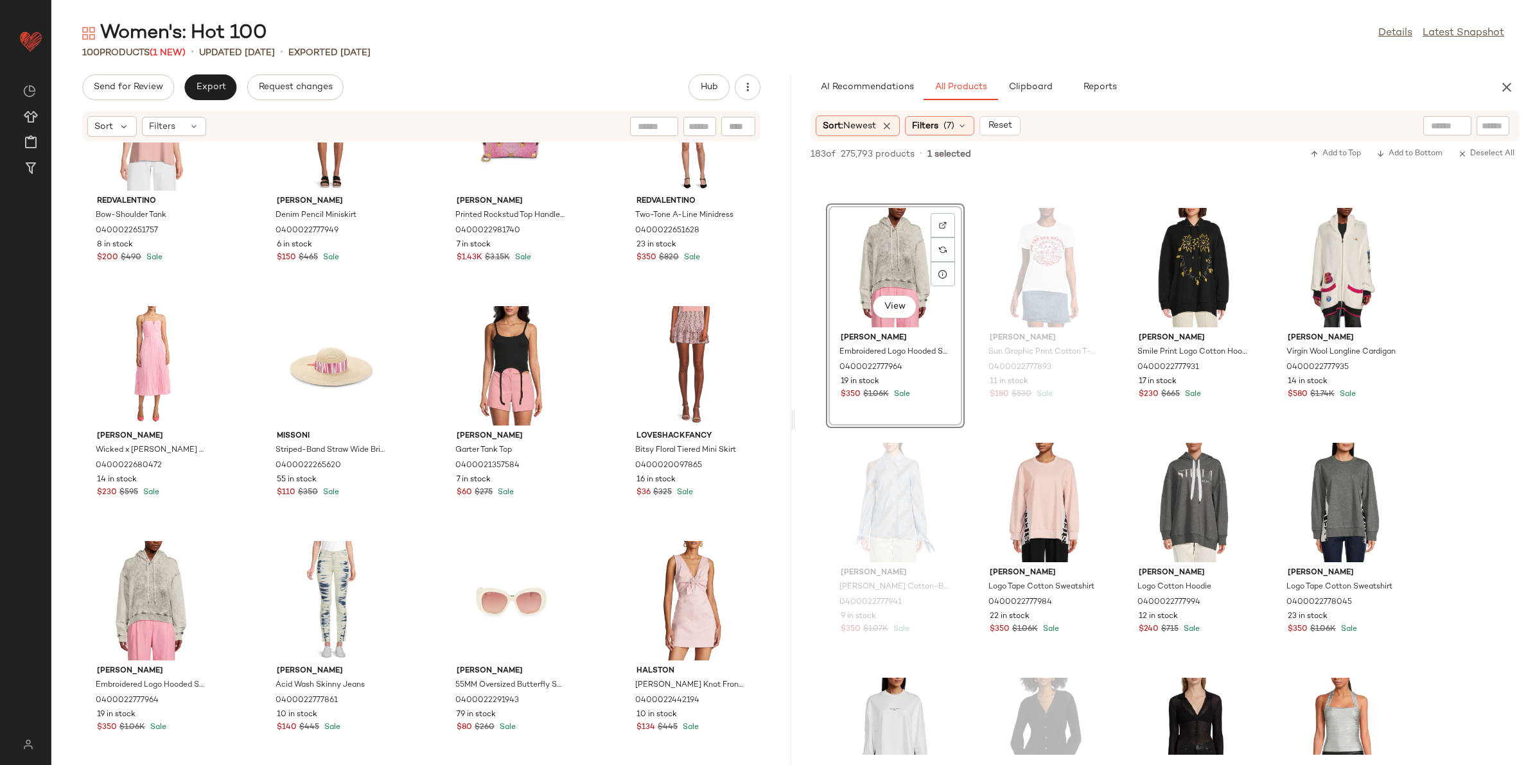
scroll to position [321, 0]
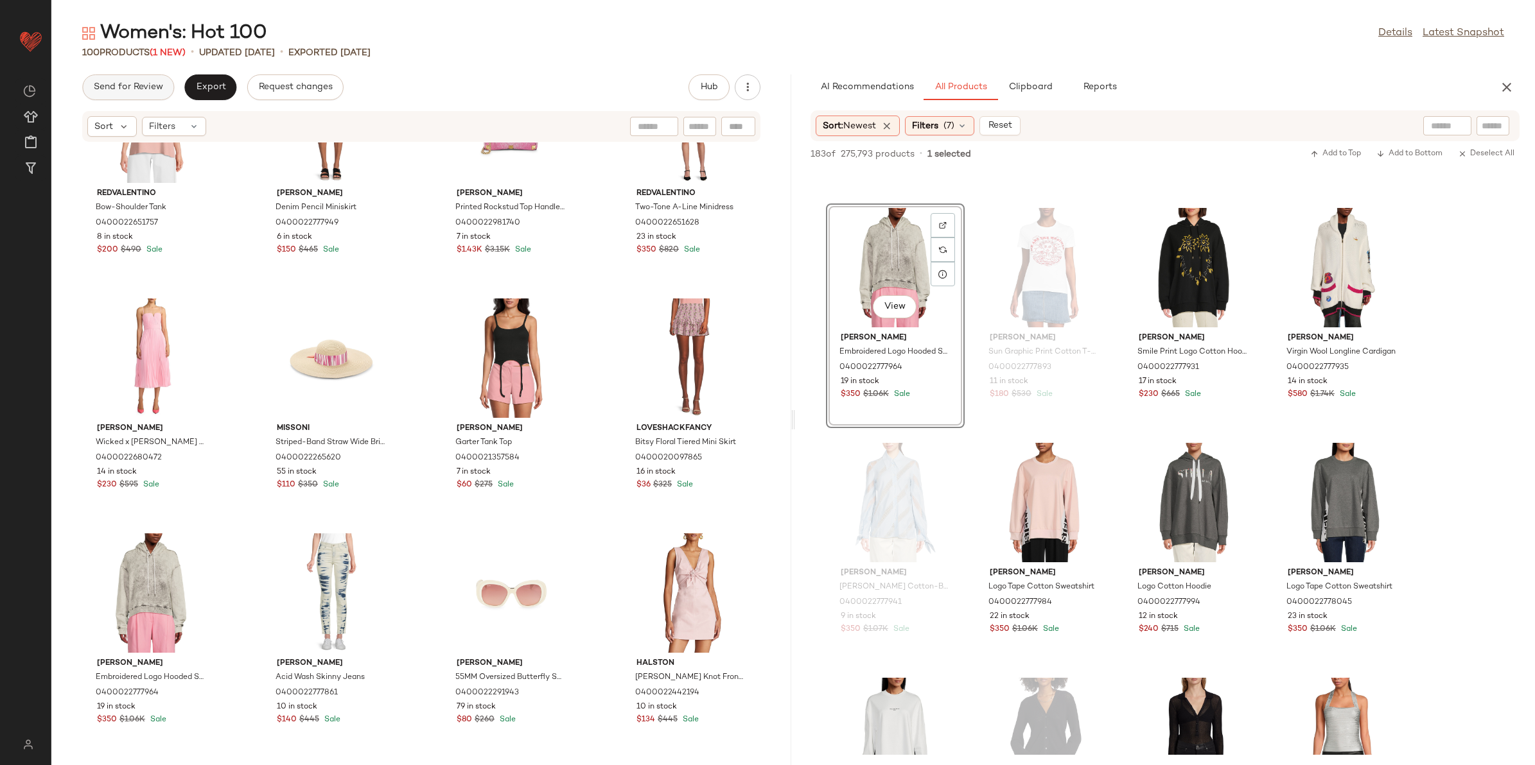
click at [125, 87] on span "Send for Review" at bounding box center [128, 87] width 70 height 10
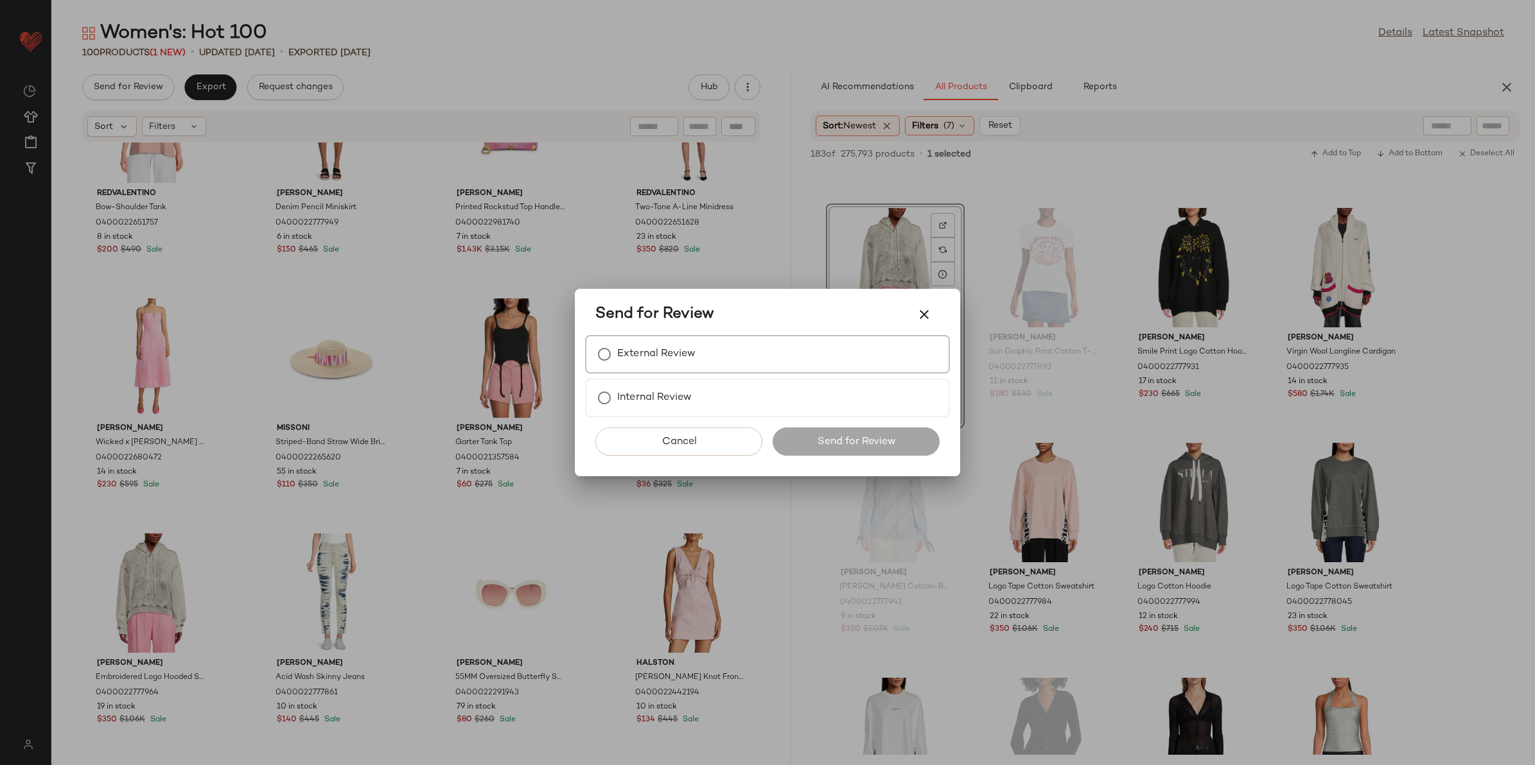
click at [647, 354] on label "External Review" at bounding box center [656, 355] width 78 height 26
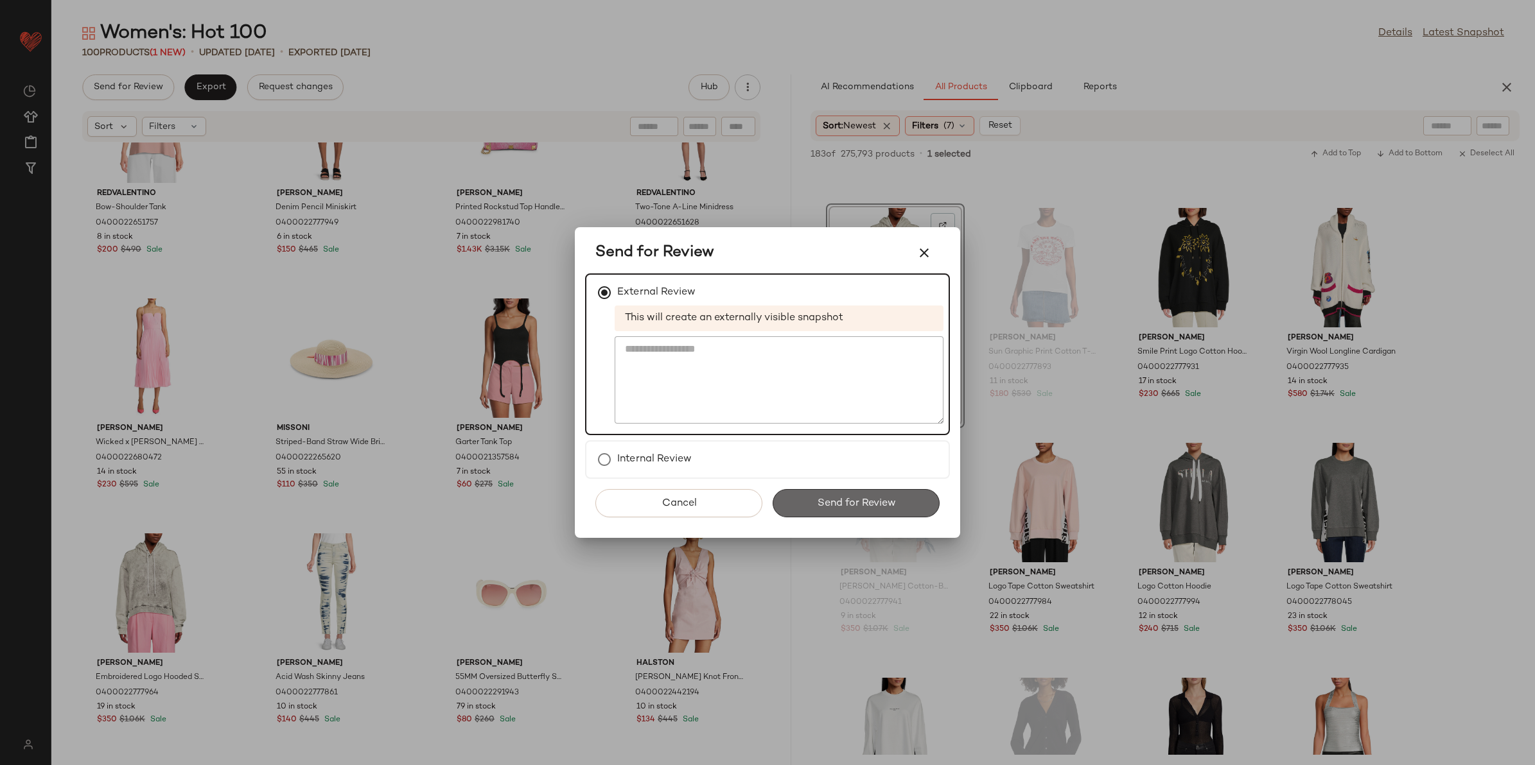
click at [844, 505] on span "Send for Review" at bounding box center [855, 504] width 79 height 12
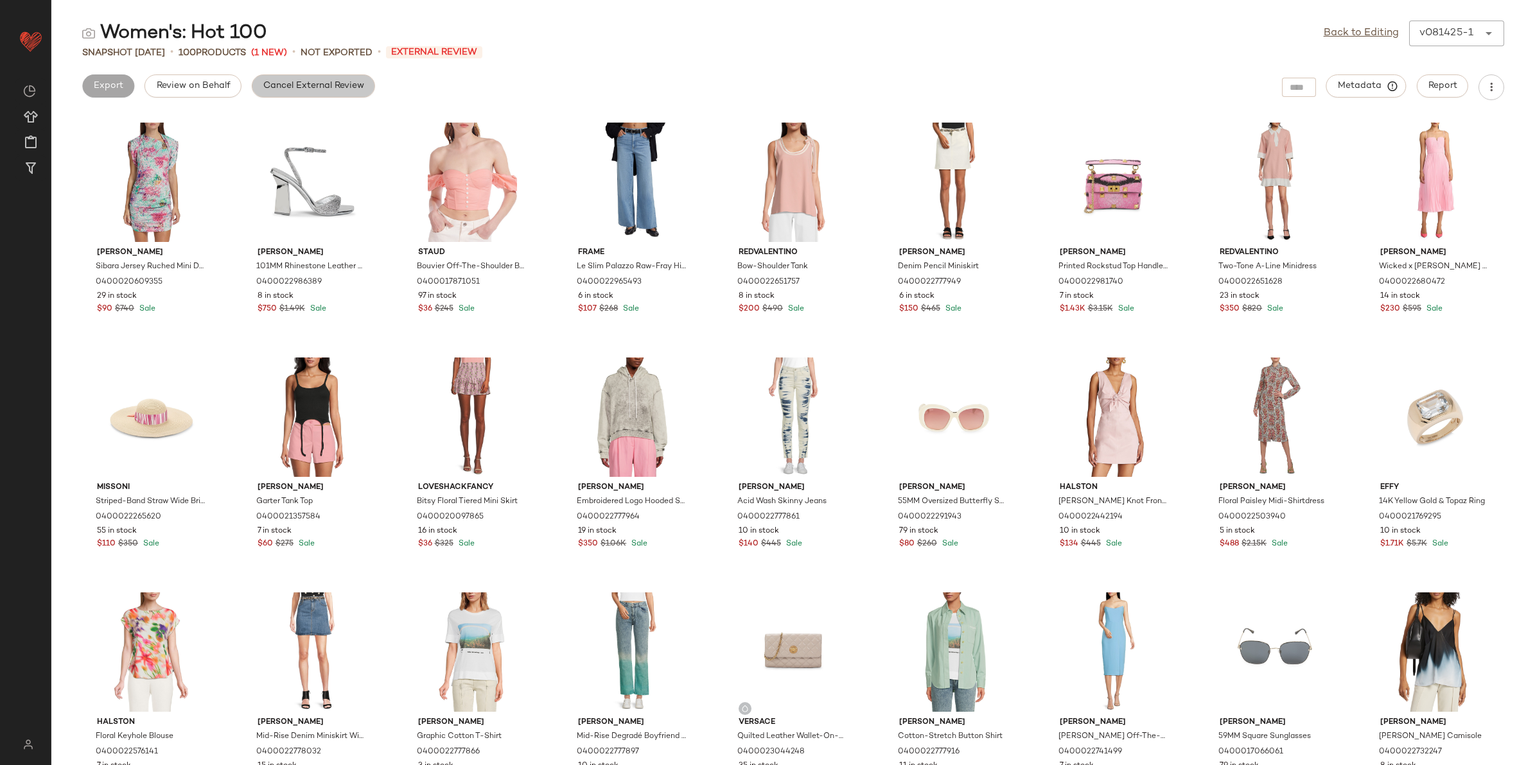
click at [281, 90] on span "Cancel External Review" at bounding box center [313, 86] width 101 height 10
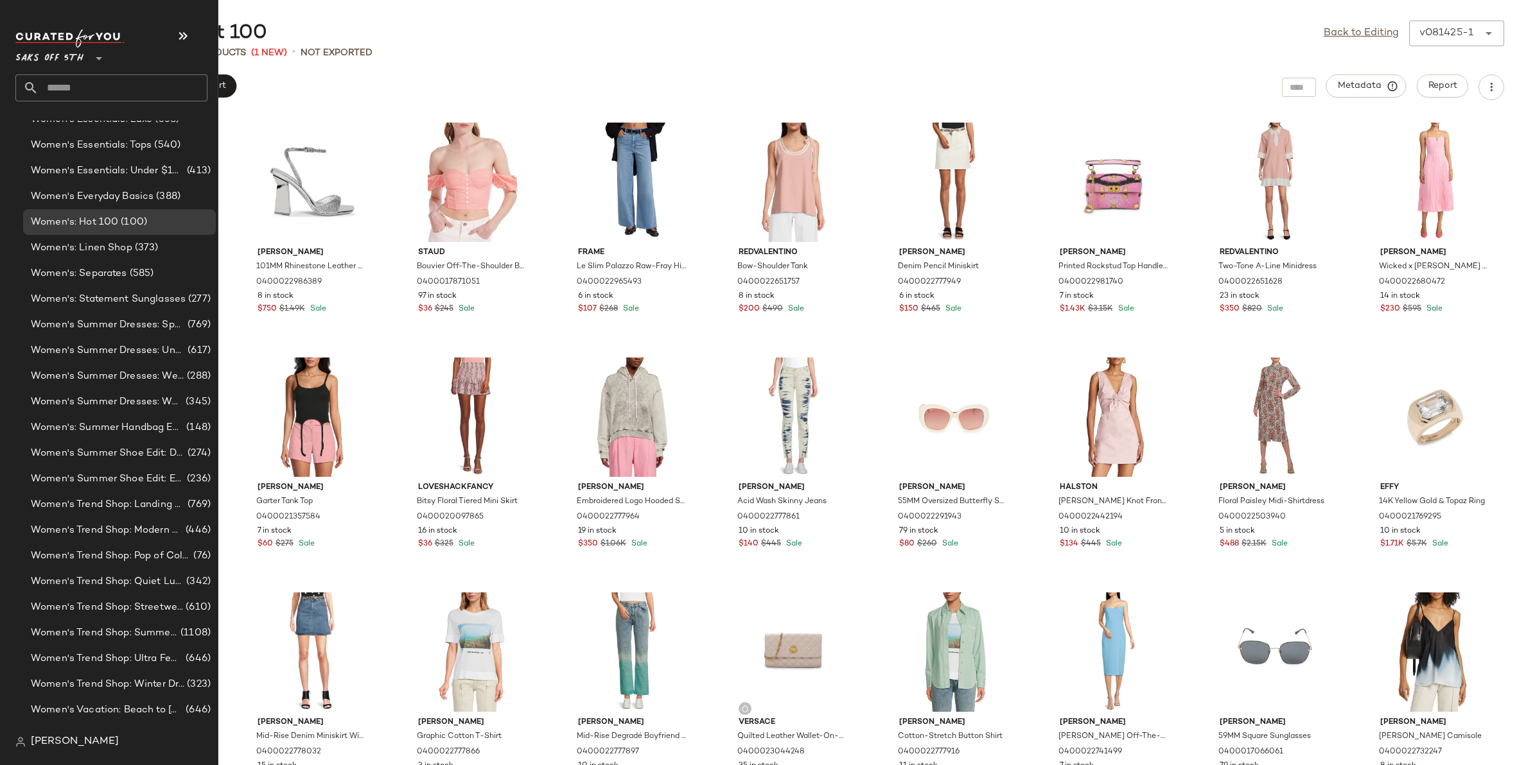
scroll to position [3526, 0]
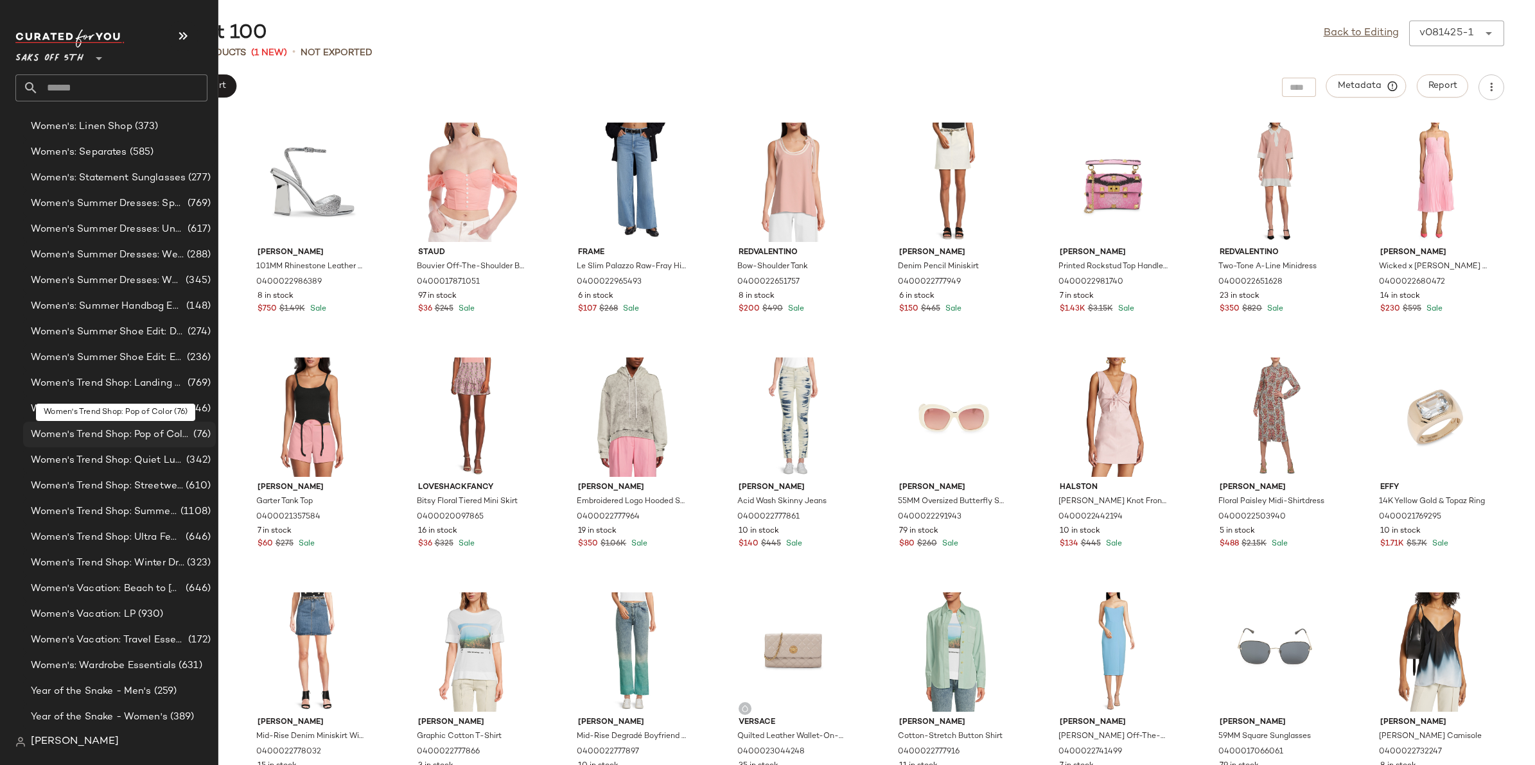
click at [78, 428] on span "Women's Trend Shop: Pop of Color" at bounding box center [111, 435] width 160 height 15
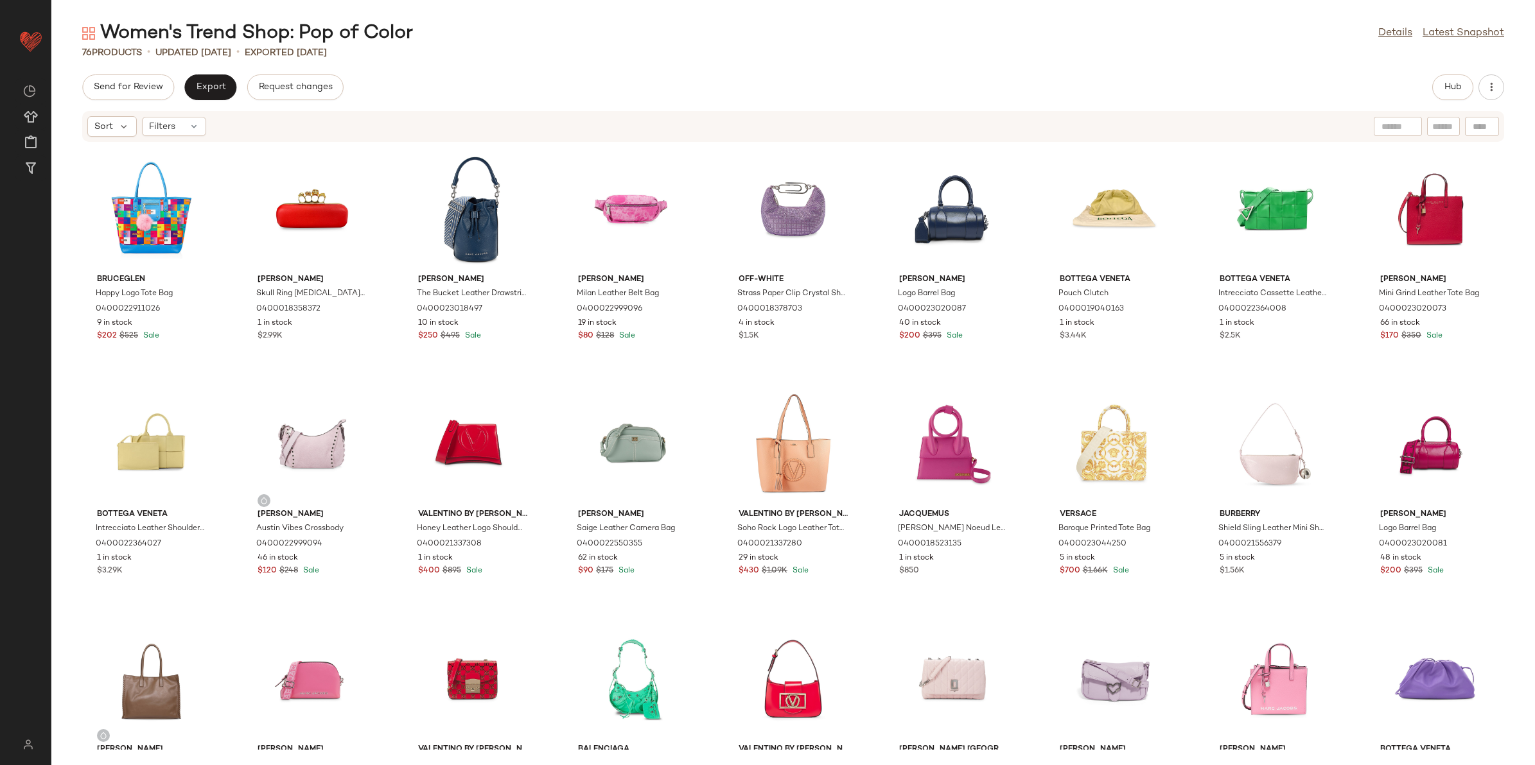
click at [511, 49] on div "76 Products • updated Aug 12th • Exported Aug 12th" at bounding box center [792, 52] width 1483 height 13
click at [179, 124] on div "Filters" at bounding box center [174, 126] width 64 height 19
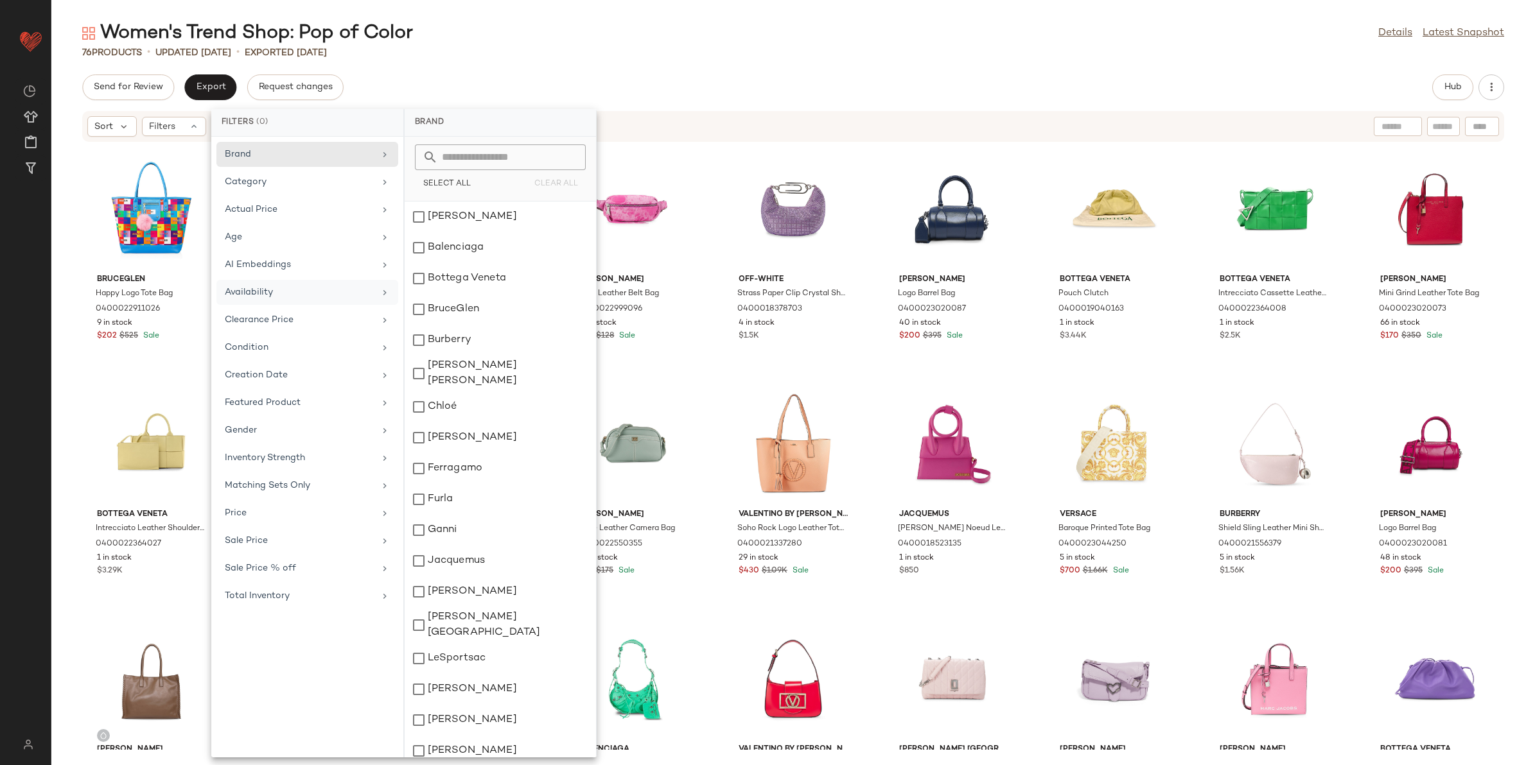
click at [249, 293] on div "Availability" at bounding box center [300, 292] width 150 height 13
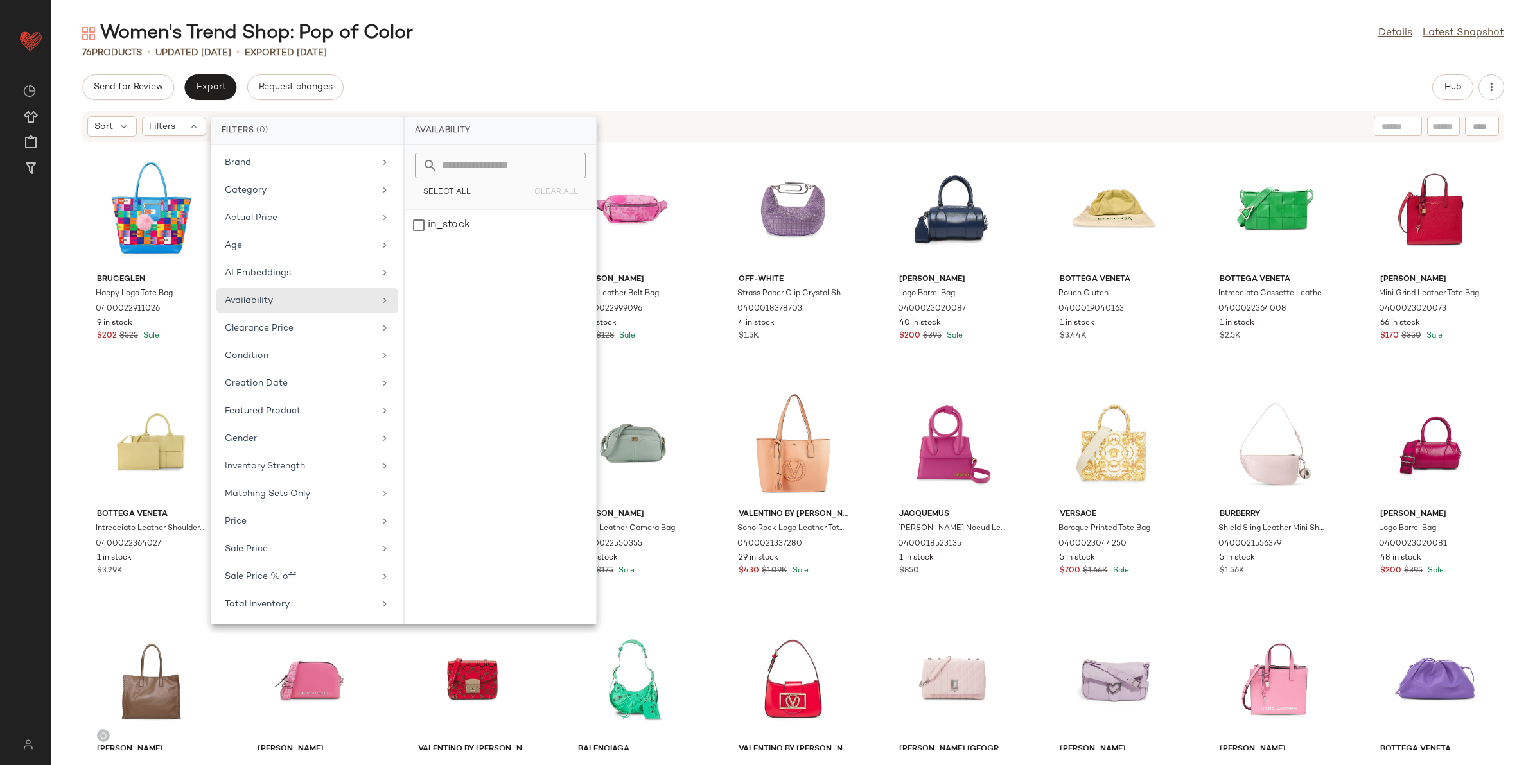
click at [633, 39] on div "Women's Trend Shop: Pop of Color Details Latest Snapshot" at bounding box center [792, 34] width 1483 height 26
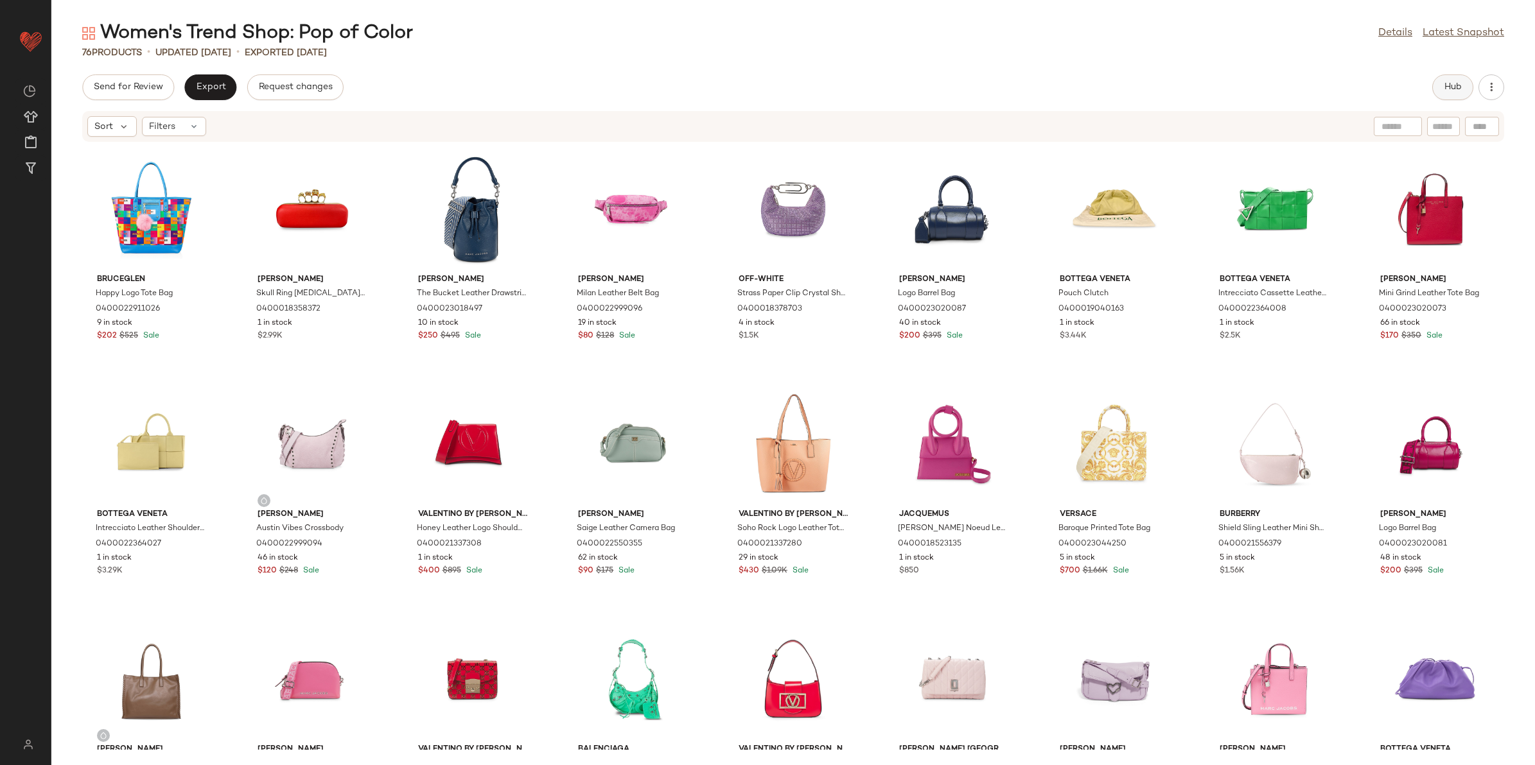
click at [1449, 78] on button "Hub" at bounding box center [1452, 87] width 41 height 26
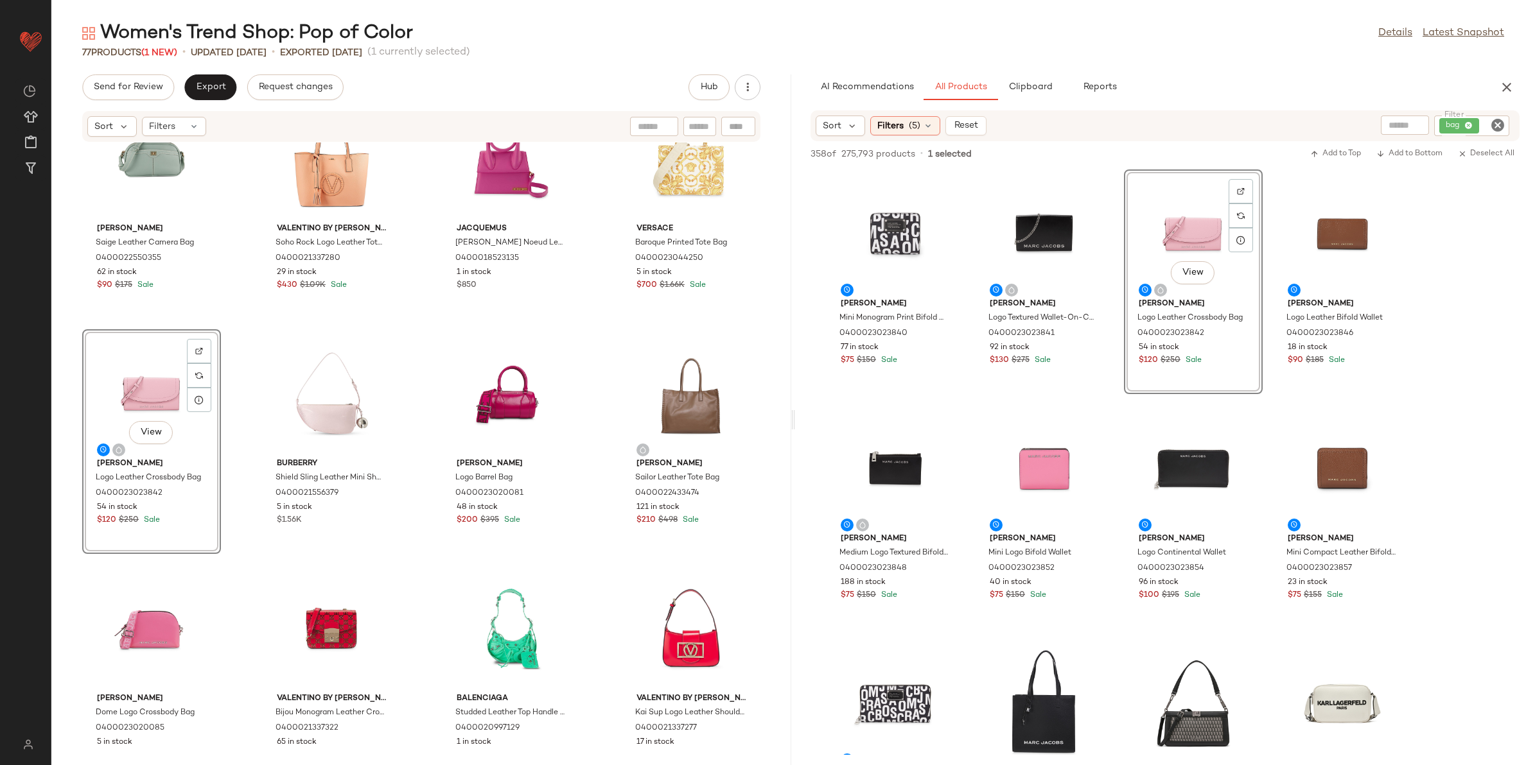
scroll to position [893, 0]
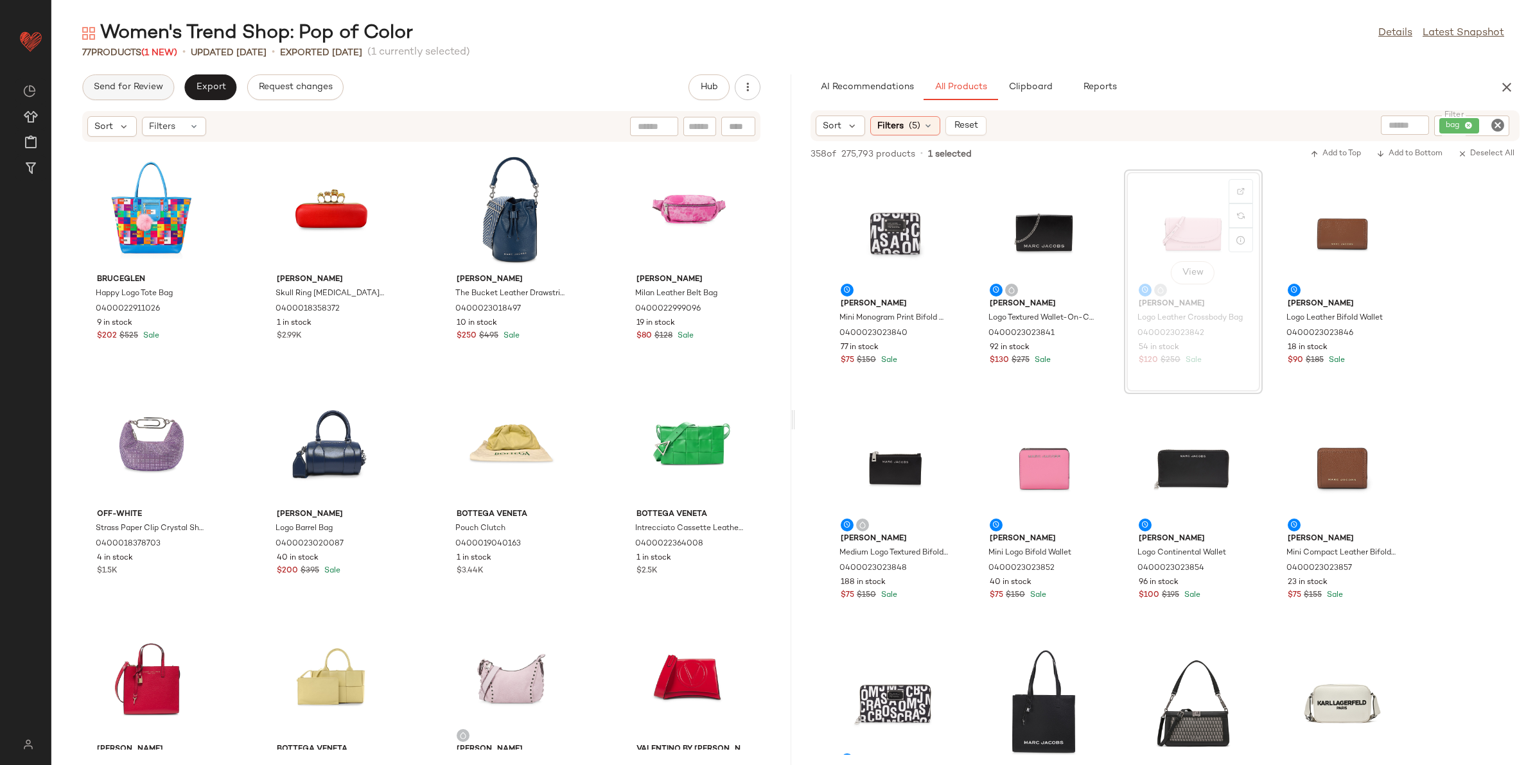
click at [144, 85] on span "Send for Review" at bounding box center [128, 87] width 70 height 10
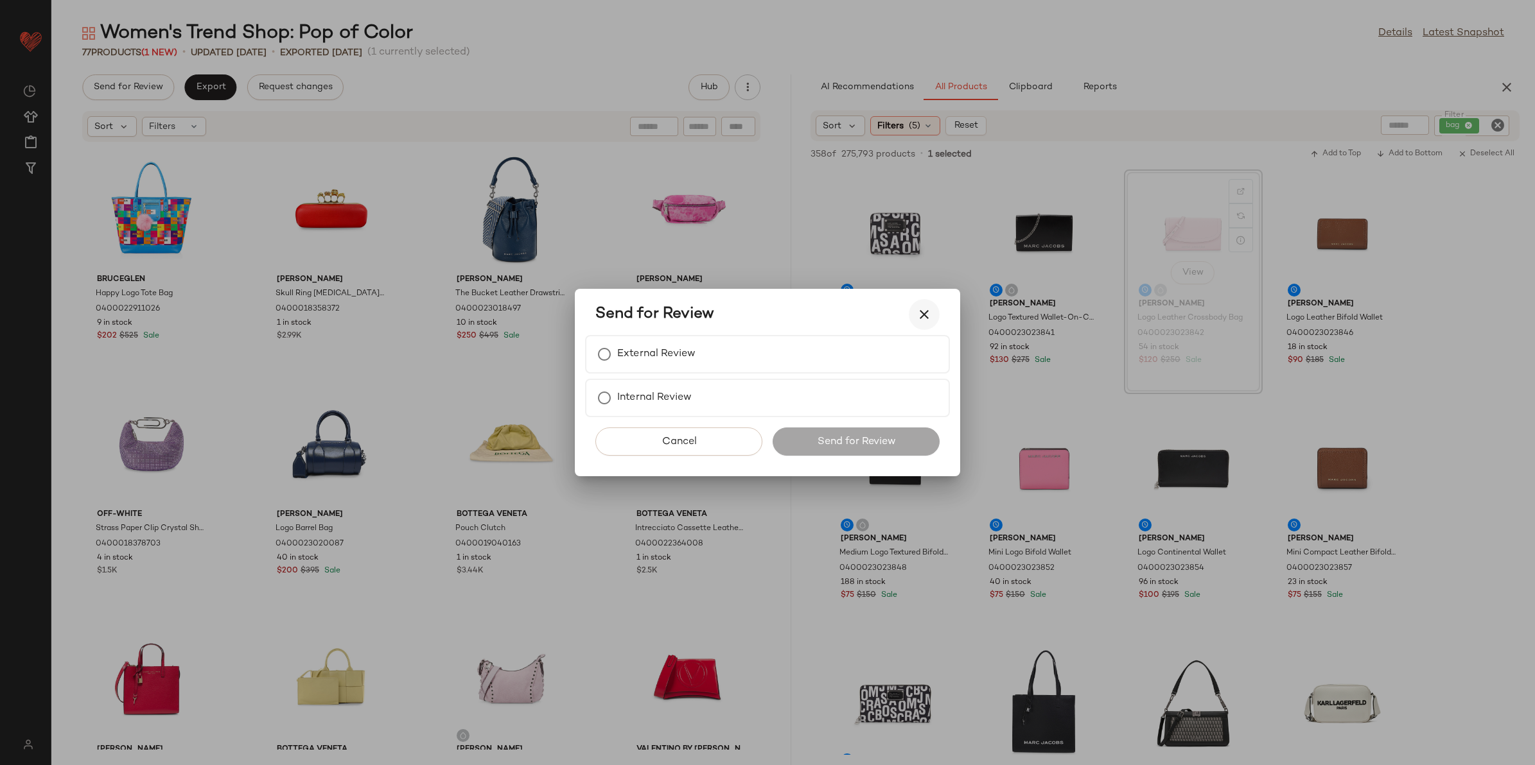
click at [932, 313] on button "button" at bounding box center [924, 314] width 31 height 31
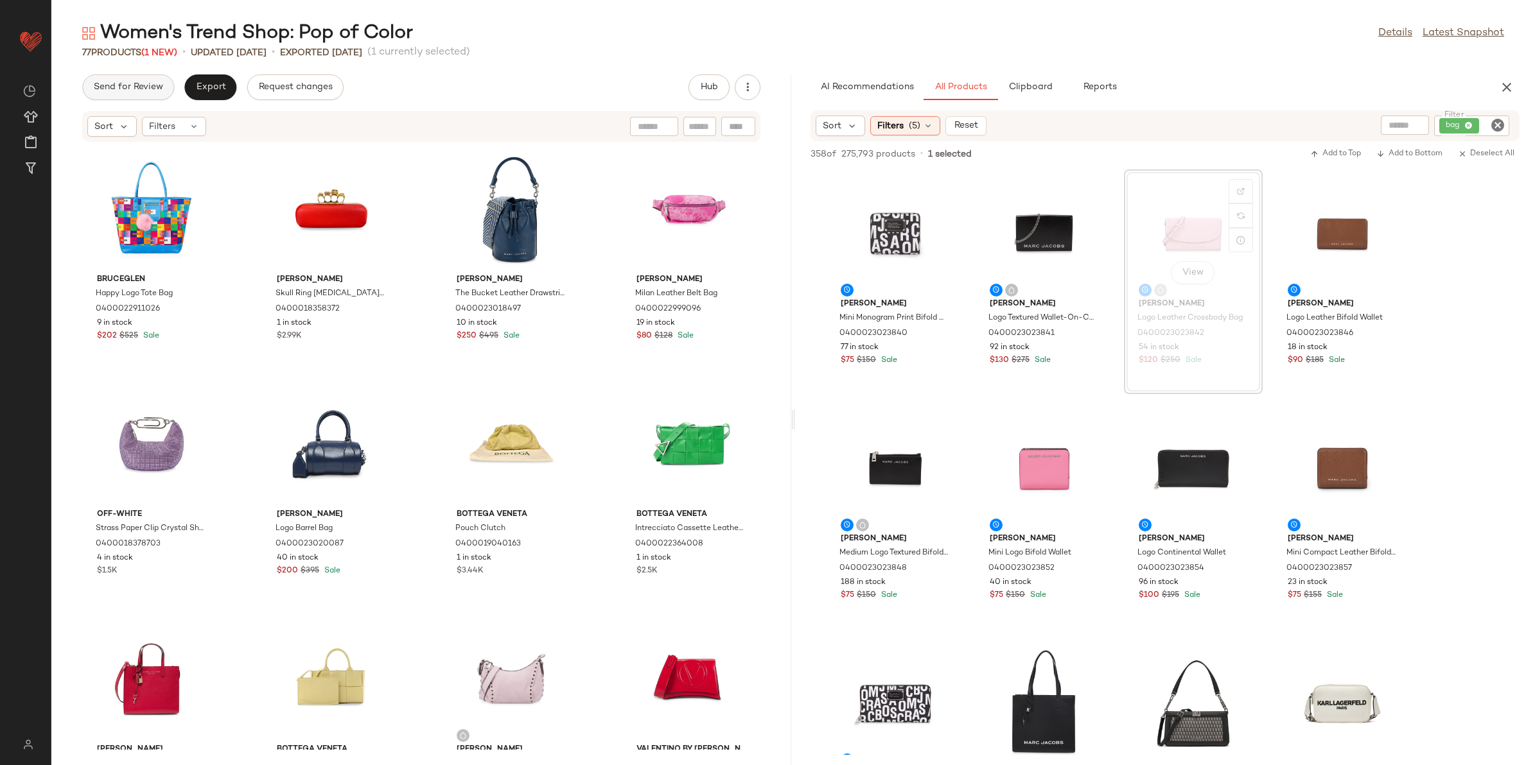
click at [145, 94] on button "Send for Review" at bounding box center [128, 87] width 92 height 26
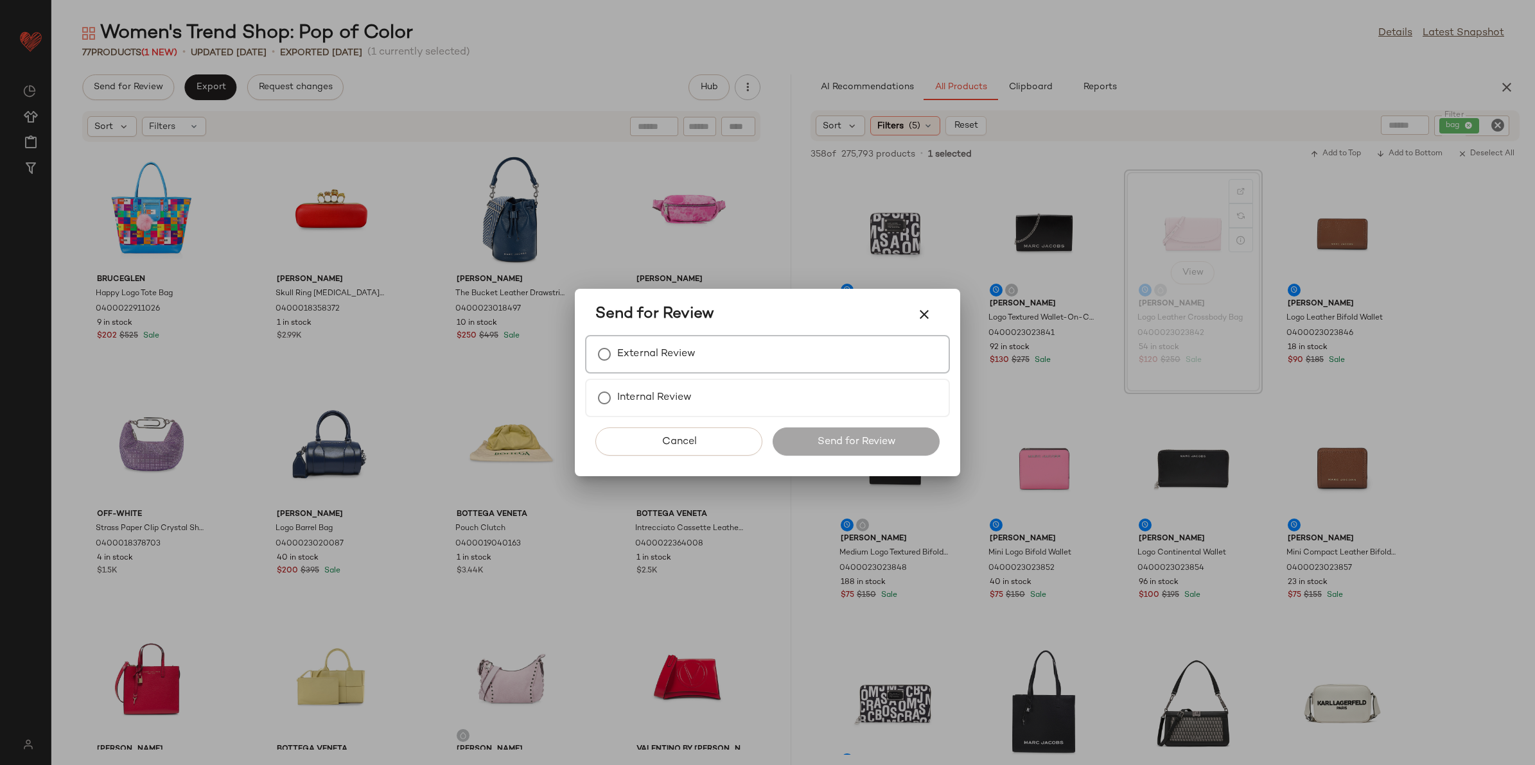
click at [594, 339] on div "External Review" at bounding box center [767, 354] width 365 height 39
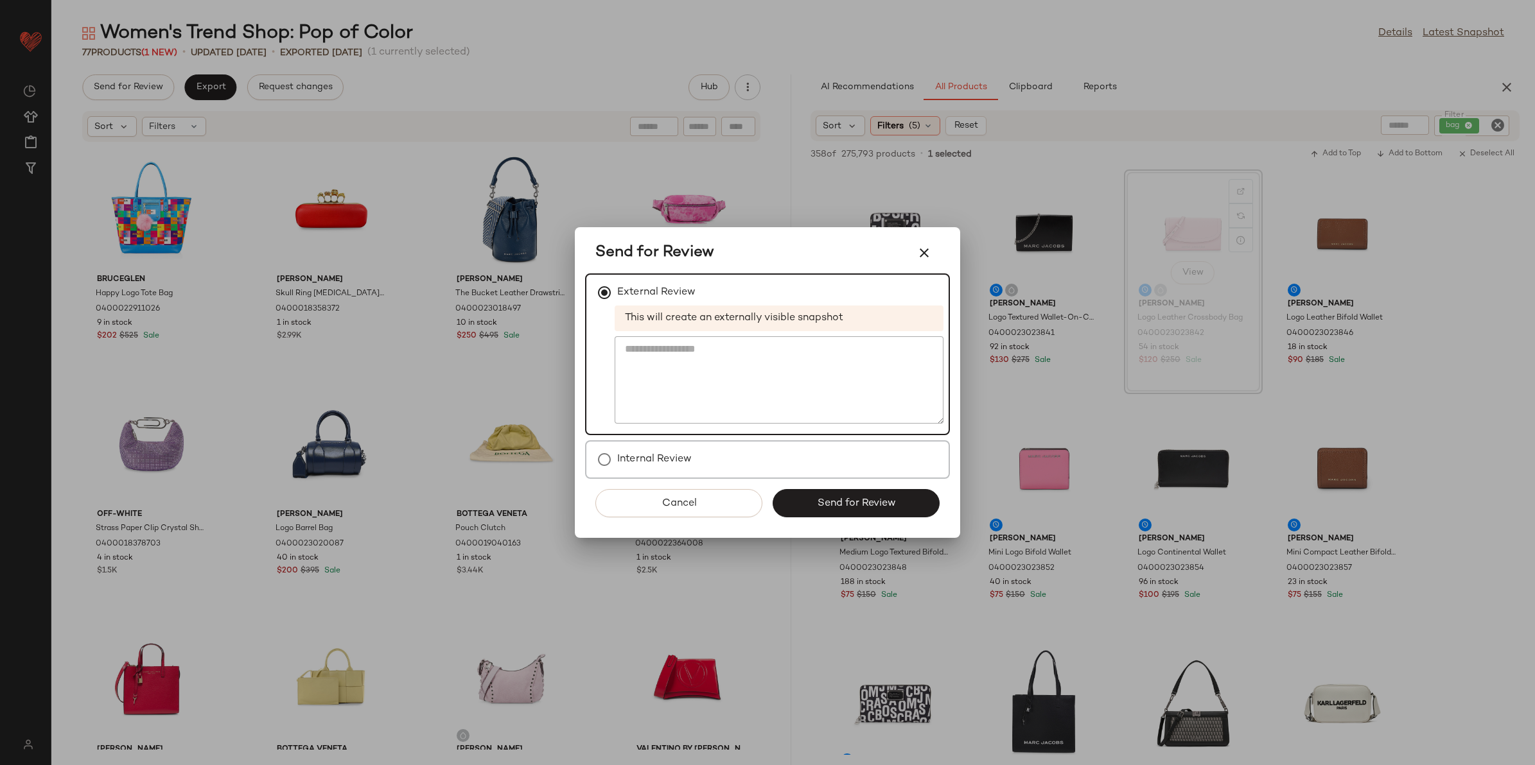
click at [816, 473] on div "Internal Review" at bounding box center [767, 460] width 365 height 39
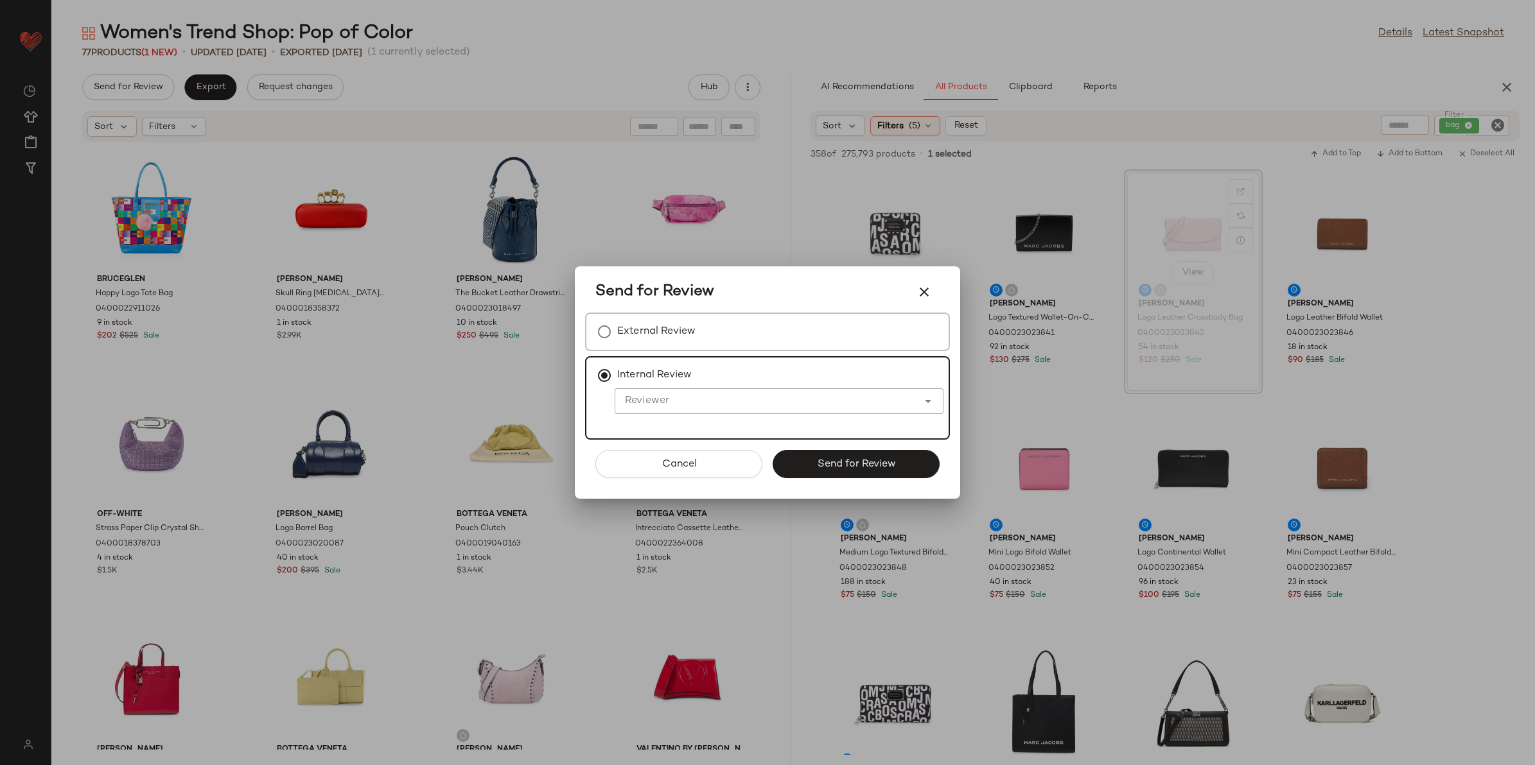
click at [663, 342] on label "External Review" at bounding box center [656, 332] width 78 height 26
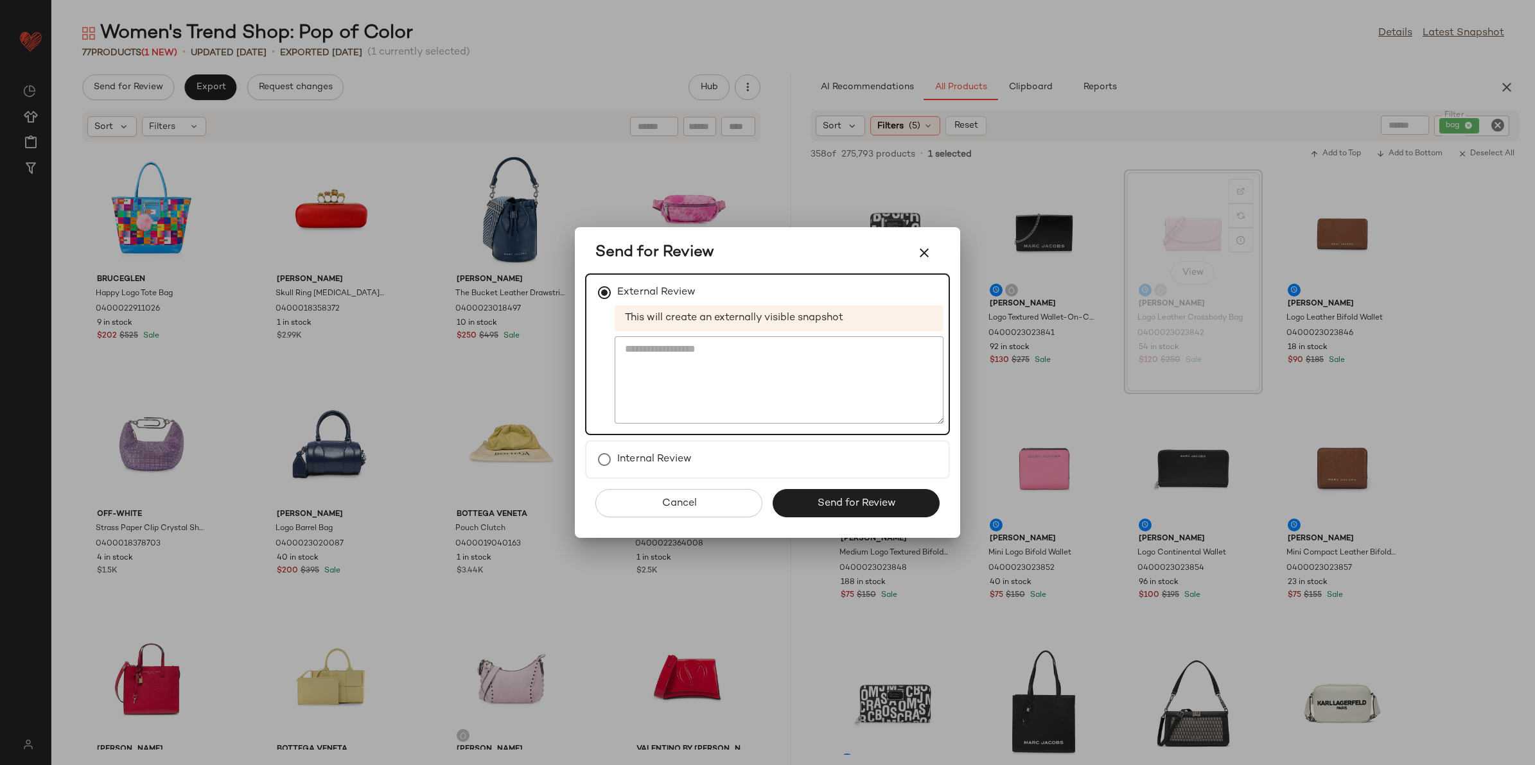
click at [794, 502] on button "Send for Review" at bounding box center [856, 503] width 167 height 28
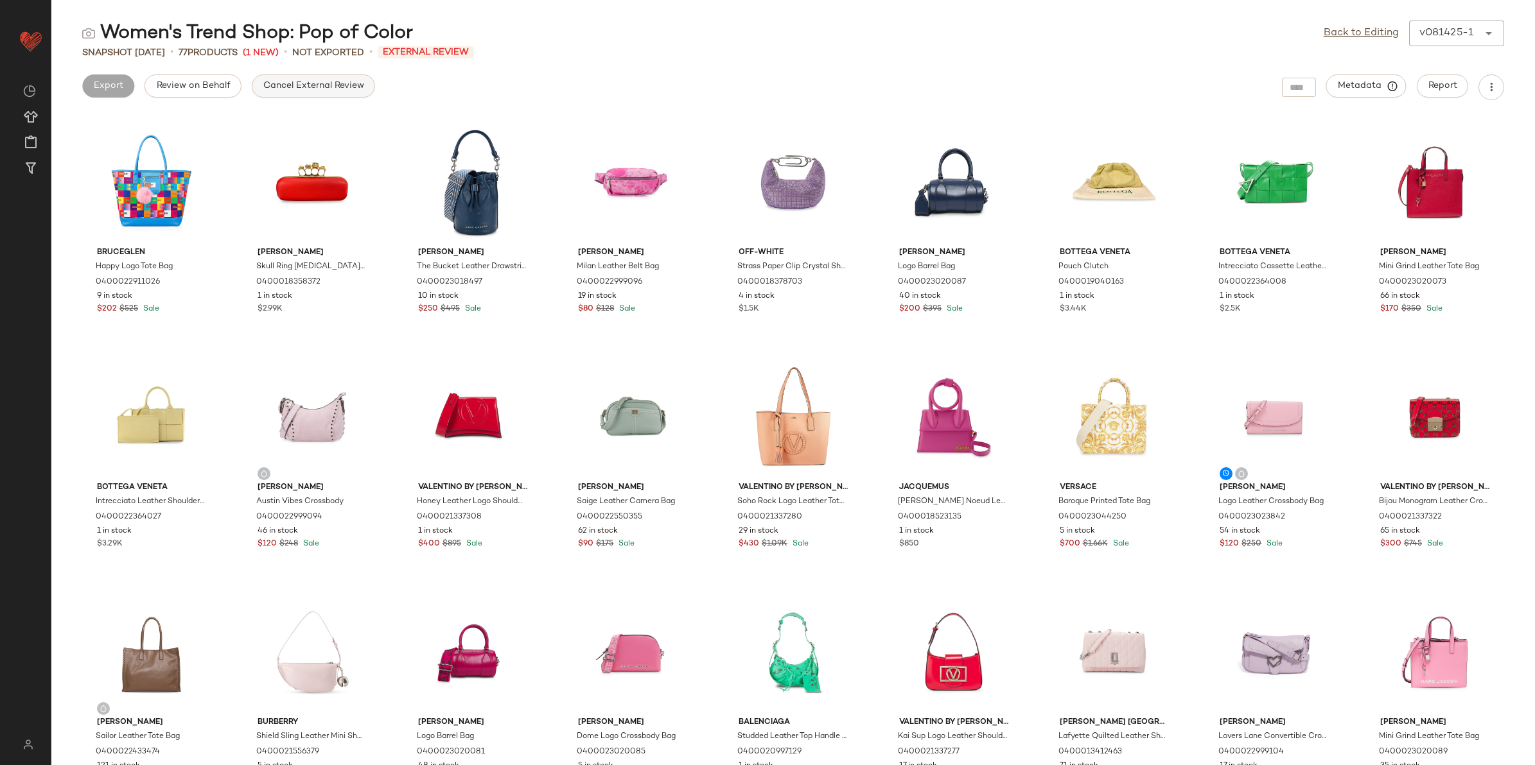
click at [265, 93] on button "Cancel External Review" at bounding box center [313, 85] width 123 height 23
click at [207, 91] on span "Export" at bounding box center [210, 86] width 30 height 10
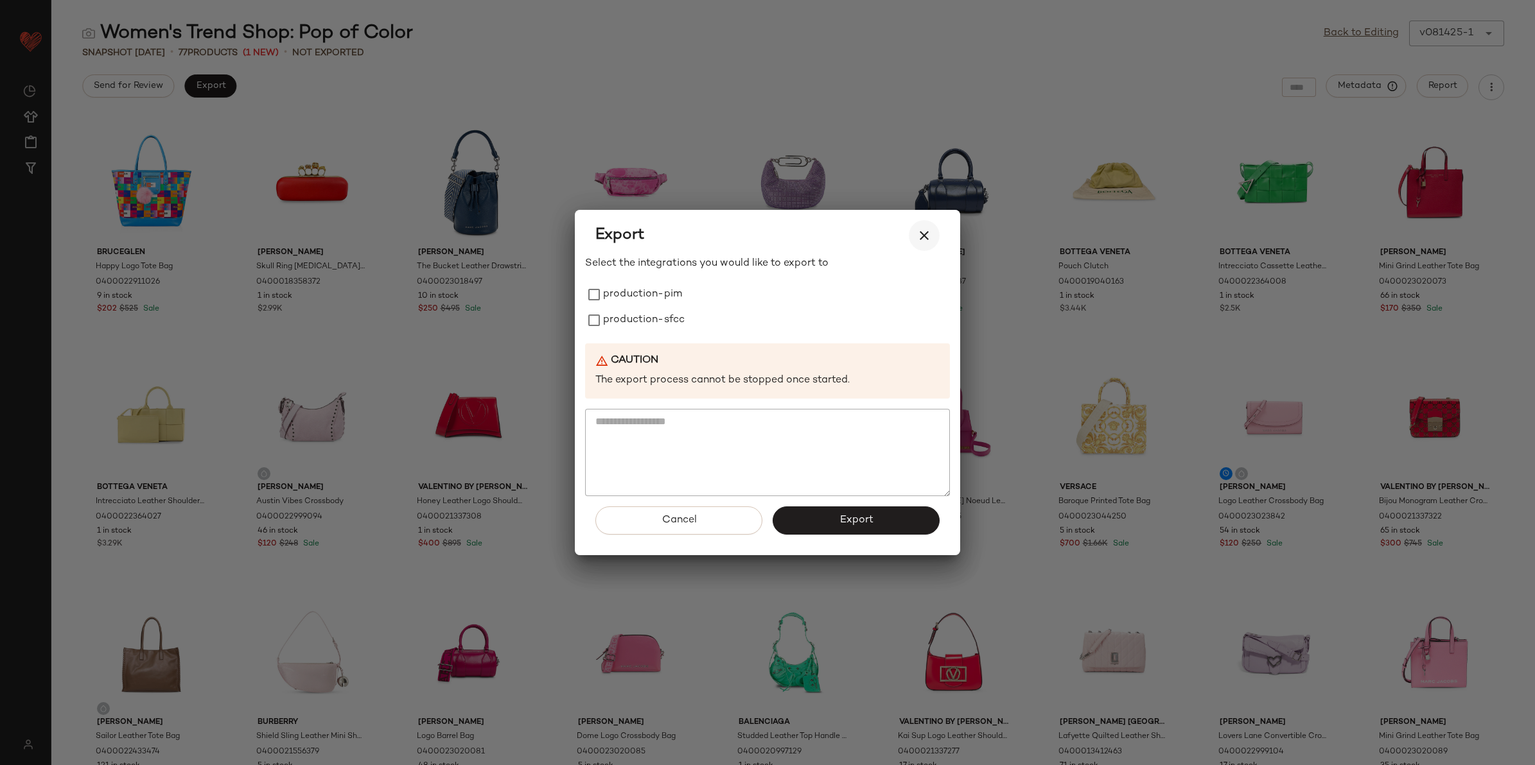
click at [925, 236] on icon "button" at bounding box center [923, 235] width 15 height 15
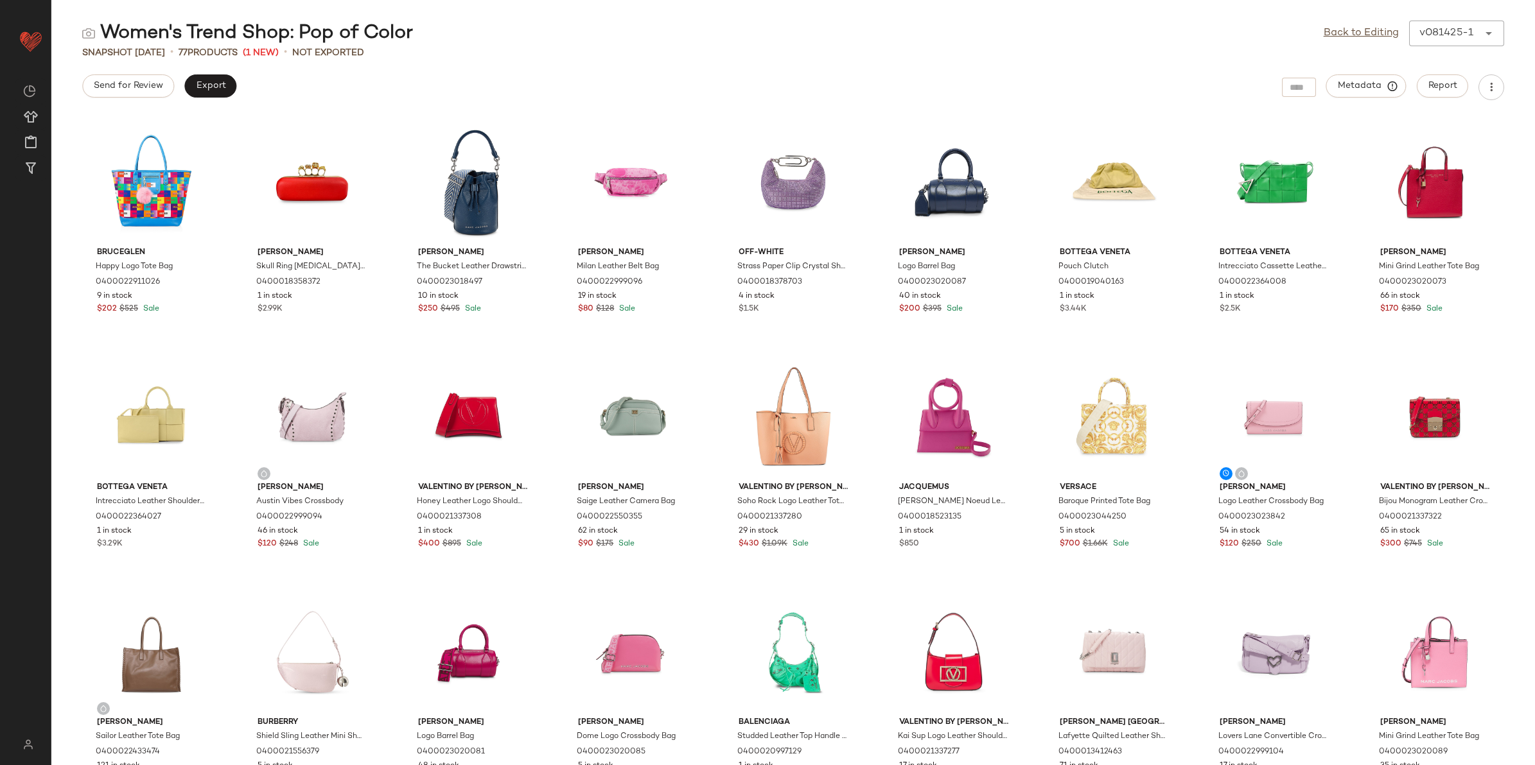
click at [1354, 24] on div "Back to Editing v081425-1 ******" at bounding box center [1414, 34] width 180 height 26
click at [1349, 28] on link "Back to Editing" at bounding box center [1361, 33] width 75 height 15
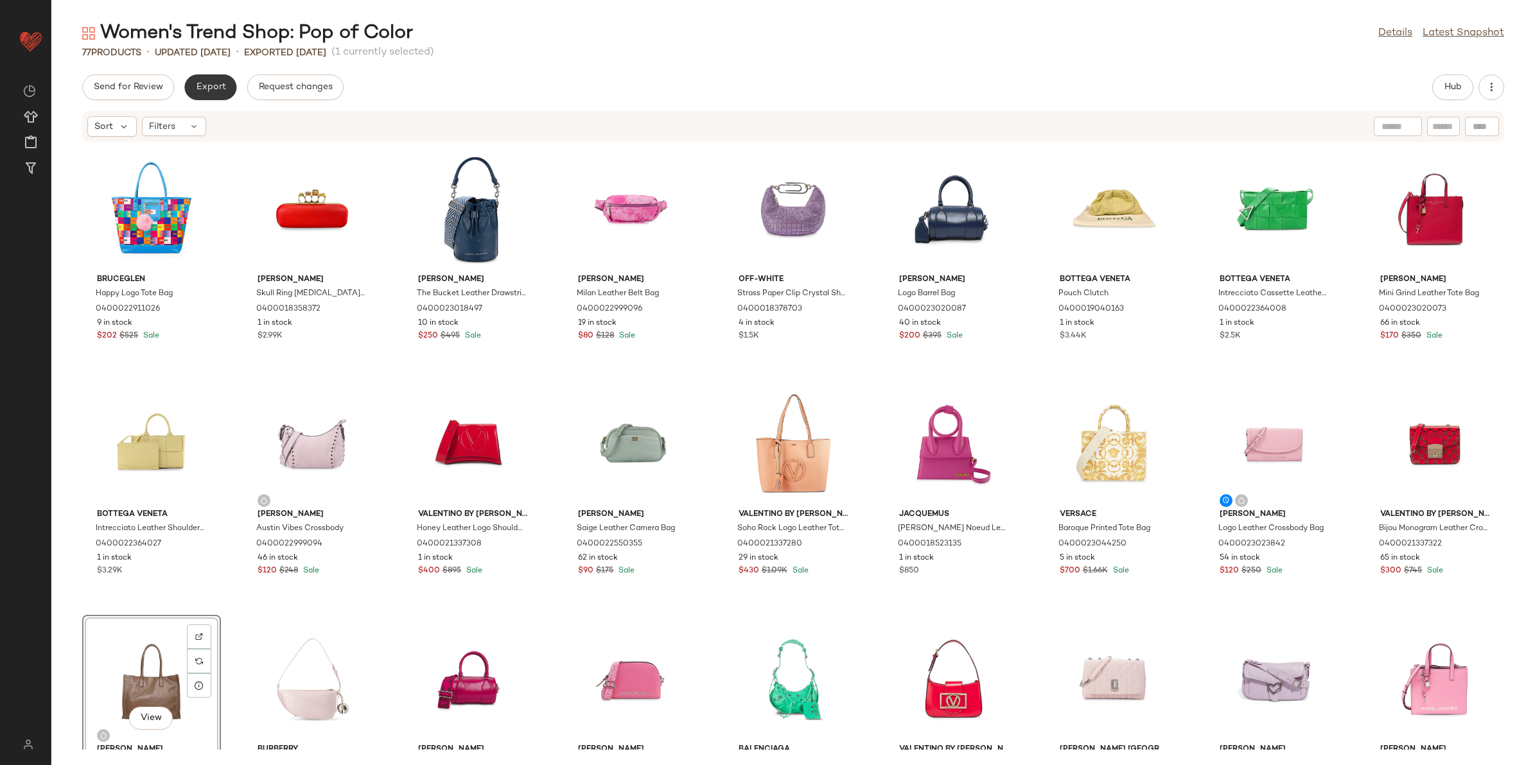
click at [215, 94] on button "Export" at bounding box center [210, 87] width 52 height 26
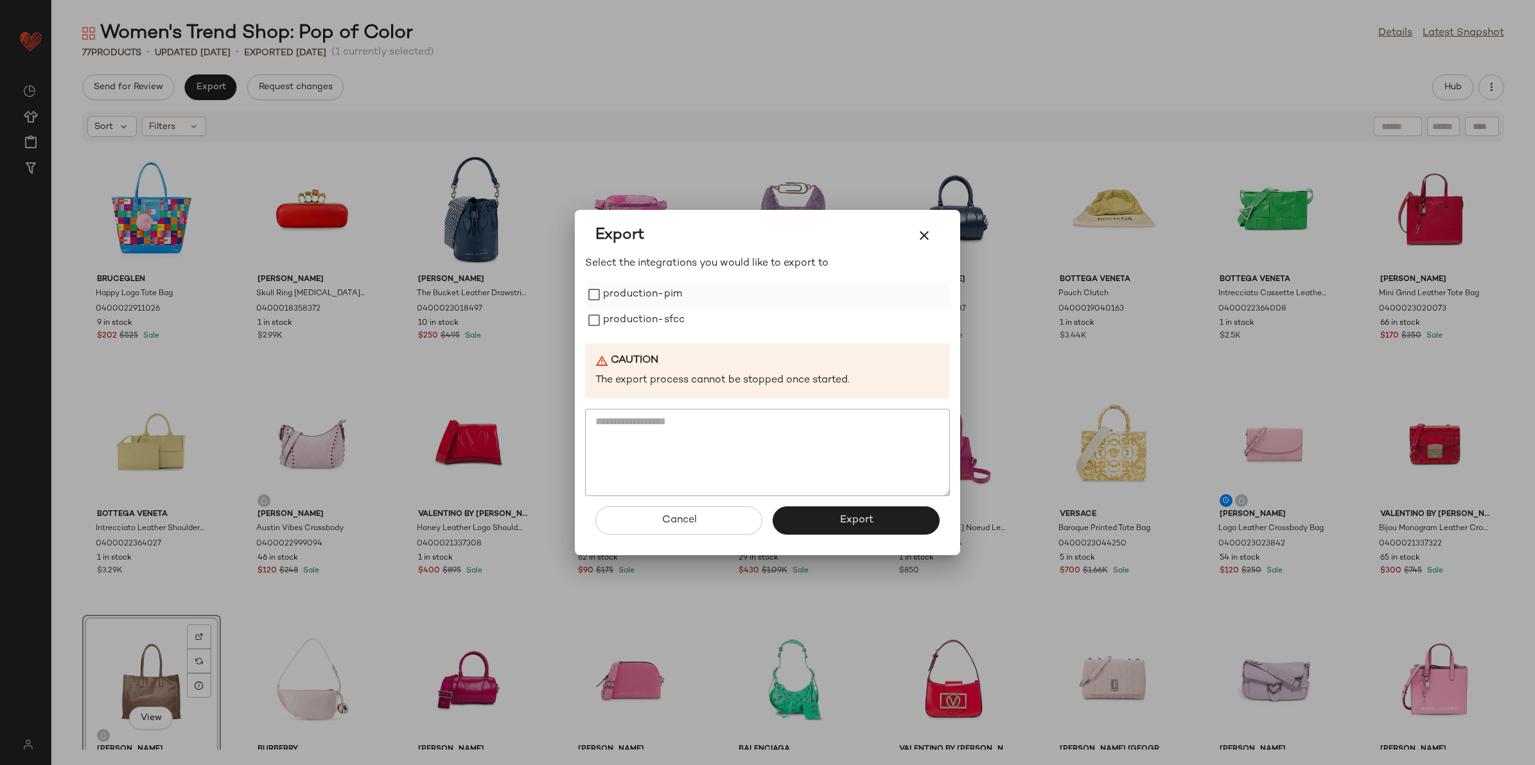
click at [640, 286] on label "production-pim" at bounding box center [642, 295] width 79 height 26
click at [634, 310] on label "production-sfcc" at bounding box center [644, 321] width 82 height 26
click at [798, 521] on button "Export" at bounding box center [856, 521] width 167 height 28
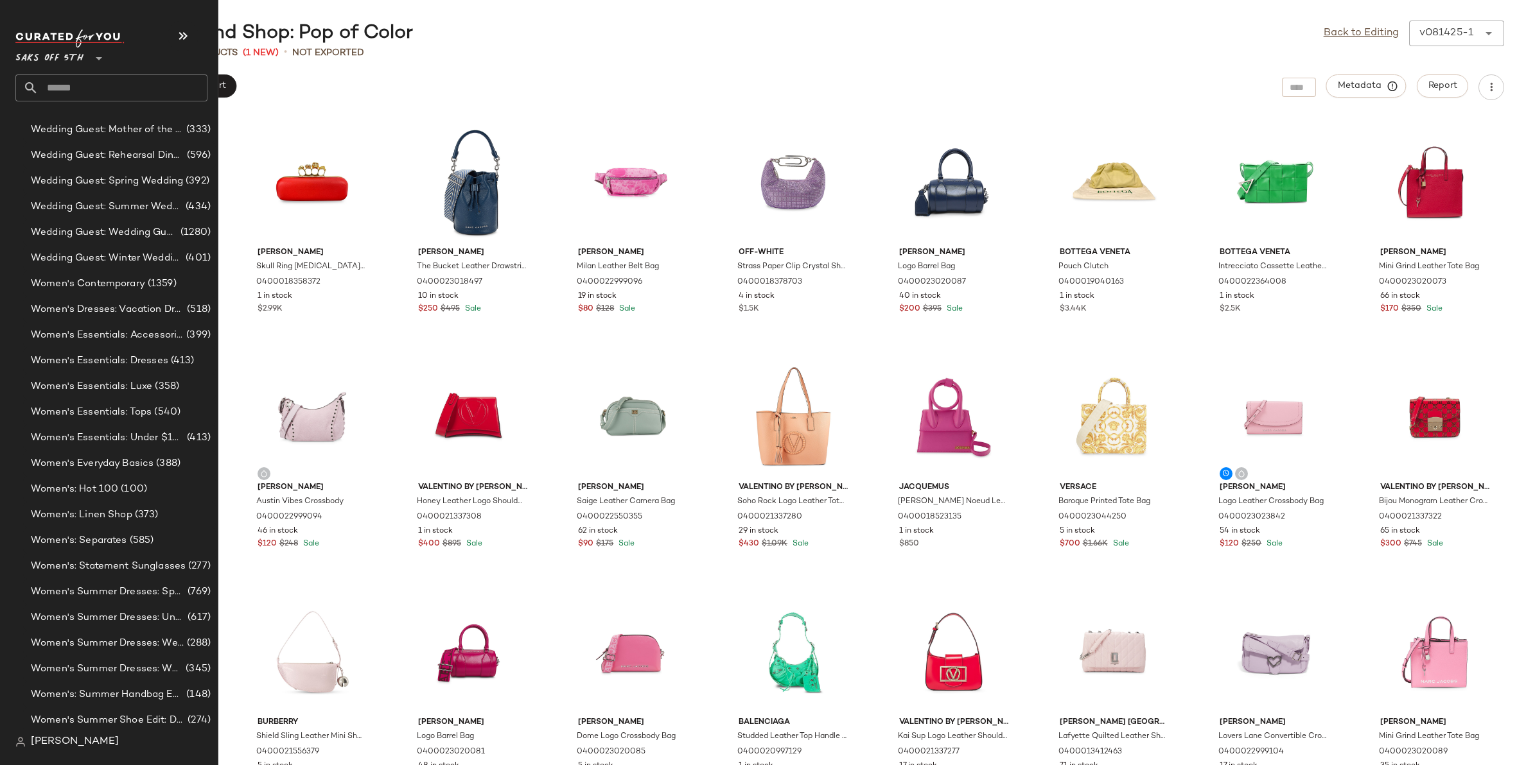
scroll to position [3526, 0]
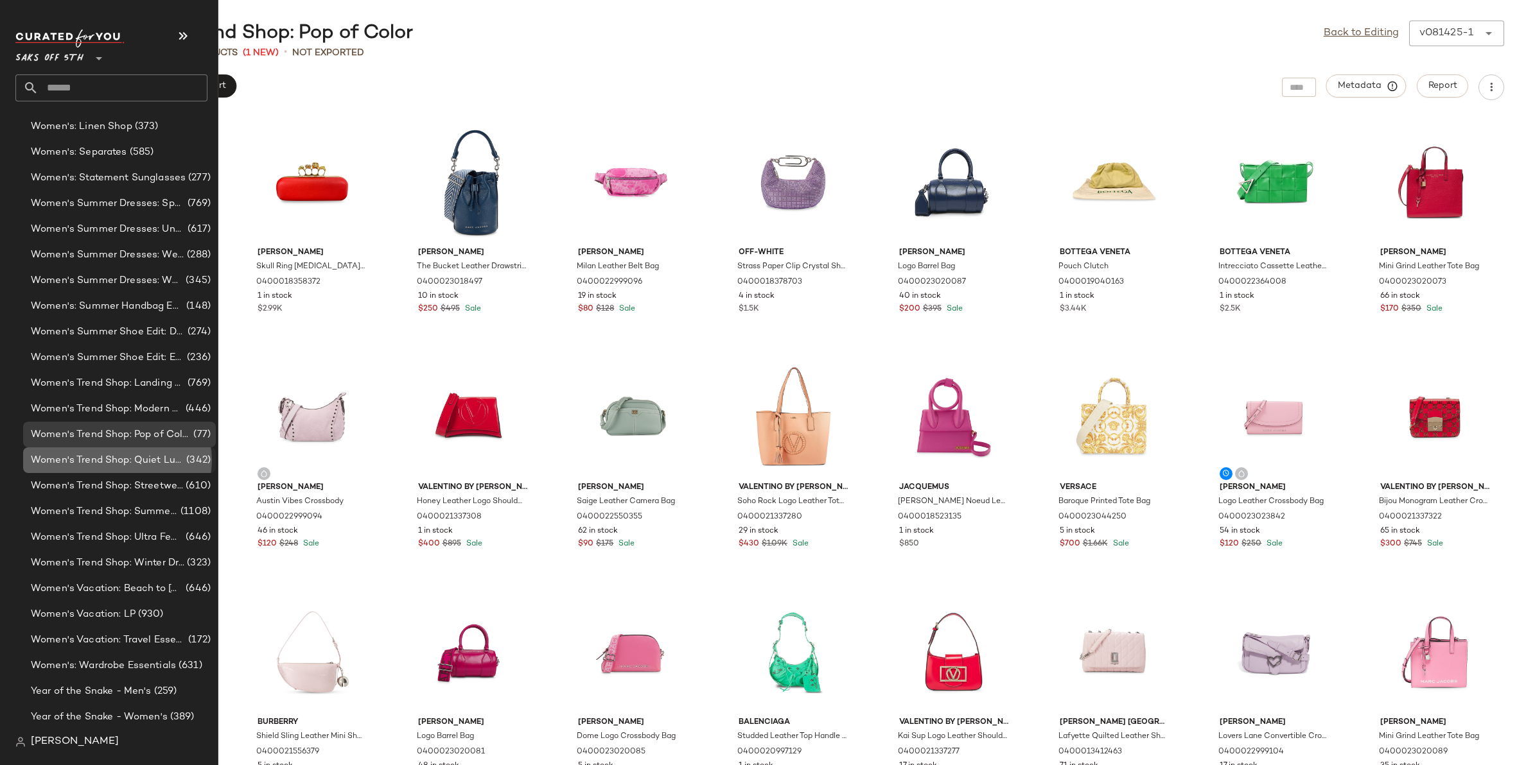
click at [118, 456] on span "Women's Trend Shop: Quiet Luxury" at bounding box center [107, 460] width 153 height 15
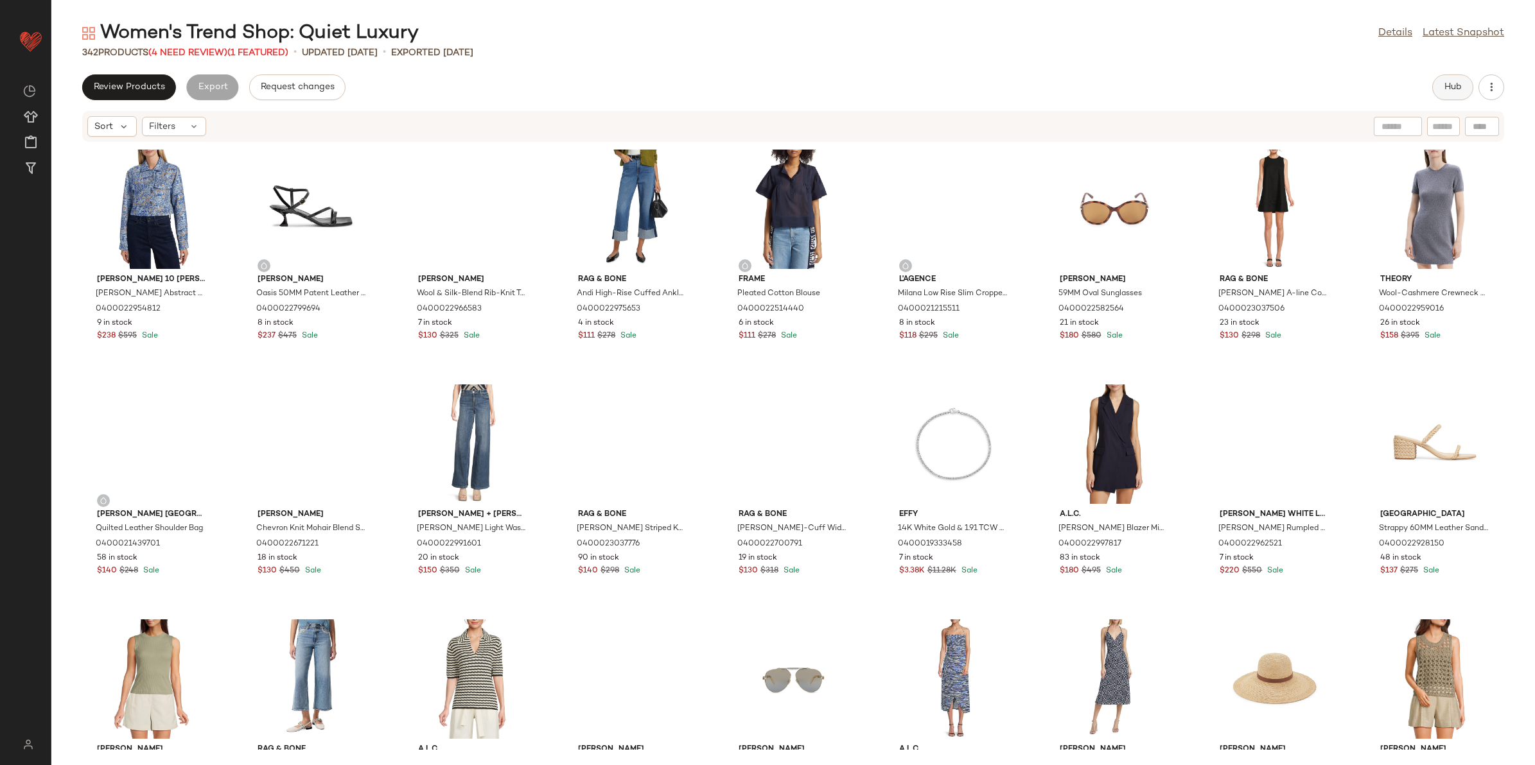
click at [1453, 90] on span "Hub" at bounding box center [1453, 87] width 18 height 10
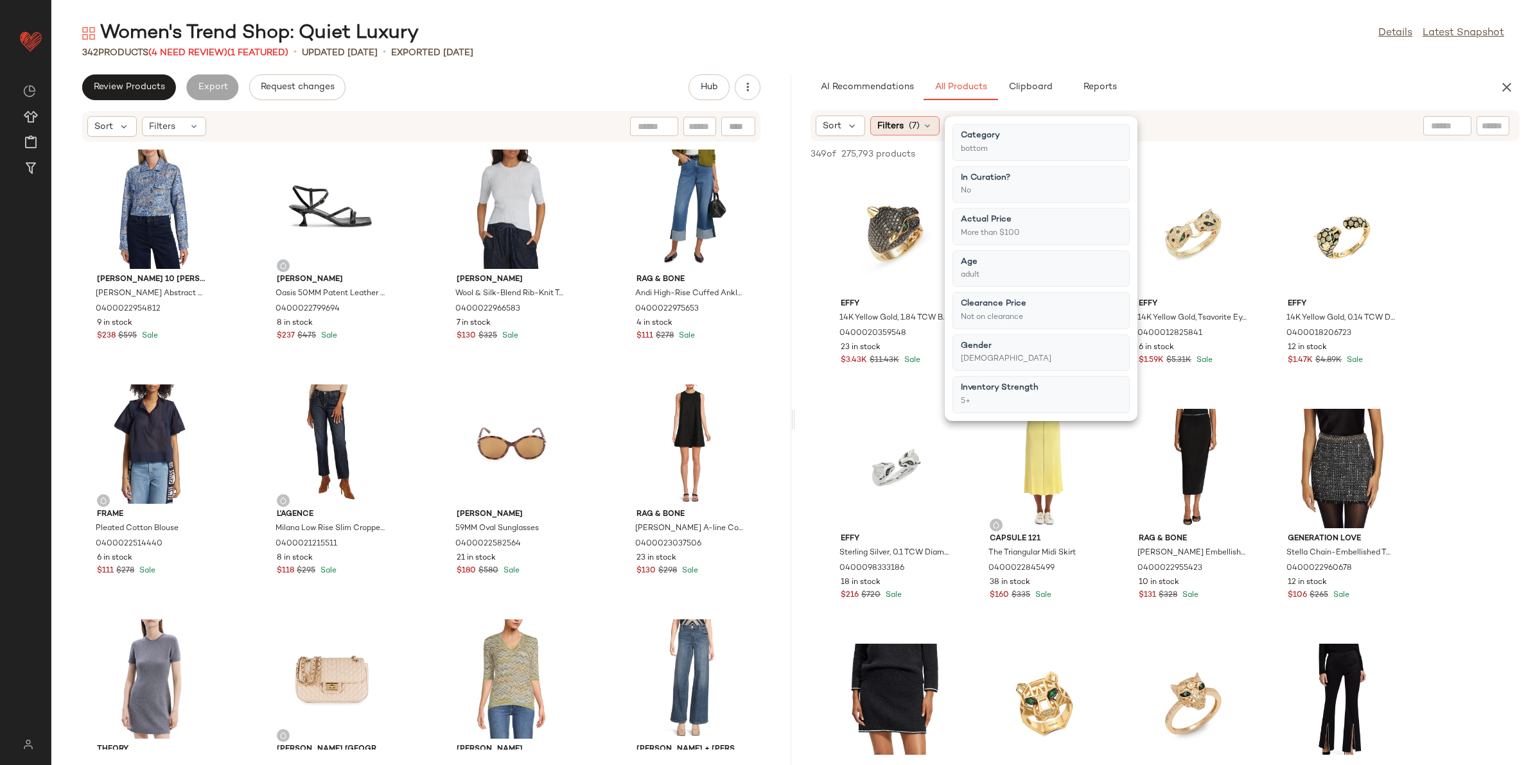
click at [904, 129] on div "Filters (7)" at bounding box center [904, 125] width 69 height 19
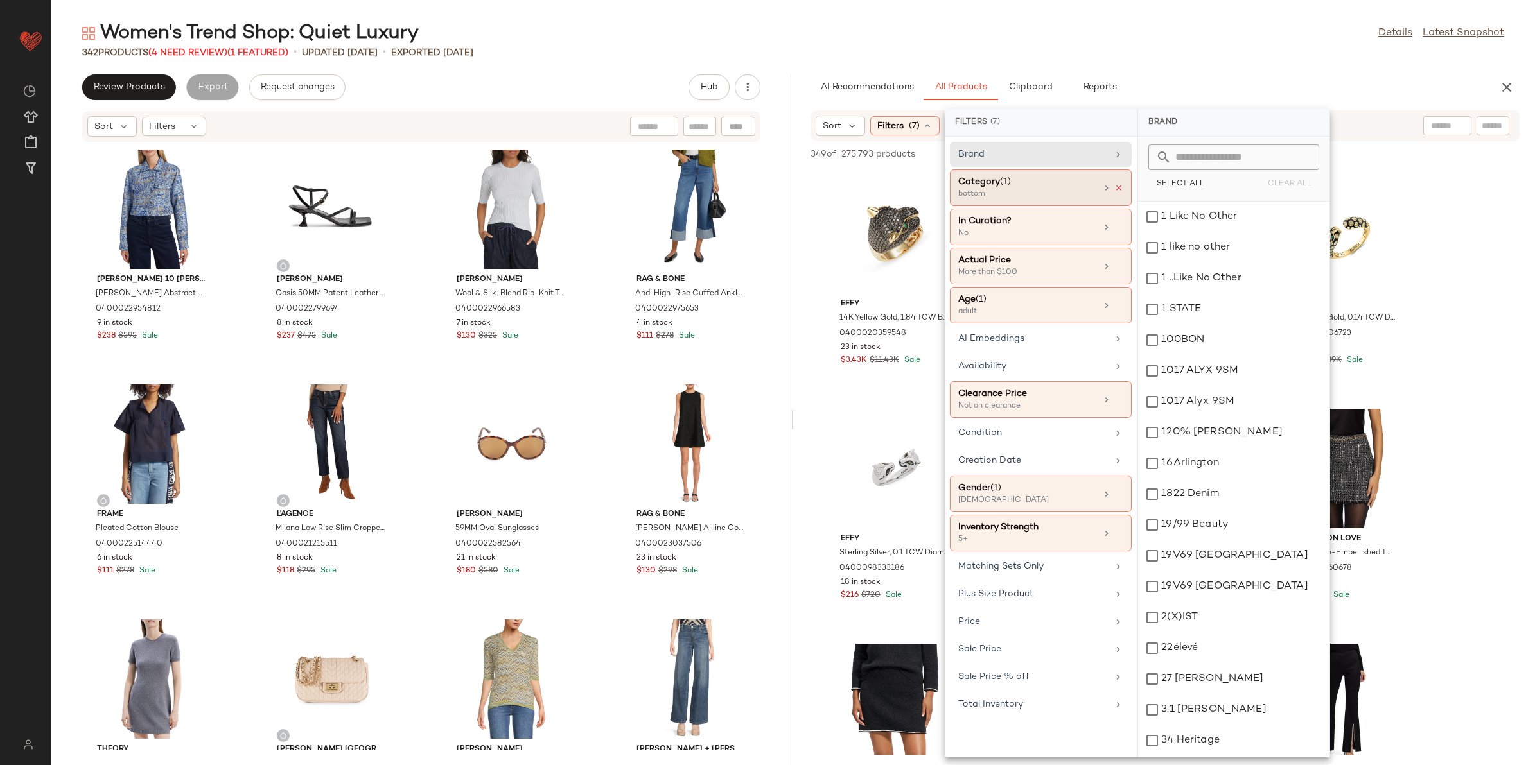
click at [1122, 190] on icon at bounding box center [1118, 188] width 9 height 9
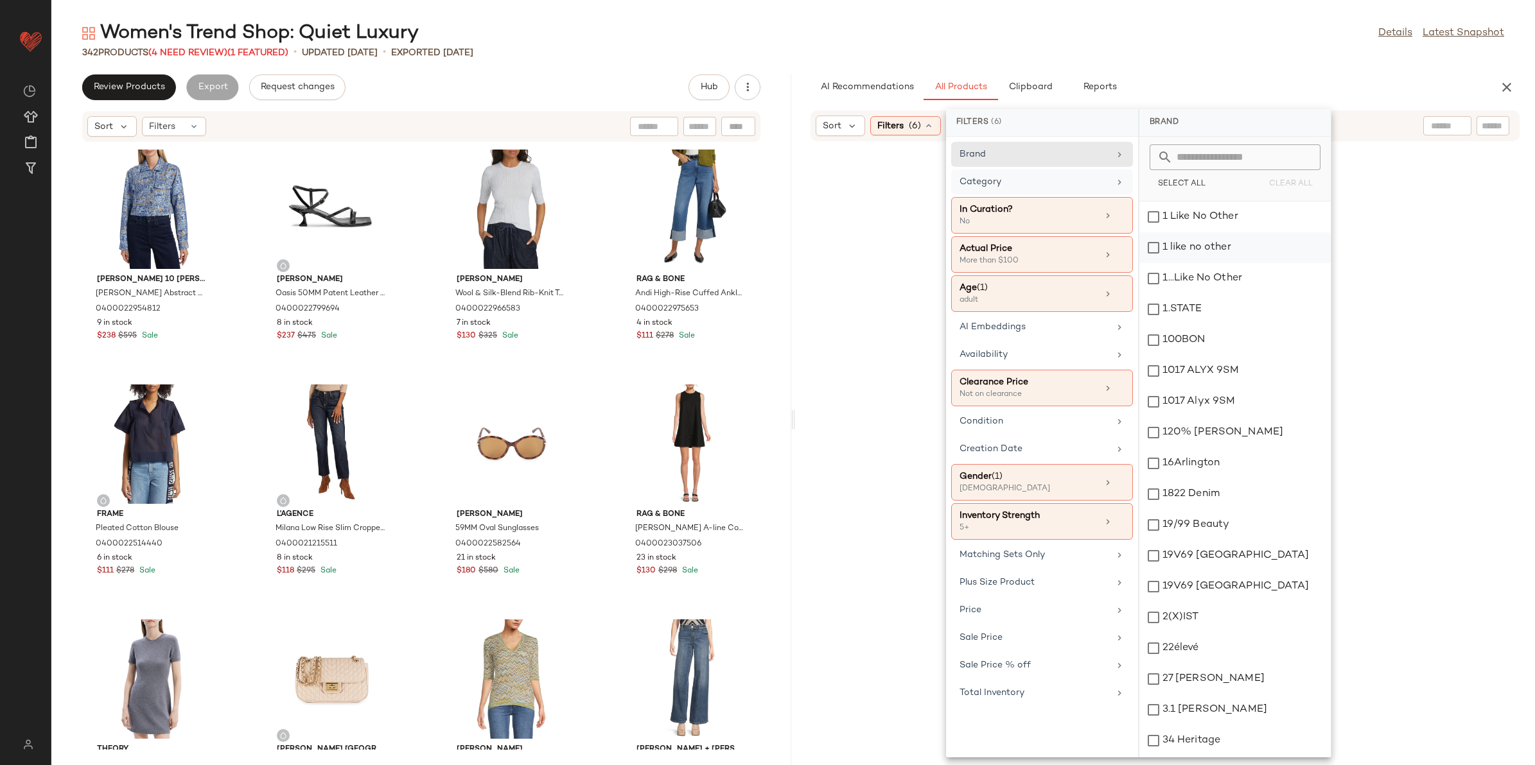
click at [1093, 180] on div "Category" at bounding box center [1034, 181] width 150 height 13
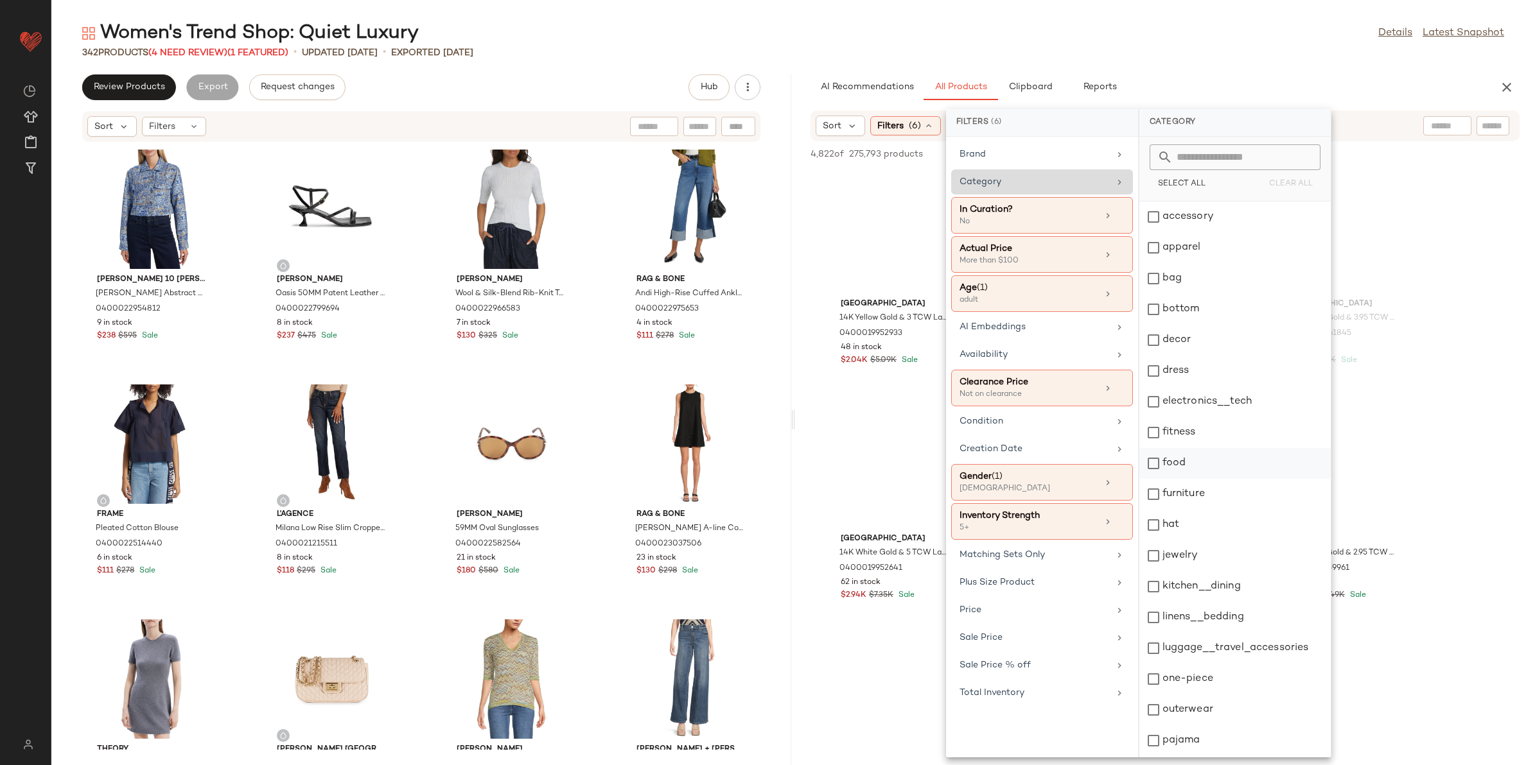
scroll to position [213, 0]
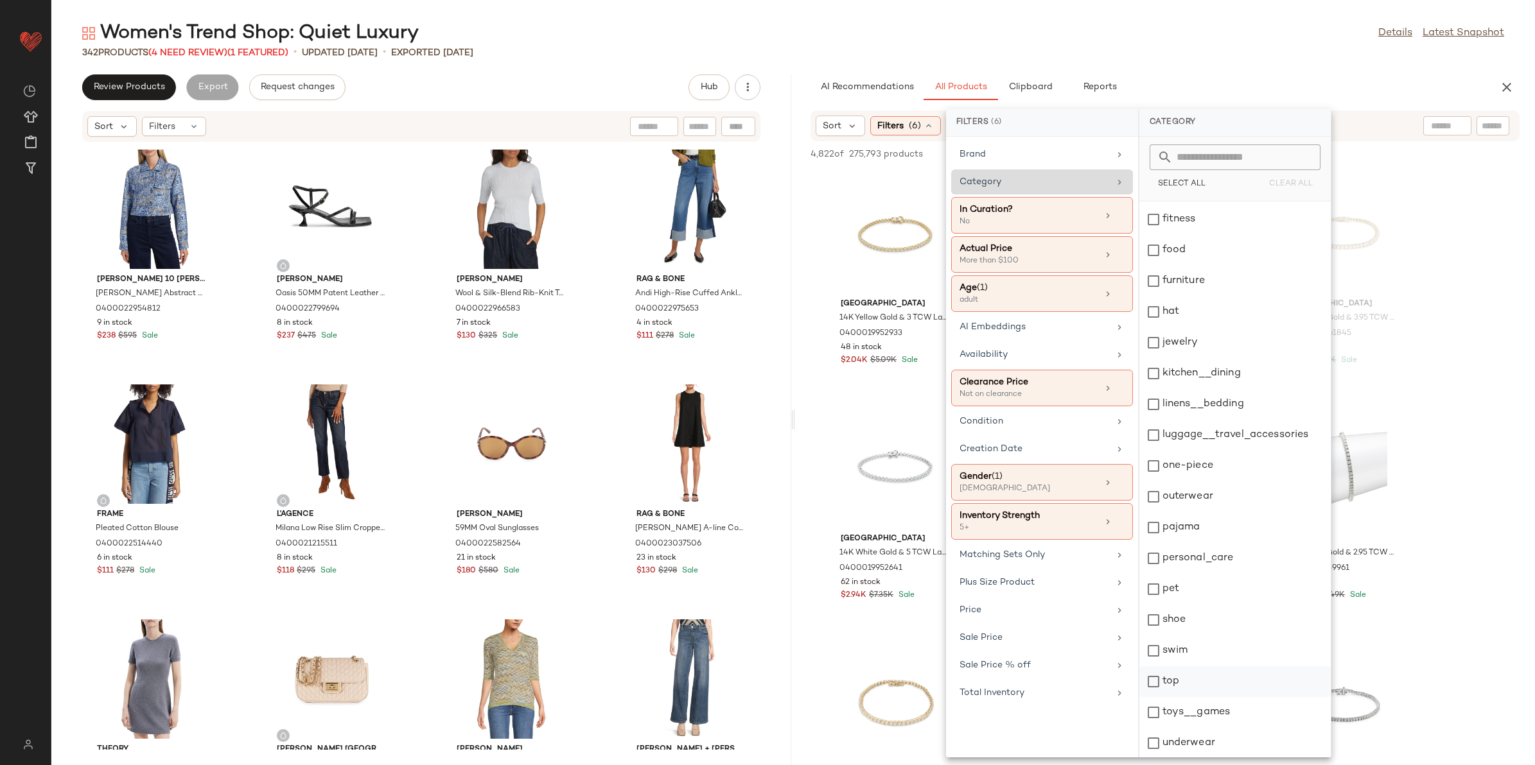
click at [1185, 686] on div "top" at bounding box center [1234, 682] width 191 height 31
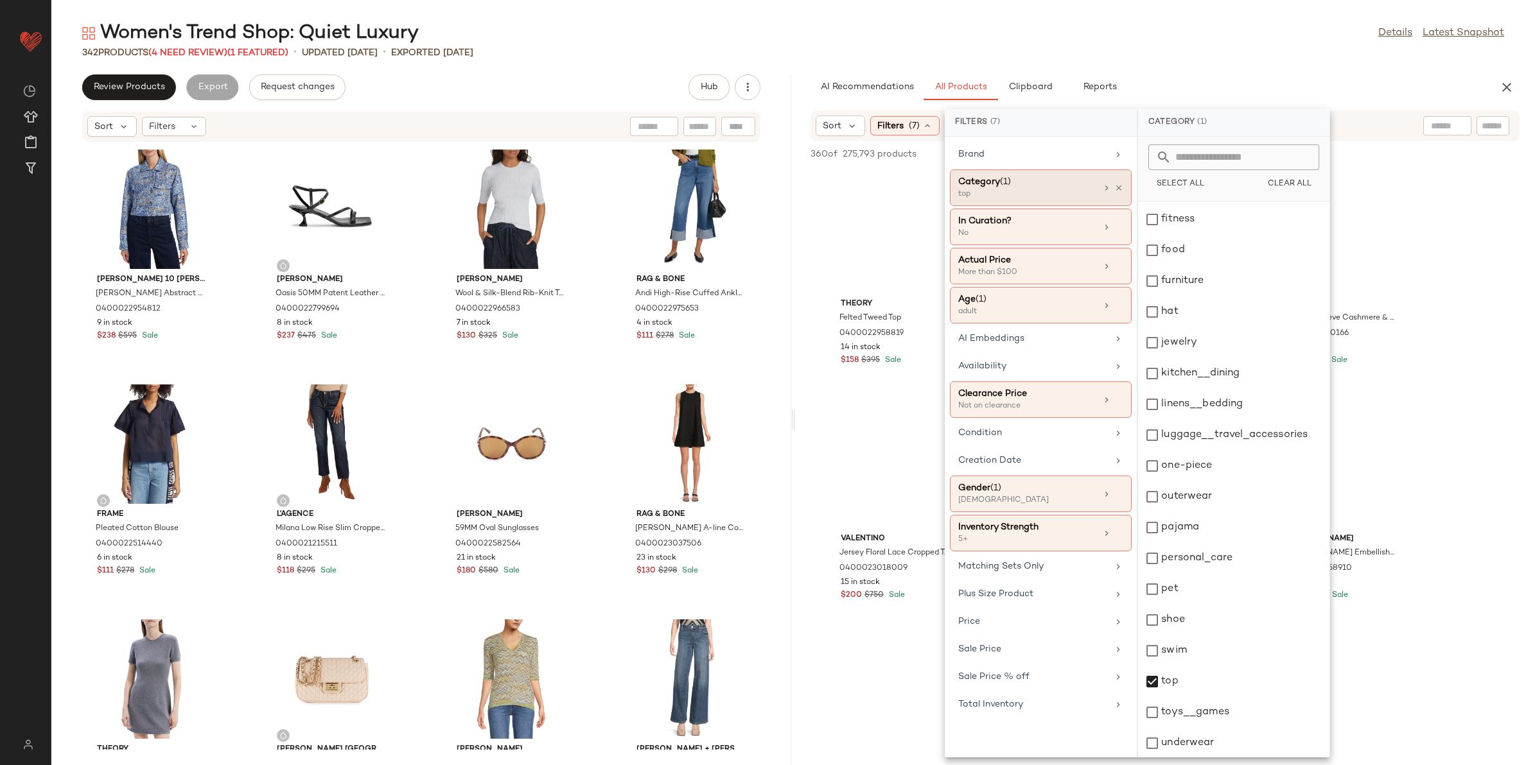
click at [1095, 53] on div "342 Products (4 Need Review) (1 Featured) • updated Aug 12th • Exported Aug 12th" at bounding box center [792, 52] width 1483 height 13
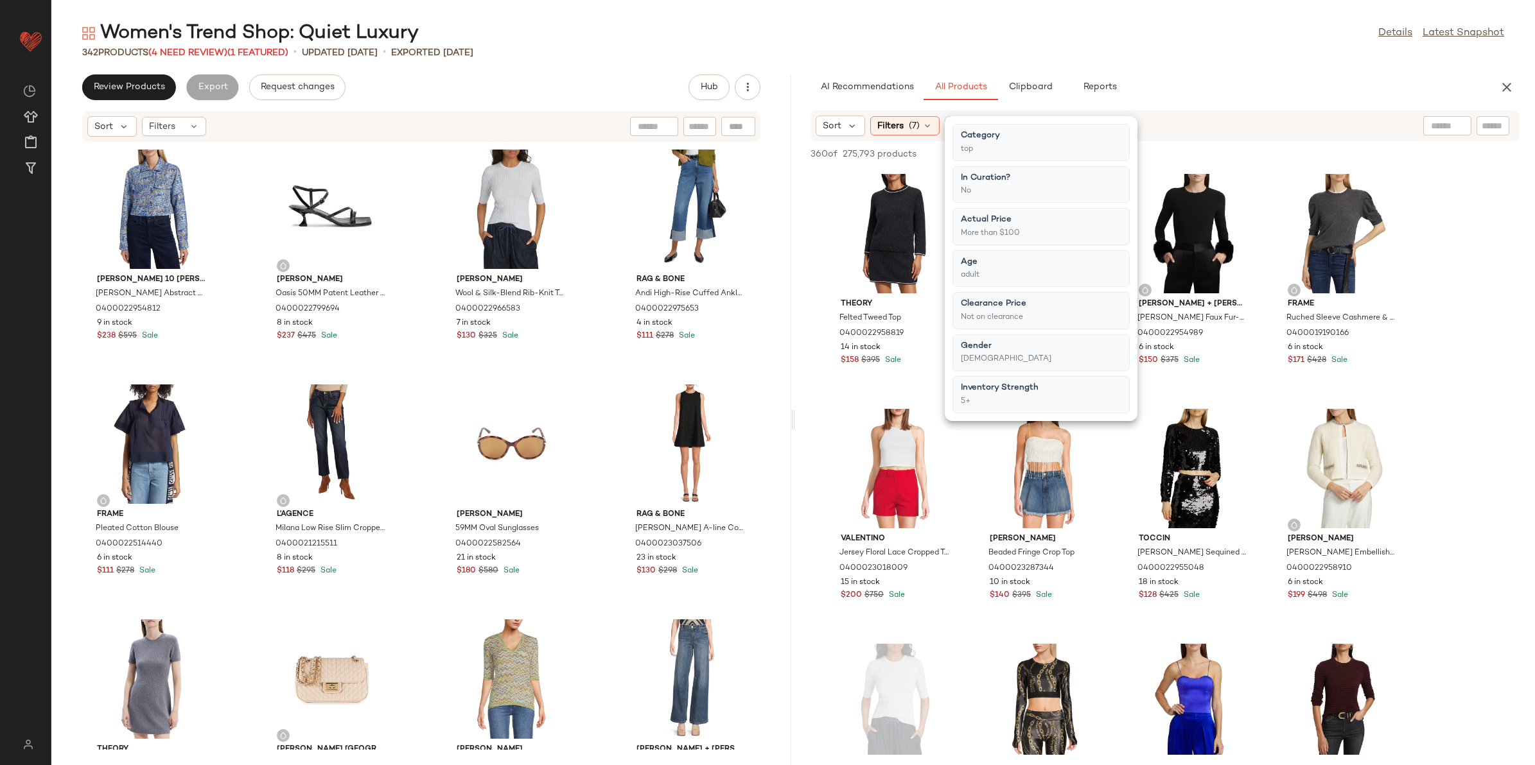
click at [1277, 58] on div "342 Products (4 Need Review) (1 Featured) • updated Aug 12th • Exported Aug 12th" at bounding box center [792, 52] width 1483 height 13
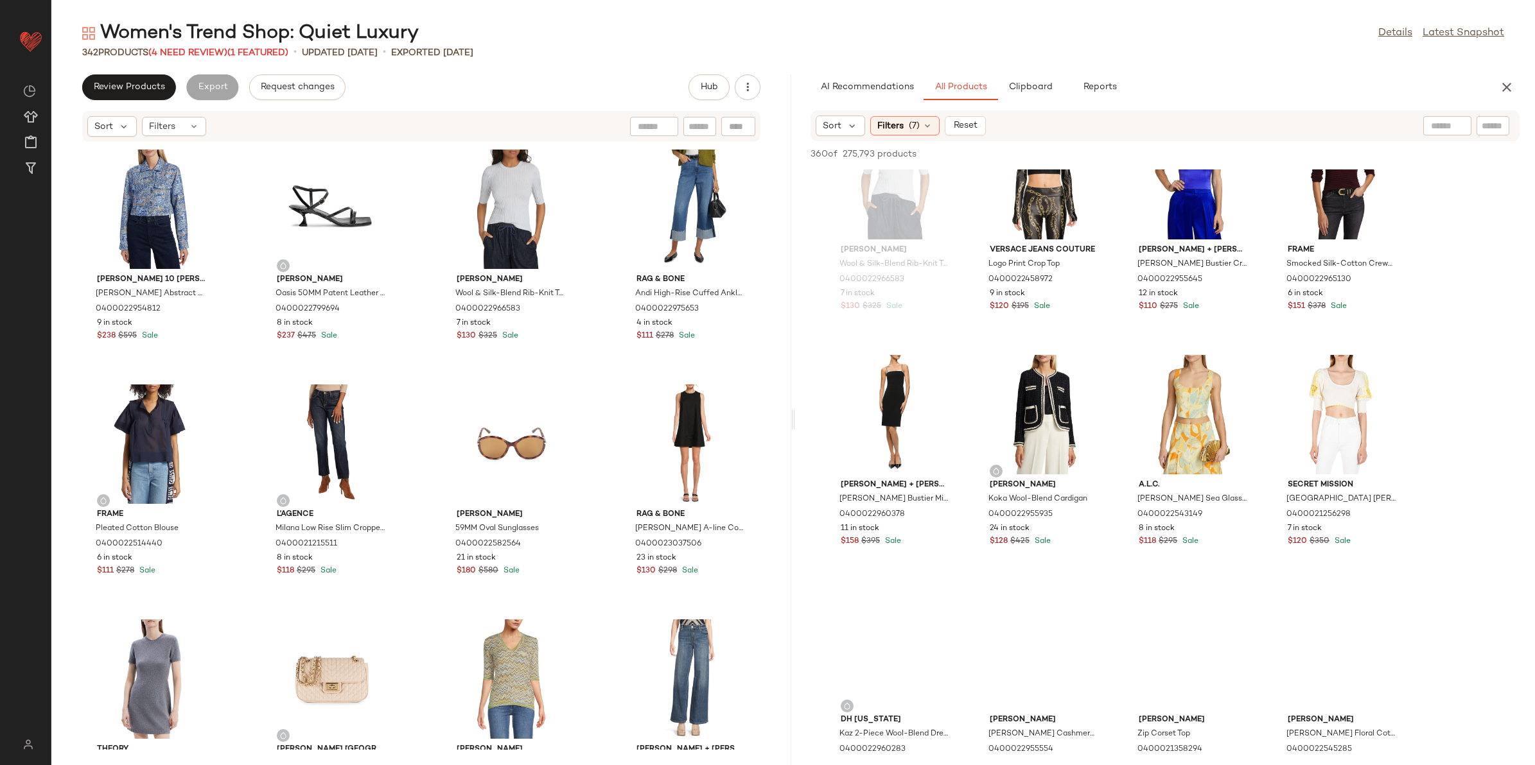
scroll to position [562, 0]
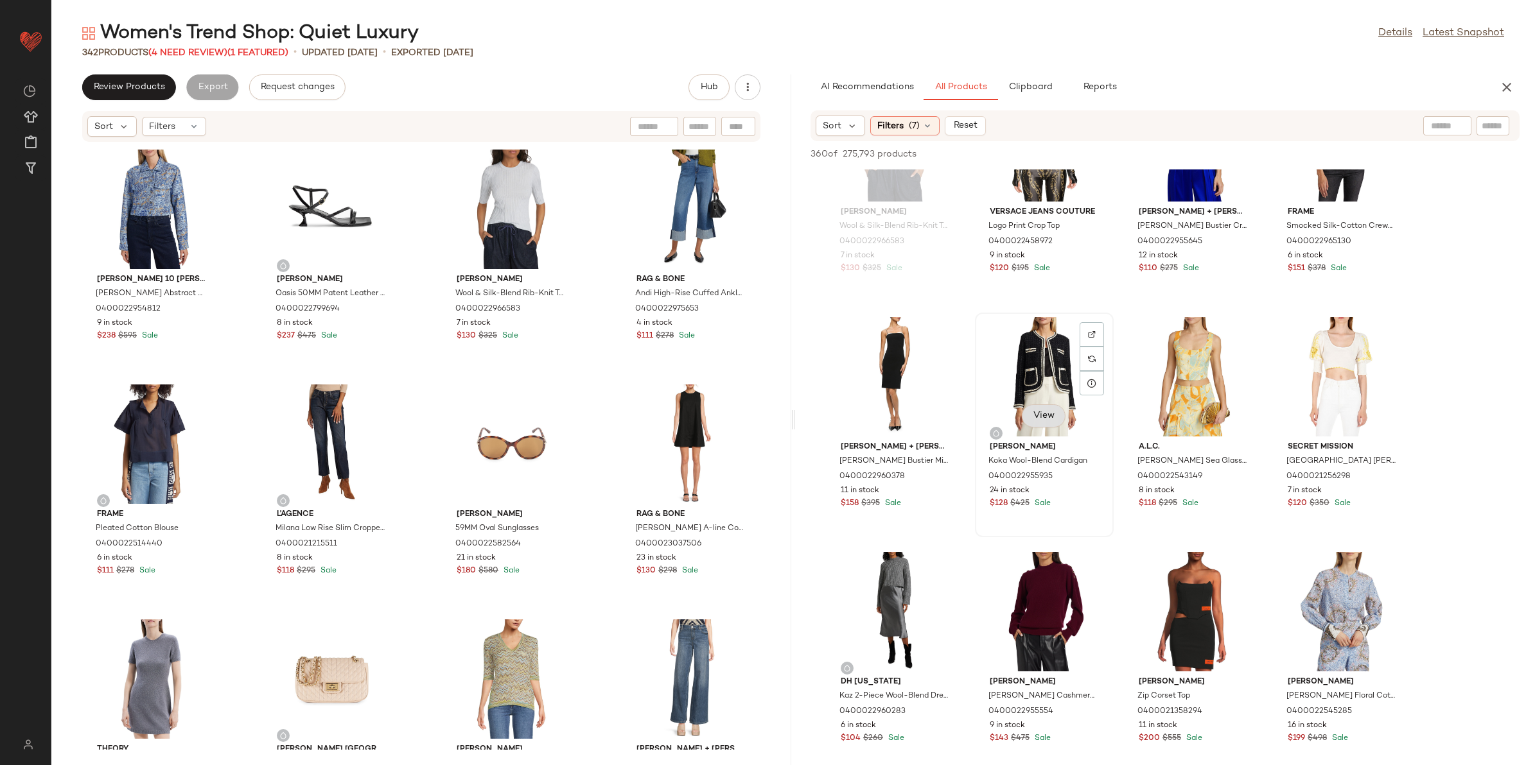
click at [1033, 411] on span "View" at bounding box center [1044, 416] width 22 height 10
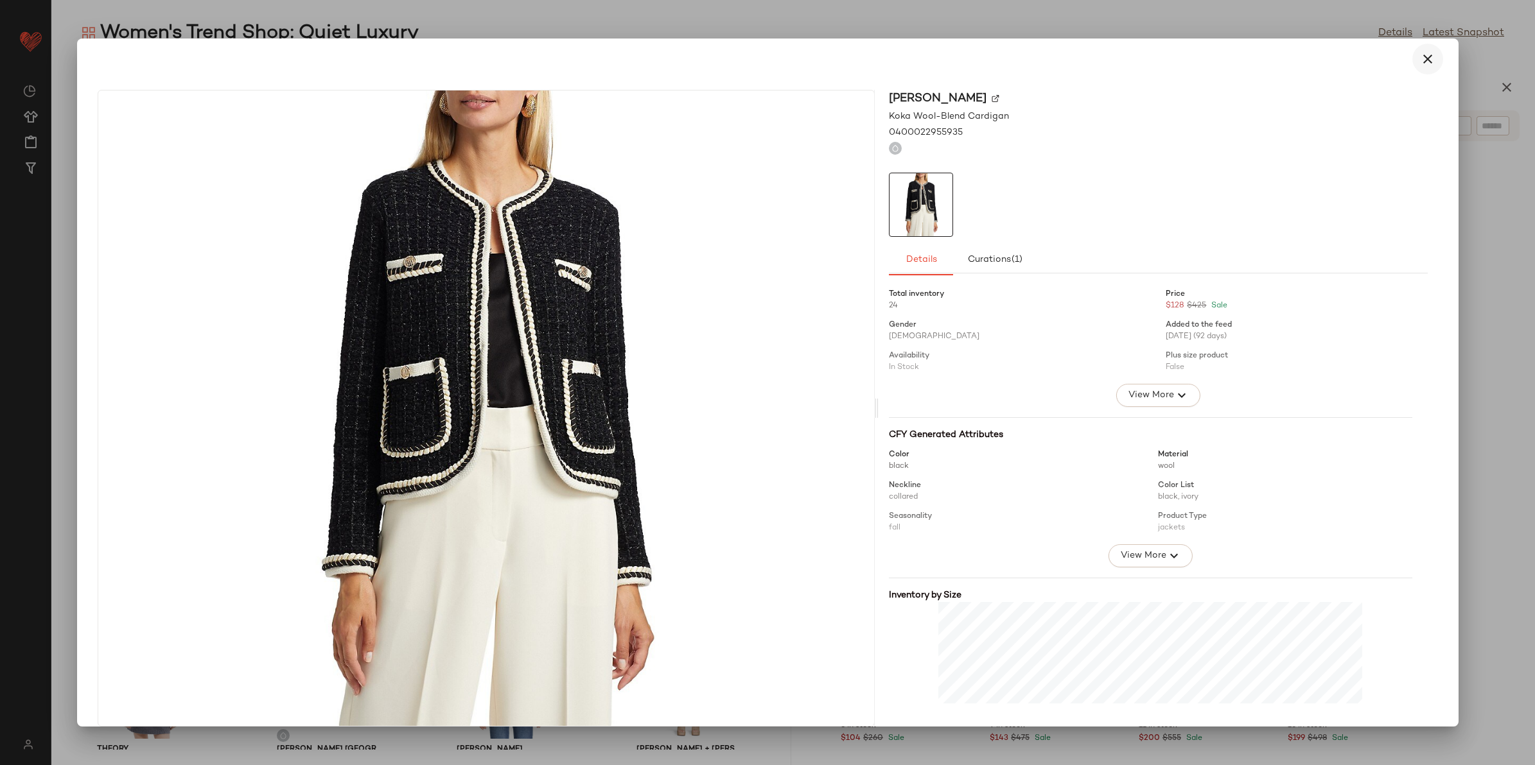
click at [1431, 56] on button "button" at bounding box center [1427, 59] width 31 height 31
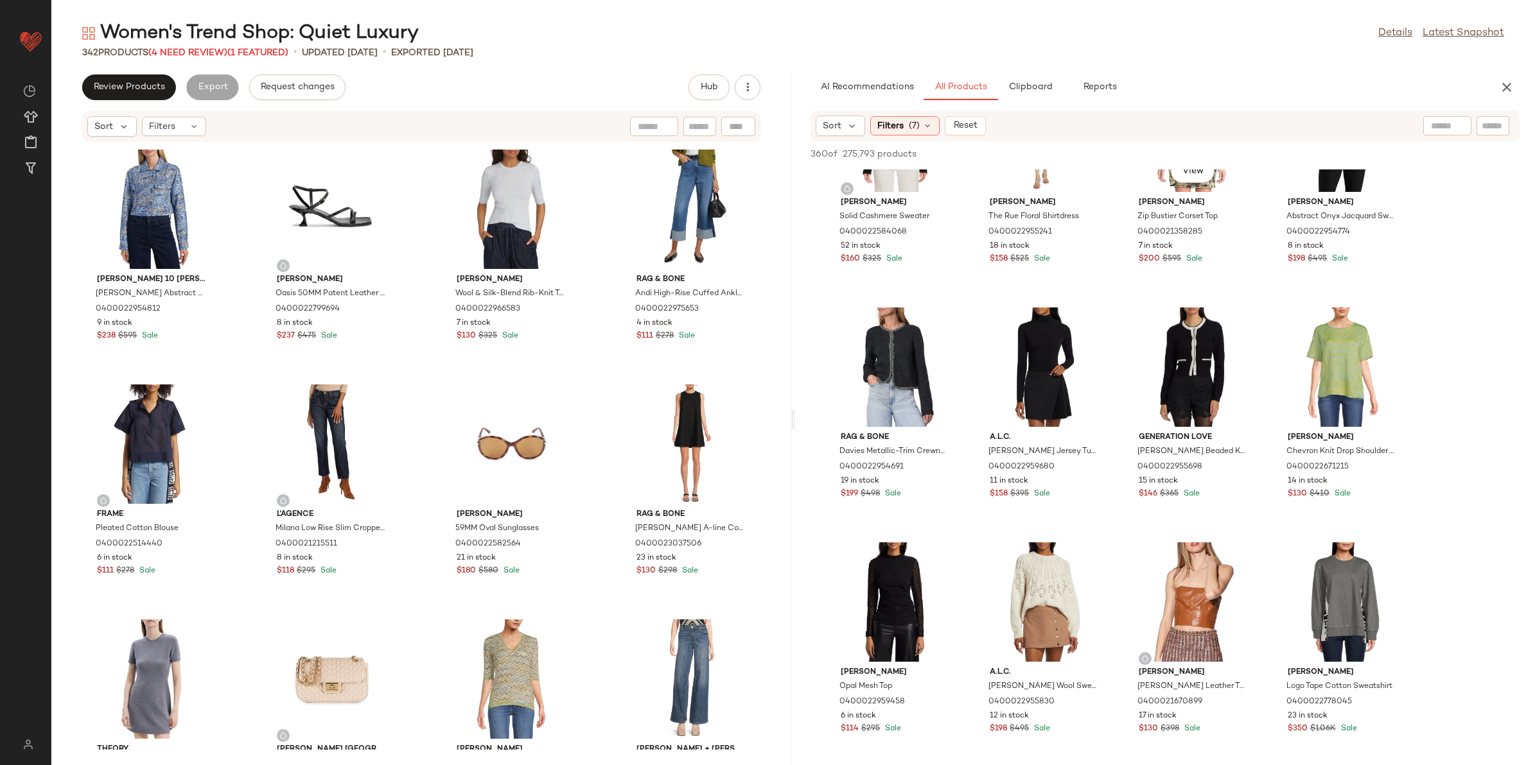
scroll to position [1766, 0]
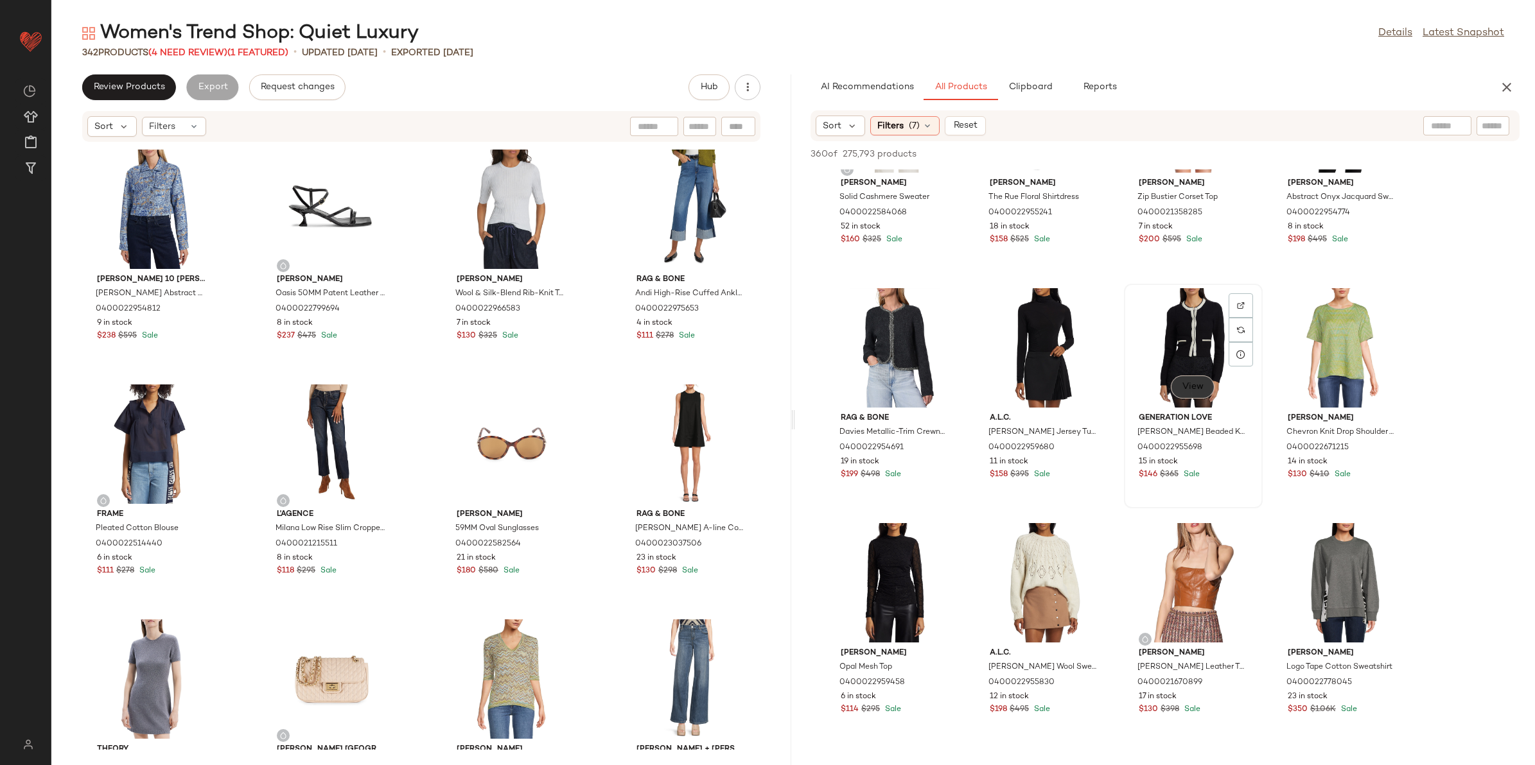
click at [1198, 378] on button "View" at bounding box center [1193, 387] width 44 height 23
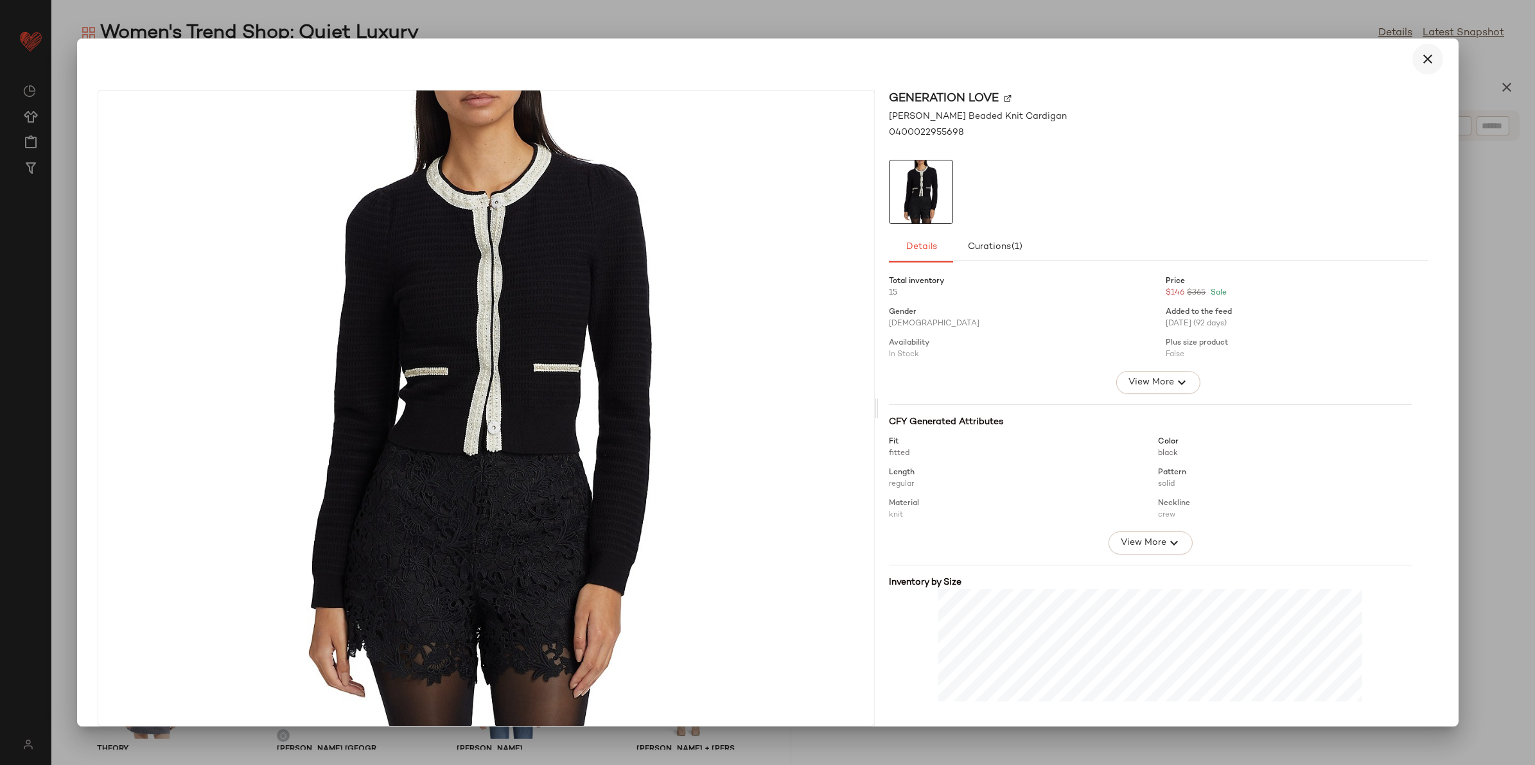
click at [1426, 66] on icon "button" at bounding box center [1427, 58] width 15 height 15
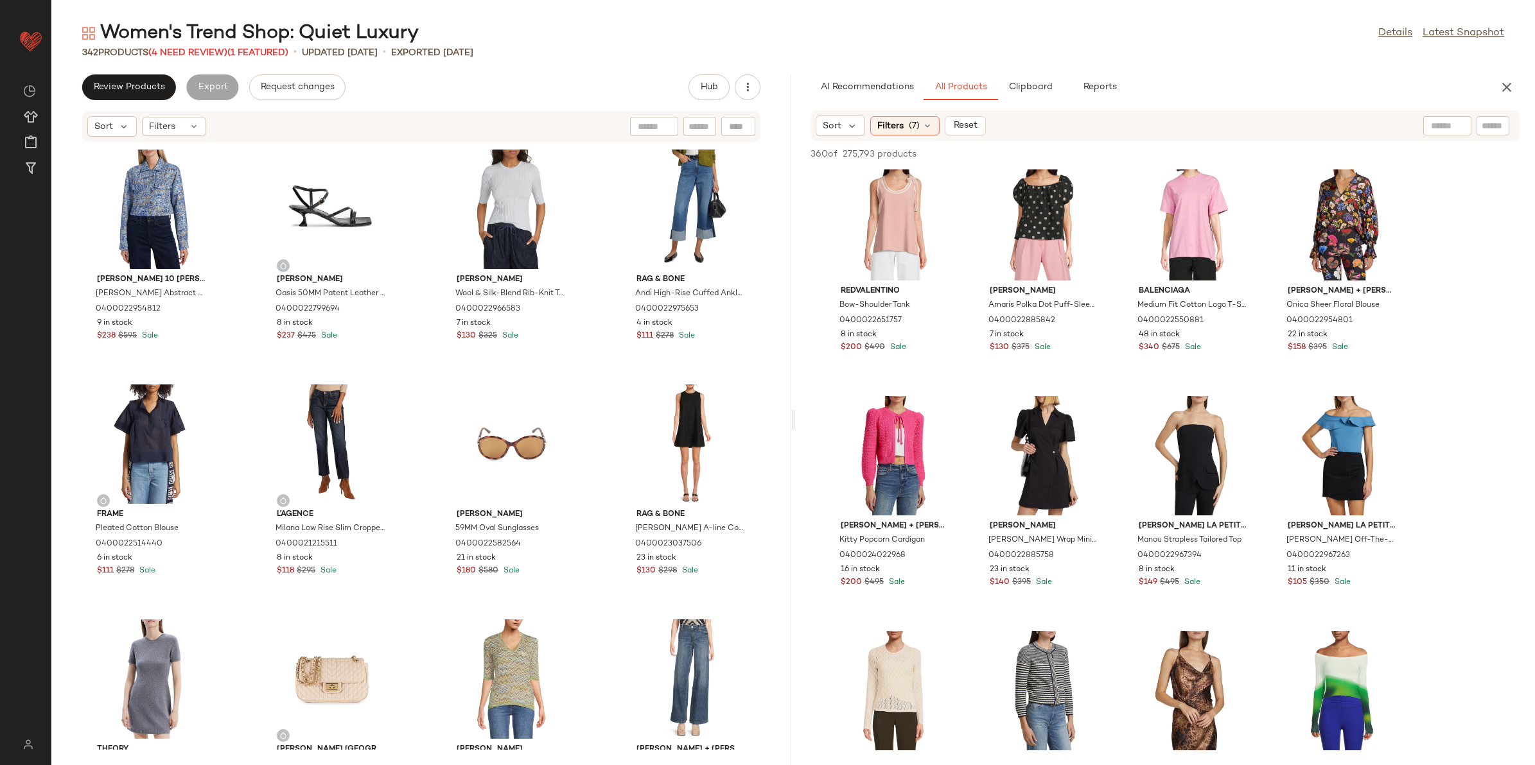
scroll to position [7144, 0]
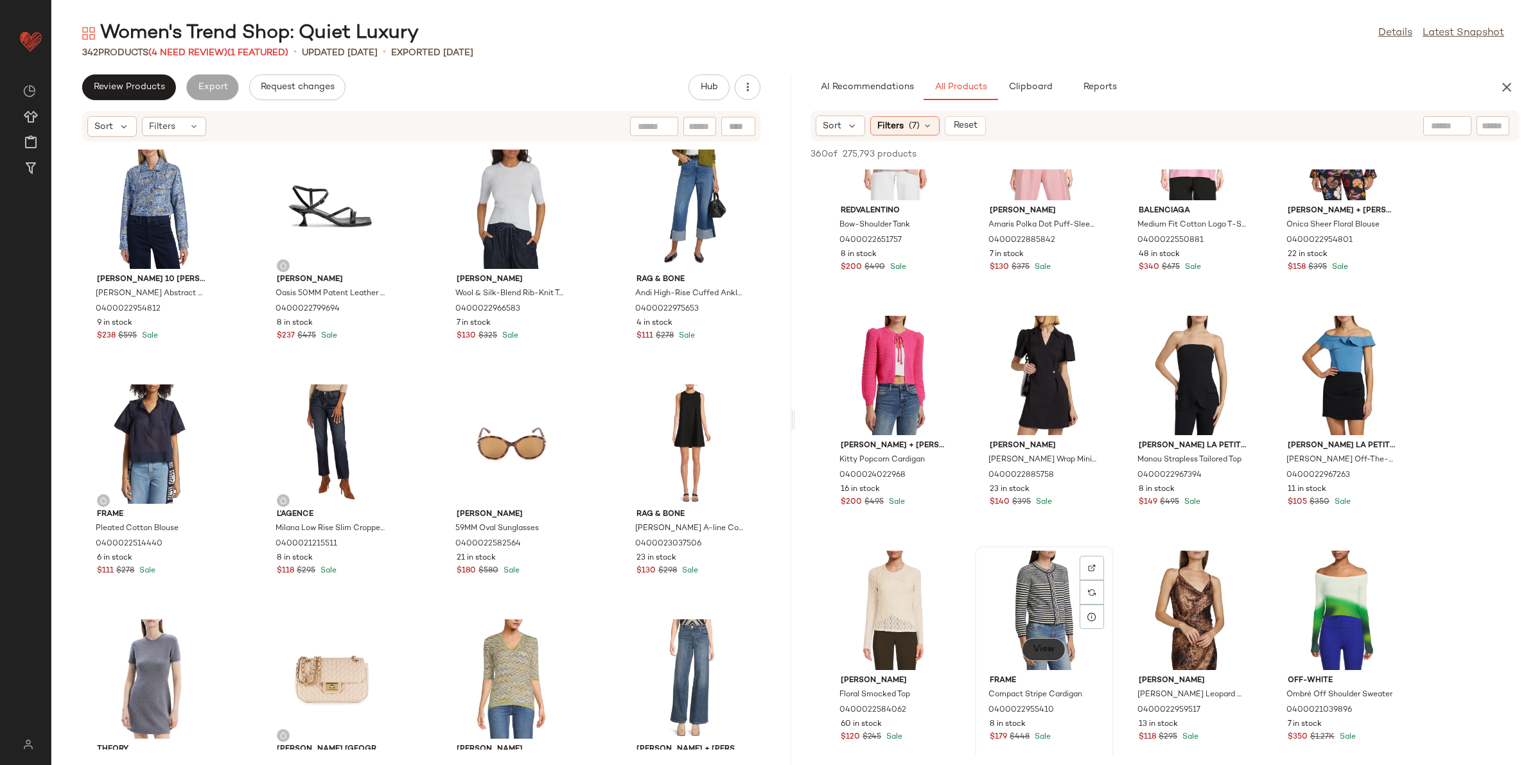
click at [1045, 649] on span "View" at bounding box center [1044, 650] width 22 height 10
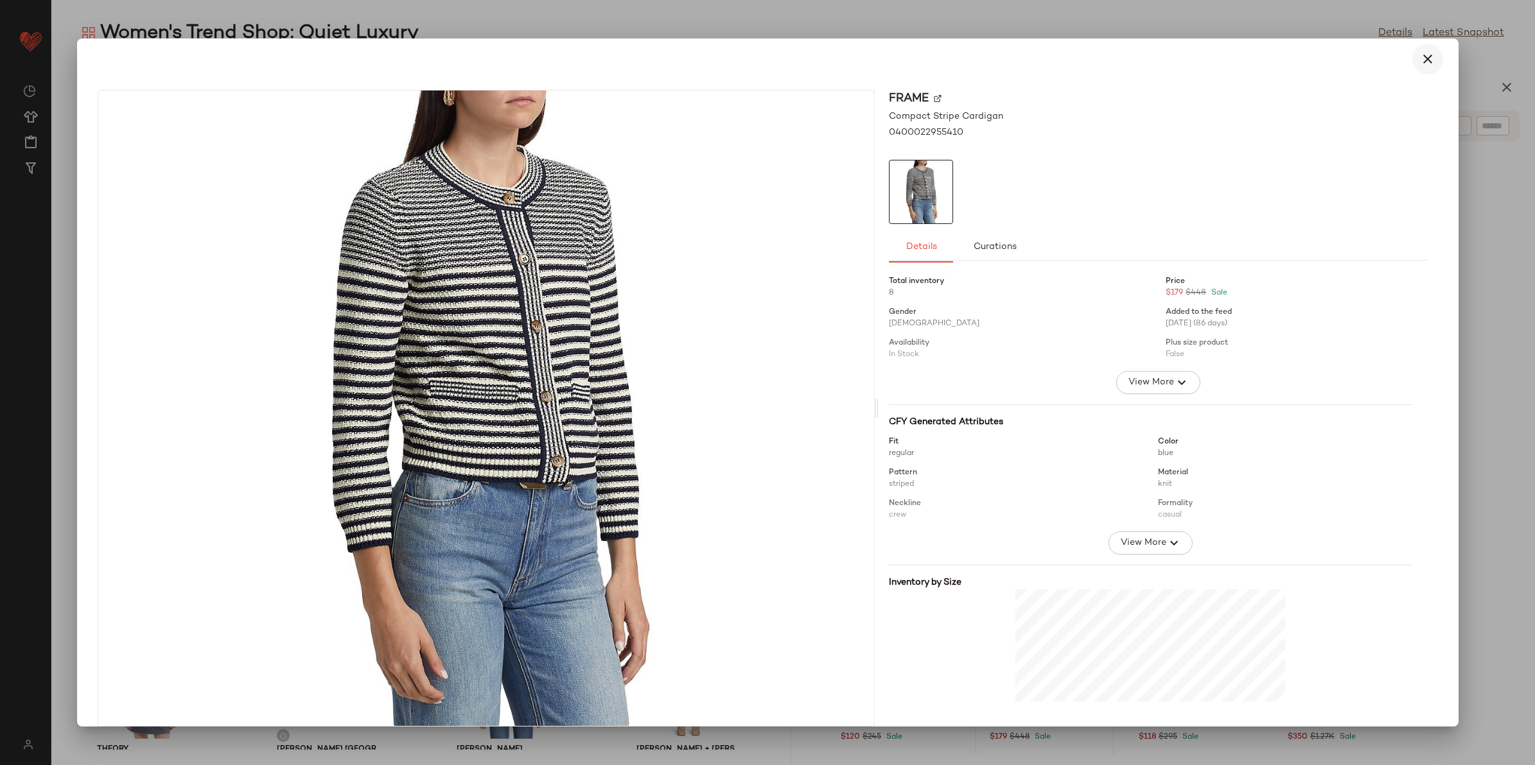
click at [1418, 46] on button "button" at bounding box center [1427, 59] width 31 height 31
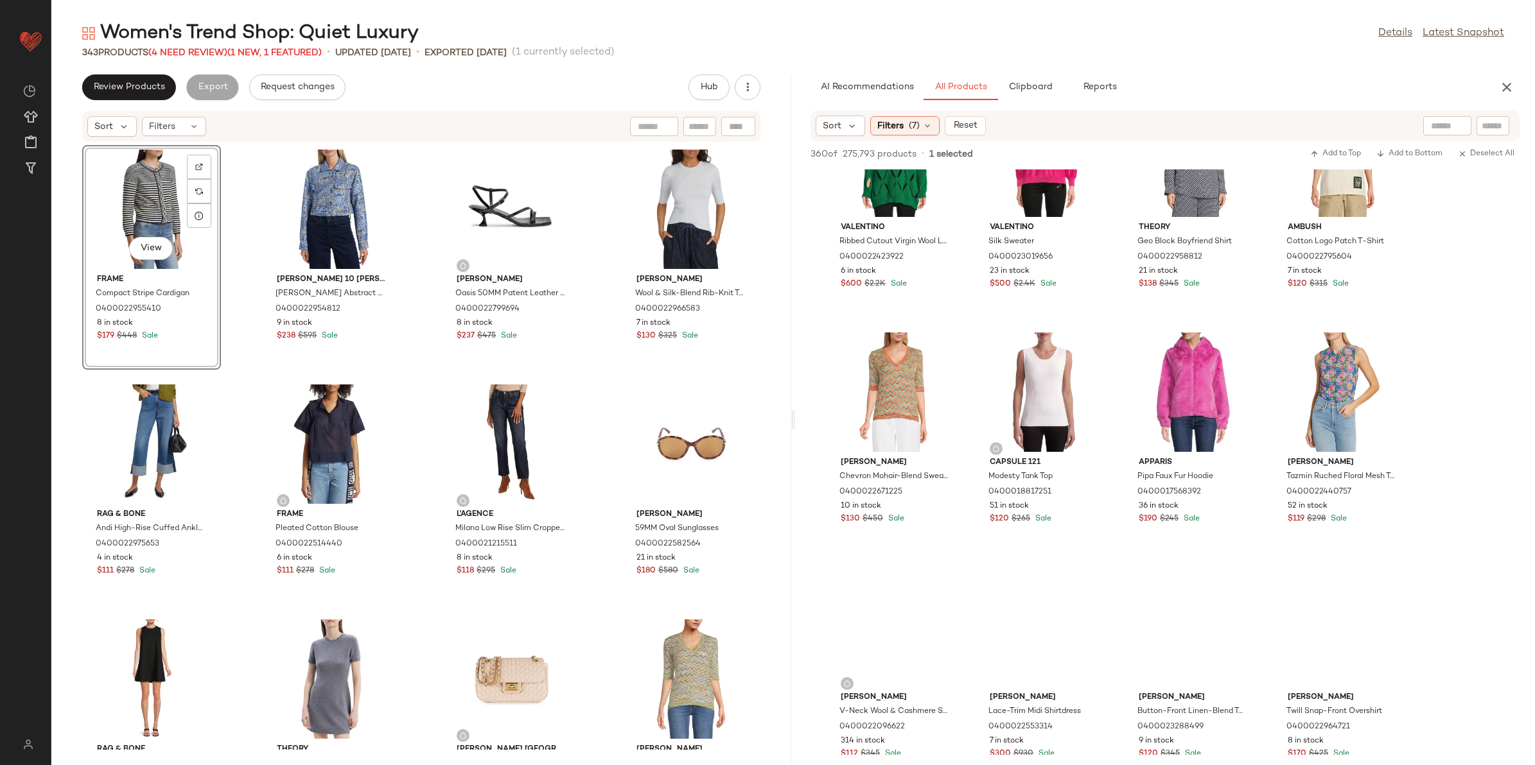
scroll to position [10436, 0]
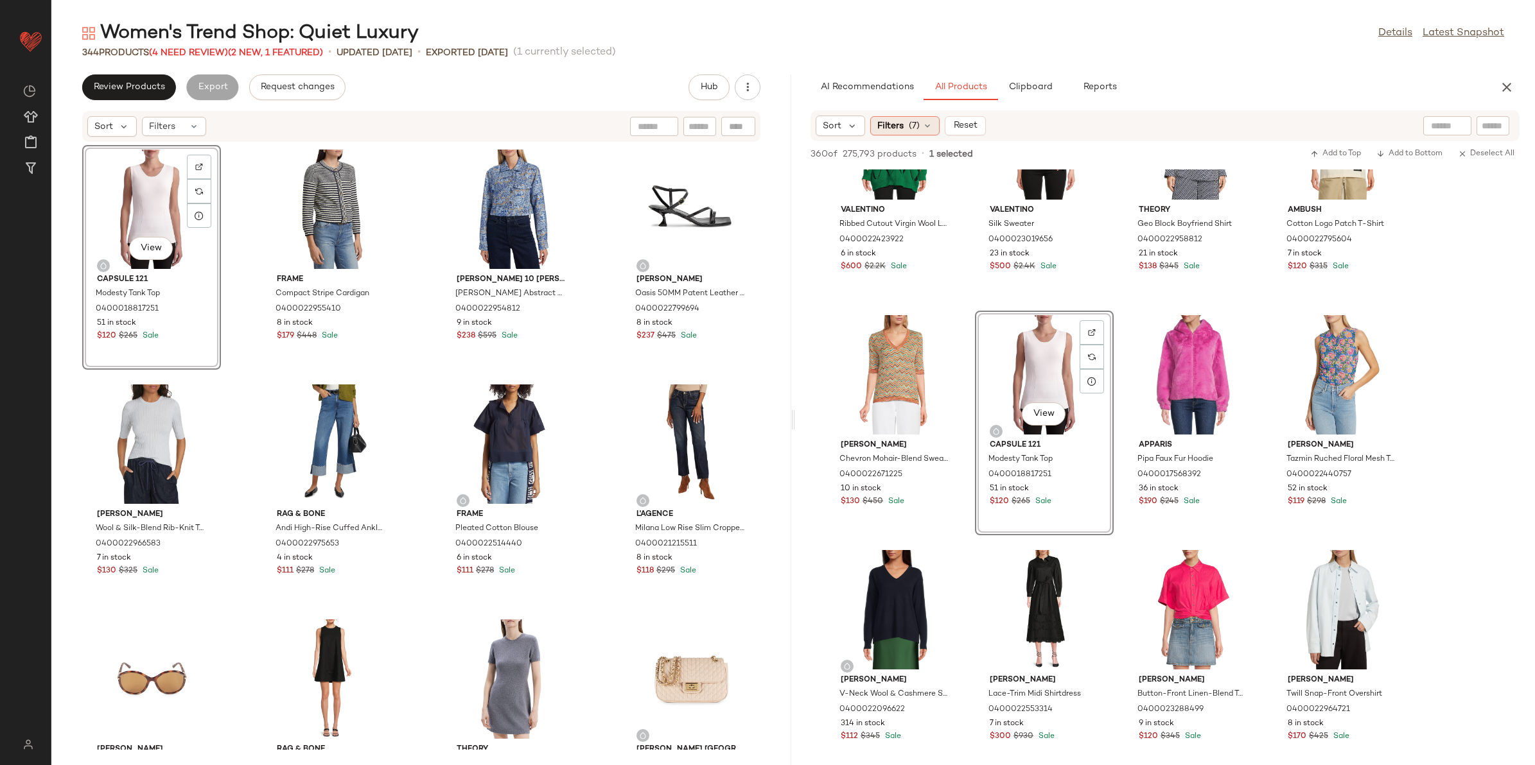
click at [903, 128] on span "Filters" at bounding box center [890, 125] width 26 height 13
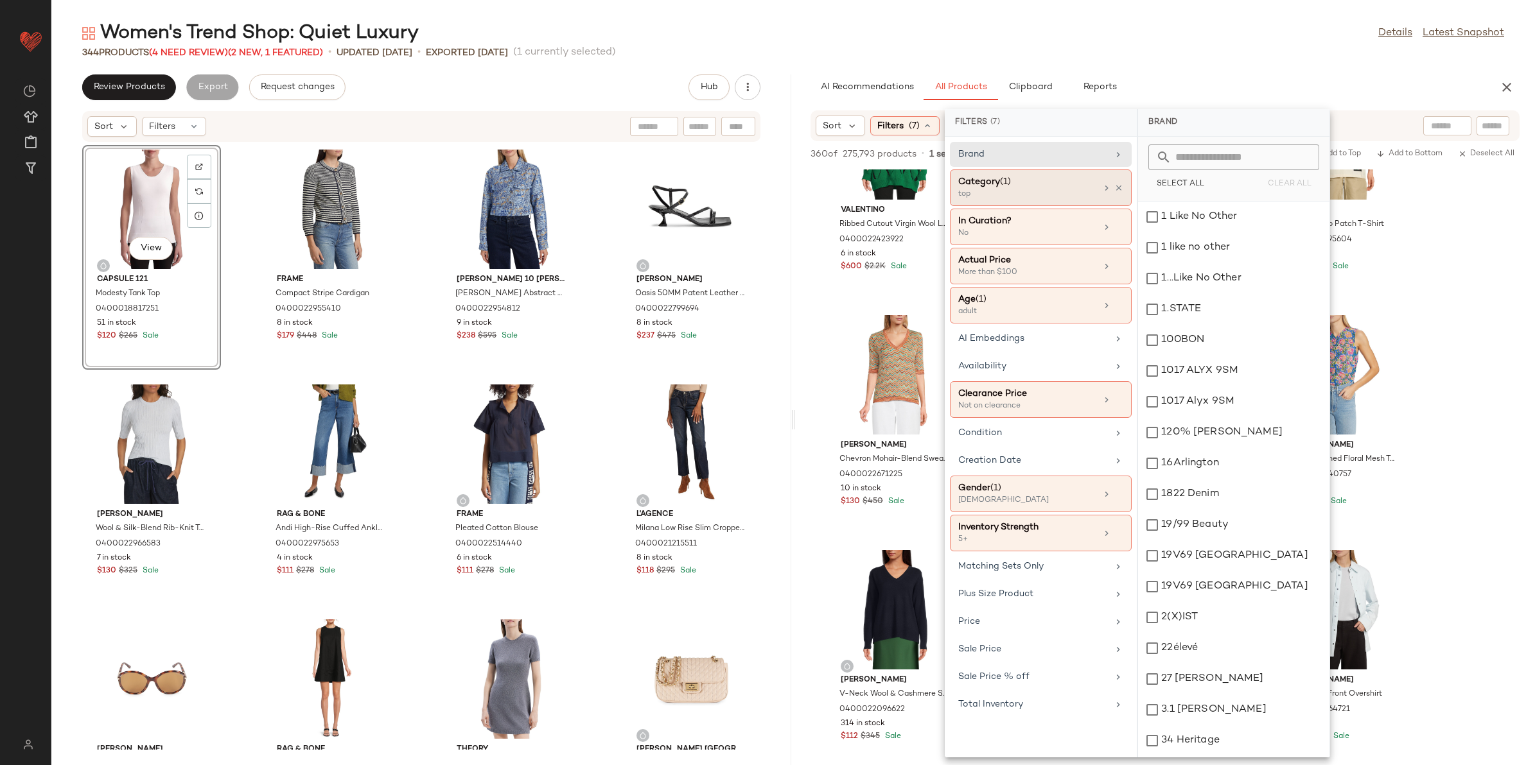
click at [1124, 209] on div "Category (1) top" at bounding box center [1041, 227] width 182 height 37
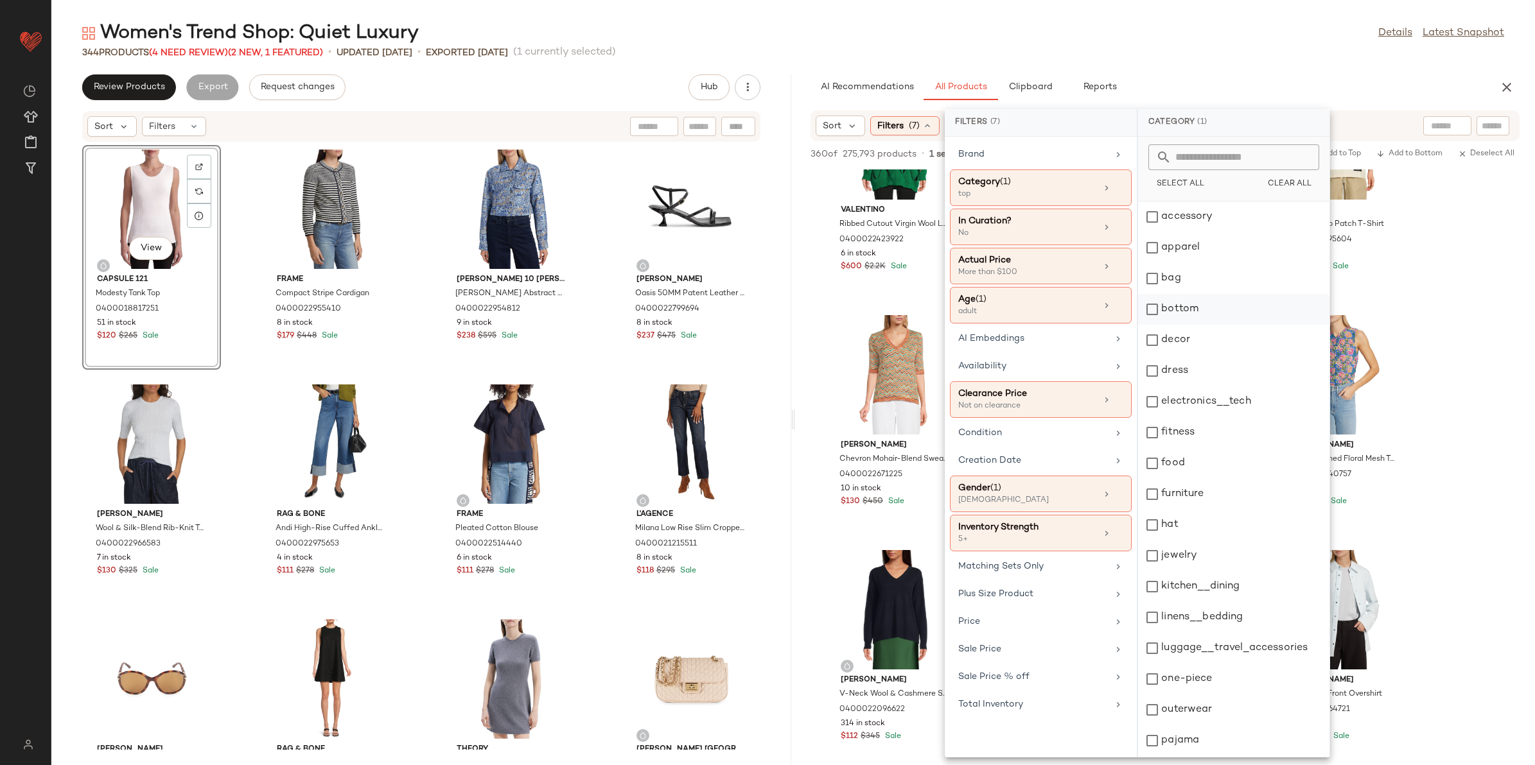
click at [1198, 307] on div "bottom" at bounding box center [1233, 309] width 191 height 31
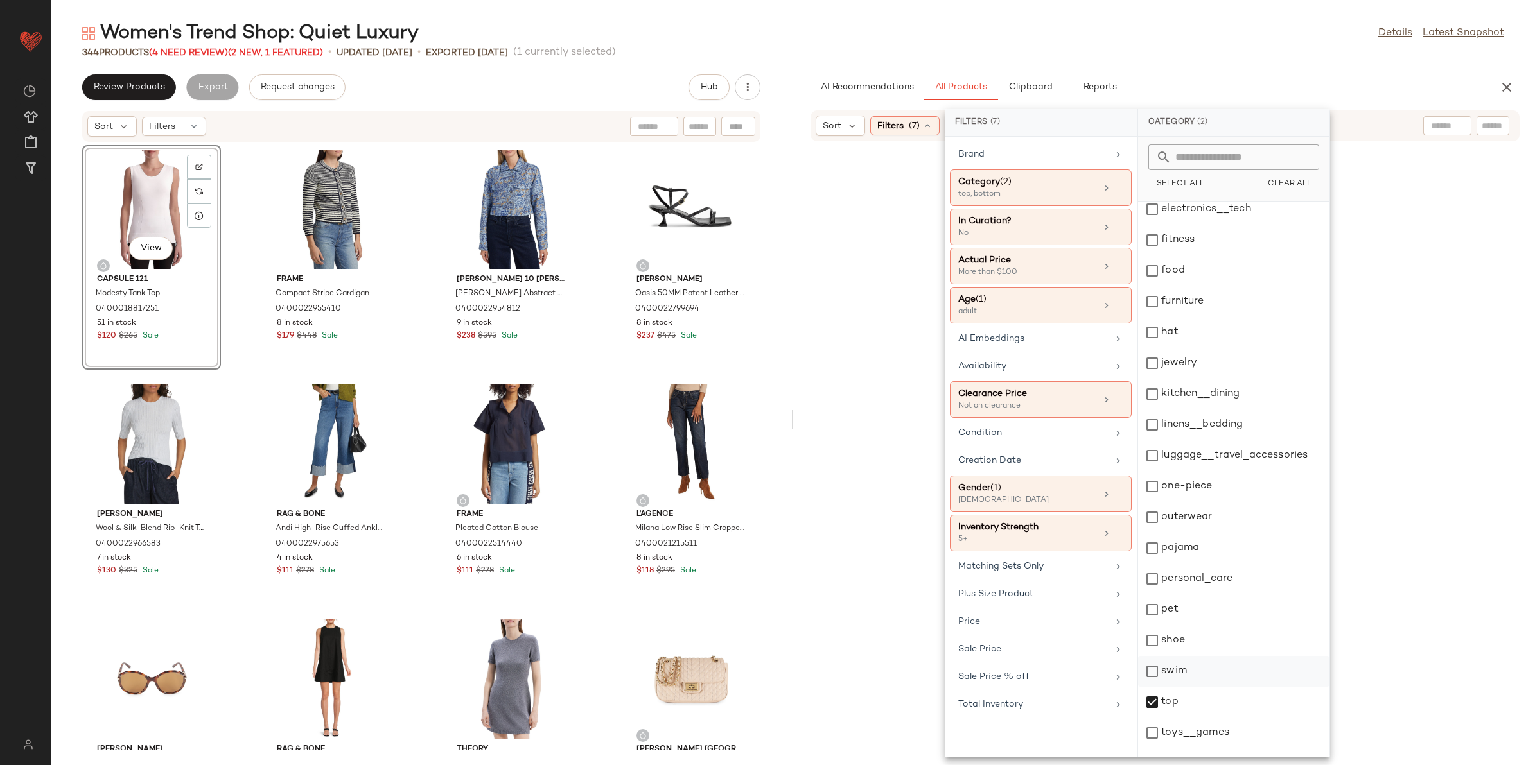
scroll to position [213, 0]
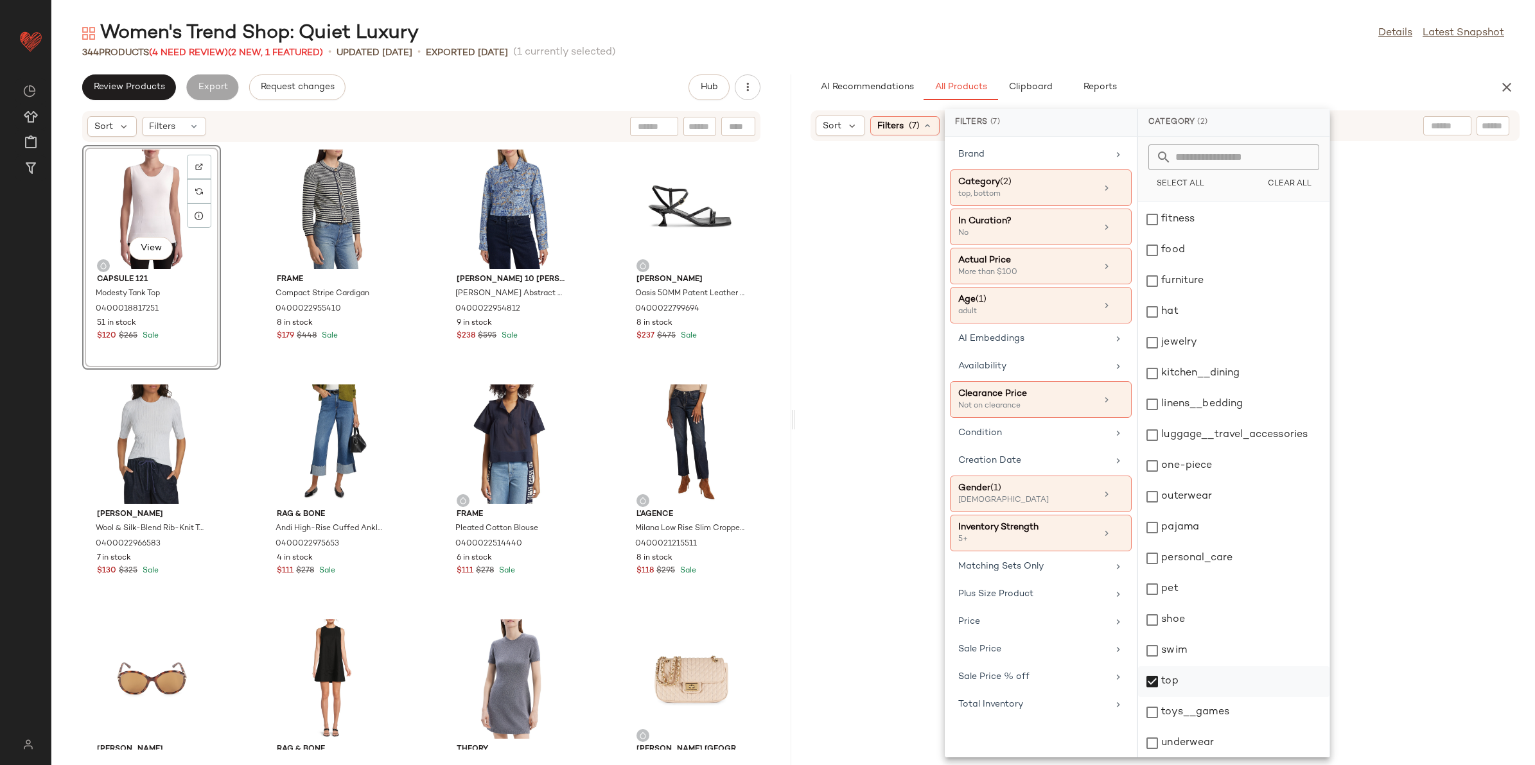
click at [1180, 678] on div "top" at bounding box center [1233, 682] width 191 height 31
click at [1250, 50] on div "344 Products (4 Need Review) (2 New, 1 Featured) • updated Aug 14th • Exported …" at bounding box center [792, 52] width 1483 height 13
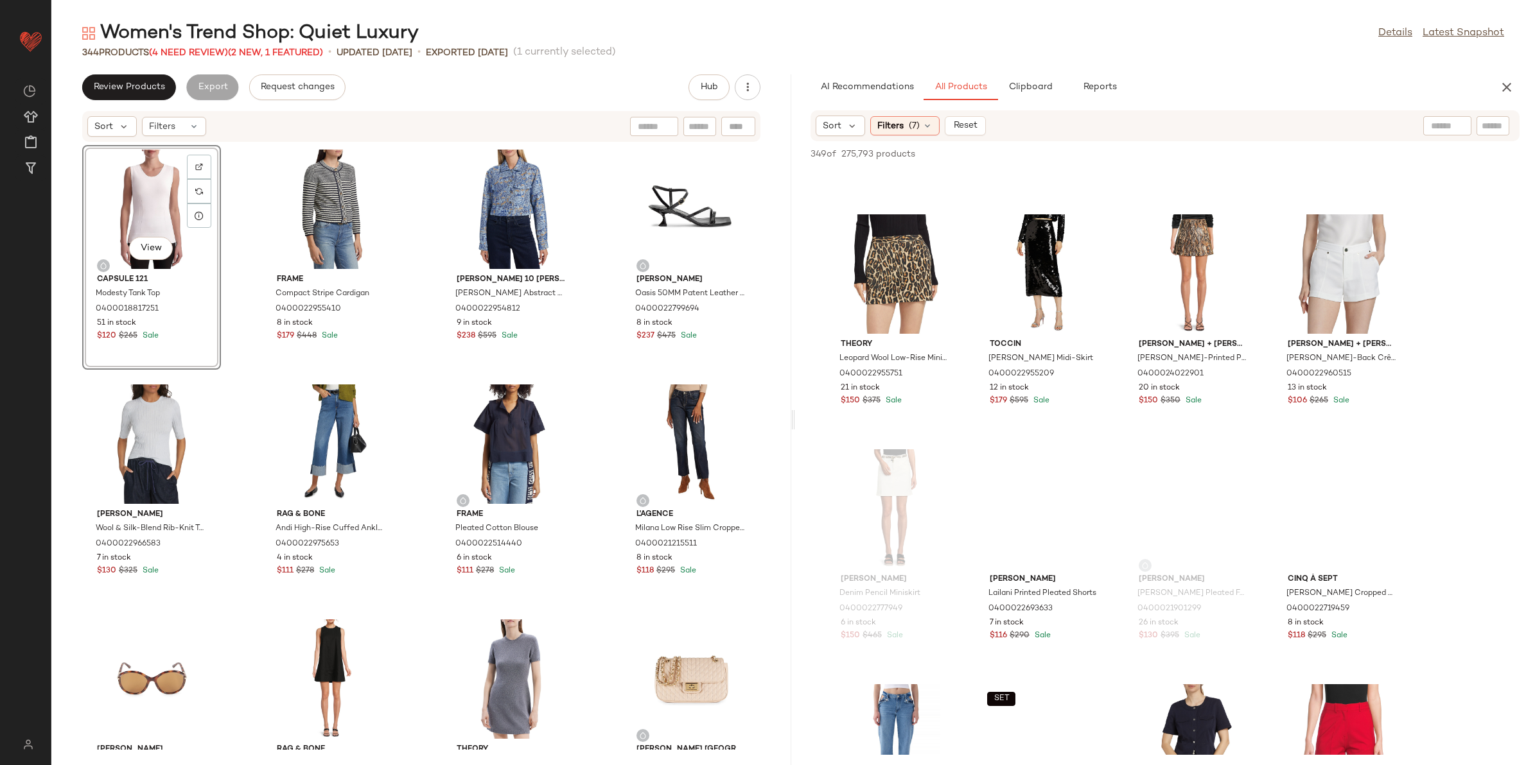
scroll to position [2087, 0]
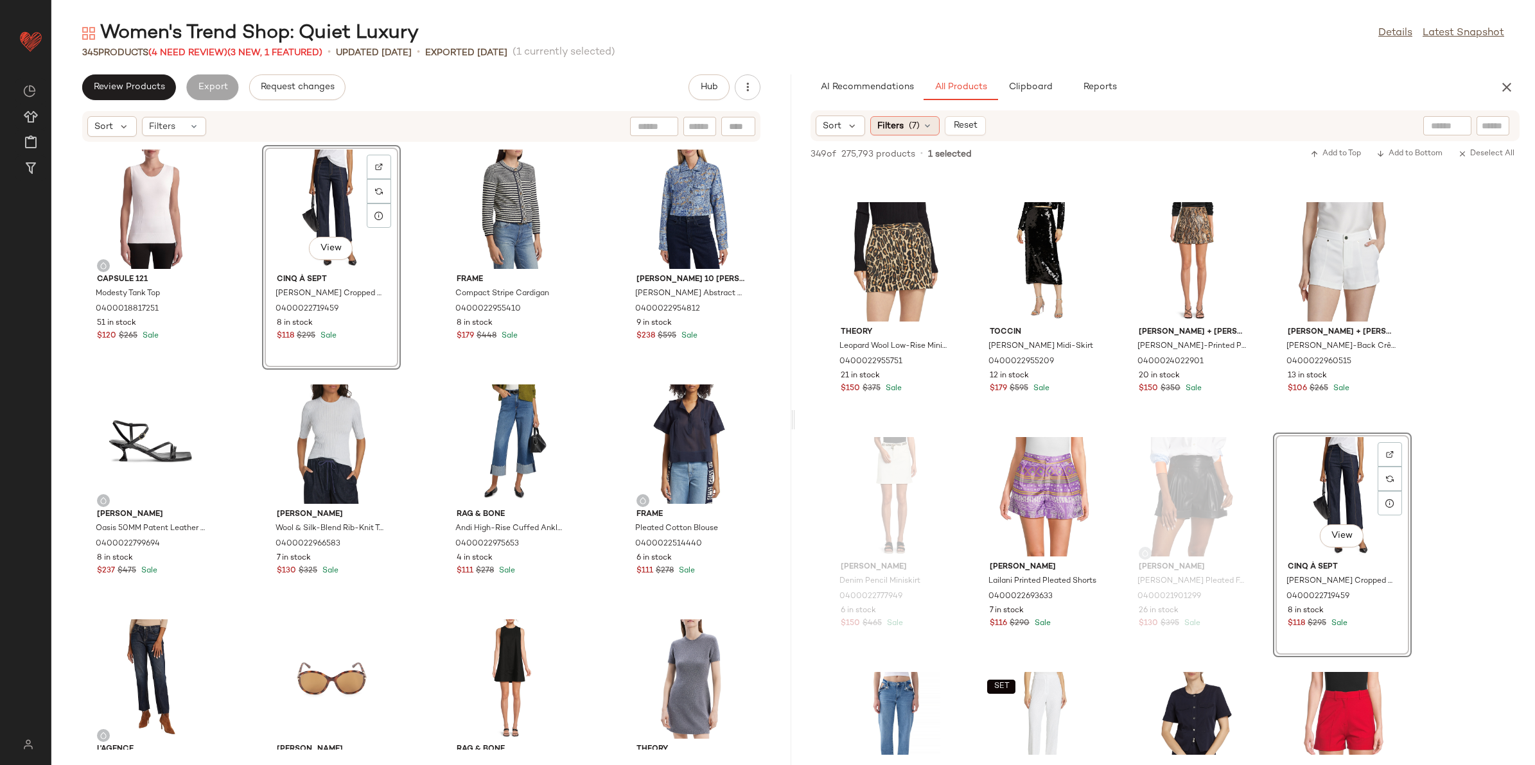
click at [918, 133] on div "Filters (7)" at bounding box center [904, 125] width 69 height 19
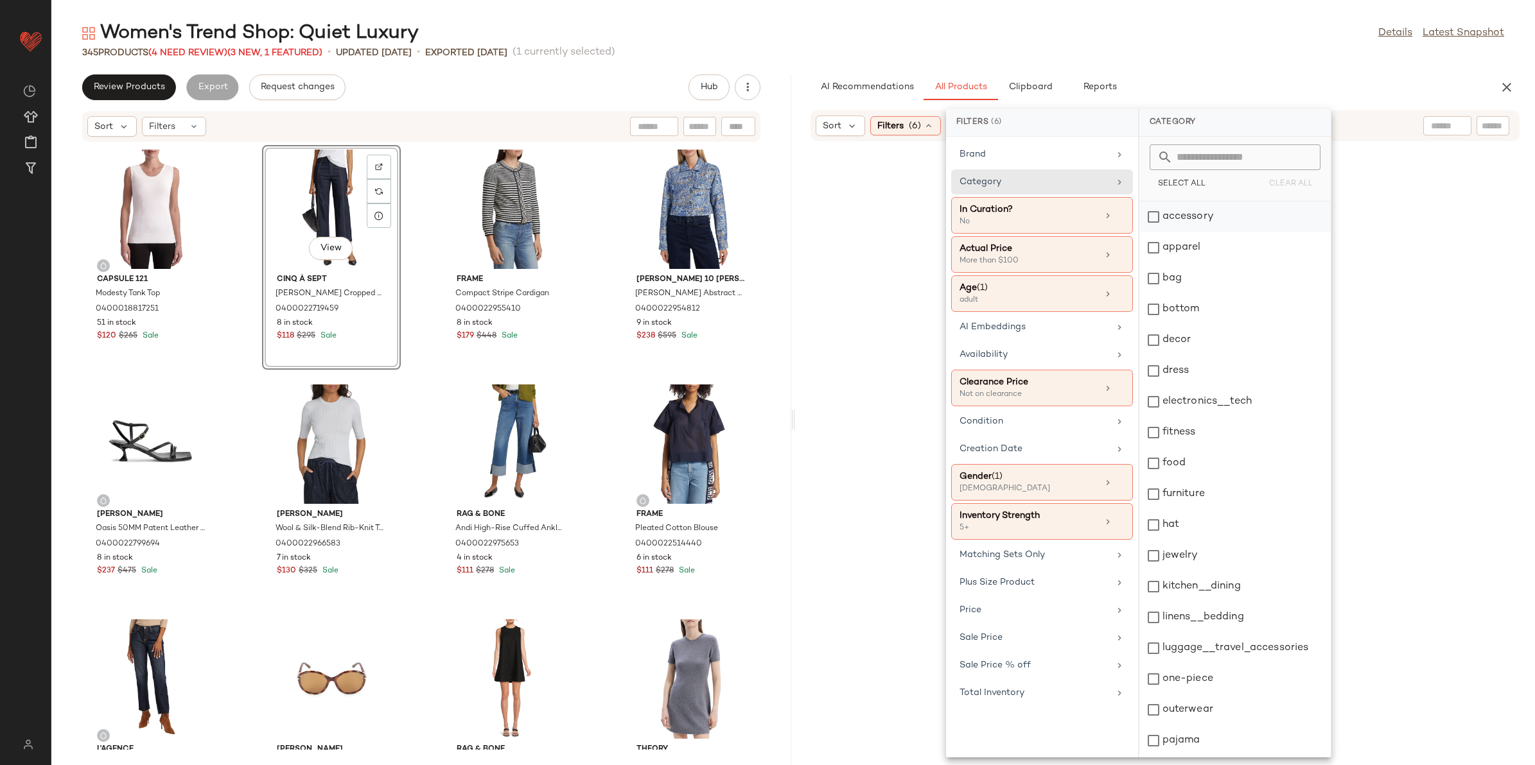
click at [1176, 222] on div "accessory" at bounding box center [1234, 217] width 191 height 31
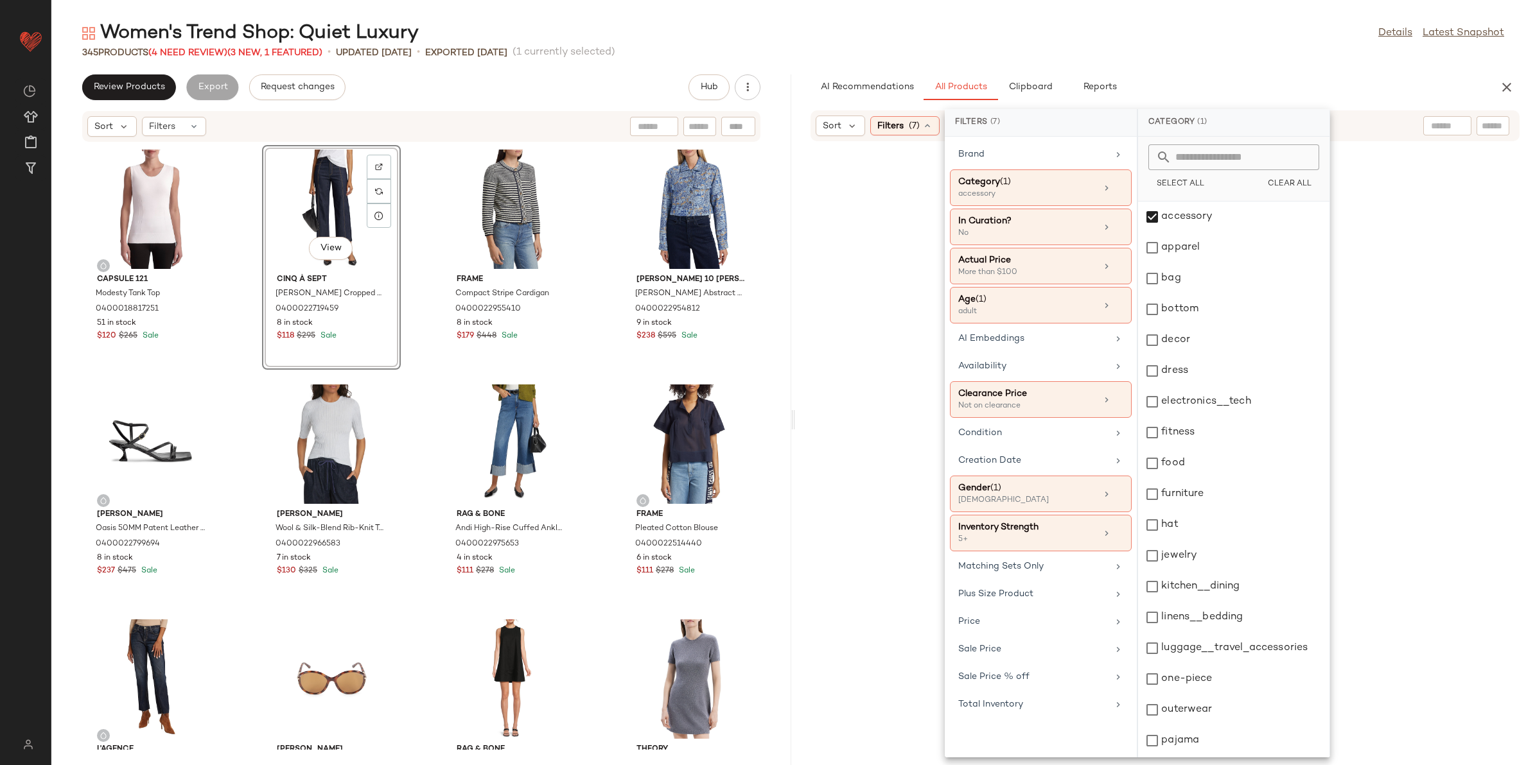
click at [1173, 60] on div "Women's Trend Shop: Quiet Luxury Details Latest Snapshot 345 Products (4 Need R…" at bounding box center [792, 393] width 1483 height 745
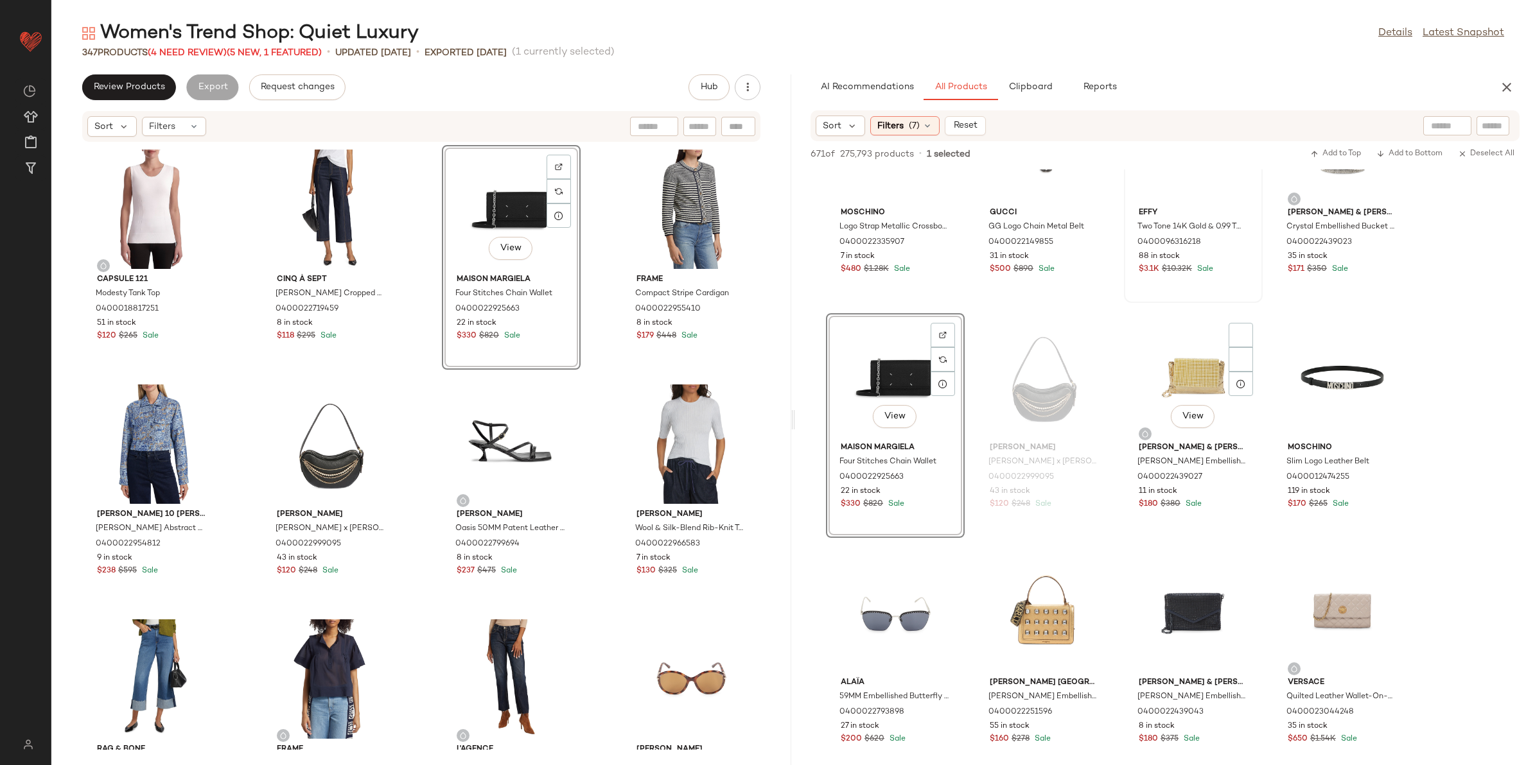
scroll to position [241, 0]
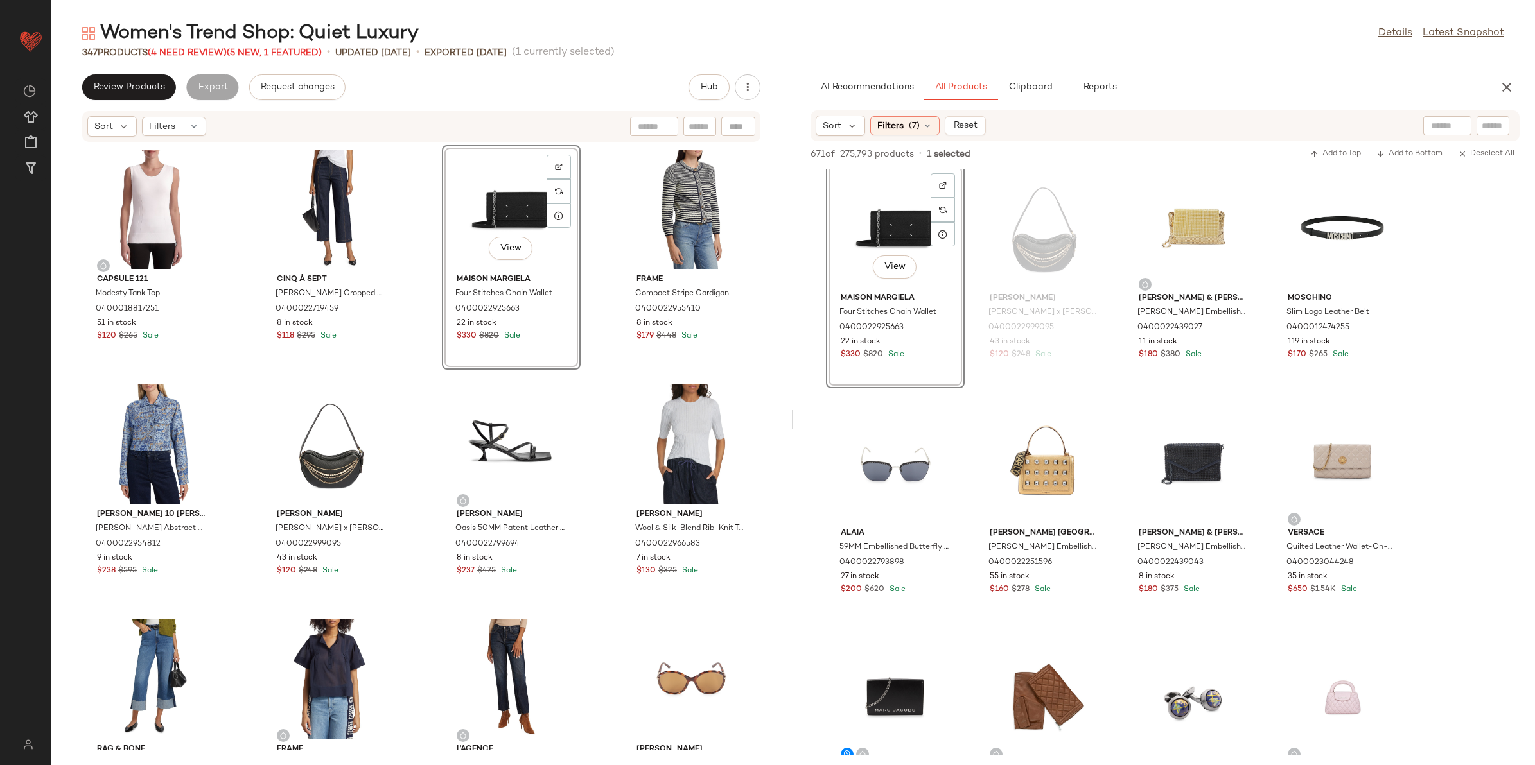
click at [489, 203] on div "View" at bounding box center [511, 209] width 130 height 119
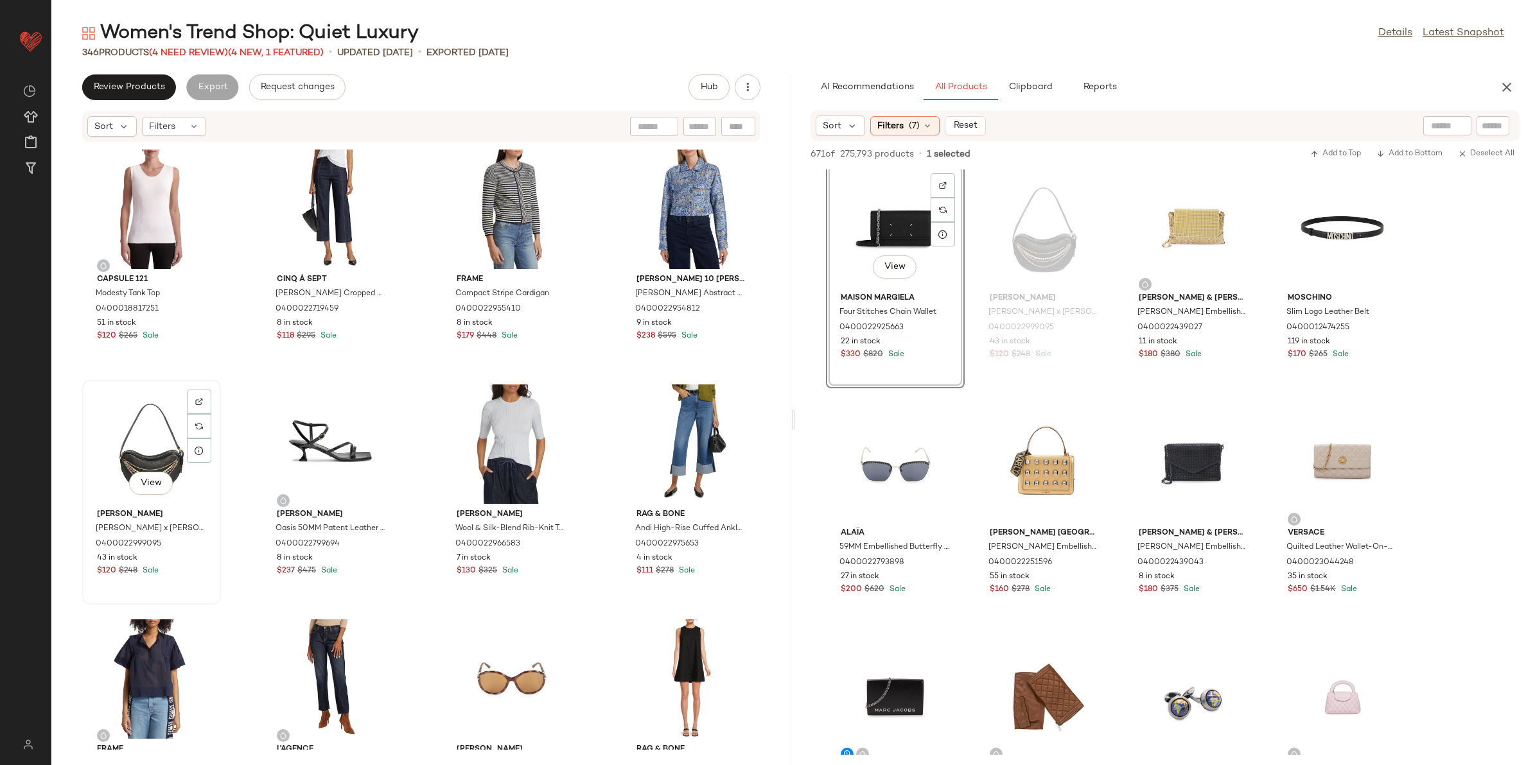
click at [146, 447] on div "View" at bounding box center [152, 444] width 130 height 119
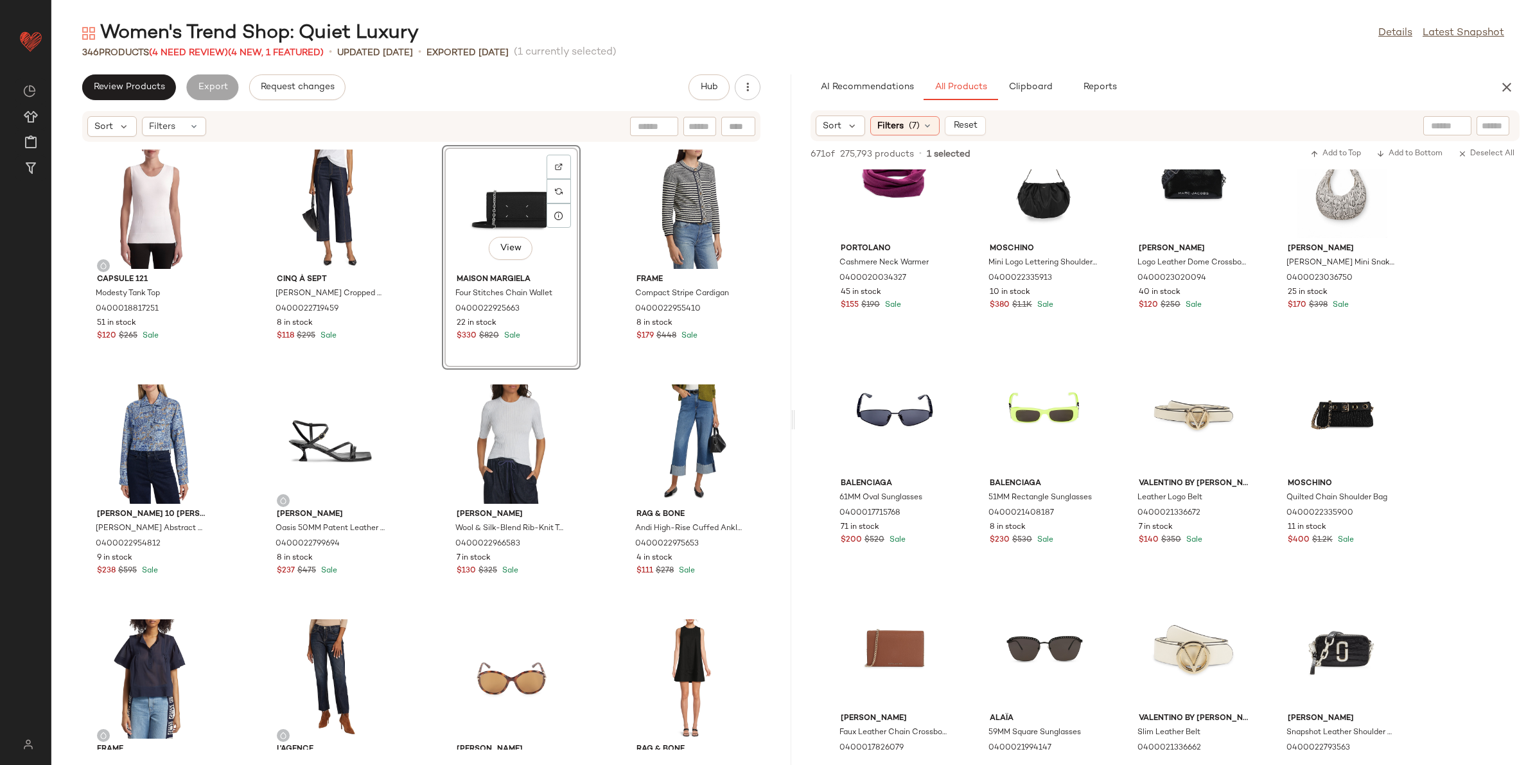
scroll to position [963, 0]
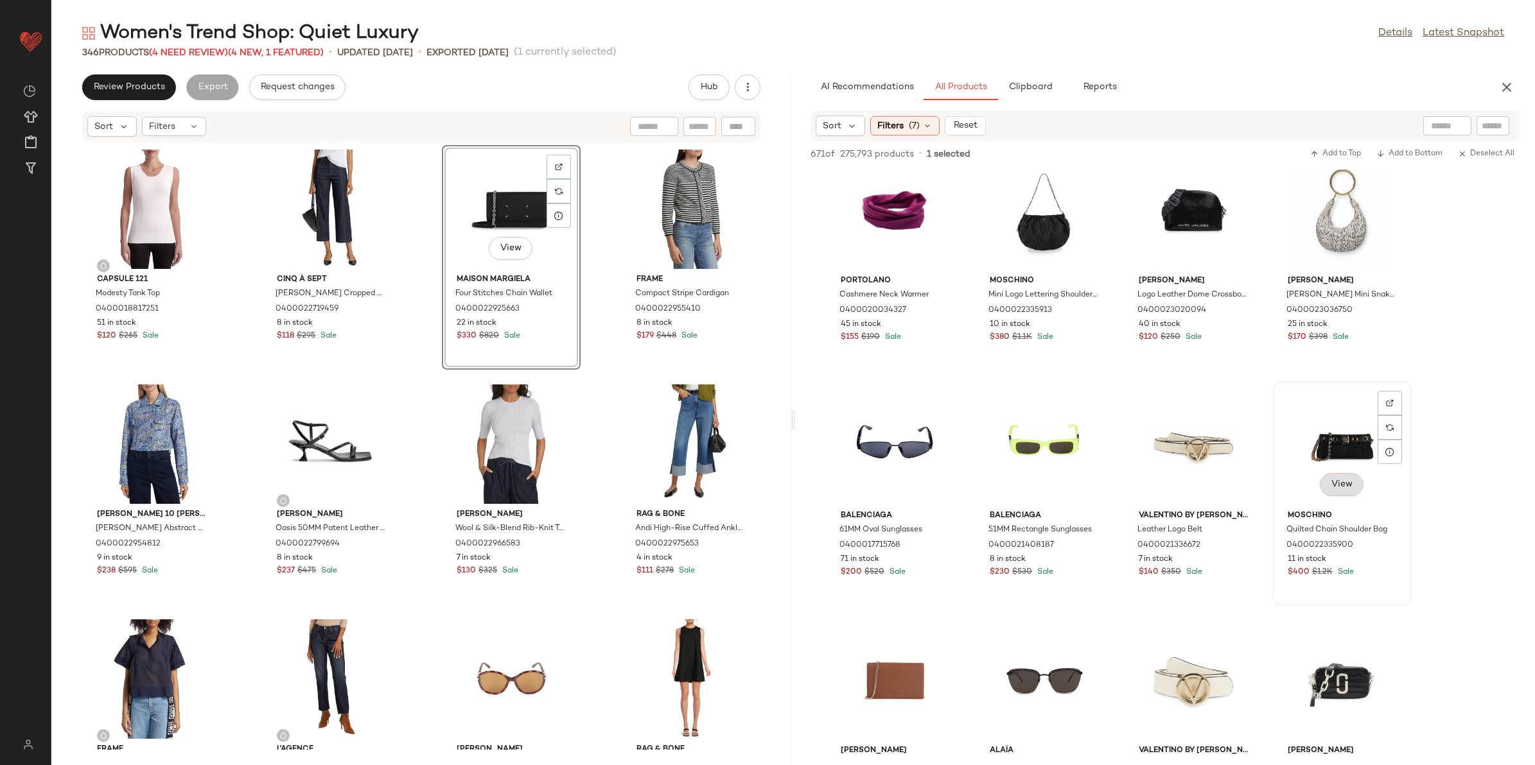
click at [1324, 482] on button "View" at bounding box center [1342, 484] width 44 height 23
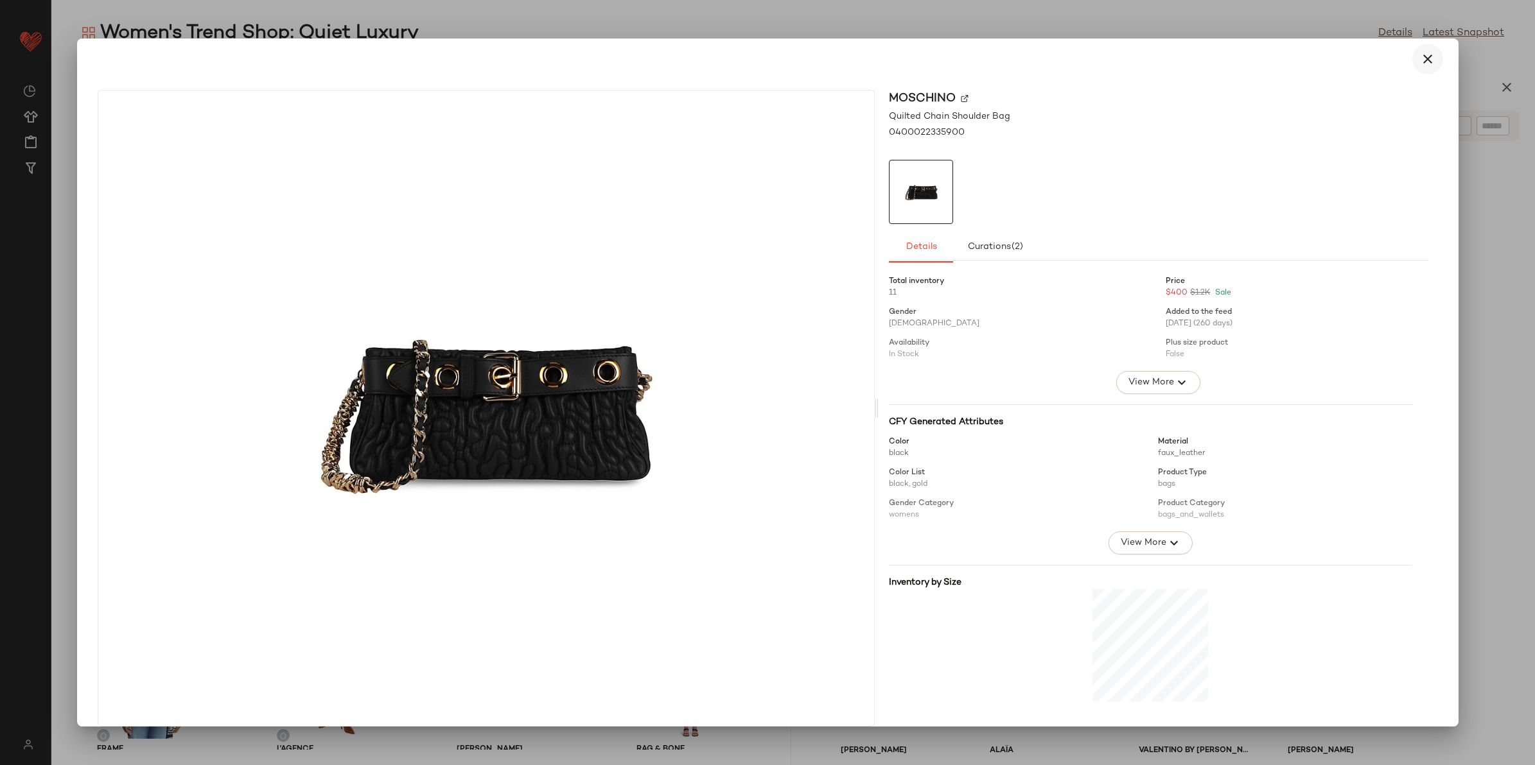
click at [1422, 58] on icon "button" at bounding box center [1427, 58] width 15 height 15
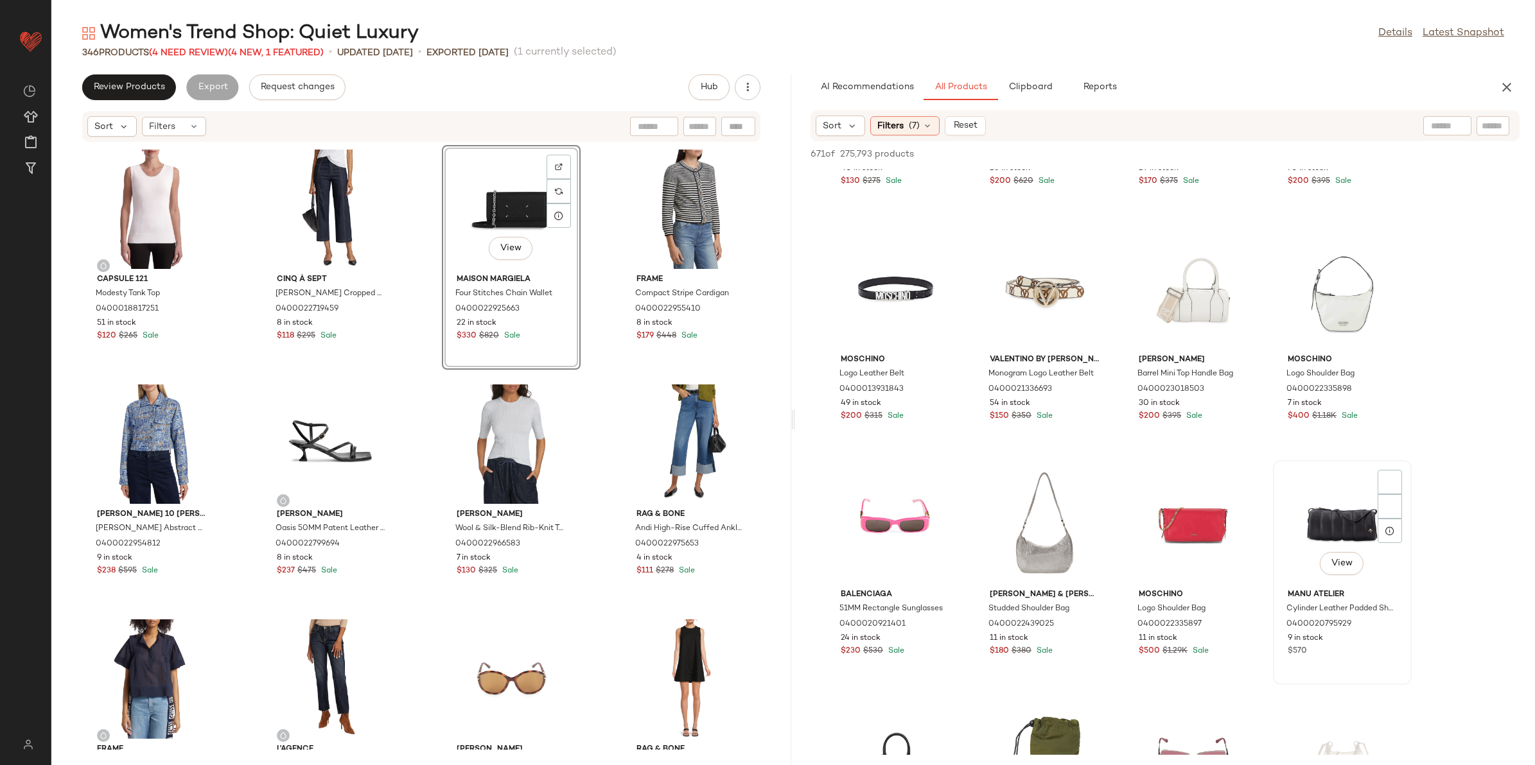
scroll to position [1686, 0]
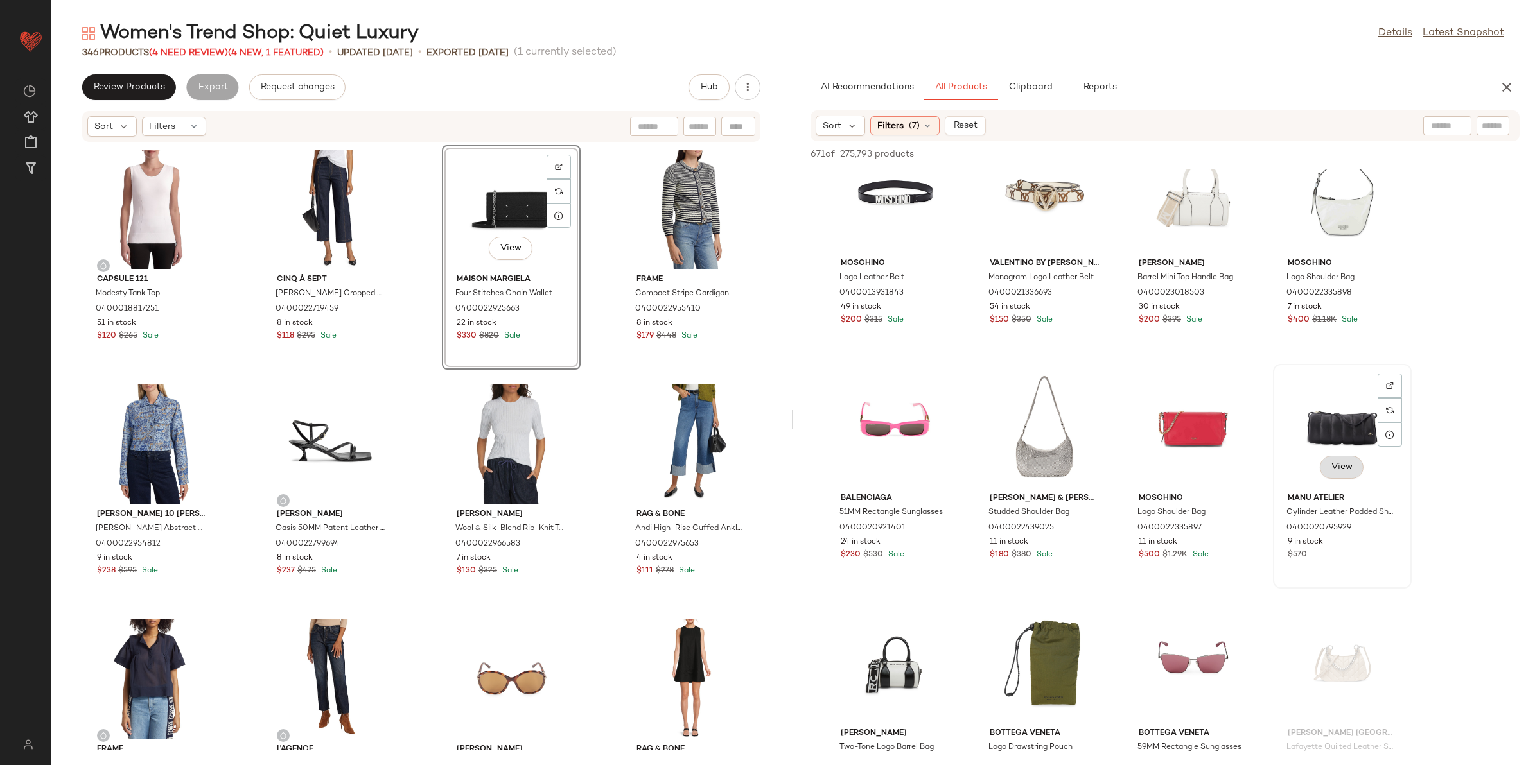
click at [1324, 466] on button "View" at bounding box center [1342, 467] width 44 height 23
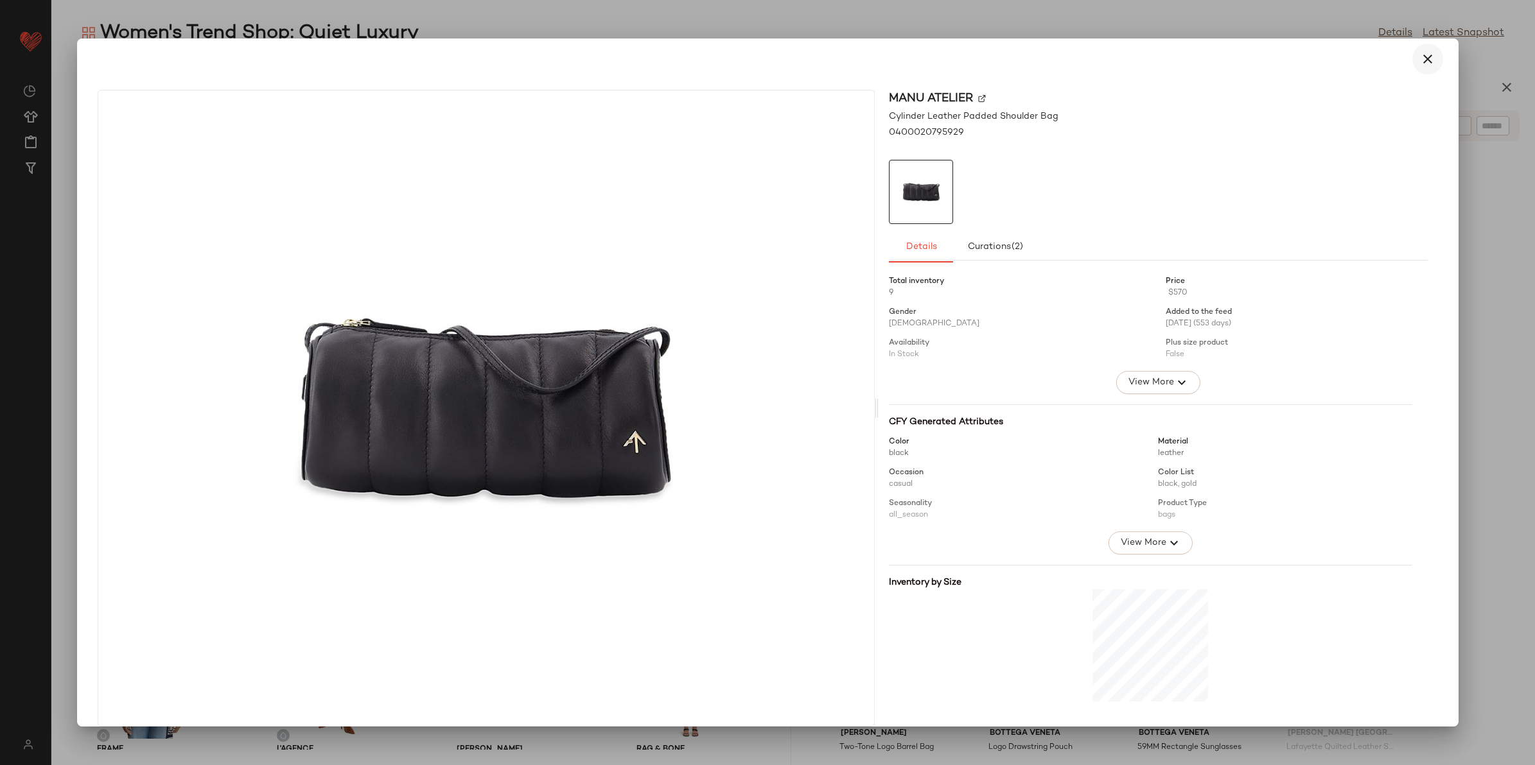
click at [1412, 55] on button "button" at bounding box center [1427, 59] width 31 height 31
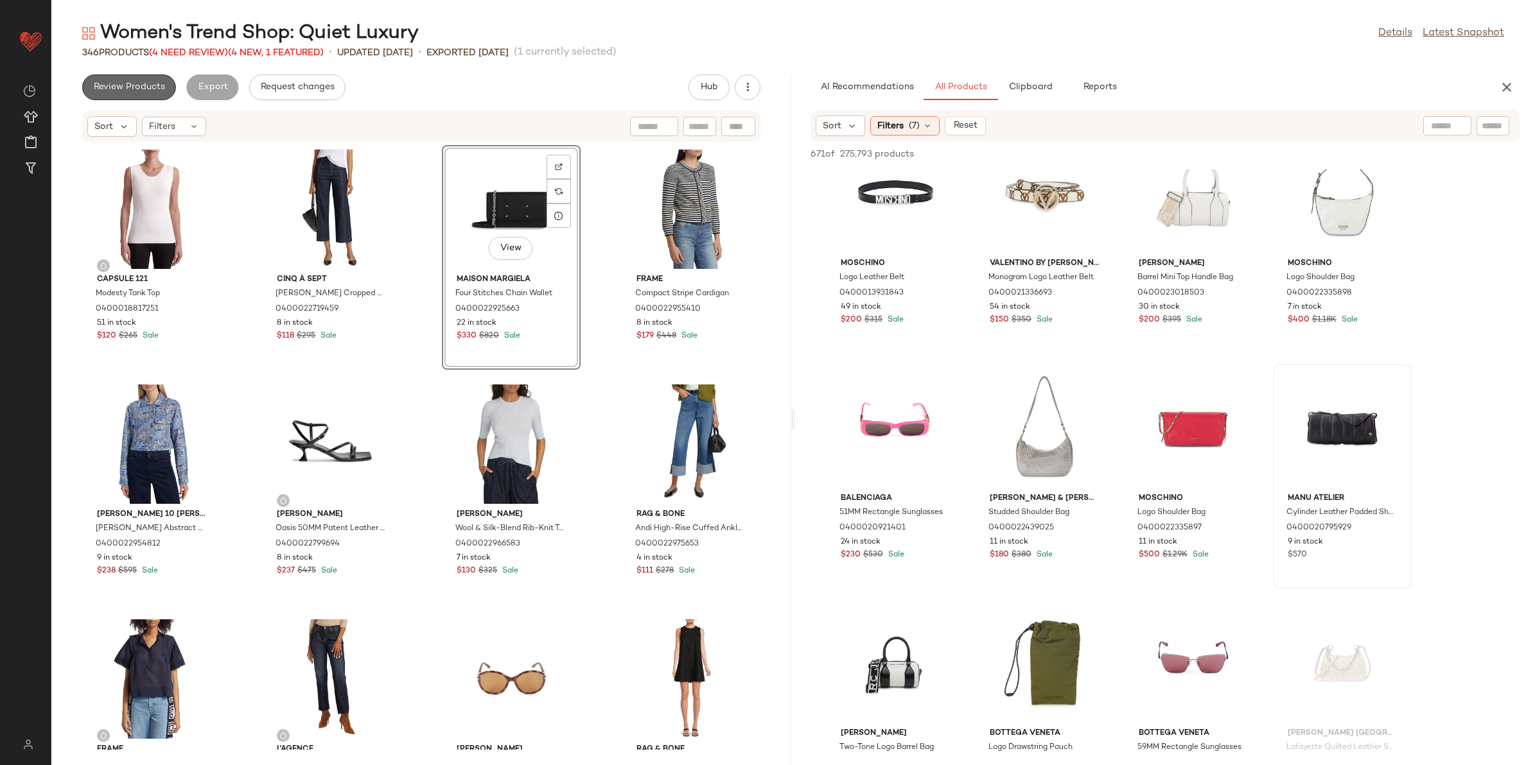
click at [148, 84] on span "Review Products" at bounding box center [129, 87] width 72 height 10
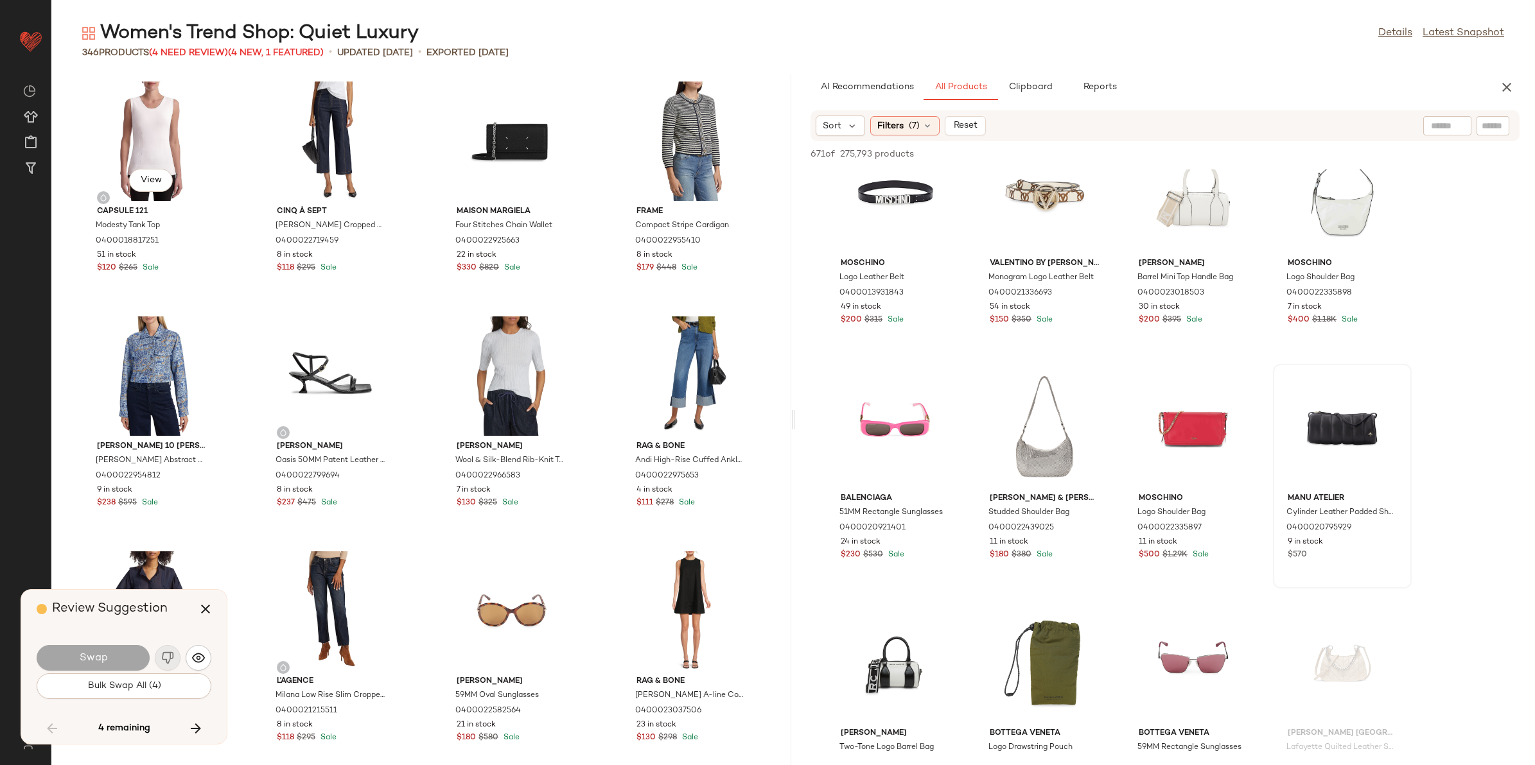
scroll to position [9166, 0]
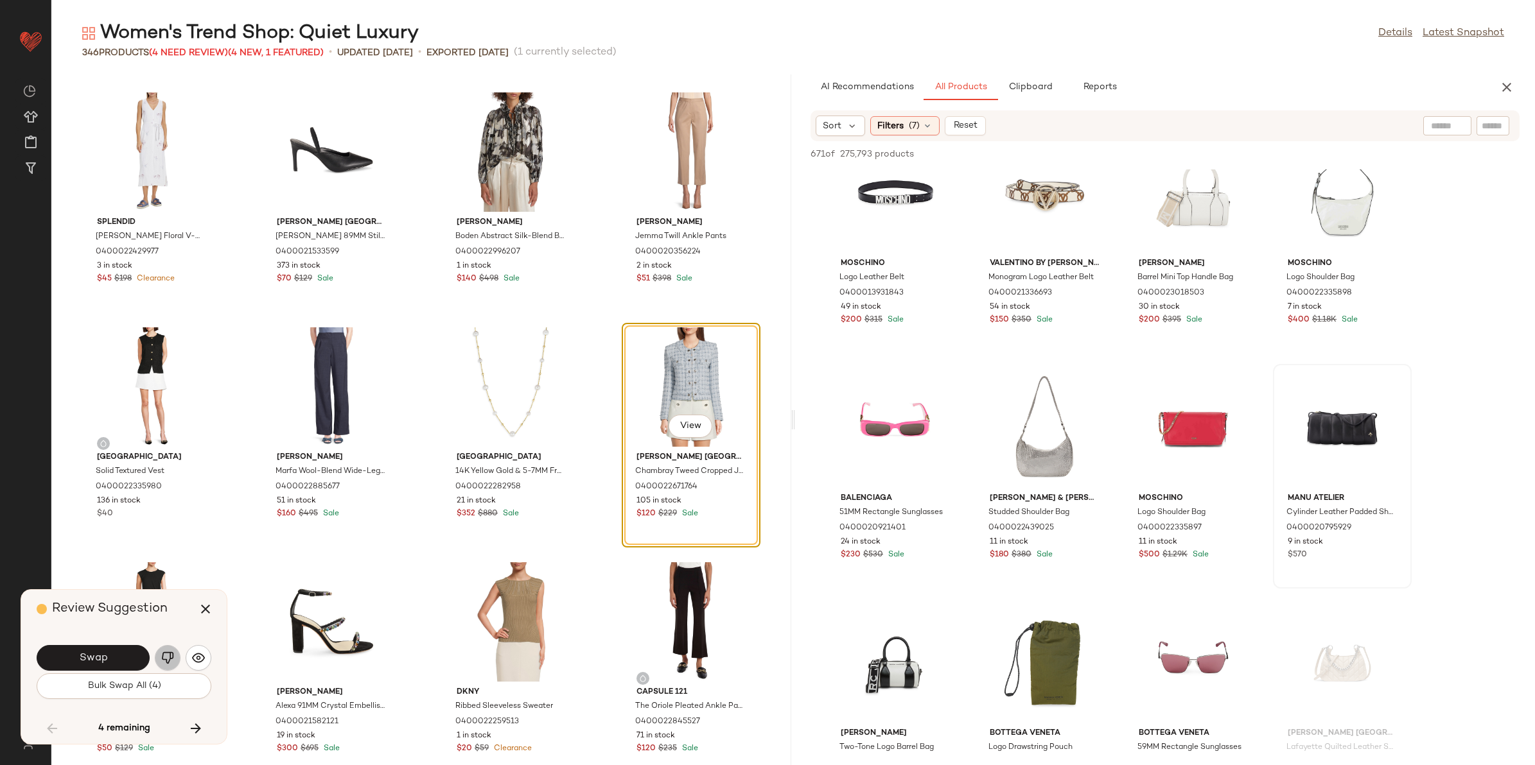
click at [158, 658] on button "button" at bounding box center [168, 658] width 26 height 26
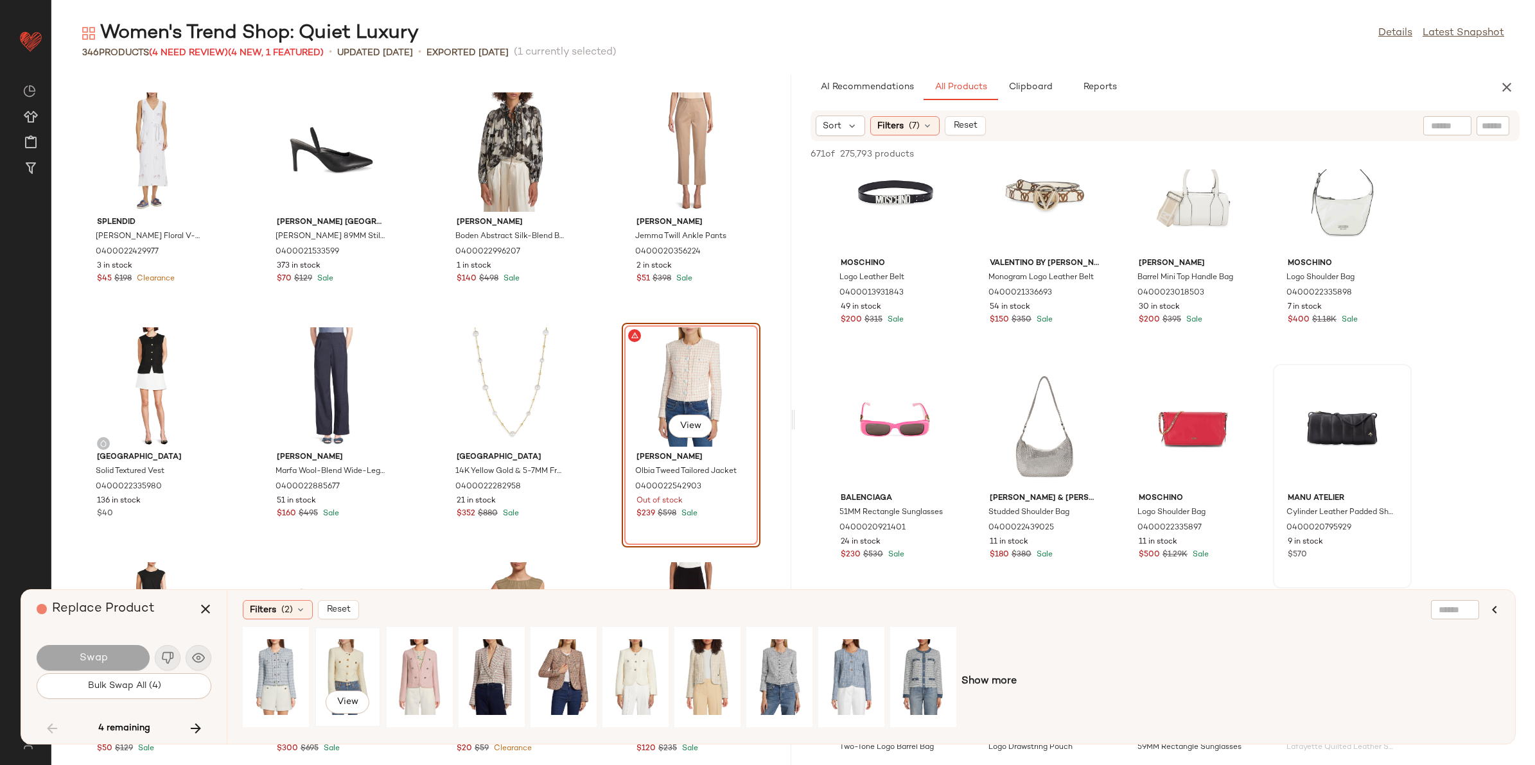
click at [334, 643] on div "View" at bounding box center [347, 677] width 57 height 91
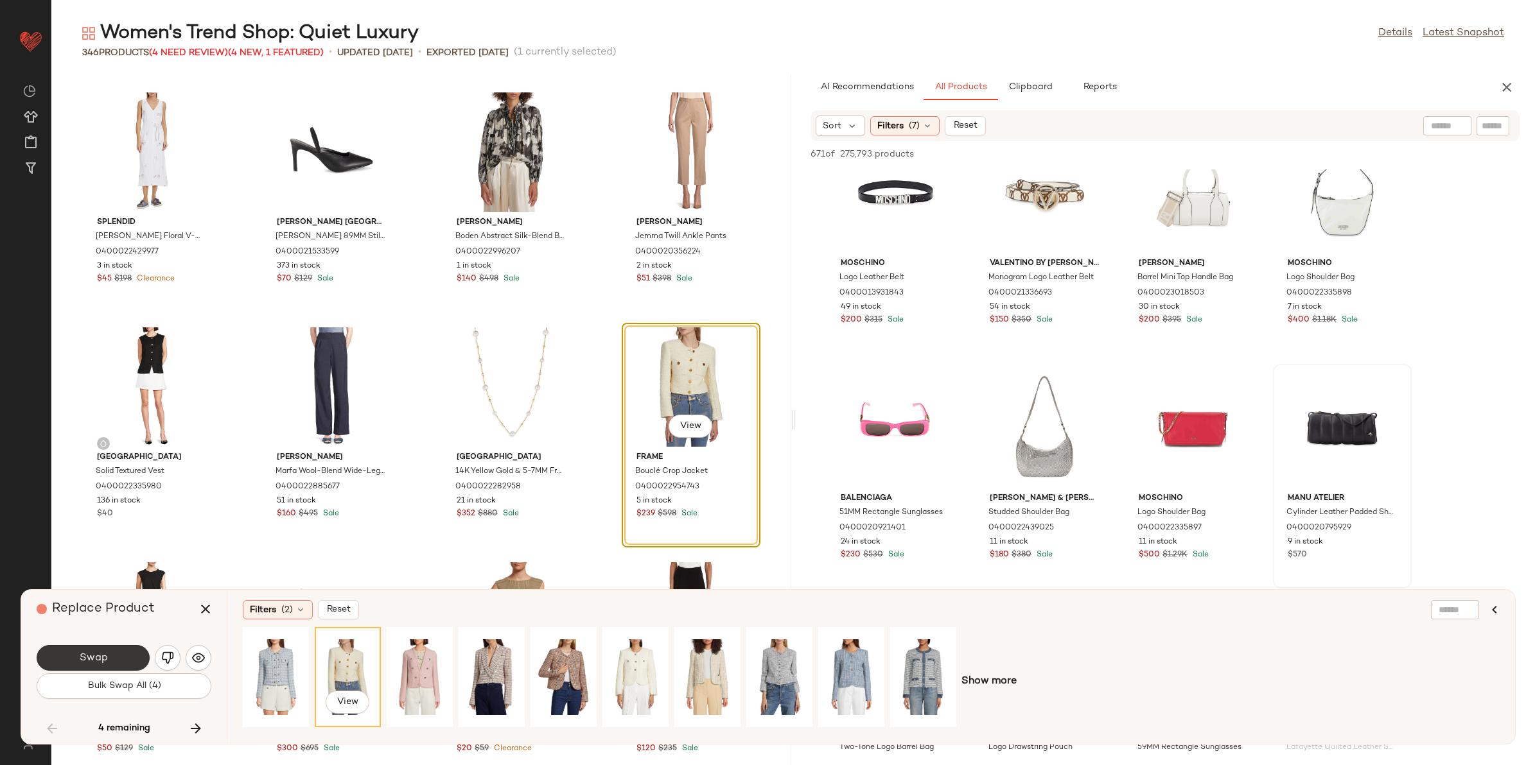
click at [101, 659] on span "Swap" at bounding box center [92, 658] width 29 height 12
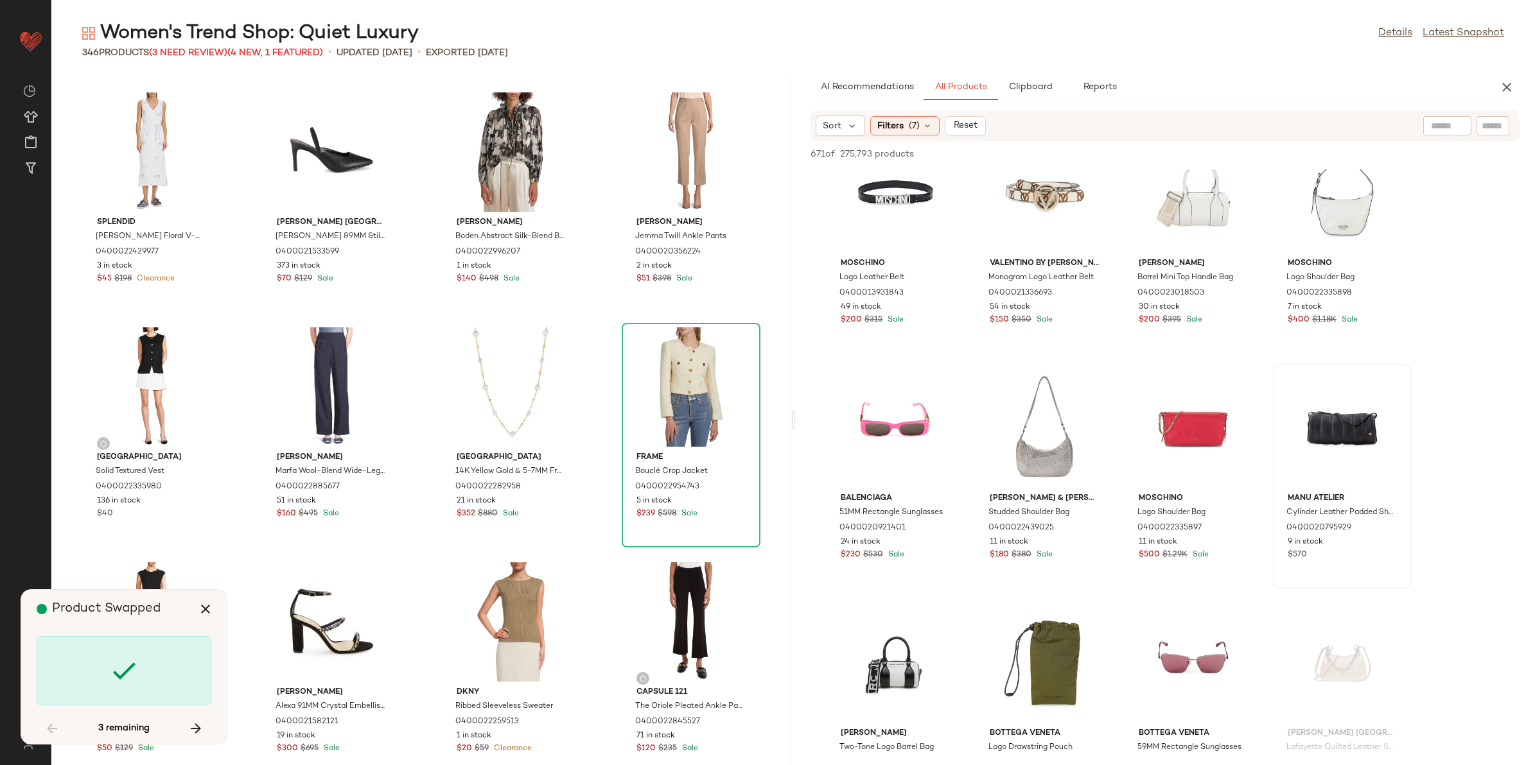
scroll to position [10812, 0]
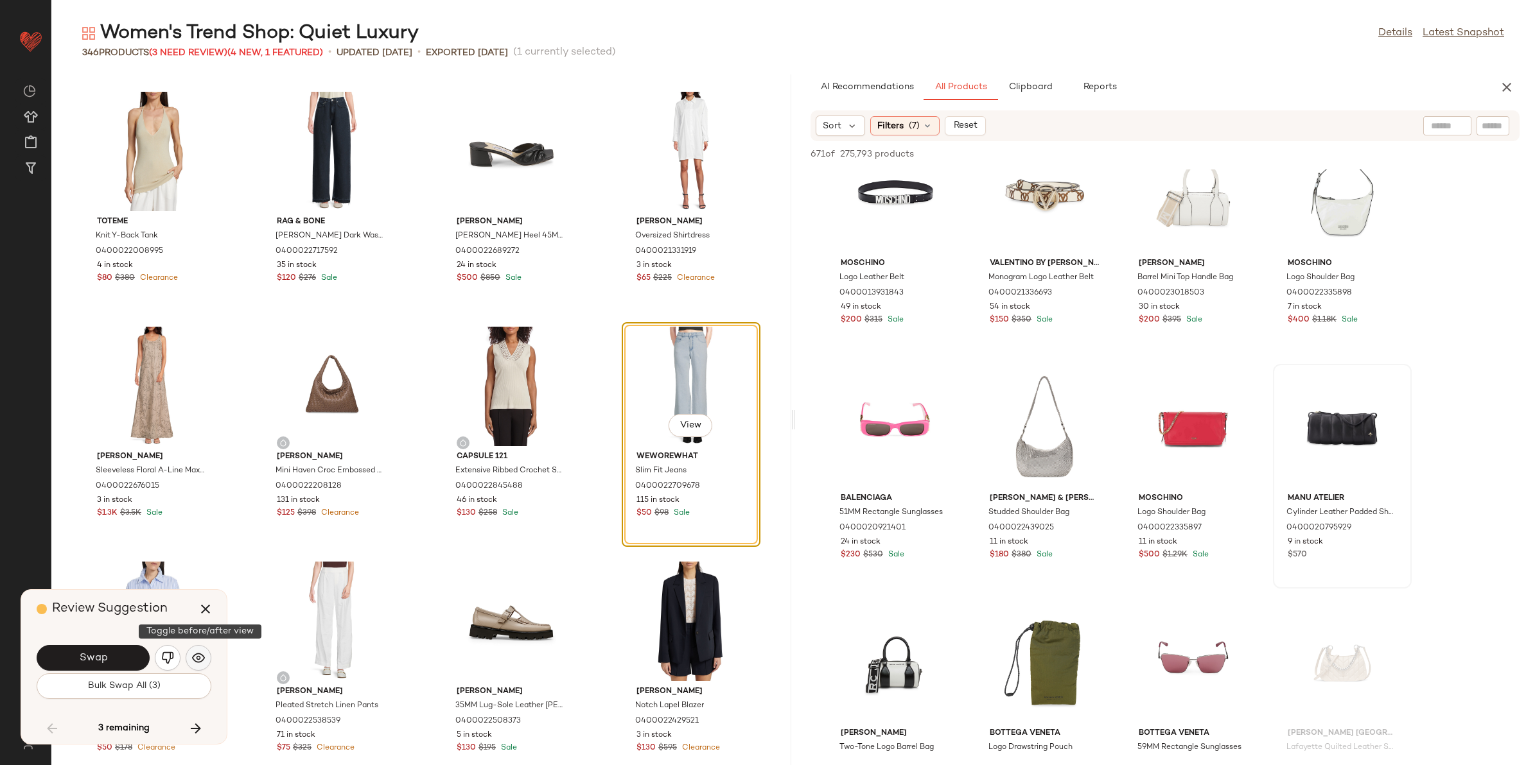
click at [188, 655] on button "button" at bounding box center [199, 658] width 26 height 26
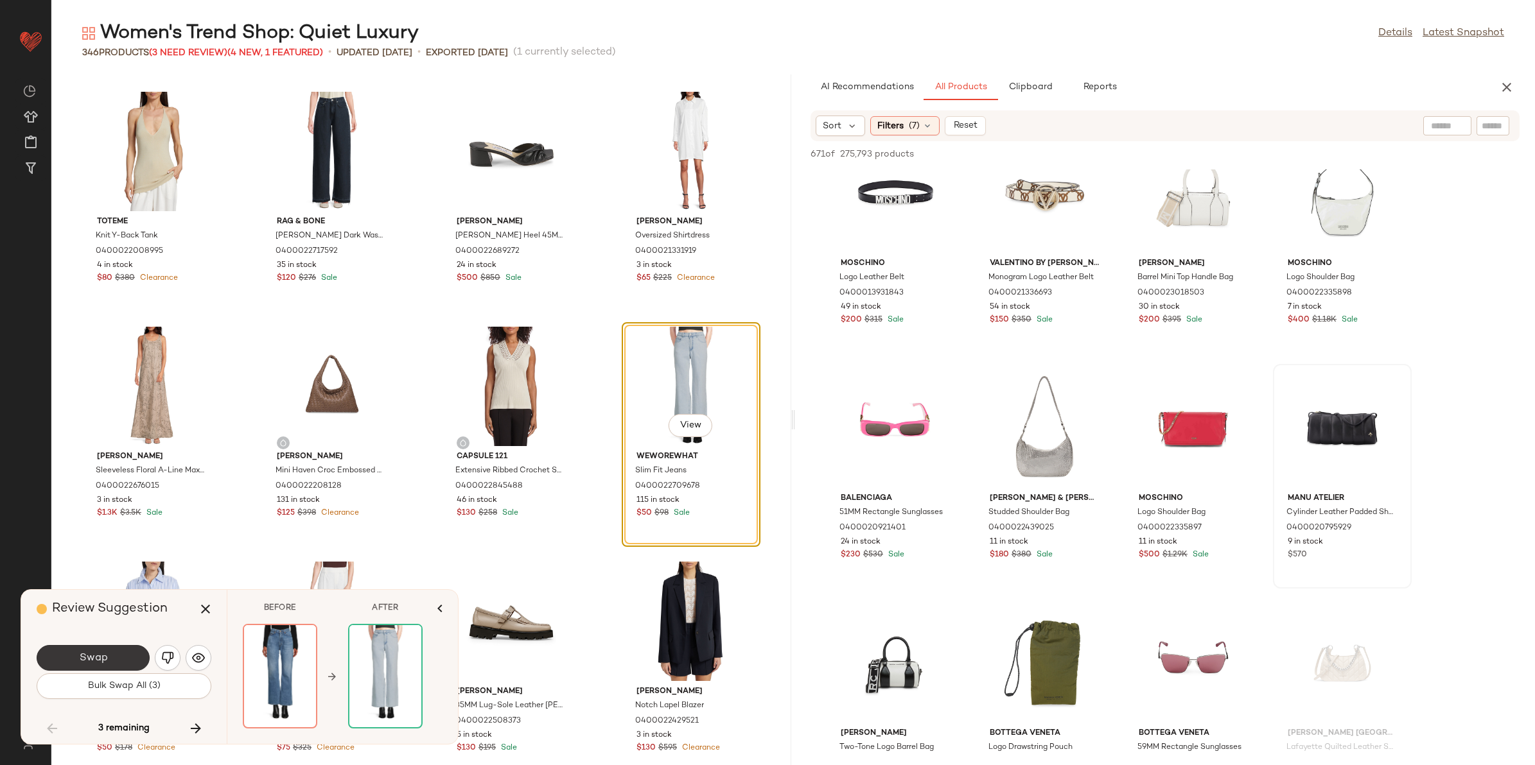
click at [120, 656] on button "Swap" at bounding box center [93, 658] width 113 height 26
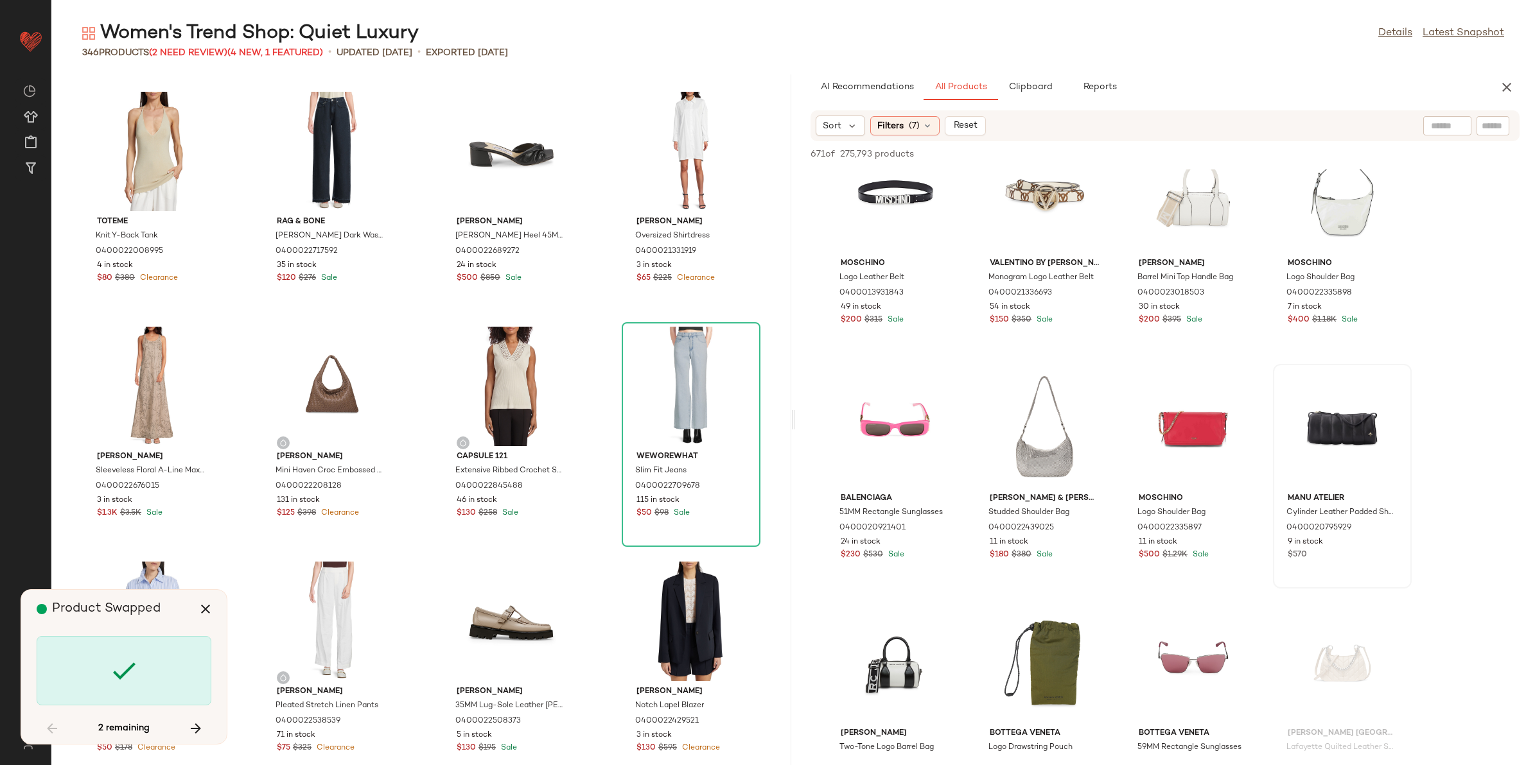
scroll to position [18098, 0]
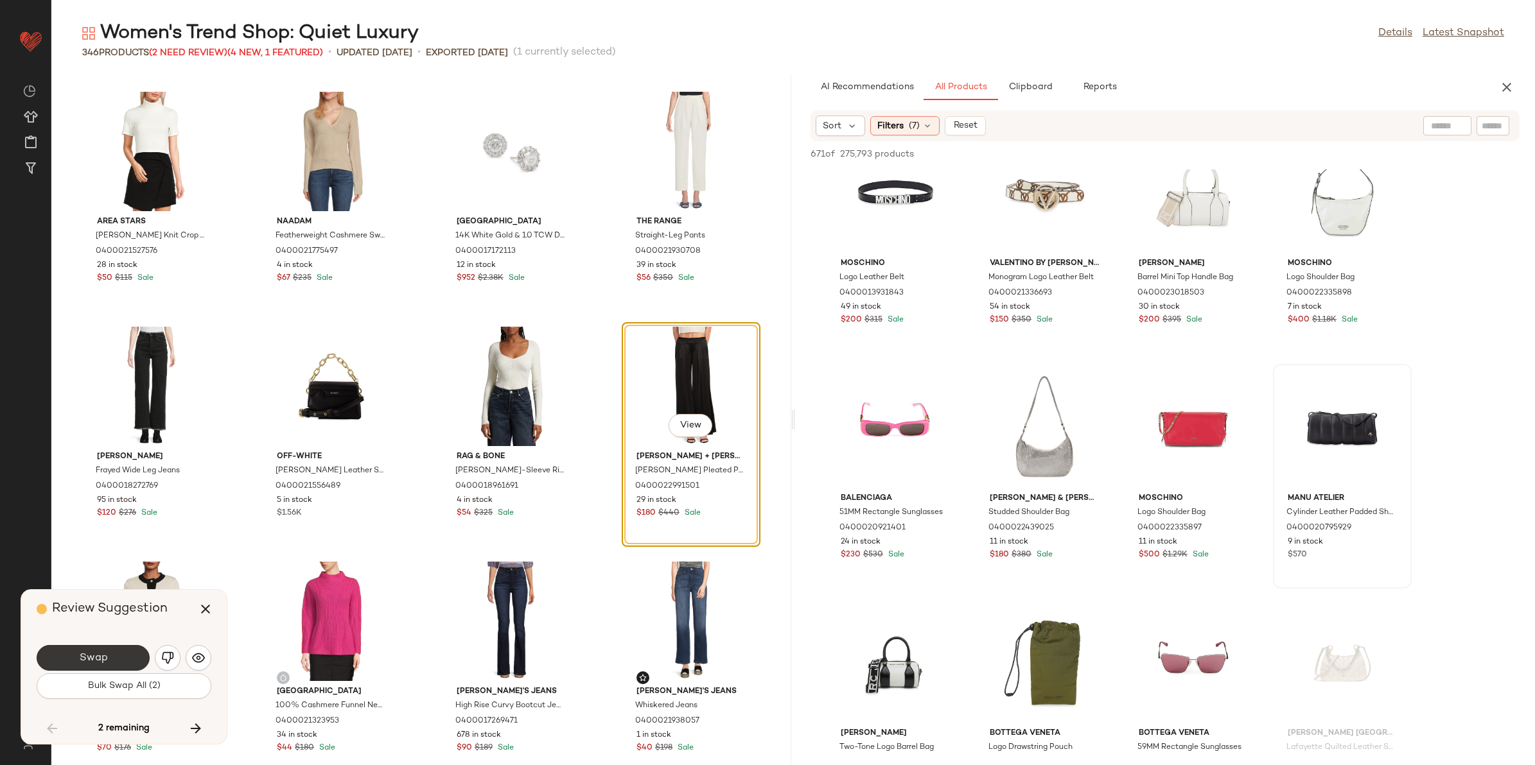
click at [112, 658] on button "Swap" at bounding box center [93, 658] width 113 height 26
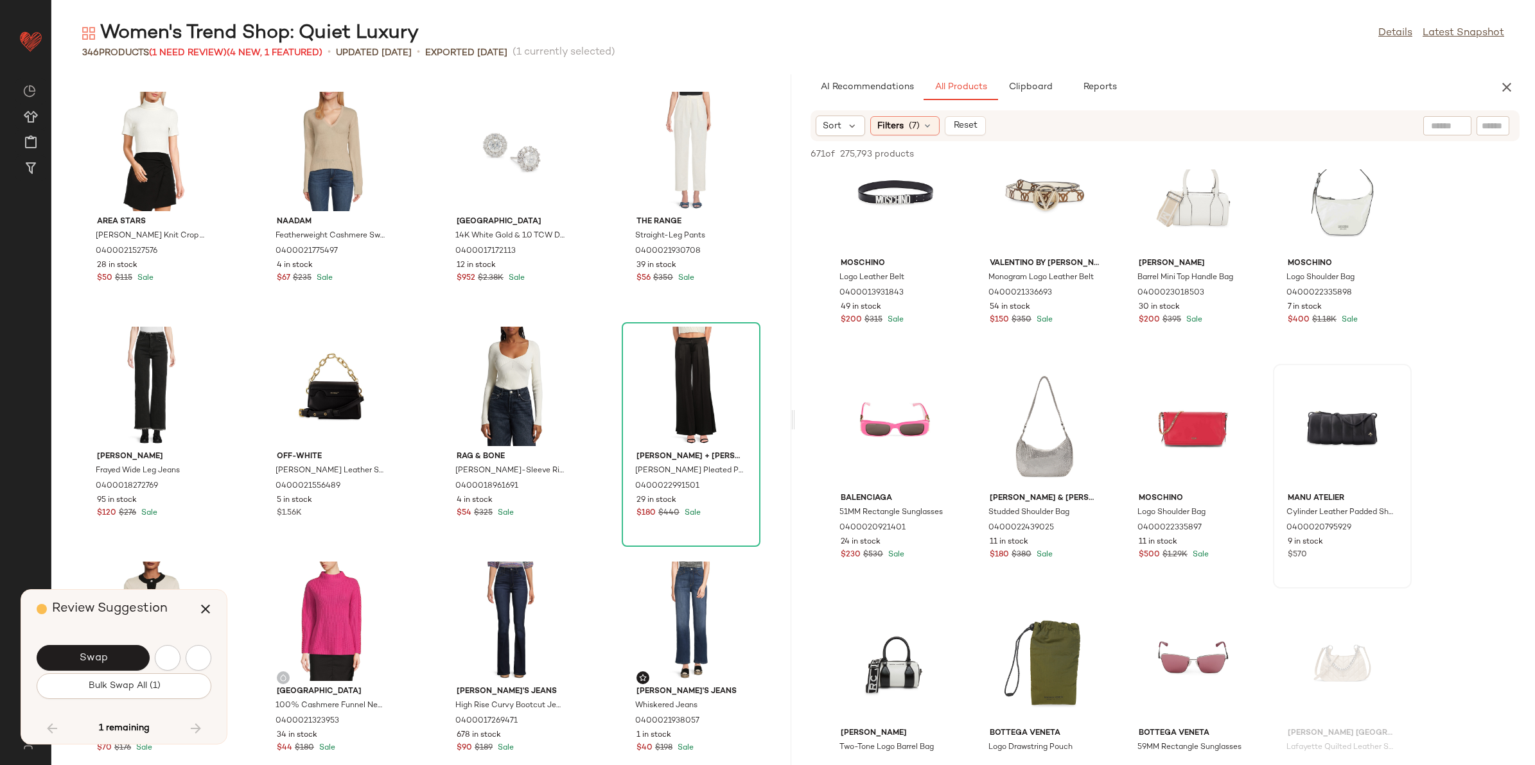
scroll to position [18568, 0]
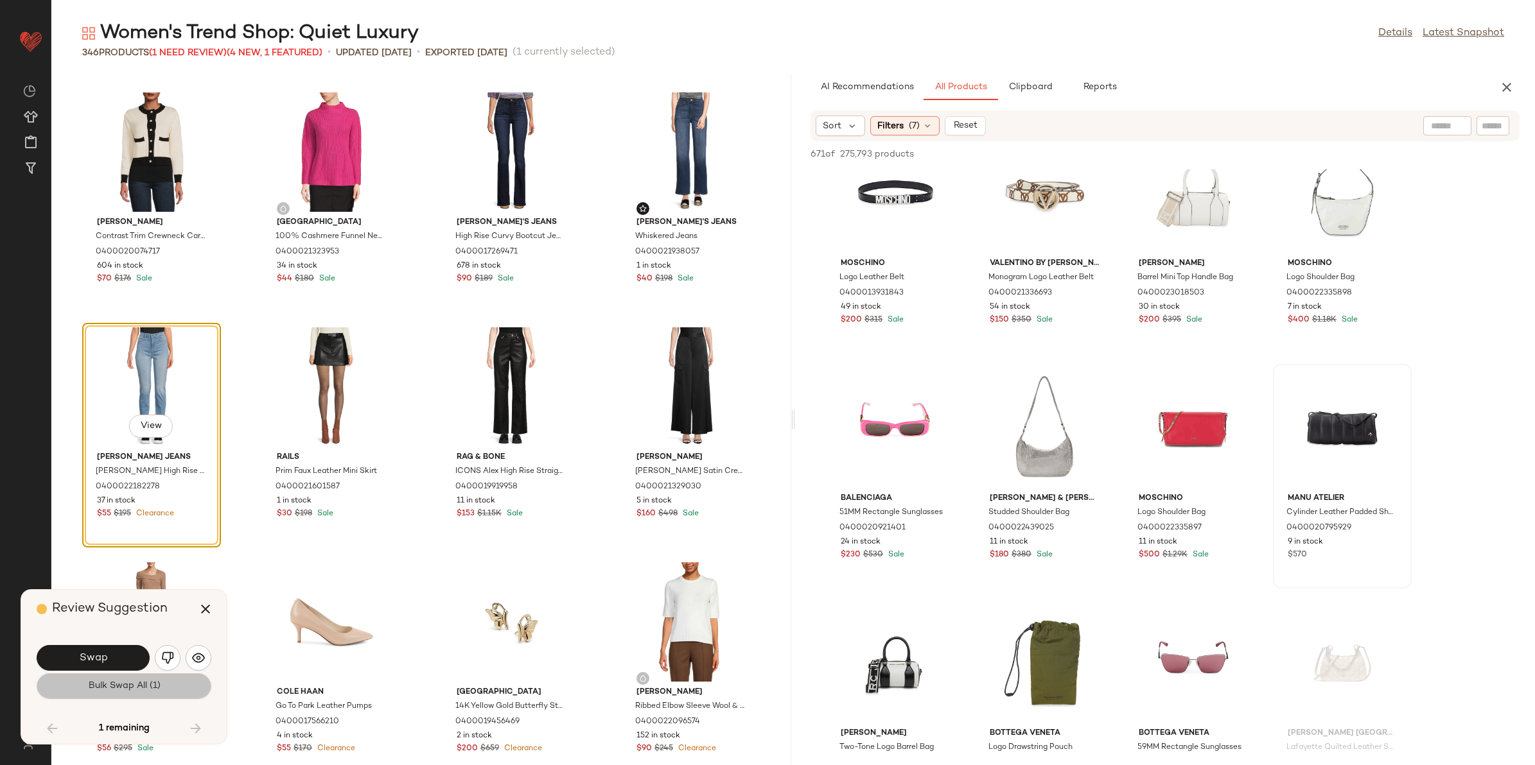
click at [170, 685] on button "Bulk Swap All (1)" at bounding box center [124, 687] width 175 height 26
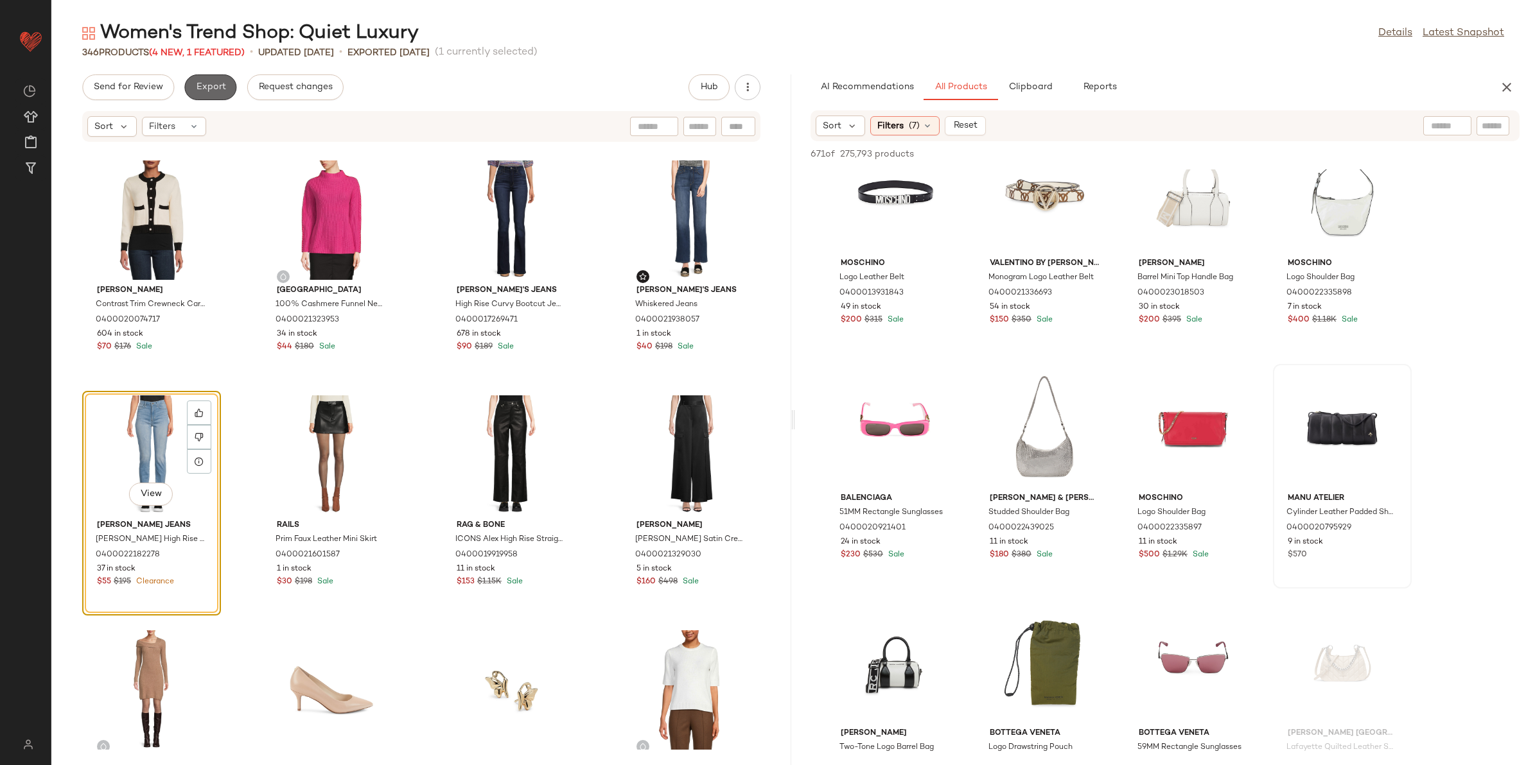
click at [225, 92] on button "Export" at bounding box center [210, 87] width 52 height 26
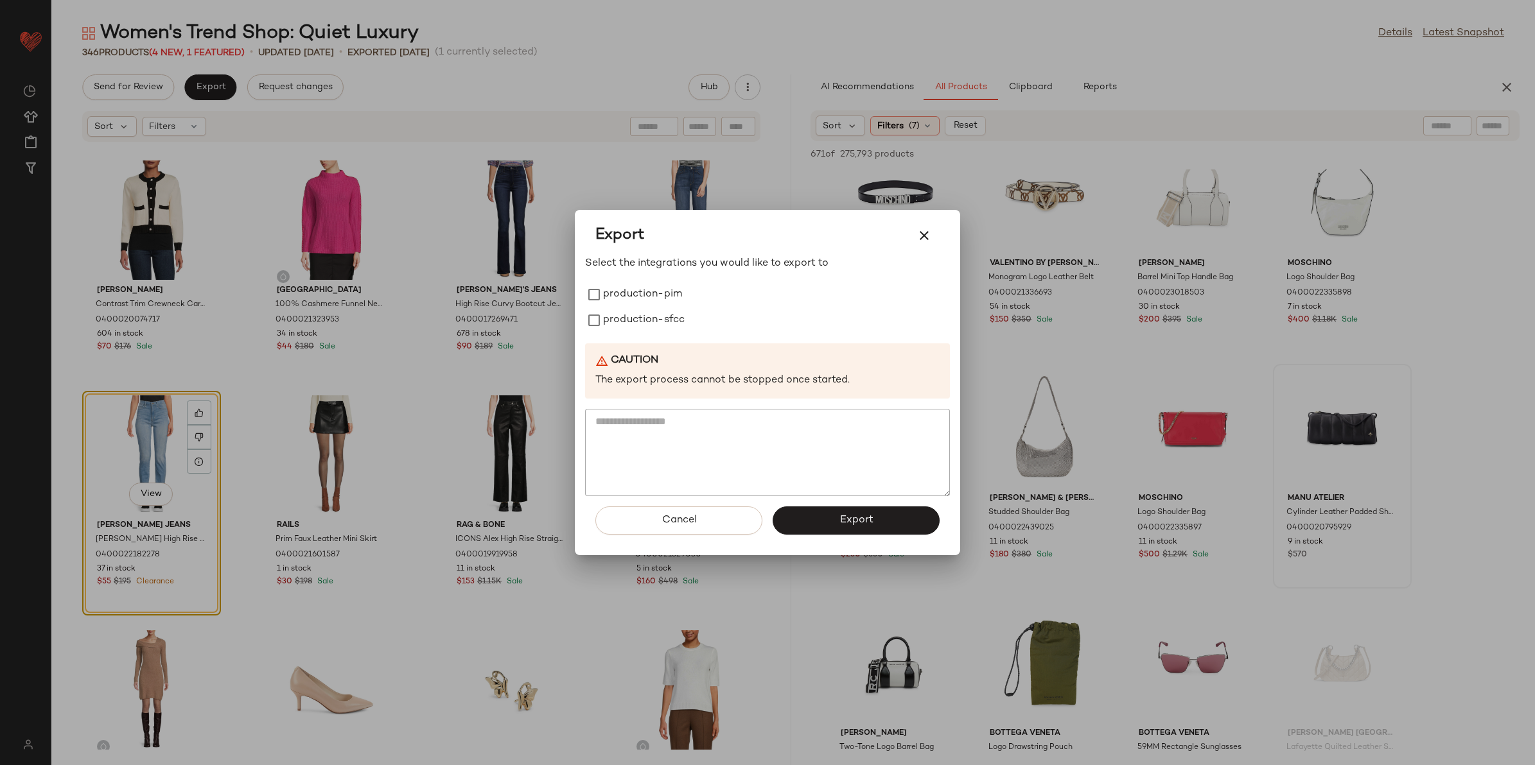
click at [941, 240] on div "Export" at bounding box center [767, 235] width 365 height 41
click at [916, 234] on icon "button" at bounding box center [923, 235] width 15 height 15
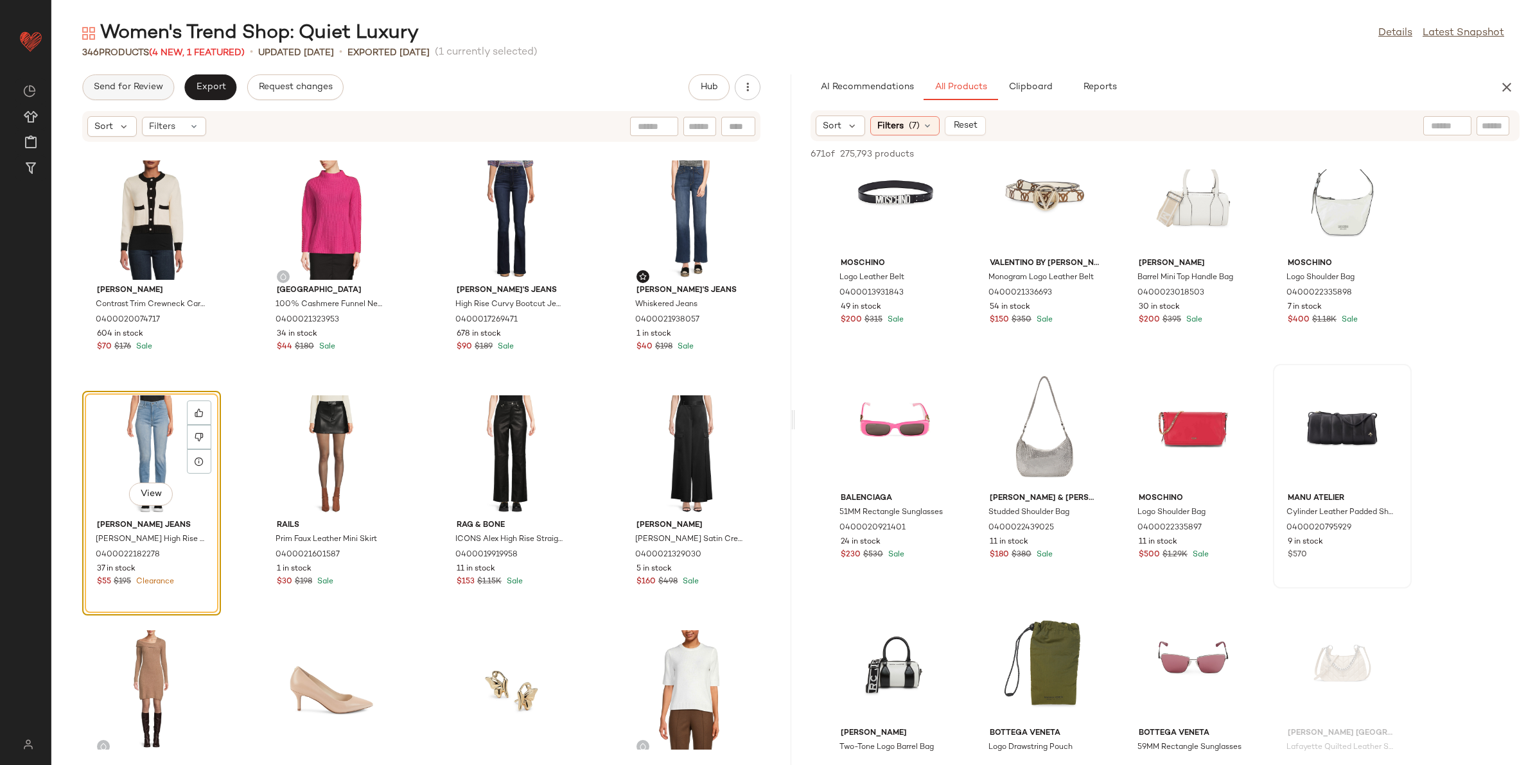
click at [121, 74] on button "Send for Review" at bounding box center [128, 87] width 92 height 26
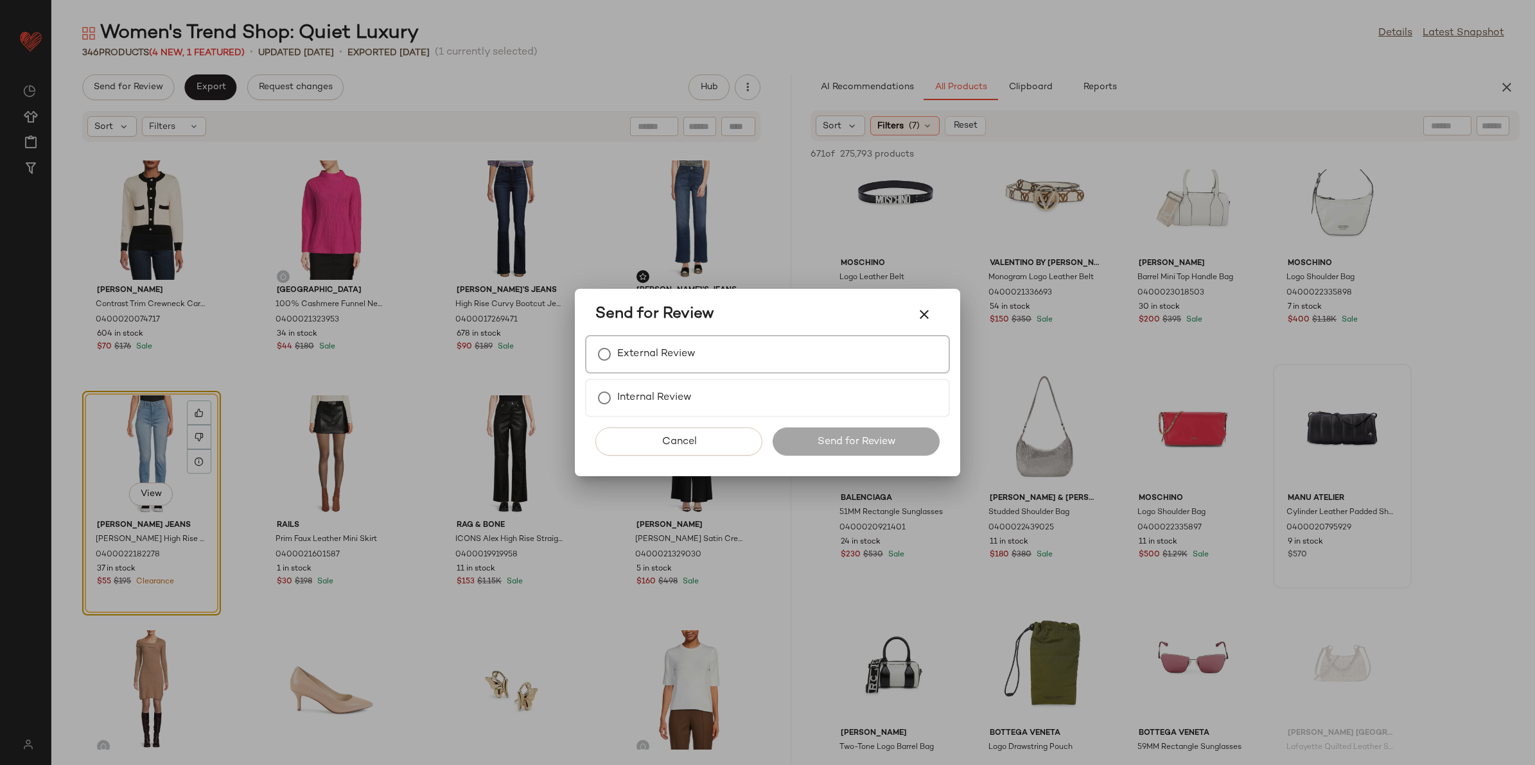
click at [691, 354] on label "External Review" at bounding box center [656, 355] width 78 height 26
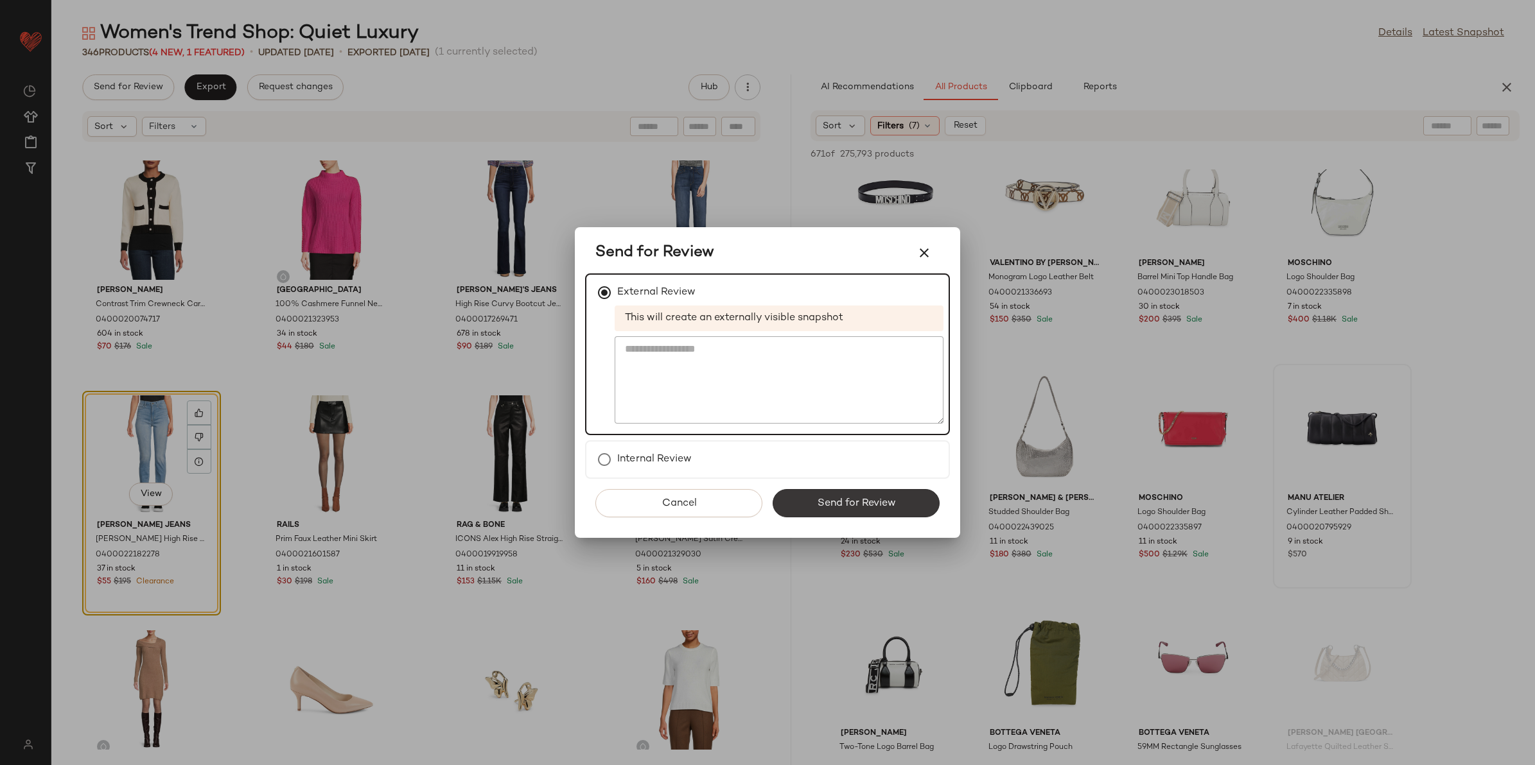
click at [793, 488] on div "Cancel Send for Review" at bounding box center [767, 508] width 365 height 59
click at [785, 500] on button "Send for Review" at bounding box center [856, 503] width 167 height 28
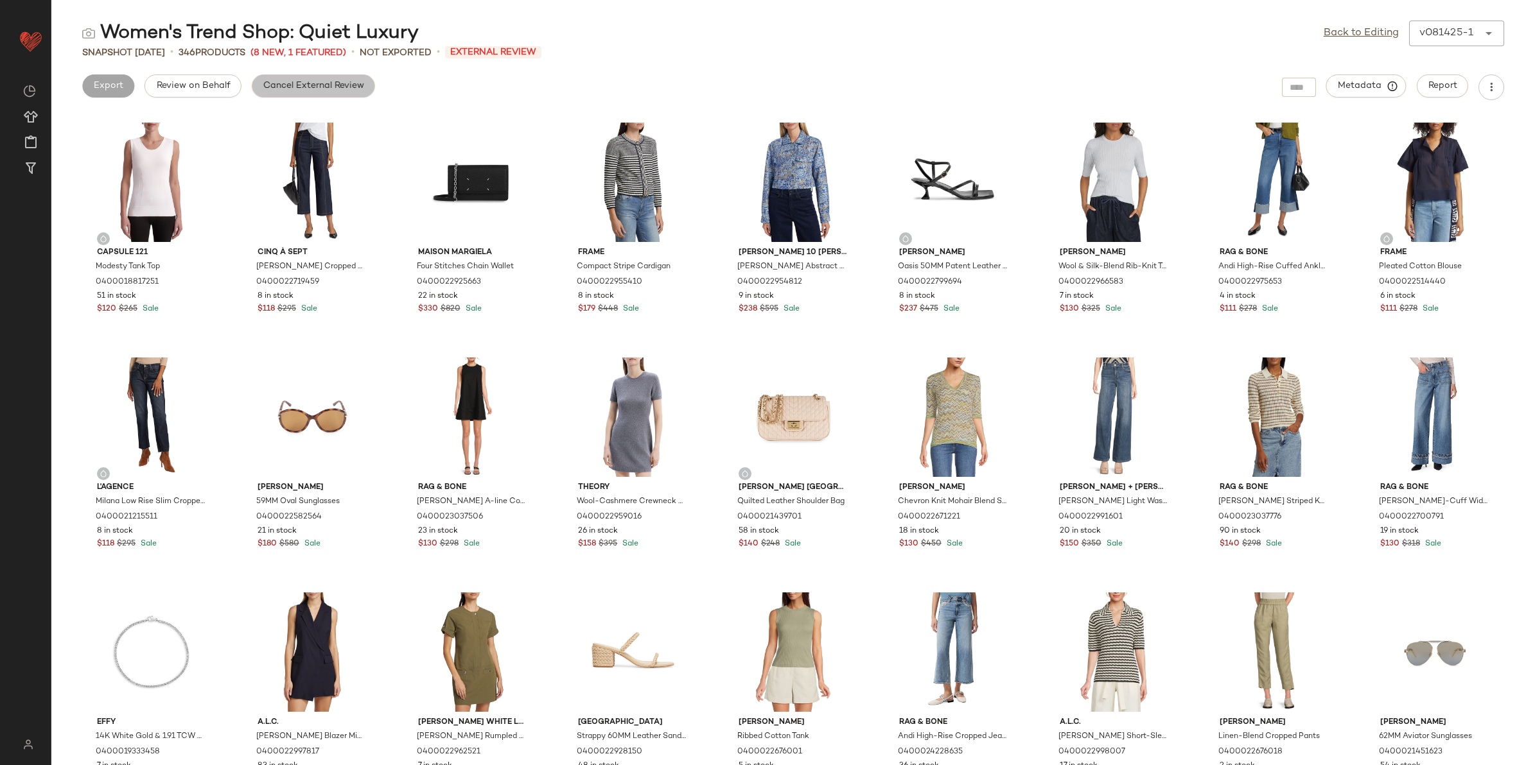
click at [280, 85] on span "Cancel External Review" at bounding box center [313, 86] width 101 height 10
click at [207, 85] on span "Export" at bounding box center [210, 86] width 30 height 10
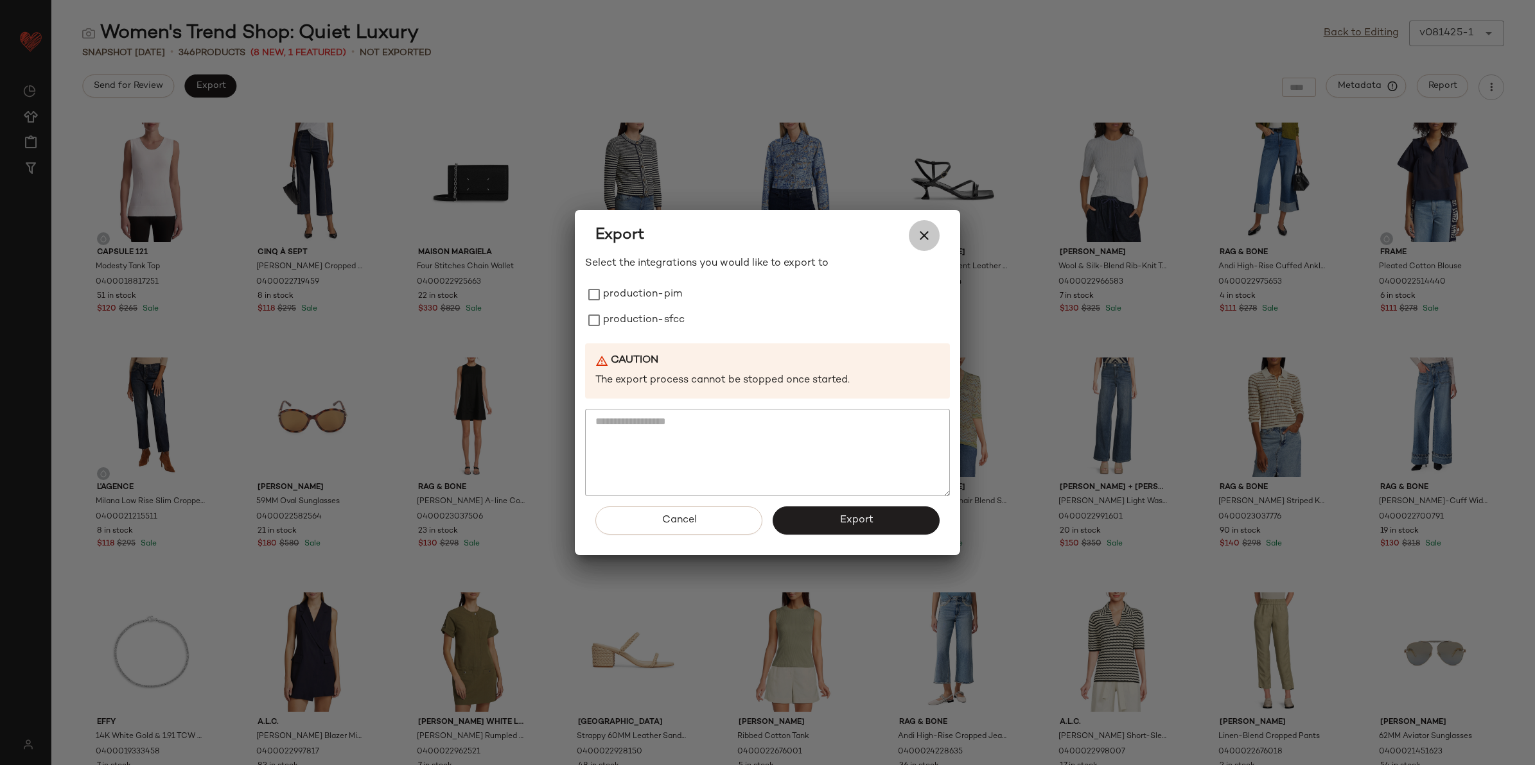
drag, startPoint x: 923, startPoint y: 233, endPoint x: 1331, endPoint y: 63, distance: 441.9
click at [925, 232] on icon "button" at bounding box center [923, 235] width 15 height 15
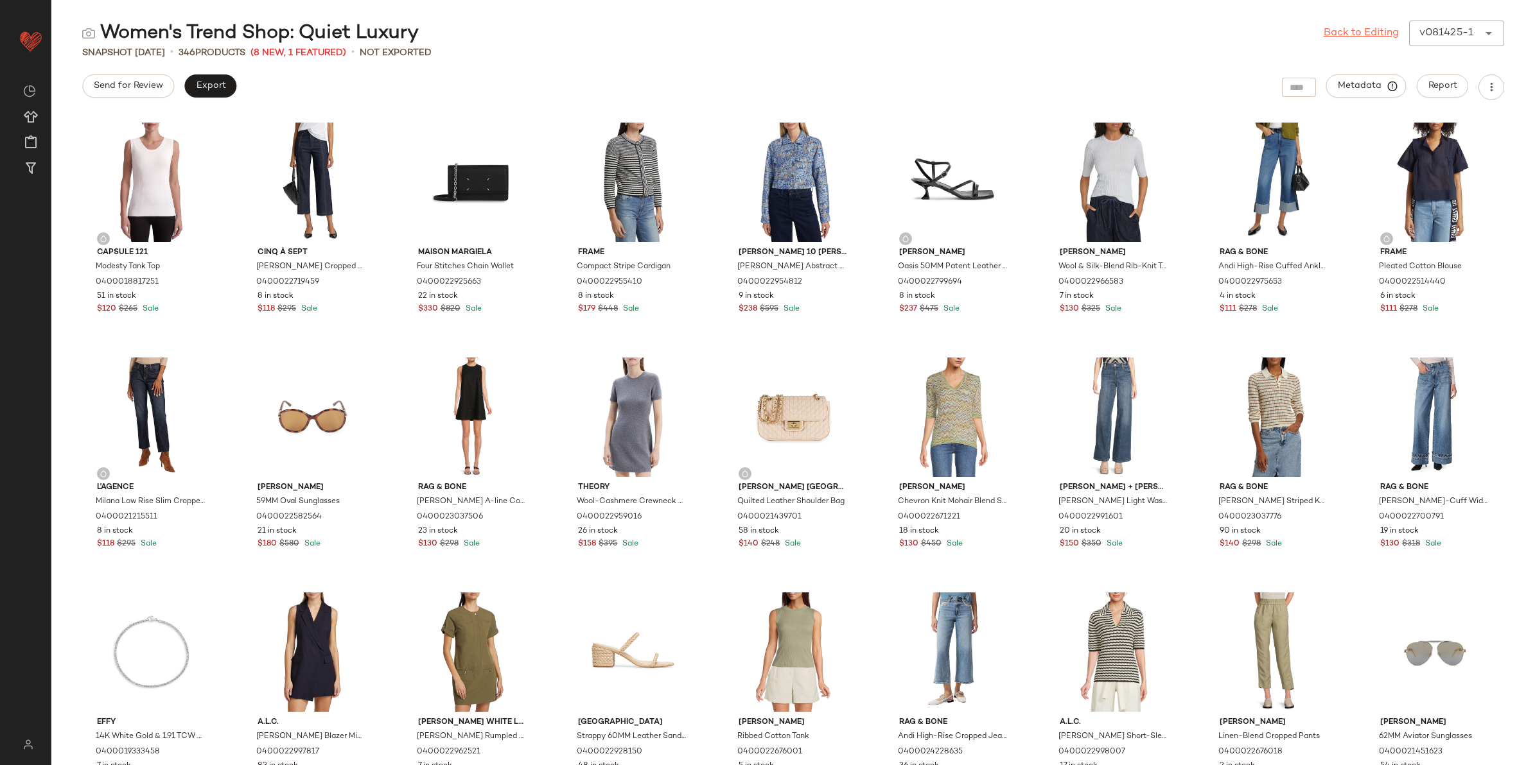
click at [1390, 34] on link "Back to Editing" at bounding box center [1361, 33] width 75 height 15
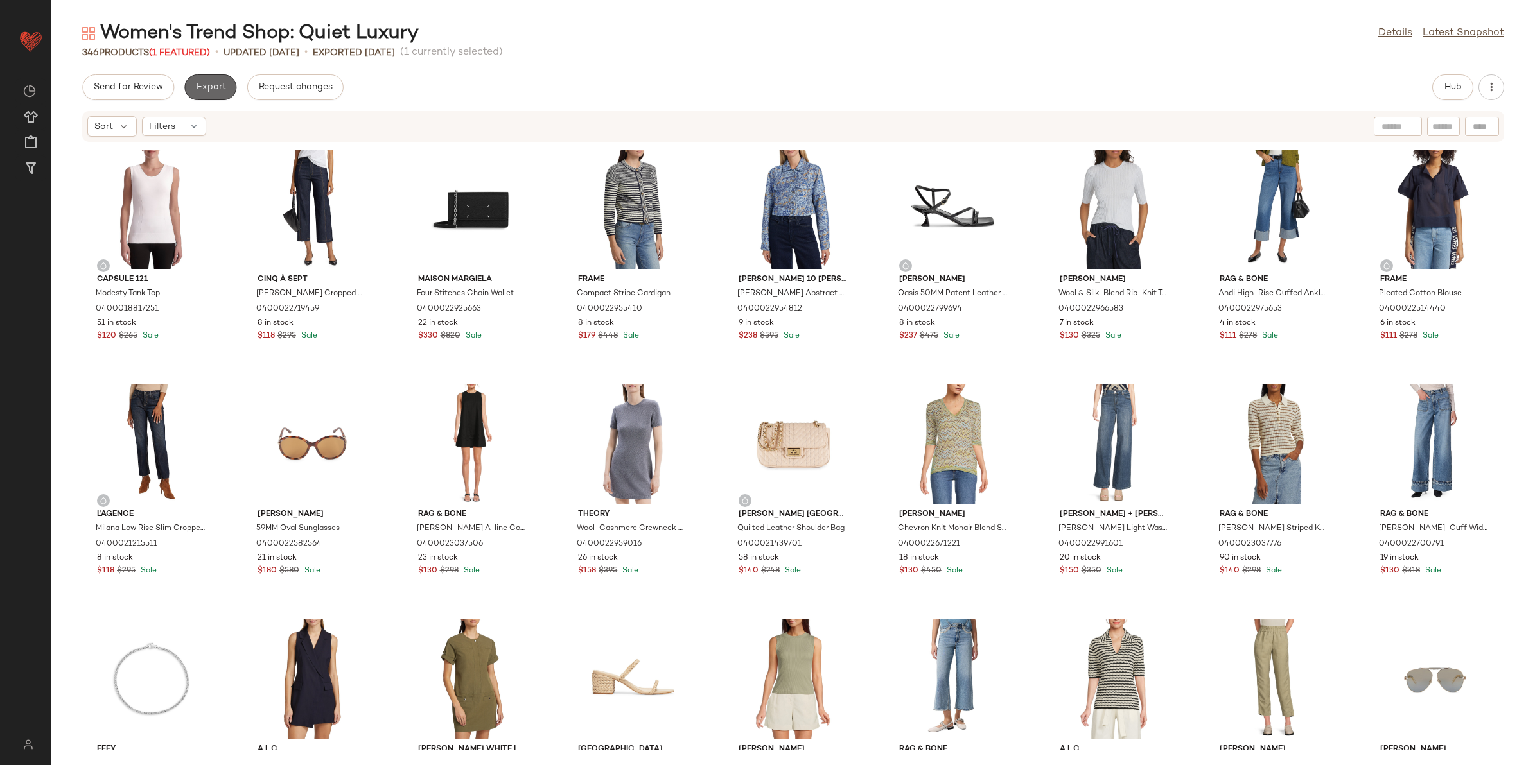
click at [212, 91] on span "Export" at bounding box center [210, 87] width 30 height 10
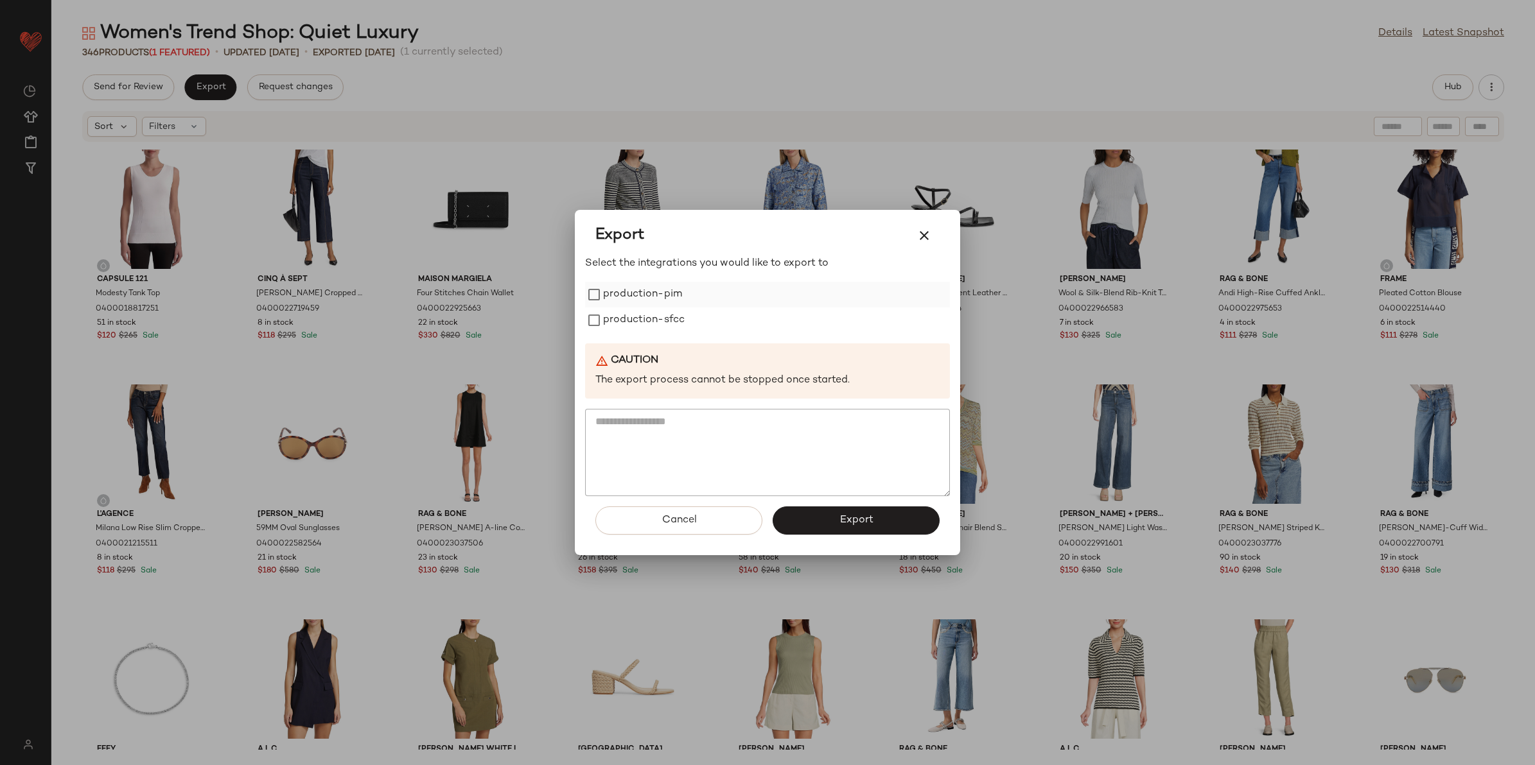
click at [604, 291] on label "production-pim" at bounding box center [642, 295] width 79 height 26
click at [617, 315] on label "production-sfcc" at bounding box center [644, 321] width 82 height 26
click at [801, 502] on div "Cancel Export" at bounding box center [767, 525] width 365 height 59
click at [800, 515] on button "Export" at bounding box center [856, 521] width 167 height 28
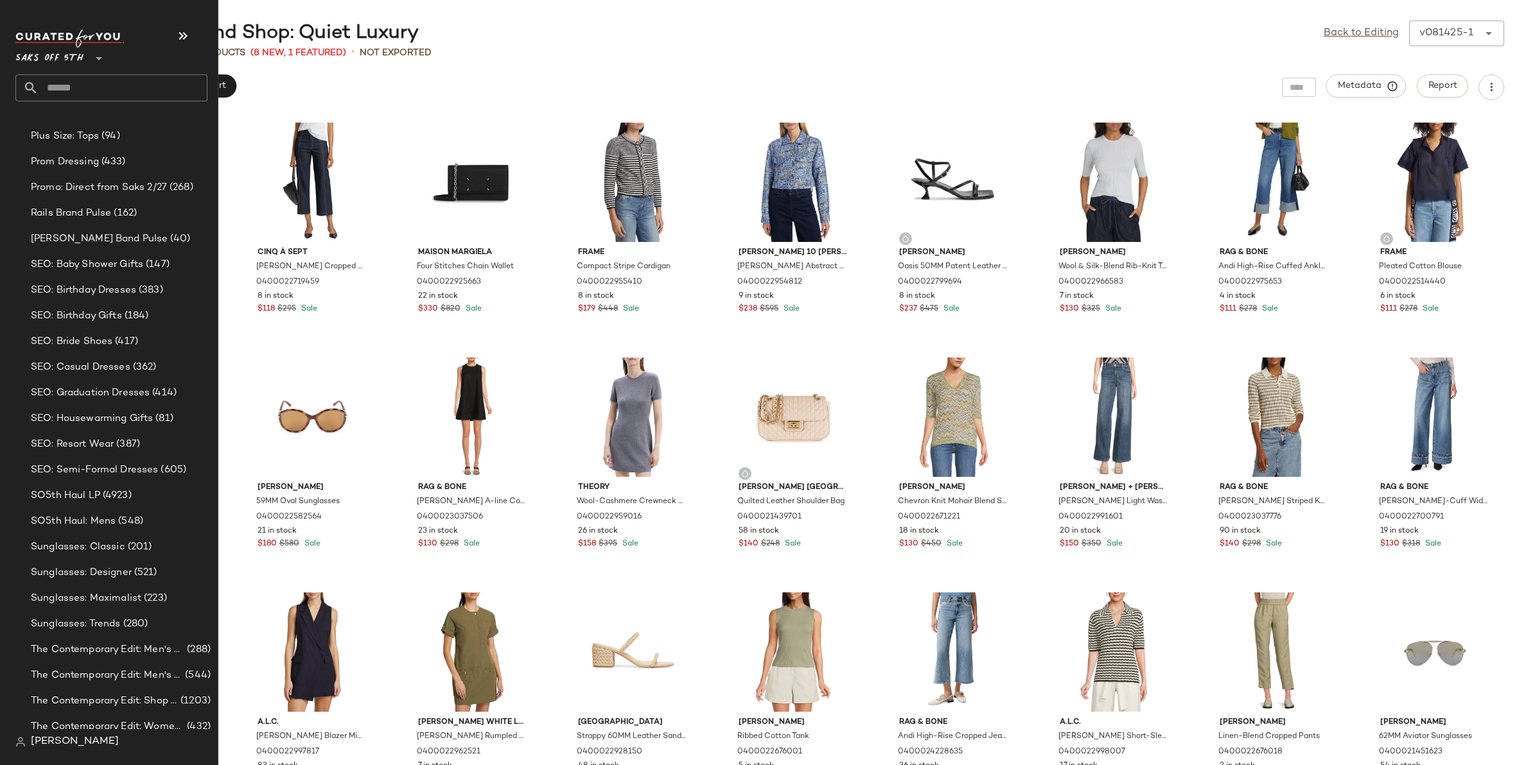
scroll to position [5196, 0]
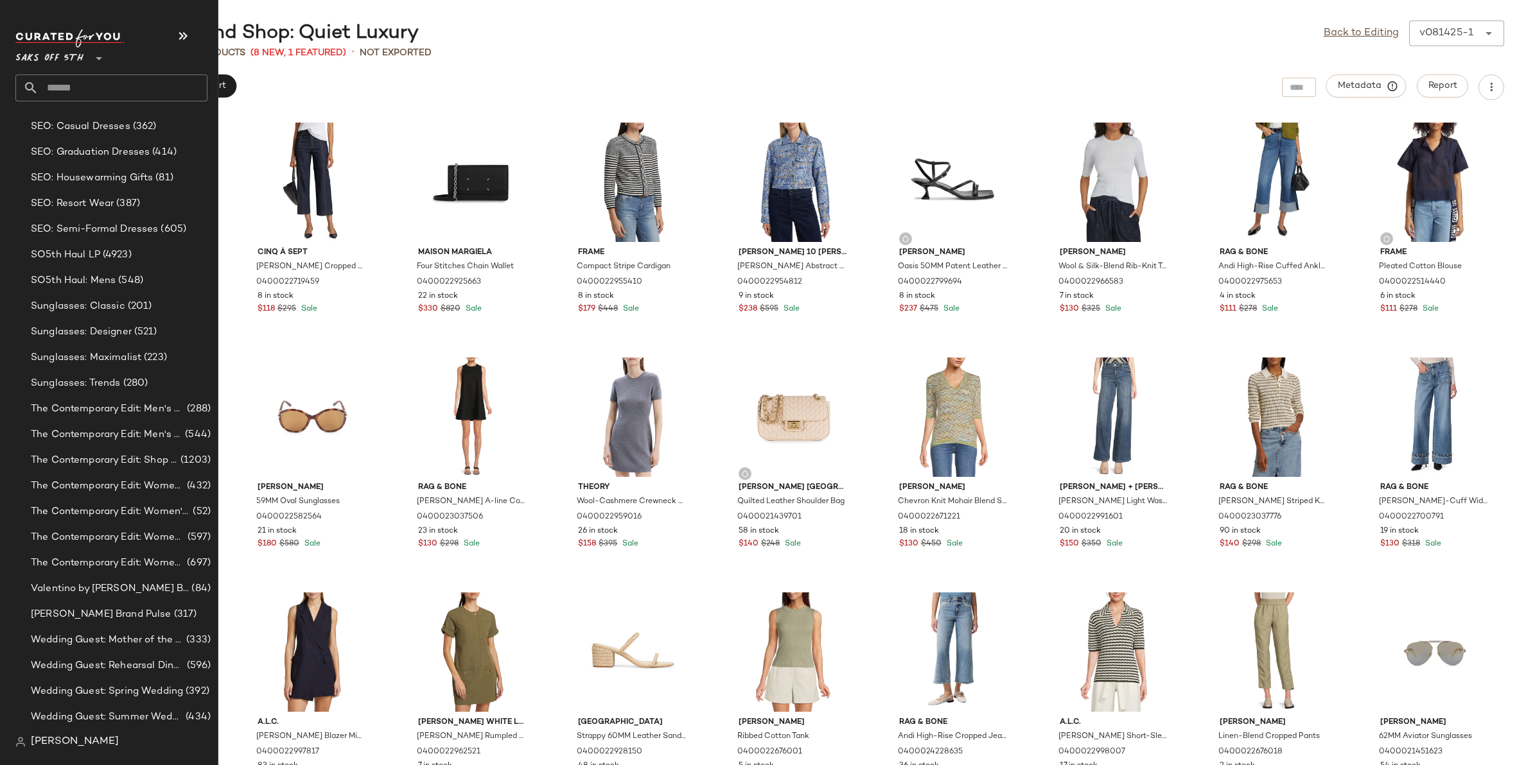
click at [88, 81] on input "text" at bounding box center [123, 87] width 169 height 27
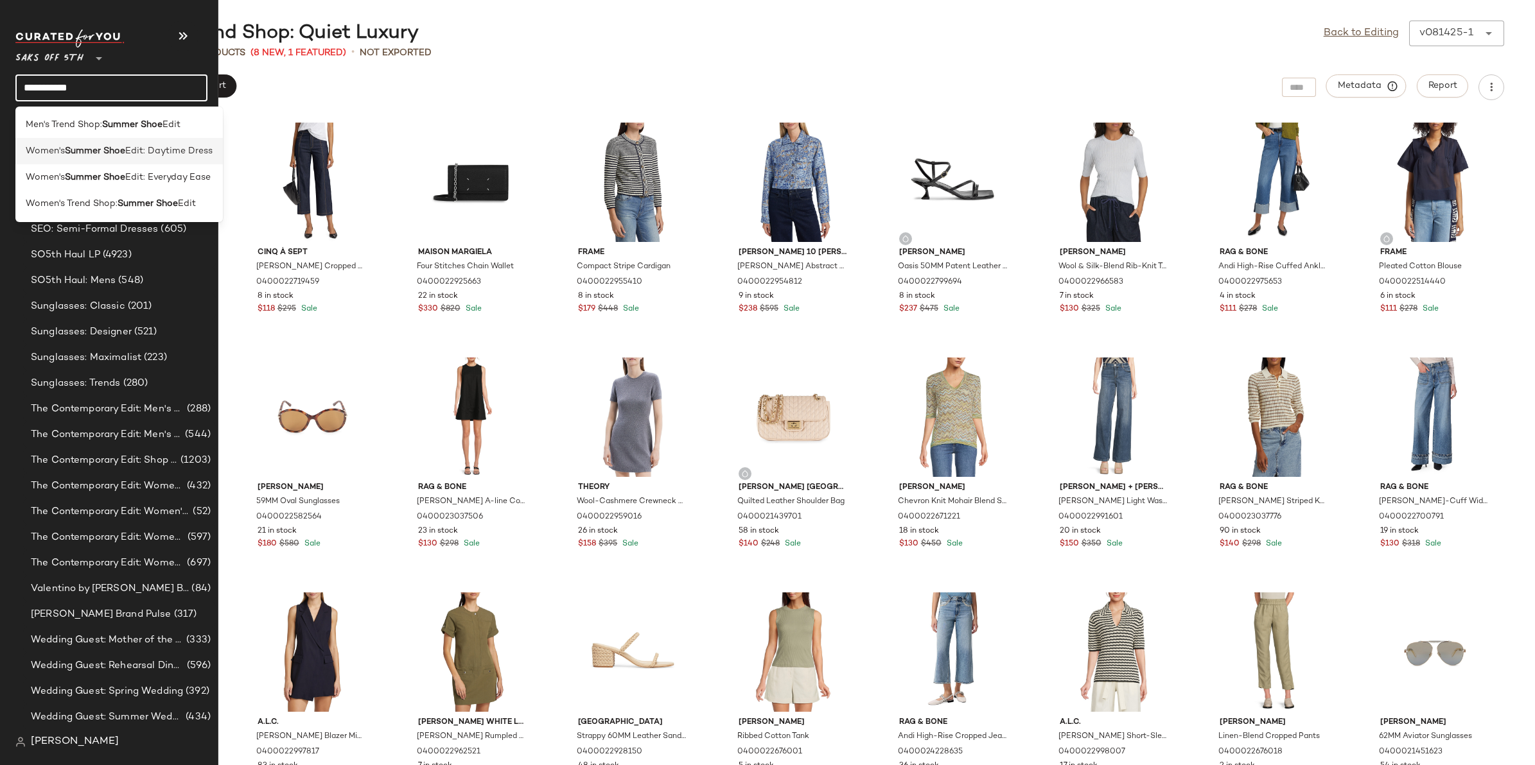
type input "**********"
click at [140, 148] on span "Edit: Daytime Dress" at bounding box center [168, 150] width 87 height 13
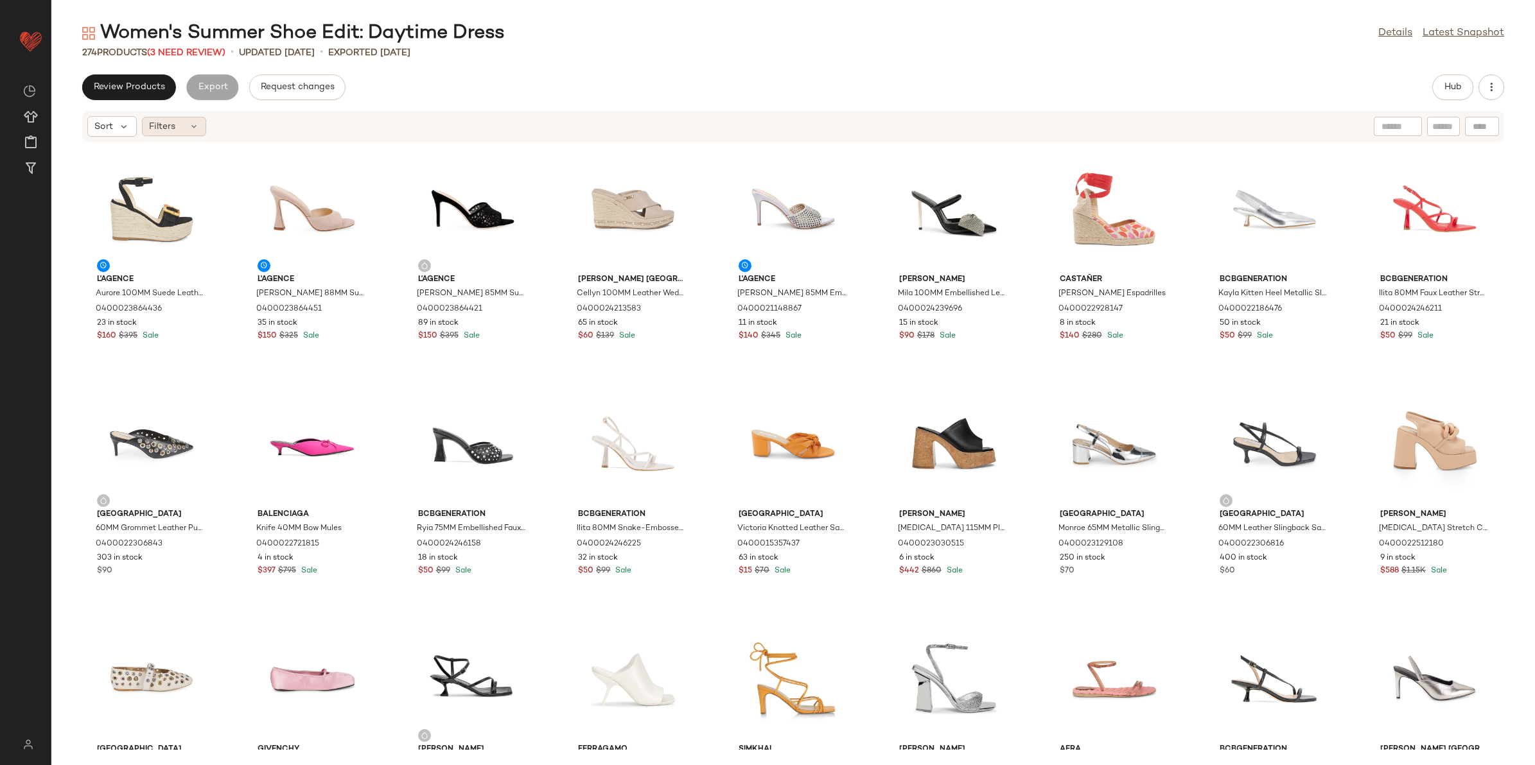
click at [190, 122] on icon at bounding box center [194, 126] width 10 height 10
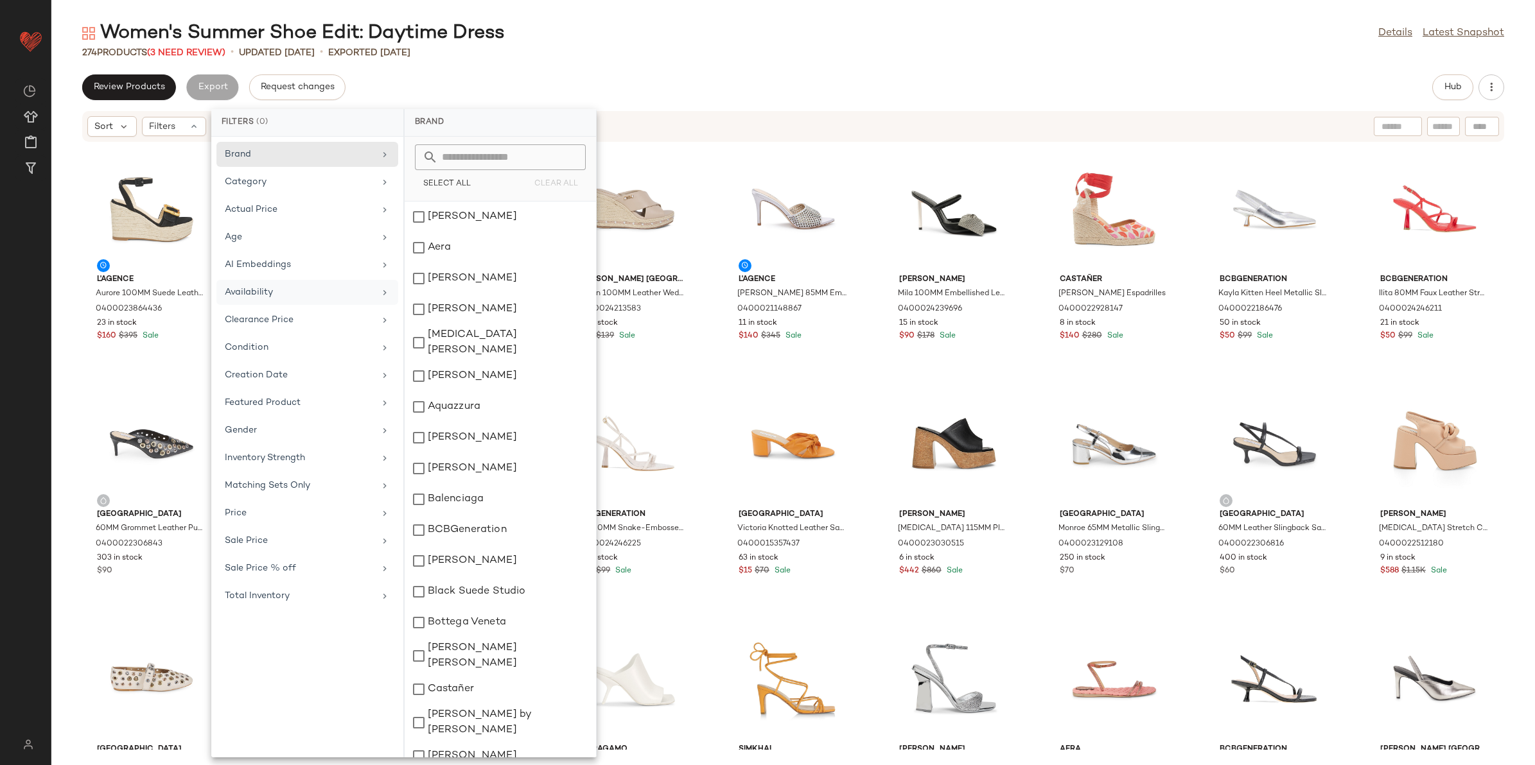
click at [293, 299] on div "Availability" at bounding box center [300, 292] width 150 height 13
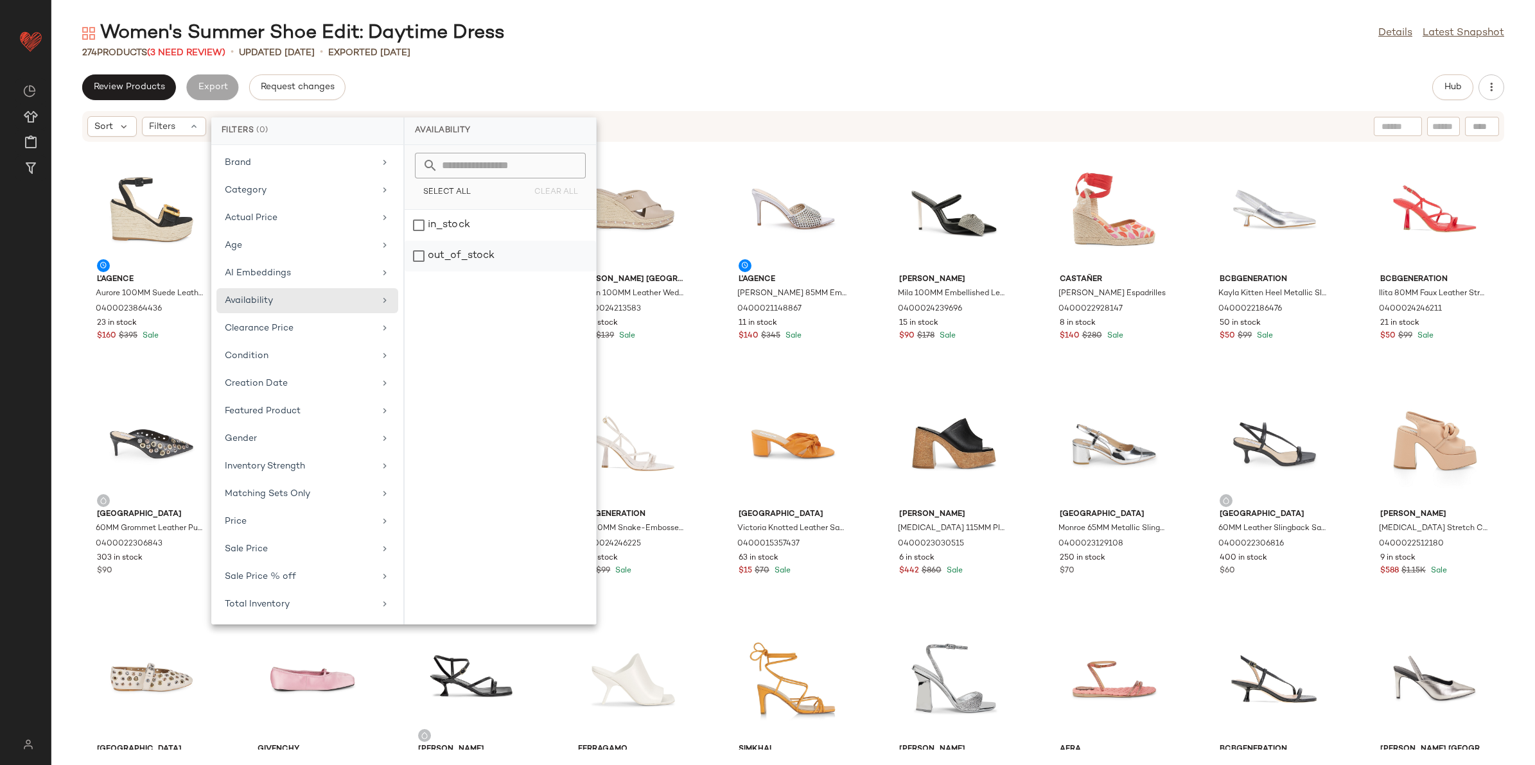
click at [438, 258] on div "out_of_stock" at bounding box center [500, 256] width 191 height 31
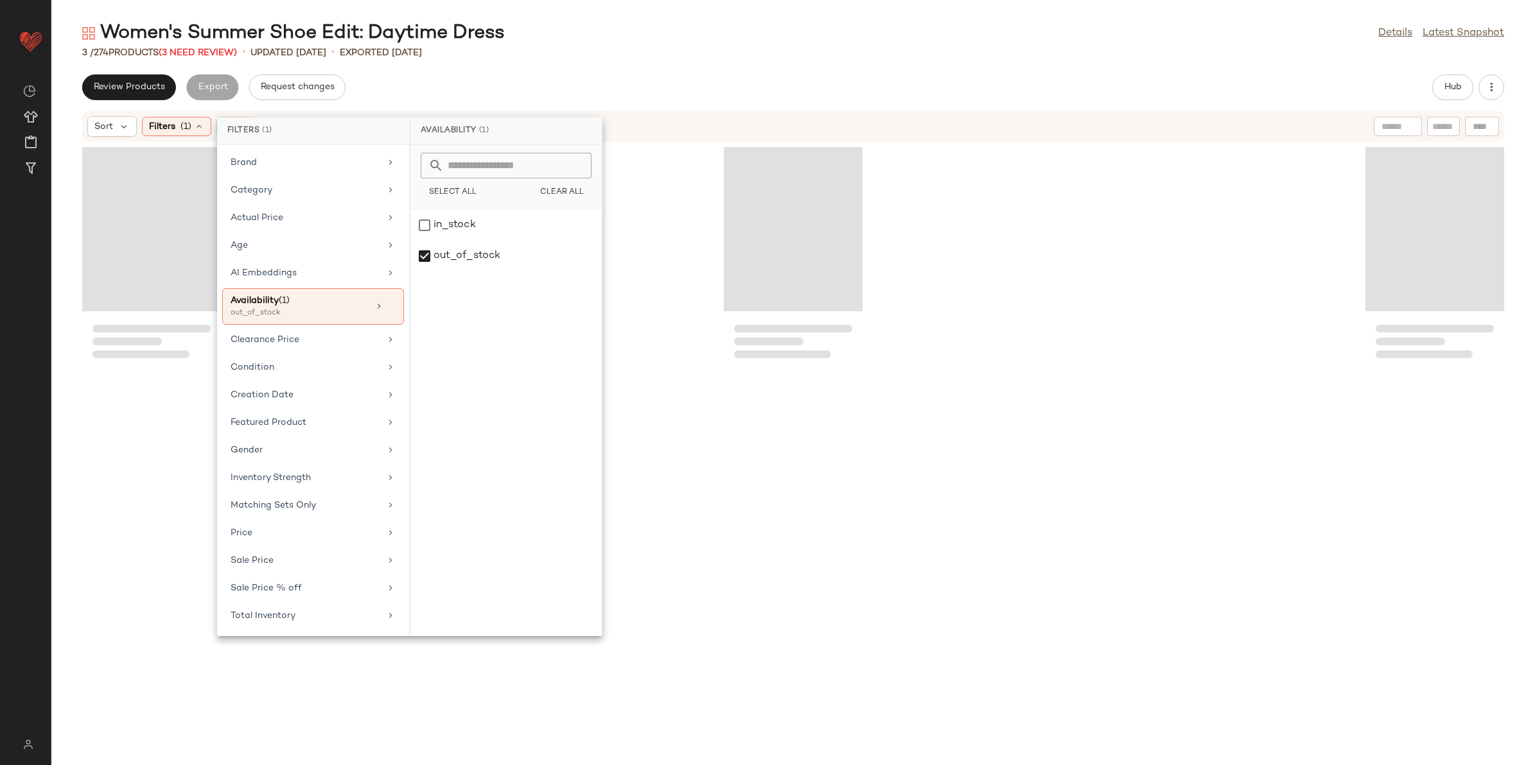
click at [591, 51] on div "3 / 274 Products (3 Need Review) • updated [DATE] • Exported [DATE]" at bounding box center [792, 52] width 1483 height 13
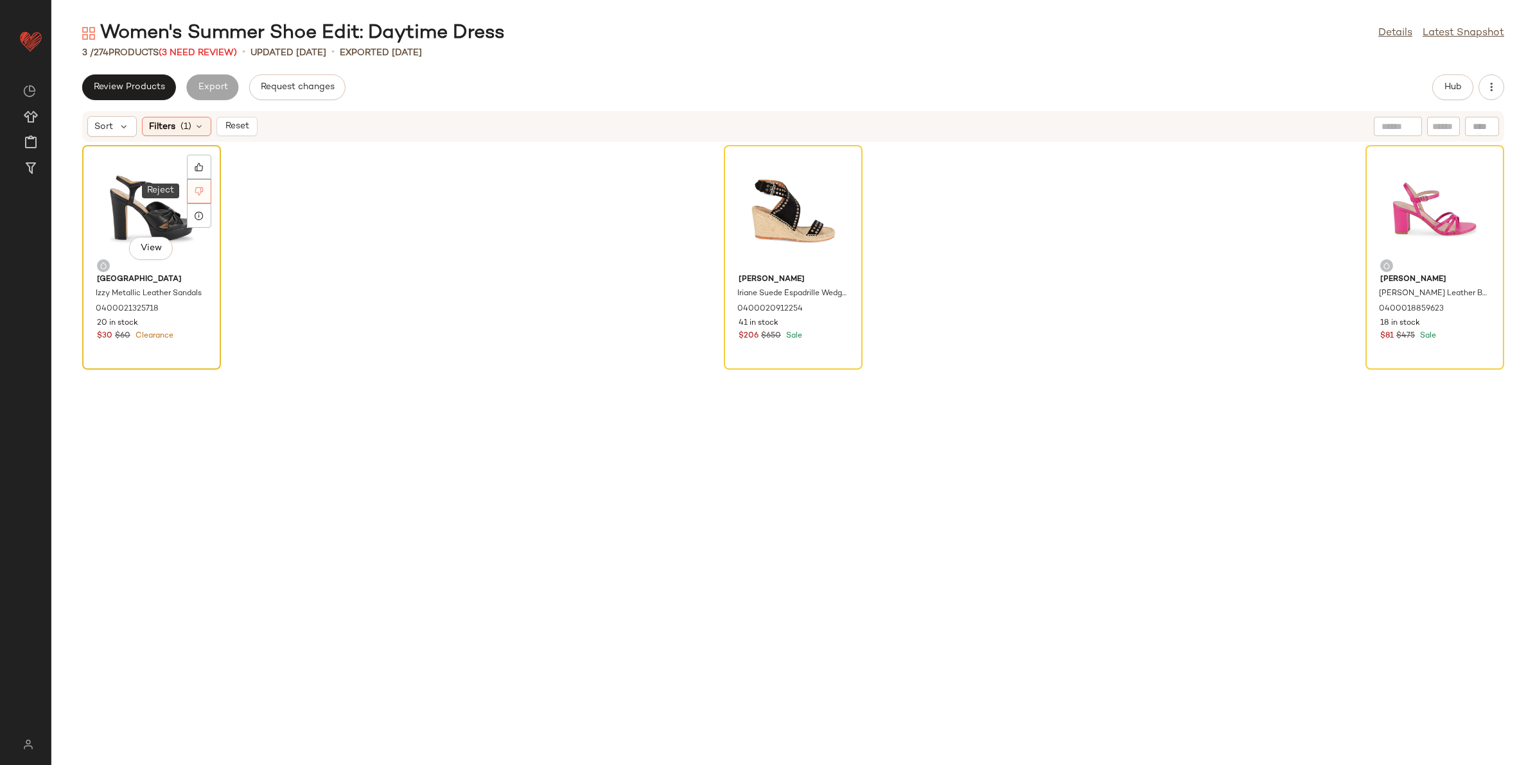
click at [193, 188] on div at bounding box center [199, 191] width 24 height 24
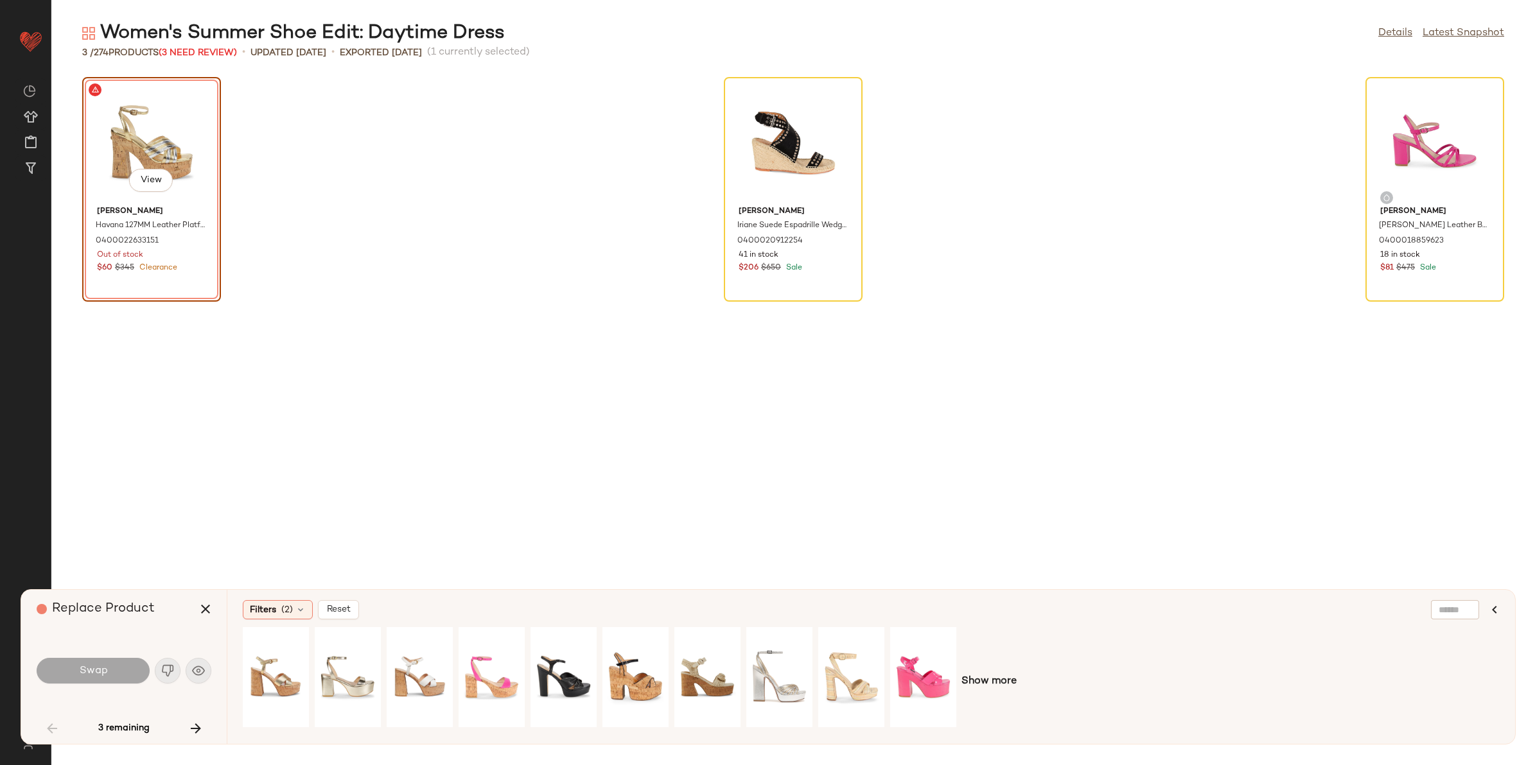
click at [170, 145] on div "View" at bounding box center [152, 141] width 130 height 119
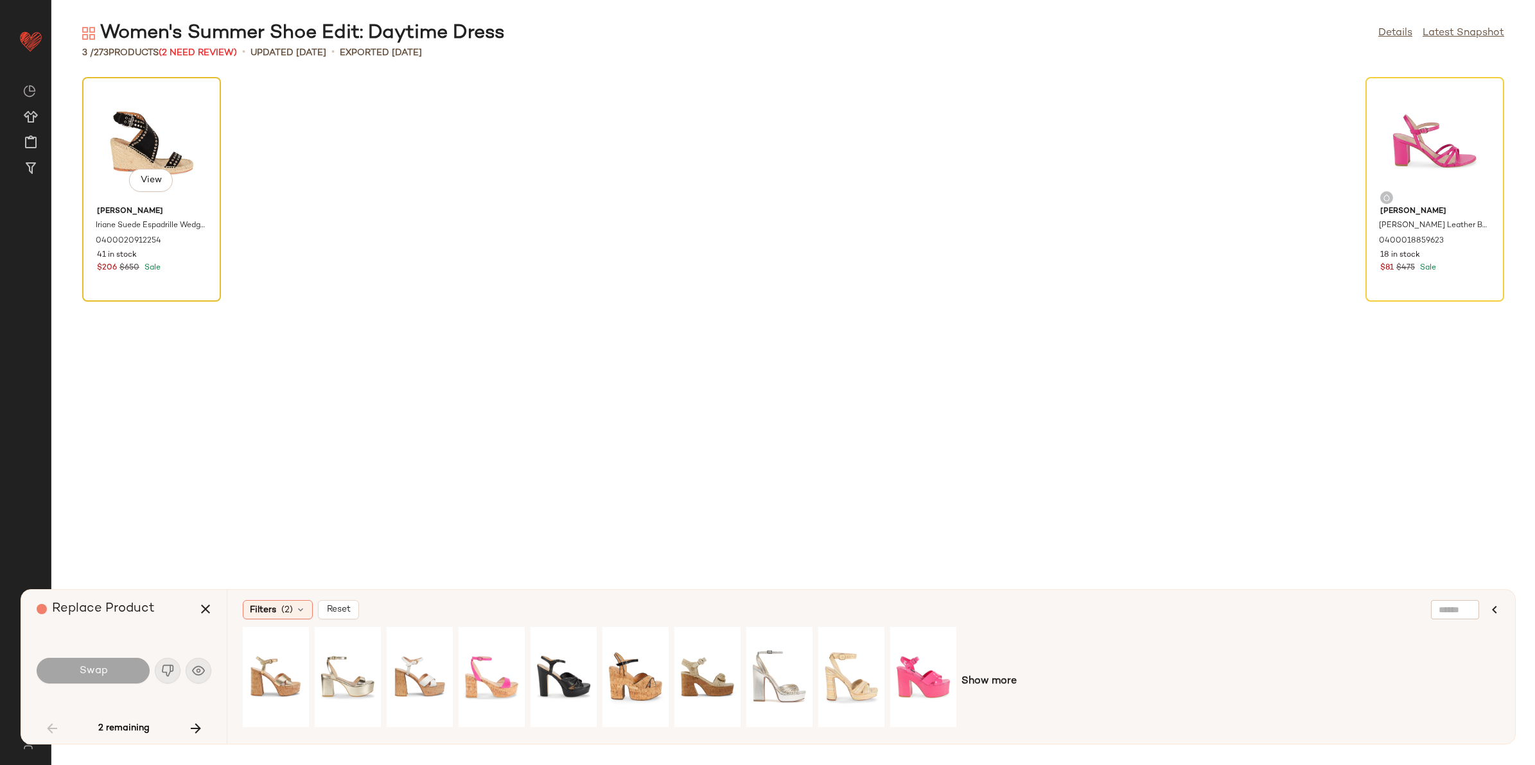
click at [156, 134] on div "View" at bounding box center [152, 141] width 130 height 119
click at [194, 608] on button "button" at bounding box center [205, 609] width 31 height 31
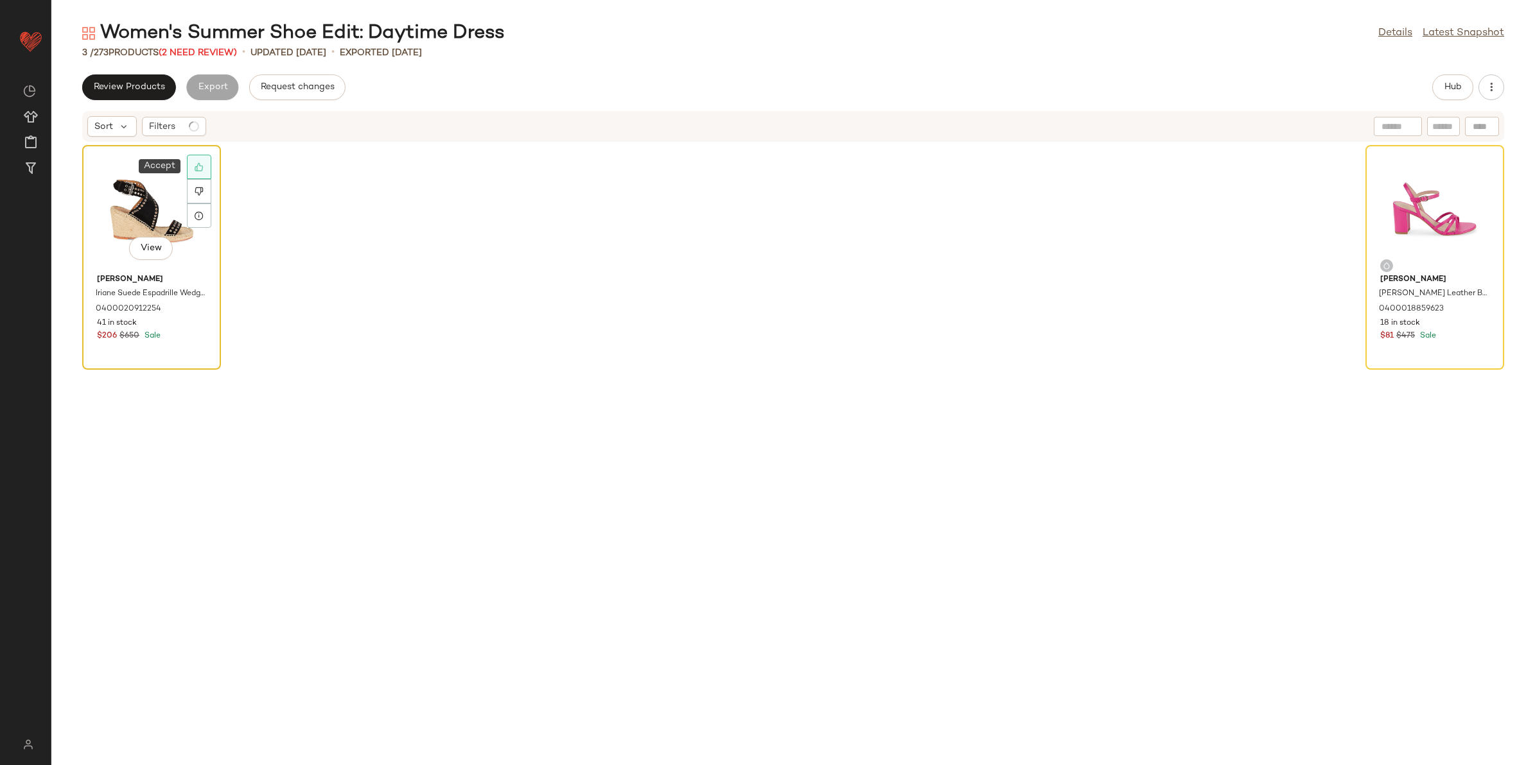
click at [191, 162] on div at bounding box center [199, 167] width 24 height 24
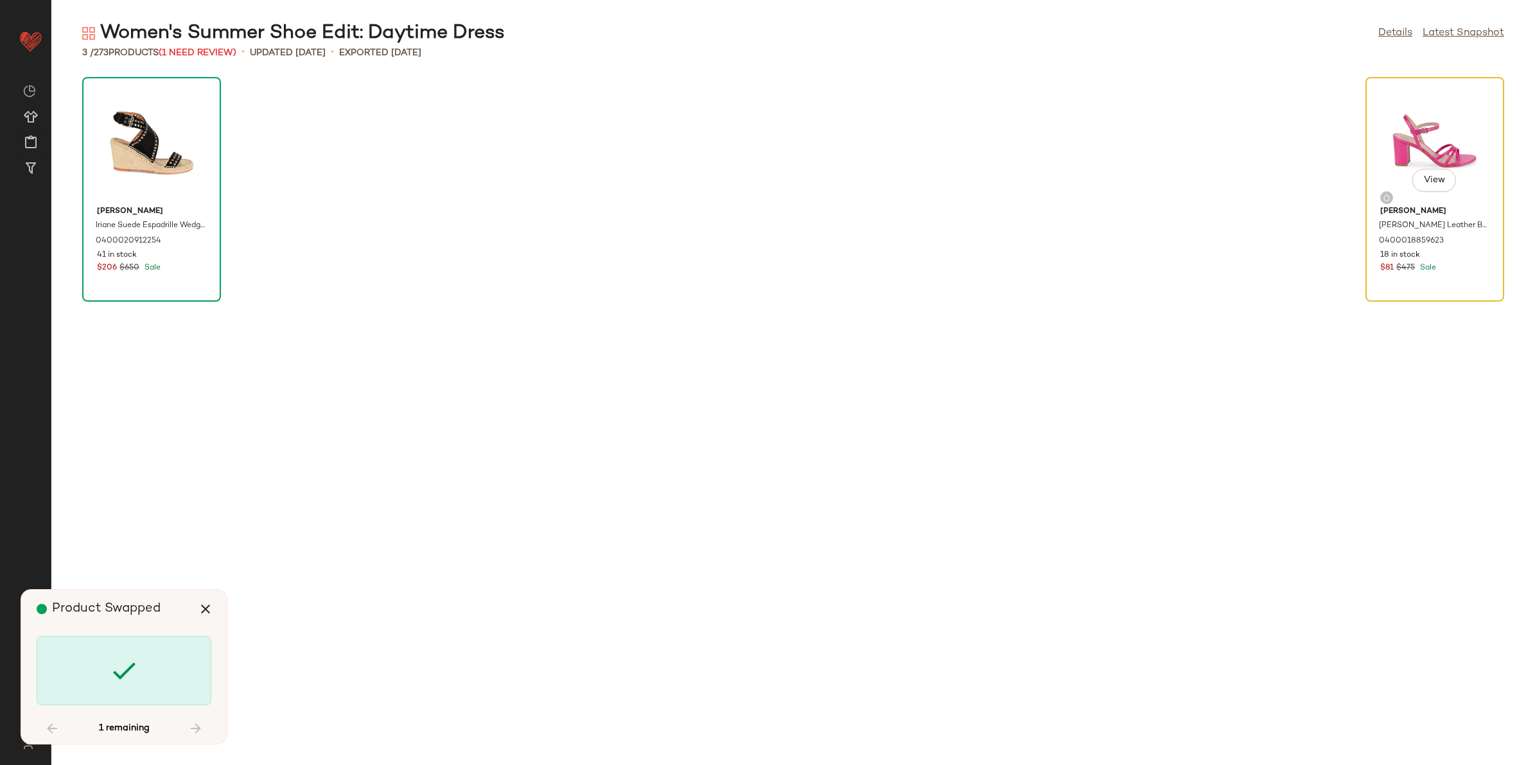
click at [1442, 130] on div "View" at bounding box center [1435, 141] width 130 height 119
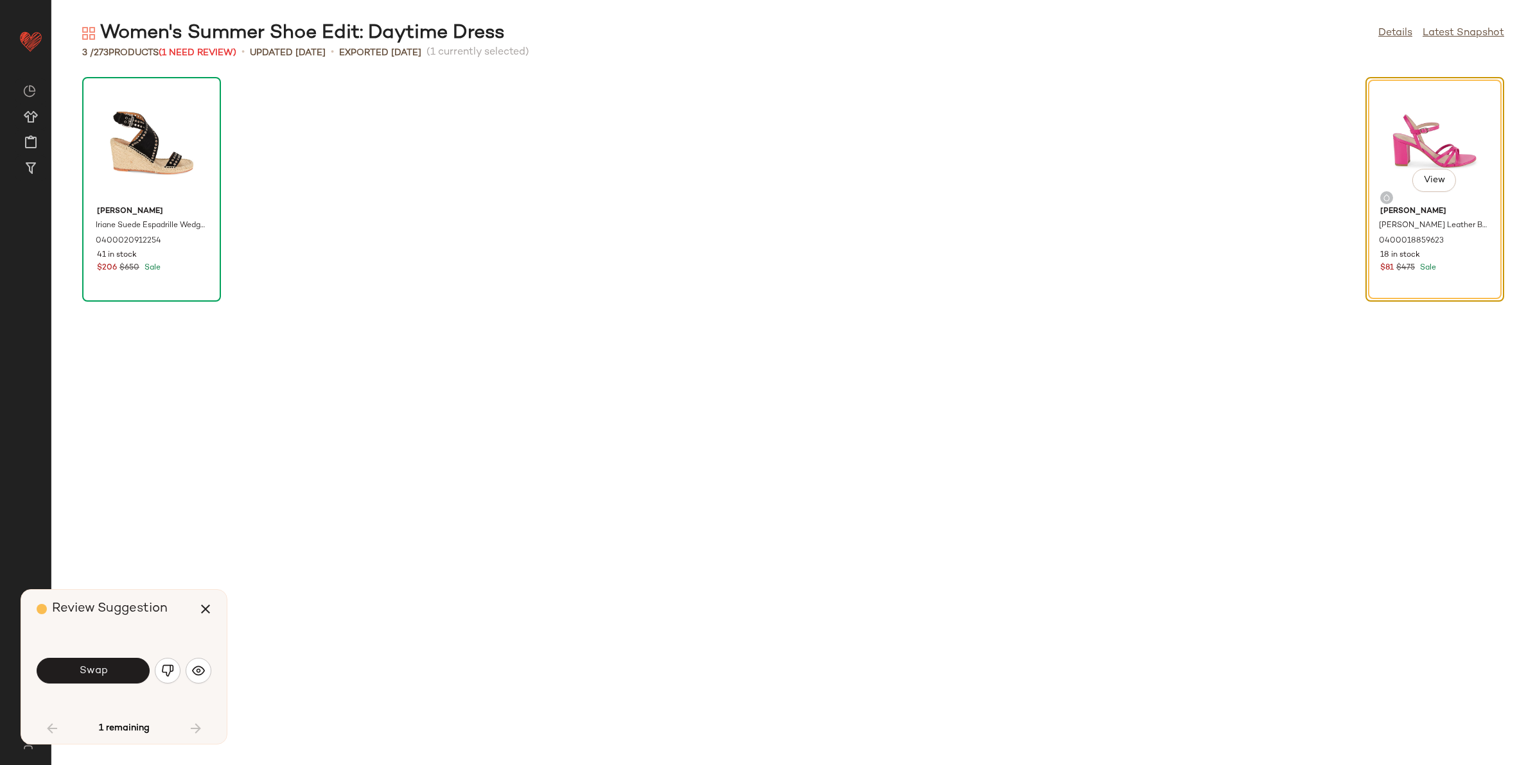
click at [1429, 144] on div "View" at bounding box center [1435, 141] width 130 height 119
click at [96, 679] on button "Swap" at bounding box center [93, 671] width 113 height 26
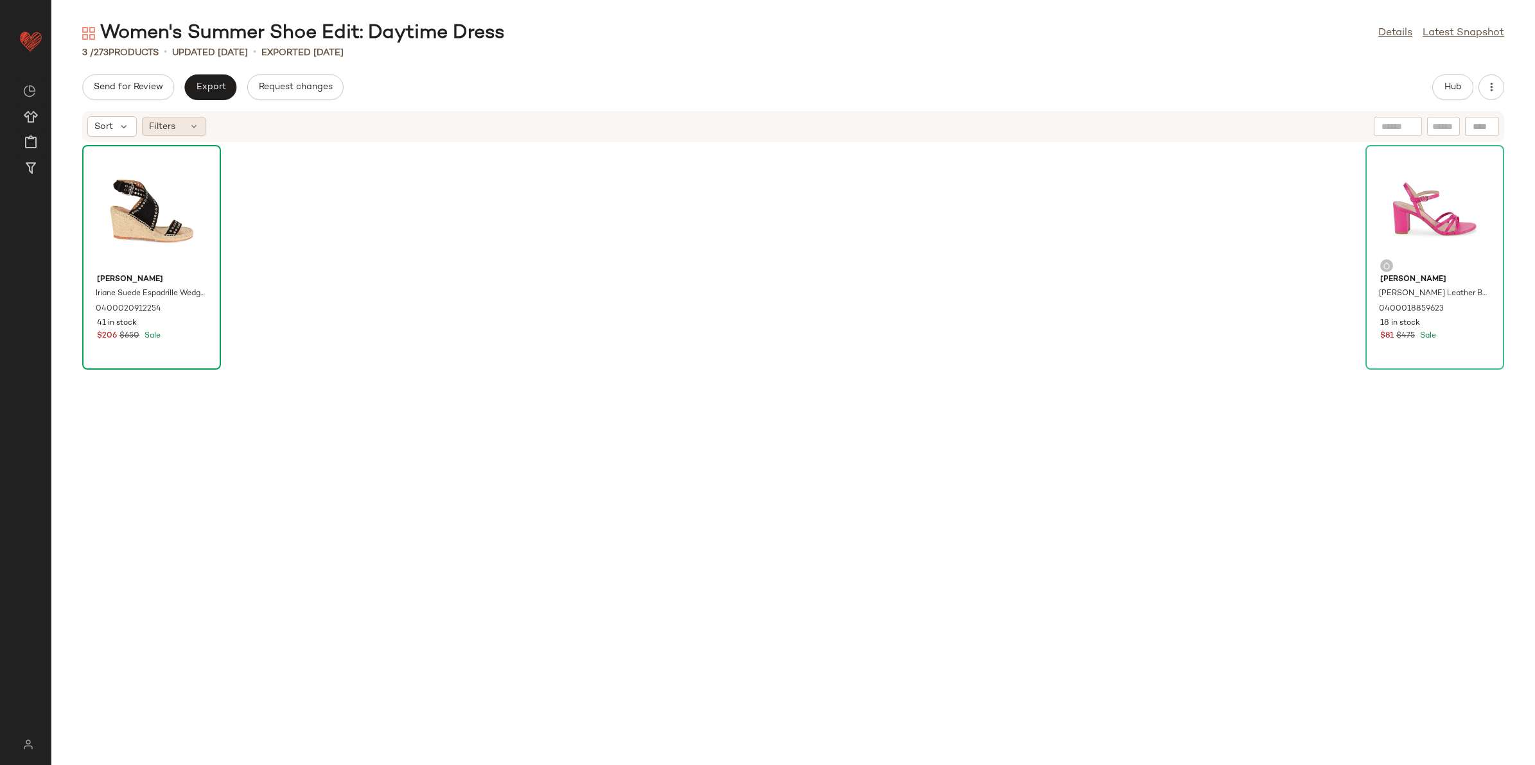
click at [167, 120] on span "Filters" at bounding box center [162, 126] width 26 height 13
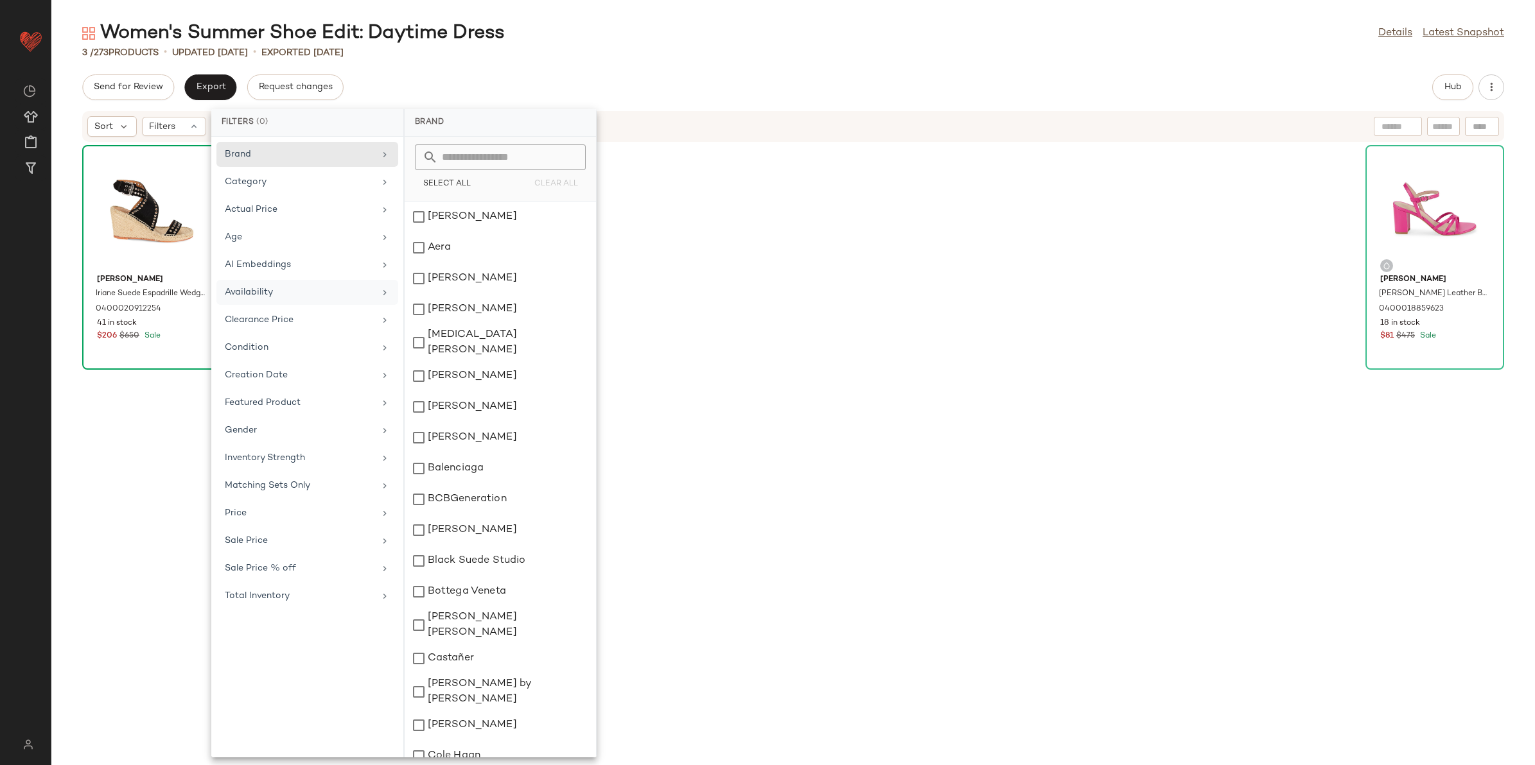
click at [335, 308] on div "Availability" at bounding box center [307, 320] width 182 height 25
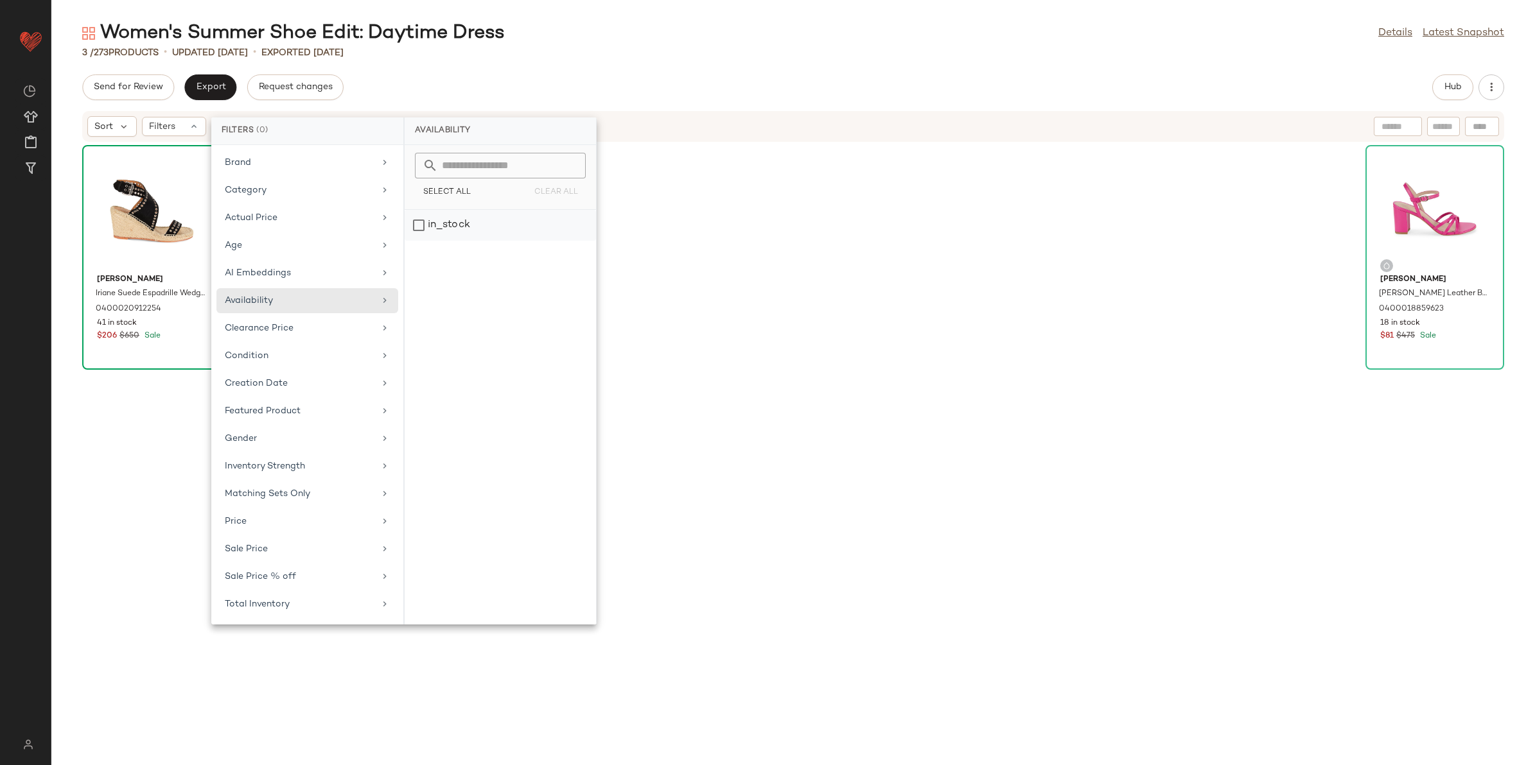
click at [441, 229] on div "in_stock" at bounding box center [500, 225] width 191 height 31
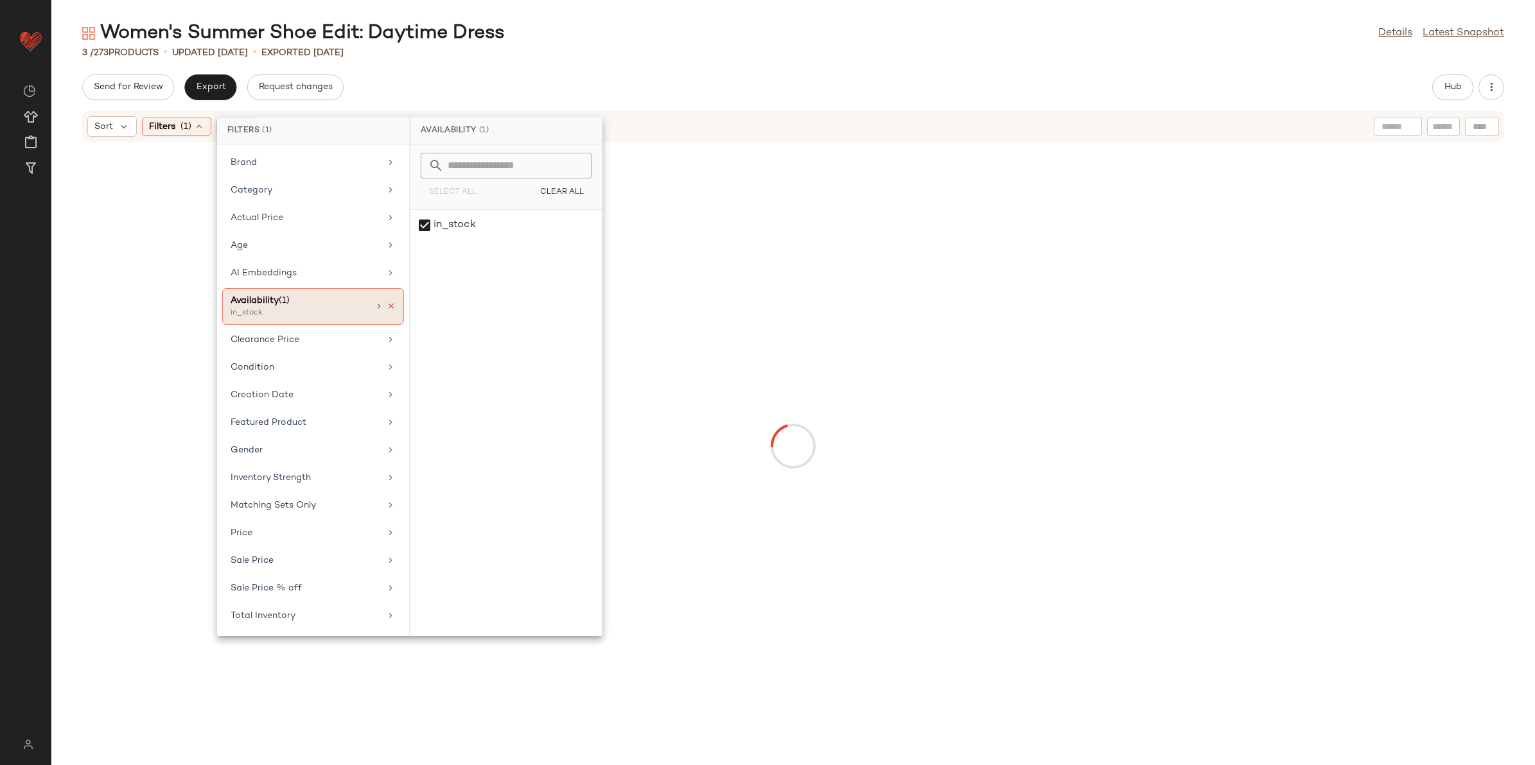
click at [392, 306] on icon at bounding box center [391, 306] width 9 height 9
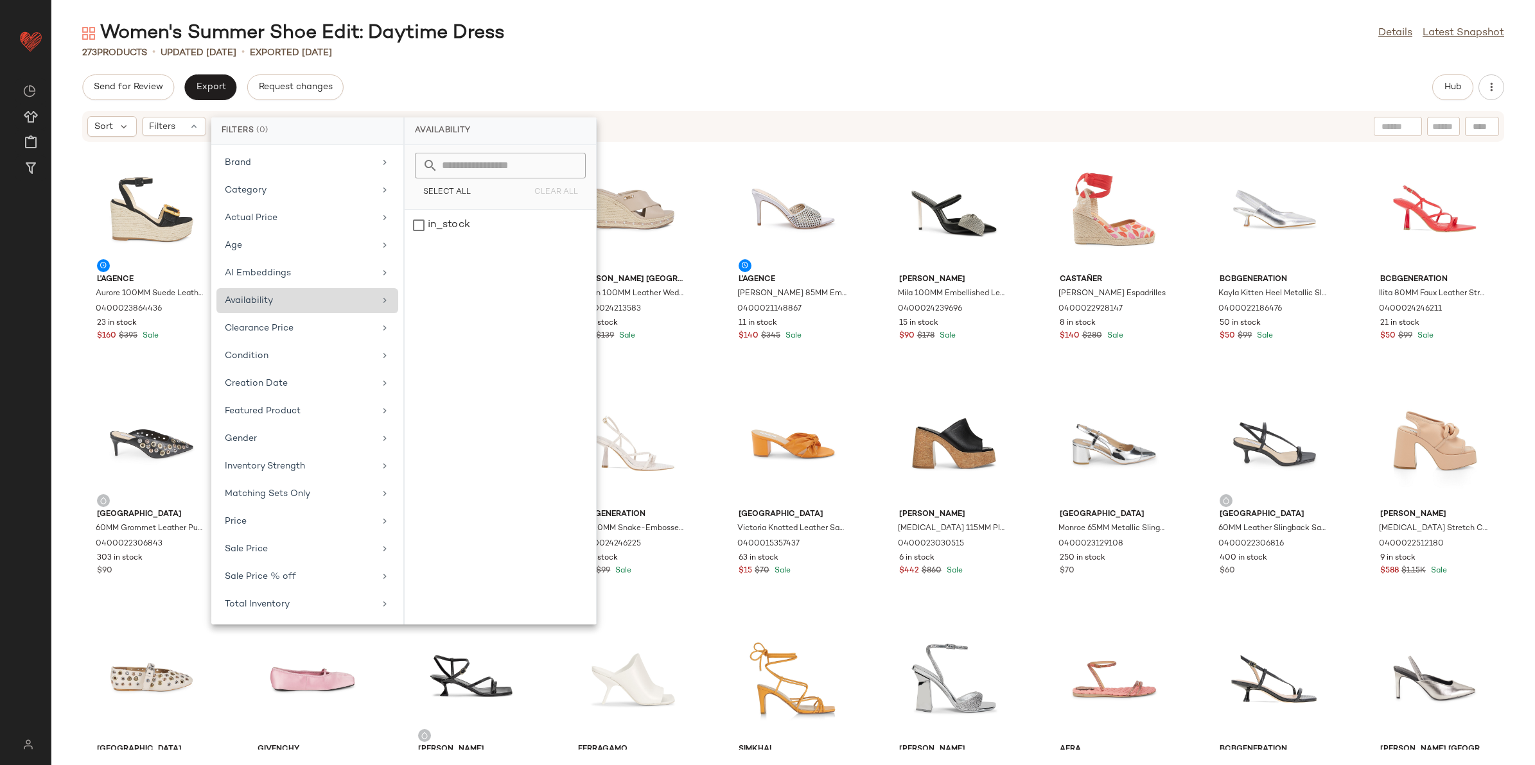
click at [1414, 72] on div "Women's Summer Shoe Edit: Daytime Dress Details Latest Snapshot 273 Products • …" at bounding box center [792, 393] width 1483 height 745
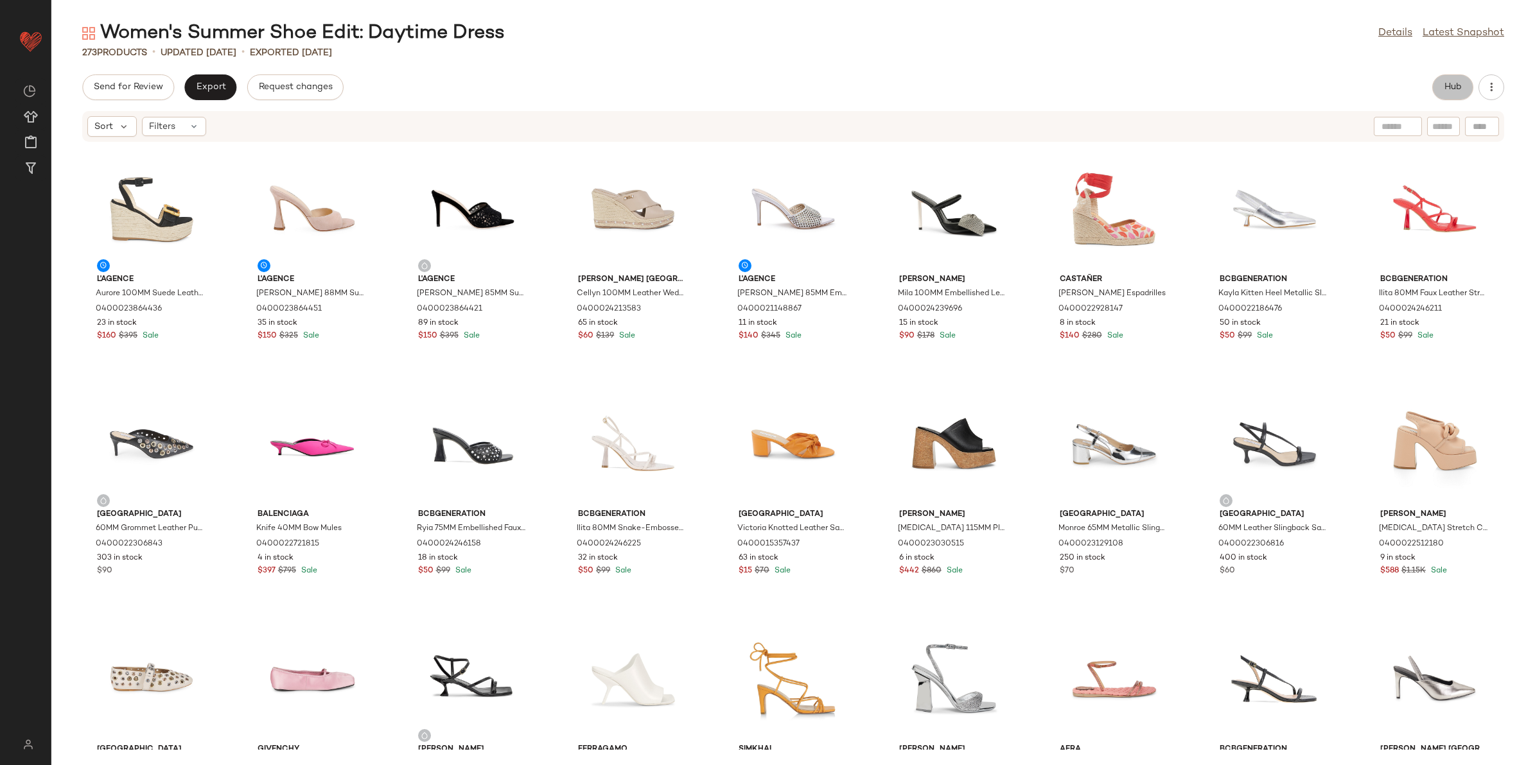
click at [1436, 83] on button "Hub" at bounding box center [1452, 87] width 41 height 26
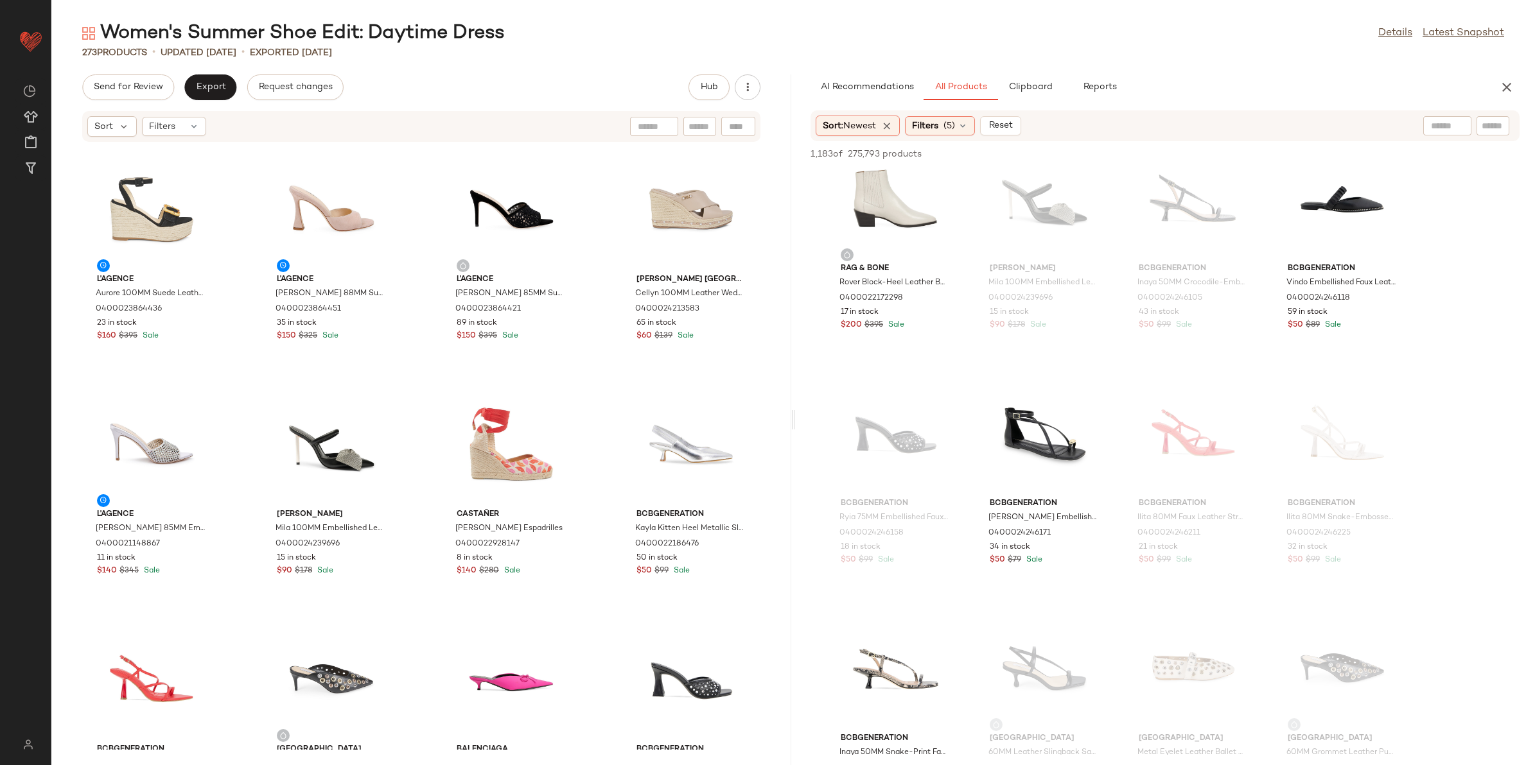
scroll to position [1445, 0]
click at [1036, 473] on span "View" at bounding box center [1044, 473] width 22 height 10
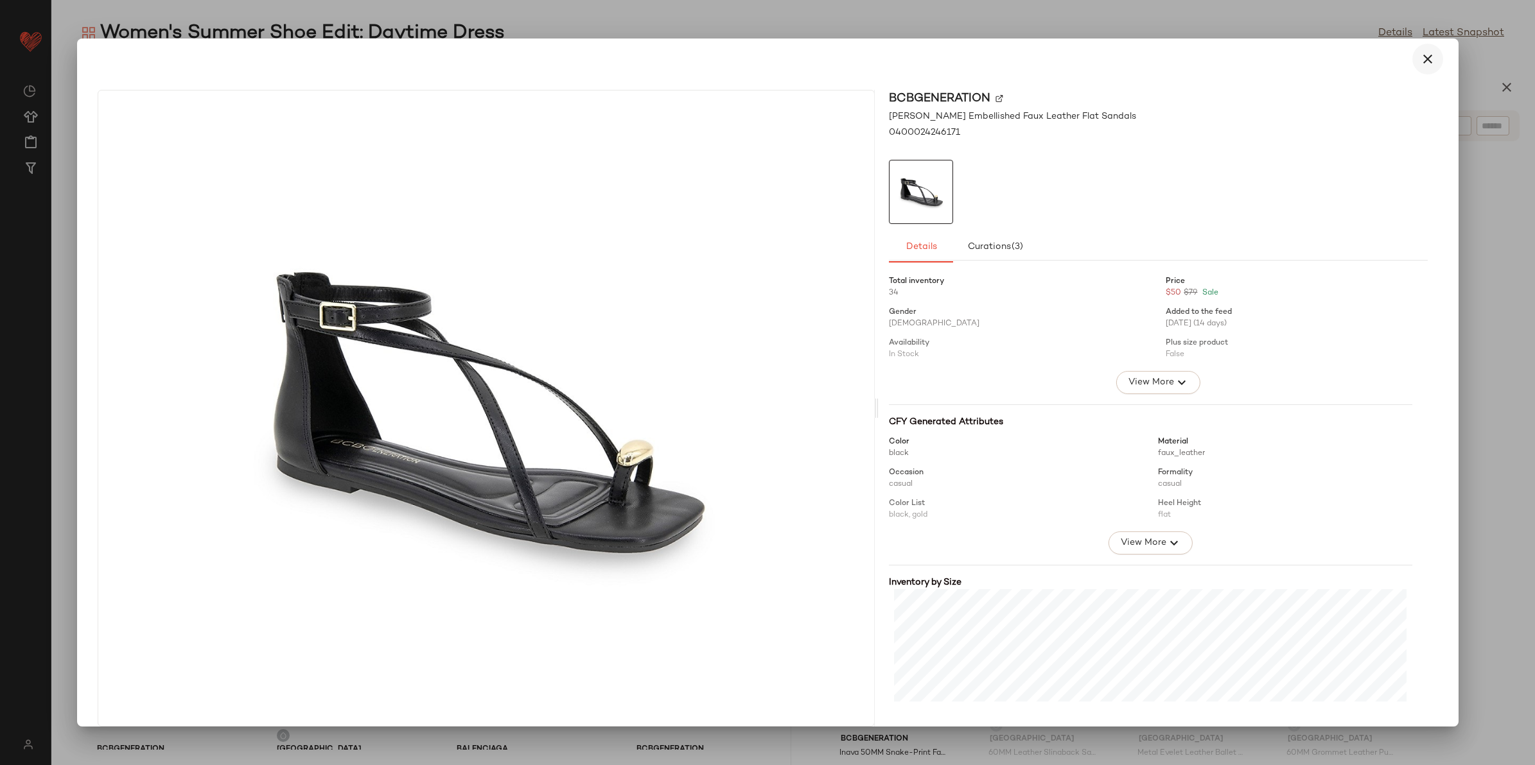
click at [1414, 67] on button "button" at bounding box center [1427, 59] width 31 height 31
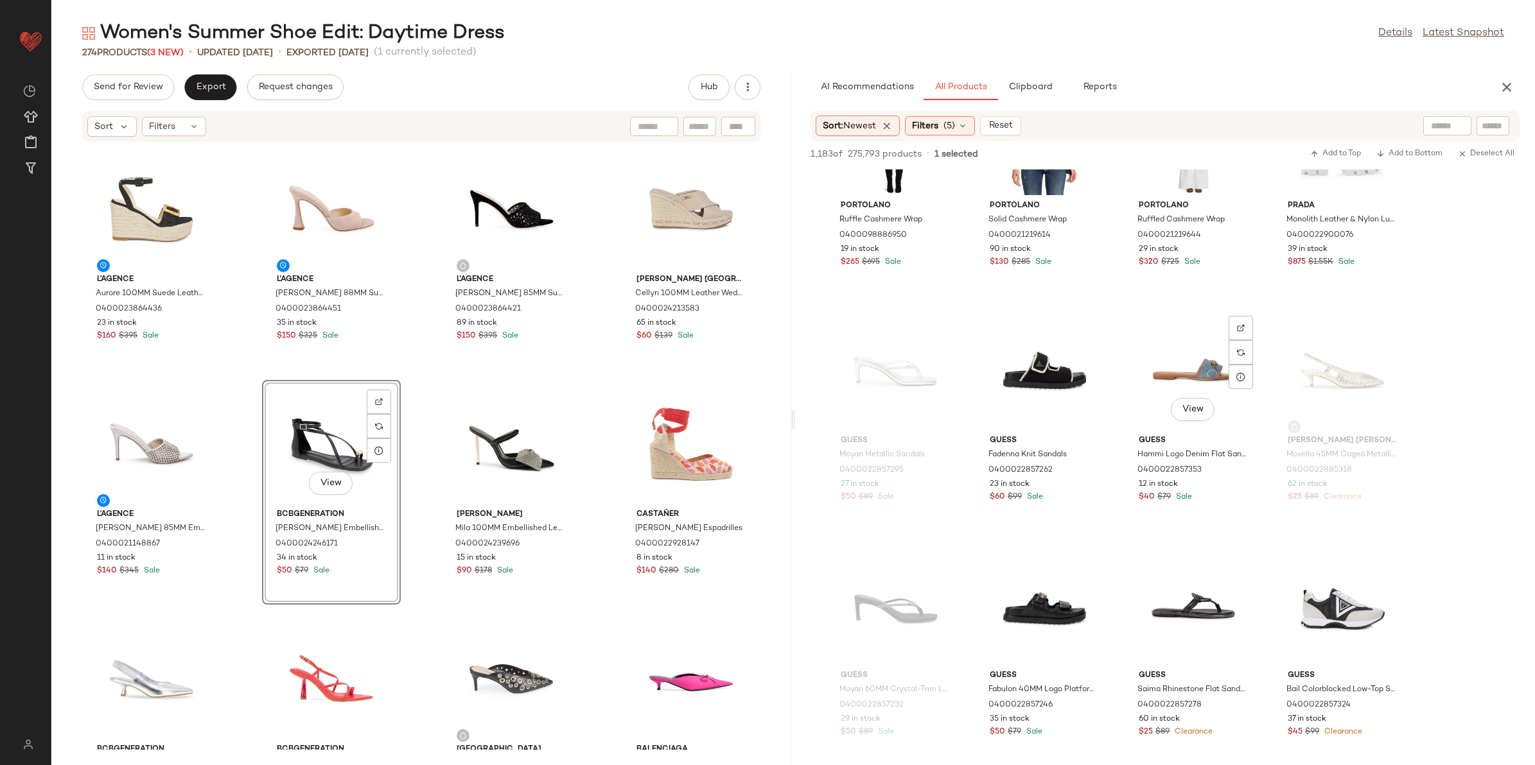
scroll to position [4255, 0]
